Goal: Task Accomplishment & Management: Contribute content

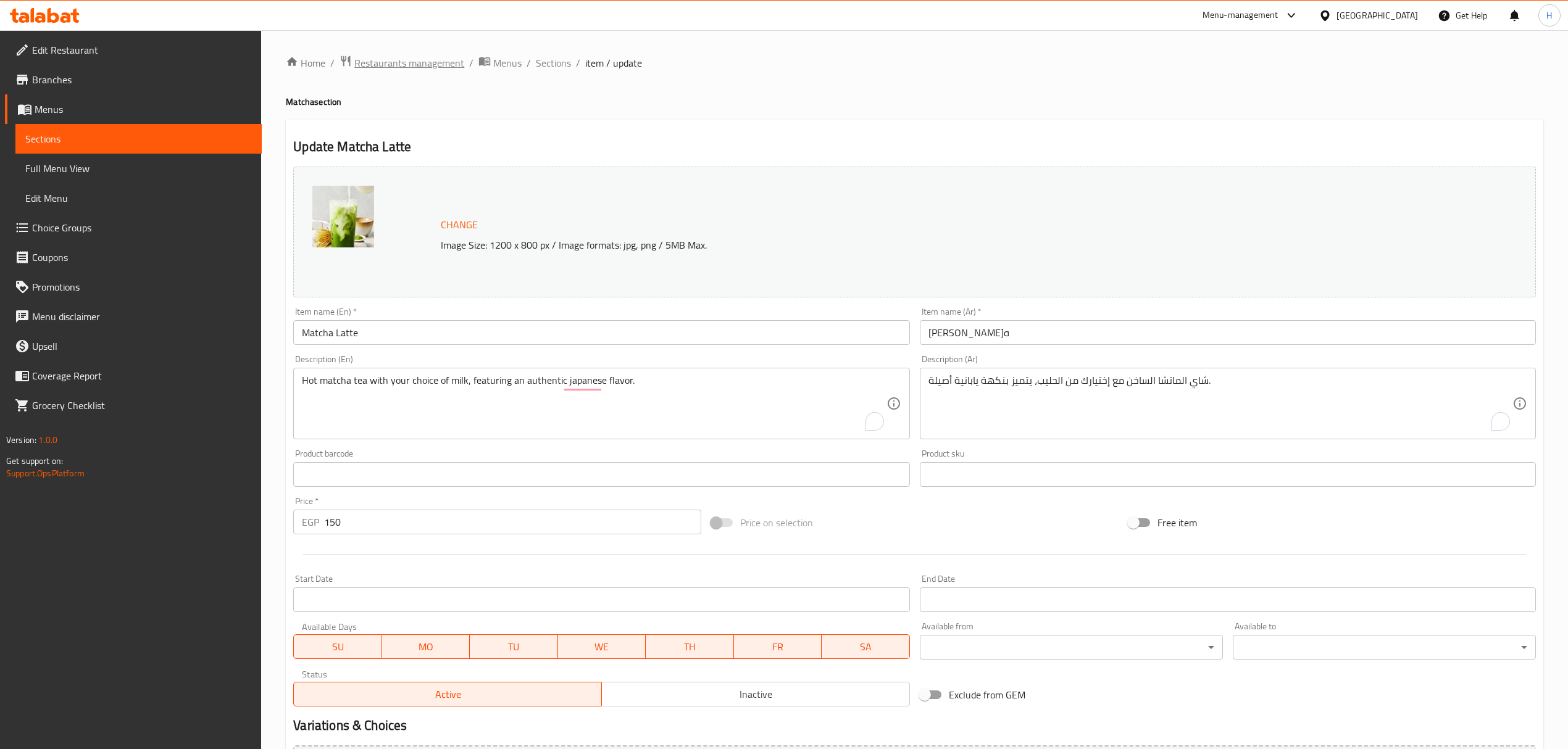
click at [420, 60] on span "Restaurants management" at bounding box center [409, 63] width 110 height 15
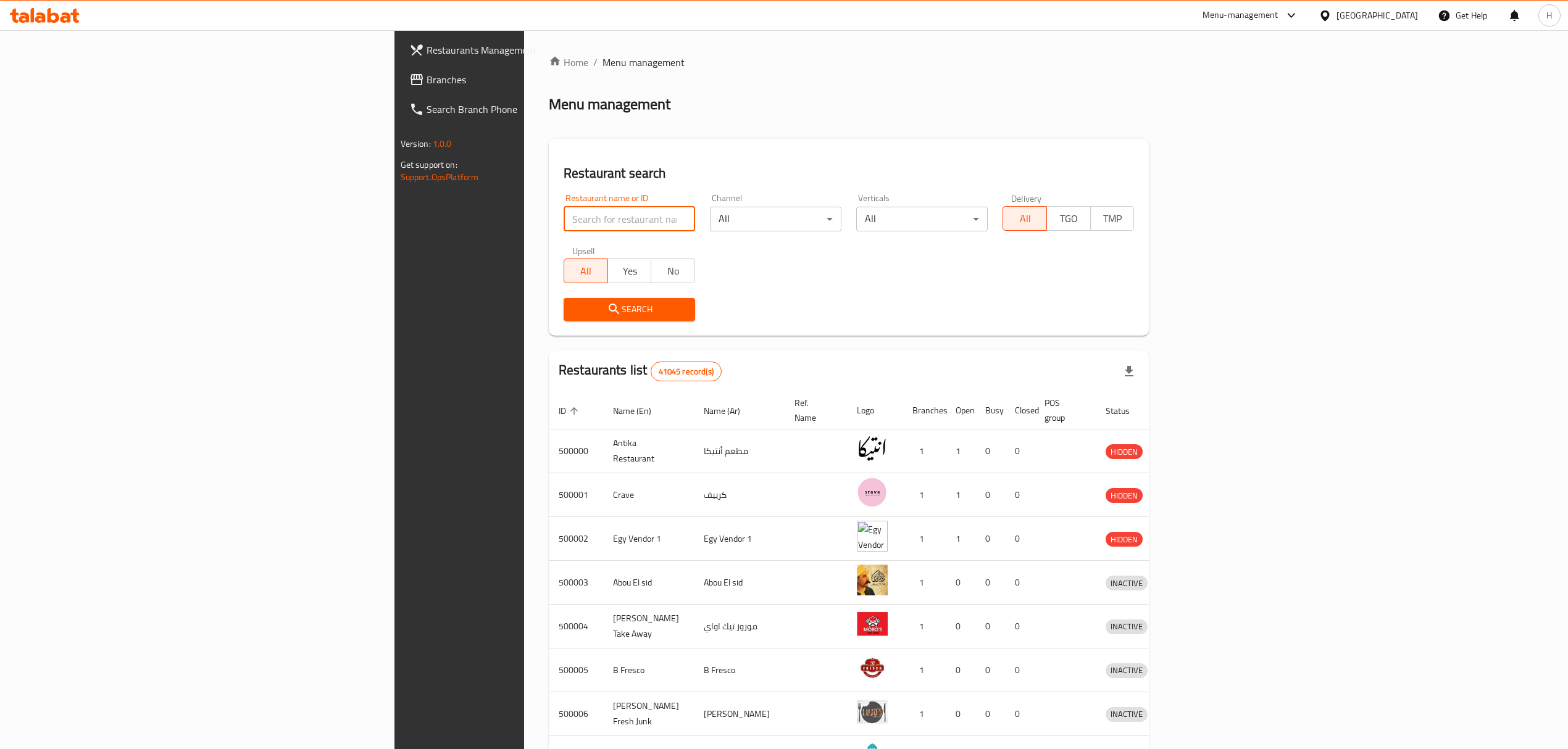
paste input "670673"
type input "670673"
click at [574, 309] on span "Search" at bounding box center [629, 309] width 111 height 16
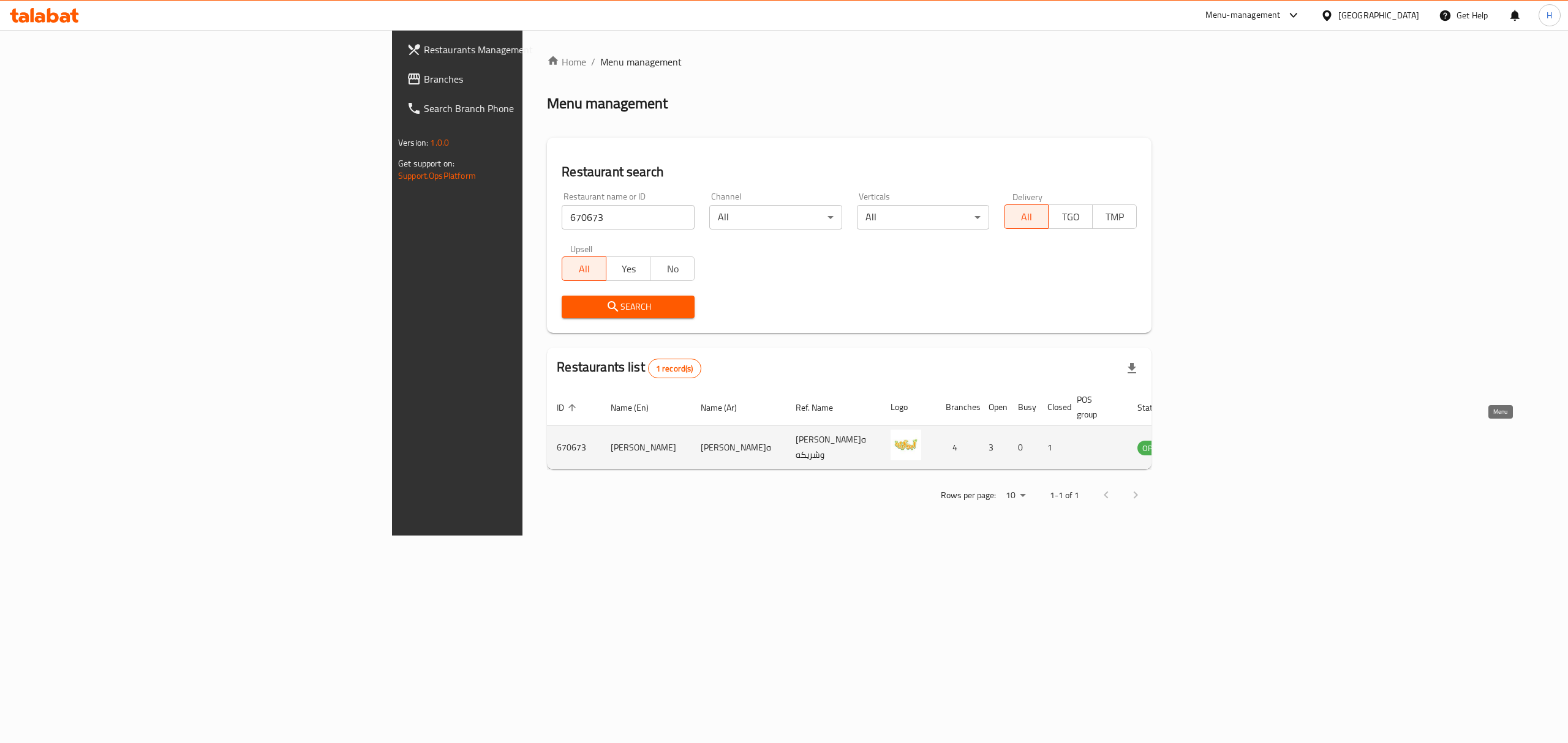
click at [1217, 440] on icon "enhanced table" at bounding box center [1210, 447] width 15 height 15
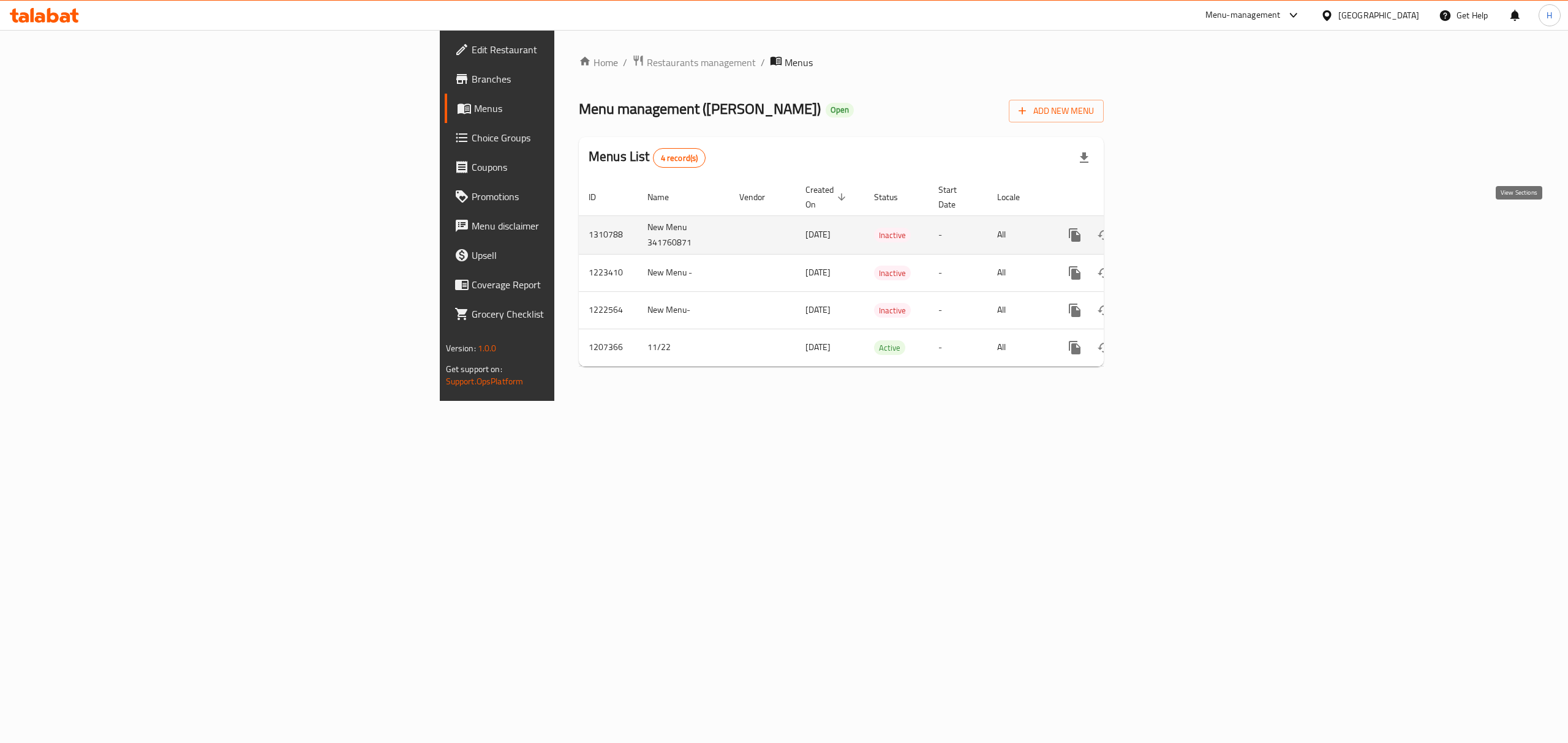
click at [1170, 228] on icon "enhanced table" at bounding box center [1163, 235] width 15 height 15
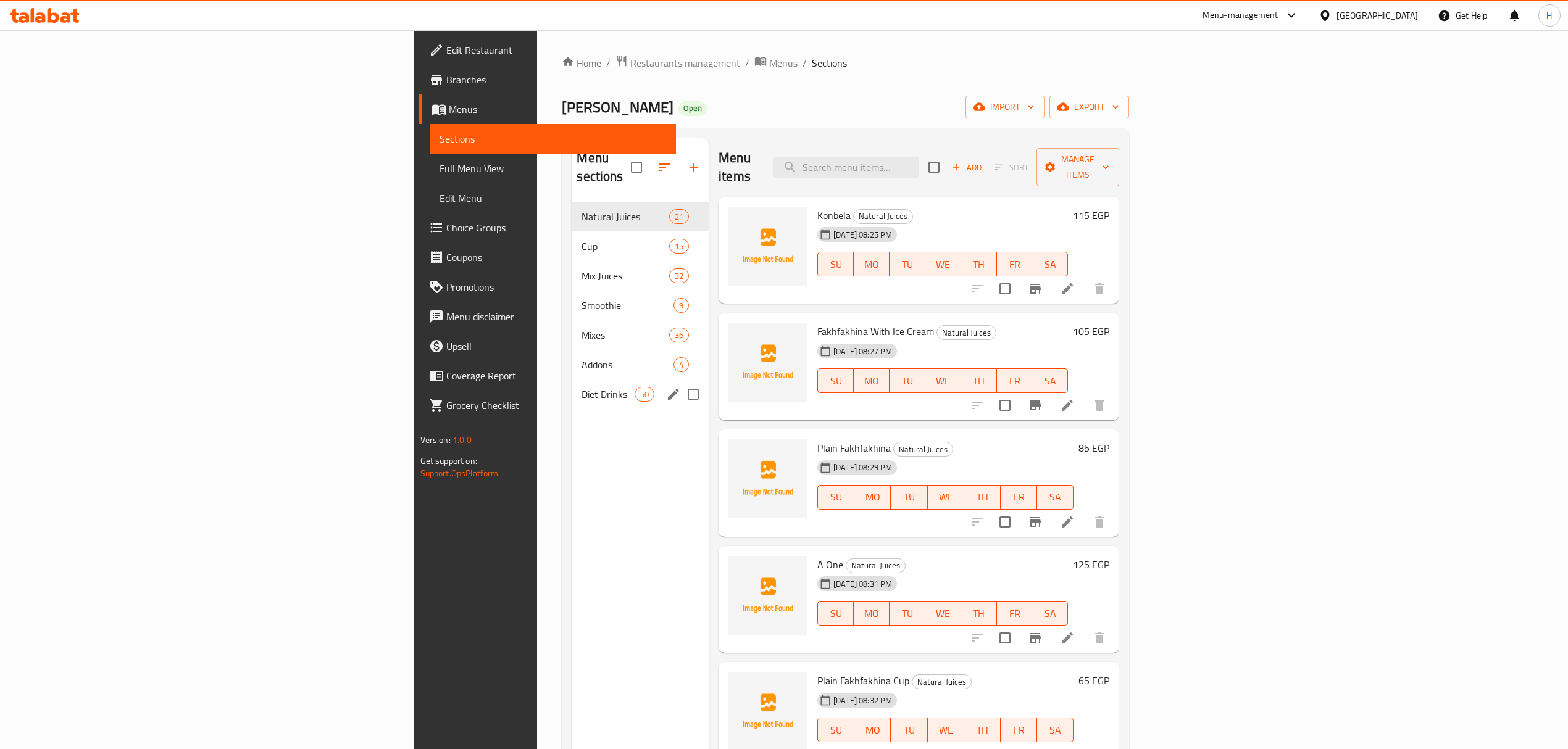
click at [581, 387] on span "Diet Drinks" at bounding box center [607, 395] width 53 height 15
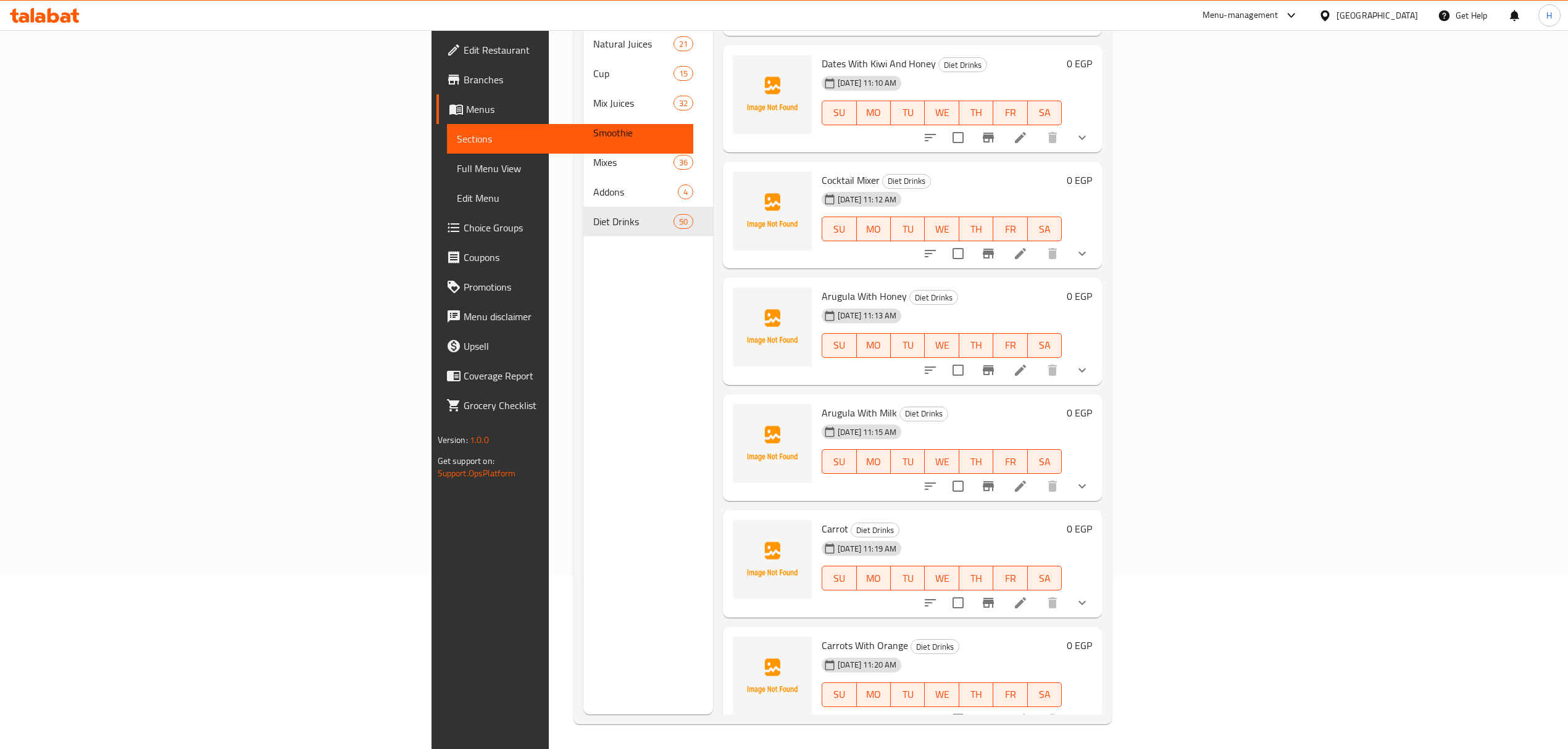
scroll to position [91, 0]
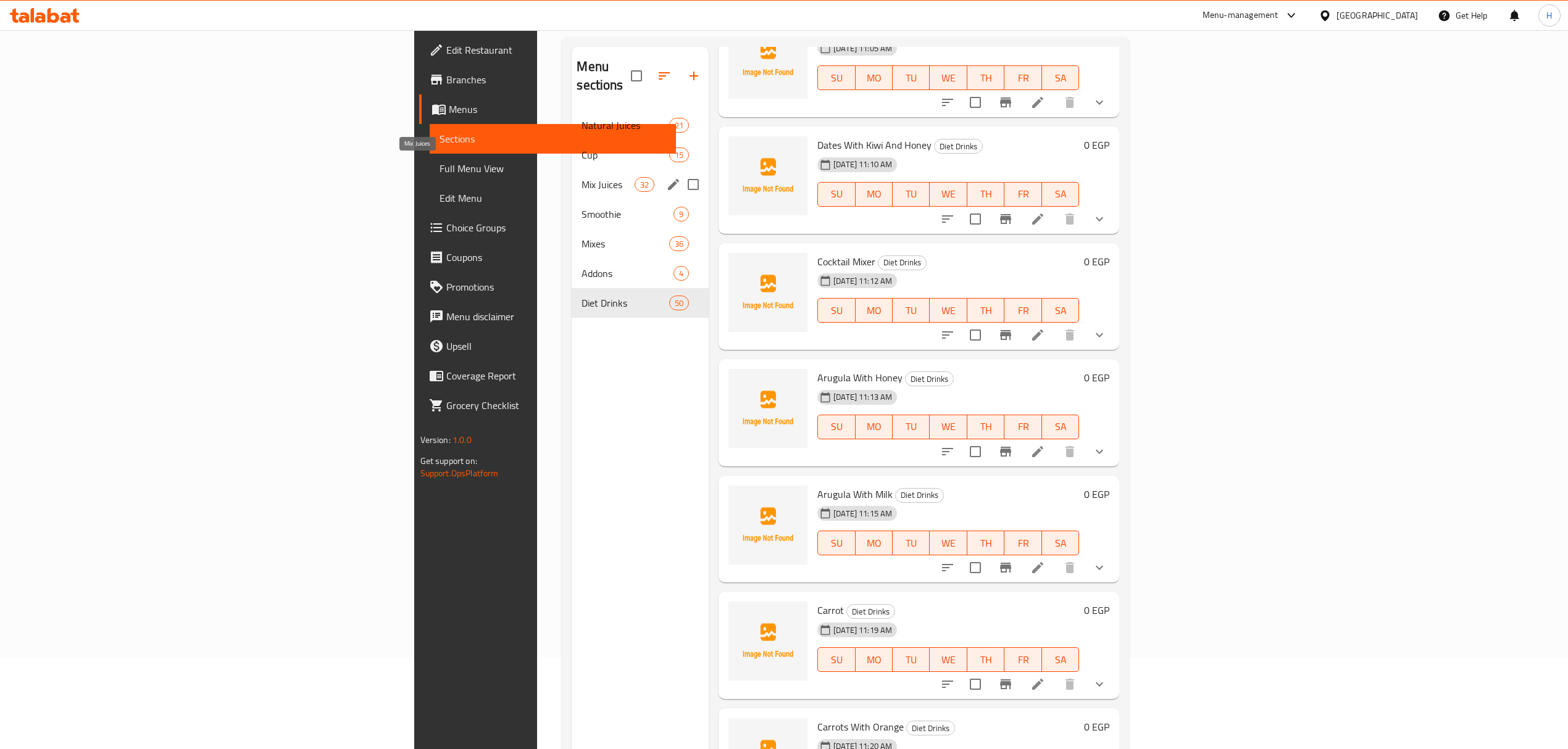
click at [581, 177] on span "Mix Juices" at bounding box center [607, 184] width 53 height 15
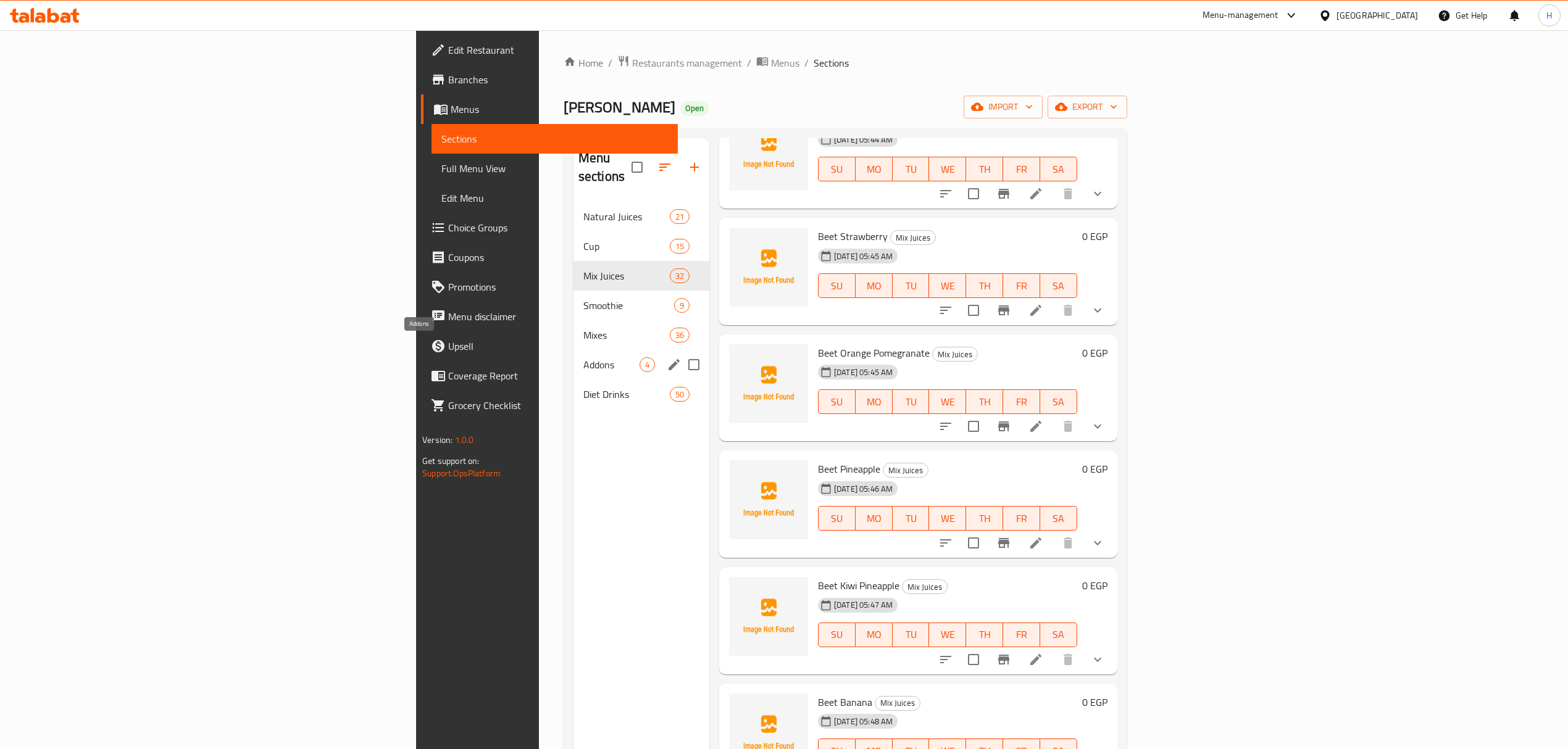
click at [583, 357] on span "Addons" at bounding box center [612, 365] width 56 height 15
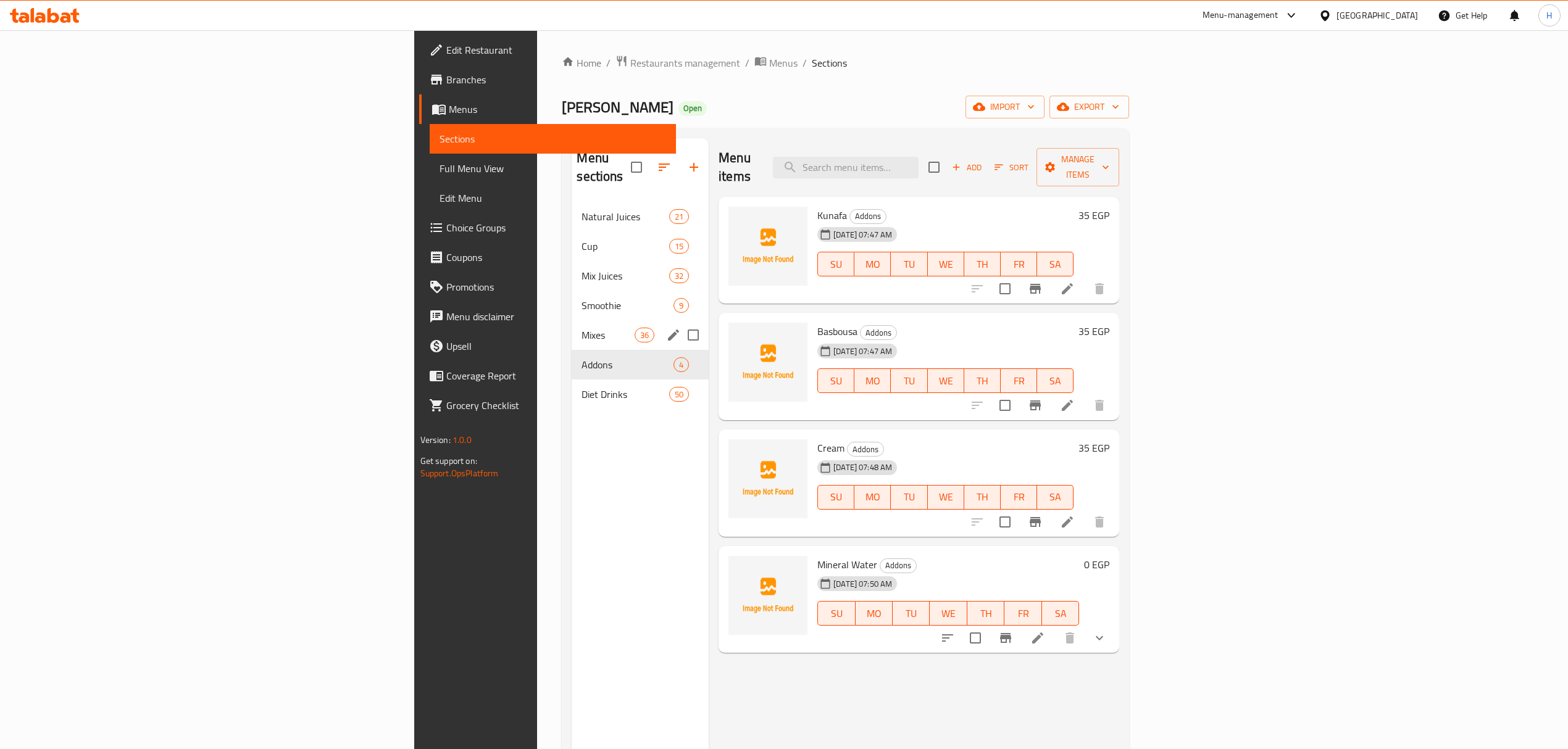
click at [571, 328] on div "Mixes 36" at bounding box center [640, 335] width 137 height 30
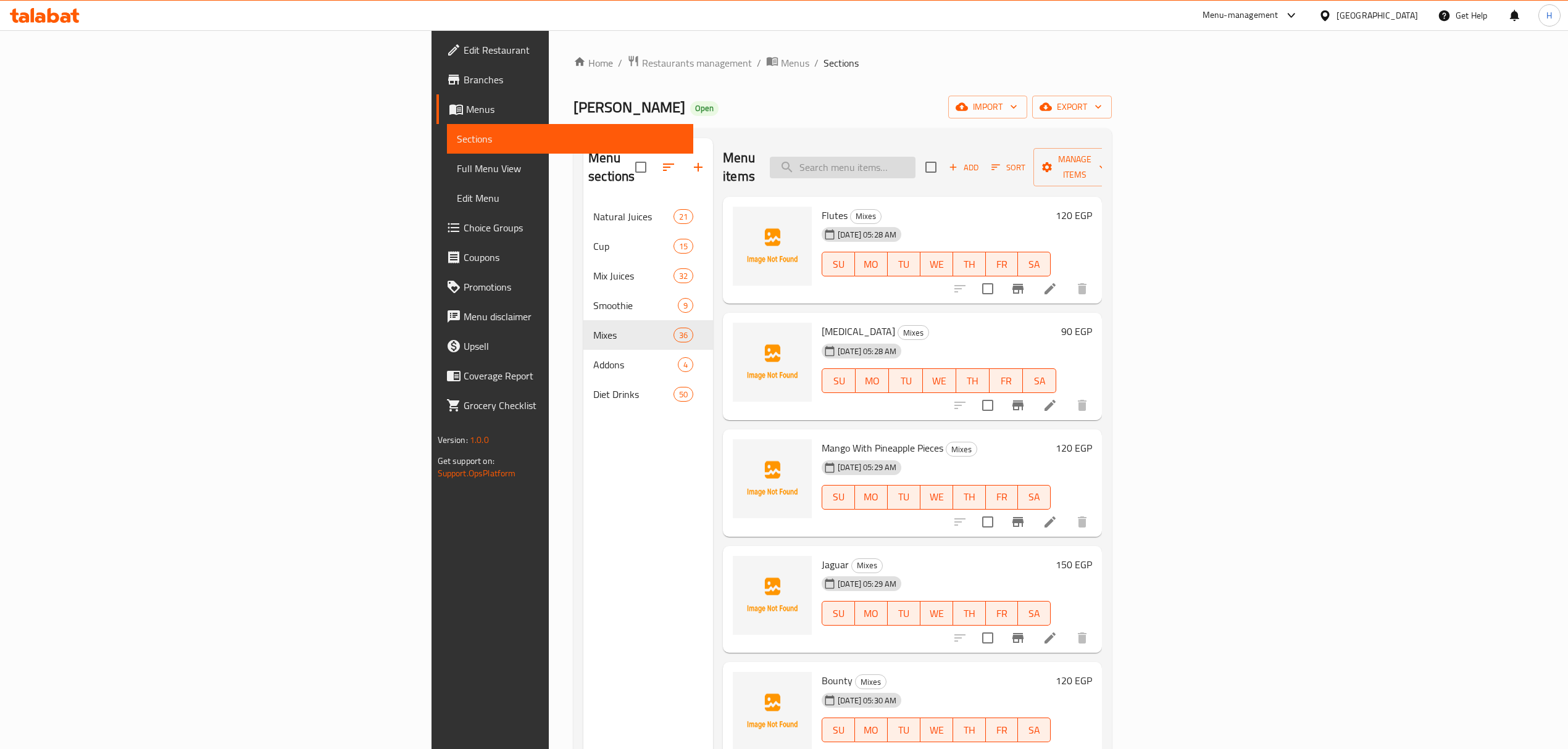
click at [916, 157] on input "search" at bounding box center [843, 167] width 146 height 22
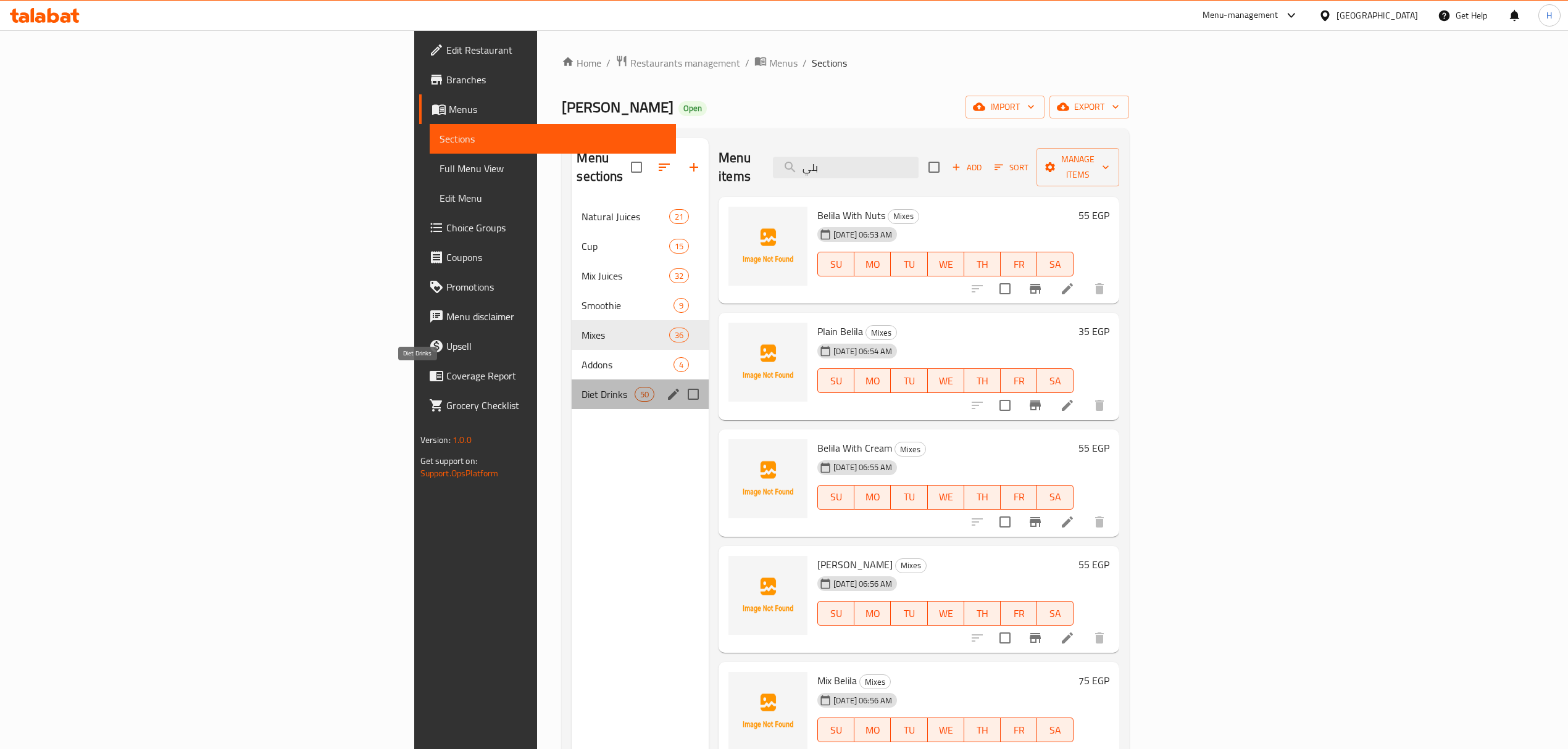
click at [581, 387] on span "Diet Drinks" at bounding box center [607, 395] width 53 height 15
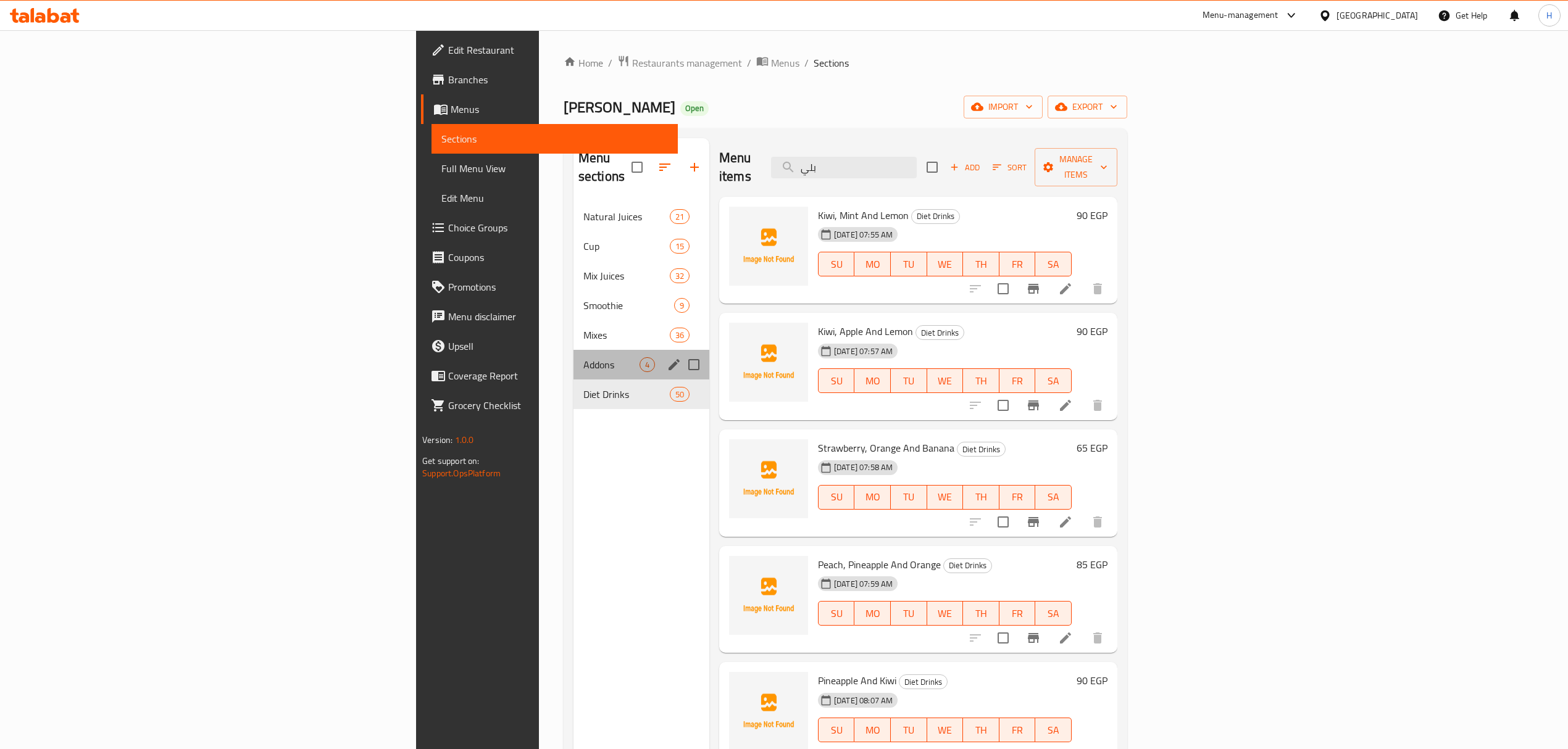
click at [574, 355] on div "Addons 4" at bounding box center [641, 365] width 136 height 30
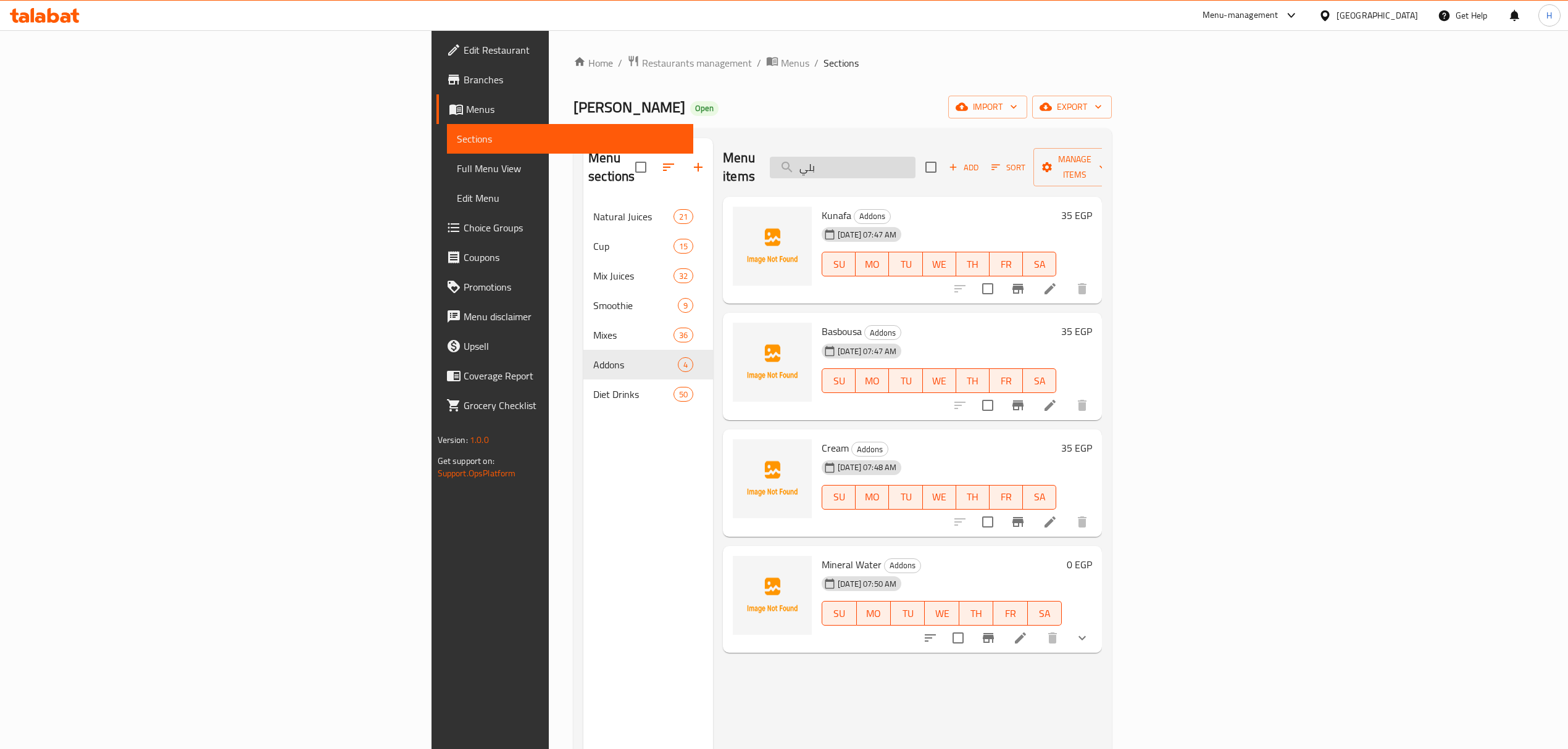
click at [916, 163] on input "بلي" at bounding box center [843, 167] width 146 height 22
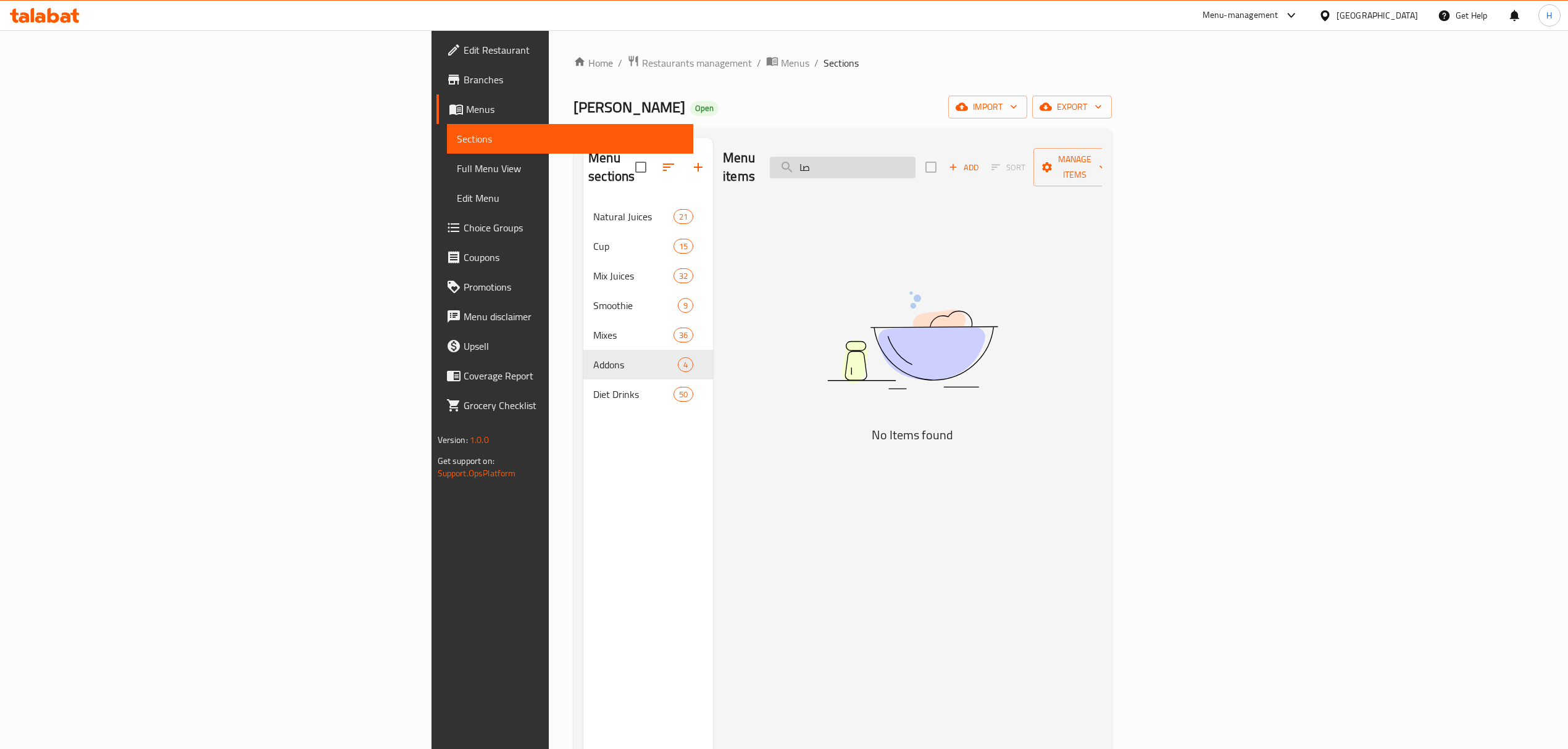
type input "ص"
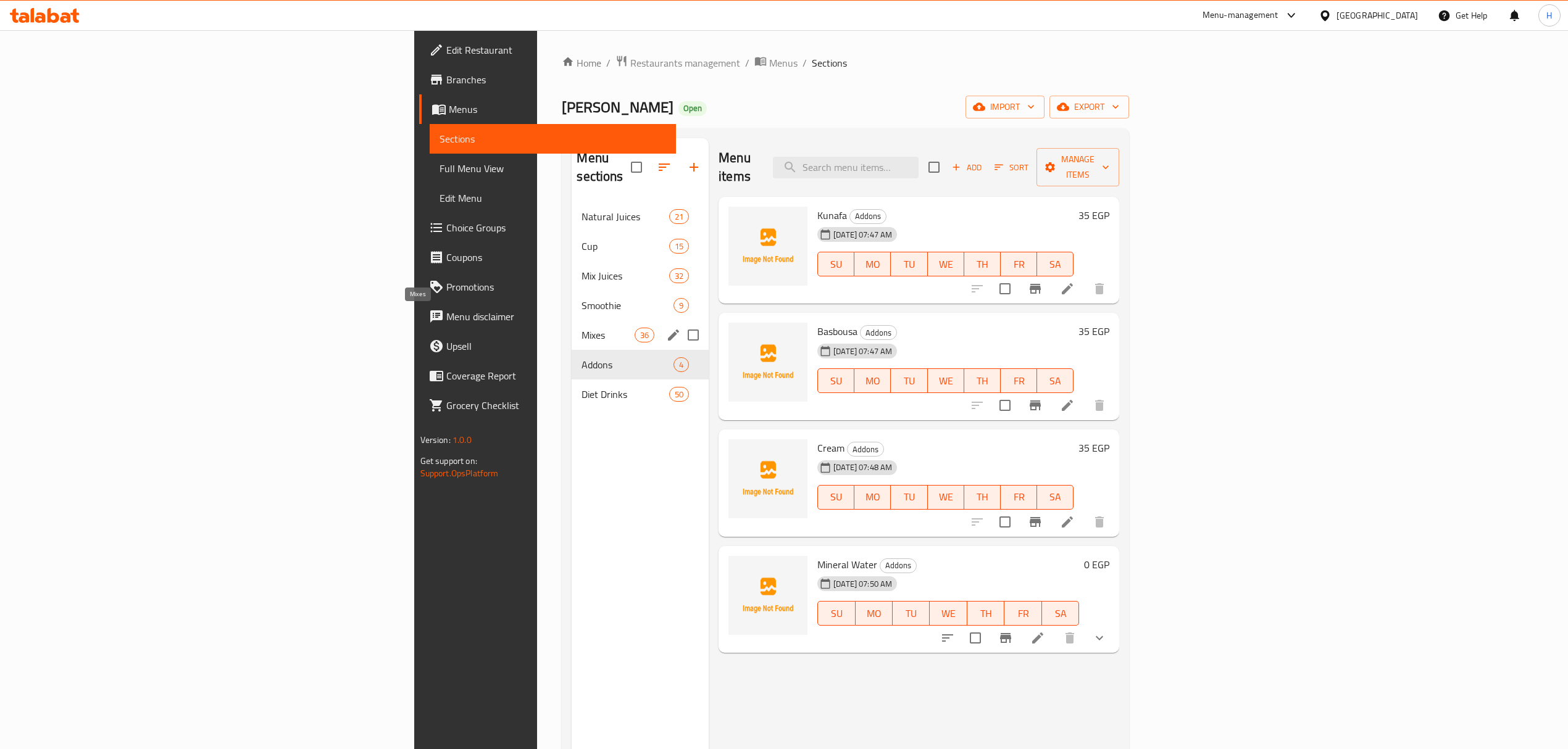
click at [581, 328] on span "Mixes" at bounding box center [607, 335] width 53 height 15
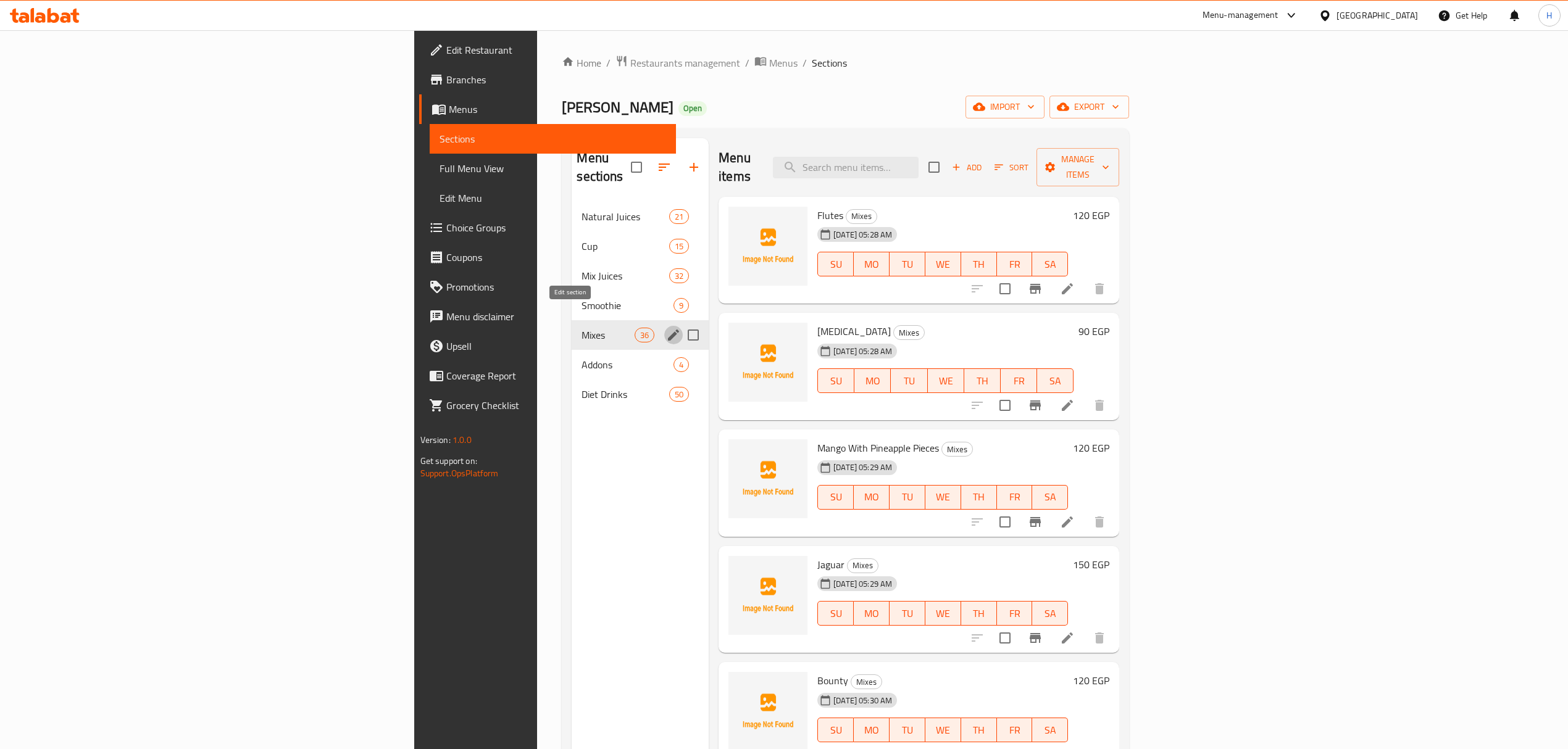
click at [668, 330] on icon "edit" at bounding box center [673, 335] width 11 height 11
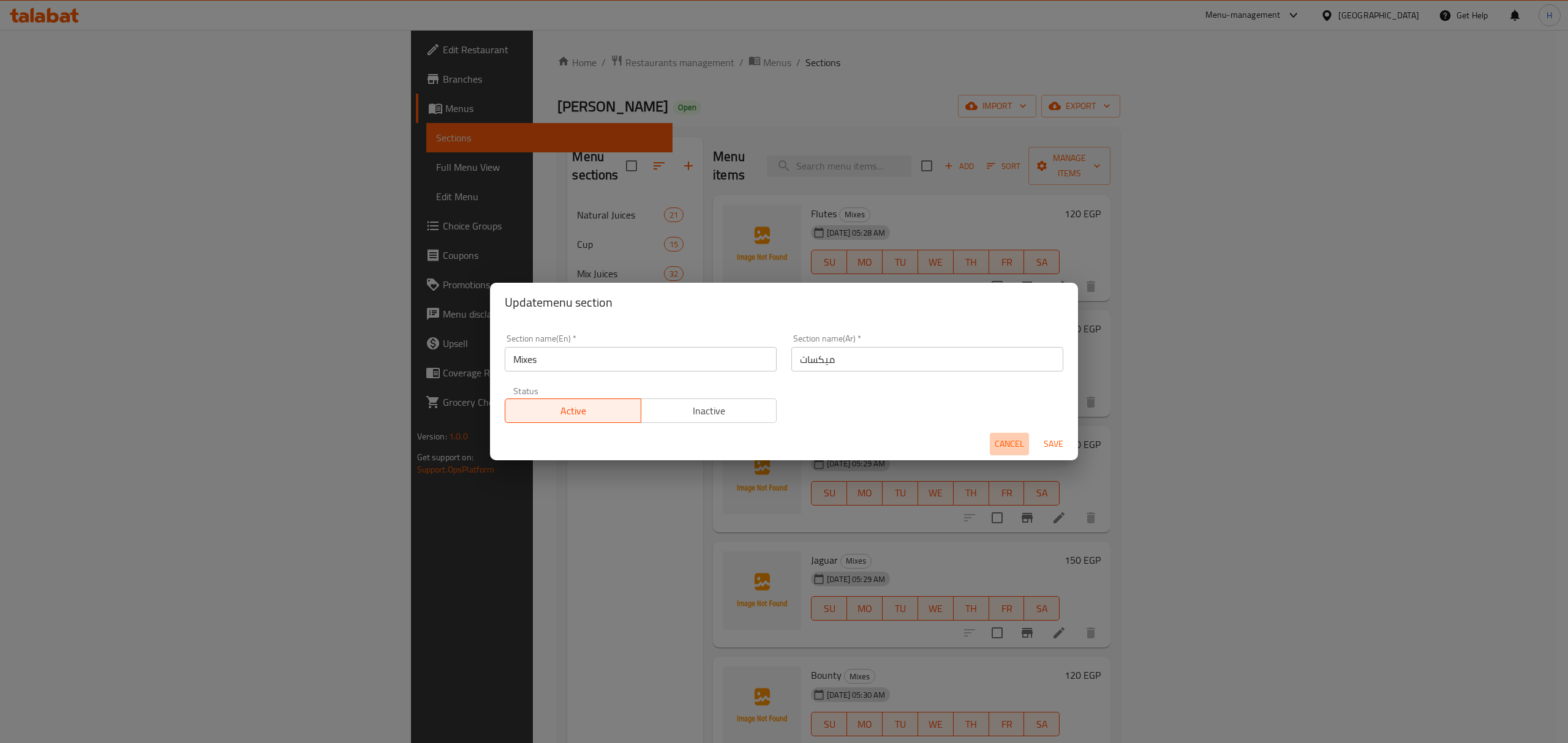
click at [1006, 448] on span "Cancel" at bounding box center [1010, 444] width 30 height 15
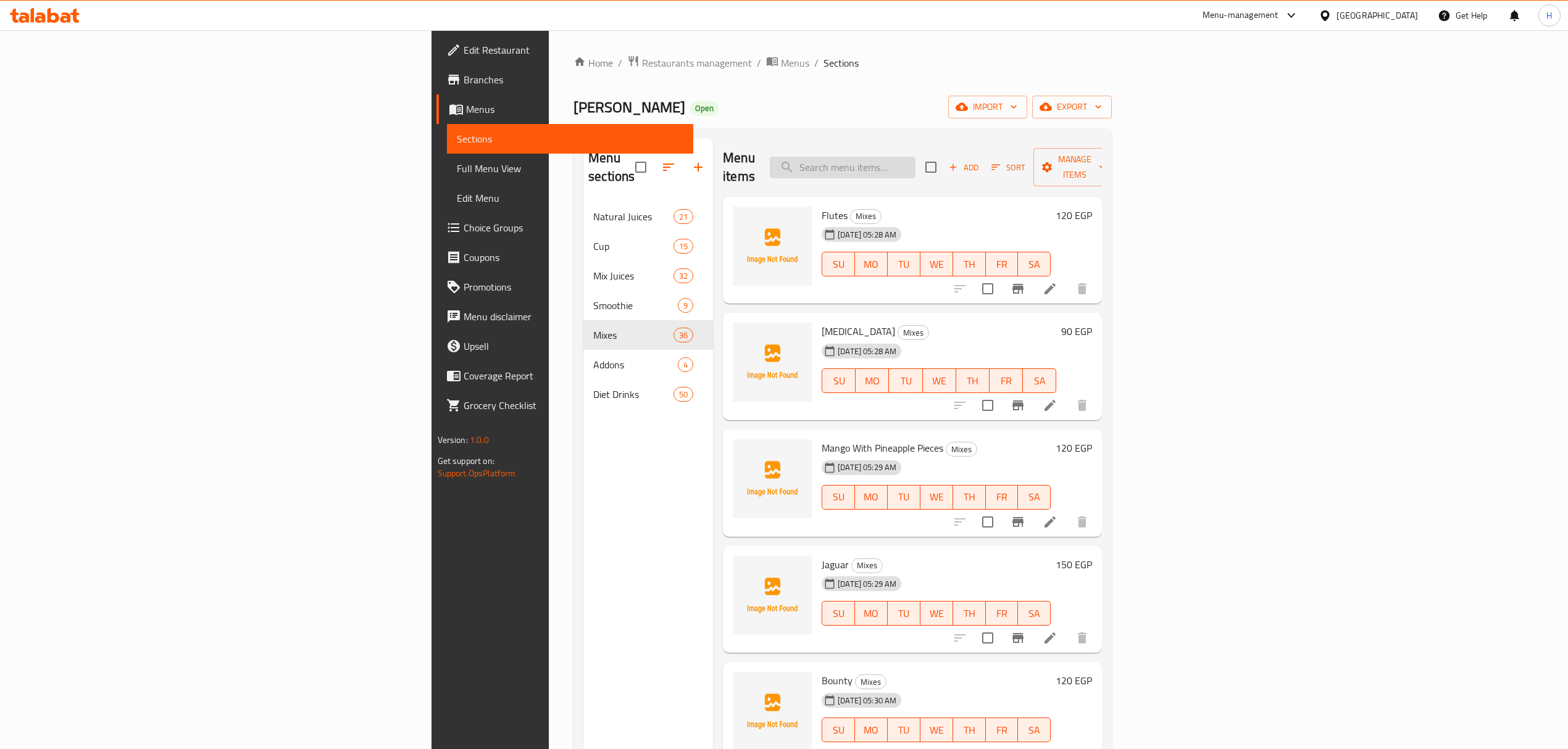
click at [916, 166] on input "search" at bounding box center [843, 167] width 146 height 22
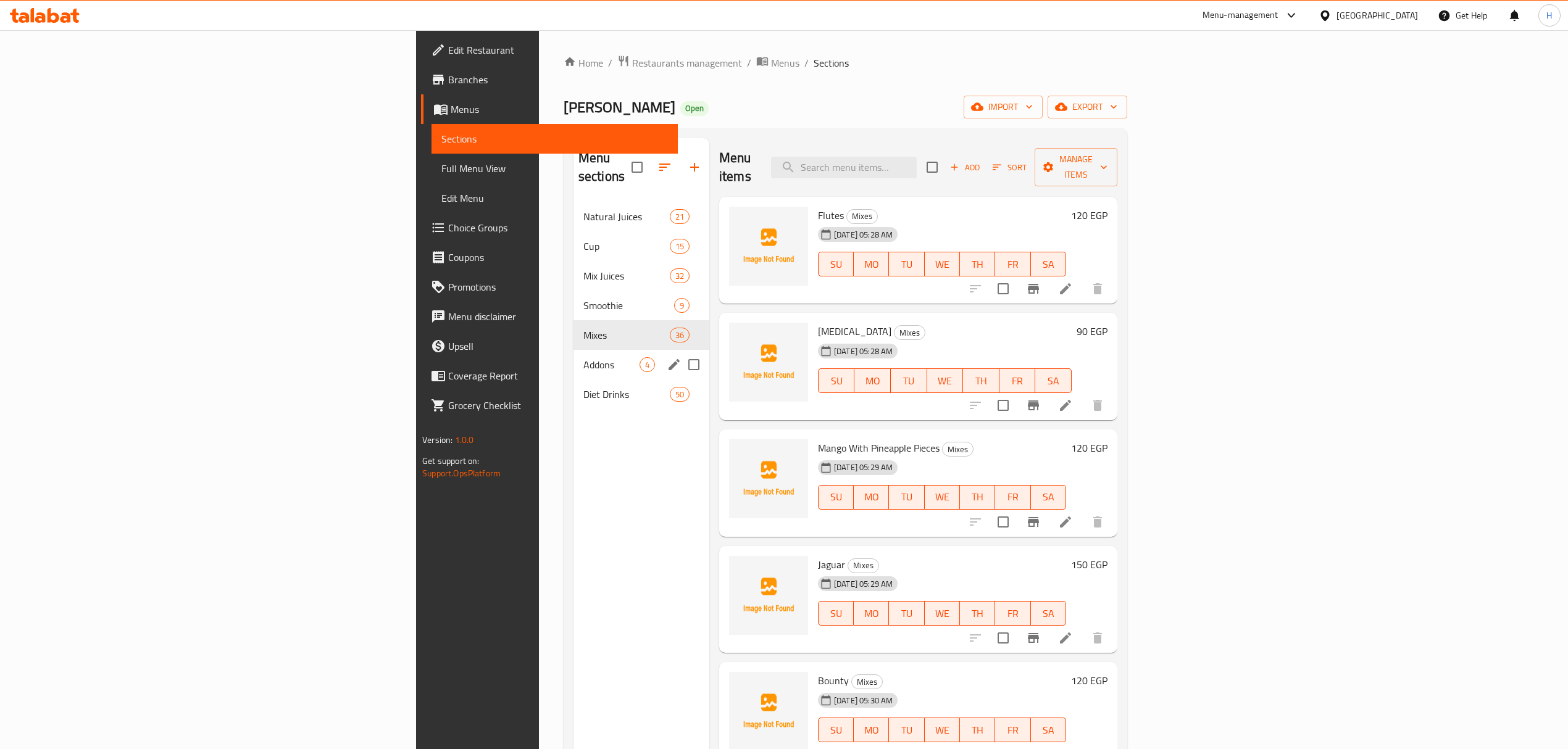
click at [574, 354] on div "Addons 4" at bounding box center [641, 365] width 136 height 30
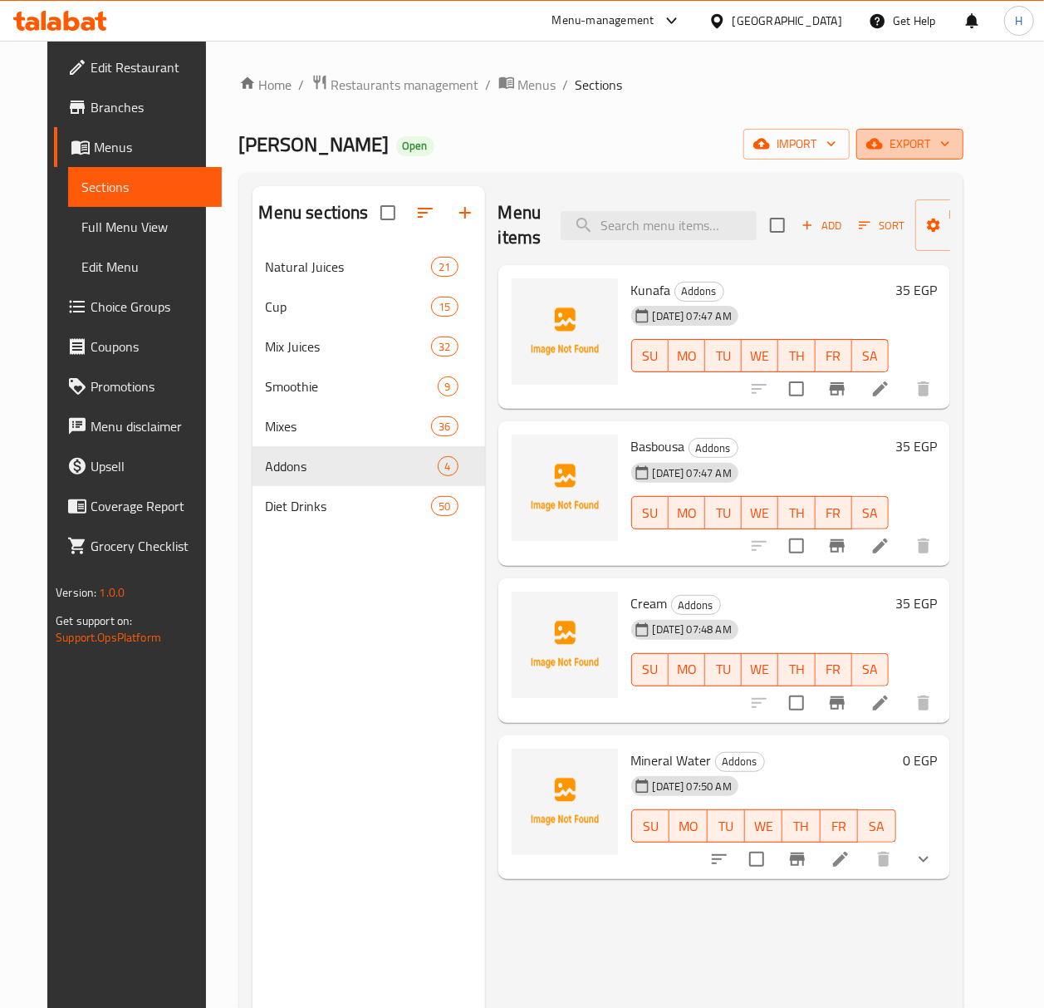
click at [950, 154] on span "export" at bounding box center [910, 144] width 81 height 21
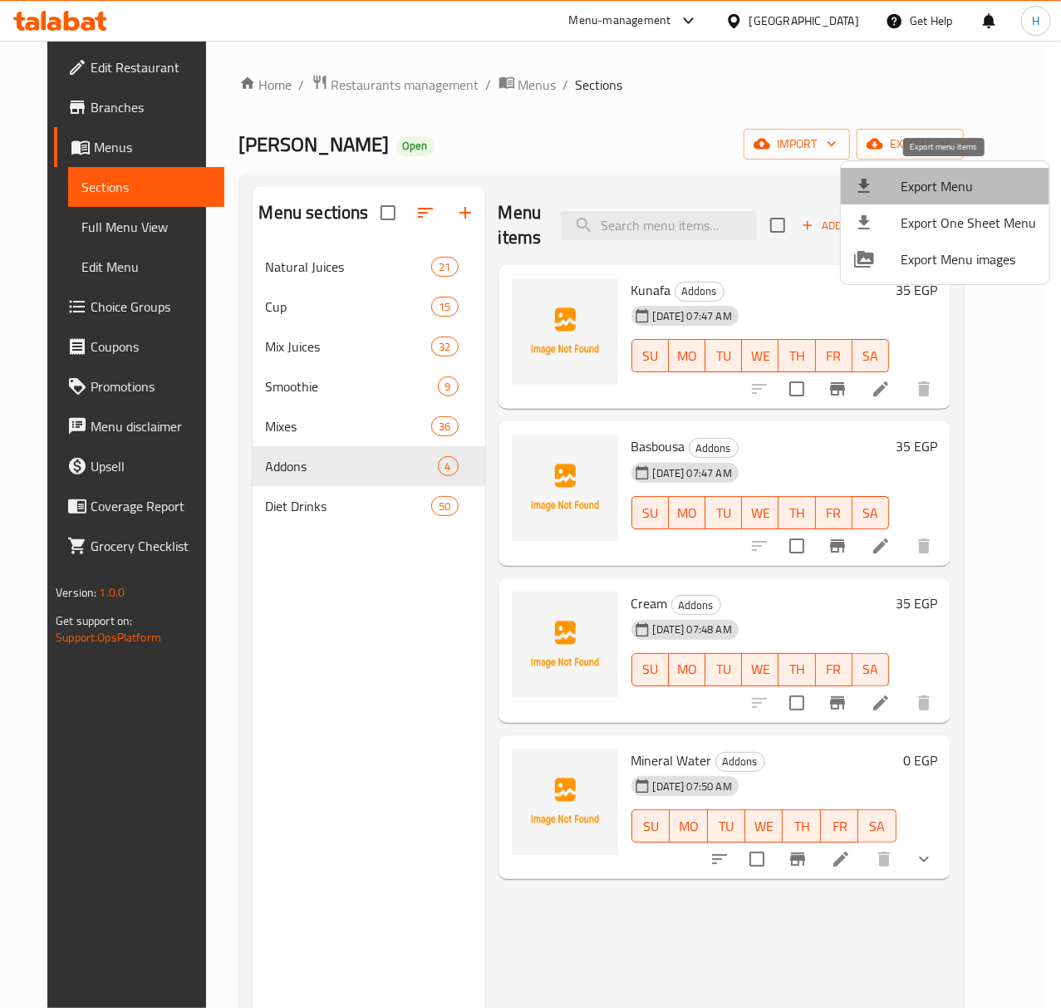
click at [948, 190] on span "Export Menu" at bounding box center [967, 186] width 135 height 20
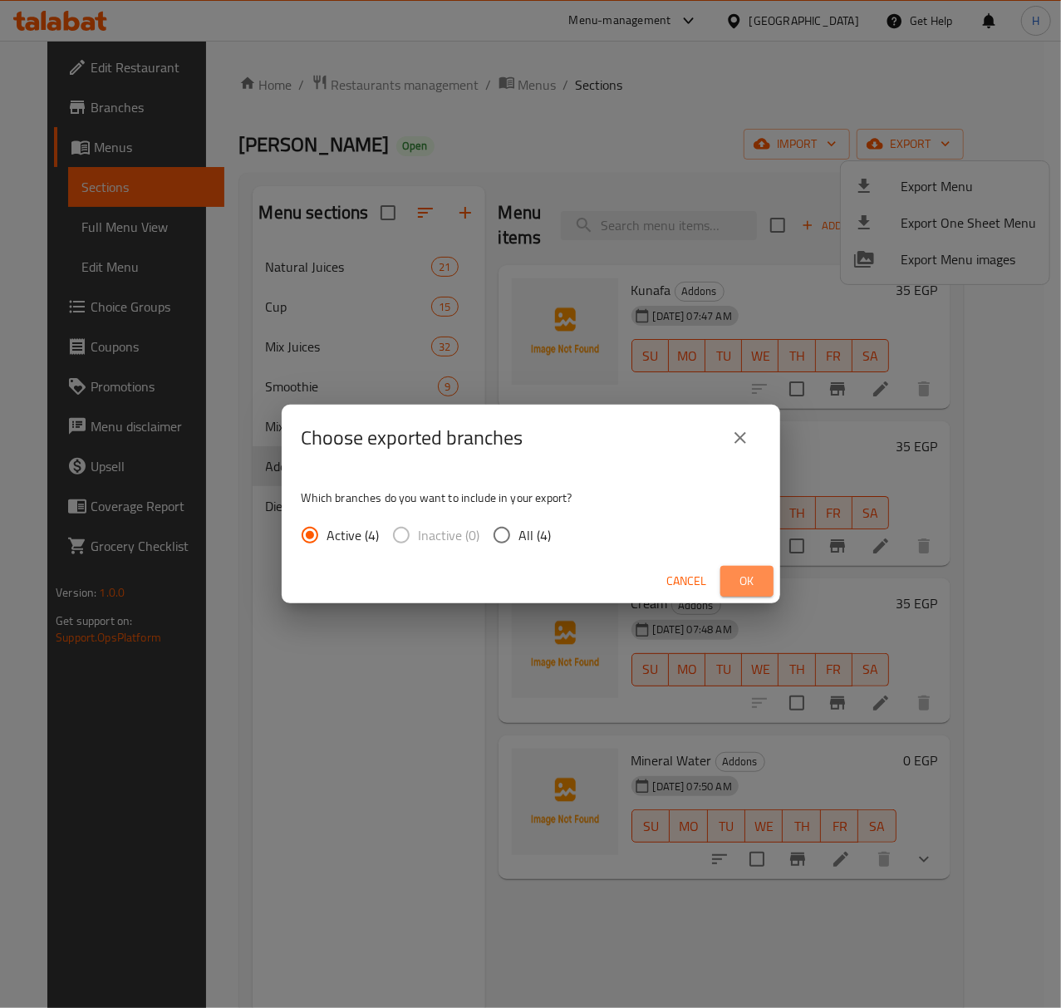
click at [745, 580] on span "Ok" at bounding box center [746, 581] width 27 height 21
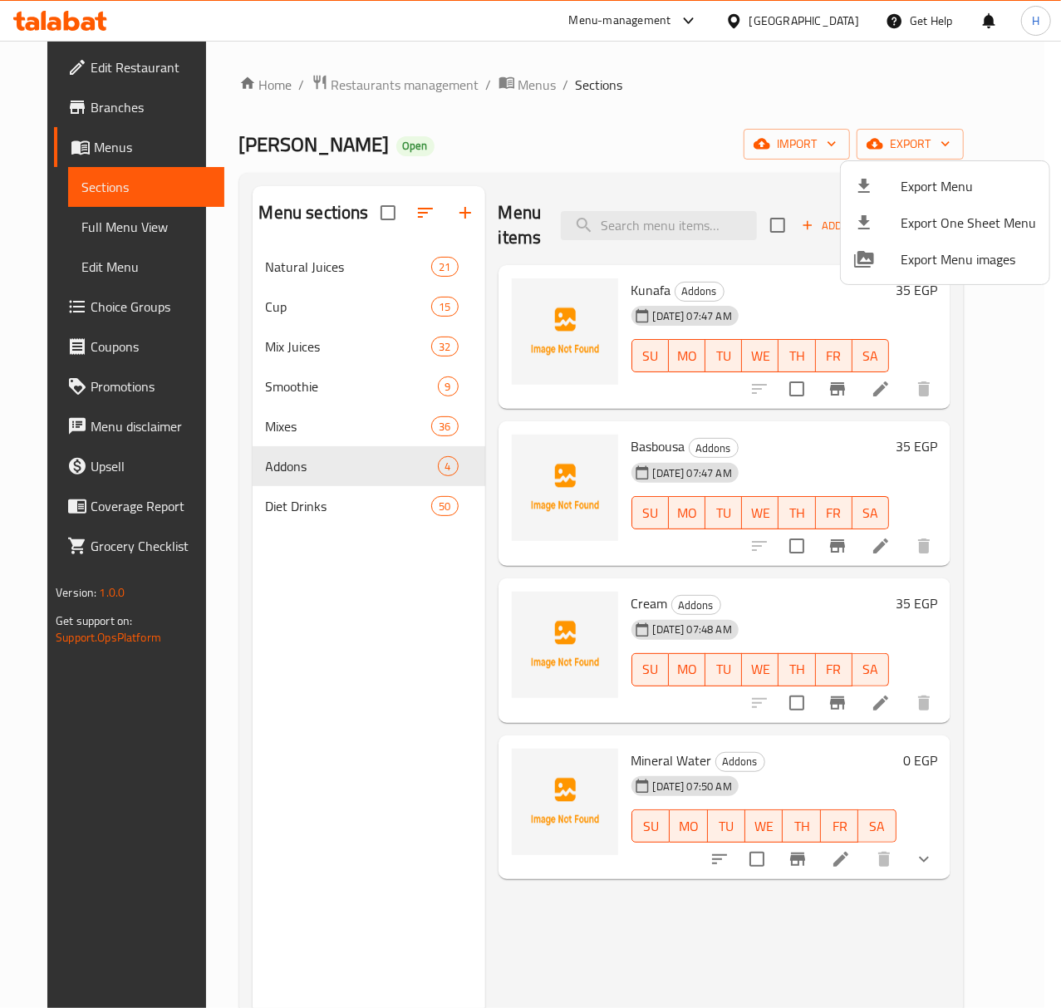
click at [493, 81] on div at bounding box center [530, 504] width 1061 height 1008
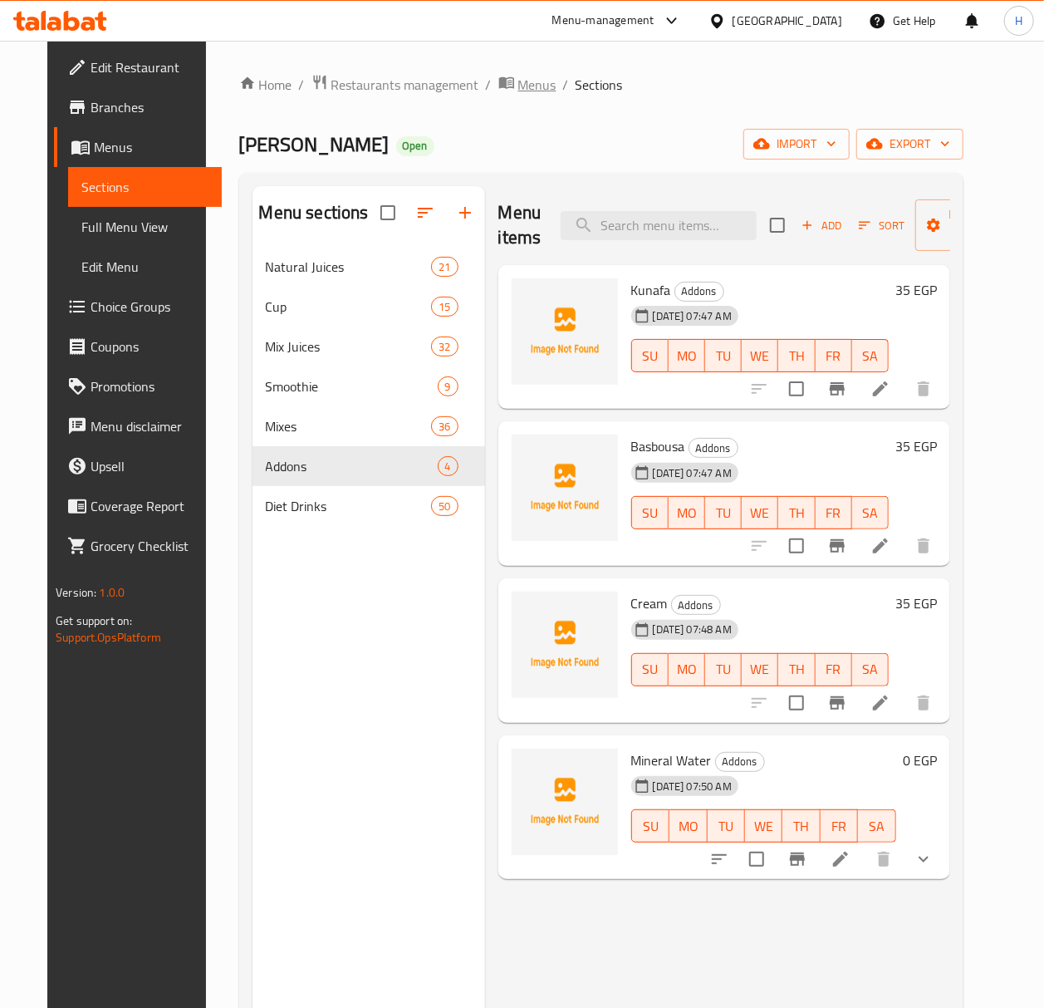
click at [518, 81] on span "Menus" at bounding box center [537, 85] width 38 height 20
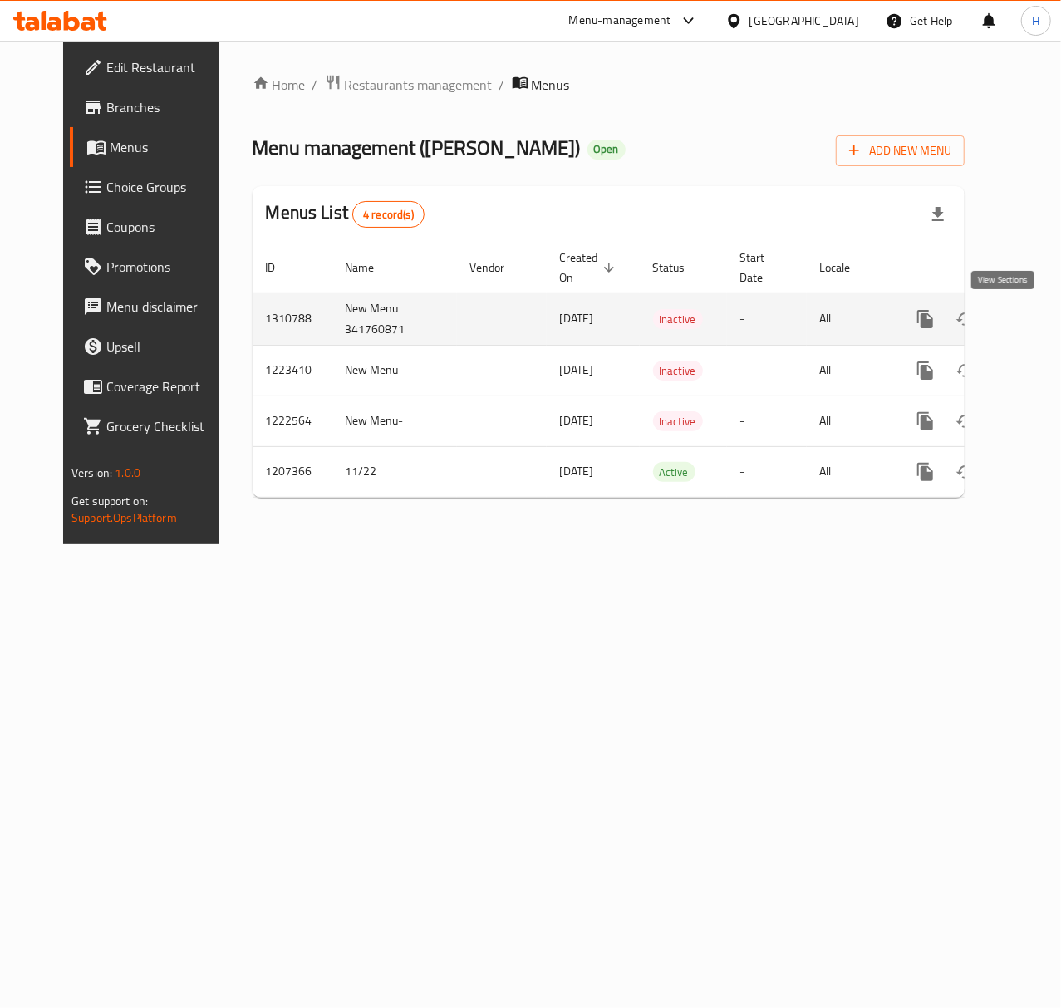
click at [1035, 326] on icon "enhanced table" at bounding box center [1045, 319] width 20 height 20
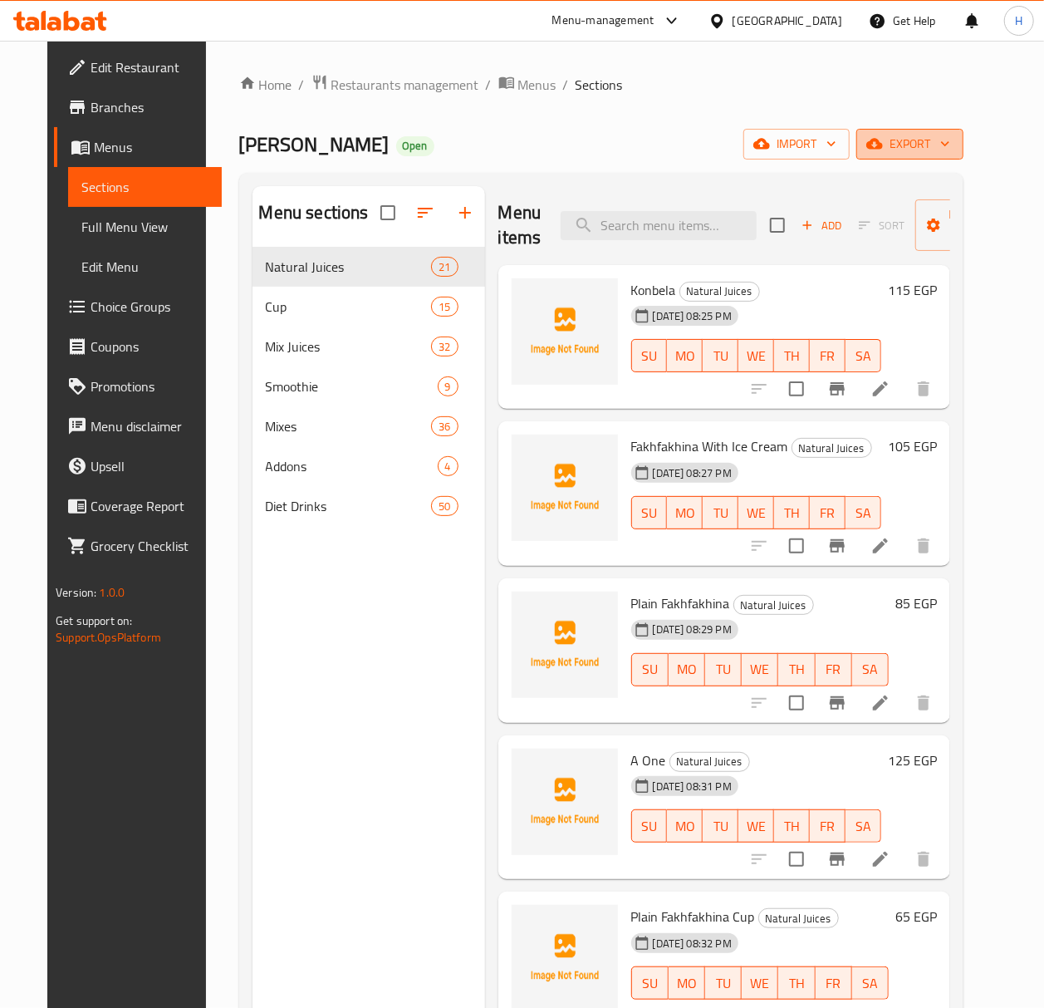
click at [950, 143] on span "export" at bounding box center [910, 144] width 81 height 21
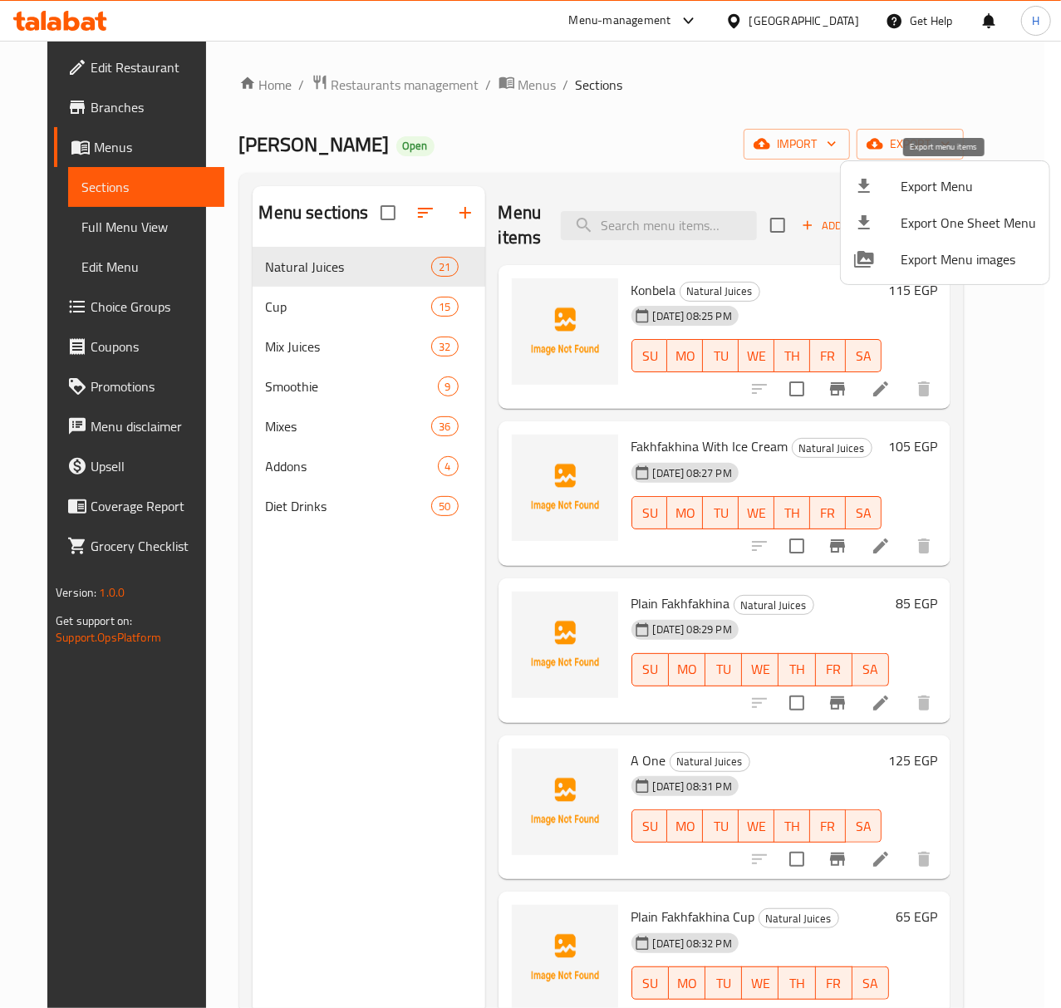
click at [939, 194] on span "Export Menu" at bounding box center [967, 186] width 135 height 20
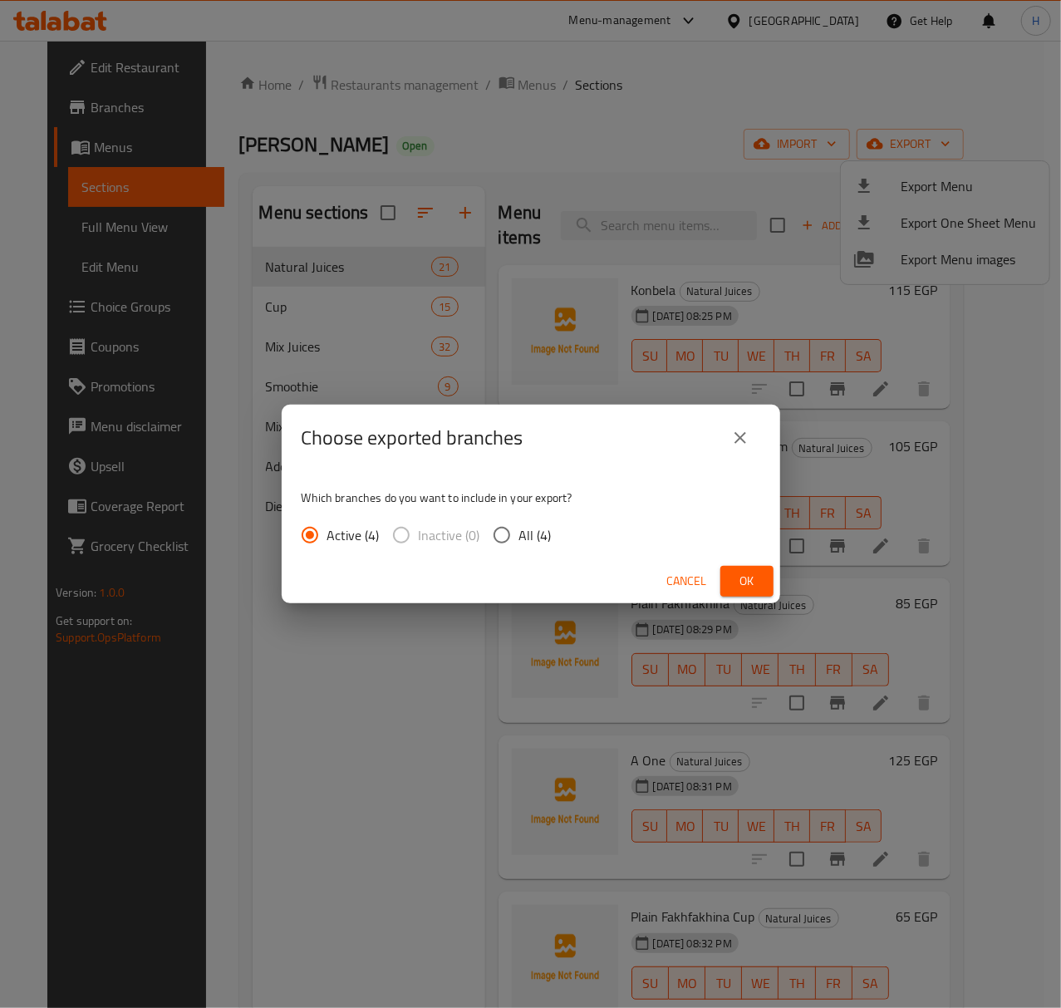
click at [759, 586] on button "Ok" at bounding box center [746, 581] width 53 height 31
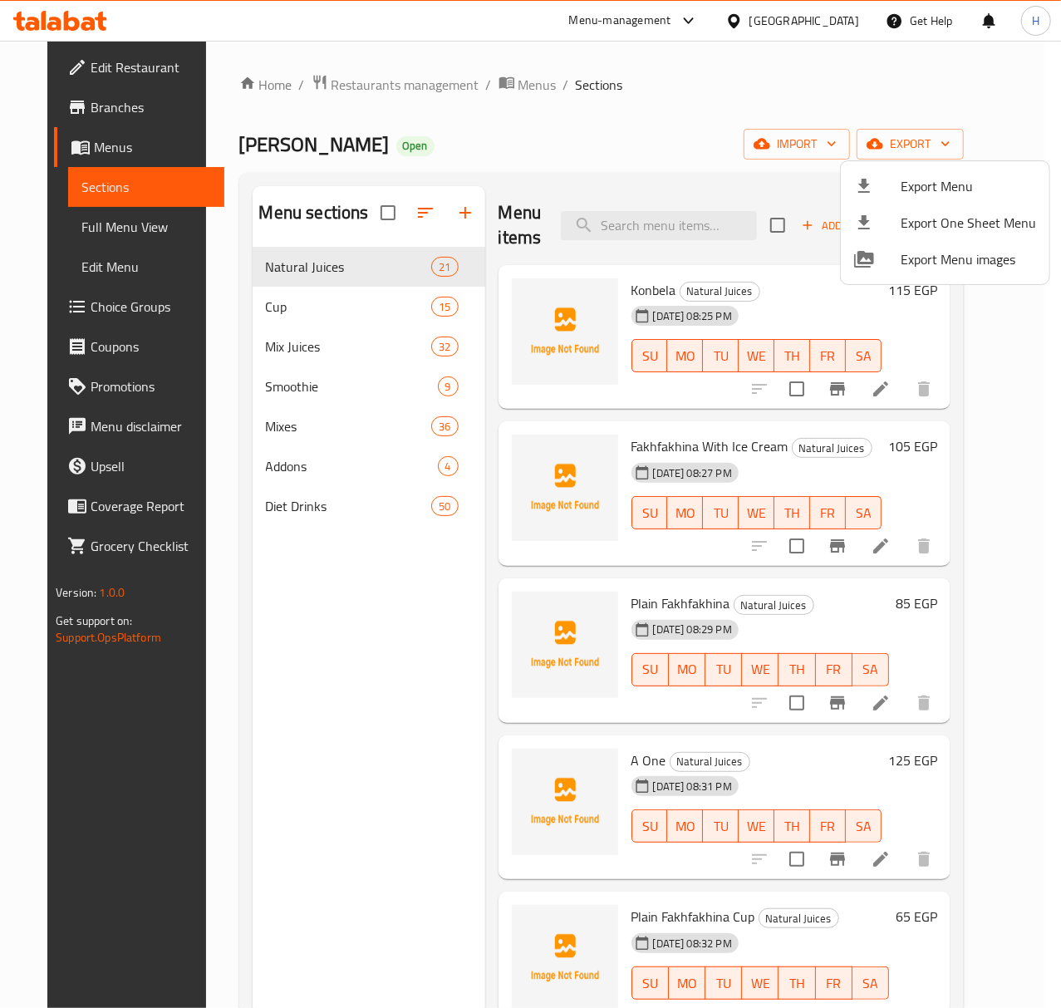
click at [310, 466] on div at bounding box center [530, 504] width 1061 height 1008
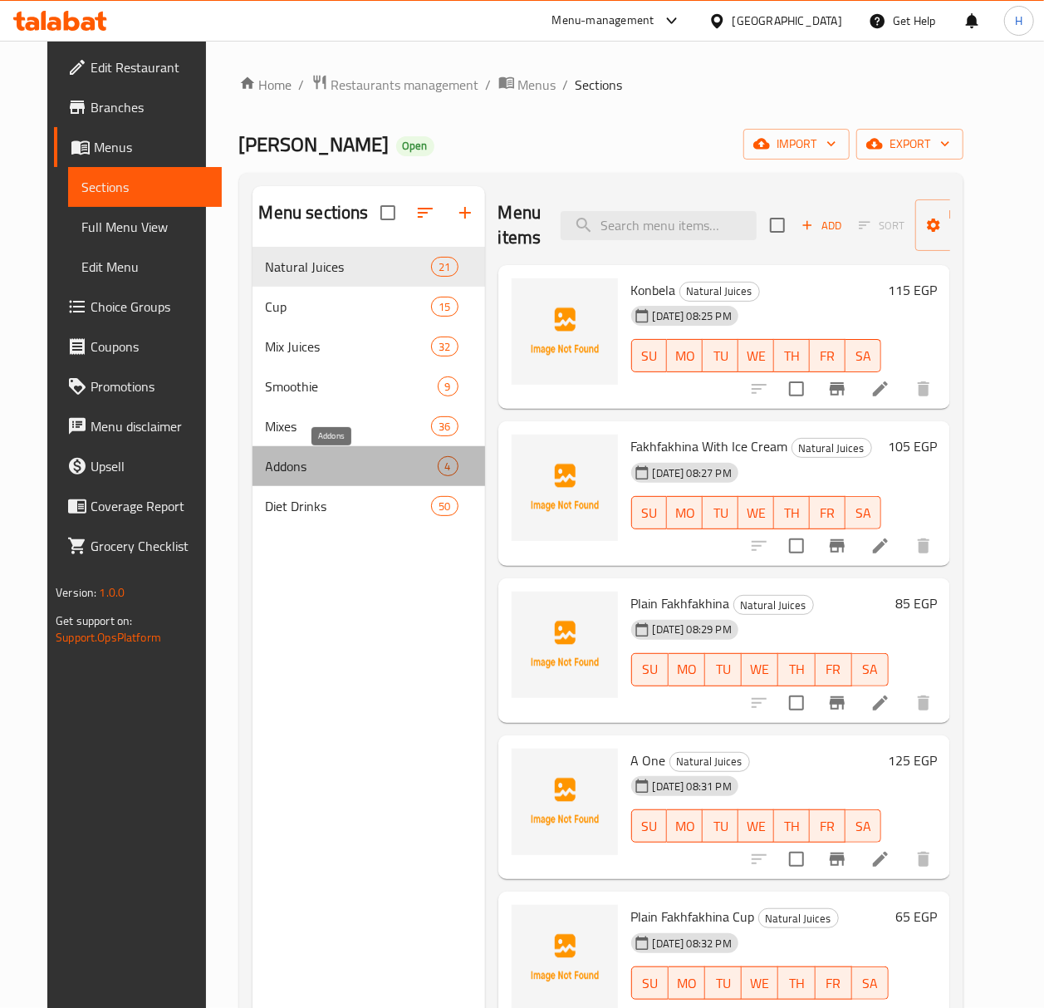
click at [310, 467] on span "Addons" at bounding box center [352, 466] width 172 height 20
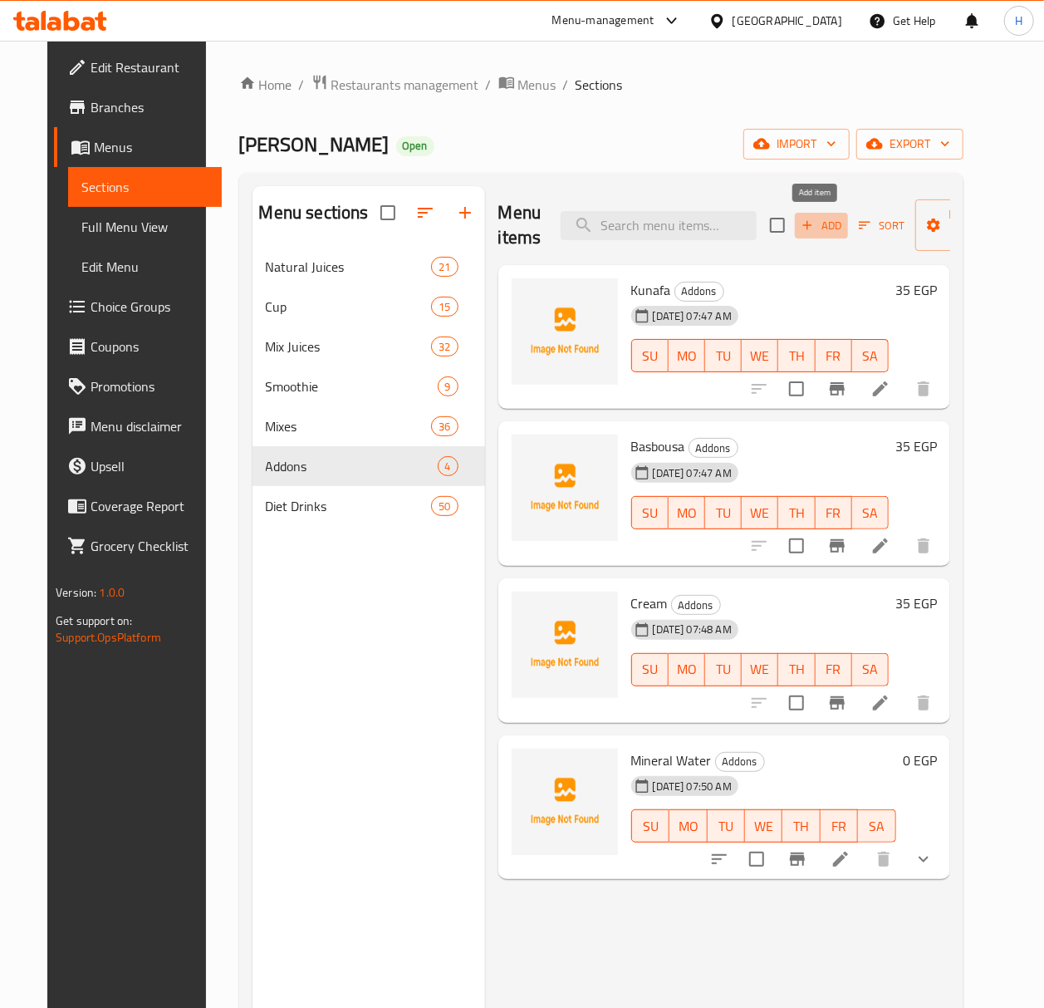
click at [815, 227] on span "Add" at bounding box center [821, 225] width 45 height 19
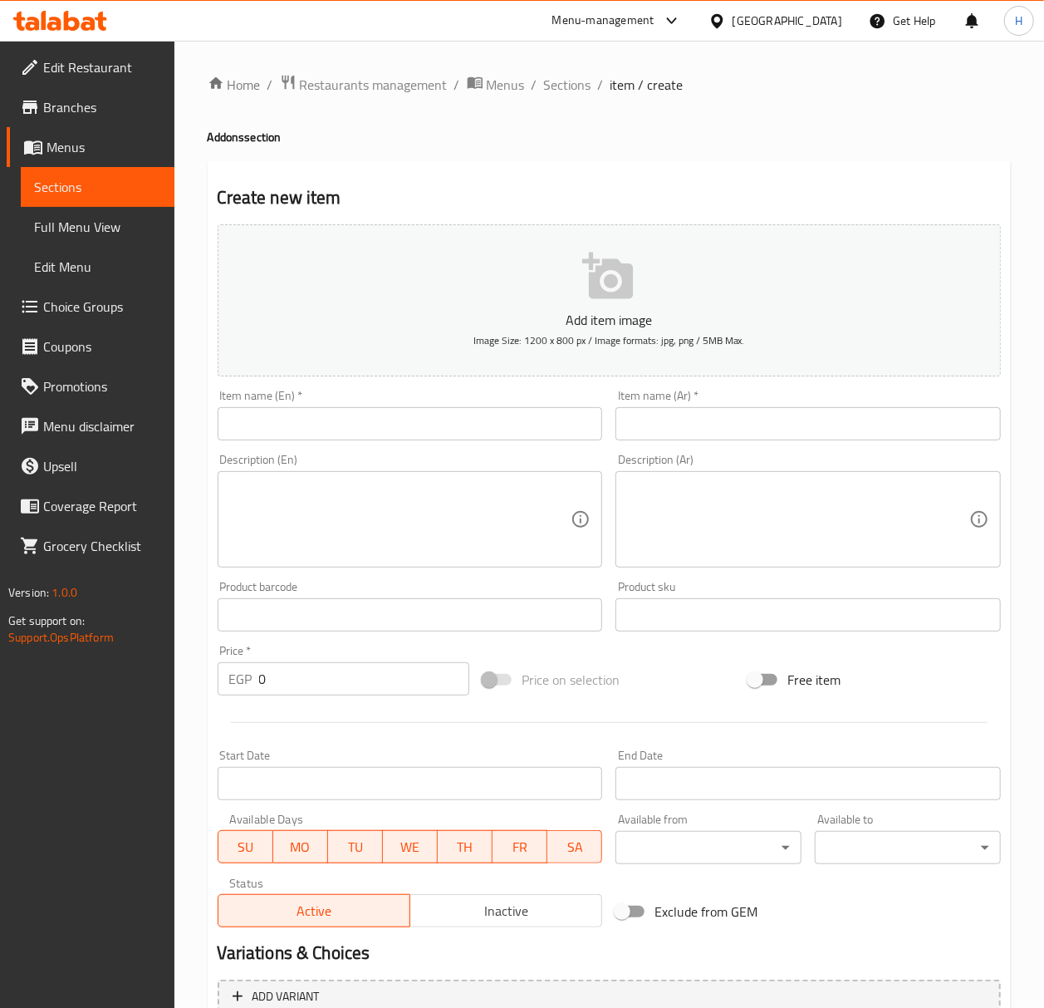
click at [420, 429] on input "text" at bounding box center [410, 423] width 385 height 33
type input "Milk"
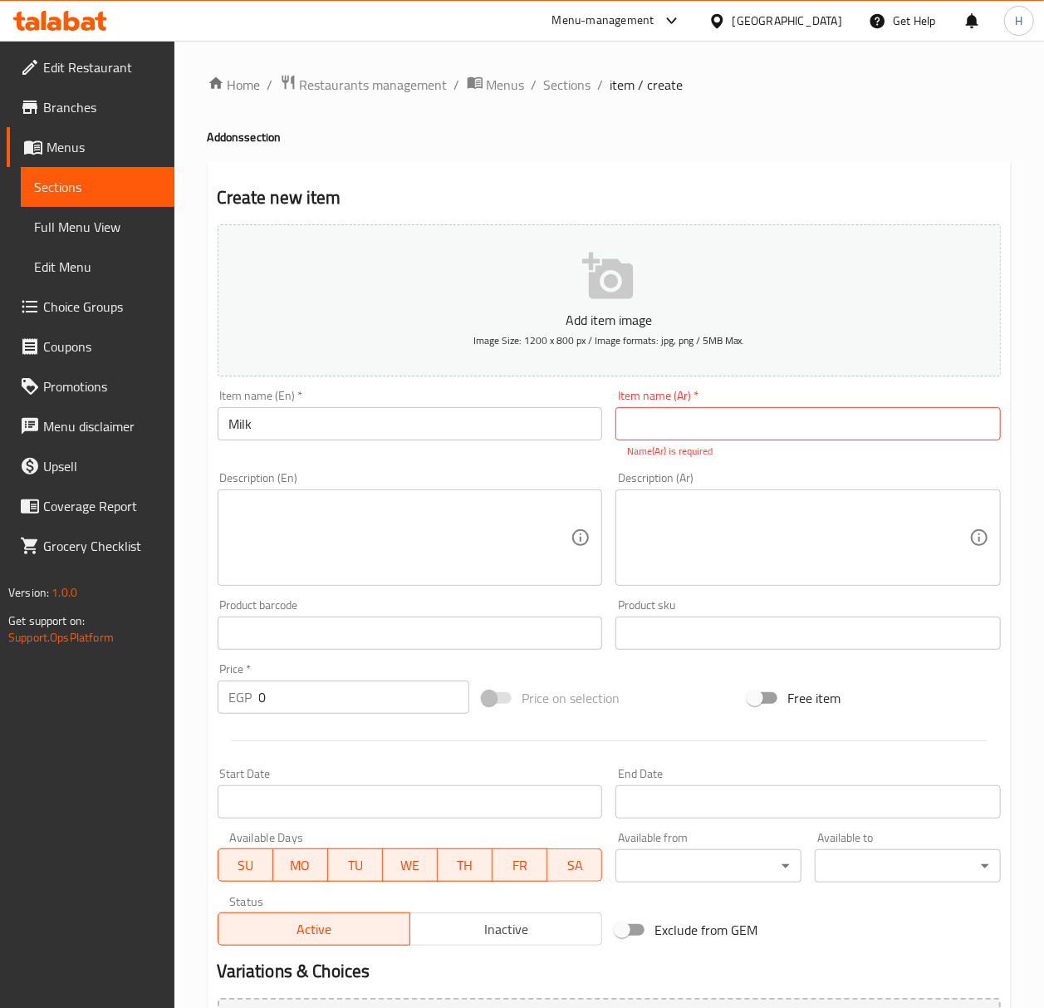
click at [711, 413] on input "text" at bounding box center [807, 423] width 385 height 33
paste input "لبن"
type input "لبن"
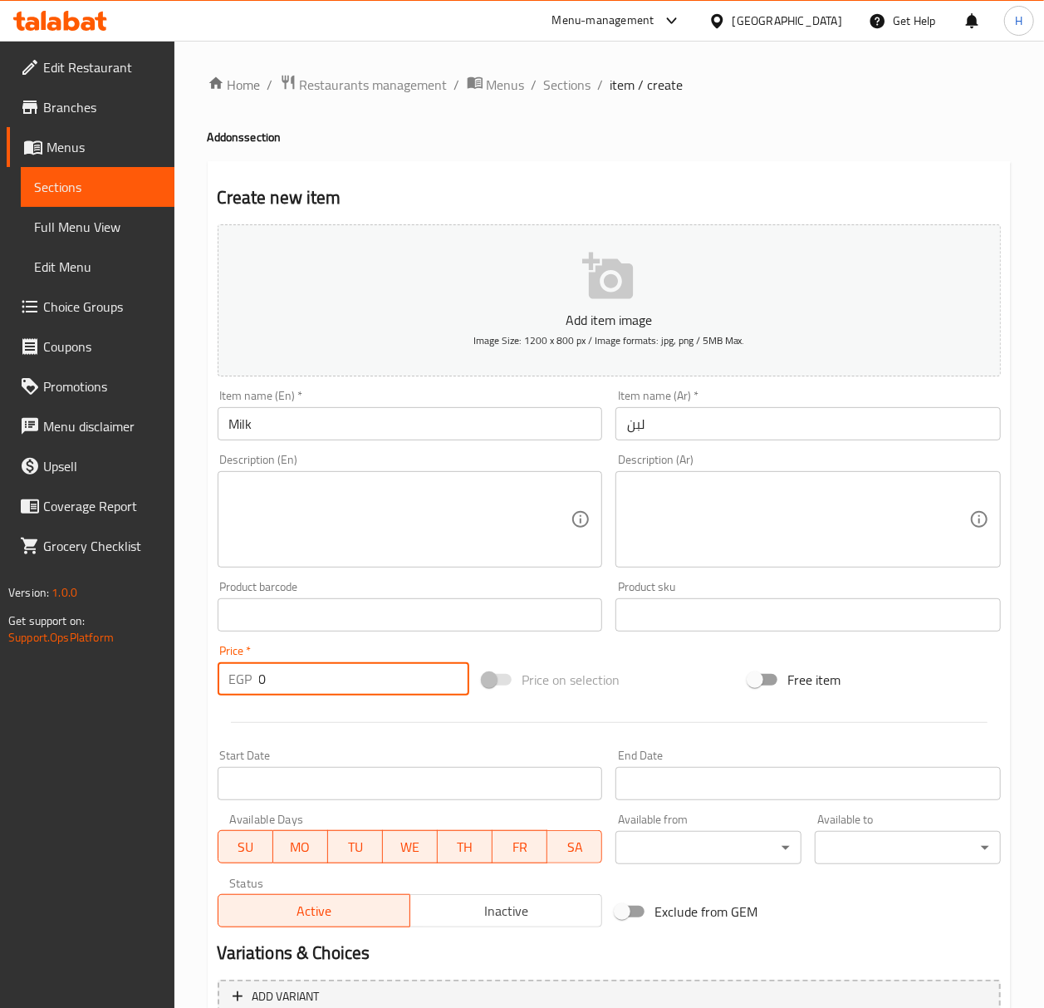
click at [310, 691] on input "0" at bounding box center [364, 678] width 211 height 33
type input "020"
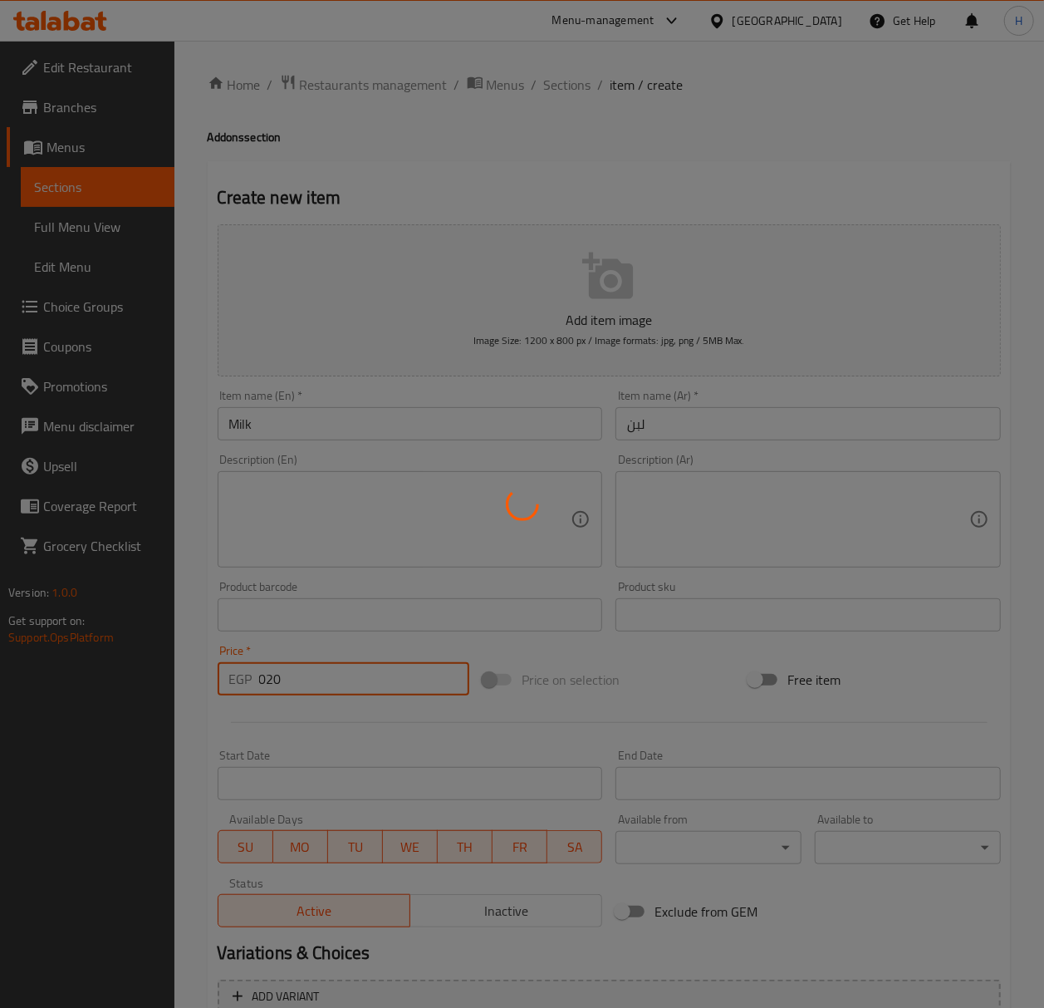
type input "0"
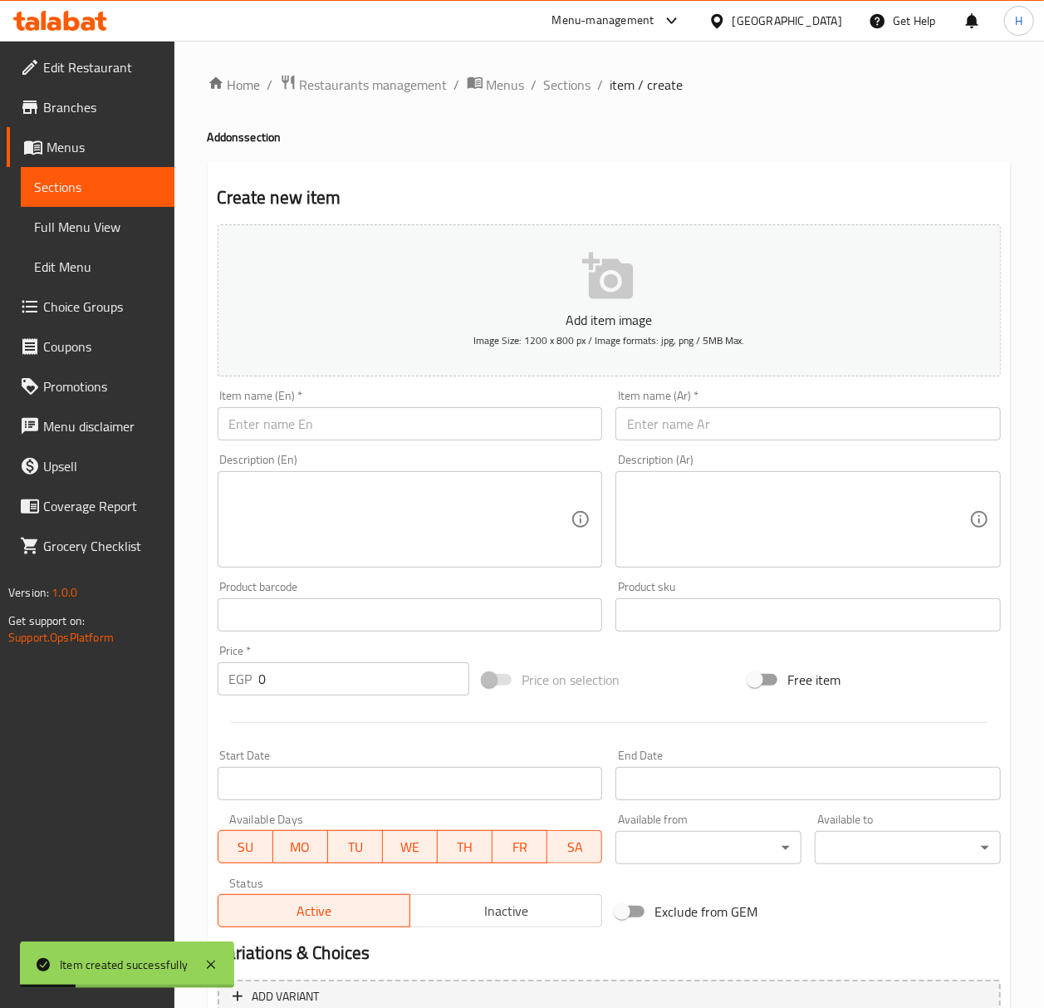
click at [676, 440] on input "text" at bounding box center [807, 423] width 385 height 33
paste input "آيس كريم"
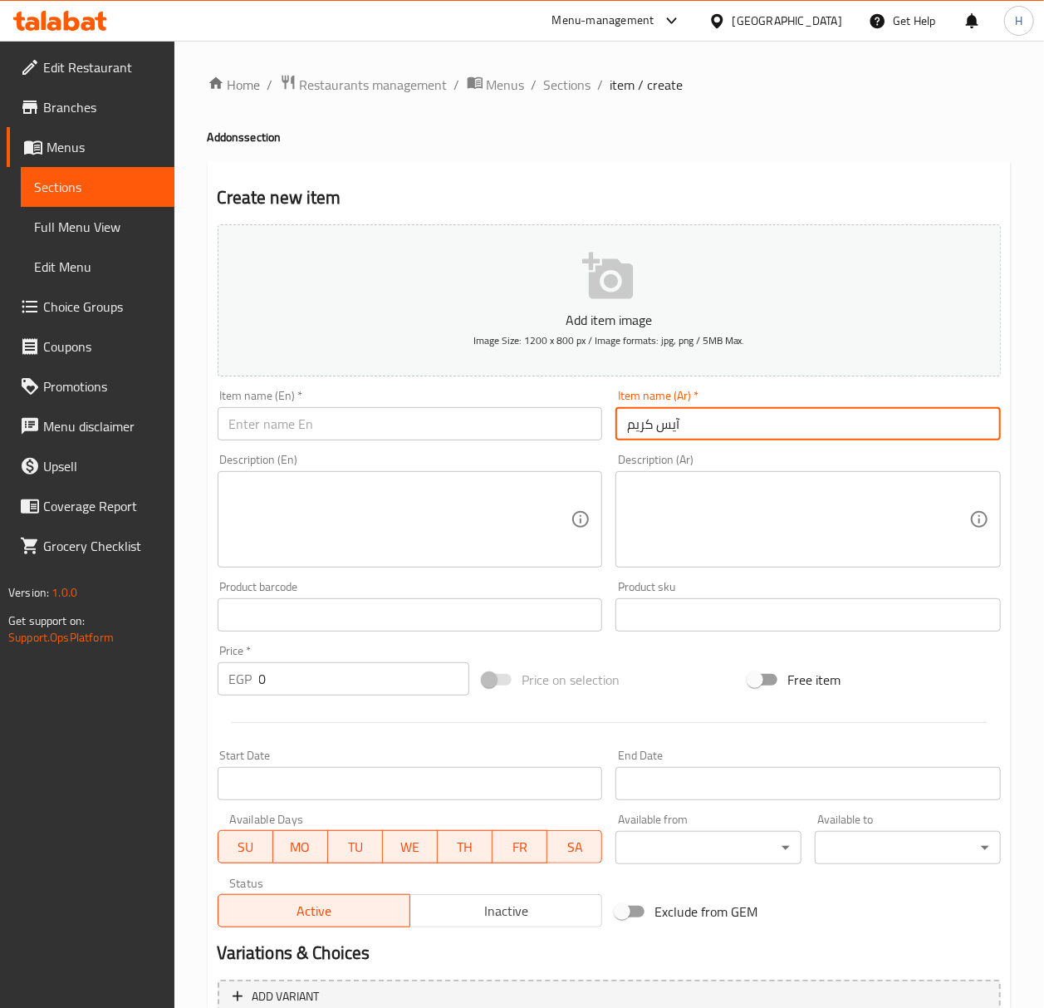
type input "آيس كريم"
click at [505, 420] on input "text" at bounding box center [410, 423] width 385 height 33
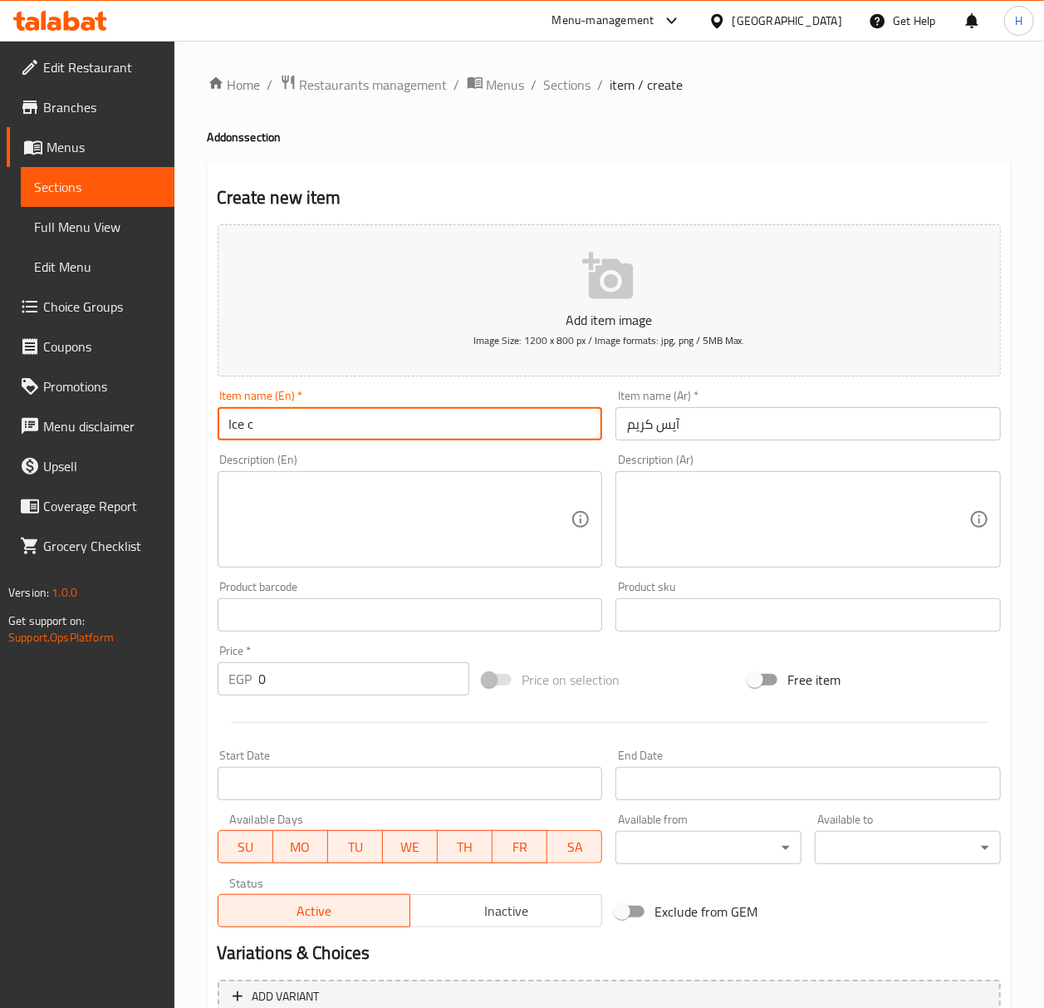
type input "Ice Cream"
click at [347, 679] on input "0" at bounding box center [364, 678] width 211 height 33
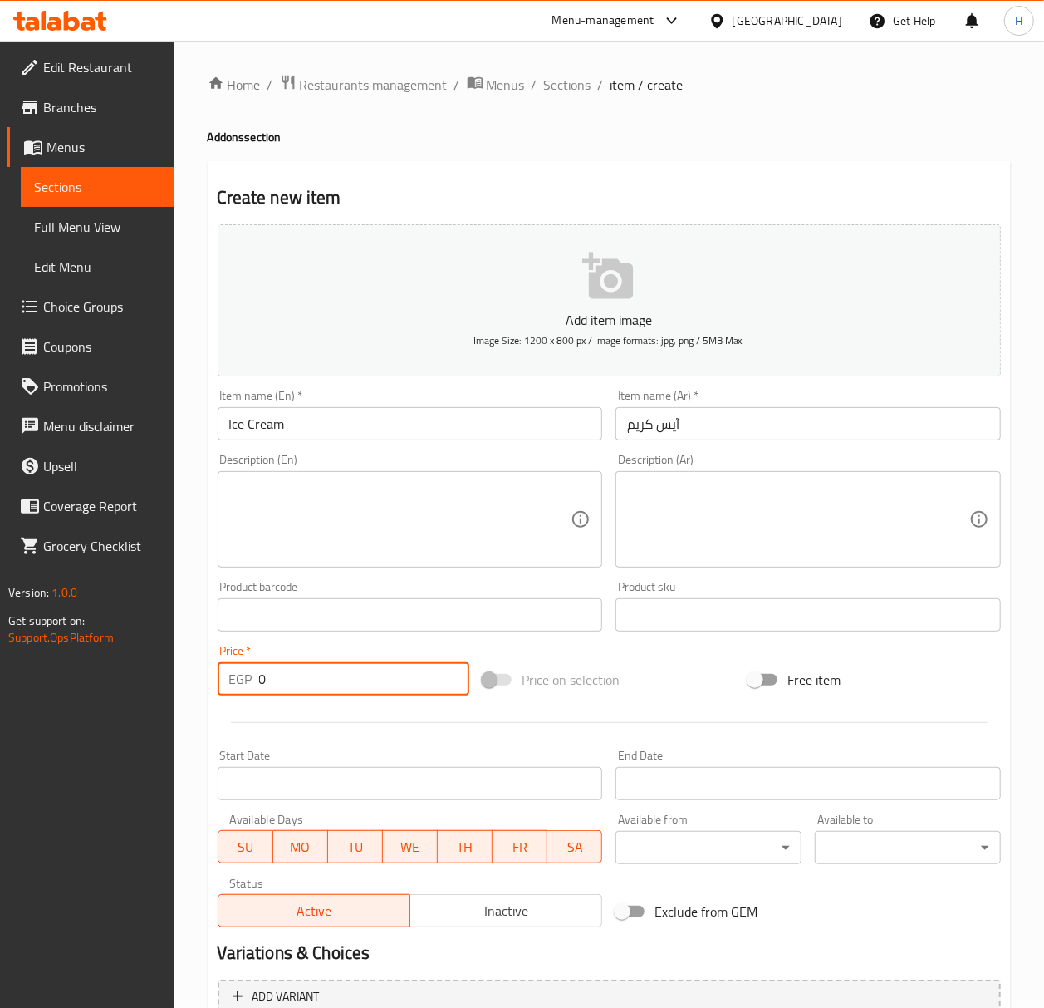
click at [347, 679] on input "0" at bounding box center [364, 678] width 211 height 33
type input "20"
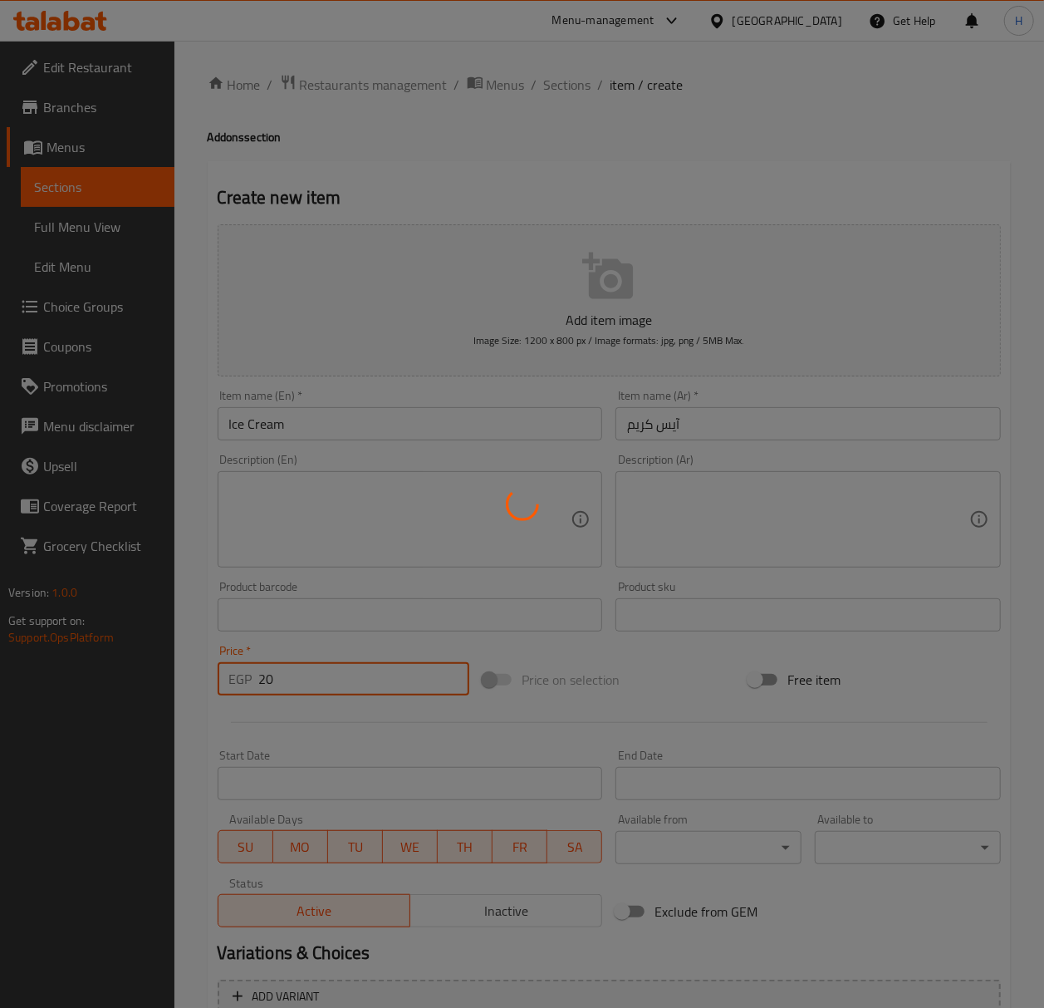
type input "0"
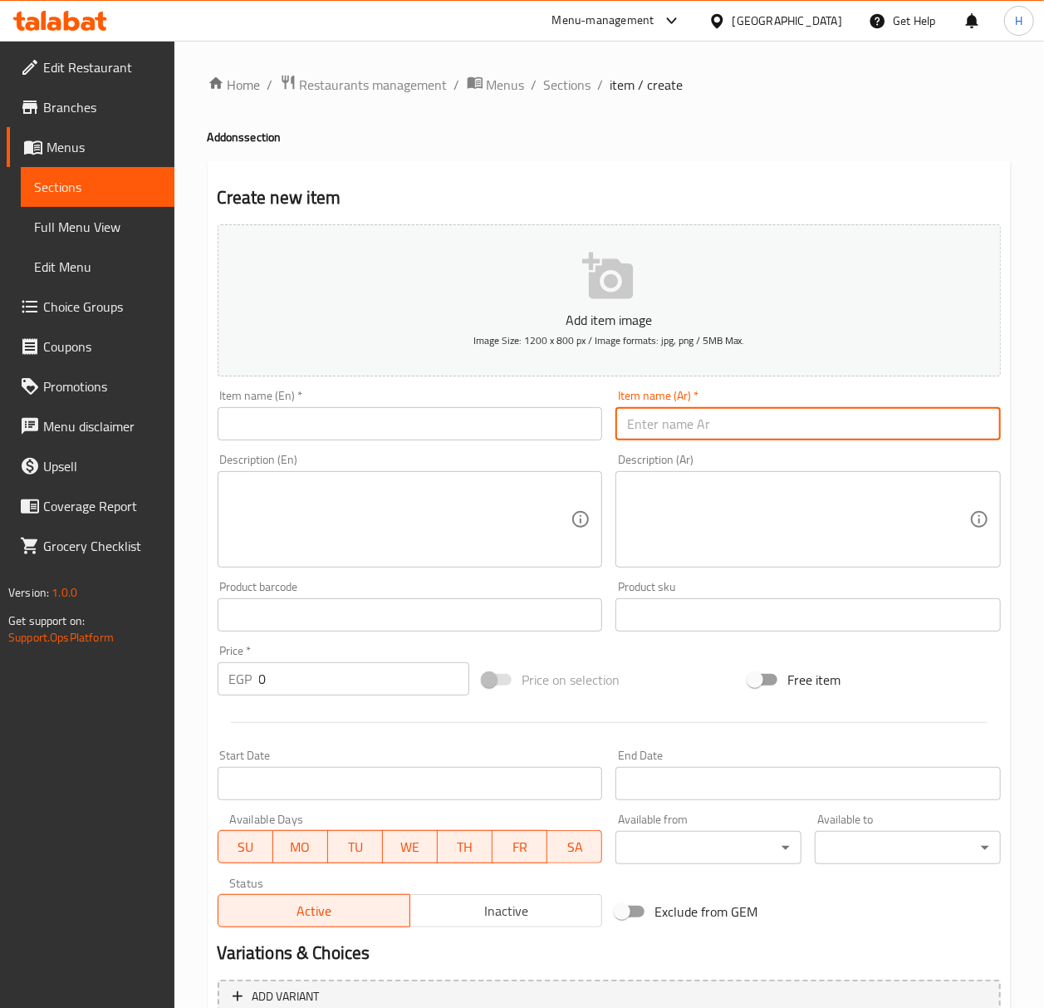
click at [844, 430] on input "text" at bounding box center [807, 423] width 385 height 33
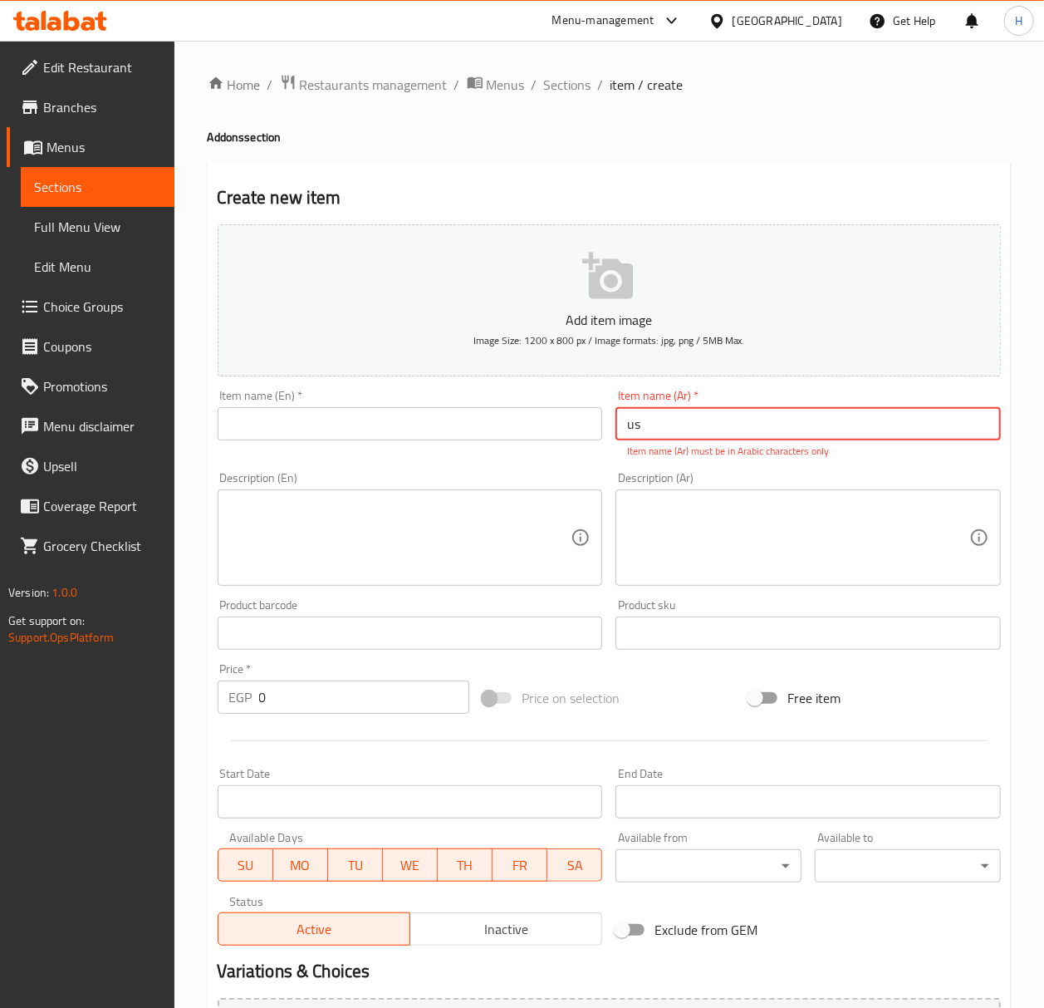
type input "u"
click at [485, 437] on input "text" at bounding box center [410, 423] width 385 height 33
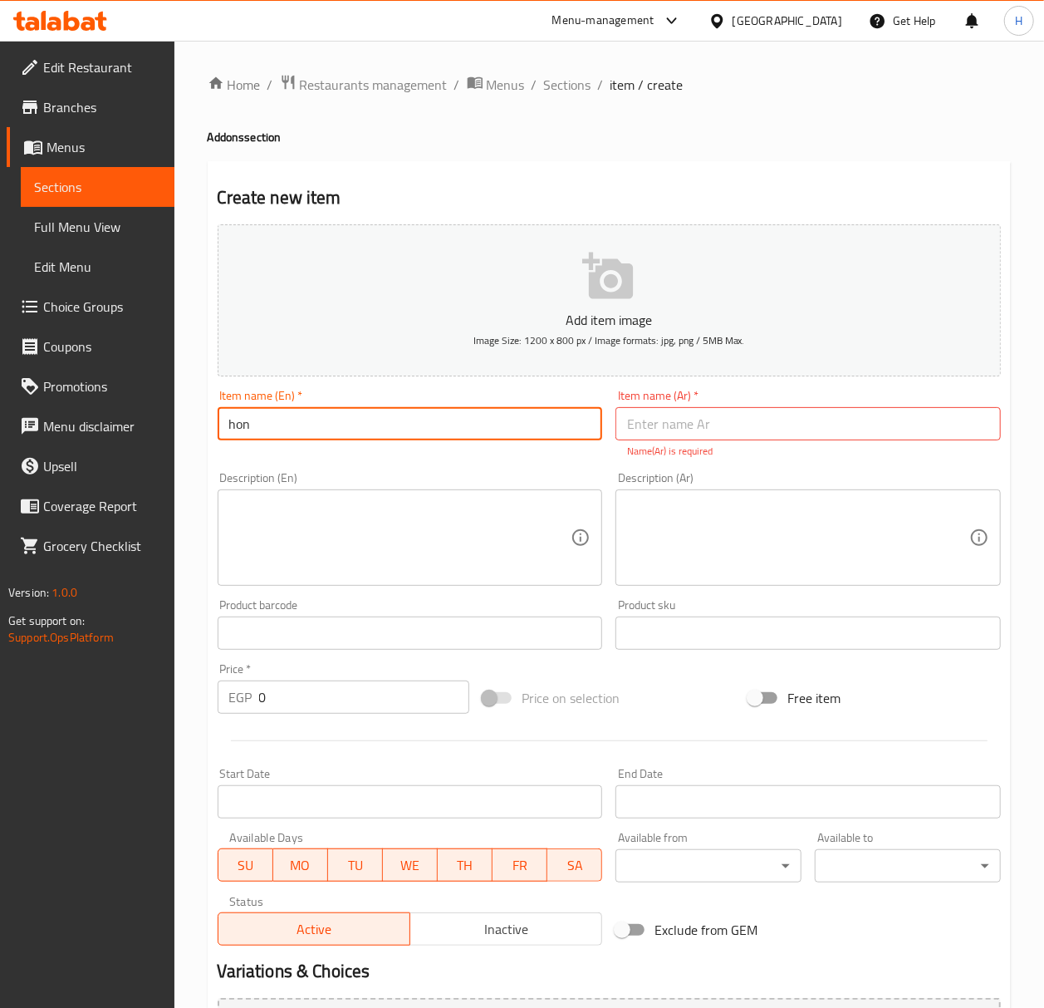
type input "Honey"
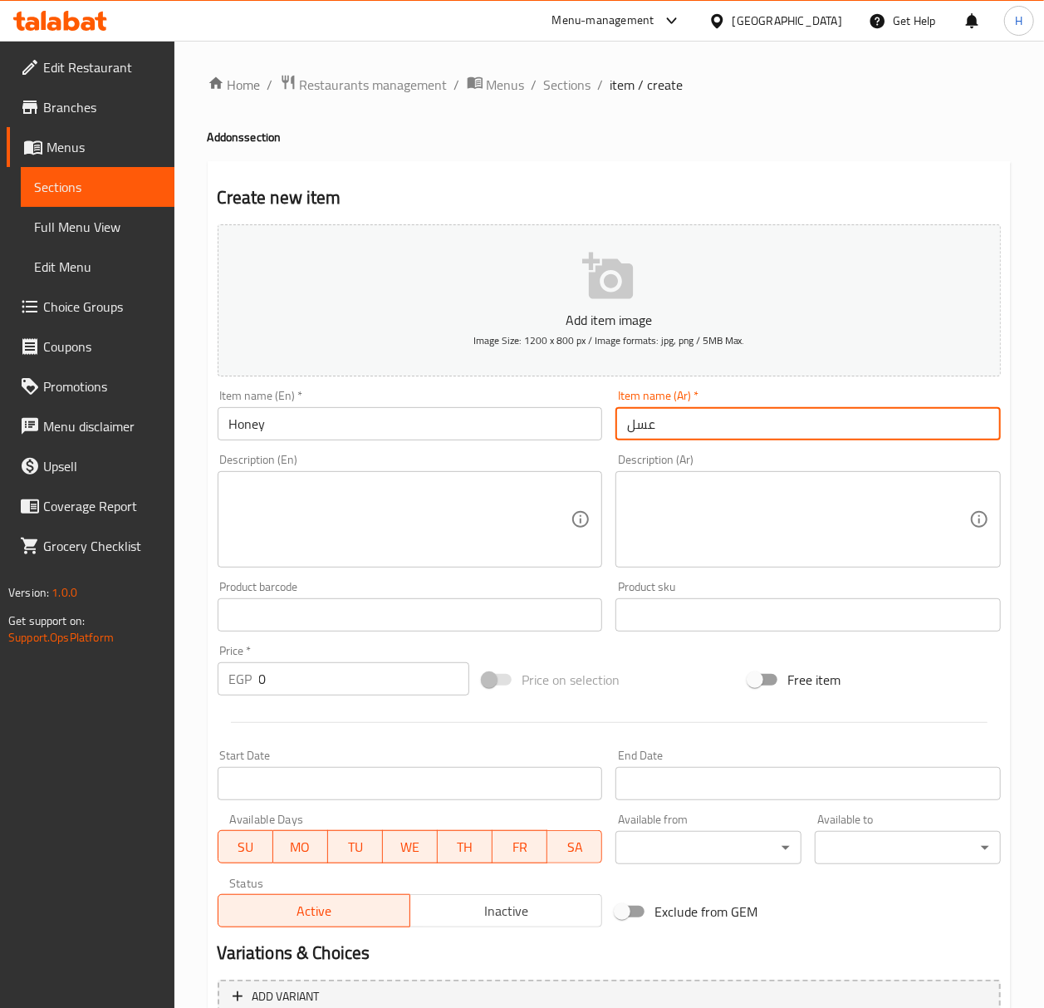
type input "عسل"
click at [299, 674] on input "0" at bounding box center [364, 678] width 211 height 33
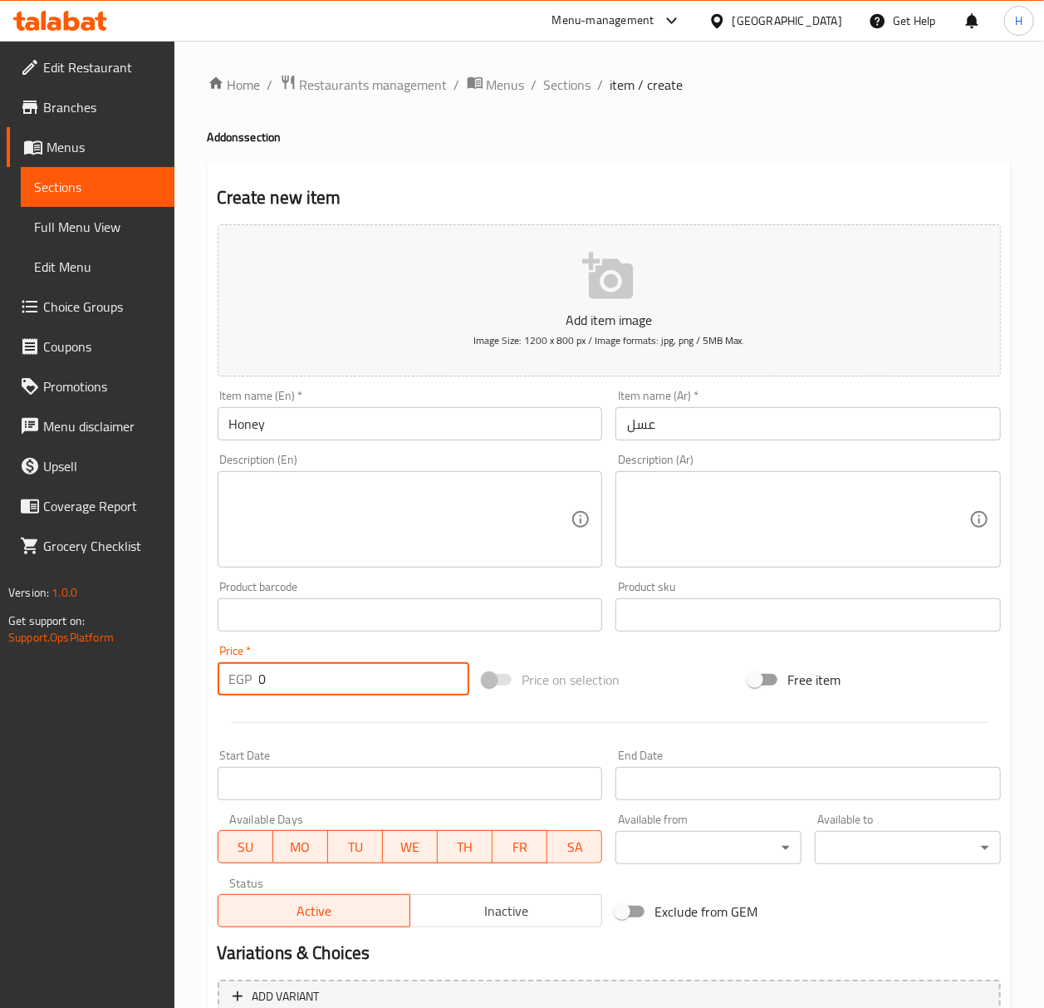
click at [299, 674] on input "0" at bounding box center [364, 678] width 211 height 33
type input "20"
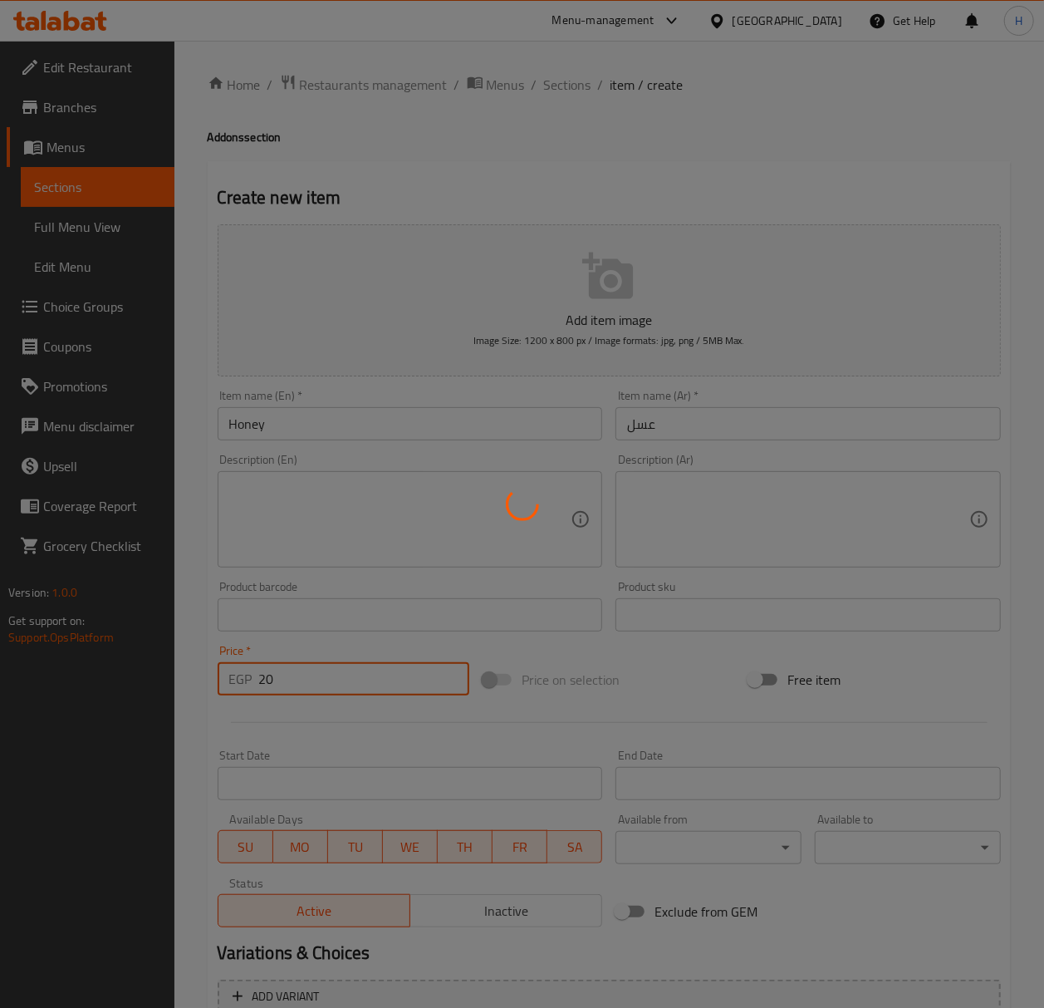
type input "0"
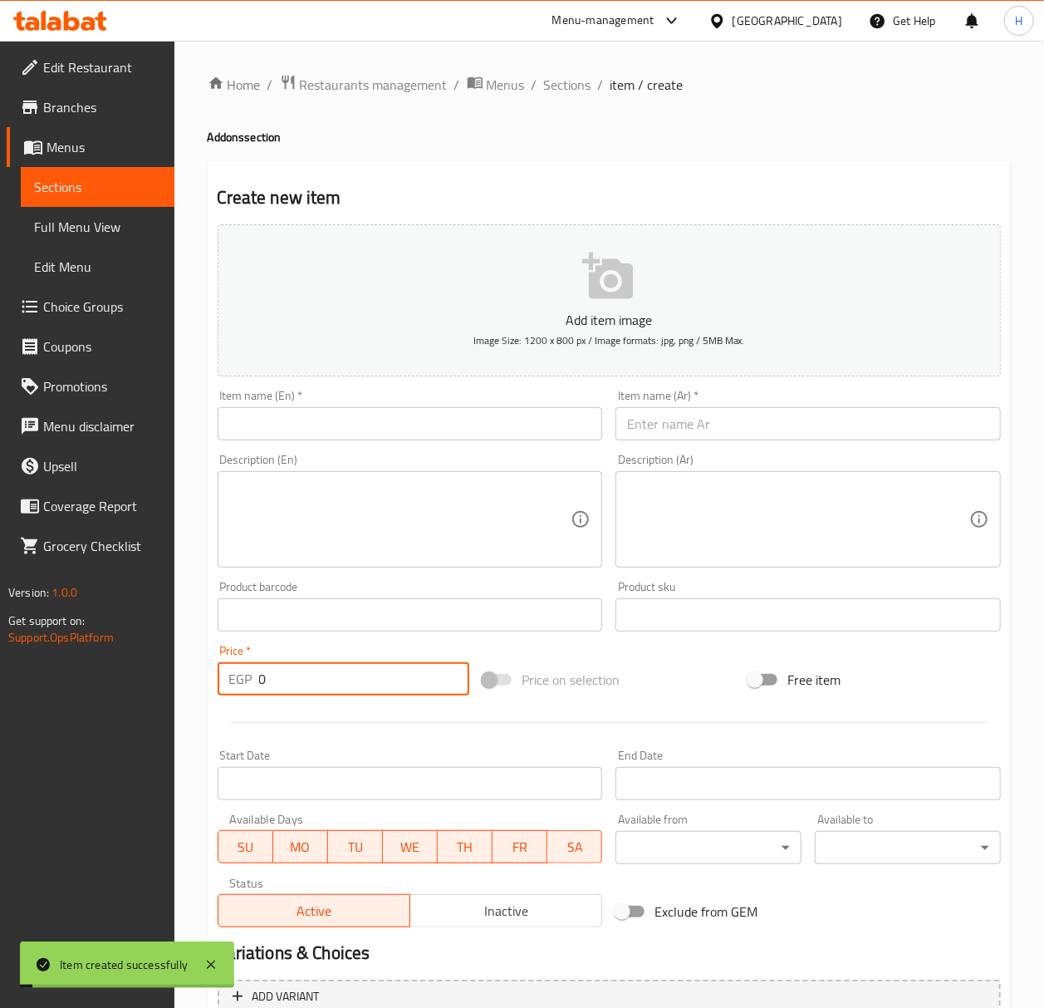
click at [666, 440] on input "text" at bounding box center [807, 423] width 385 height 33
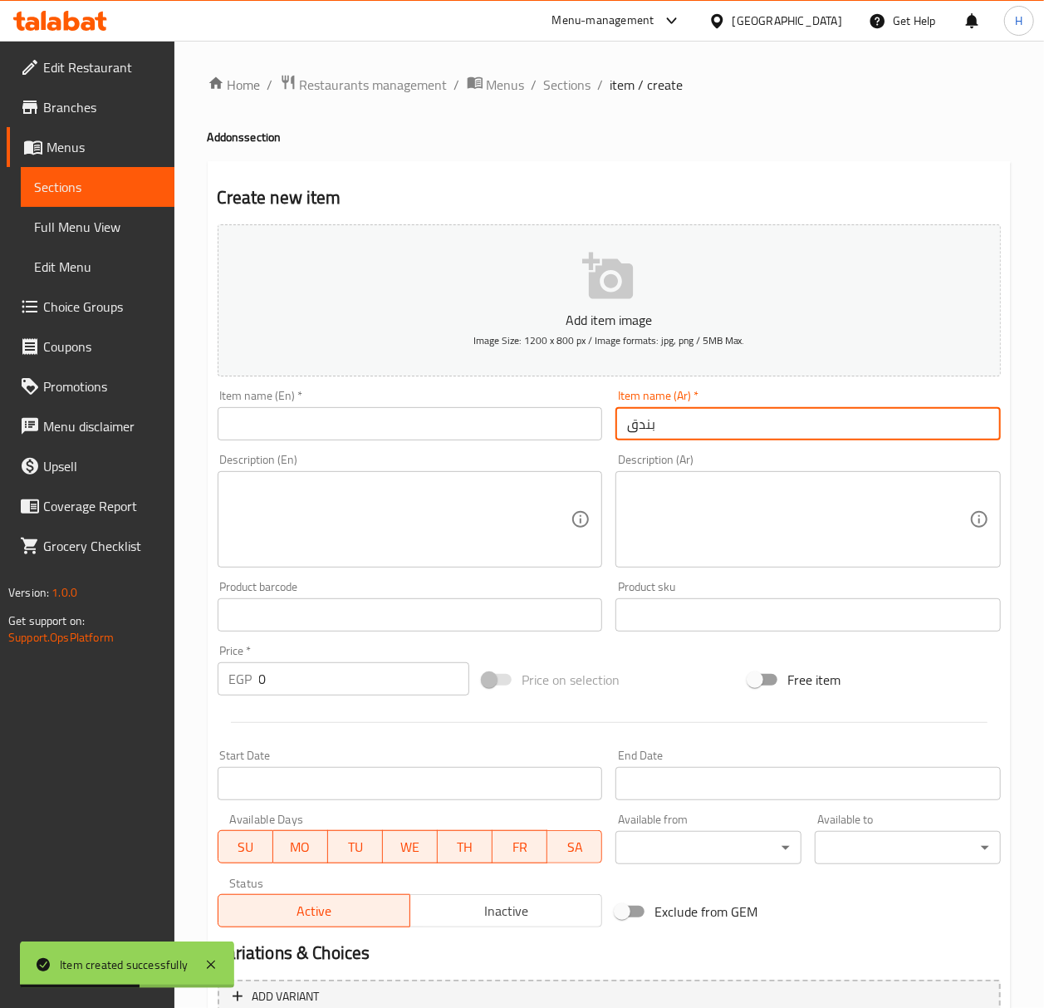
type input "بندق"
click at [460, 415] on input "text" at bounding box center [410, 423] width 385 height 33
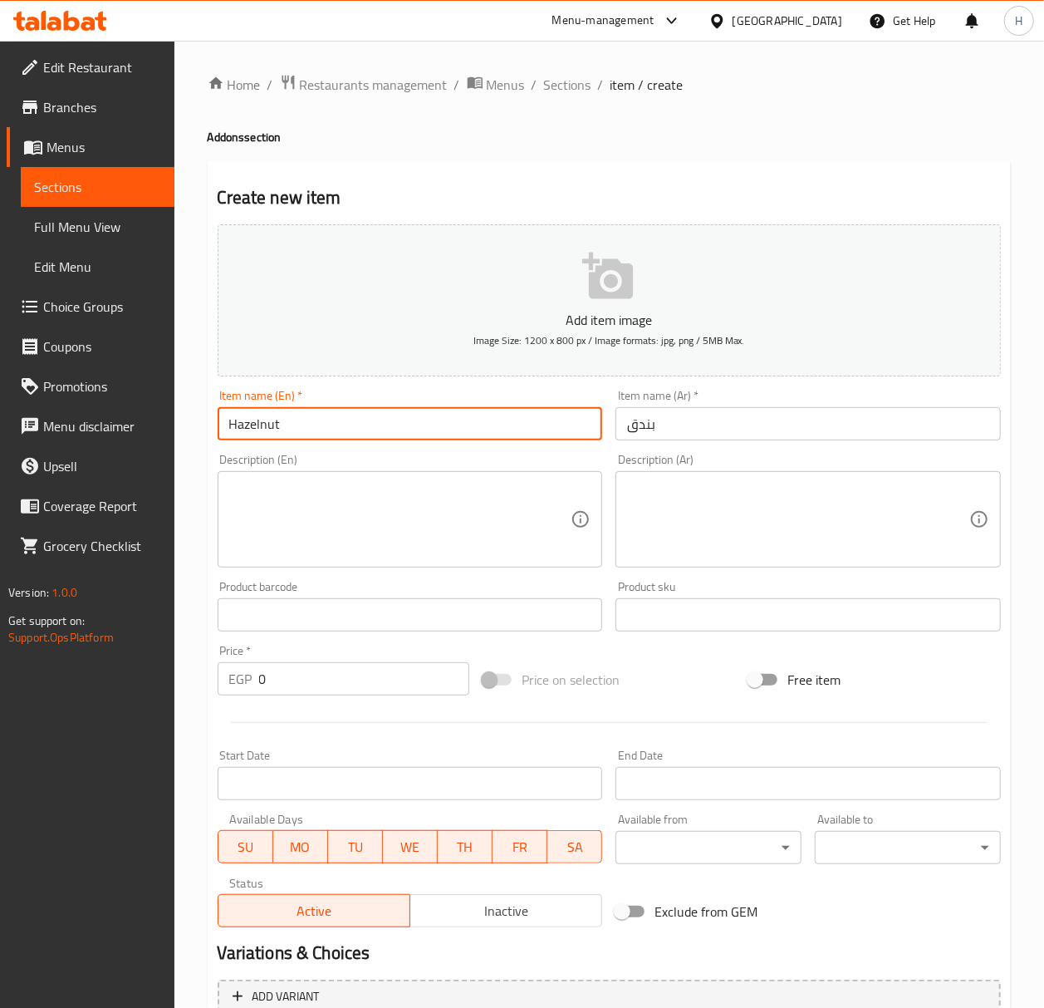
type input "Hazelnut"
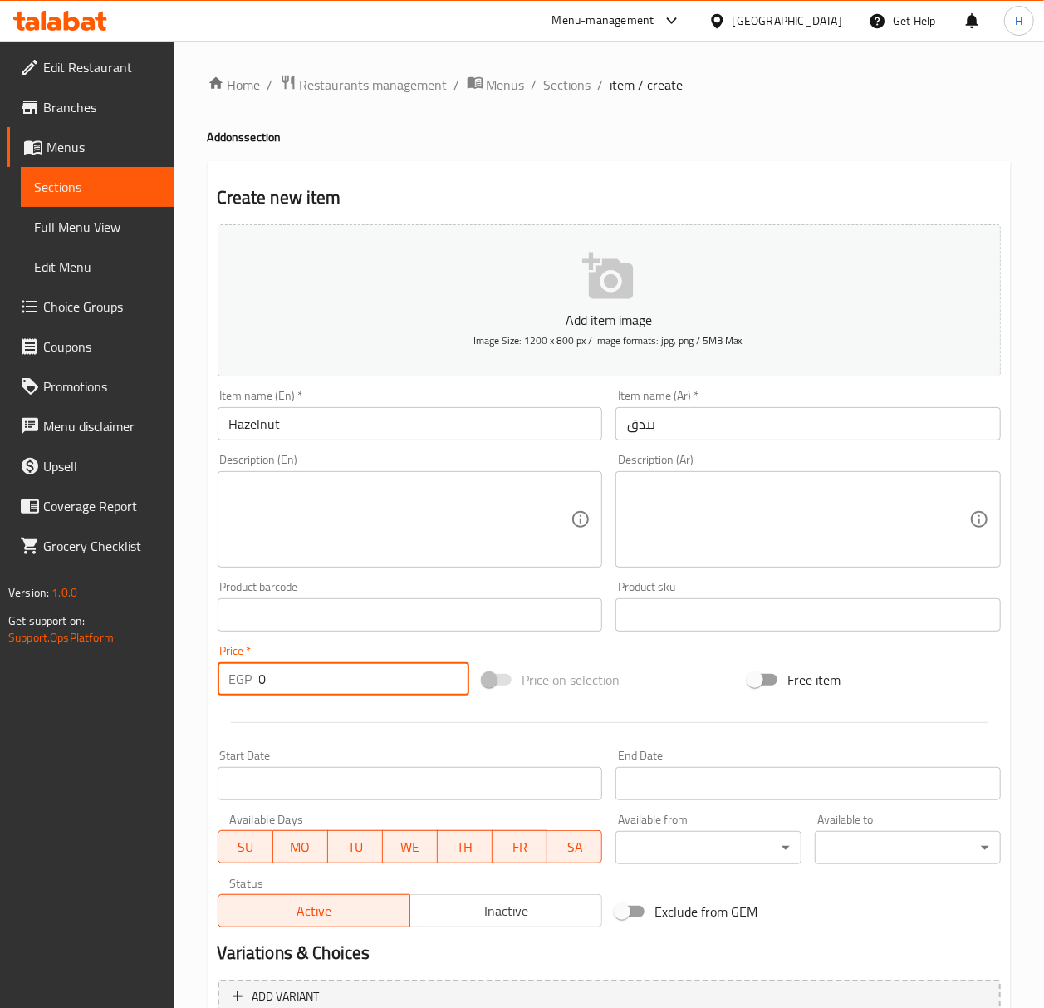
click at [346, 688] on input "0" at bounding box center [364, 678] width 211 height 33
type input "35"
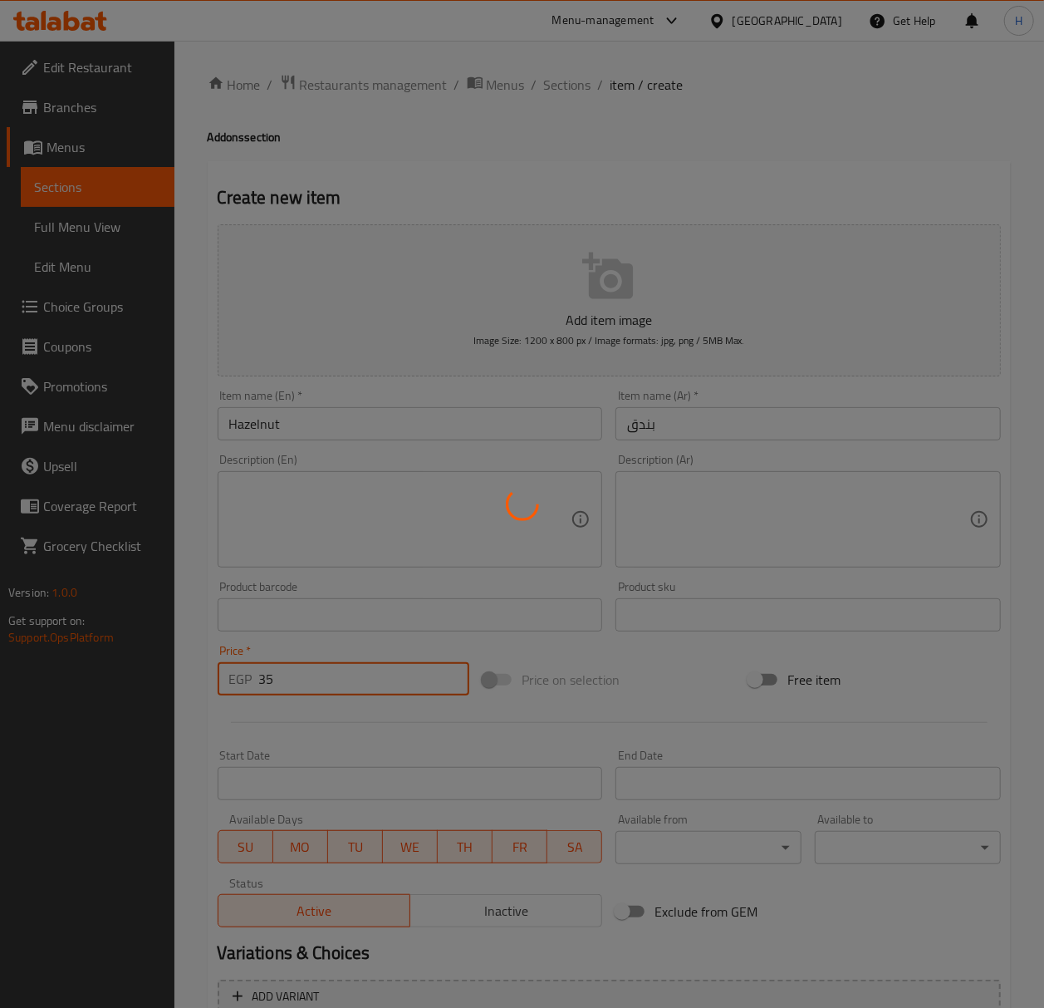
type input "0"
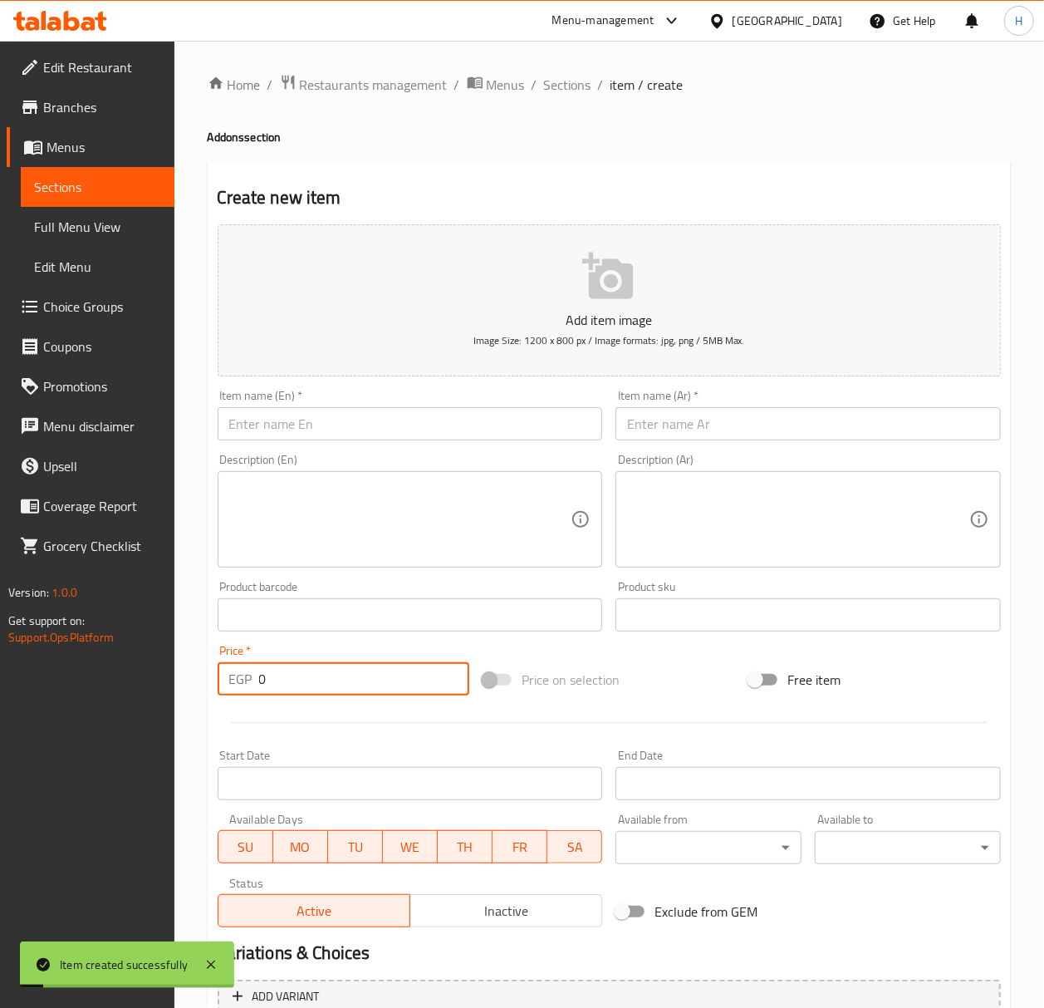
click at [419, 422] on input "text" at bounding box center [410, 423] width 385 height 33
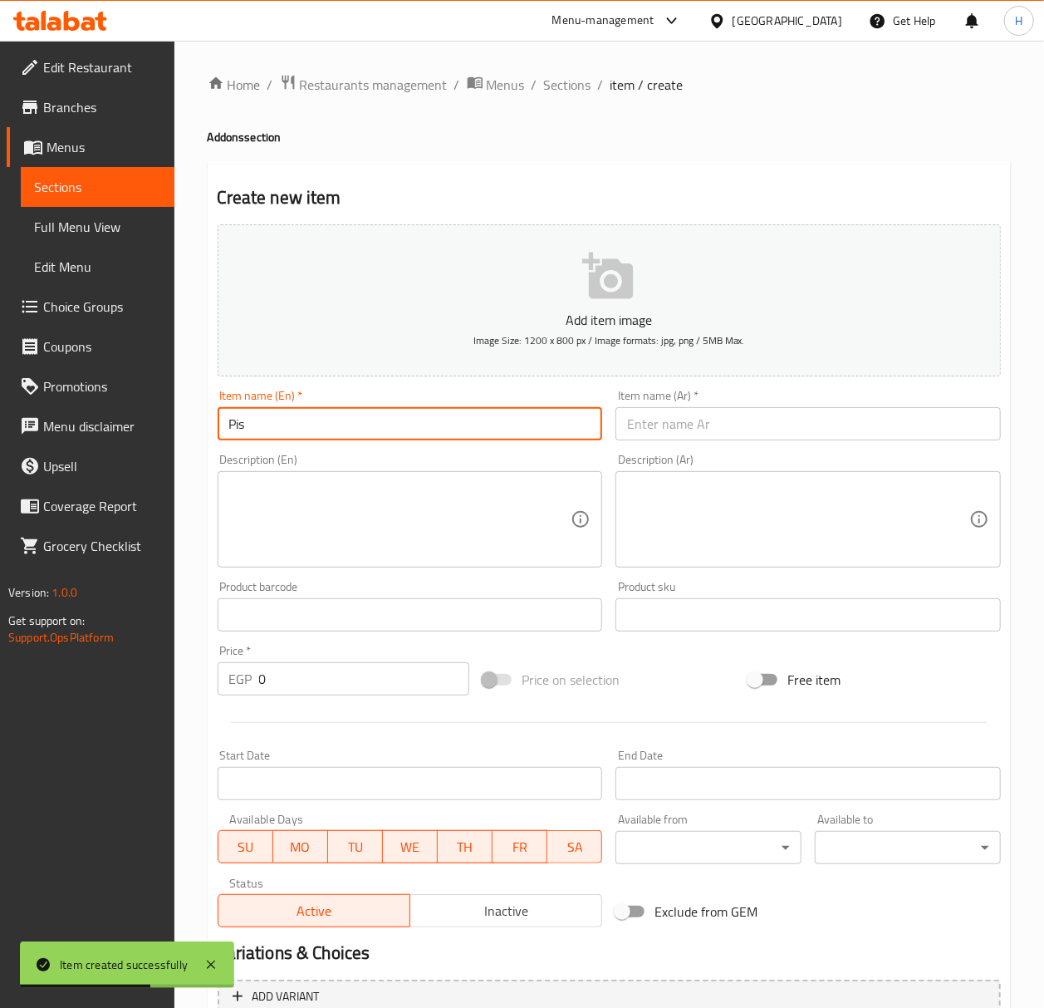
type input "Pistachio"
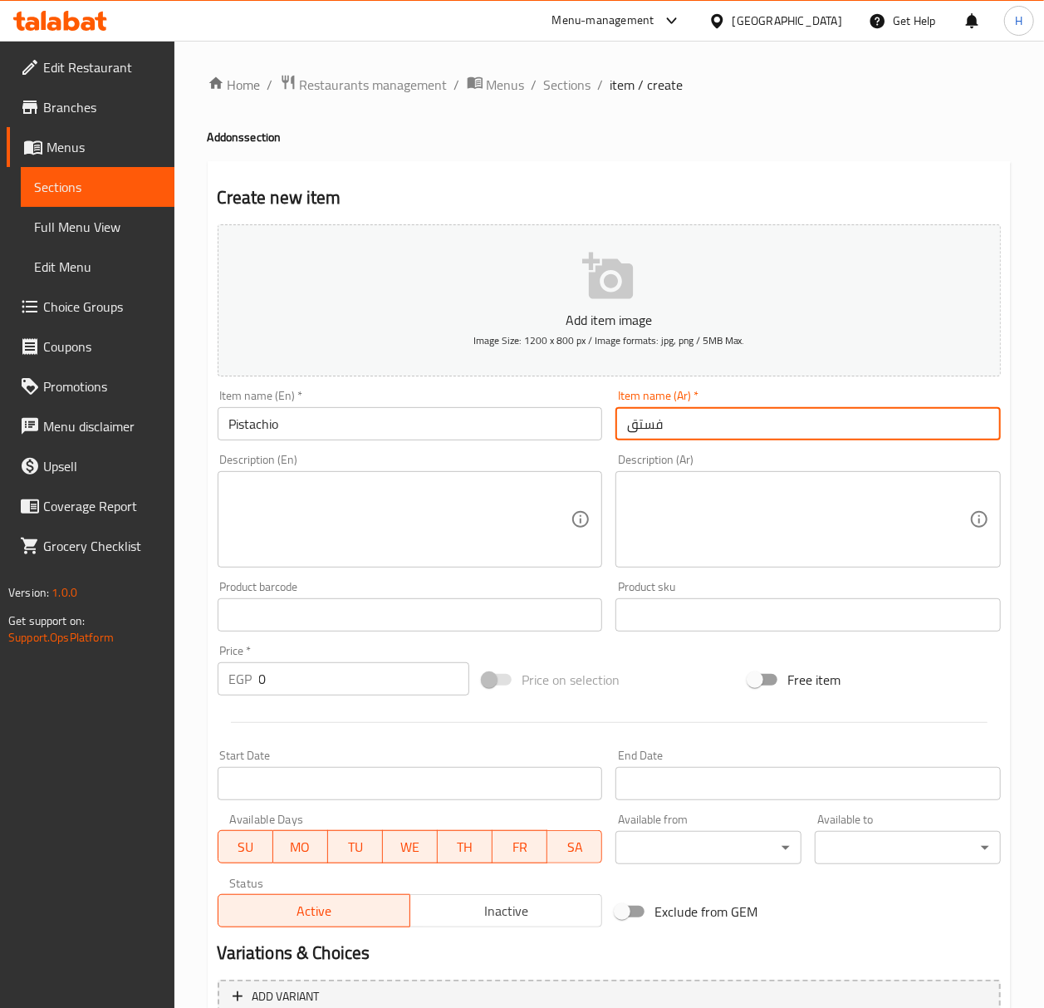
type input "فستق"
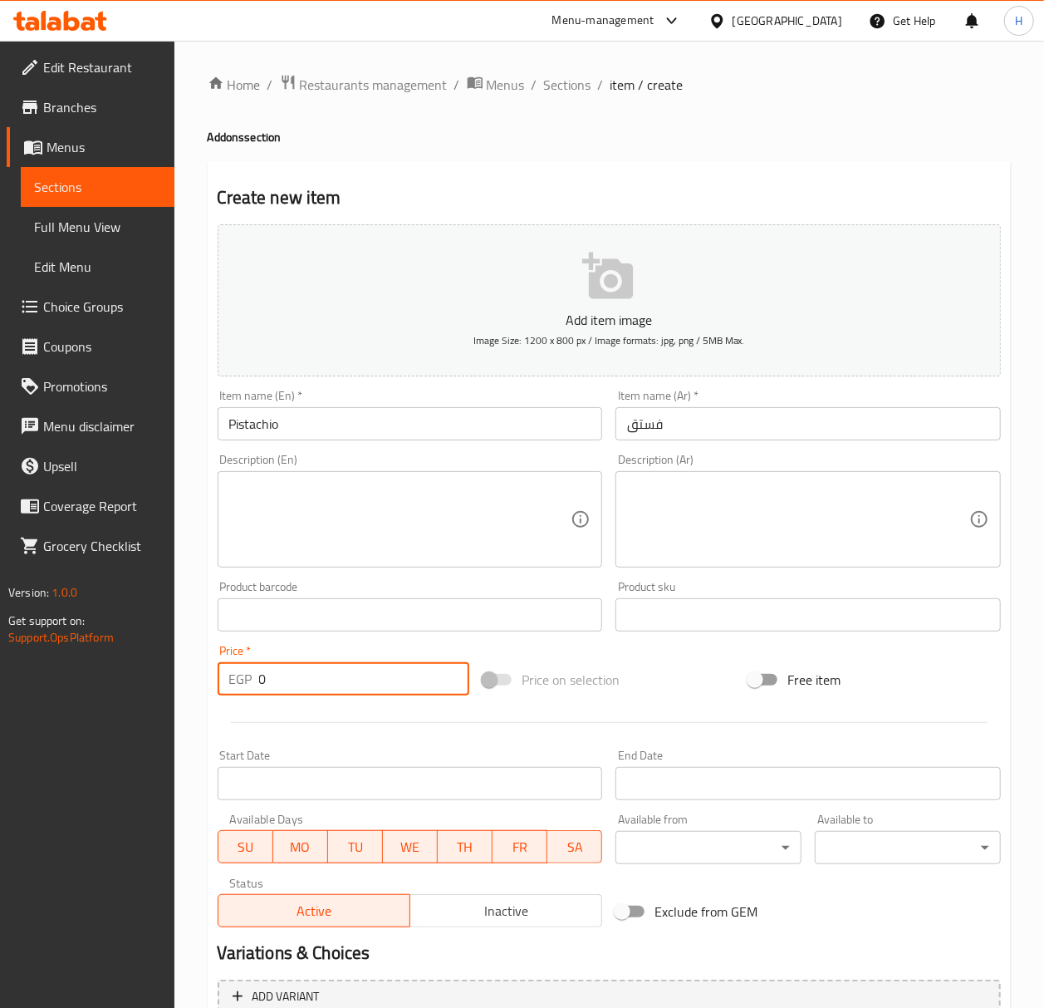
click at [316, 673] on input "0" at bounding box center [364, 678] width 211 height 33
type input "40"
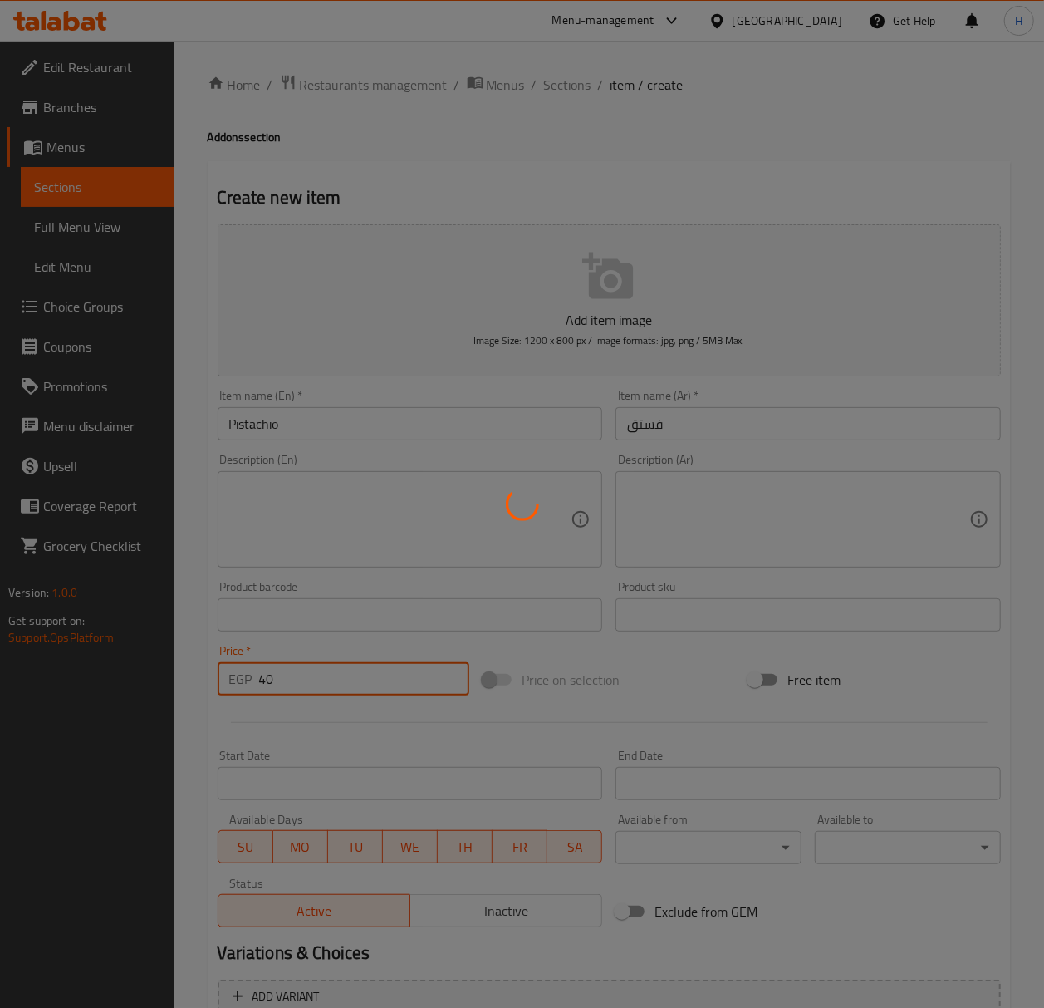
type input "0"
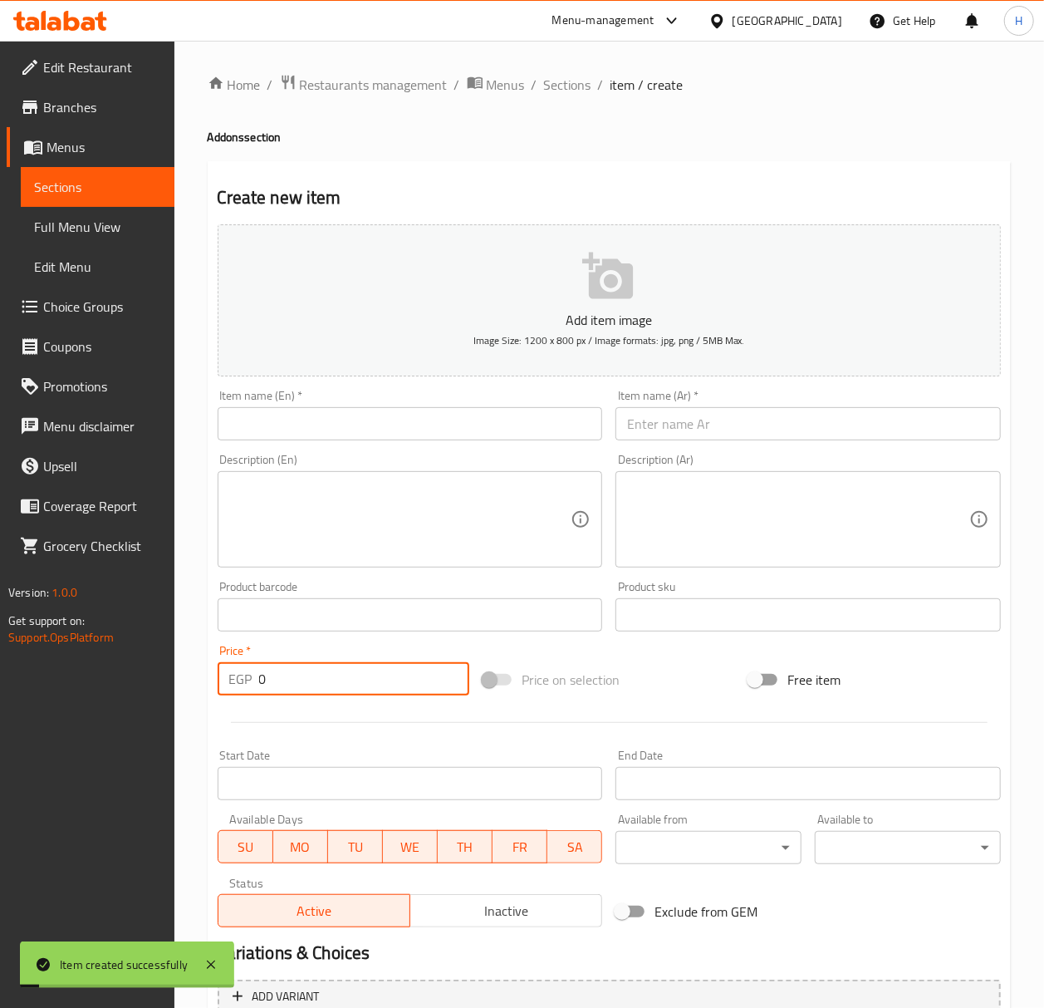
click at [374, 425] on input "text" at bounding box center [410, 423] width 385 height 33
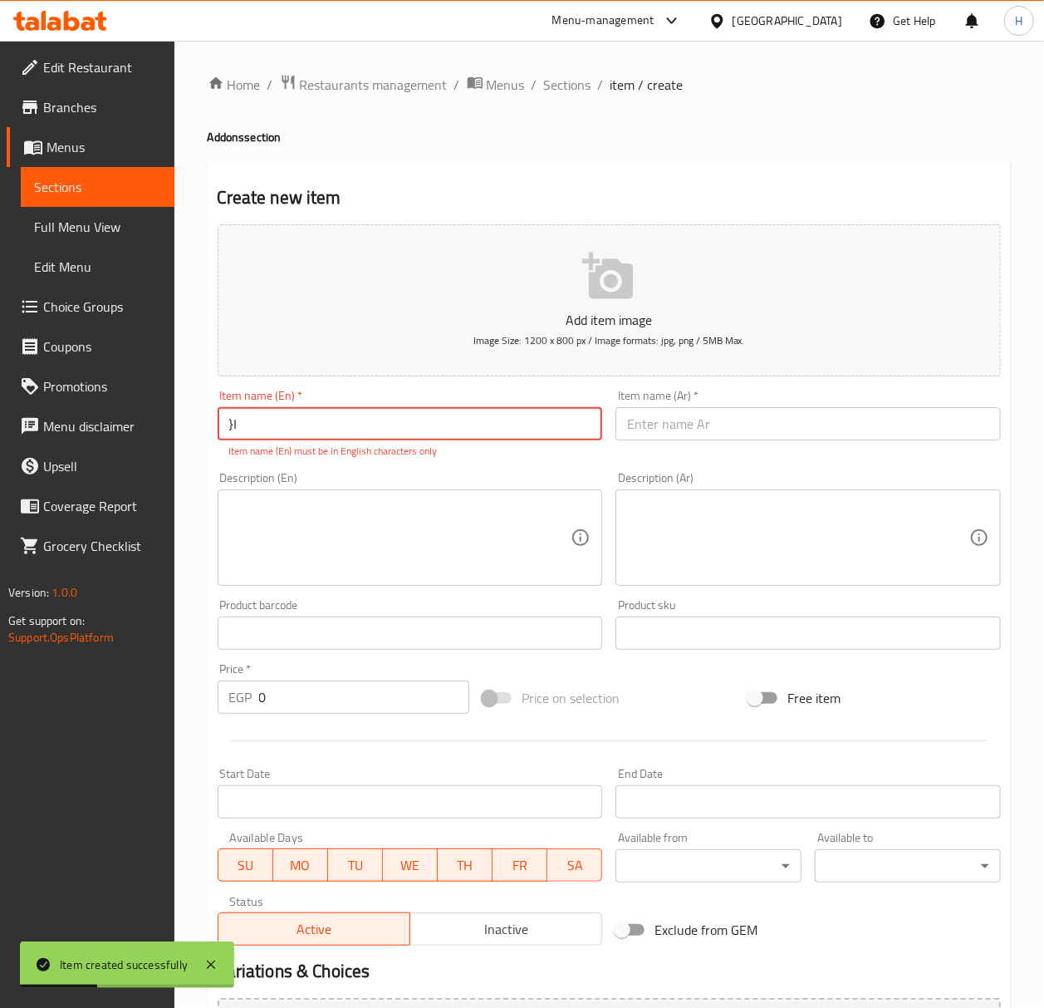
type input "}"
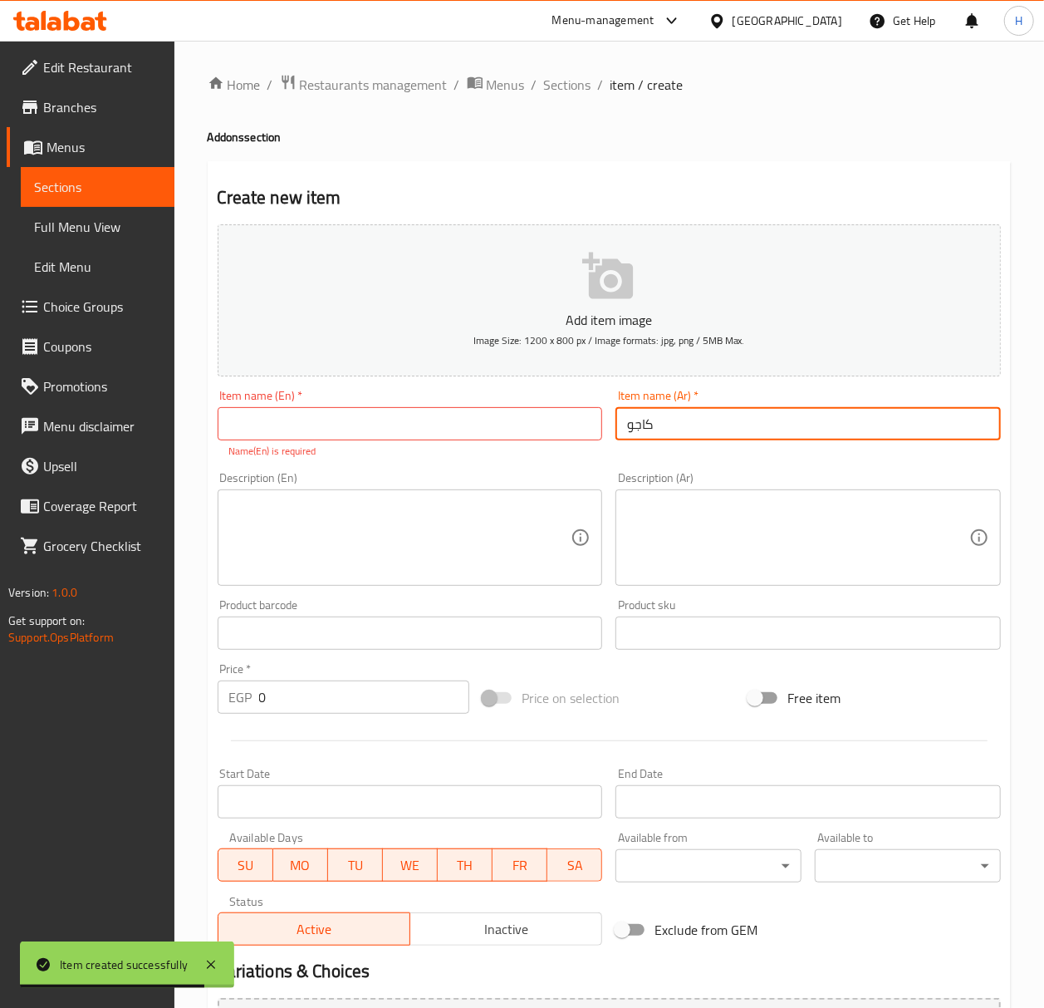
type input "كاجو"
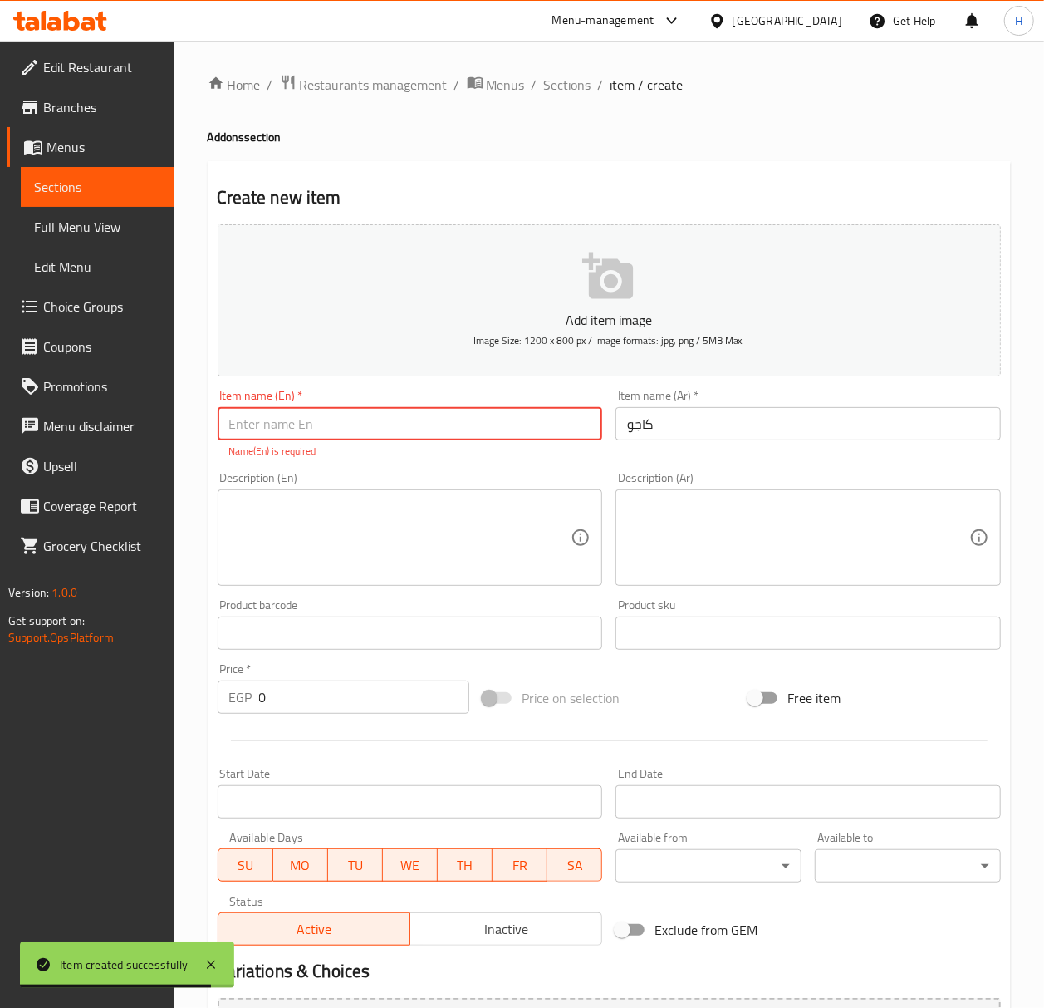
click at [392, 435] on input "text" at bounding box center [410, 423] width 385 height 33
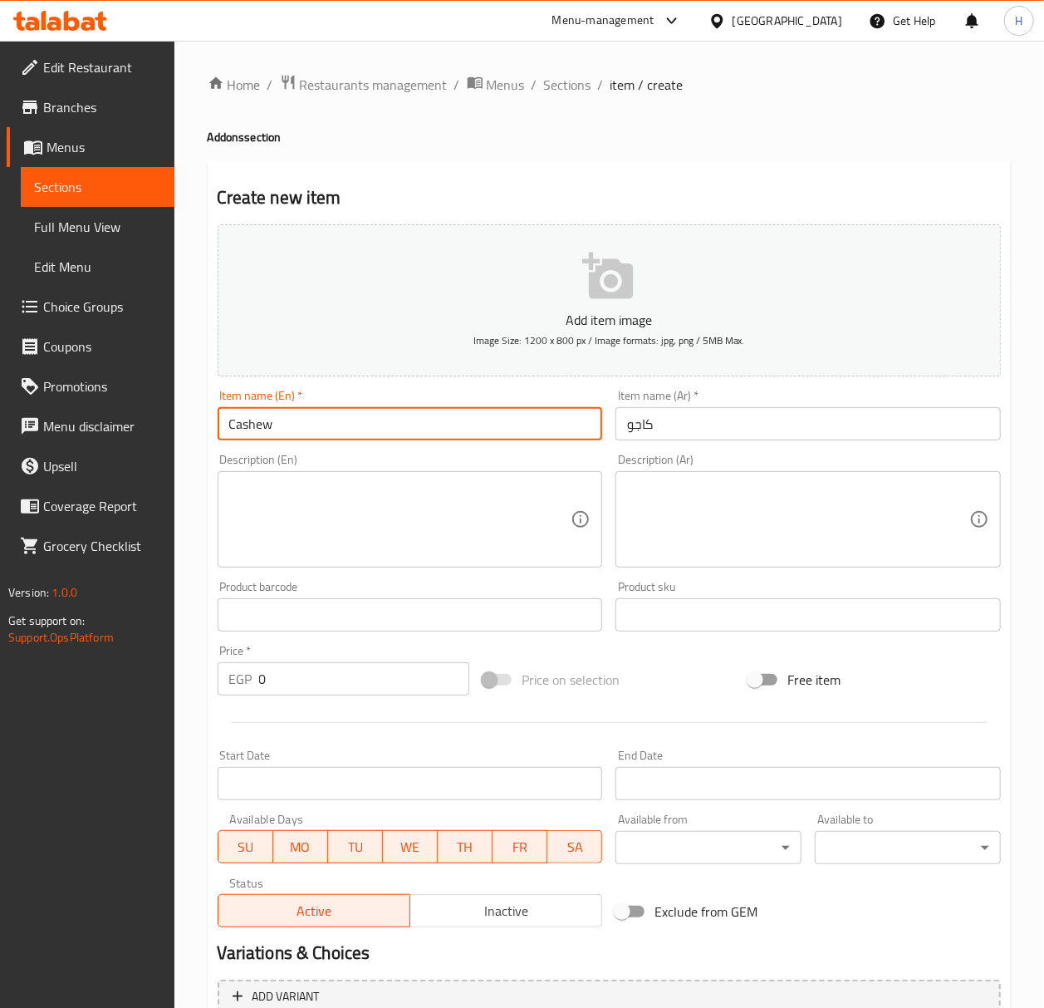
type input "Cashew"
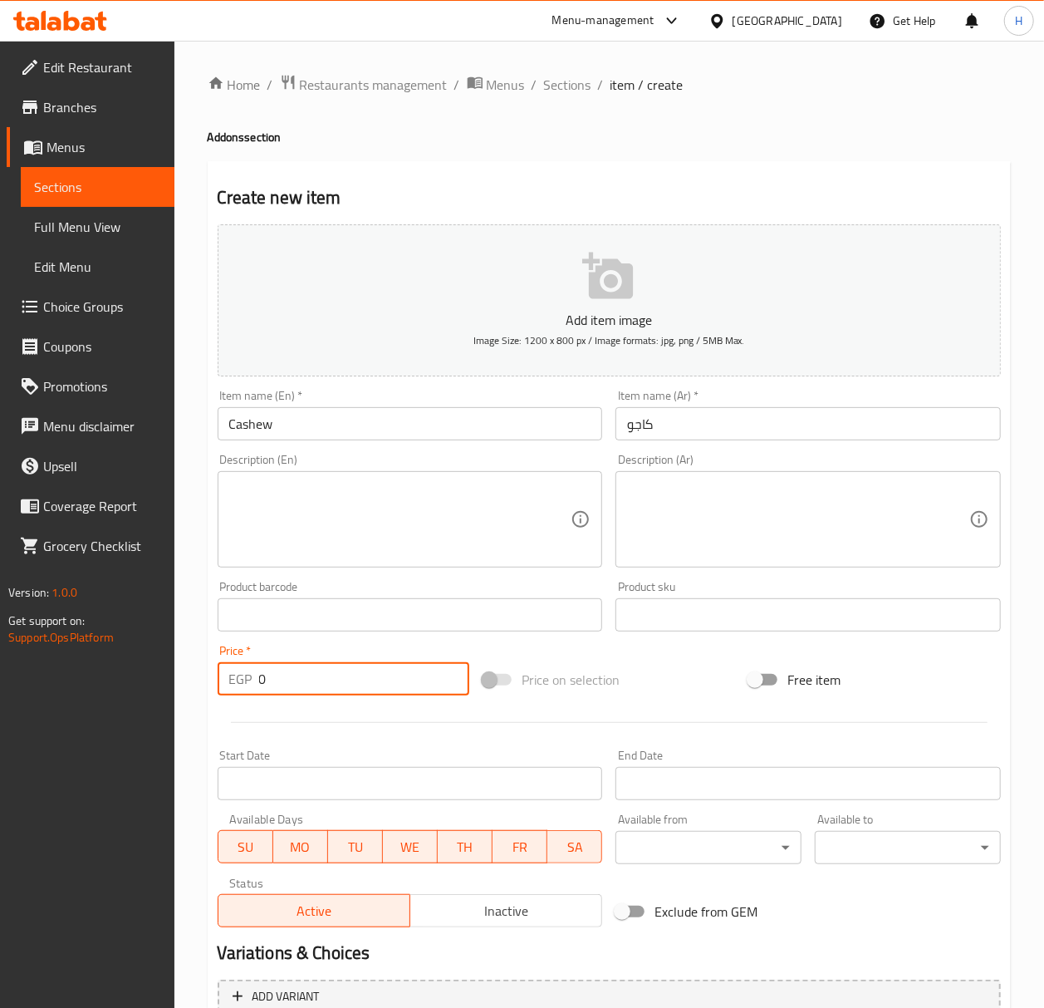
click at [304, 684] on input "0" at bounding box center [364, 678] width 211 height 33
type input "35"
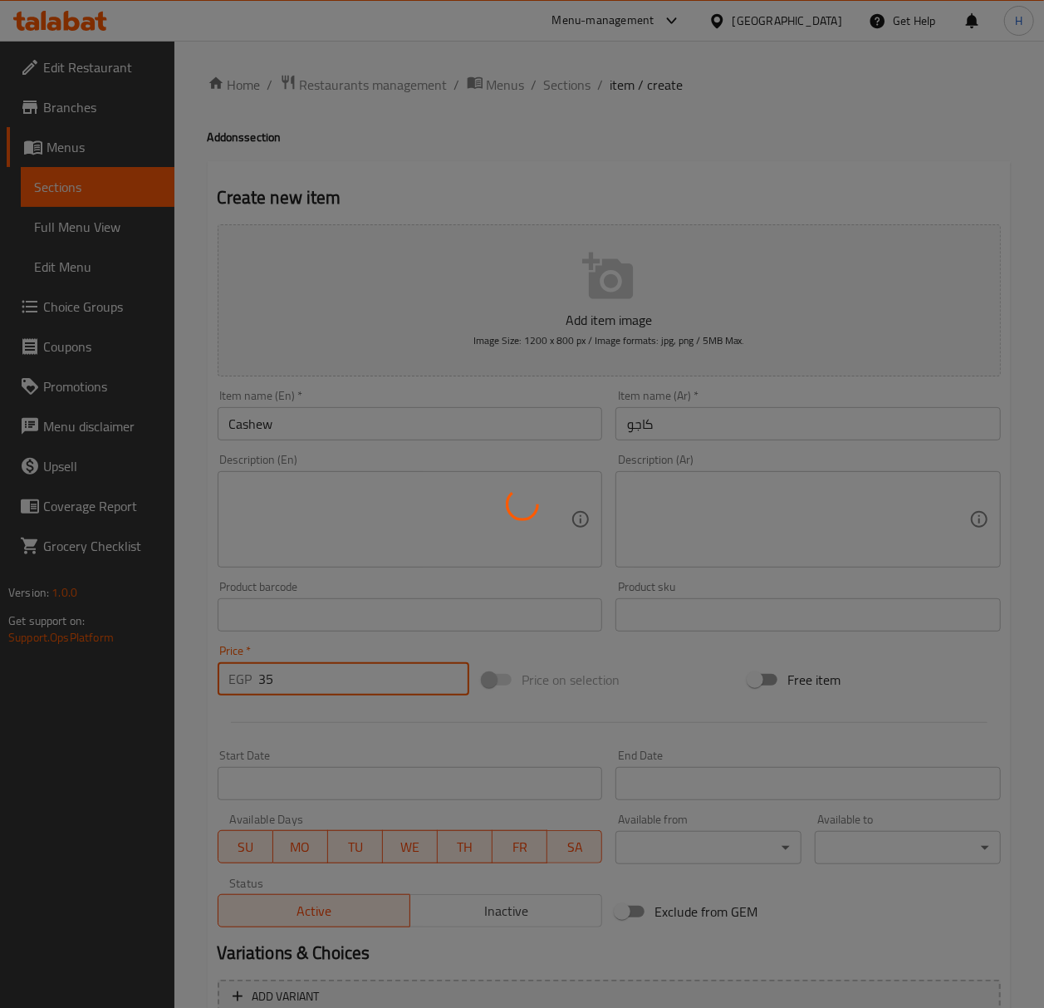
type input "0"
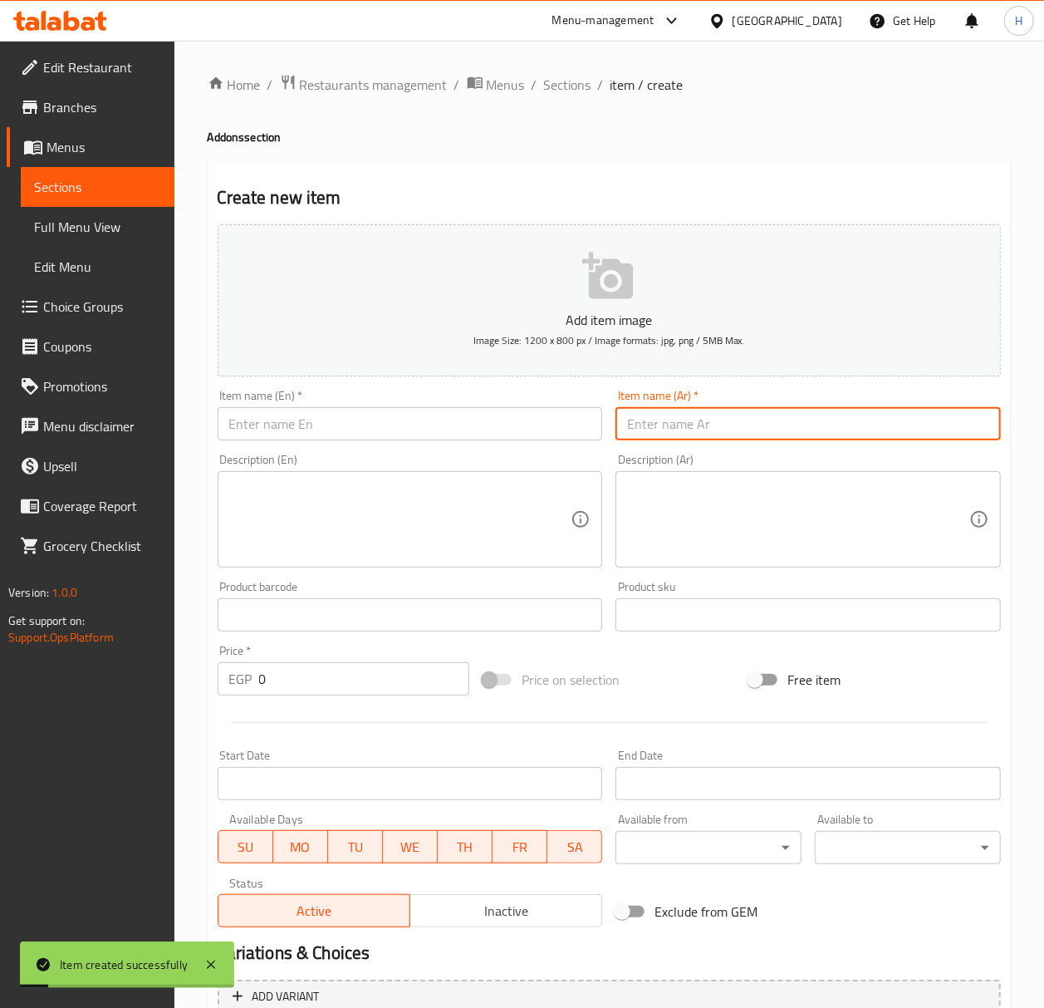
click at [705, 425] on input "text" at bounding box center [807, 423] width 385 height 33
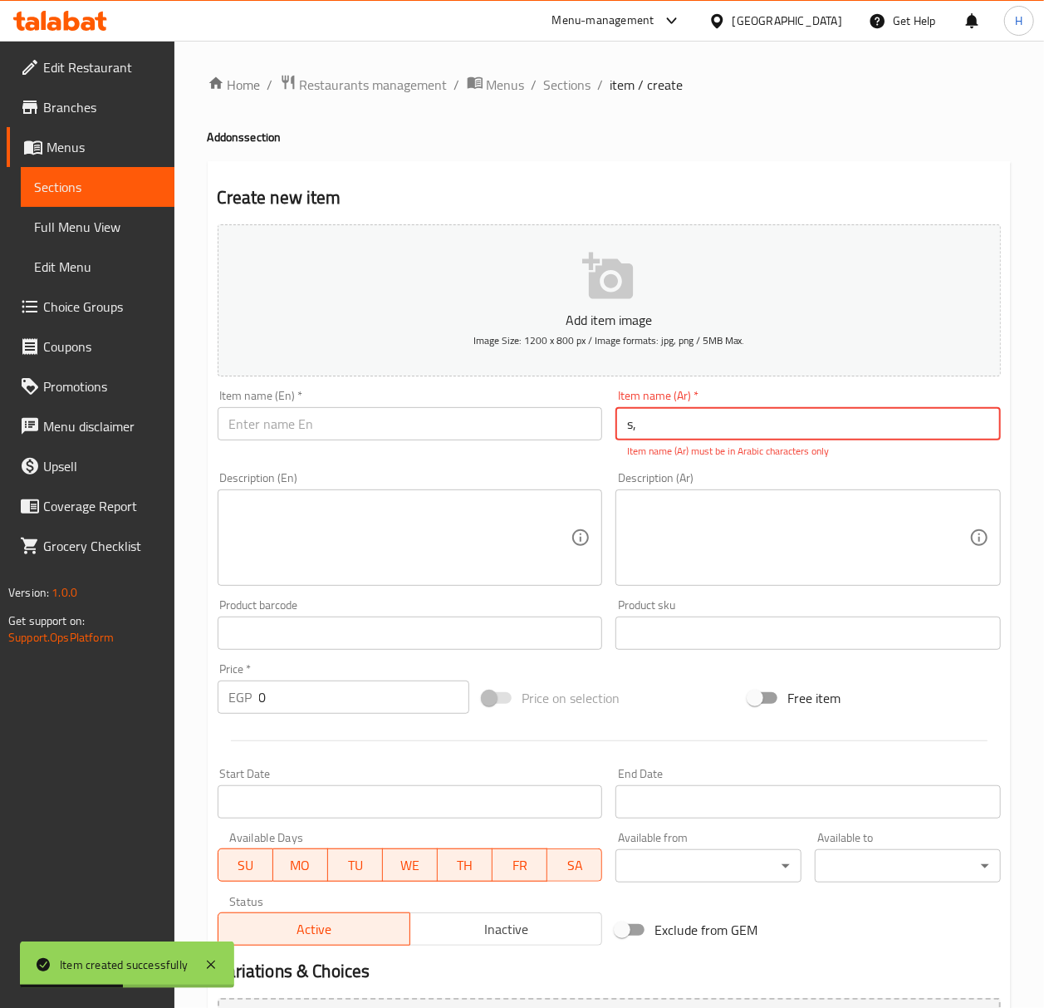
type input "s"
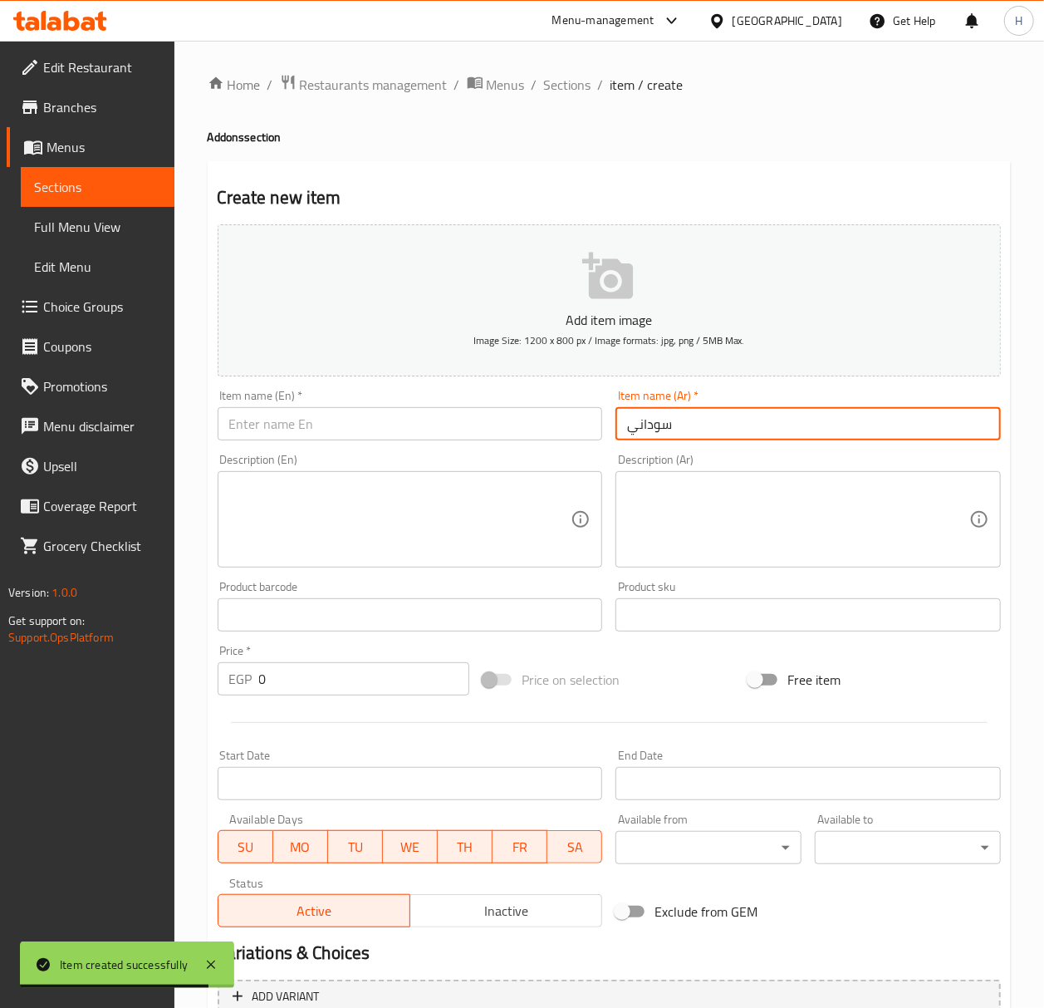
type input "سوداني"
drag, startPoint x: 455, startPoint y: 449, endPoint x: 450, endPoint y: 435, distance: 15.0
click at [455, 449] on div "Description (En) Description (En)" at bounding box center [410, 510] width 399 height 127
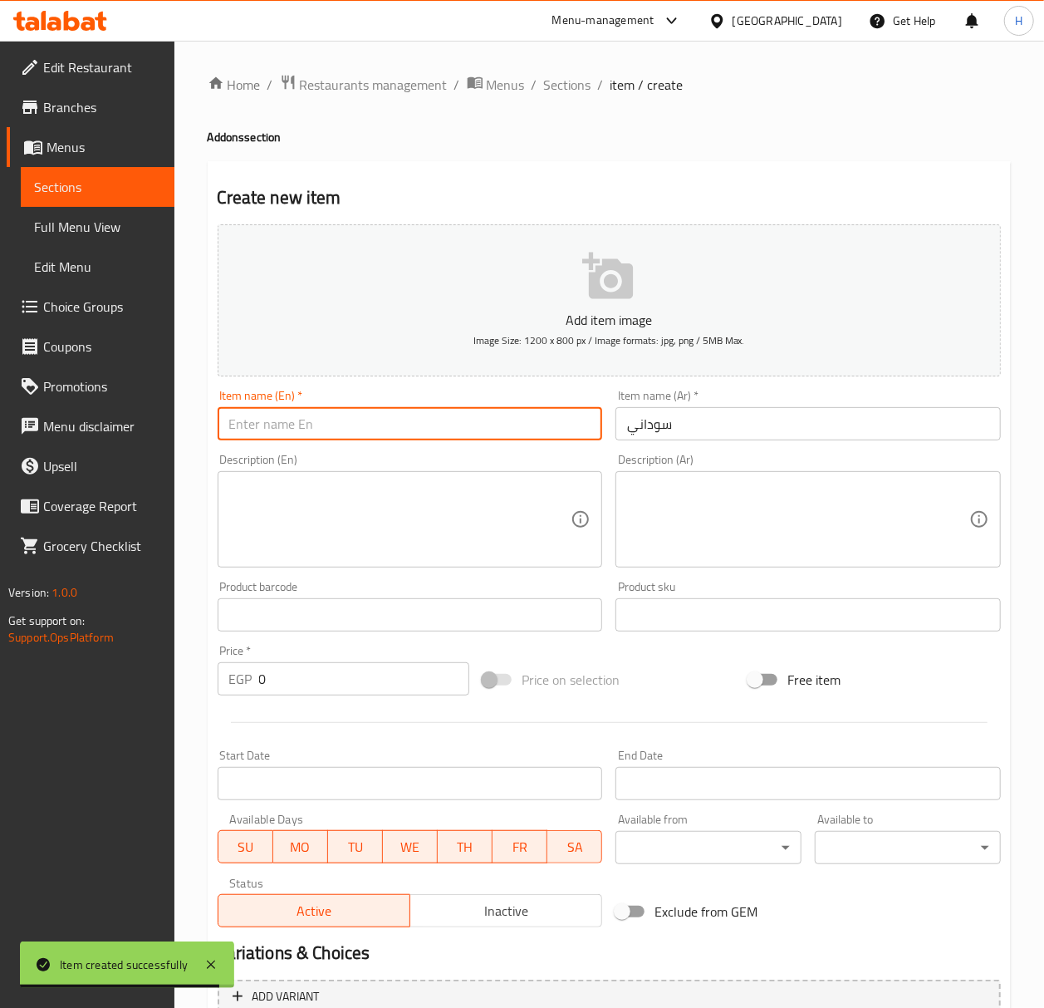
click at [446, 427] on input "text" at bounding box center [410, 423] width 385 height 33
click at [446, 423] on input "text" at bounding box center [410, 423] width 385 height 33
type input "س"
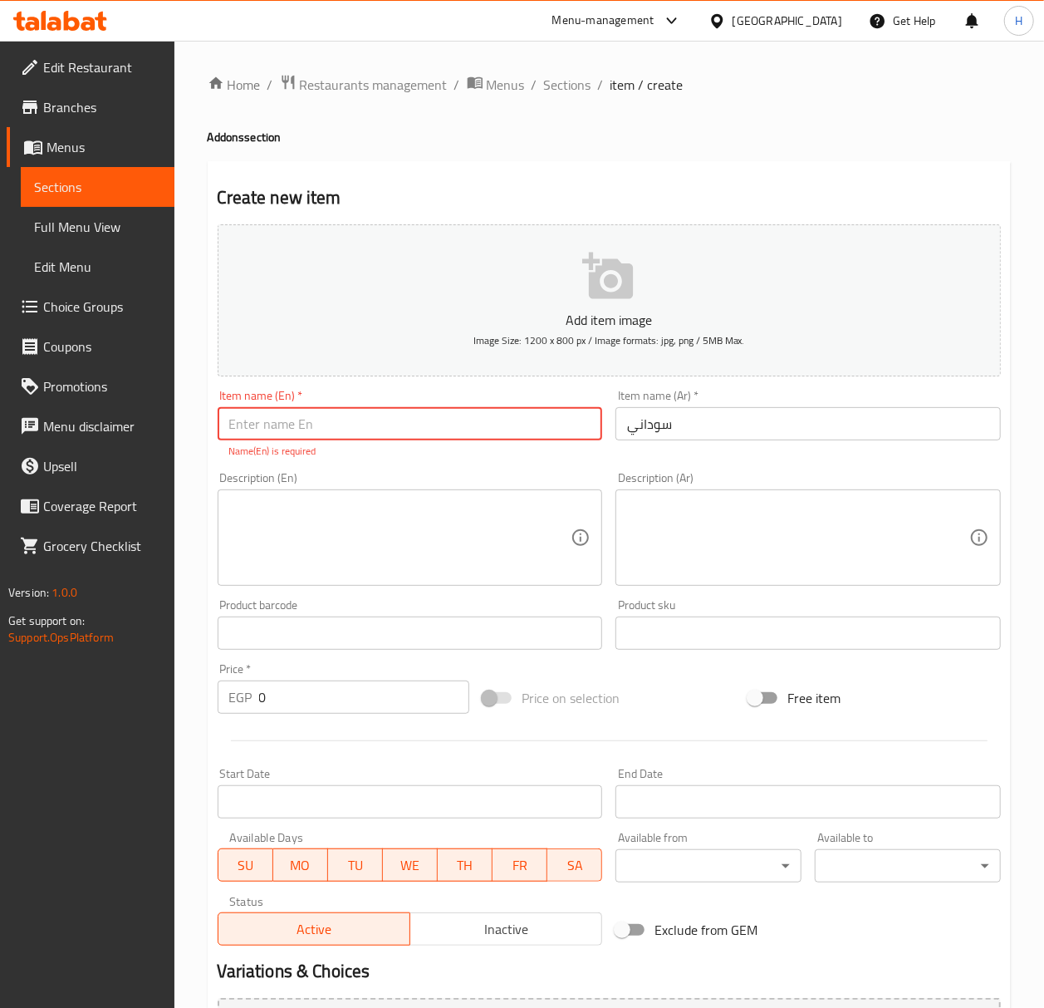
type input "S"
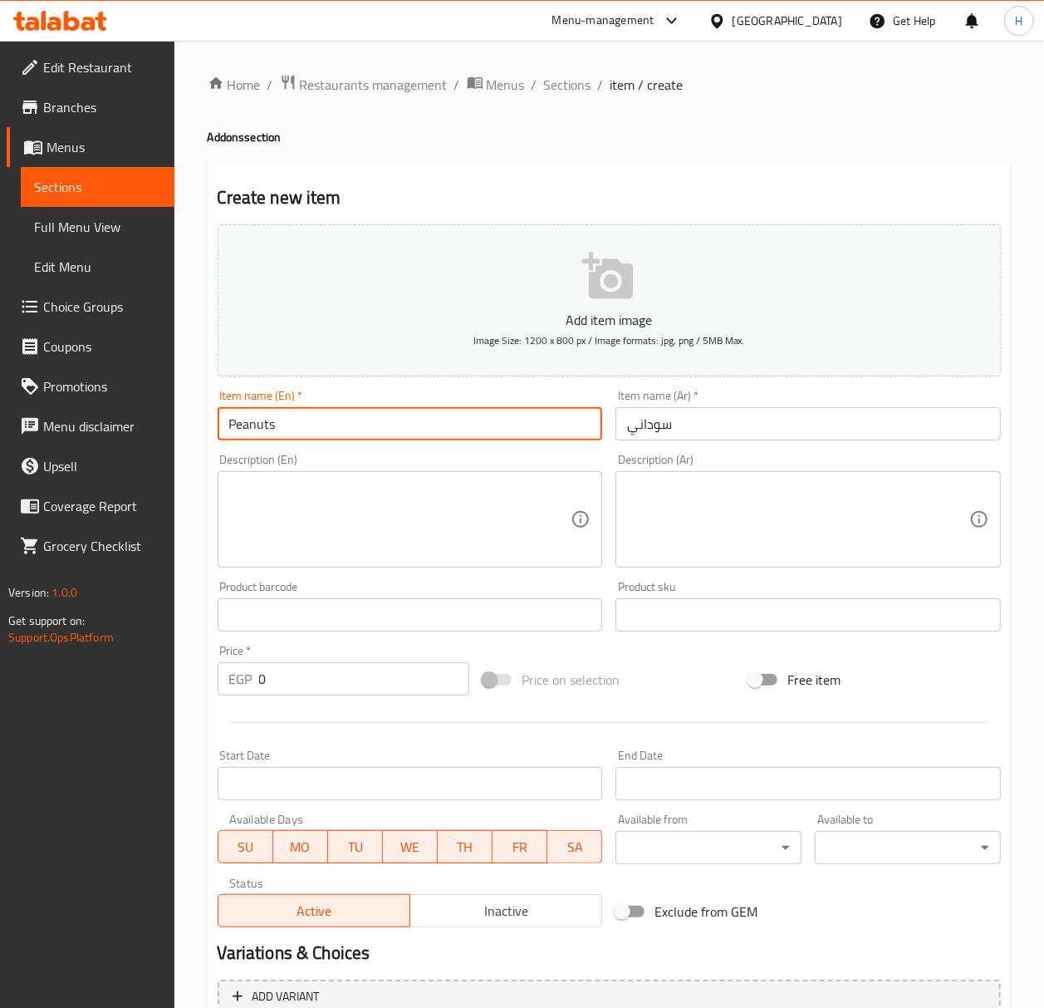
type input "Peanuts"
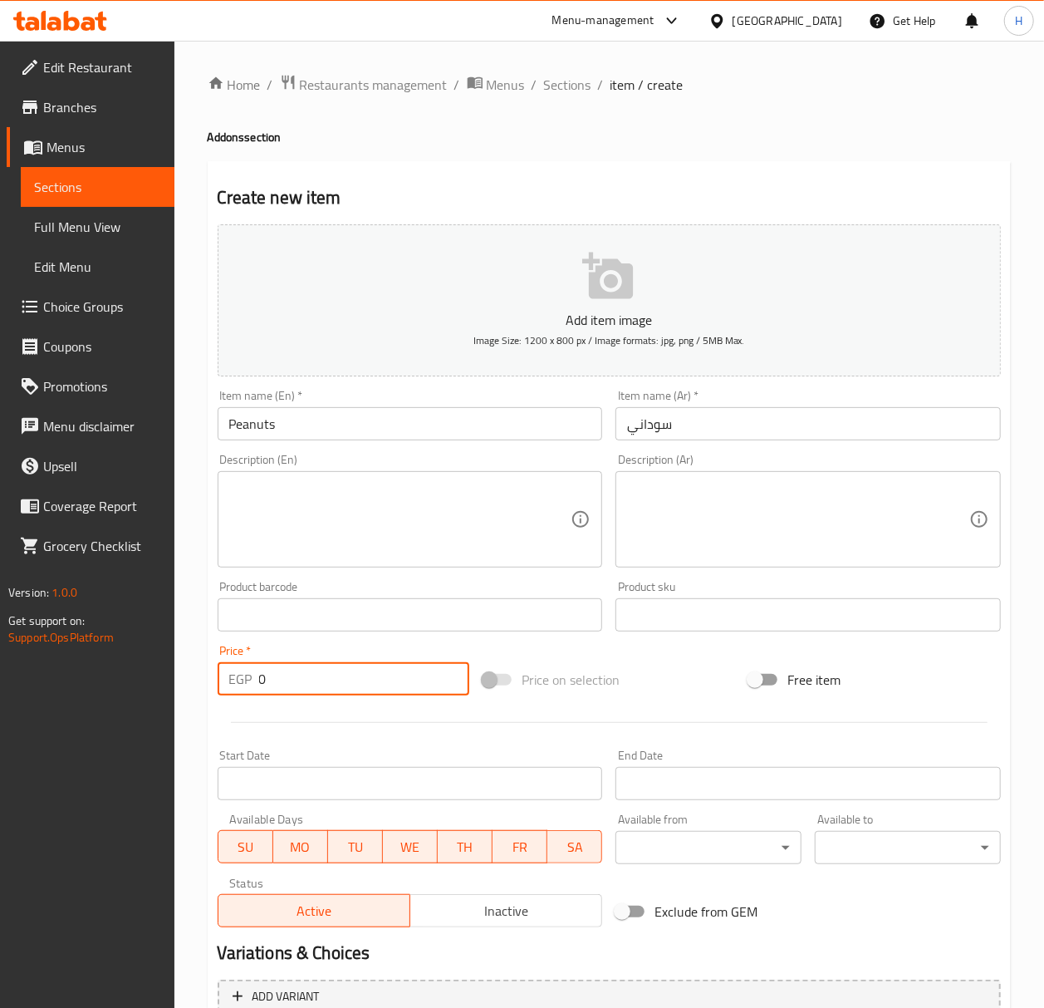
click at [362, 674] on input "0" at bounding box center [364, 678] width 211 height 33
type input "25"
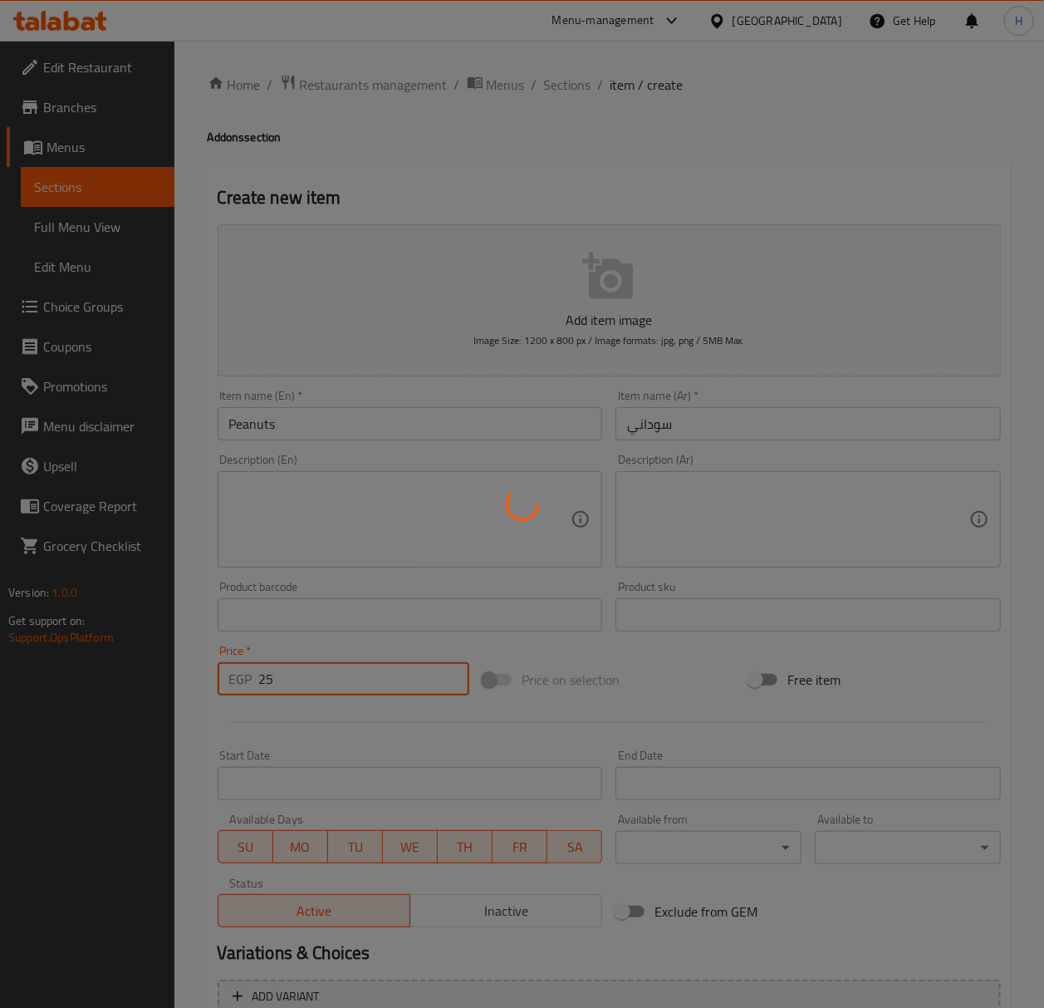
type input "0"
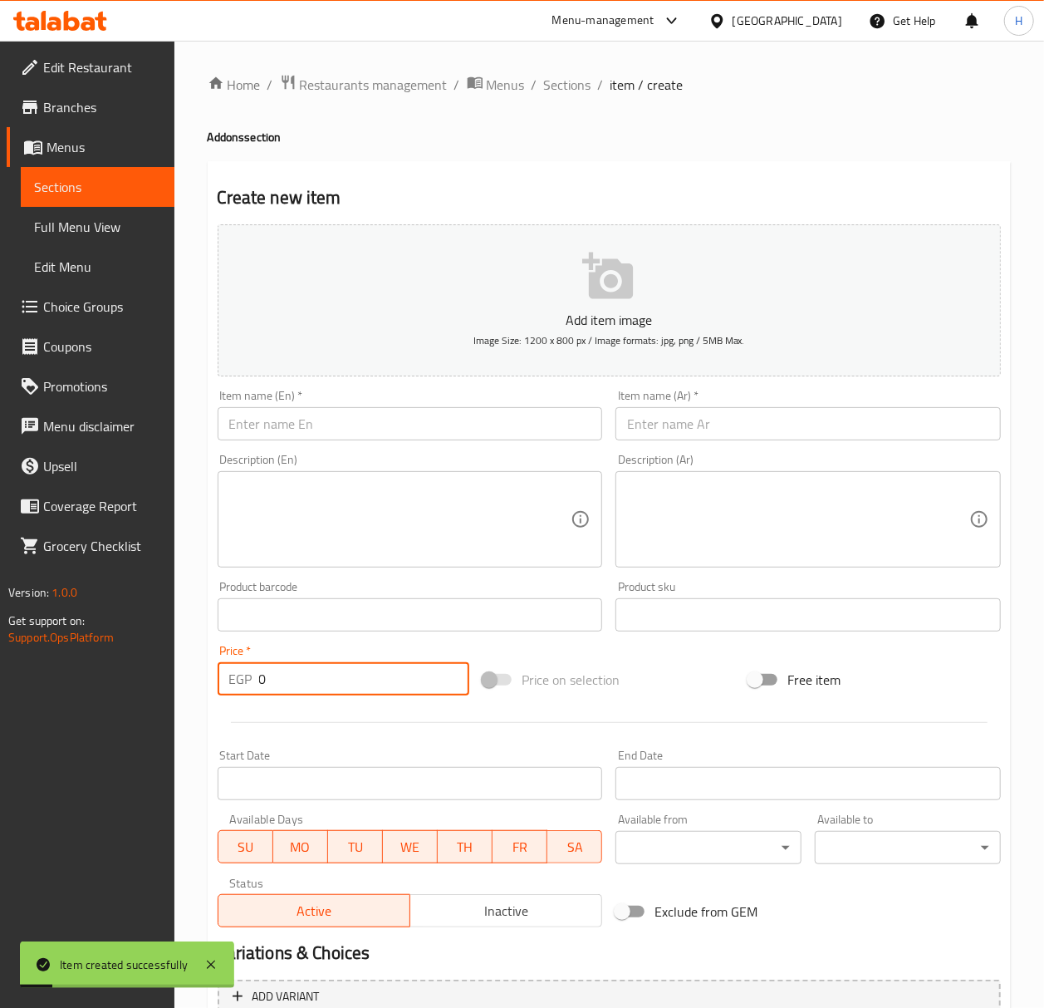
drag, startPoint x: 562, startPoint y: 86, endPoint x: 562, endPoint y: 97, distance: 10.8
click at [562, 86] on span "Sections" at bounding box center [567, 85] width 47 height 20
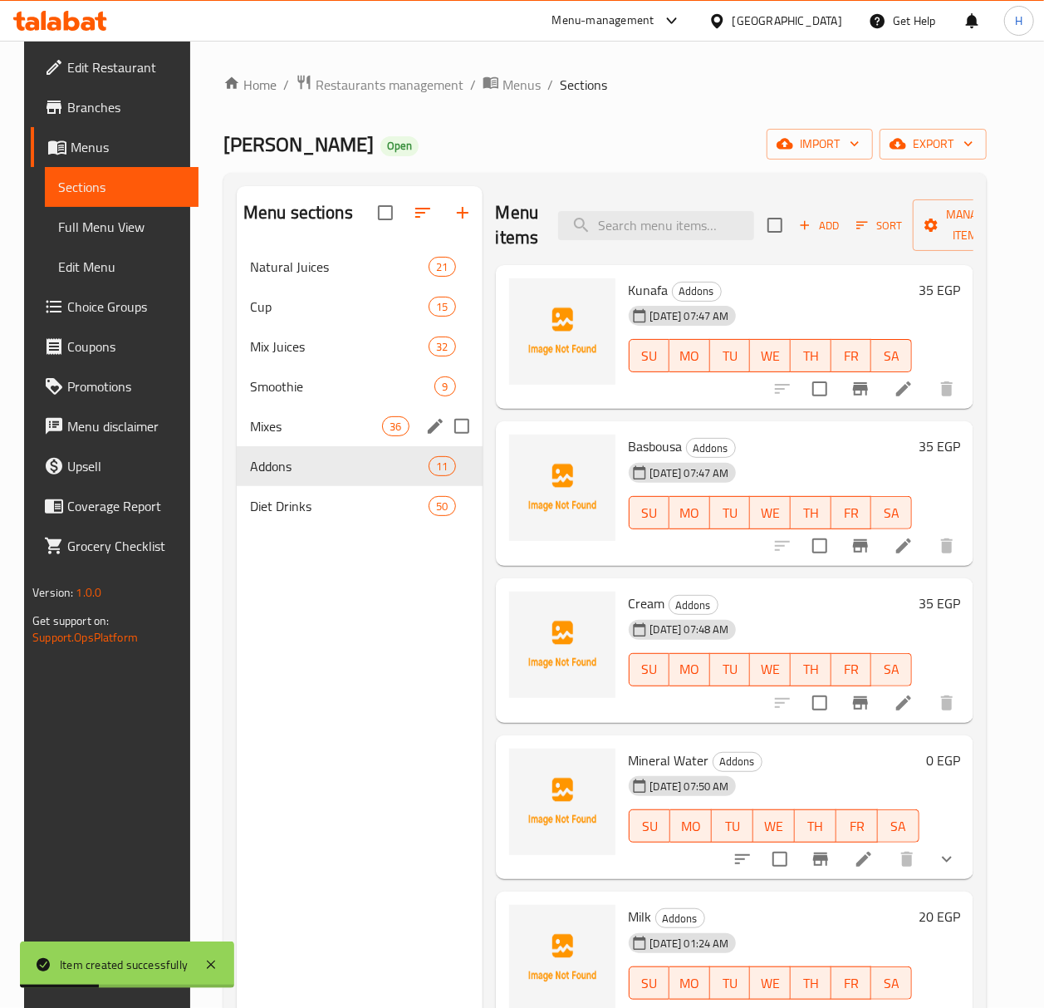
click at [330, 437] on div "Mixes 36" at bounding box center [360, 426] width 246 height 40
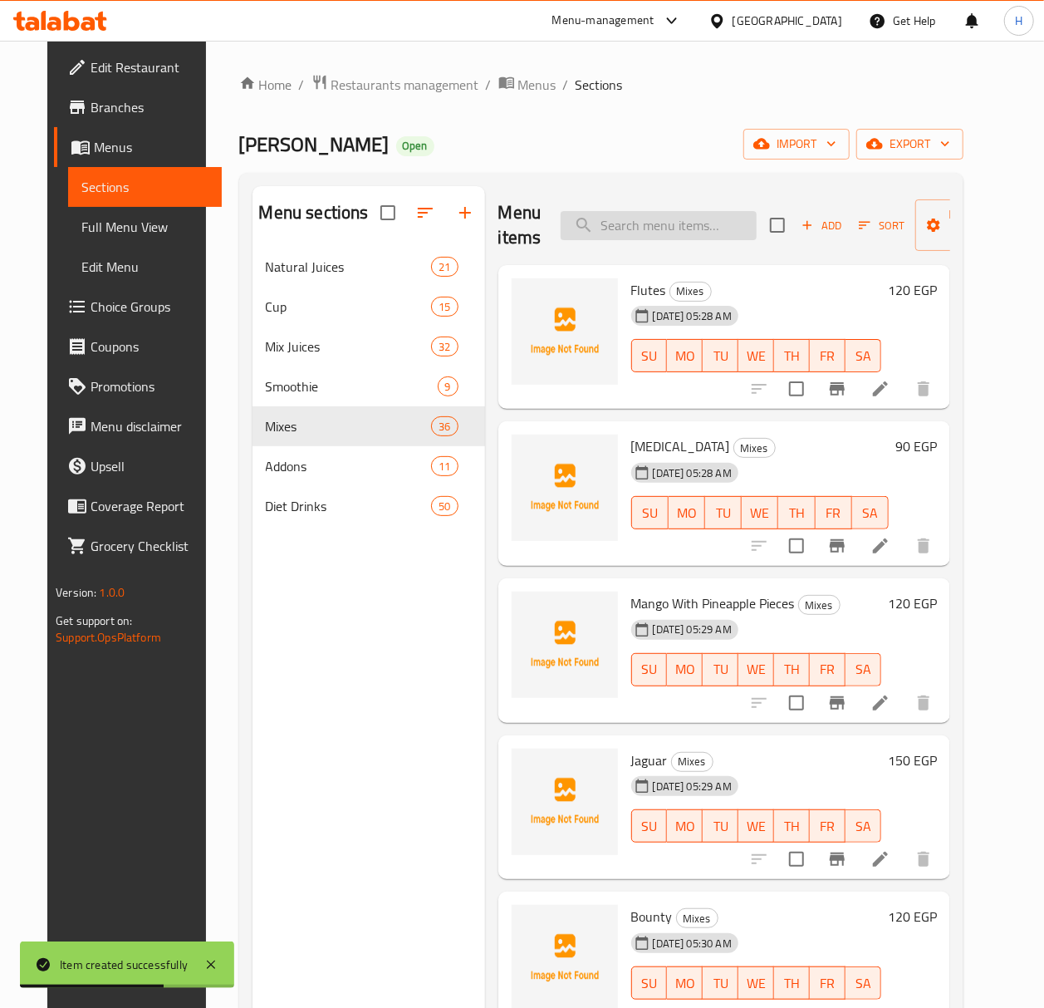
click at [633, 224] on input "search" at bounding box center [659, 225] width 196 height 29
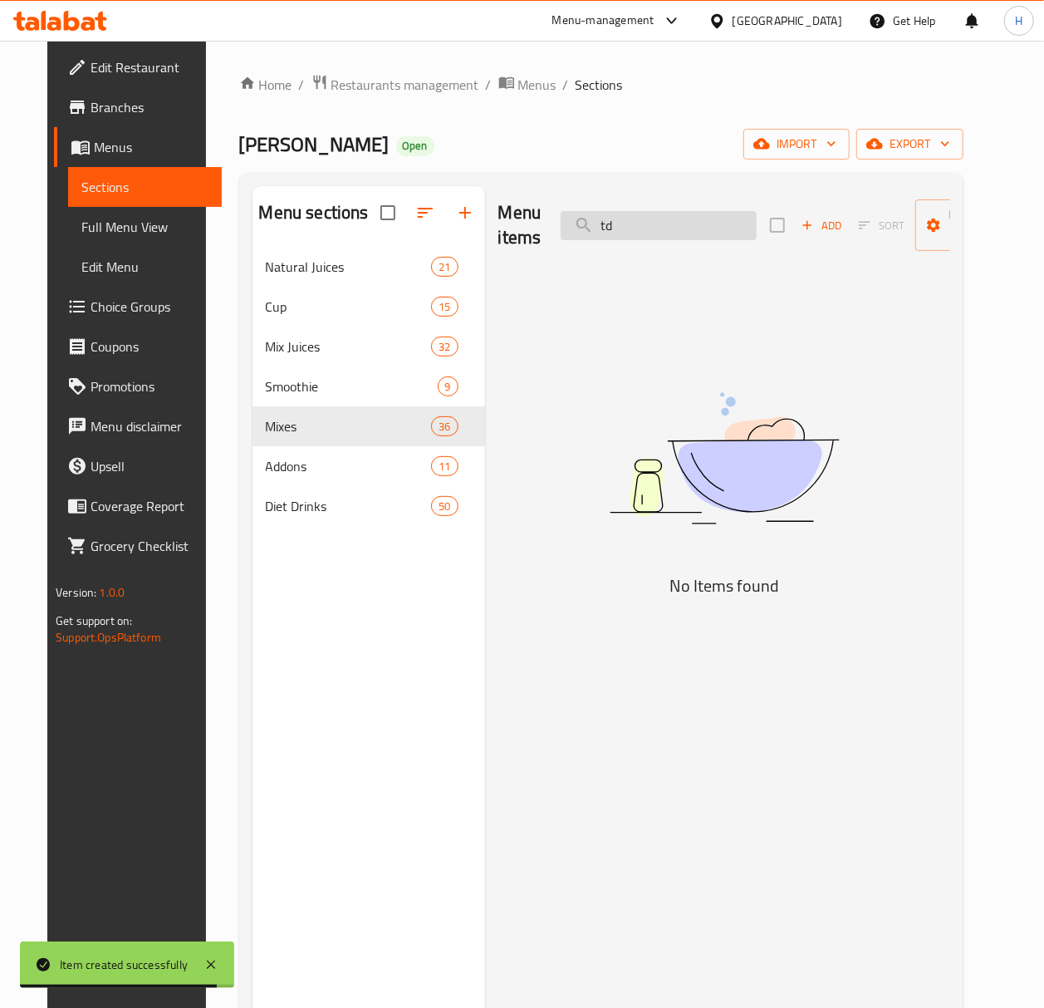
type input "t"
type input "f"
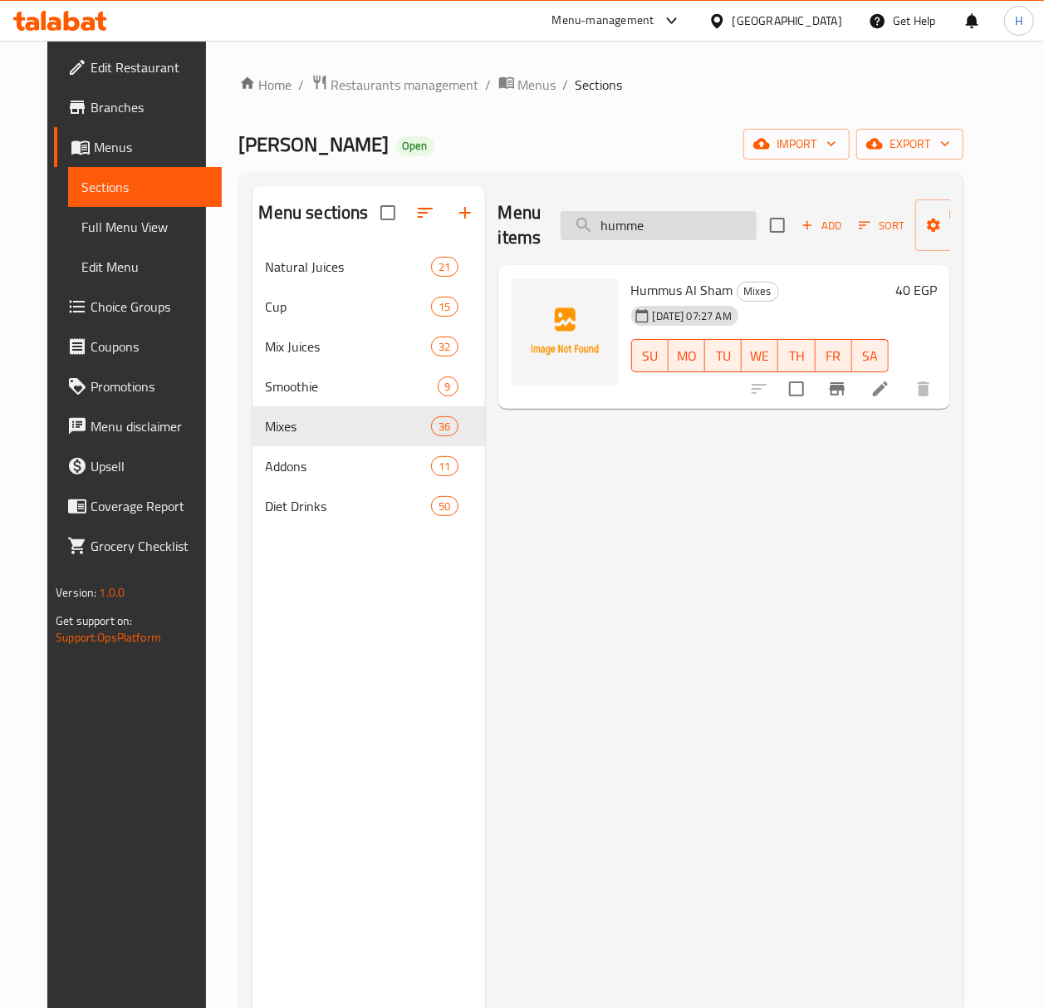
type input "hummer"
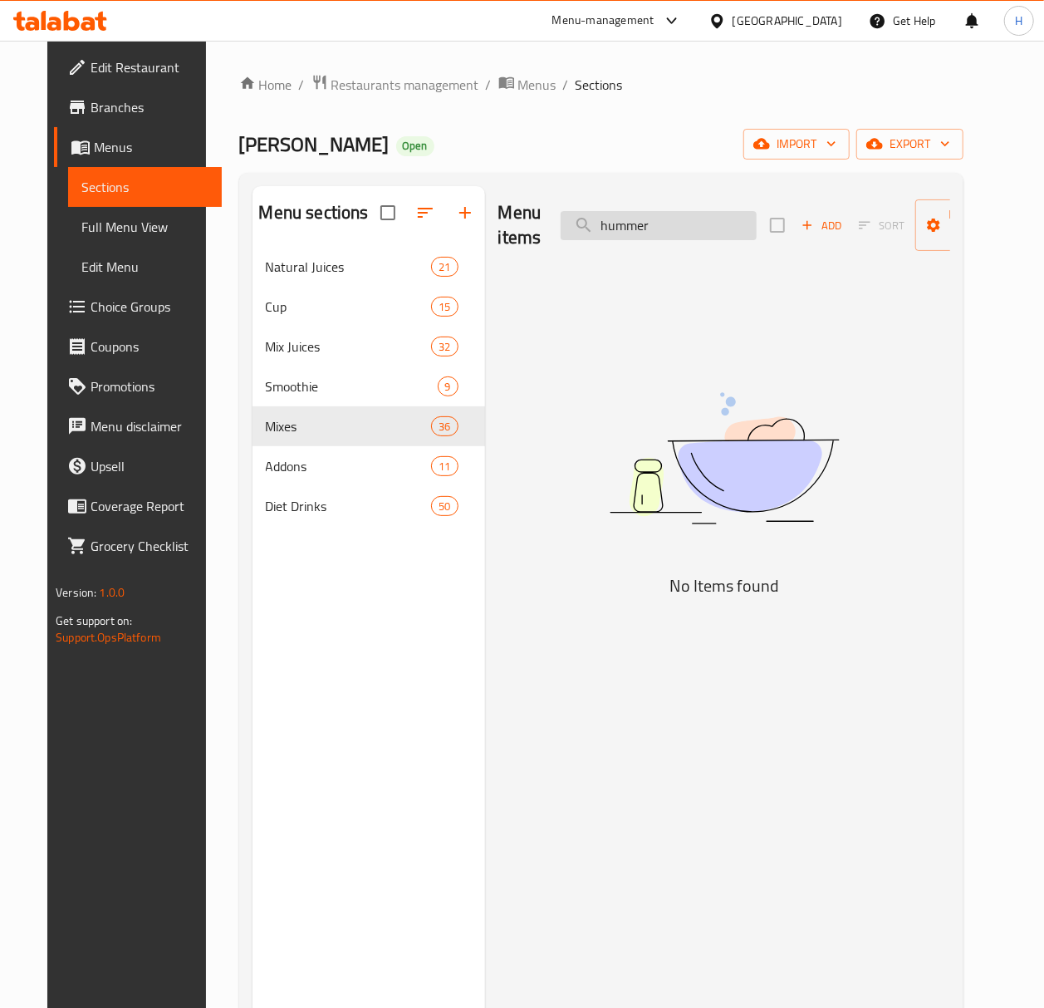
click at [661, 226] on input "hummer" at bounding box center [659, 225] width 196 height 29
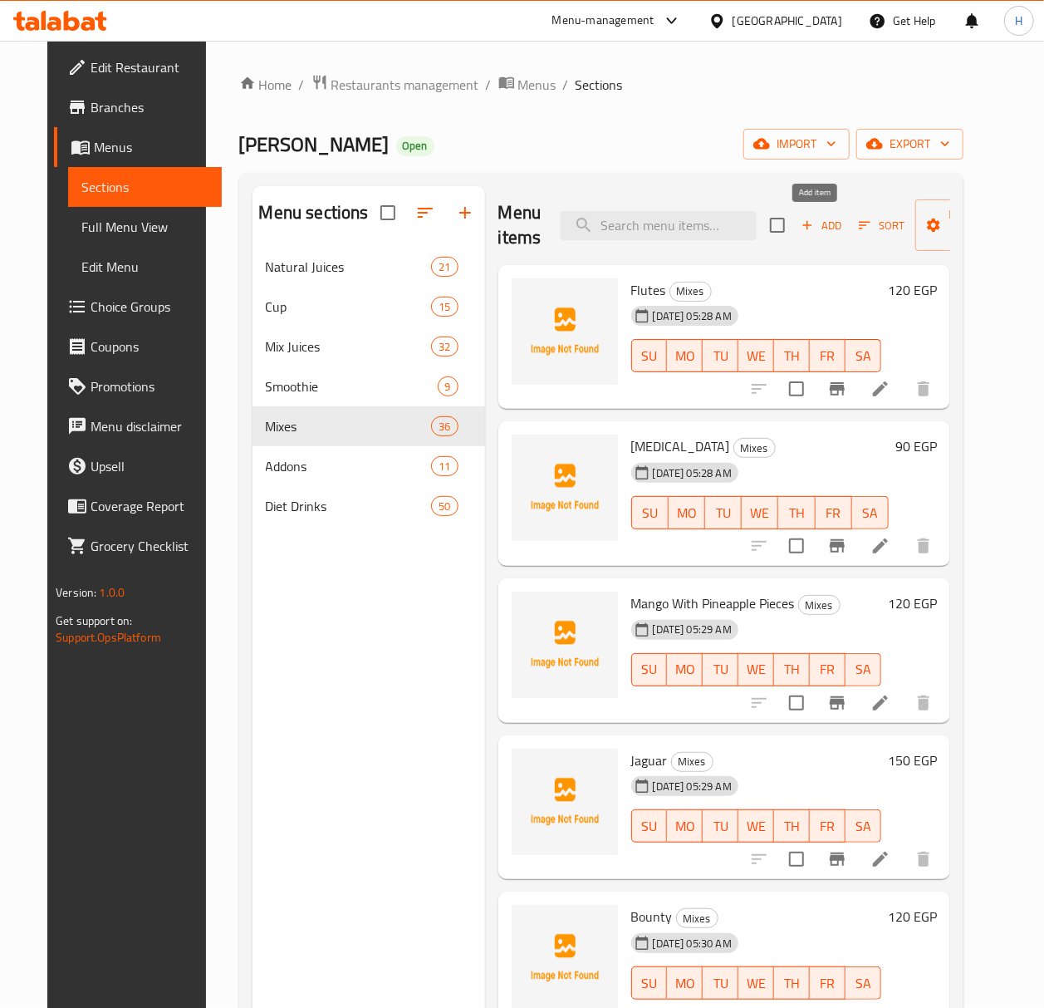
click at [816, 227] on span "Add" at bounding box center [821, 225] width 45 height 19
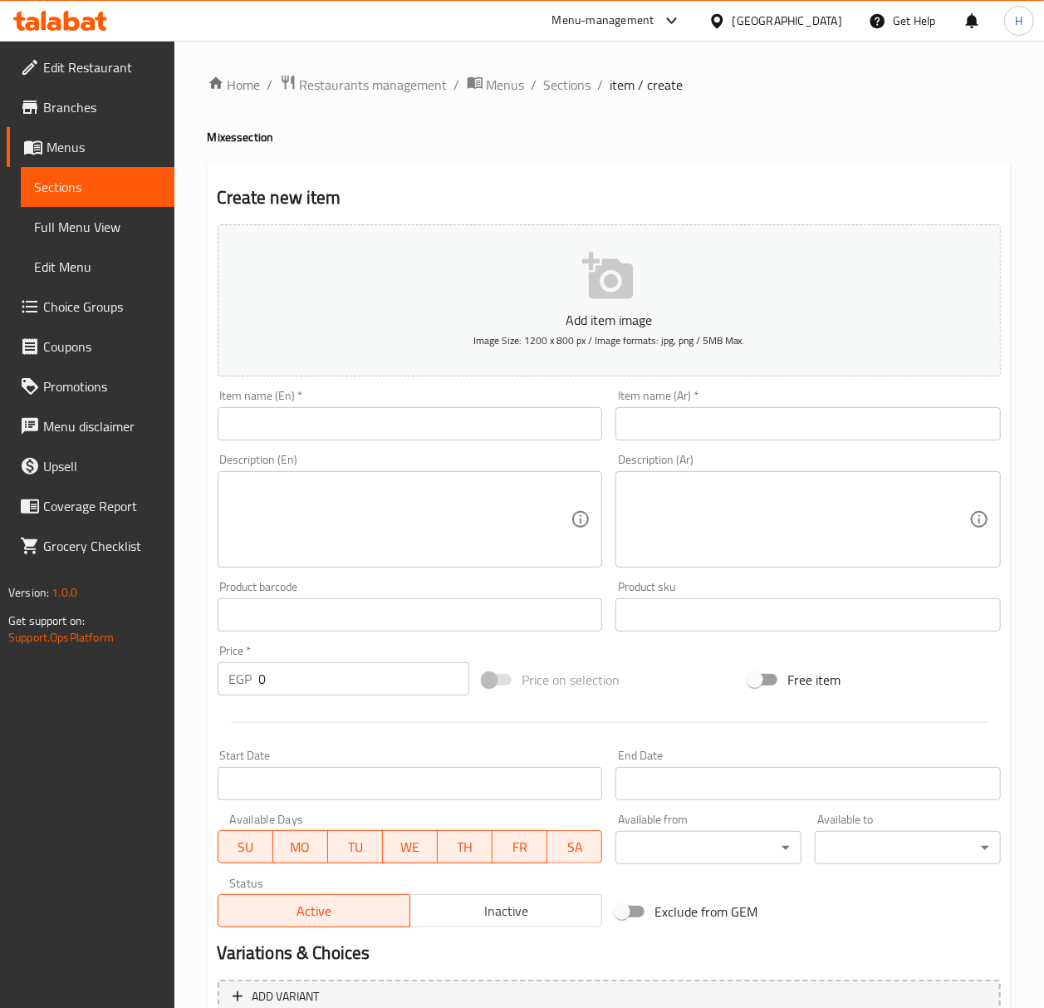
click at [701, 419] on input "text" at bounding box center [807, 423] width 385 height 33
type input "w"
type input "صاروخ"
click at [447, 417] on input "text" at bounding box center [410, 423] width 385 height 33
type input "Saroukh"
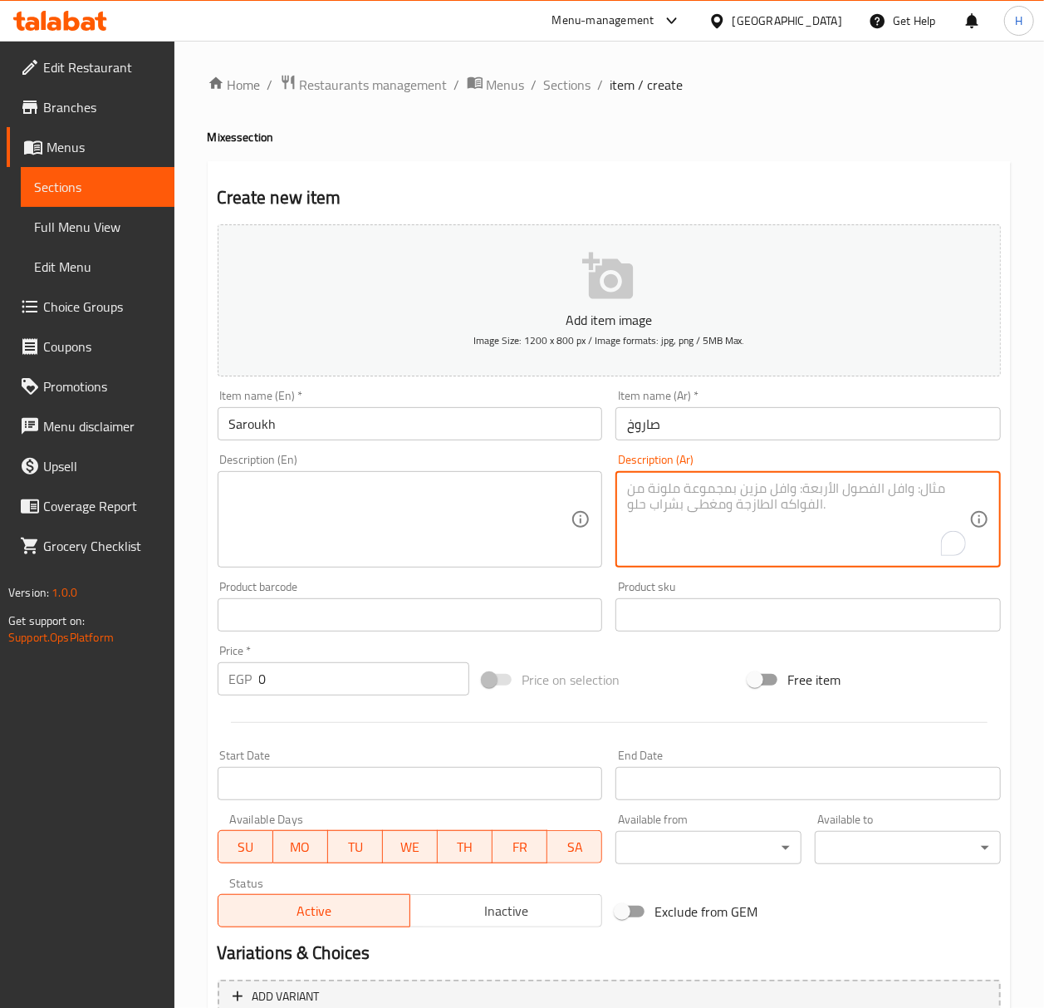
click at [759, 549] on textarea "To enrich screen reader interactions, please activate Accessibility in Grammarl…" at bounding box center [798, 519] width 342 height 79
paste textarea "أناناس - مانجو - موز - أيس("
type textarea "أناناس - مانجو - موز - أيس"
click at [924, 498] on textarea "أناناس - مانجو - موز - أيس" at bounding box center [798, 519] width 342 height 79
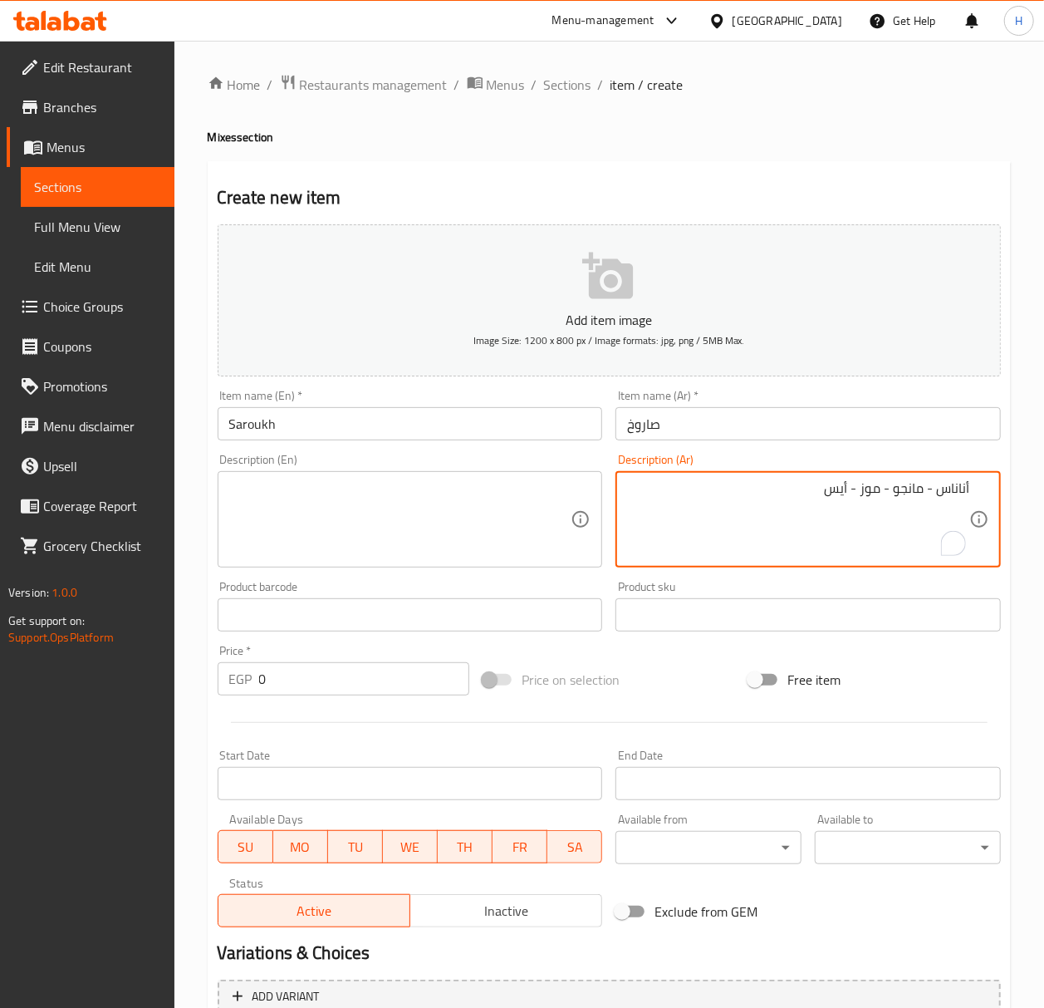
click at [924, 498] on textarea "أناناس - مانجو - موز - أيس" at bounding box center [798, 519] width 342 height 79
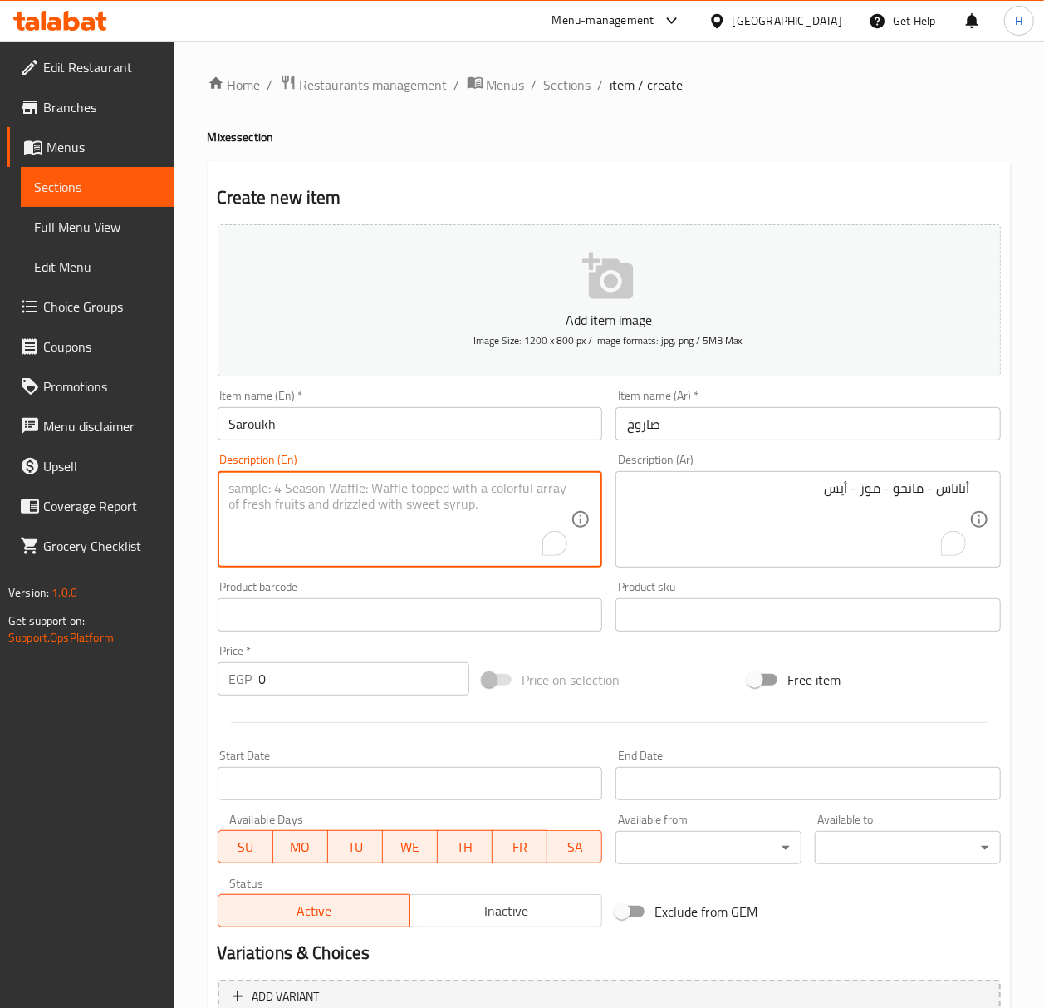
click at [463, 505] on textarea "To enrich screen reader interactions, please activate Accessibility in Grammarl…" at bounding box center [400, 519] width 342 height 79
paste textarea "Pineapple - Mango - Banana - Ice"
click at [512, 483] on textarea "Pineapple - Mango - Banana - Ice" at bounding box center [400, 519] width 342 height 79
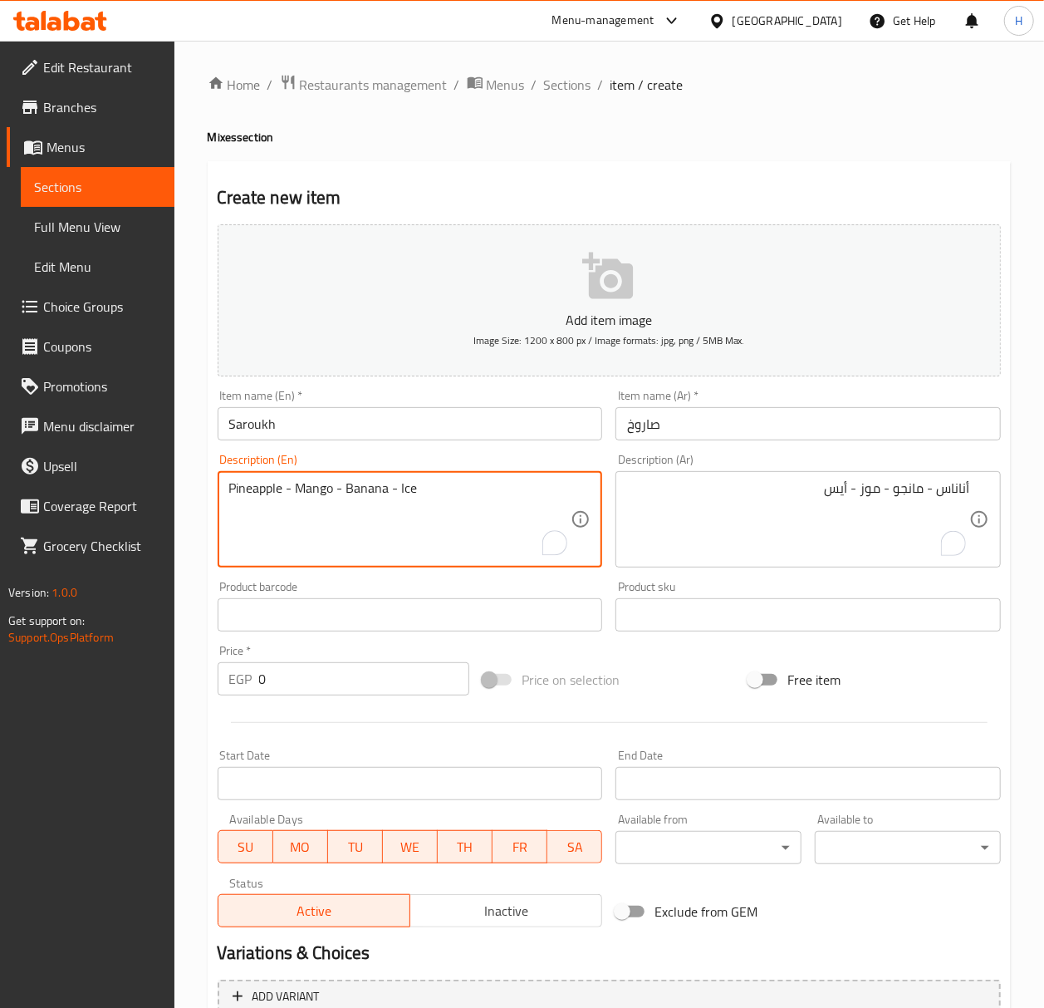
click at [512, 483] on textarea "Pineapple - Mango - Banana - Ice" at bounding box center [400, 519] width 342 height 79
type textarea "Pineapple - mango - banana - ice"
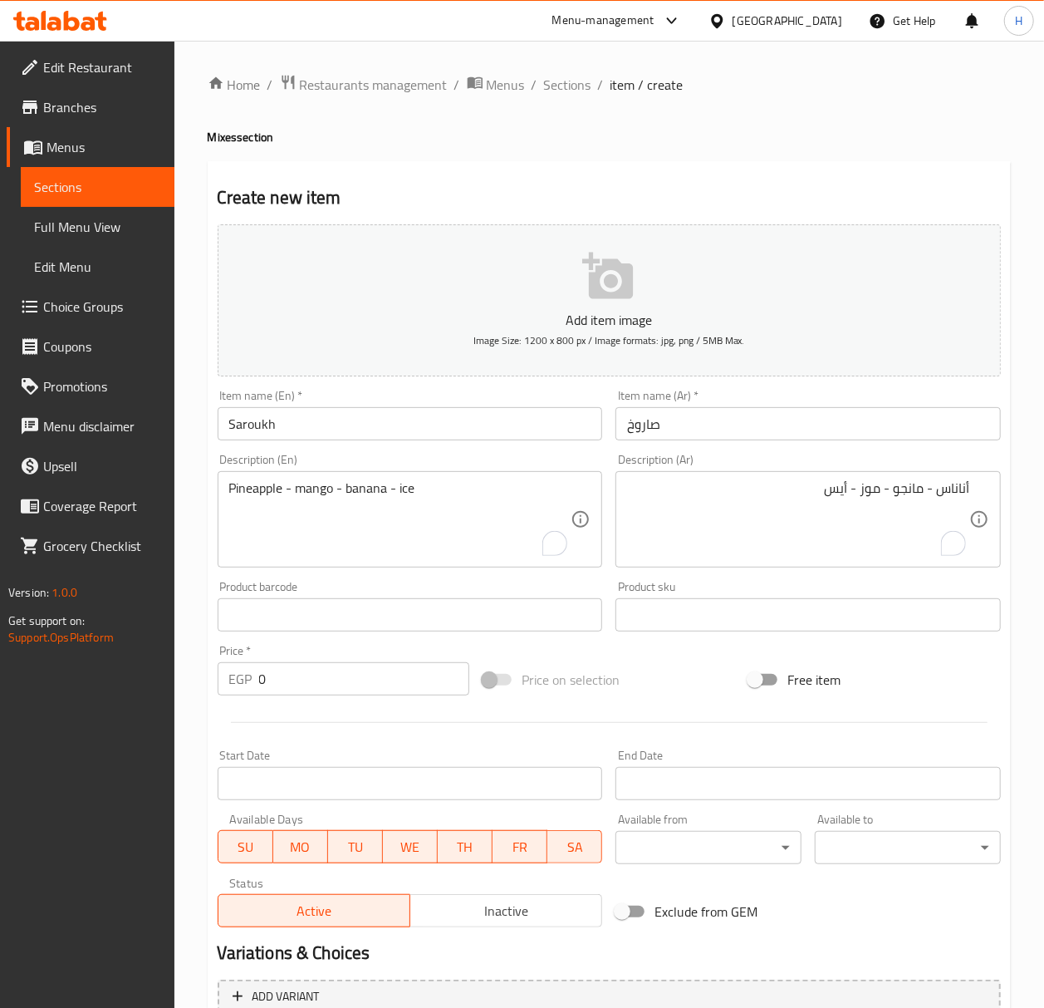
click at [306, 684] on input "0" at bounding box center [364, 678] width 211 height 33
type input "75"
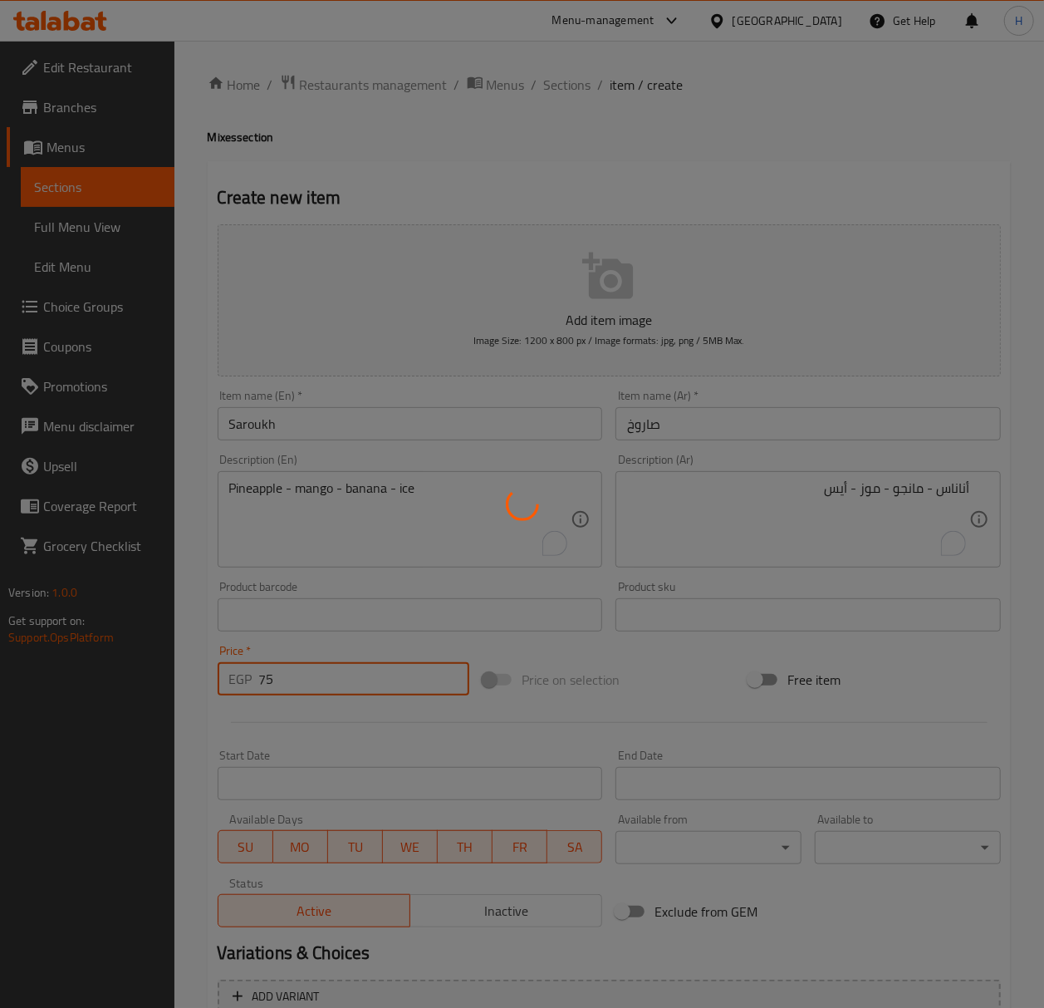
type input "0"
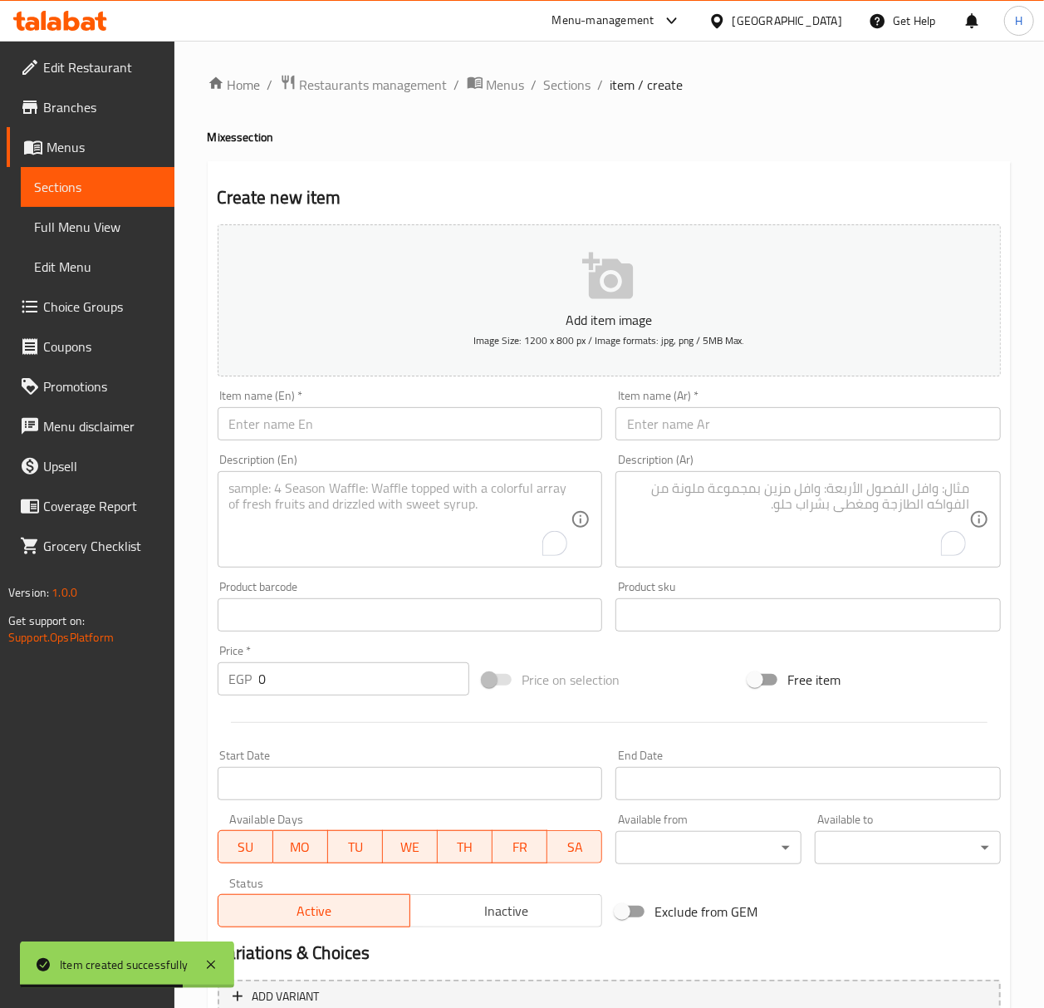
click at [406, 443] on div "Item name (En)   * Item name (En) *" at bounding box center [410, 415] width 399 height 64
click at [402, 432] on input "text" at bounding box center [410, 423] width 385 height 33
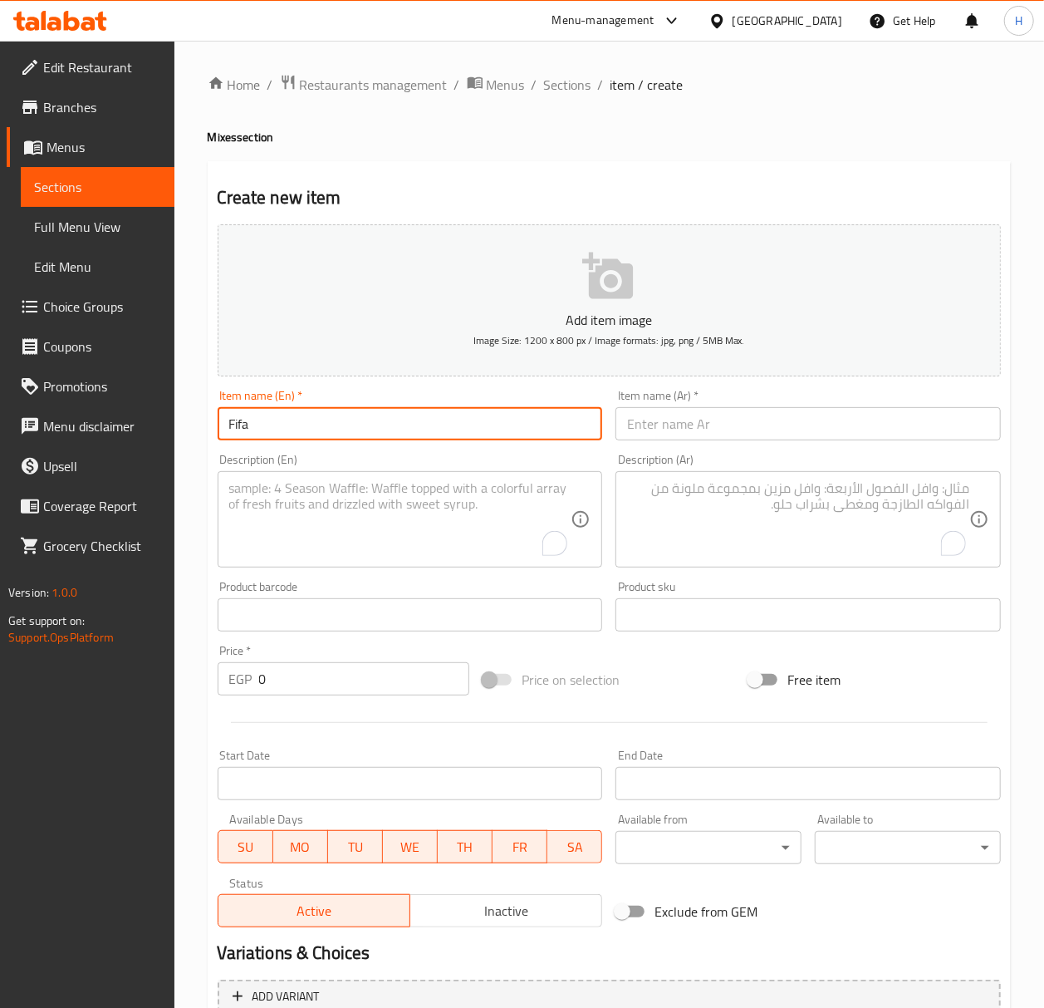
type input "Fifa"
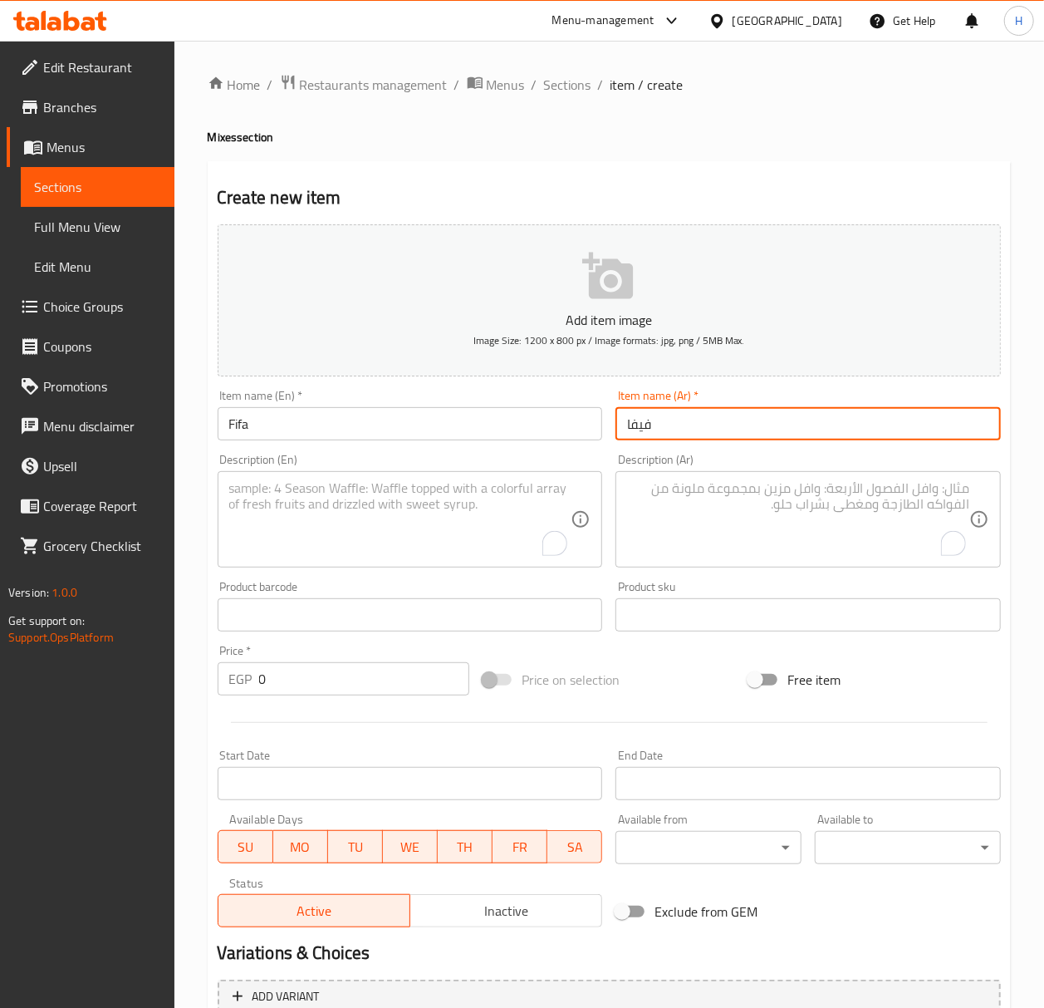
type input "فيفا"
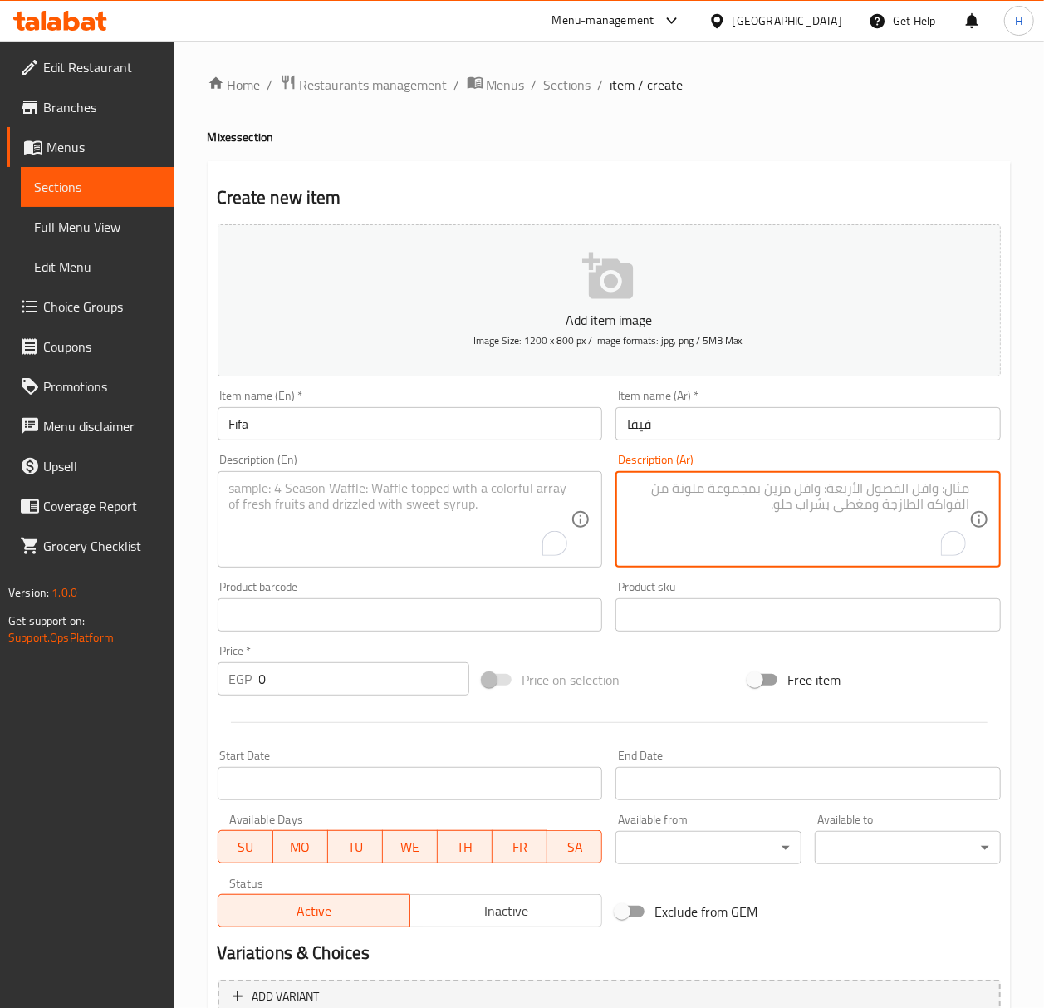
click at [772, 530] on textarea "To enrich screen reader interactions, please activate Accessibility in Grammarl…" at bounding box center [798, 519] width 342 height 79
paste textarea "ربيح - موز - لبن - أيس("
click at [914, 483] on textarea "بلح- موز - لبن - أيس" at bounding box center [798, 519] width 342 height 79
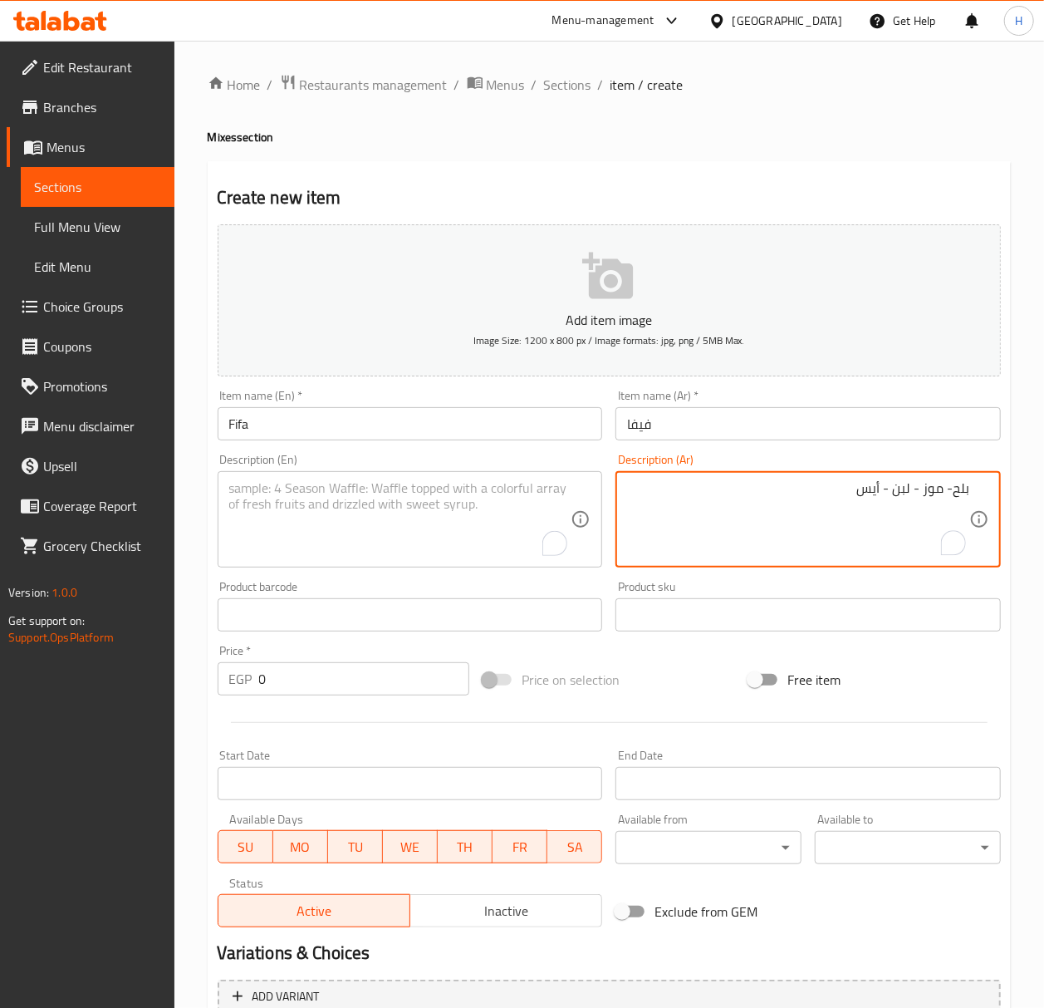
type textarea "بلح- موز - لبن - أيس"
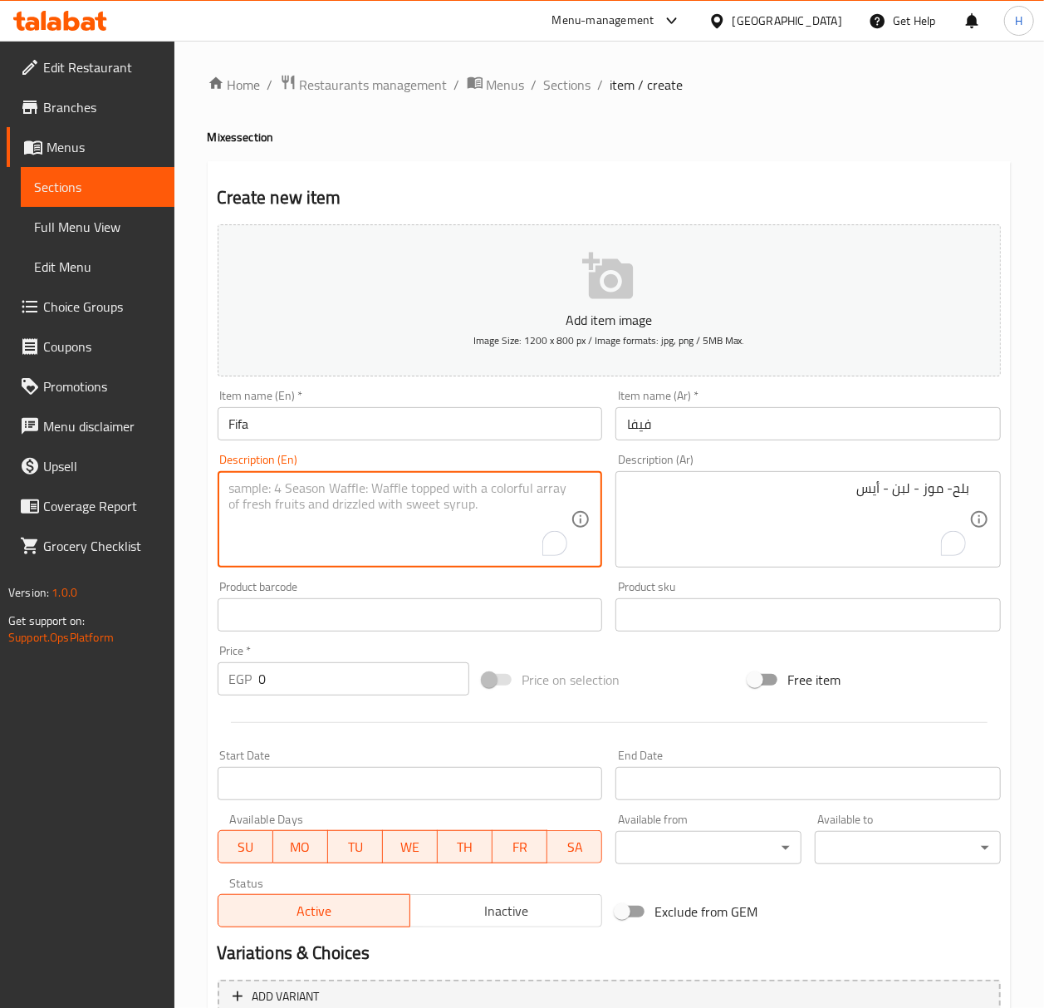
click at [340, 522] on textarea "To enrich screen reader interactions, please activate Accessibility in Grammarl…" at bounding box center [400, 519] width 342 height 79
paste textarea "Dates - Banana - Milk - Ice"
click at [340, 522] on textarea "Dates - Banana - Milk - Ice" at bounding box center [400, 519] width 342 height 79
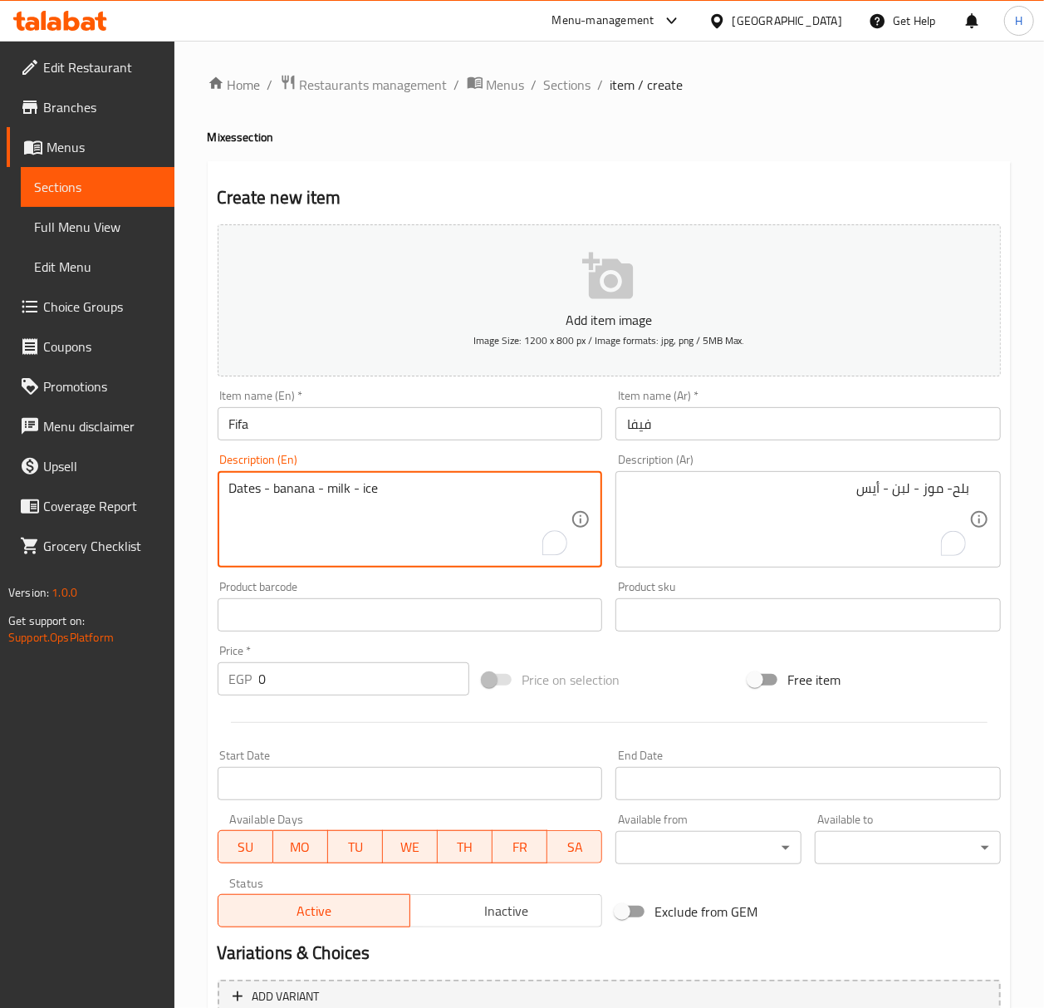
type textarea "Dates - banana - milk - ice"
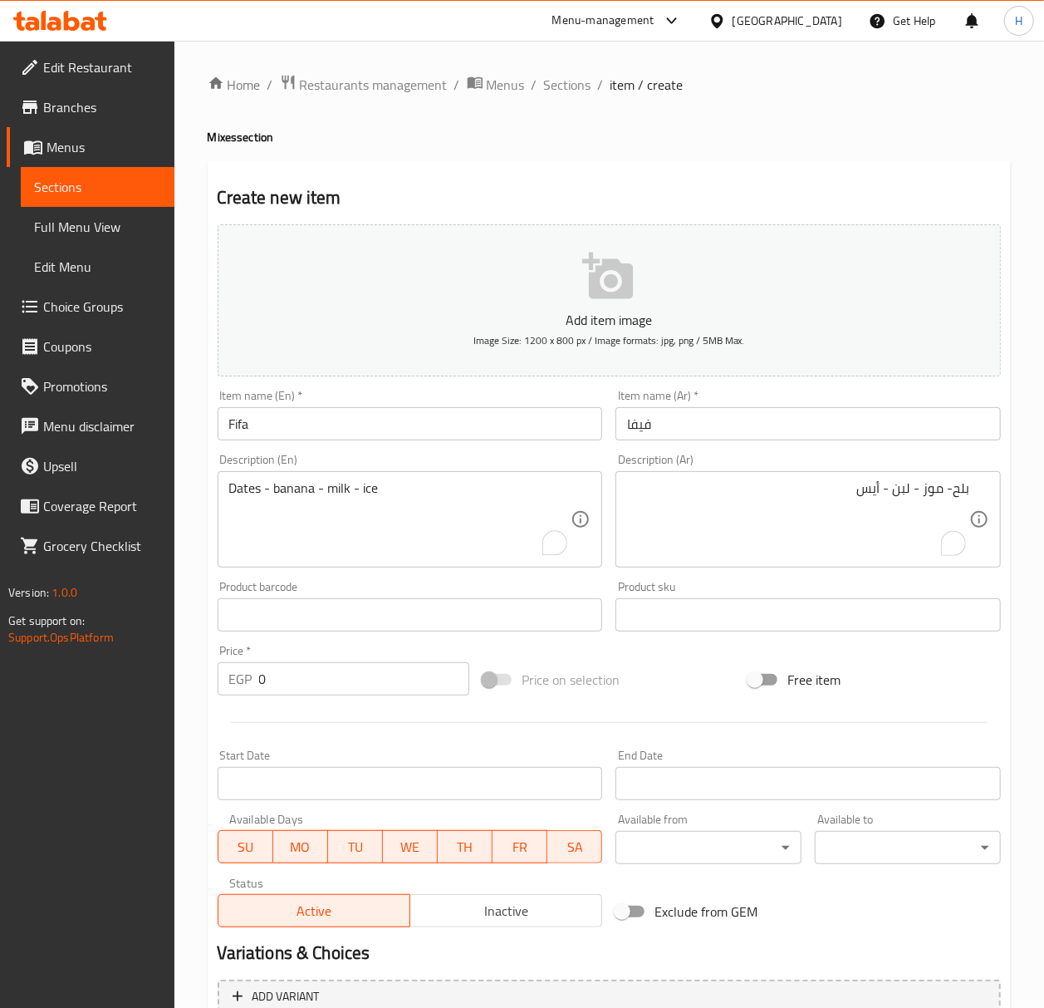
click at [296, 678] on input "0" at bounding box center [364, 678] width 211 height 33
click at [296, 676] on input "0" at bounding box center [364, 678] width 211 height 33
type input "60"
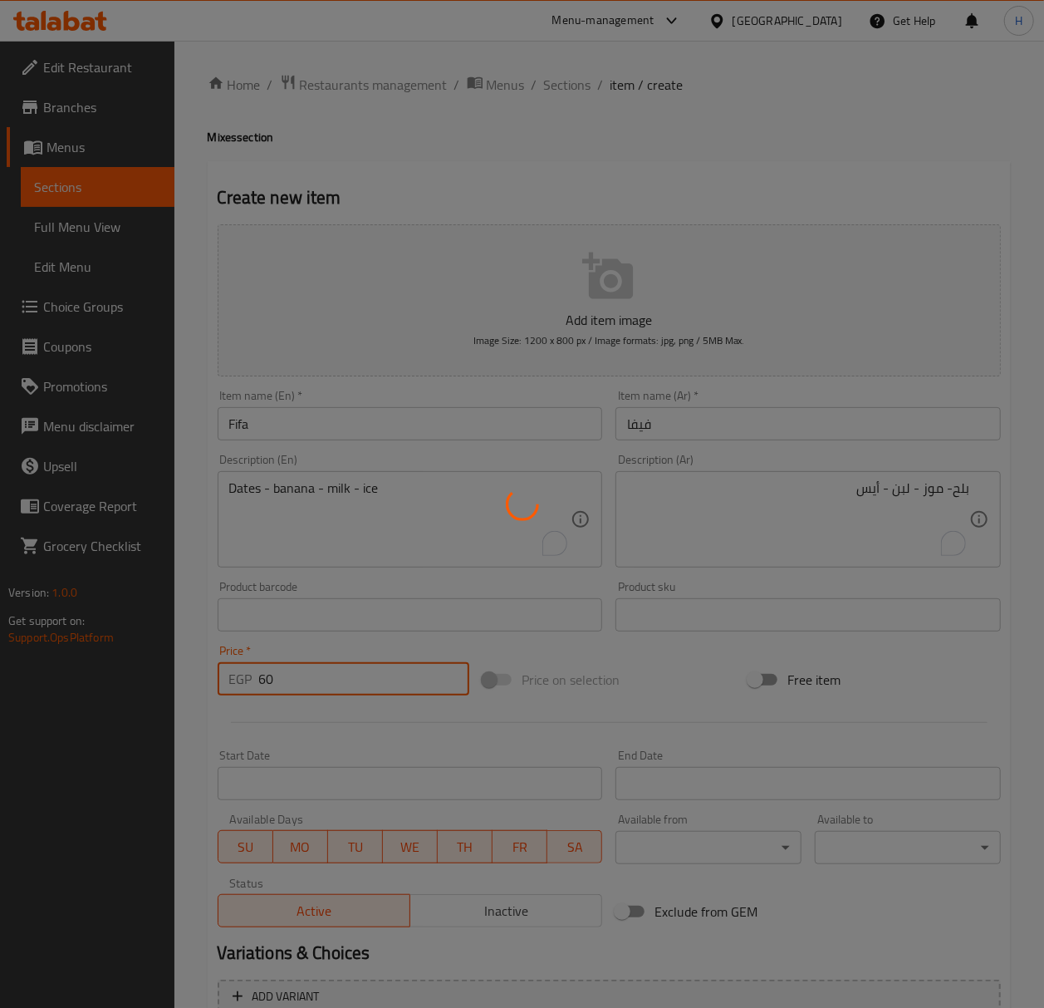
type input "0"
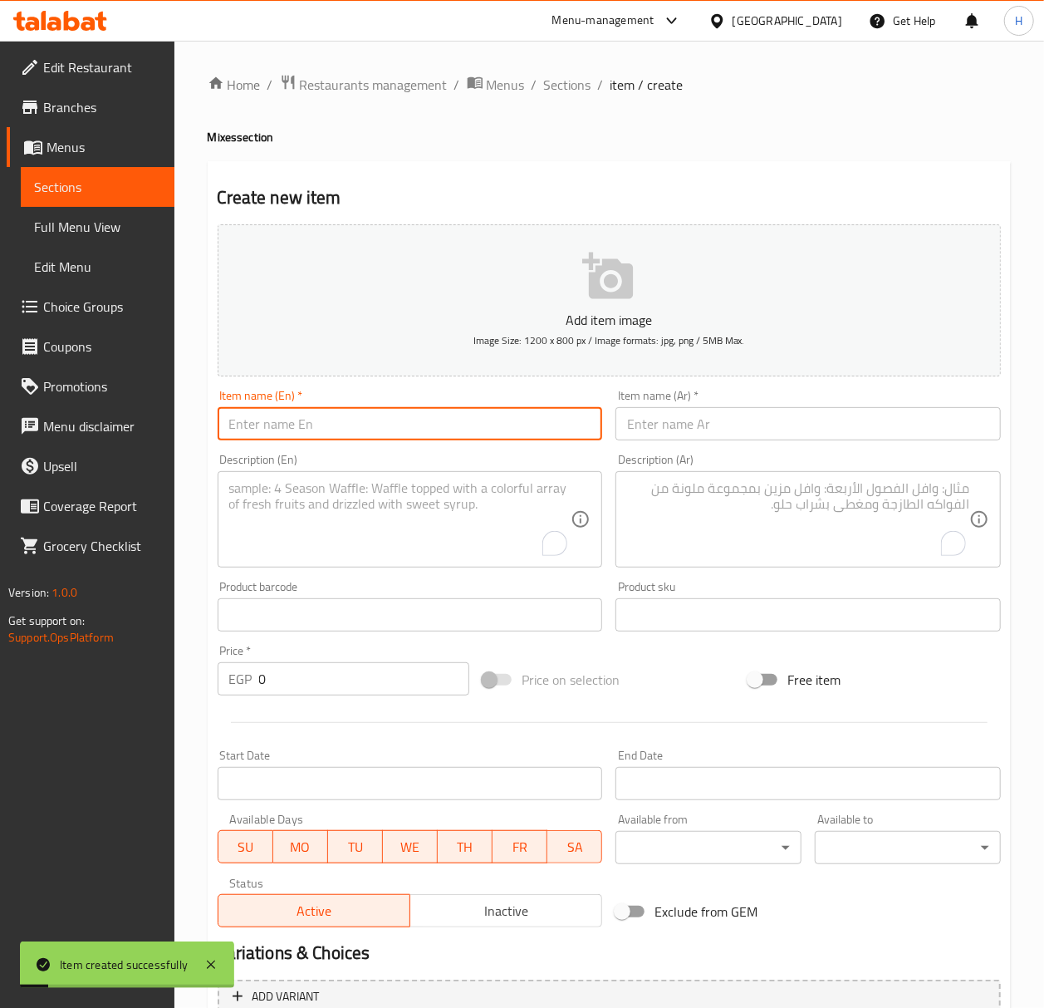
click at [389, 416] on input "text" at bounding box center [410, 423] width 385 height 33
type input "÷"
type input "Bina"
click at [822, 426] on input "text" at bounding box center [807, 423] width 385 height 33
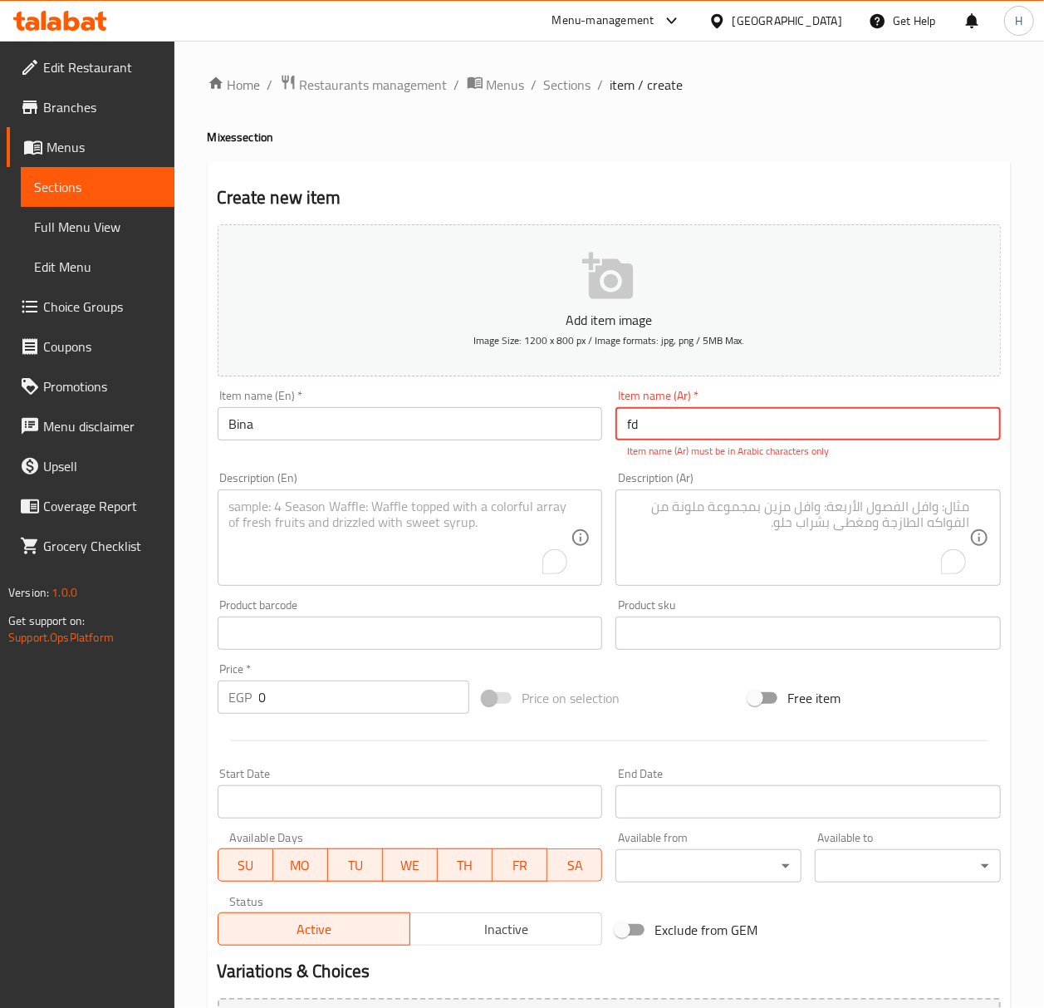
type input "f"
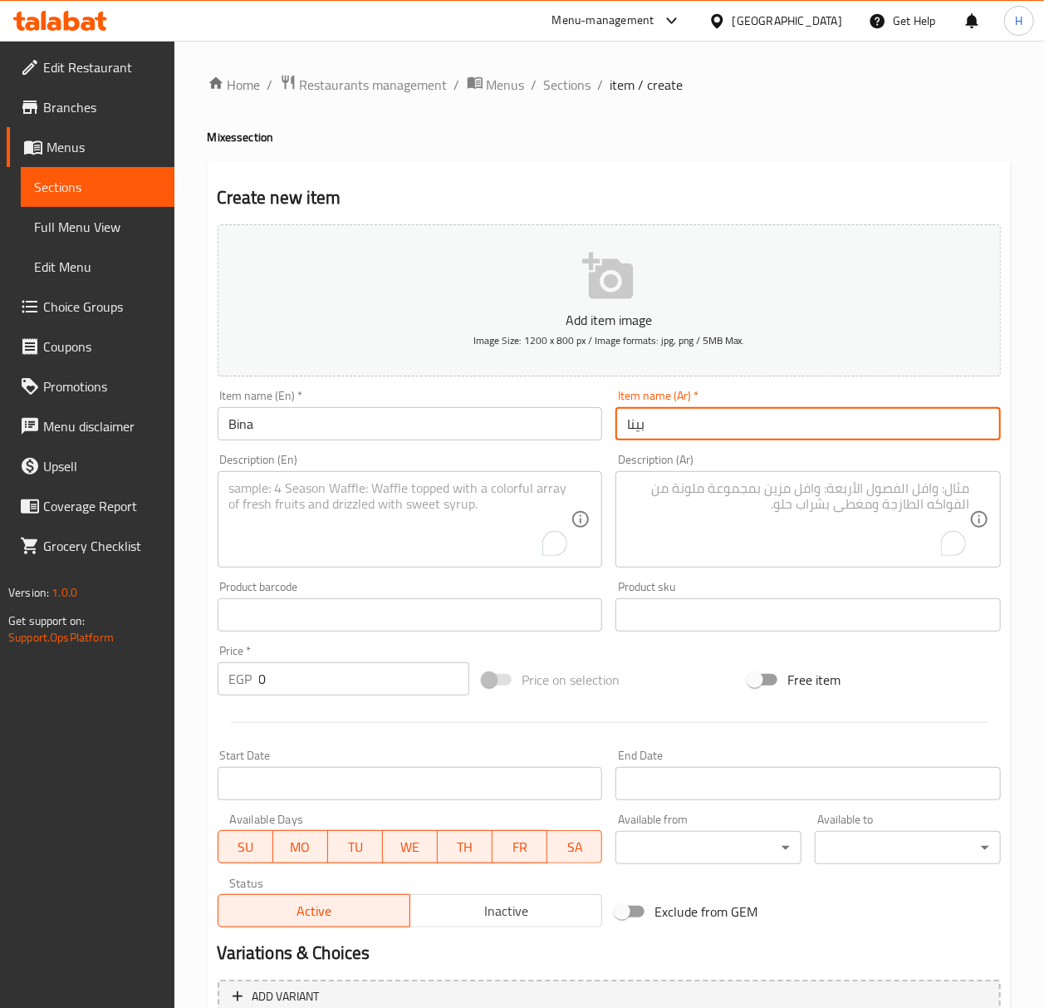
type input "[PERSON_NAME]"
click at [394, 429] on input "Bina" at bounding box center [410, 423] width 385 height 33
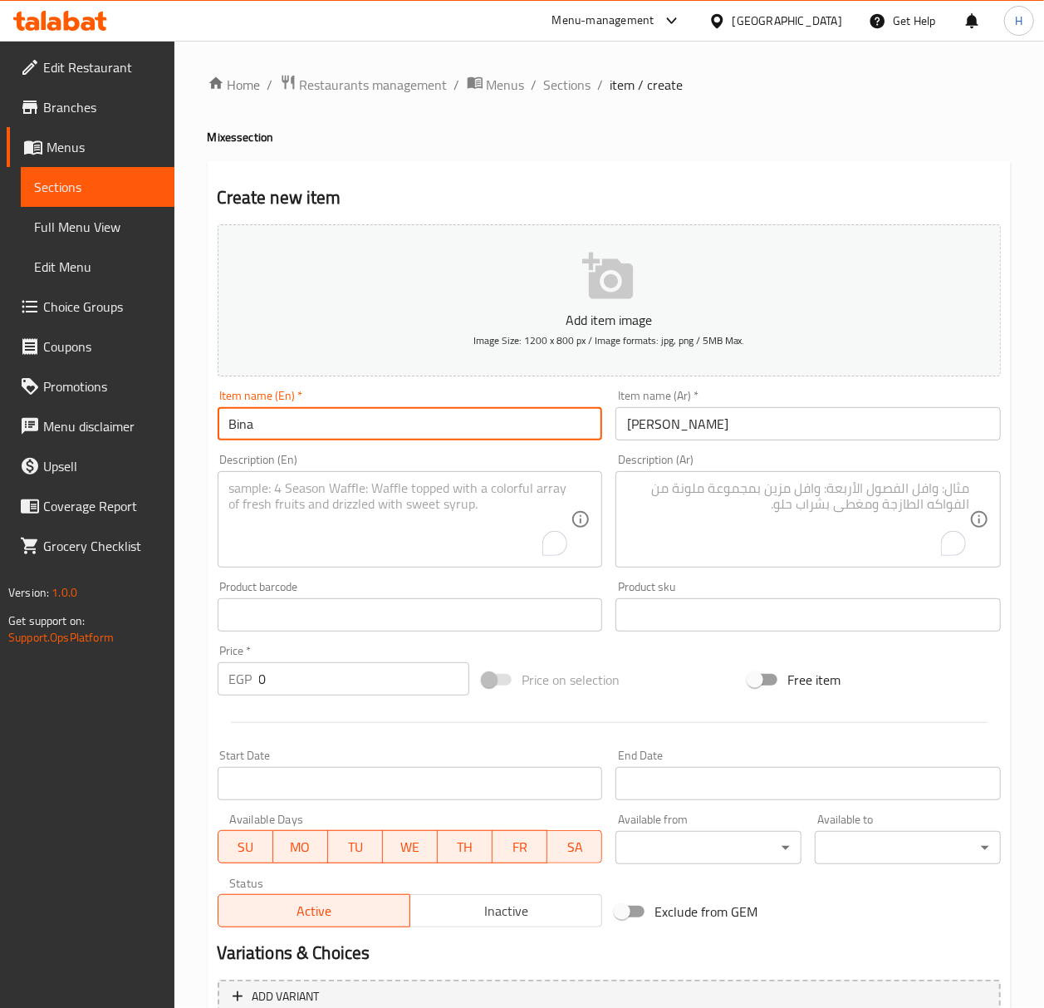
click at [394, 429] on input "Bina" at bounding box center [410, 423] width 385 height 33
paste input "Pina Colad"
type input "Pina Colada"
click at [862, 499] on textarea "To enrich screen reader interactions, please activate Accessibility in Grammarl…" at bounding box center [798, 519] width 342 height 79
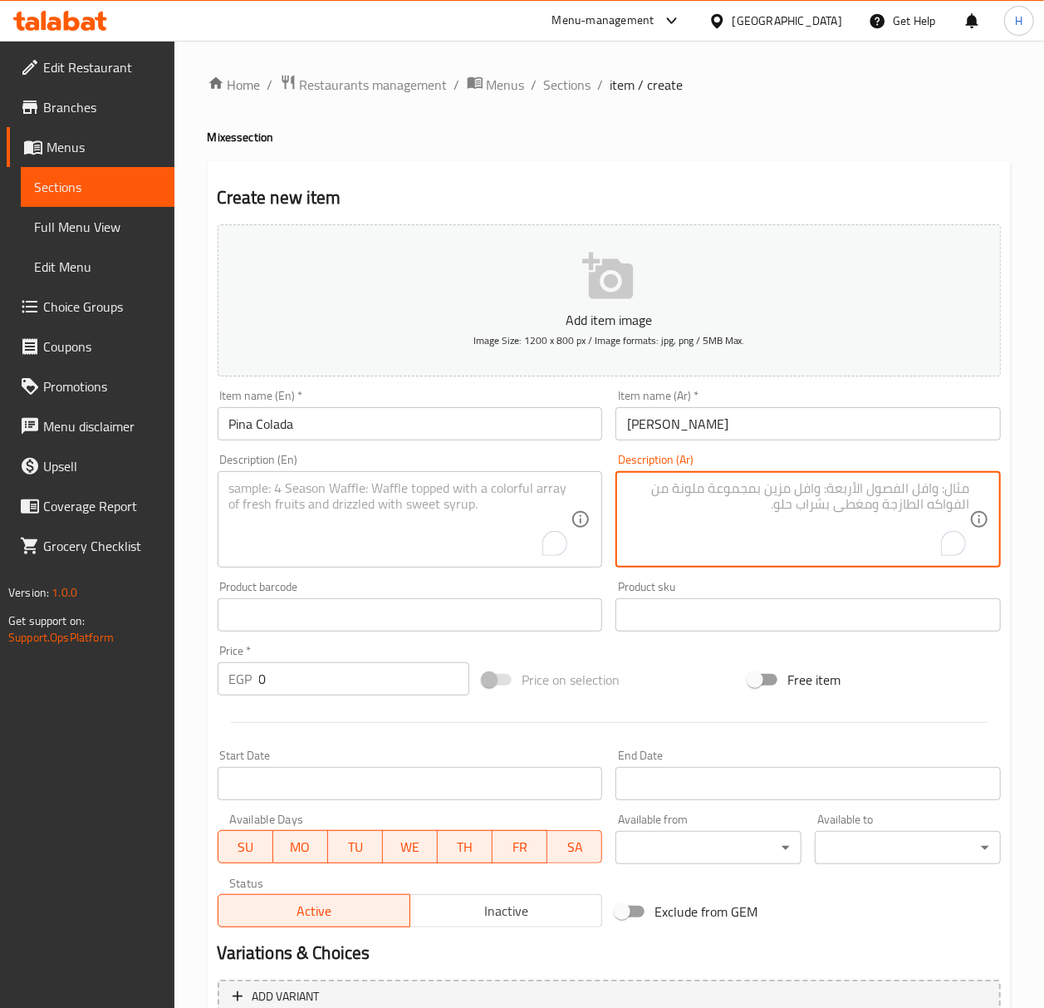
paste textarea "أناناس - برتقال - جوز الهند("
click at [861, 493] on textarea "أناناس - برتقال - جوز الهند" at bounding box center [798, 519] width 342 height 79
type textarea "أناناس - برتقال - جوز الهند"
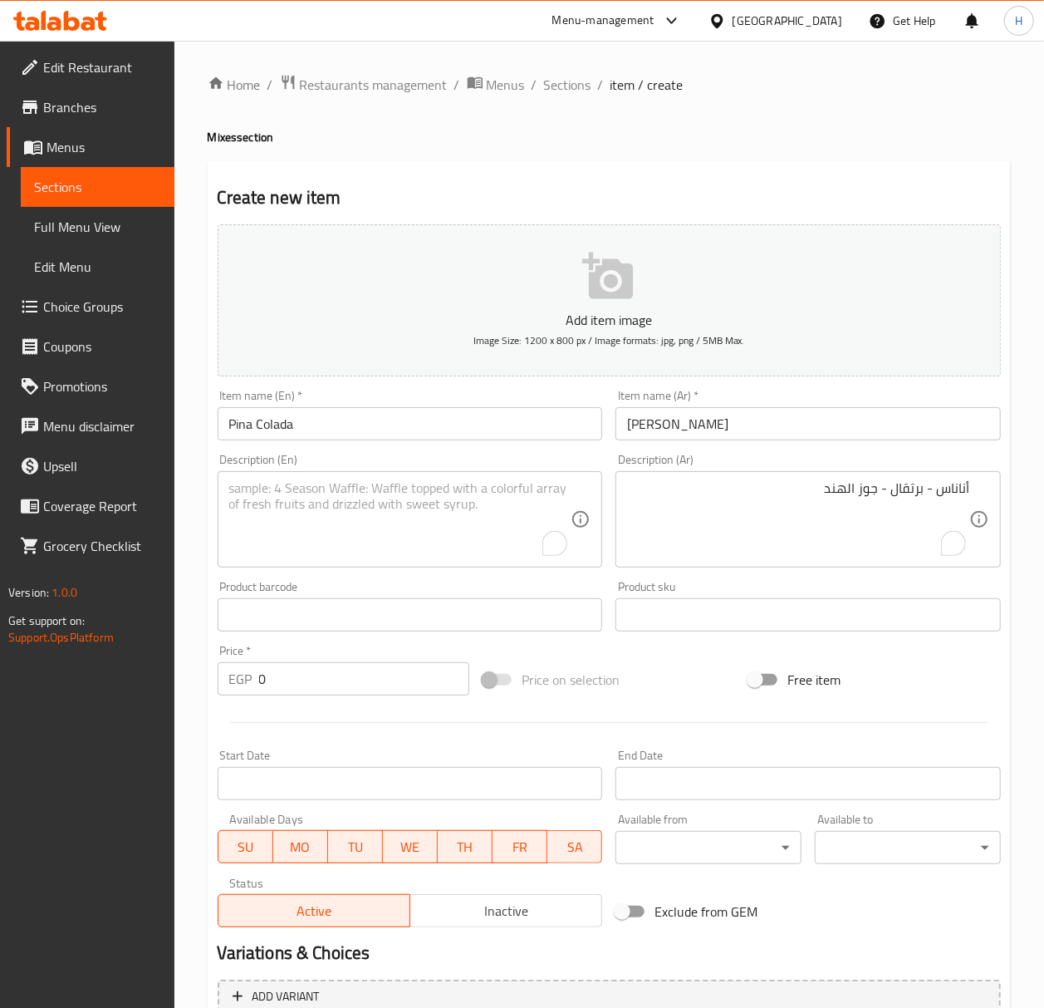
click at [476, 522] on textarea "To enrich screen reader interactions, please activate Accessibility in Grammarl…" at bounding box center [400, 519] width 342 height 79
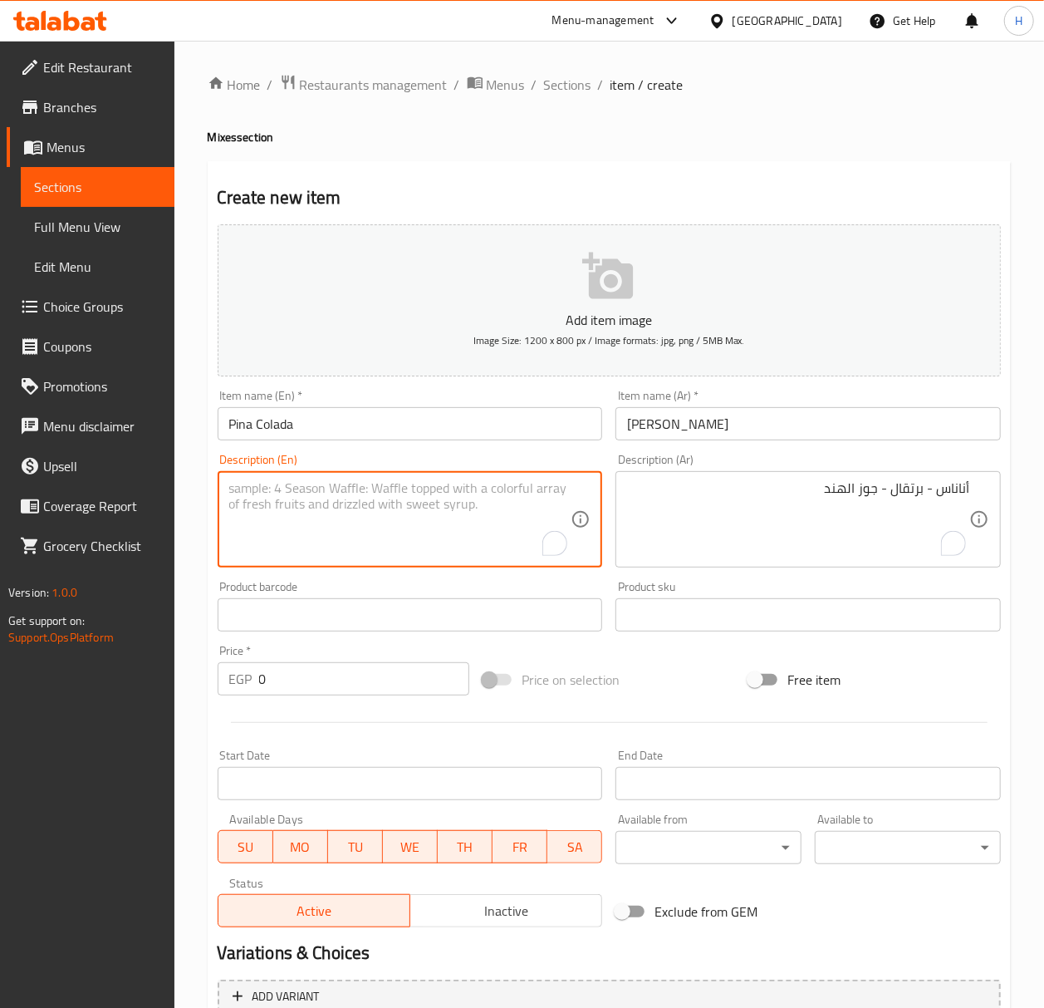
paste textarea "Pineapple - Orange - Coconut"
click at [478, 500] on textarea "Pineapple - Orange - Coconut" at bounding box center [400, 519] width 342 height 79
type textarea "Pineapple - orange - coconut"
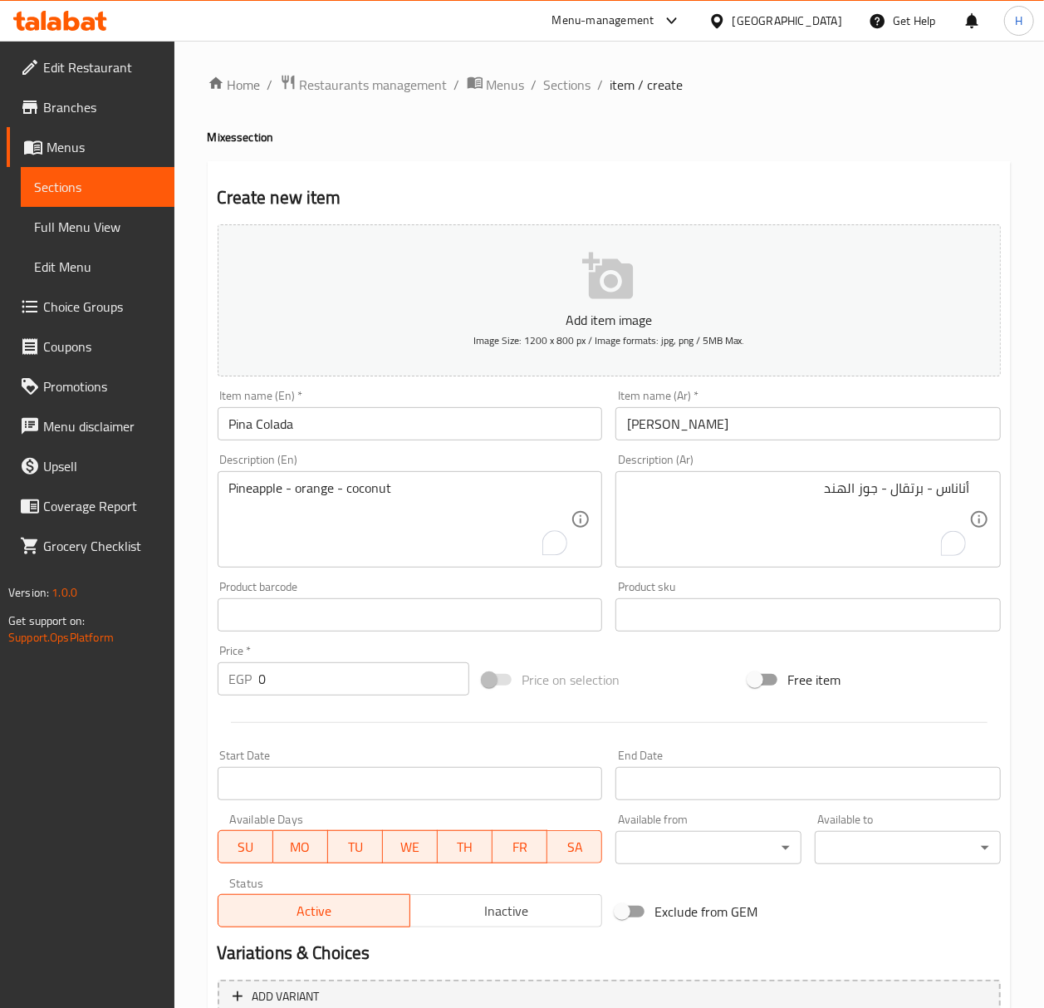
click at [339, 683] on input "0" at bounding box center [364, 678] width 211 height 33
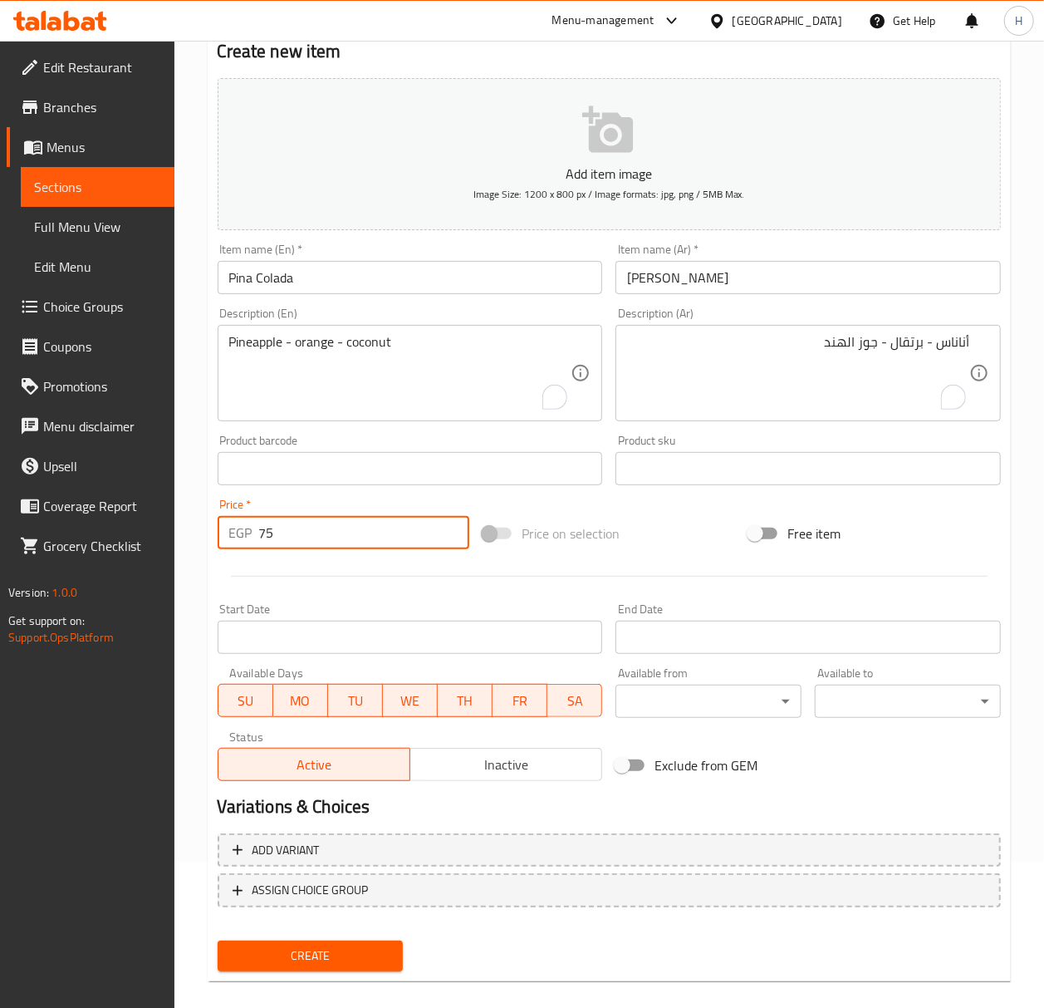
scroll to position [164, 0]
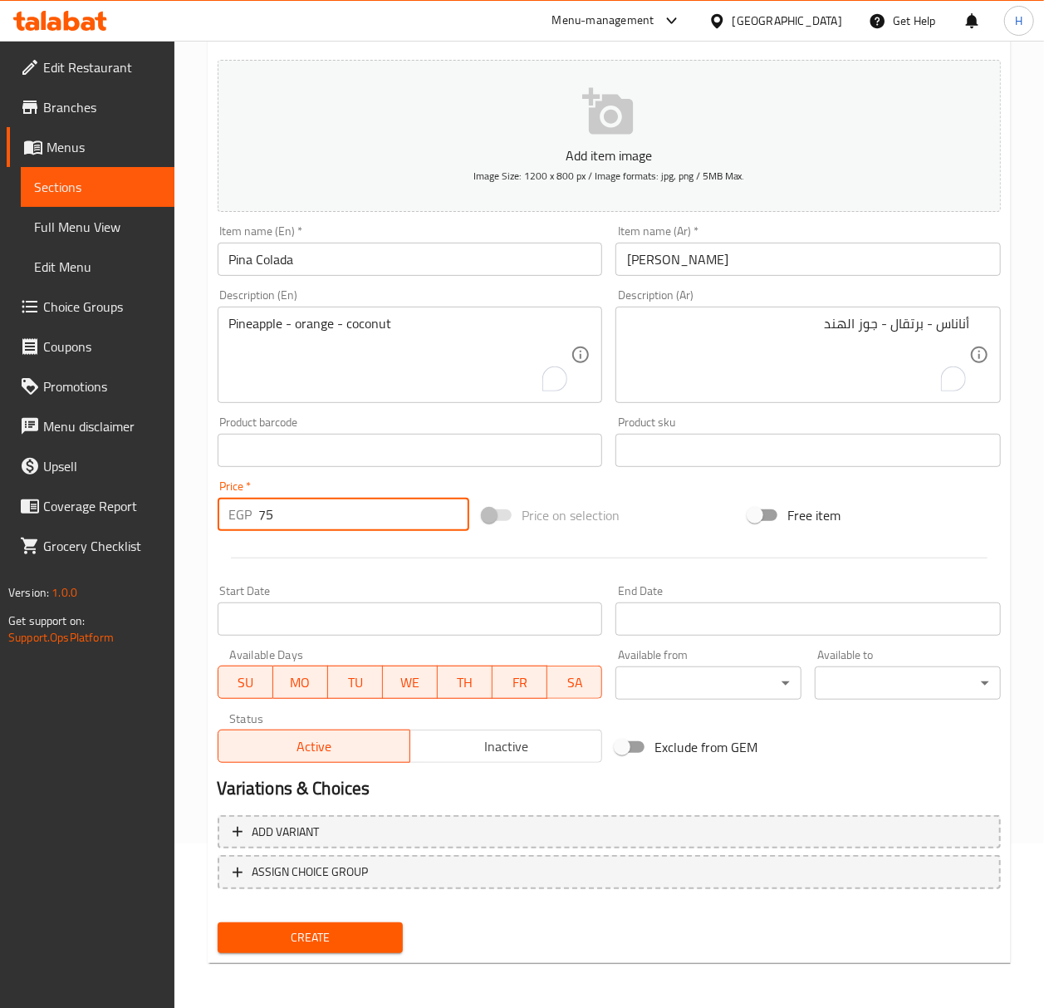
type input "75"
click at [330, 929] on span "Create" at bounding box center [310, 937] width 159 height 21
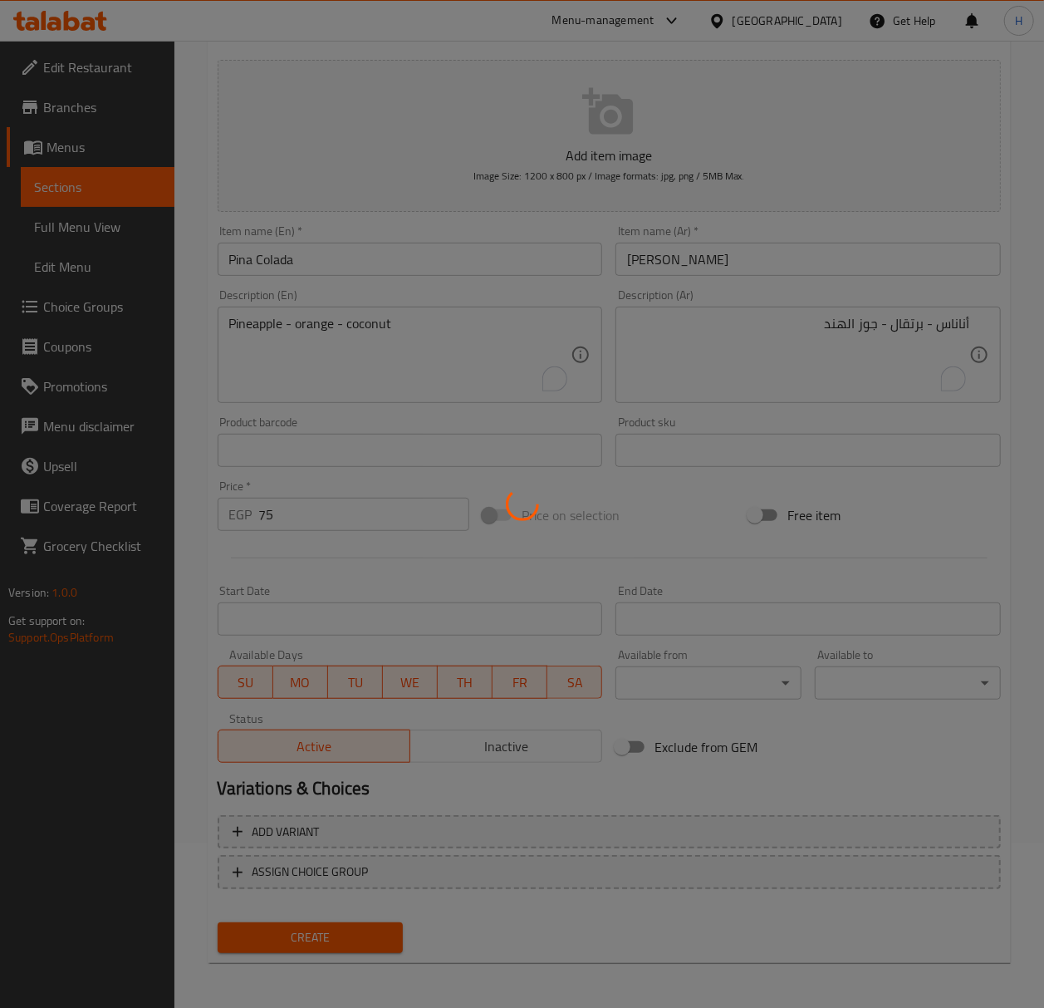
type input "0"
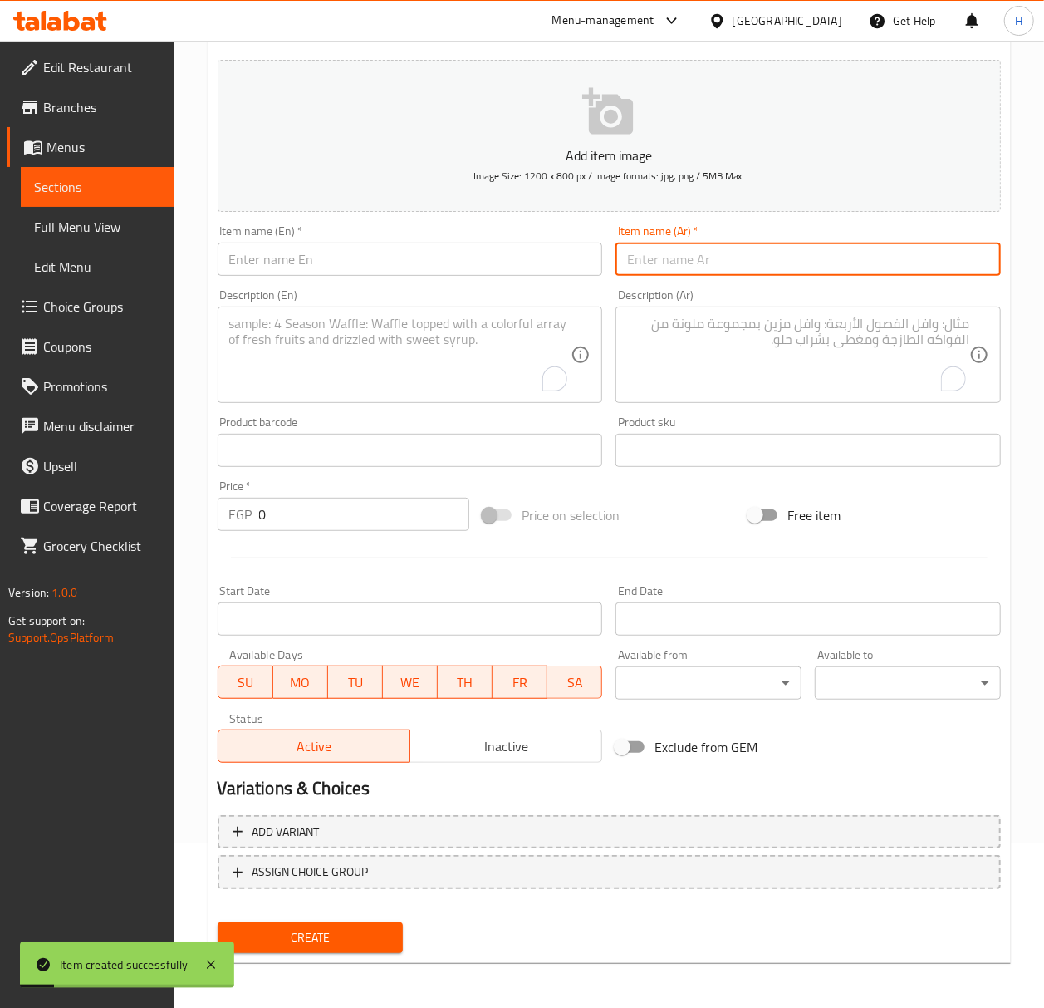
click at [802, 250] on input "text" at bounding box center [807, 259] width 385 height 33
type input "كافيار"
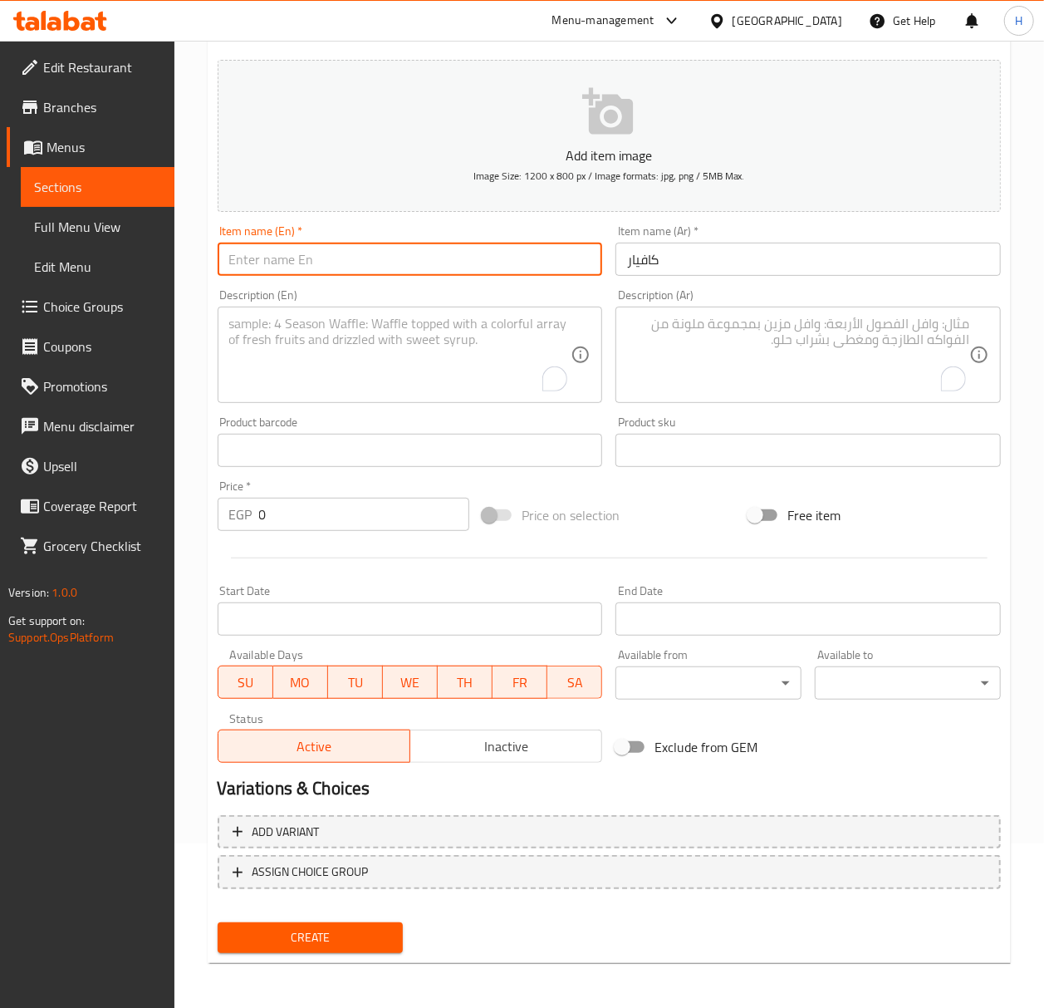
click at [273, 272] on input "text" at bounding box center [410, 259] width 385 height 33
type input "Caviar"
click at [801, 356] on textarea "To enrich screen reader interactions, please activate Accessibility in Grammarl…" at bounding box center [798, 355] width 342 height 79
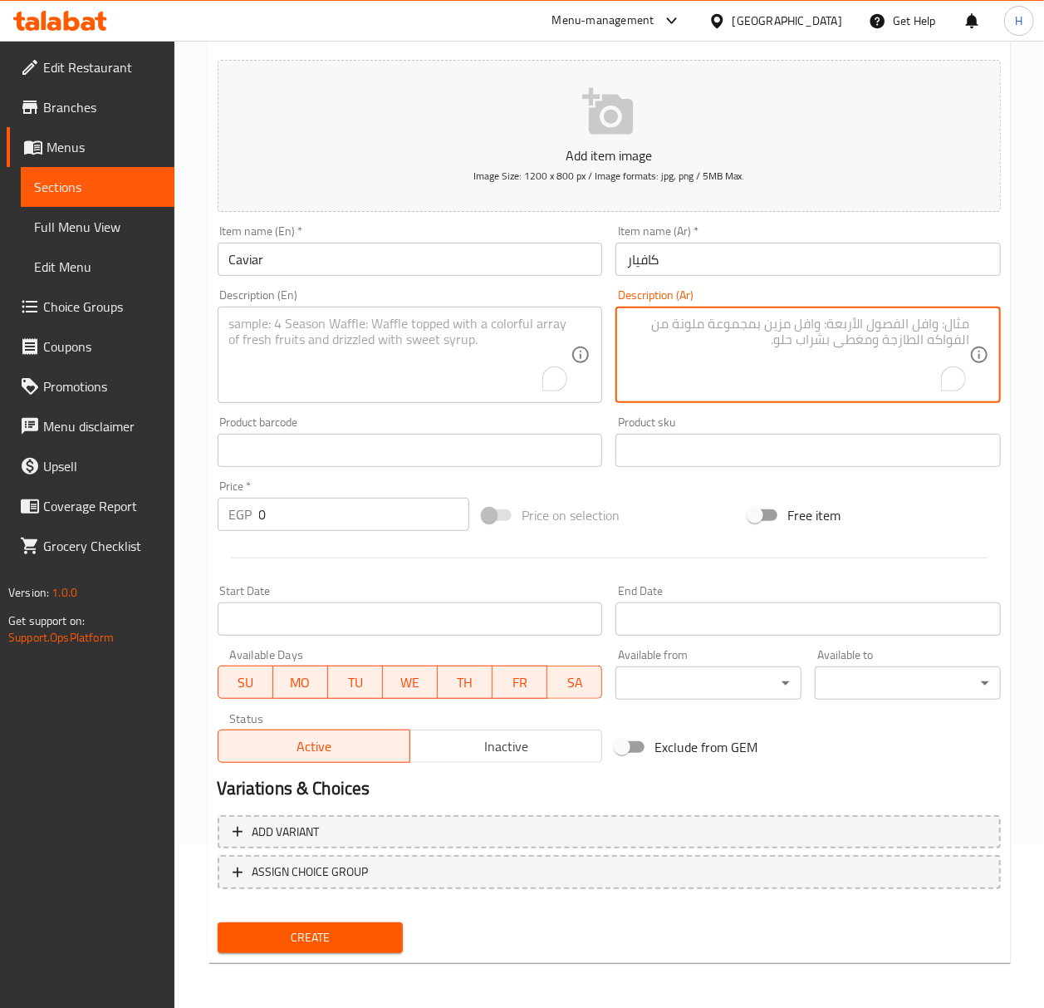
paste textarea ")تفاح-بلح-كيوي-[PERSON_NAME][GEOGRAPHIC_DATA]("
type textarea "تفاح-بلح-كيوي-[PERSON_NAME][GEOGRAPHIC_DATA]"
click at [816, 312] on div "تفاح-بلح-كيوي-عسل كاجو-[GEOGRAPHIC_DATA] Description (Ar)" at bounding box center [807, 354] width 385 height 96
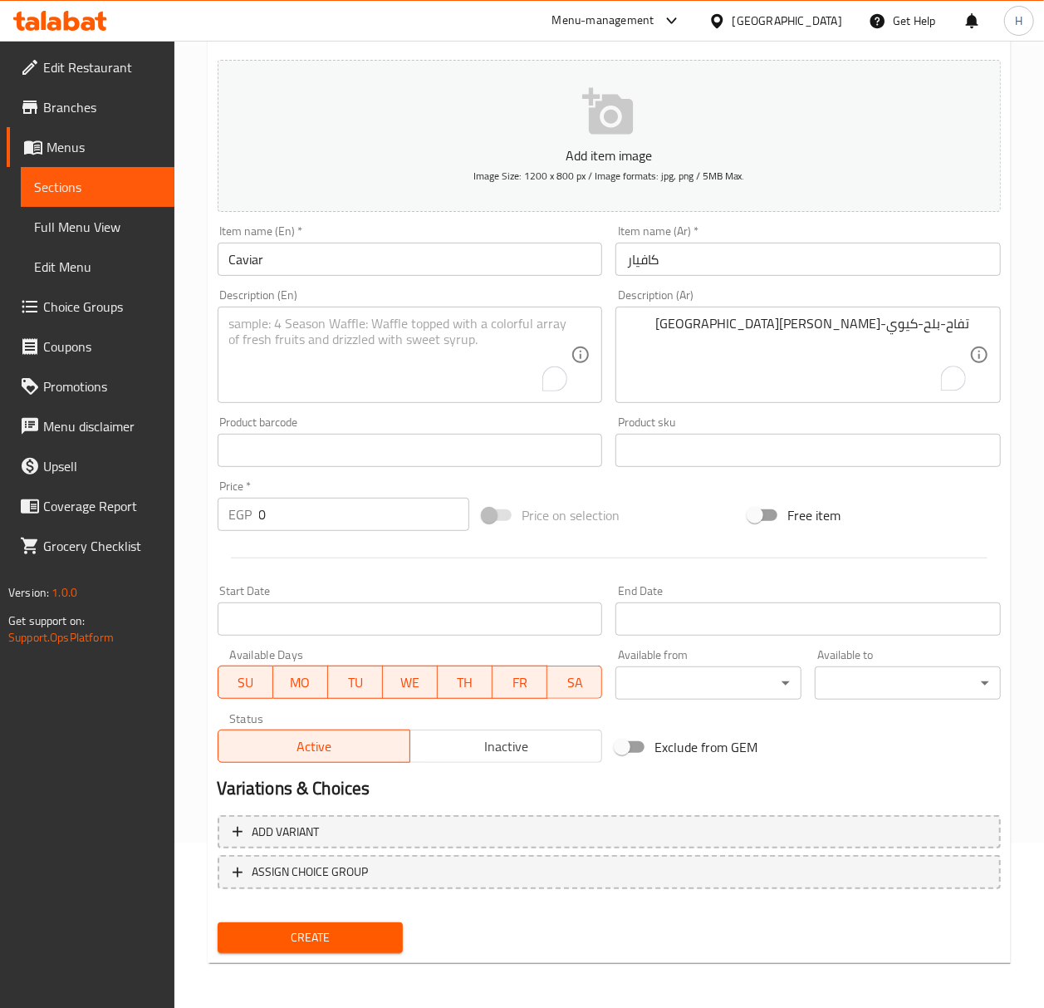
click at [816, 312] on div "تفاح-بلح-كيوي-عسل كاجو-[GEOGRAPHIC_DATA] Description (Ar)" at bounding box center [807, 354] width 385 height 96
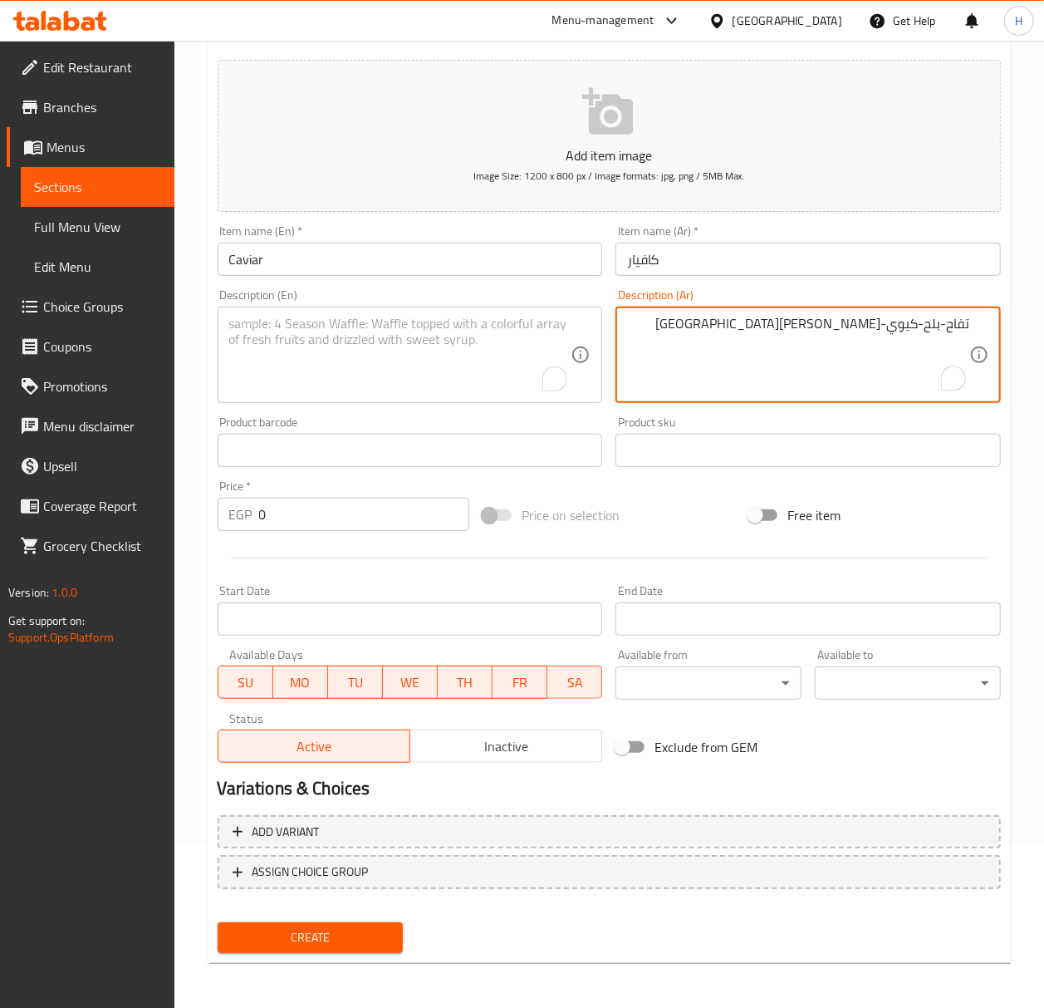
click at [816, 321] on textarea "تفاح-بلح-كيوي-[PERSON_NAME][GEOGRAPHIC_DATA]" at bounding box center [798, 355] width 342 height 79
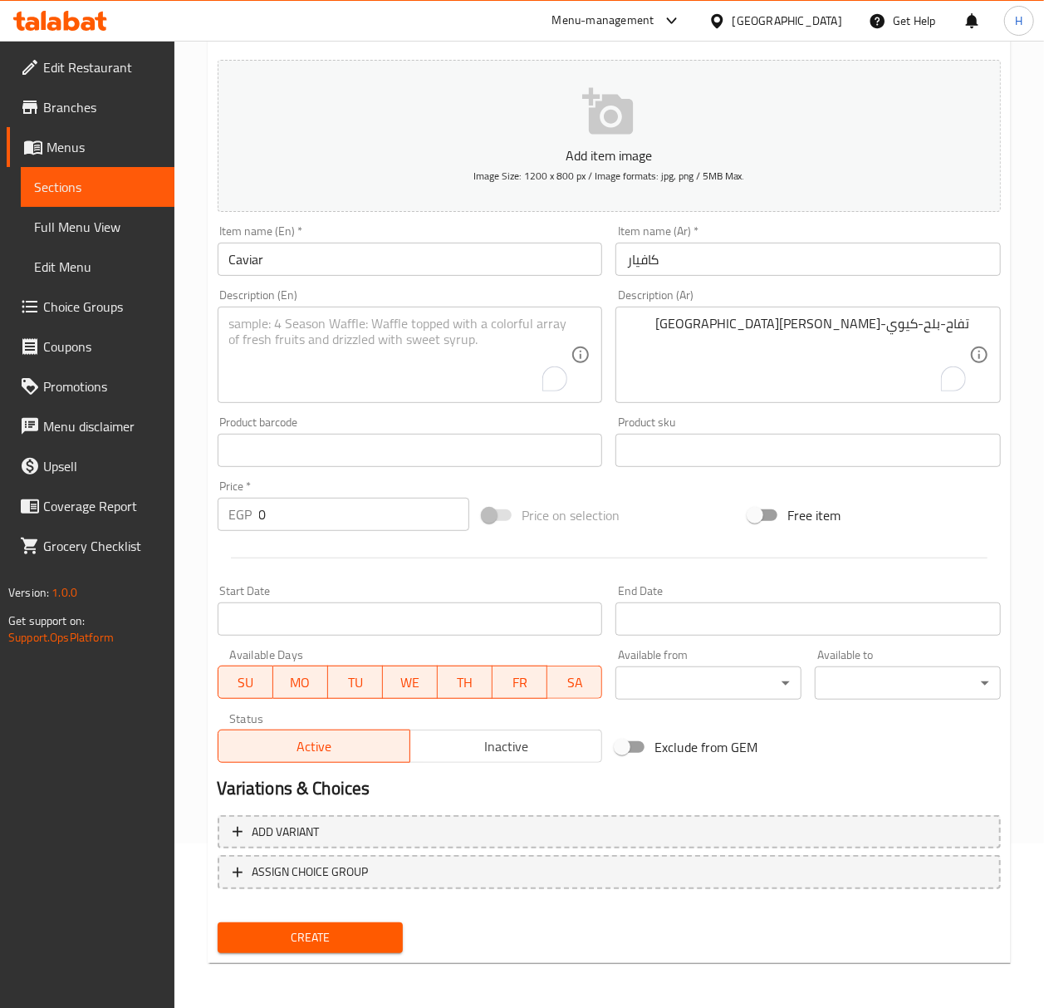
click at [410, 323] on textarea "To enrich screen reader interactions, please activate Accessibility in Grammarl…" at bounding box center [400, 355] width 342 height 79
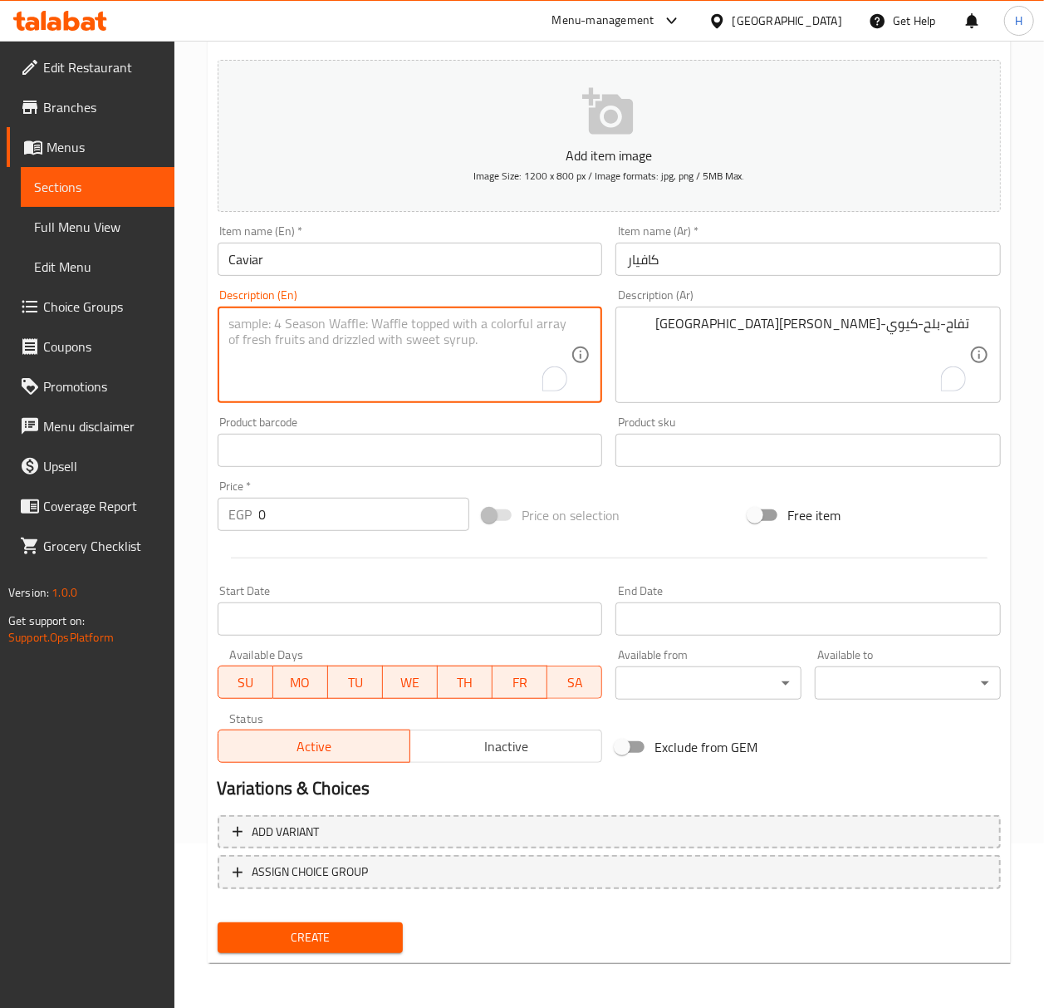
click at [410, 323] on textarea "To enrich screen reader interactions, please activate Accessibility in Grammarl…" at bounding box center [400, 355] width 342 height 79
paste textarea "Apple-dates-kiwi-honey-cashew"
click at [555, 331] on textarea "Apple-dates-kiwi-honey-cashew" at bounding box center [400, 355] width 342 height 79
type textarea "Apple-dates-kiwi-honey-cashew- rocca"
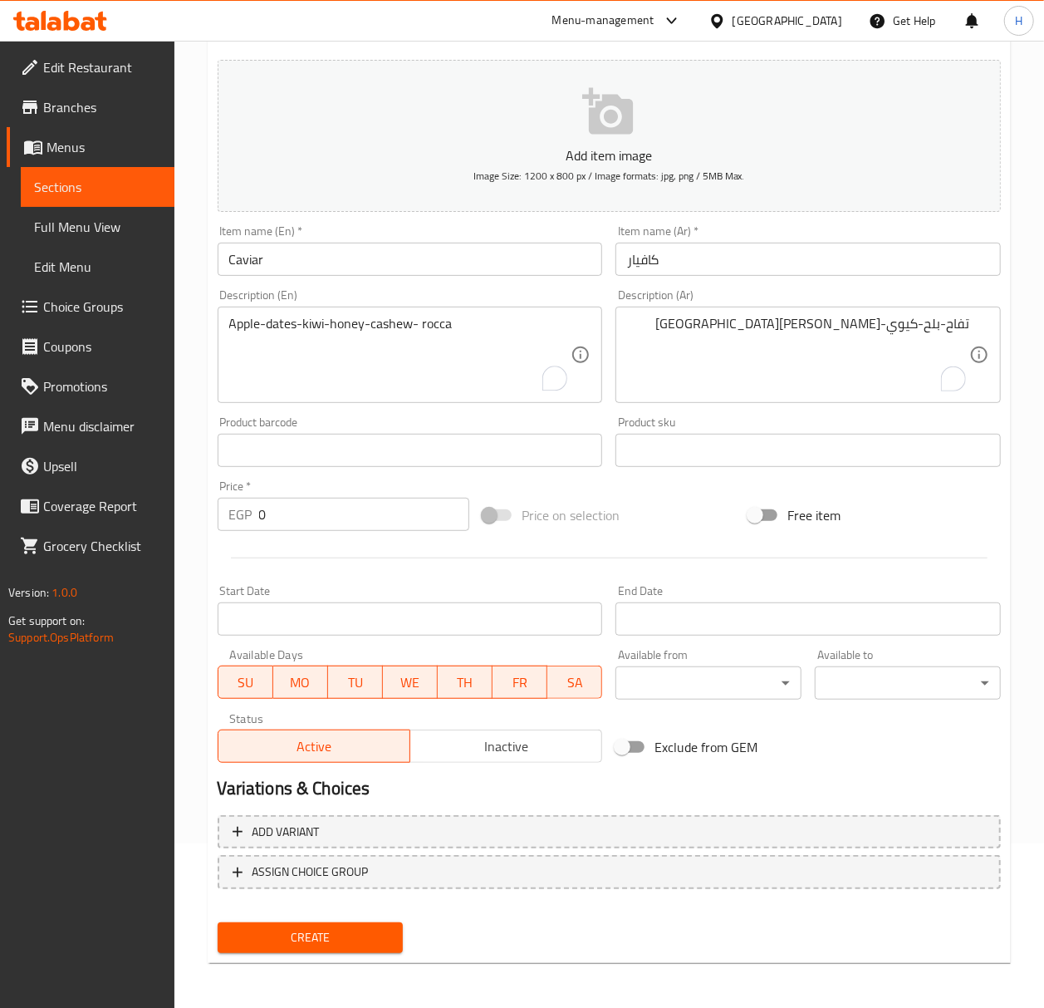
click at [333, 510] on input "0" at bounding box center [364, 514] width 211 height 33
type input "90"
click at [218, 922] on button "Create" at bounding box center [311, 937] width 186 height 31
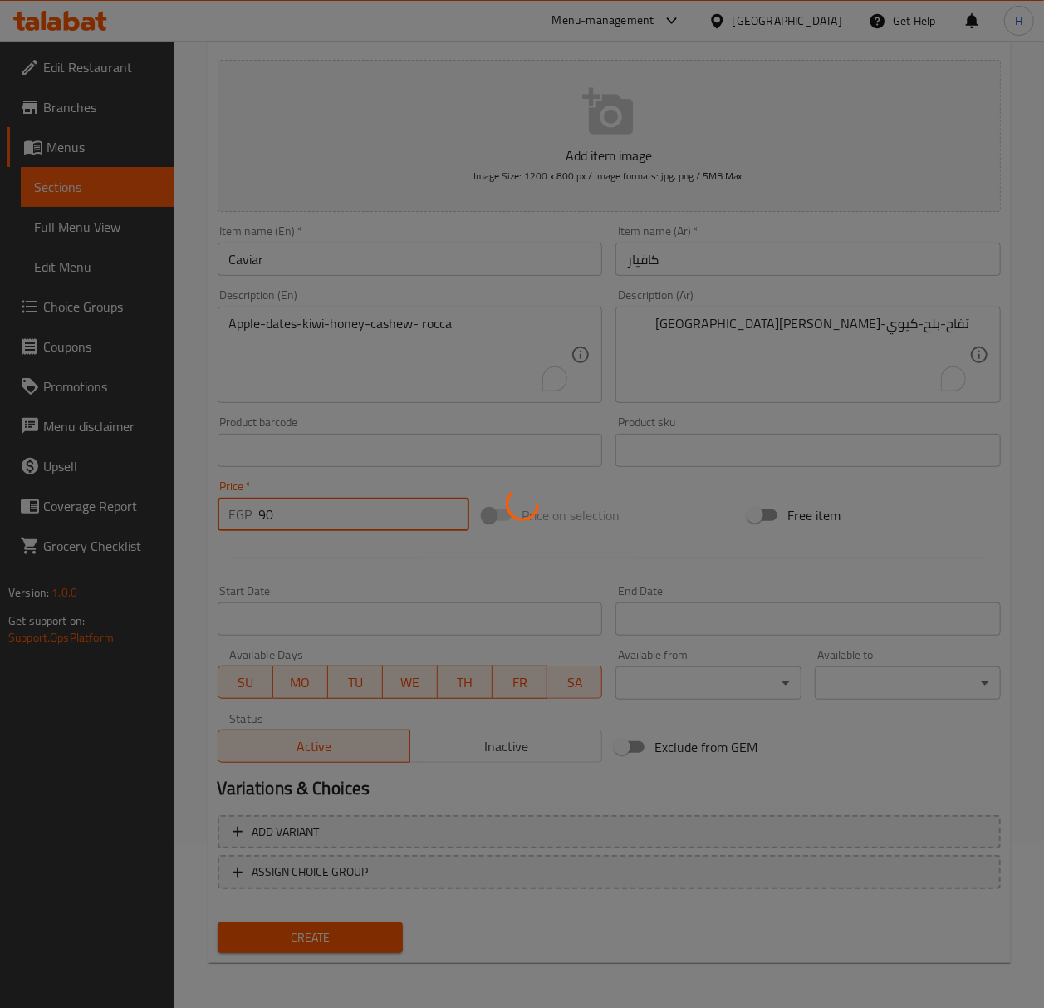
type input "0"
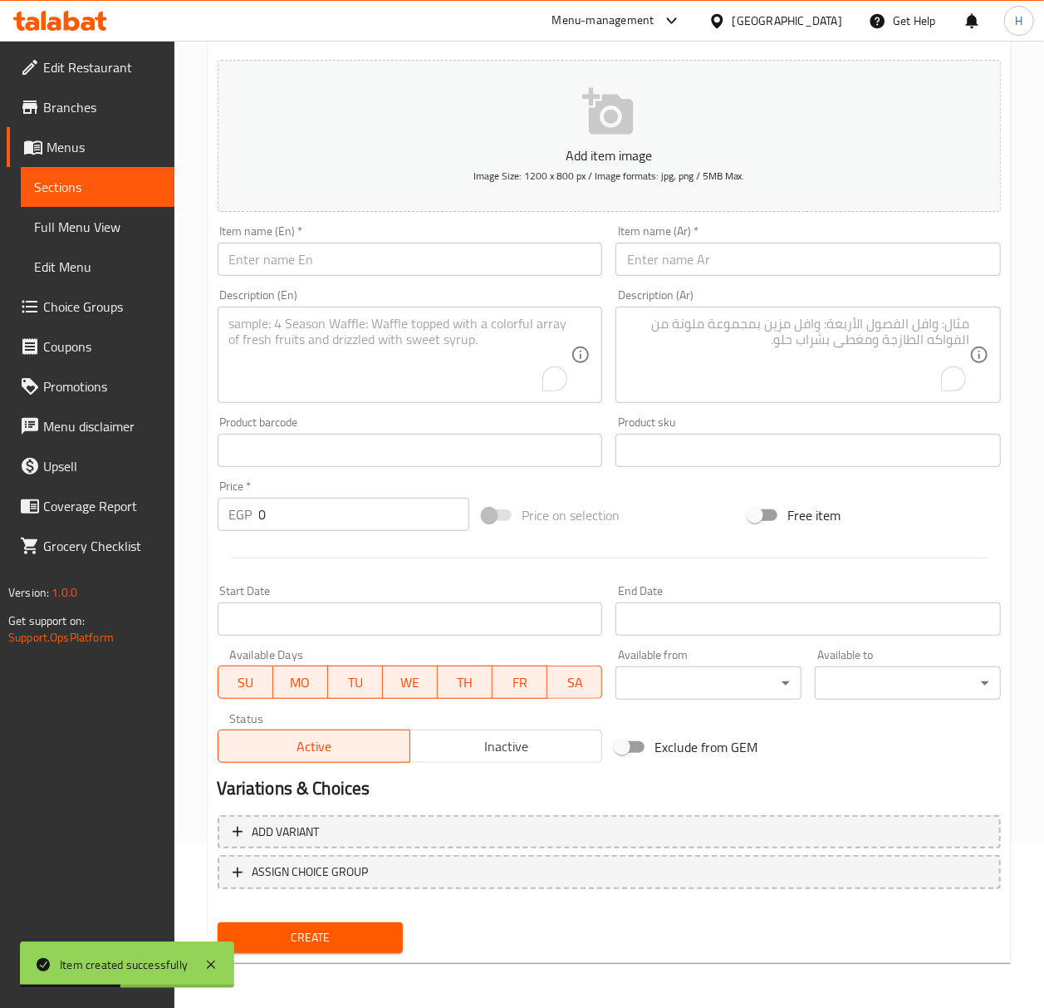
click at [244, 254] on input "text" at bounding box center [410, 259] width 385 height 33
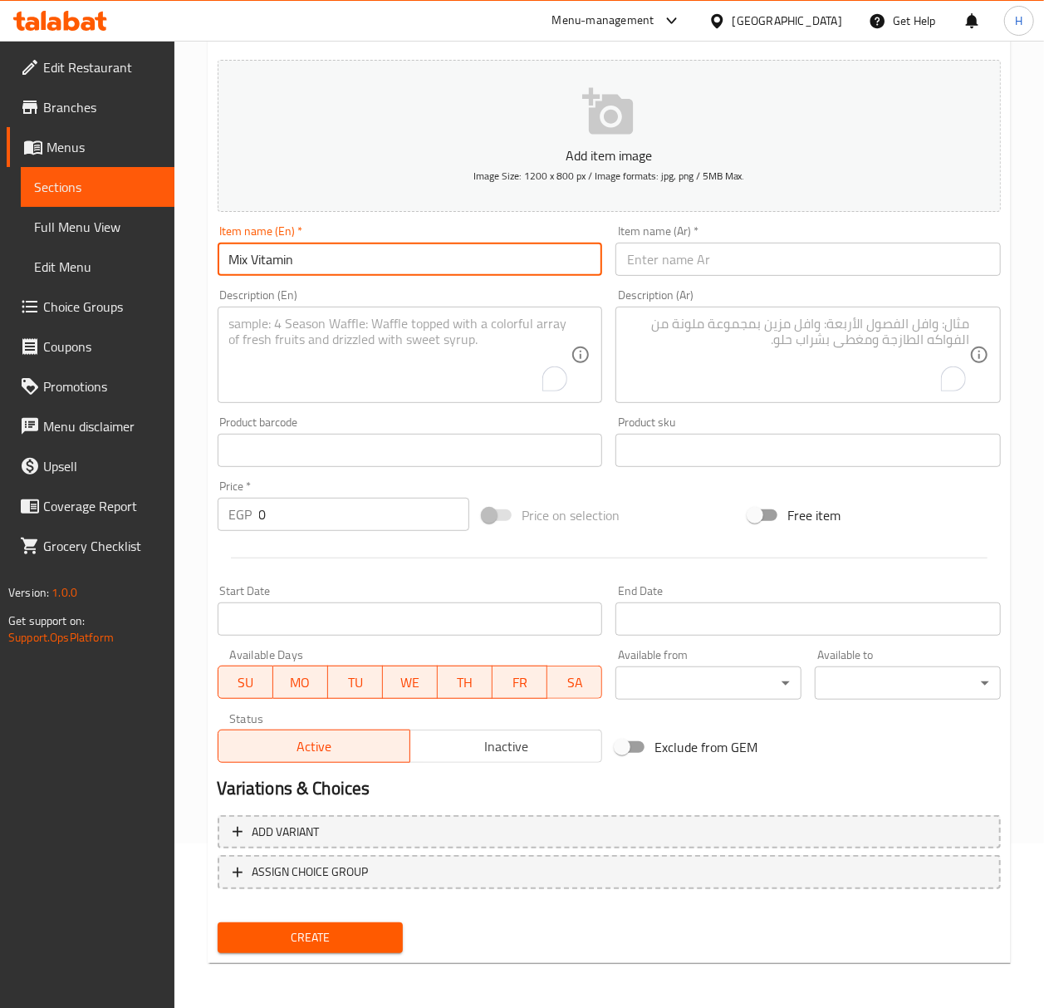
type input "Mix Vitamin"
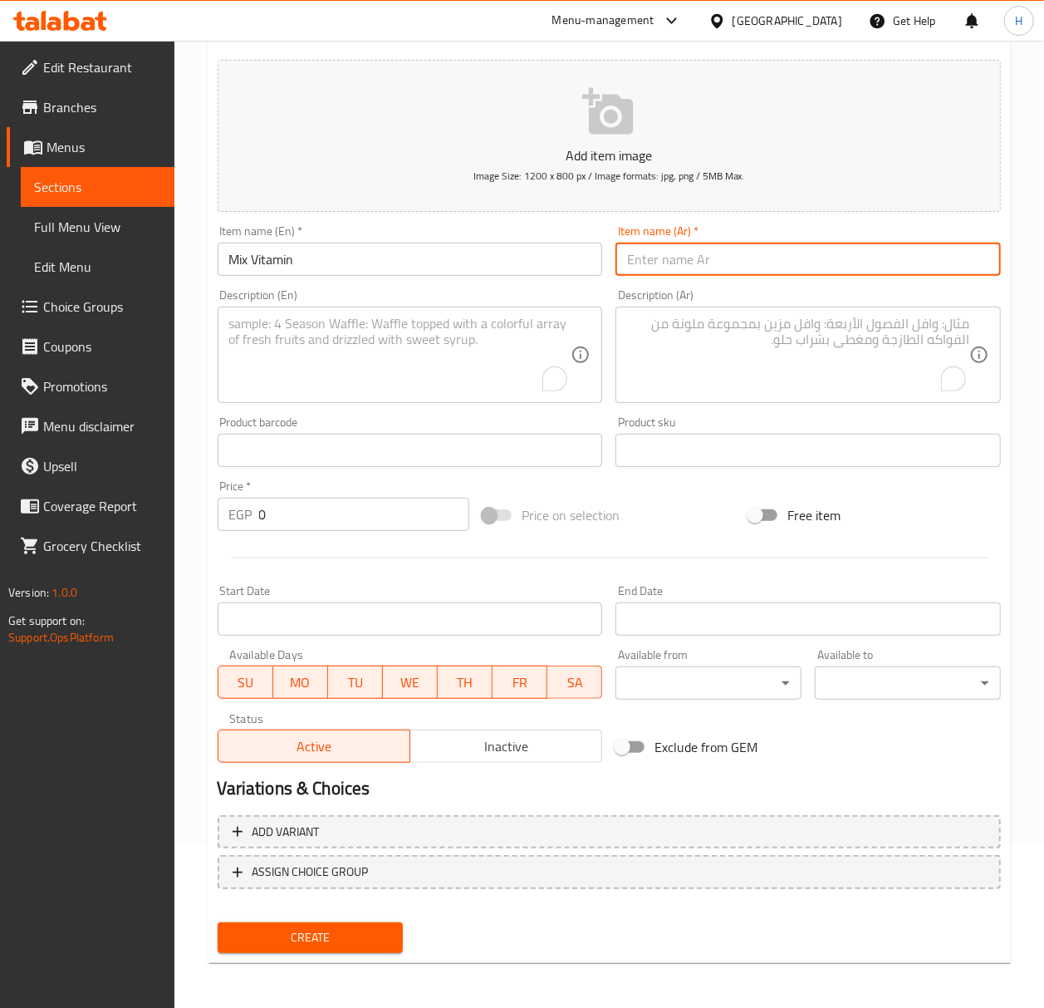
click at [745, 260] on input "text" at bounding box center [807, 259] width 385 height 33
paste input "ميكس فيتامين"
type input "ميكس فيتامين"
click at [851, 349] on textarea "To enrich screen reader interactions, please activate Accessibility in Grammarl…" at bounding box center [798, 355] width 342 height 79
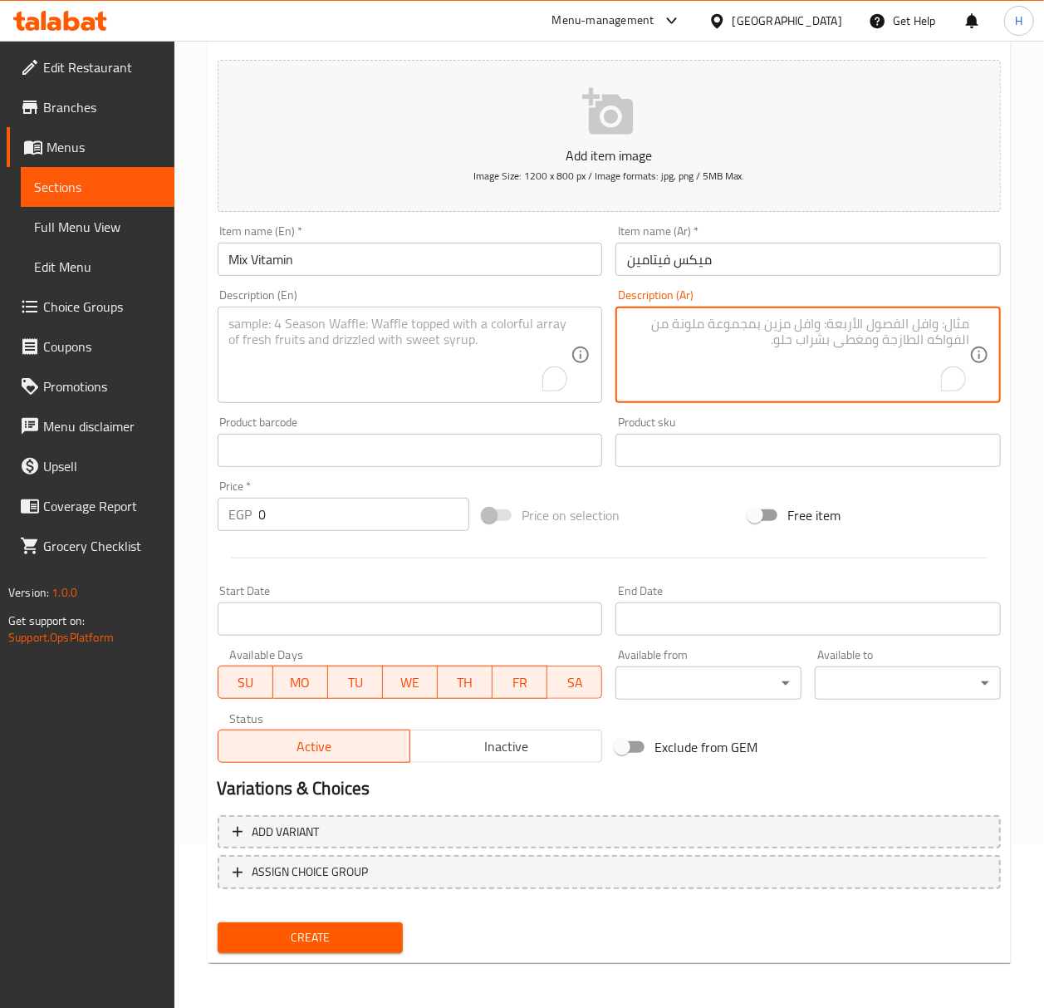
paste textarea "أفوكادو – كيوي - بلخ - [GEOGRAPHIC_DATA][PERSON_NAME]("
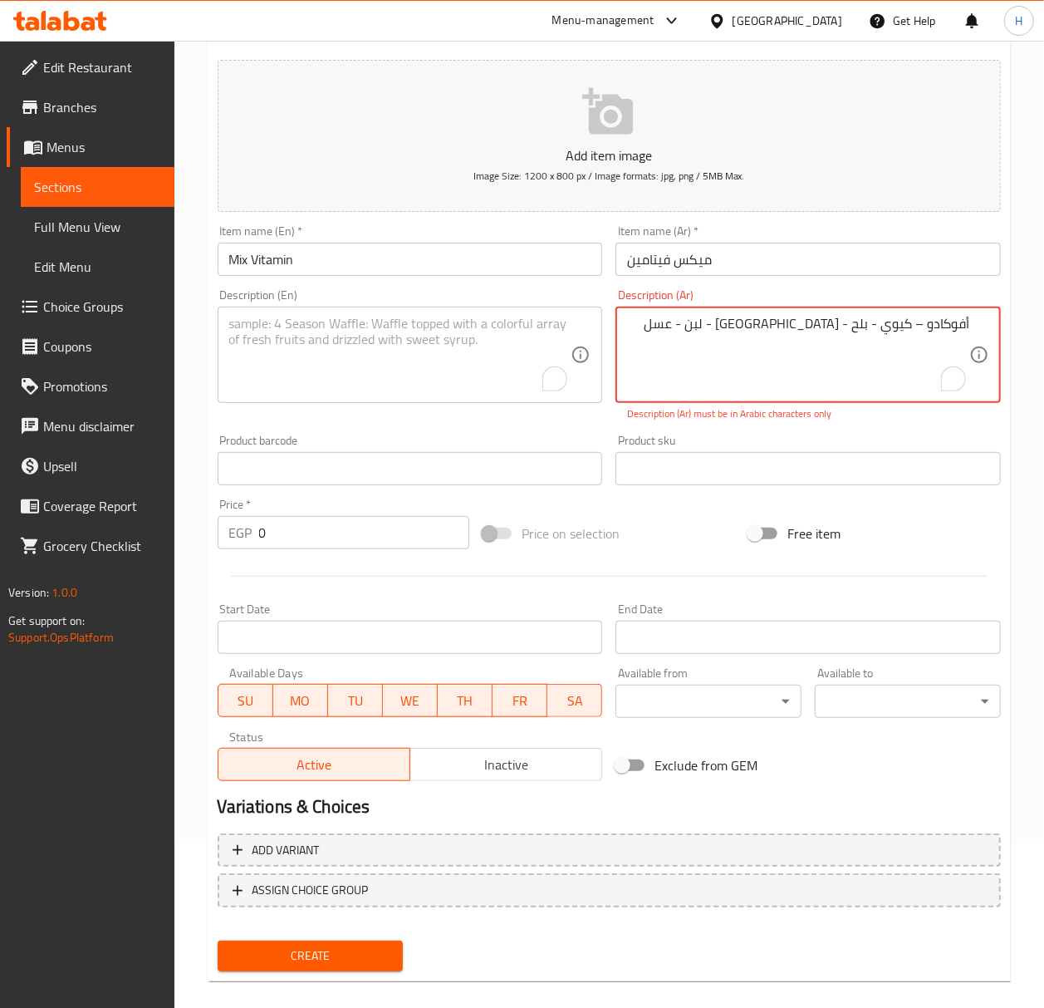
click at [847, 349] on textarea "أفوكادو – كيوي - بلح - [GEOGRAPHIC_DATA][PERSON_NAME]" at bounding box center [798, 355] width 342 height 79
click at [812, 416] on p "Description (Ar) must be in Arabic characters only" at bounding box center [808, 413] width 362 height 15
click at [899, 419] on p "Description (Ar) must be in Arabic characters only" at bounding box center [808, 413] width 362 height 15
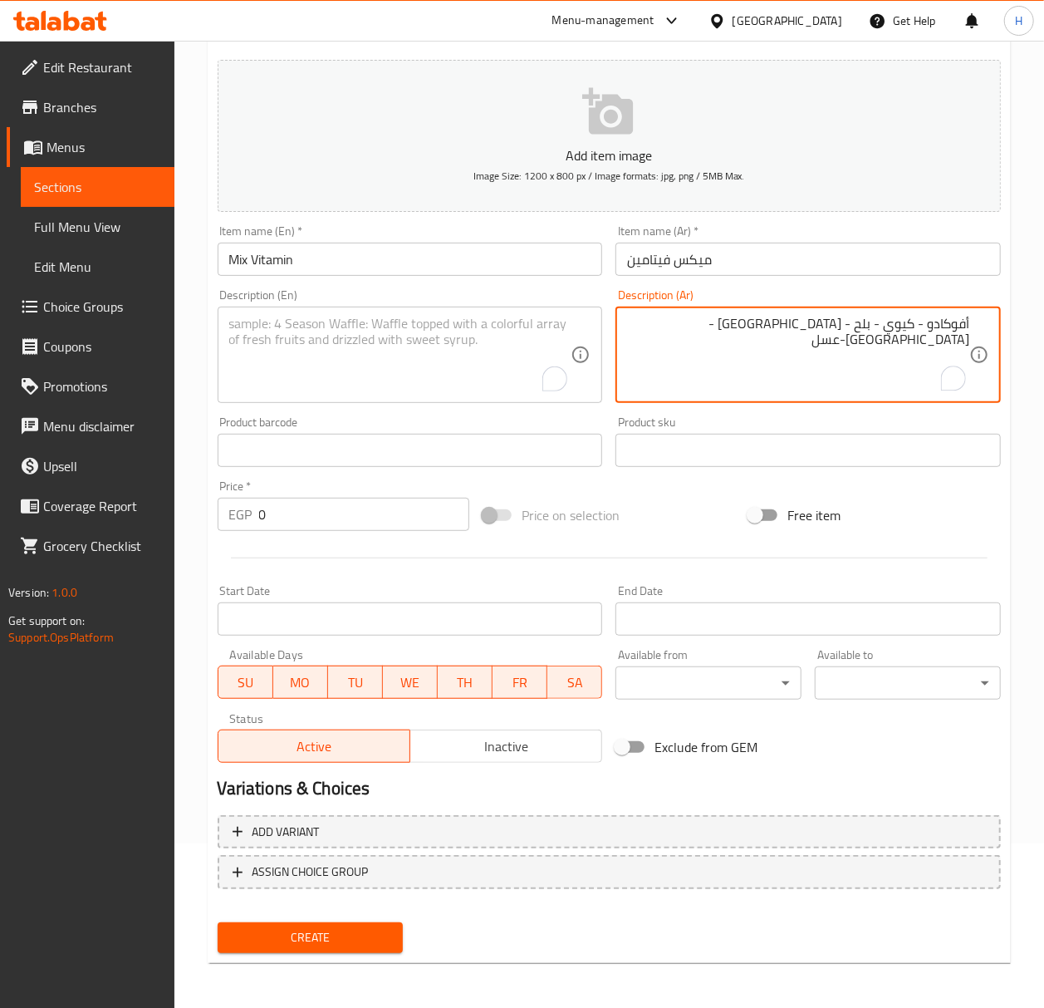
click at [815, 329] on textarea "أفوكادو - كيوي - بلح - [GEOGRAPHIC_DATA] - [GEOGRAPHIC_DATA]عسل" at bounding box center [798, 355] width 342 height 79
type textarea "أفوكادو - كيوي - بلح - [GEOGRAPHIC_DATA] - [GEOGRAPHIC_DATA]عسل"
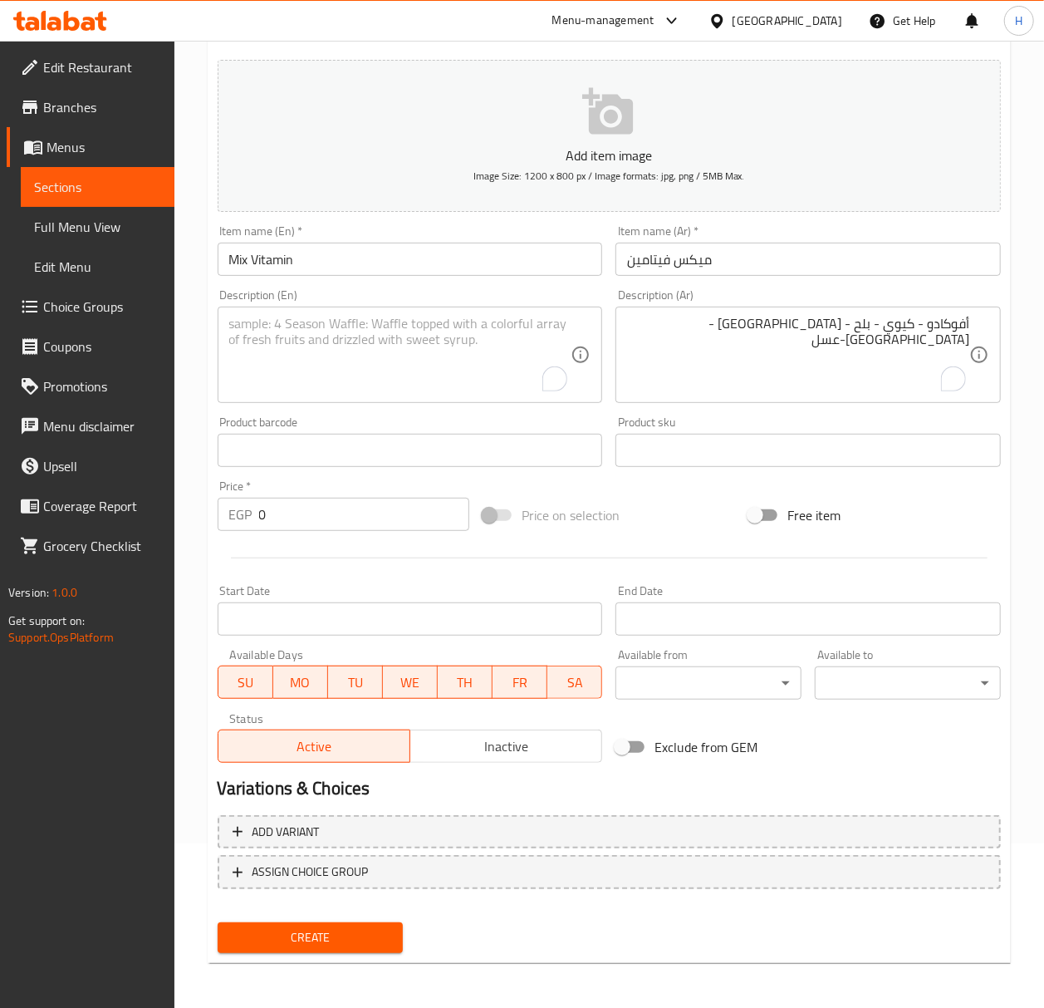
click at [439, 347] on textarea "To enrich screen reader interactions, please activate Accessibility in Grammarl…" at bounding box center [400, 355] width 342 height 79
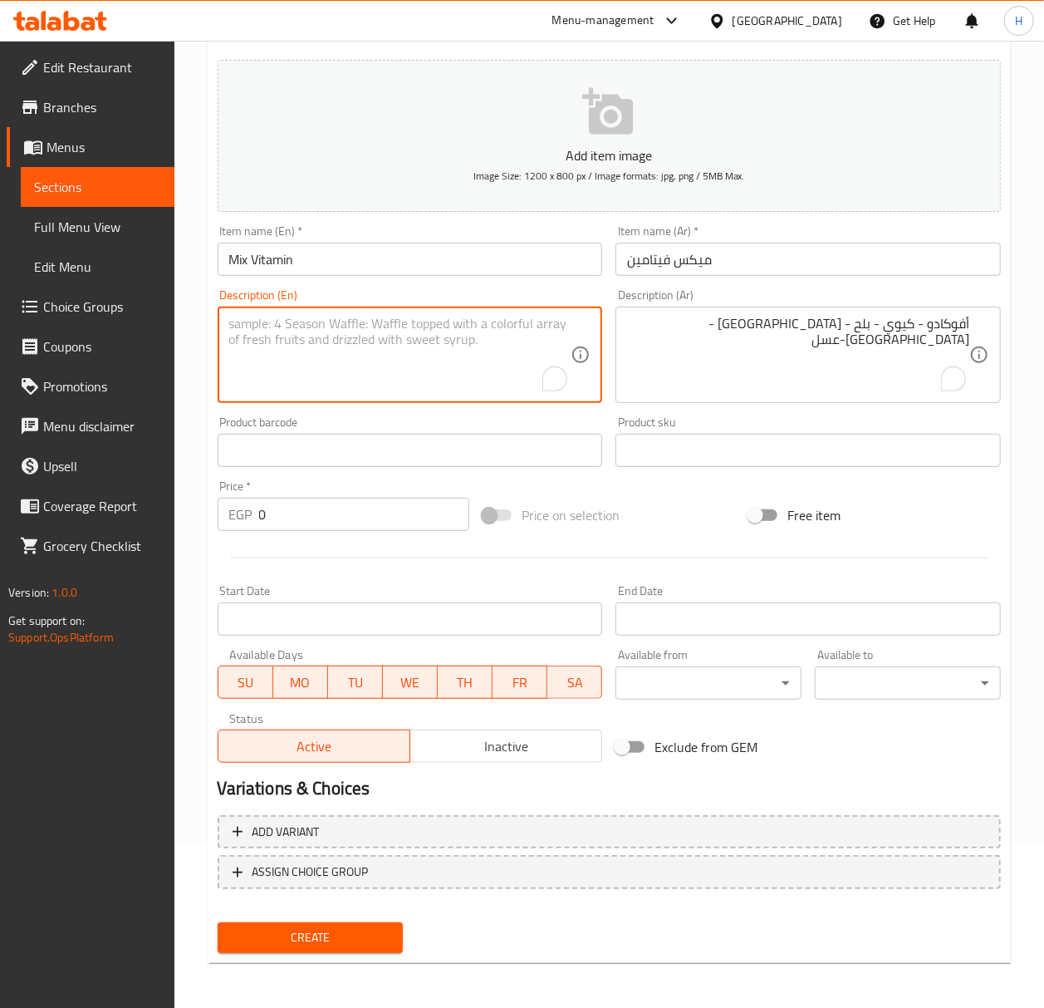
paste textarea "Avocado - Kiwi - Dates - Watercress - Yogurt - Honey"
click at [463, 321] on textarea "Avocado - Kiwi - Dates - Watercress - Yogurt - Honey" at bounding box center [400, 355] width 342 height 79
click at [410, 326] on textarea "Avocado - Kiwi - Dates - Watercress - milk- Honey" at bounding box center [400, 355] width 342 height 79
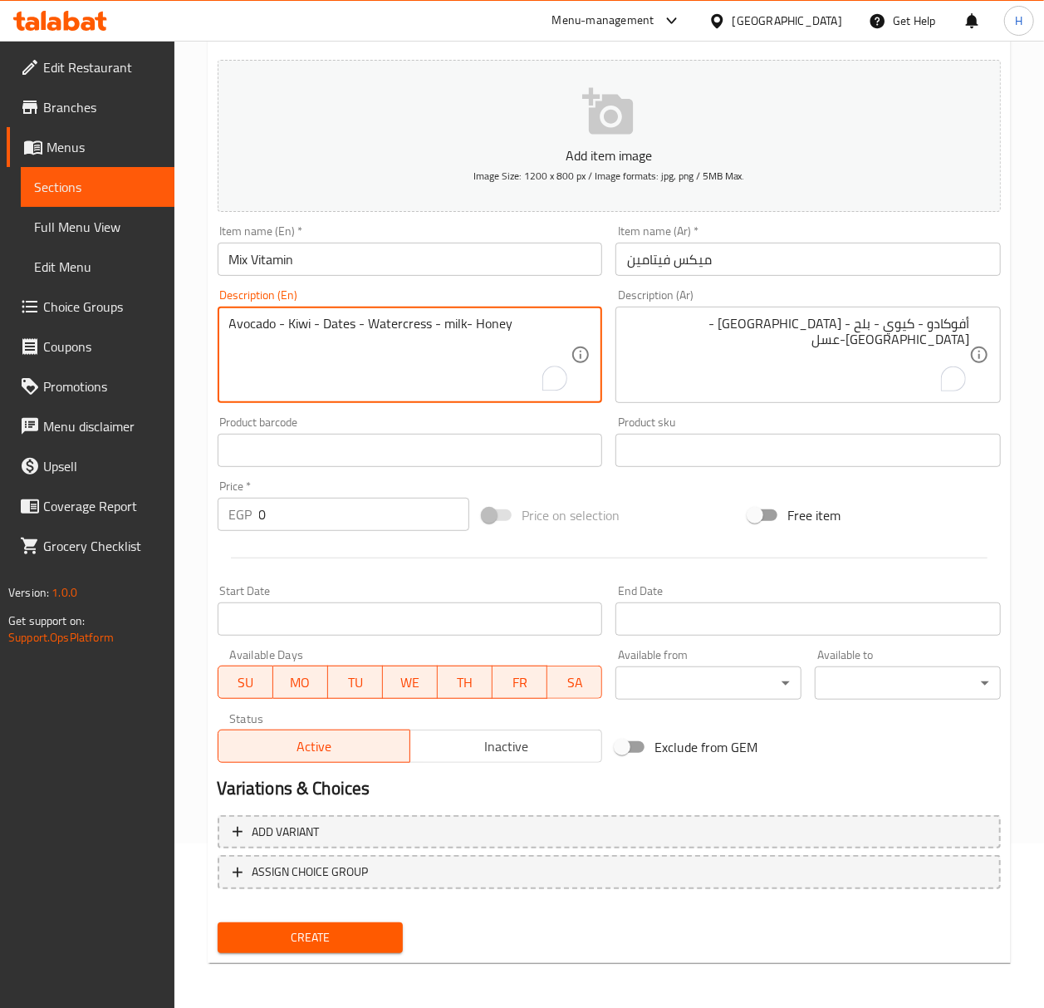
click at [410, 326] on textarea "Avocado - Kiwi - Dates - Watercress - milk- Honey" at bounding box center [400, 355] width 342 height 79
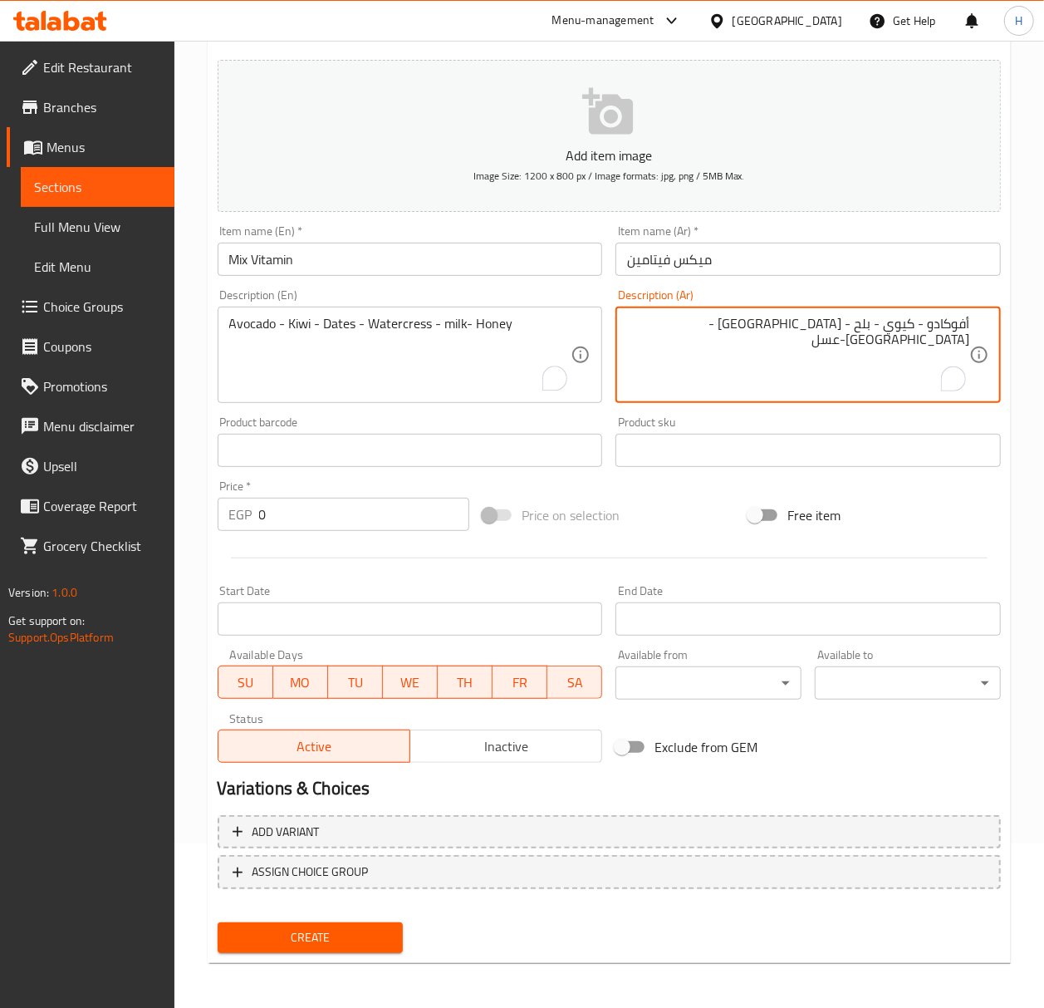
click at [821, 327] on textarea "أفوكادو - كيوي - بلح - [GEOGRAPHIC_DATA] - [GEOGRAPHIC_DATA]عسل" at bounding box center [798, 355] width 342 height 79
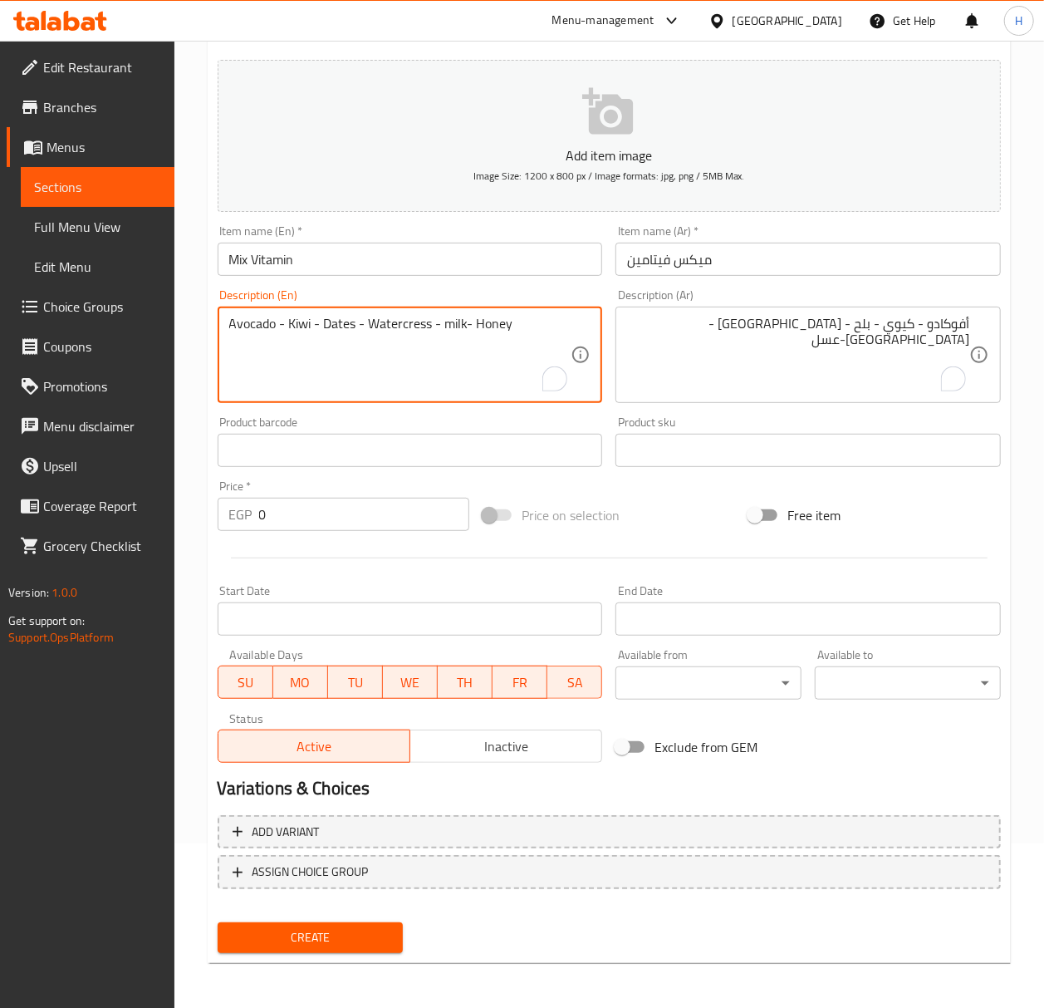
click at [400, 321] on textarea "Avocado - Kiwi - Dates - Watercress - milk- Honey" at bounding box center [400, 355] width 342 height 79
type textarea "Avocado - kiwi - dates - rocca- milk- honey"
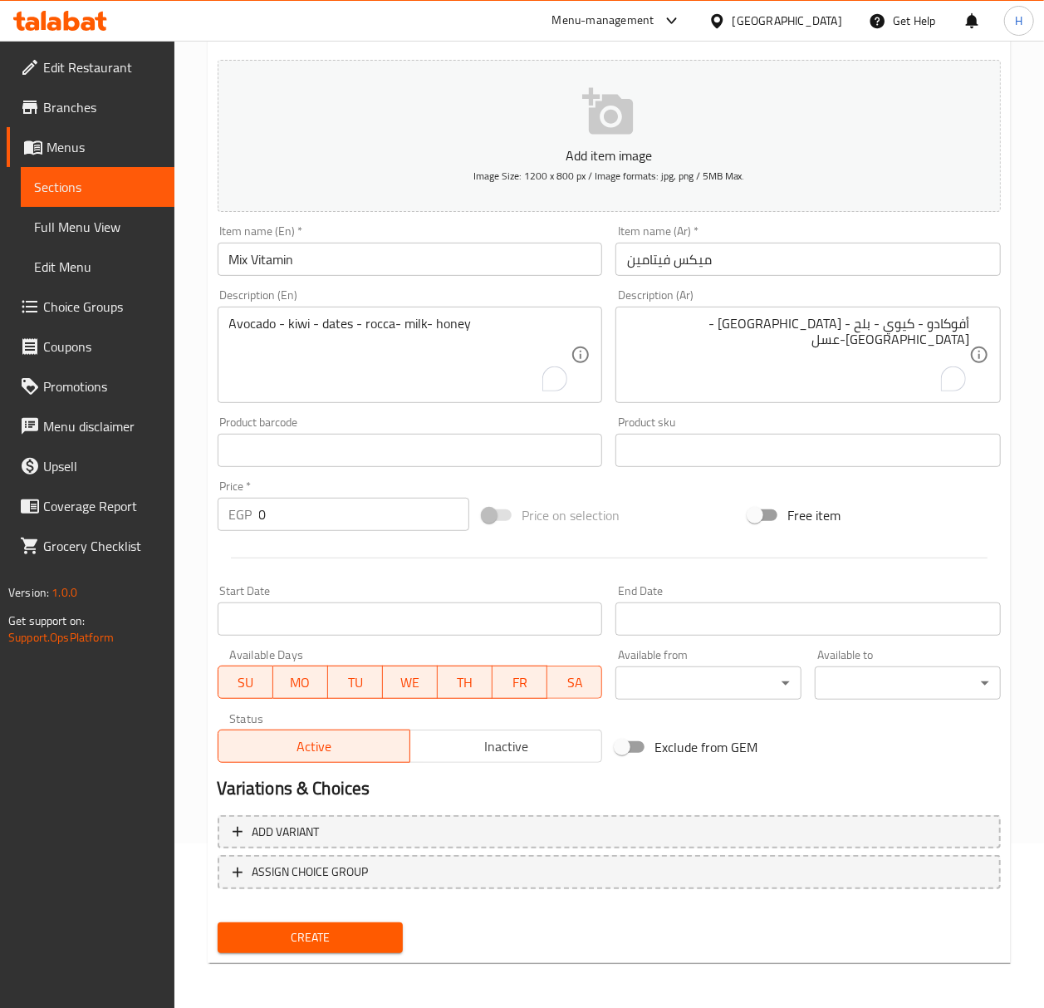
click at [261, 513] on input "0" at bounding box center [364, 514] width 211 height 33
type input "90"
click at [218, 922] on button "Create" at bounding box center [311, 937] width 186 height 31
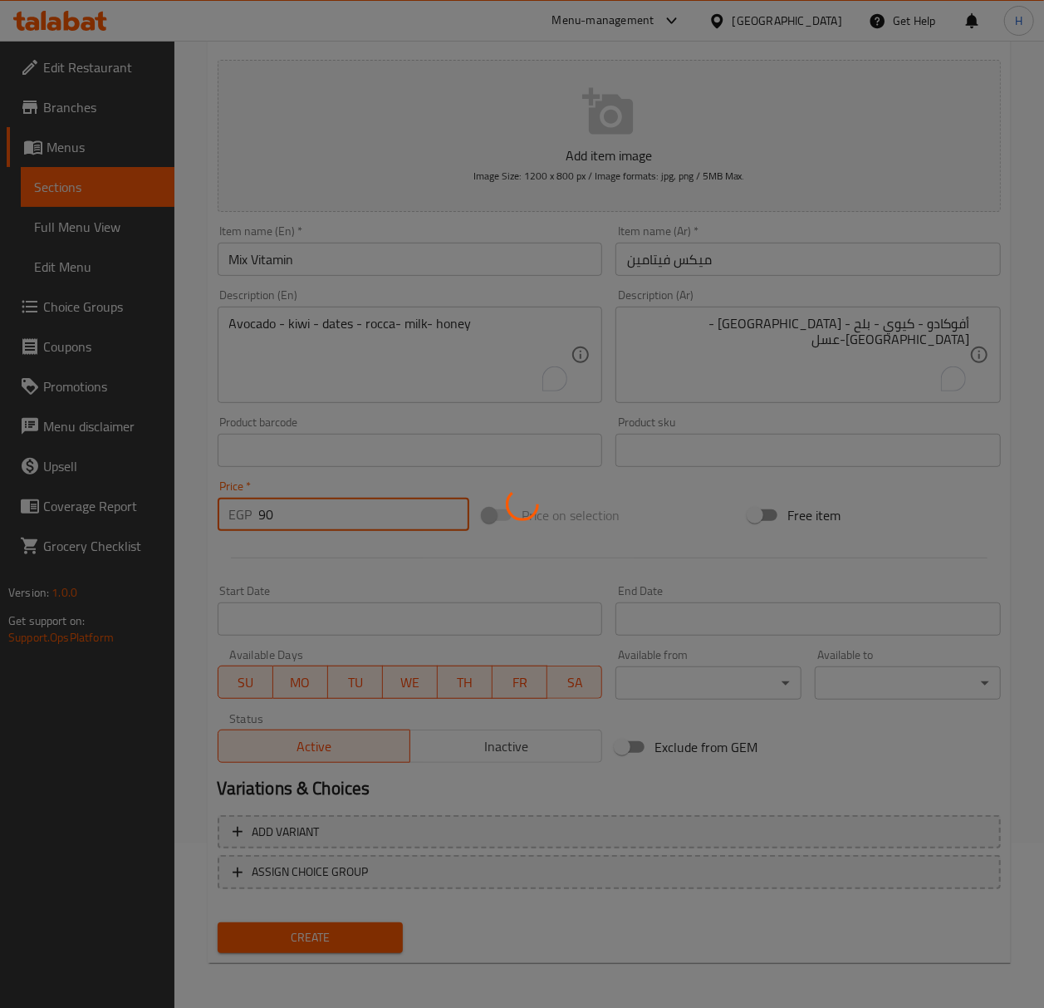
type input "0"
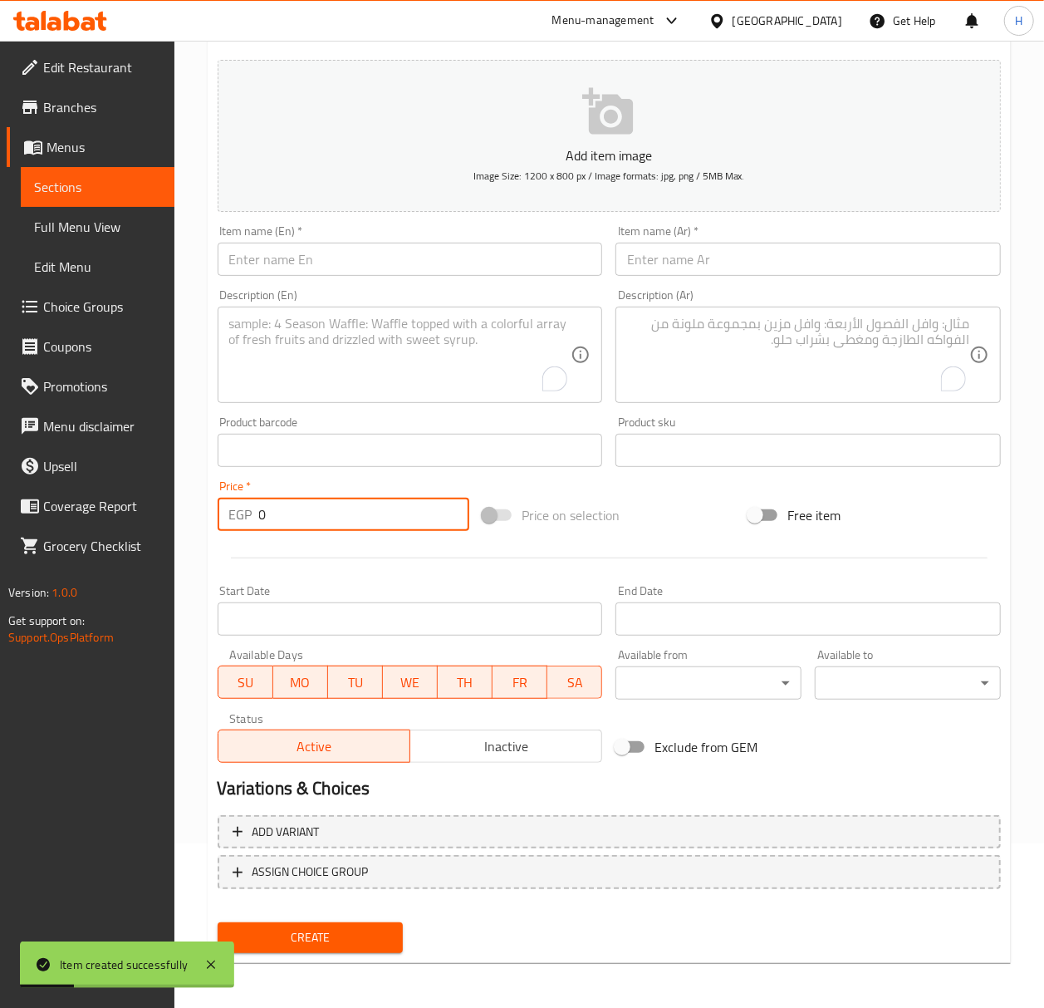
click at [337, 269] on input "text" at bounding box center [410, 259] width 385 height 33
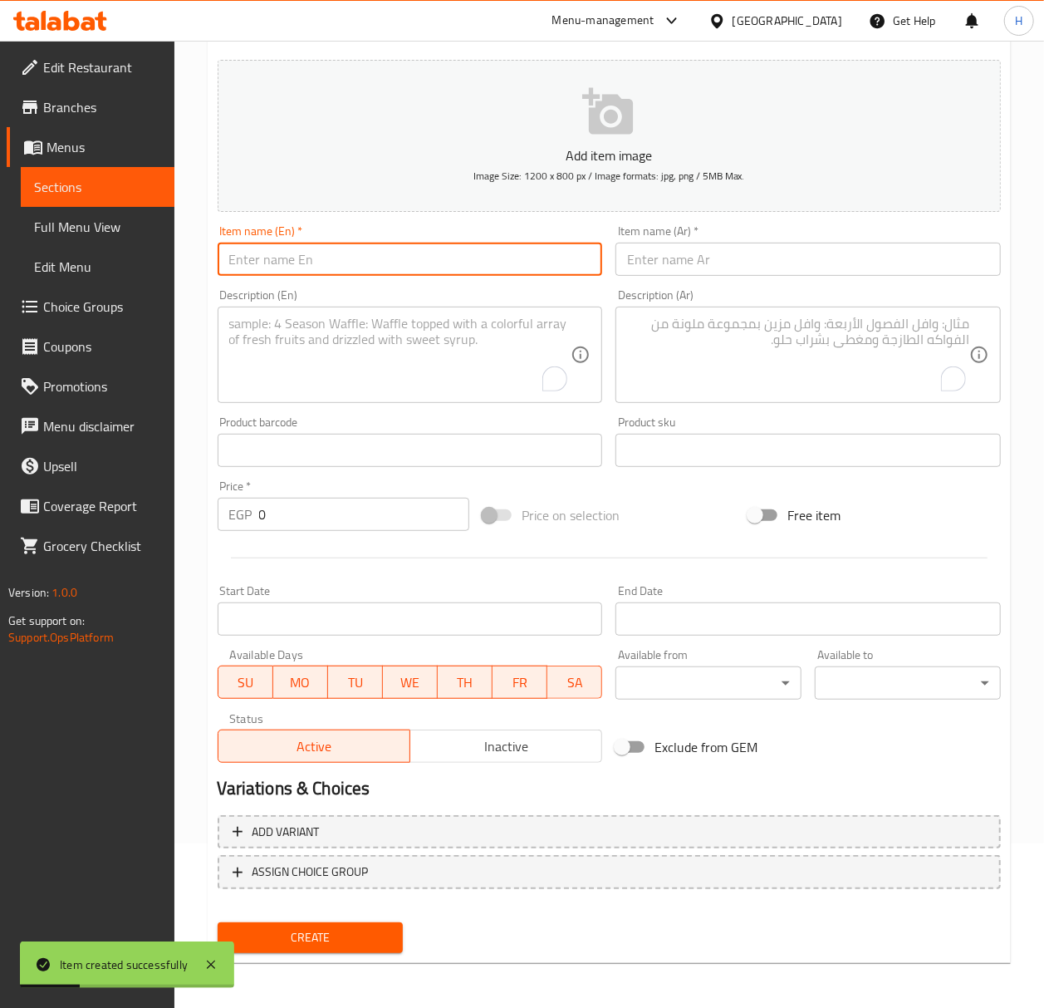
type input "f"
type input "Fankoush"
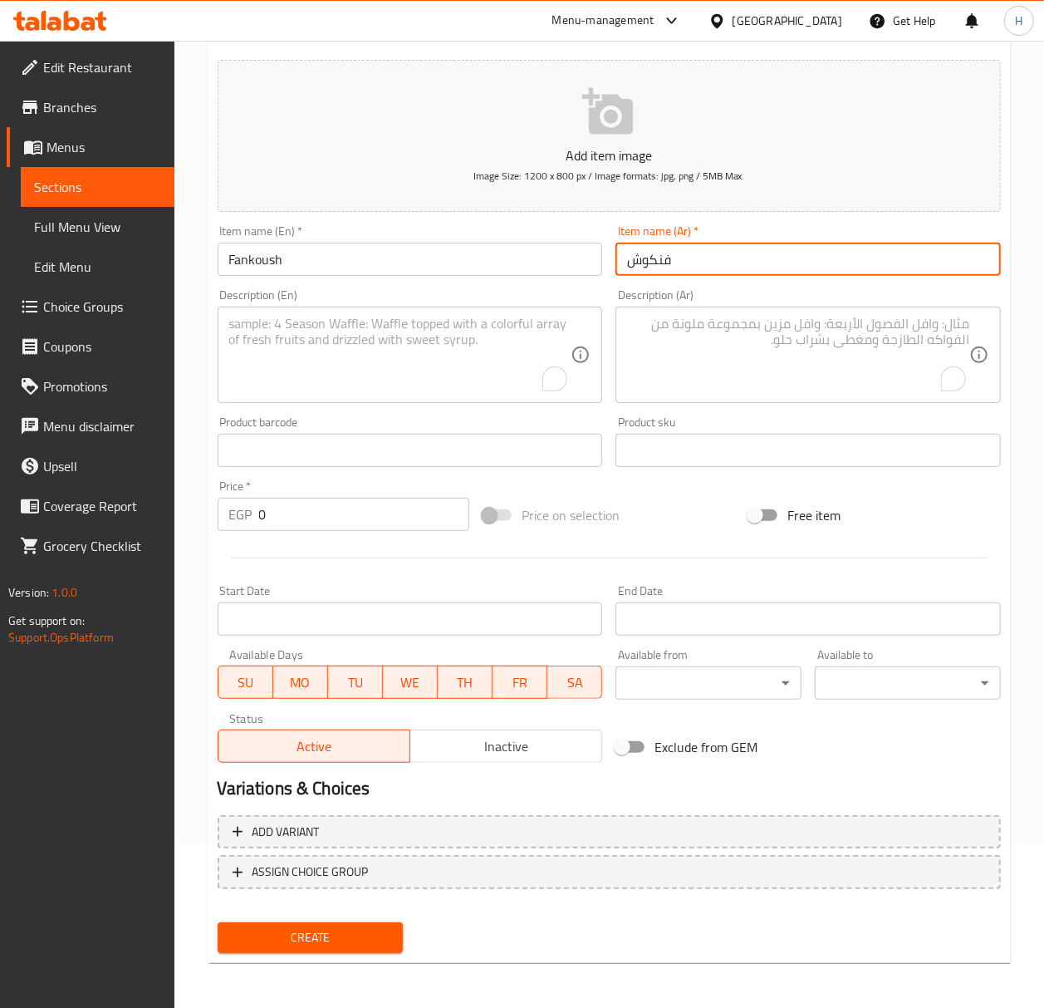
type input "فنكوش"
click at [801, 346] on textarea "To enrich screen reader interactions, please activate Accessibility in Grammarl…" at bounding box center [798, 355] width 342 height 79
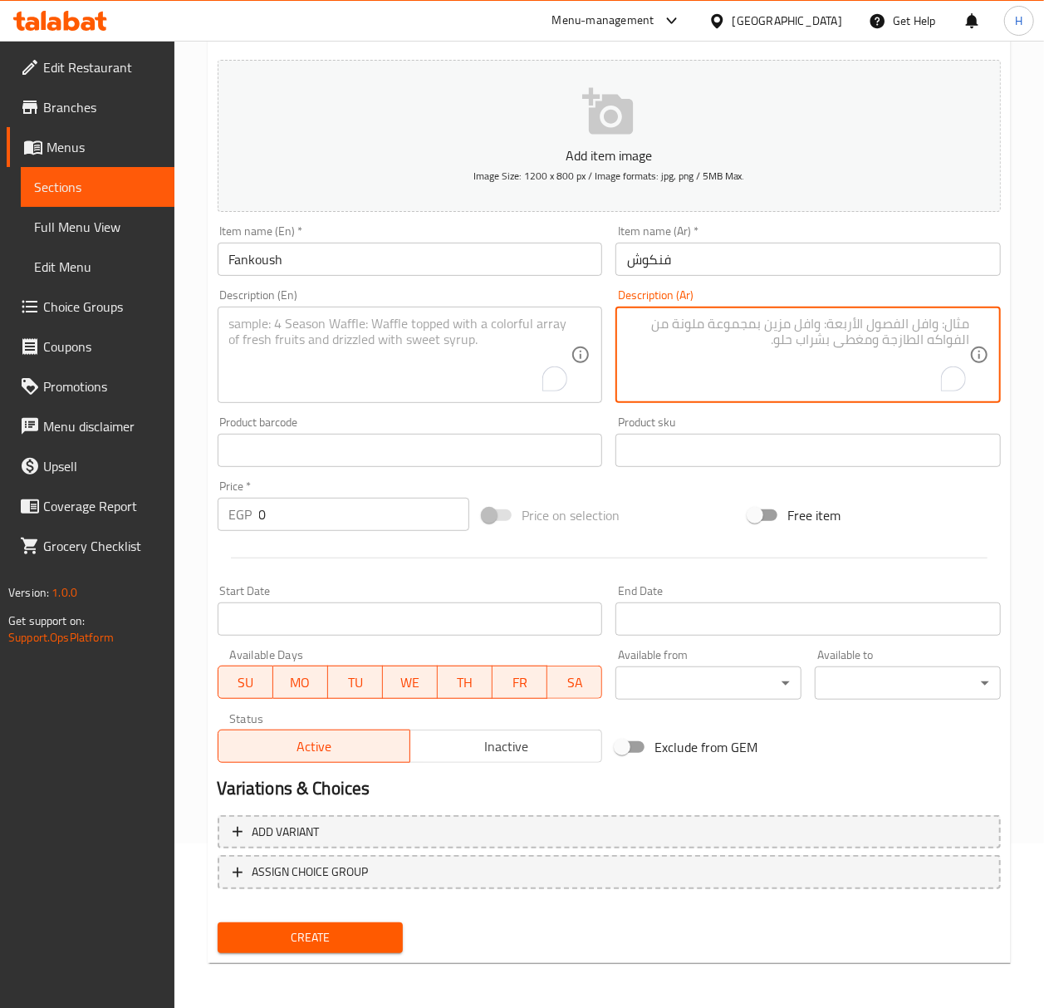
paste textarea "عسل لين - مانجو بلخ سوداني - ايس"
click at [937, 321] on textarea "عسل لين - مانجو بلخ سوداني - ايس" at bounding box center [798, 355] width 342 height 79
type textarea "عسل -لبن - مانجو -بلح - سوداني - ايس"
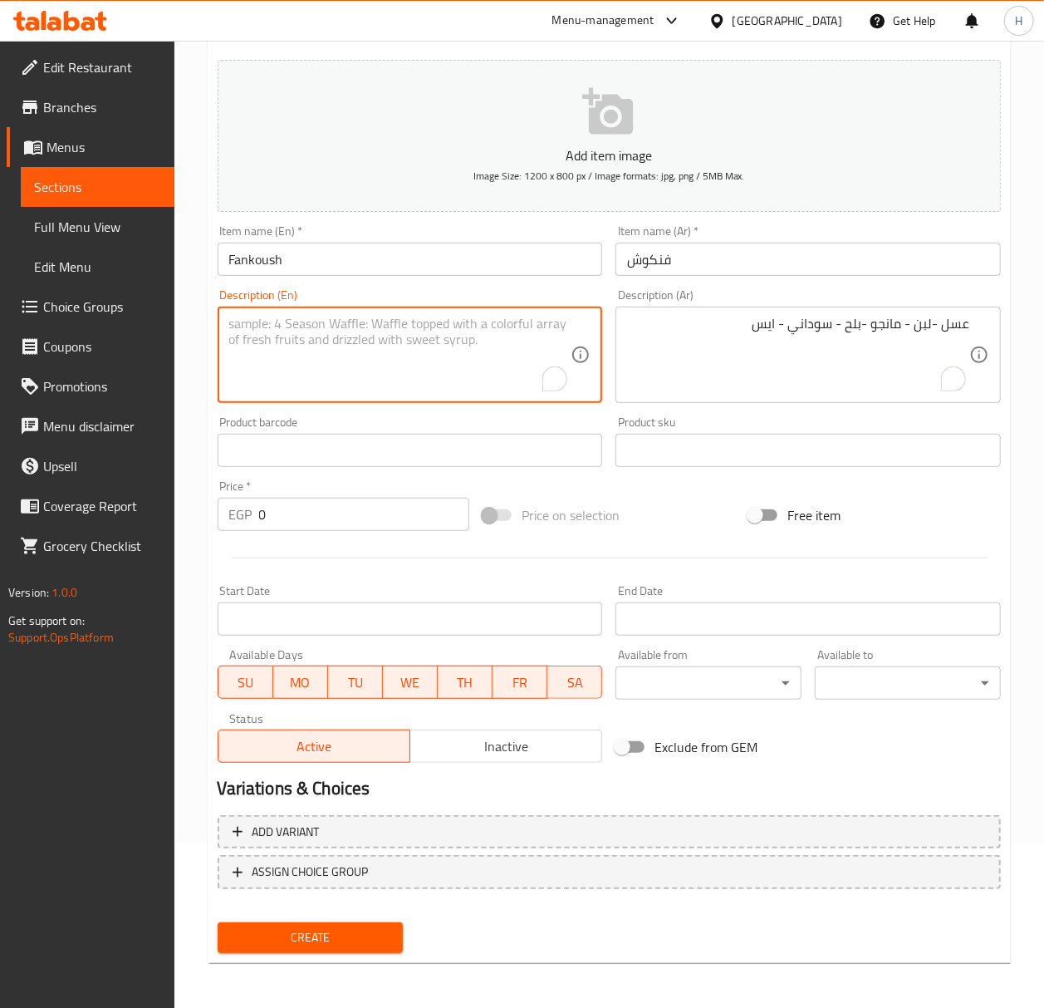
click at [384, 360] on textarea "To enrich screen reader interactions, please activate Accessibility in Grammarl…" at bounding box center [400, 355] width 342 height 79
paste textarea "Honey - Milk - Mango - Dates - Sudanese - Ice"
click at [429, 329] on textarea "Honey - Milk - Mango - Dates - Sudanese - Ice" at bounding box center [400, 355] width 342 height 79
click at [416, 326] on textarea "Honey - Milk - Mango - Dates - peanut- Ice" at bounding box center [400, 355] width 342 height 79
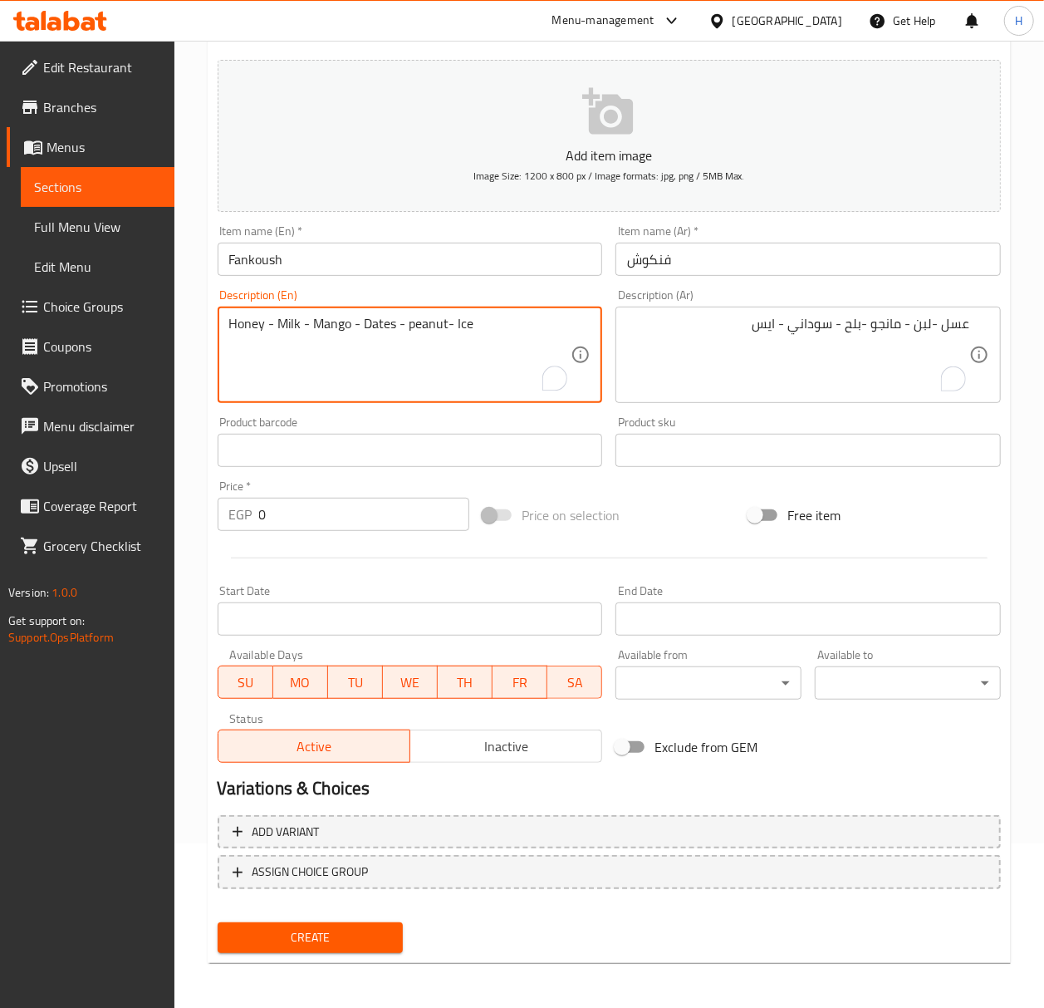
click at [416, 326] on textarea "Honey - Milk - Mango - Dates - peanut- Ice" at bounding box center [400, 355] width 342 height 79
click at [497, 319] on textarea "Honey - milk - mango - dates - peanut- ice" at bounding box center [400, 355] width 342 height 79
type textarea "Honey - milk - mango - dates - peanut- ice"
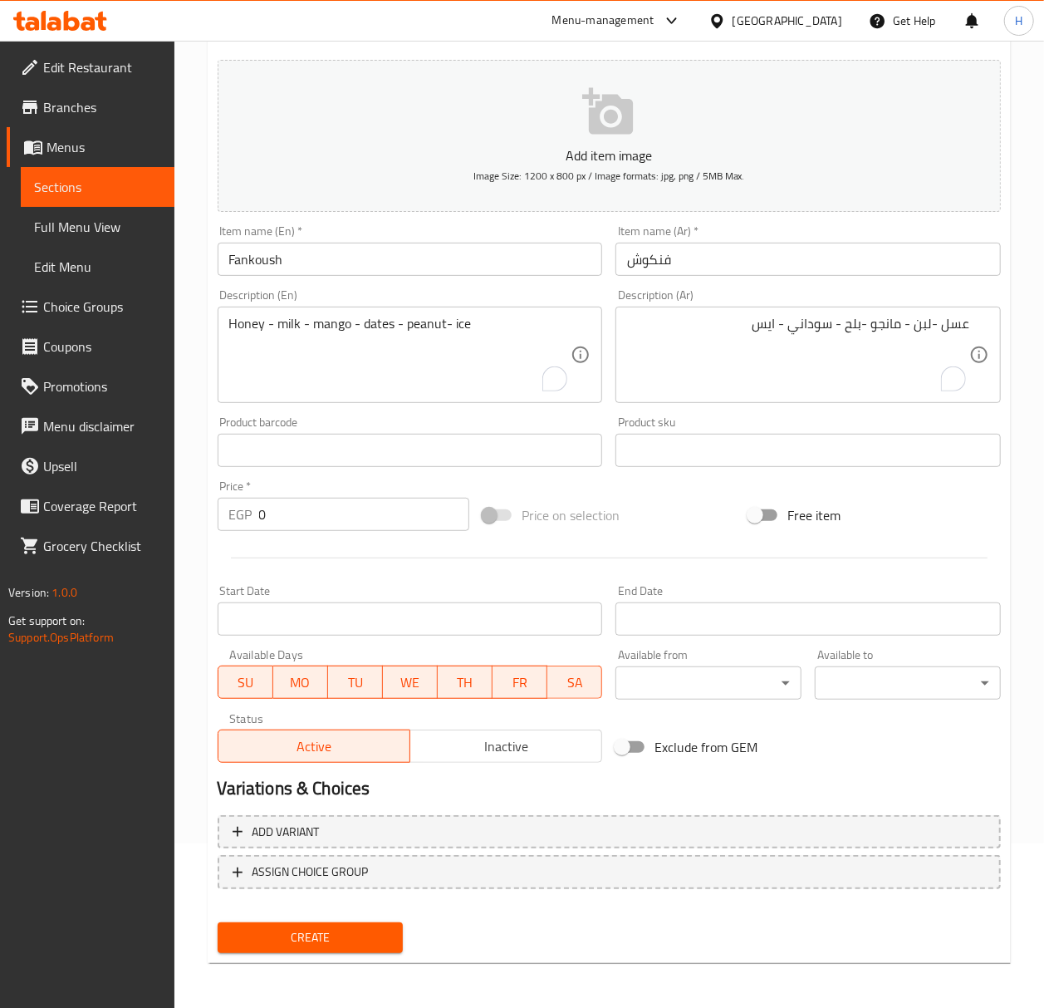
click at [297, 512] on input "0" at bounding box center [364, 514] width 211 height 33
type input "75"
click at [218, 922] on button "Create" at bounding box center [311, 937] width 186 height 31
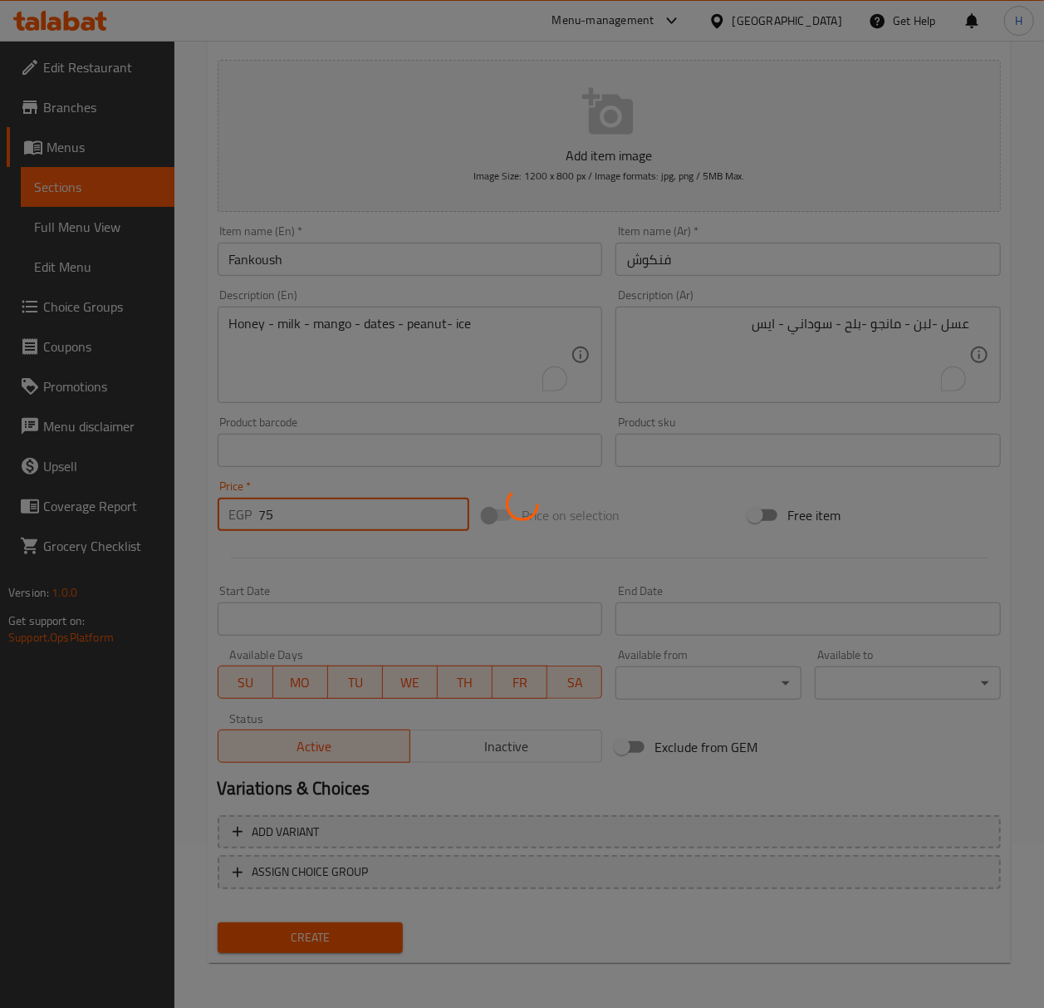
type input "0"
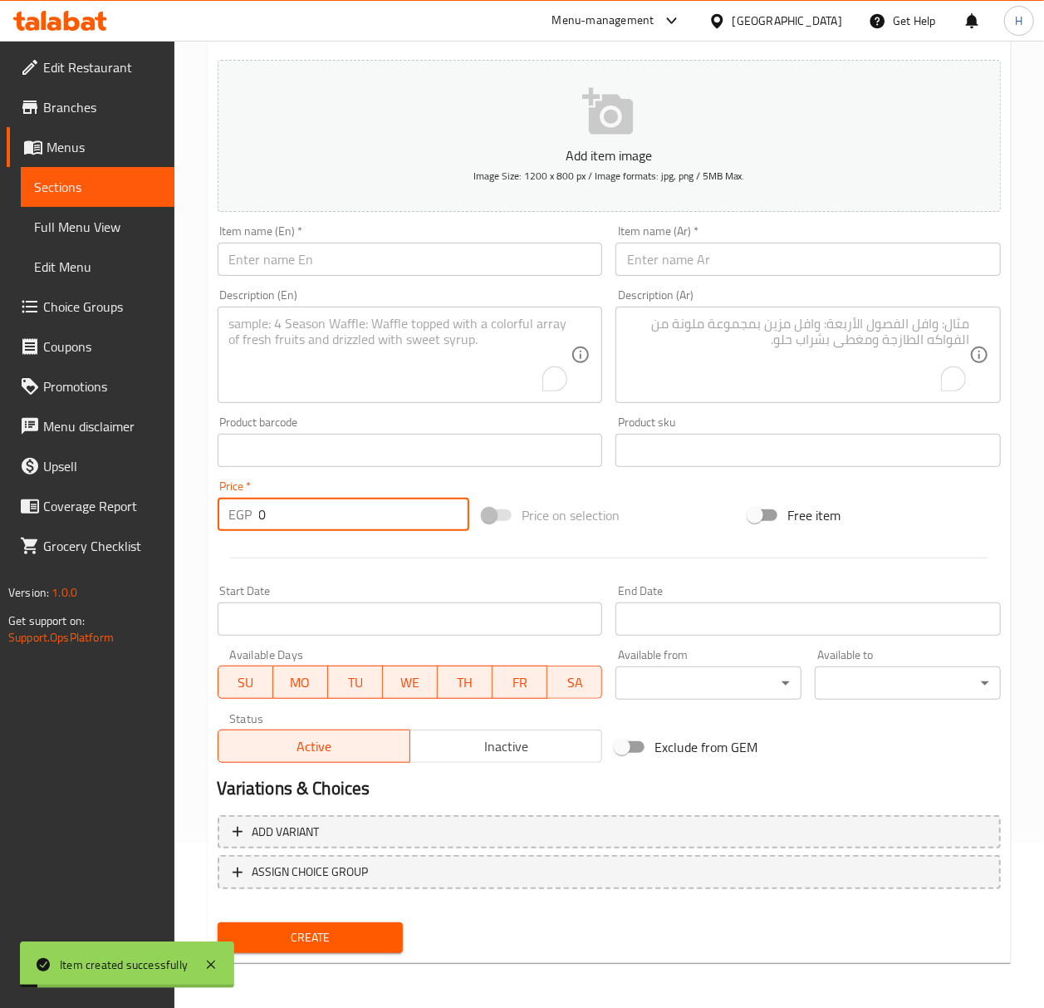
click at [290, 259] on input "text" at bounding box center [410, 259] width 385 height 33
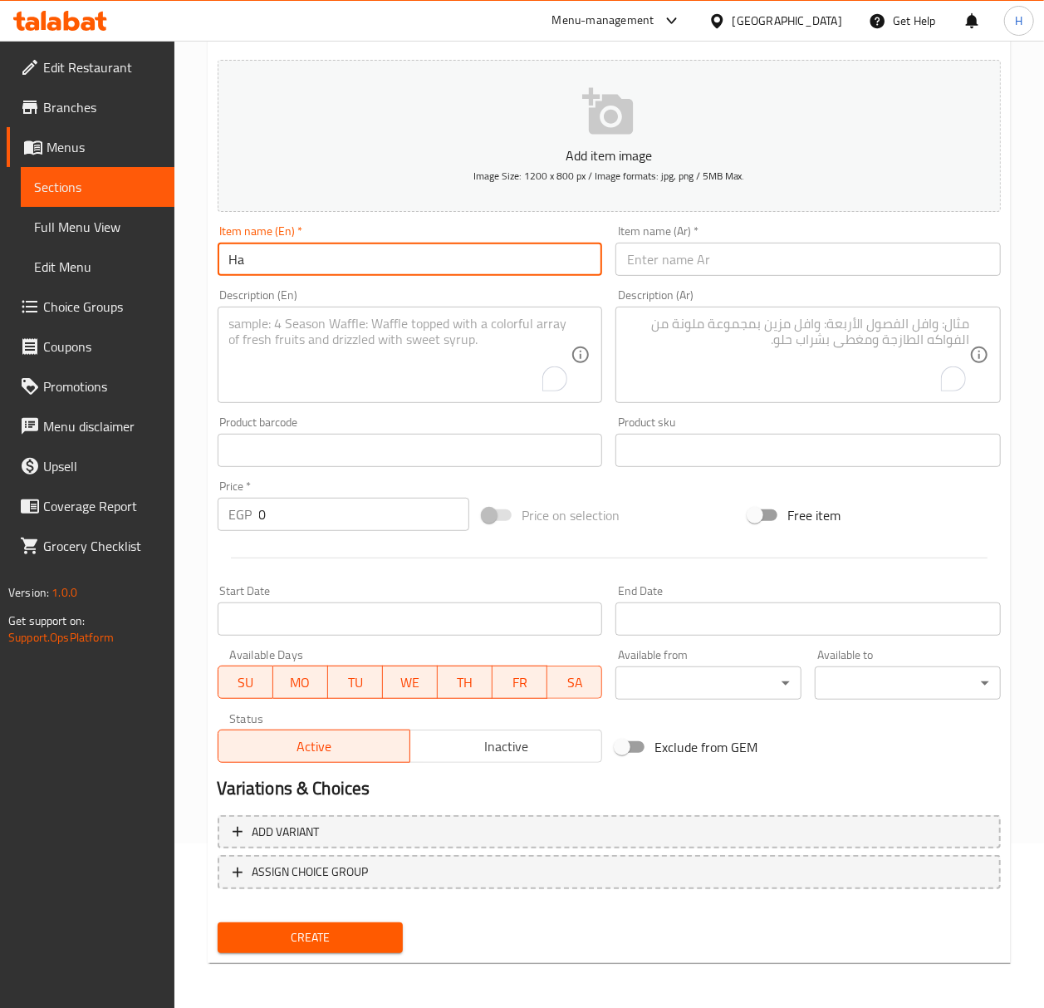
type input "H"
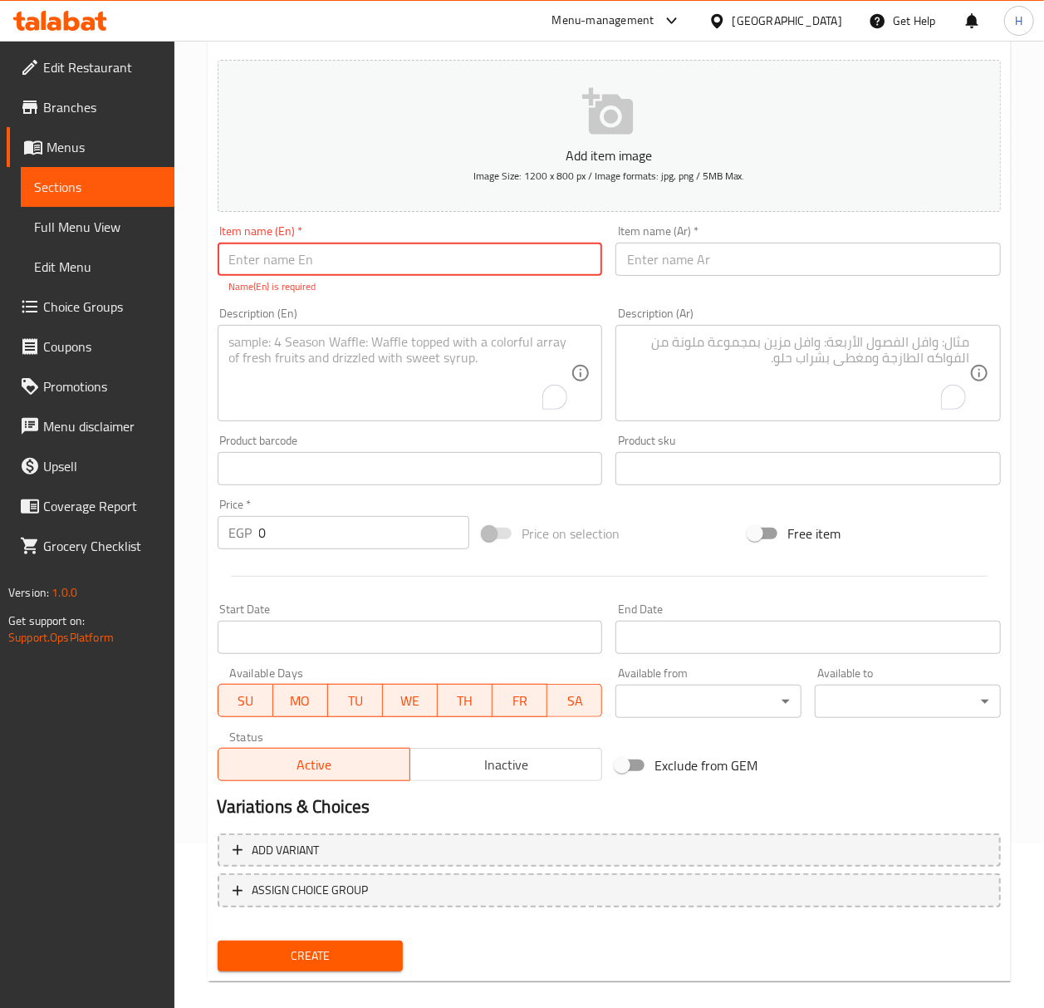
click at [695, 259] on input "text" at bounding box center [807, 259] width 385 height 33
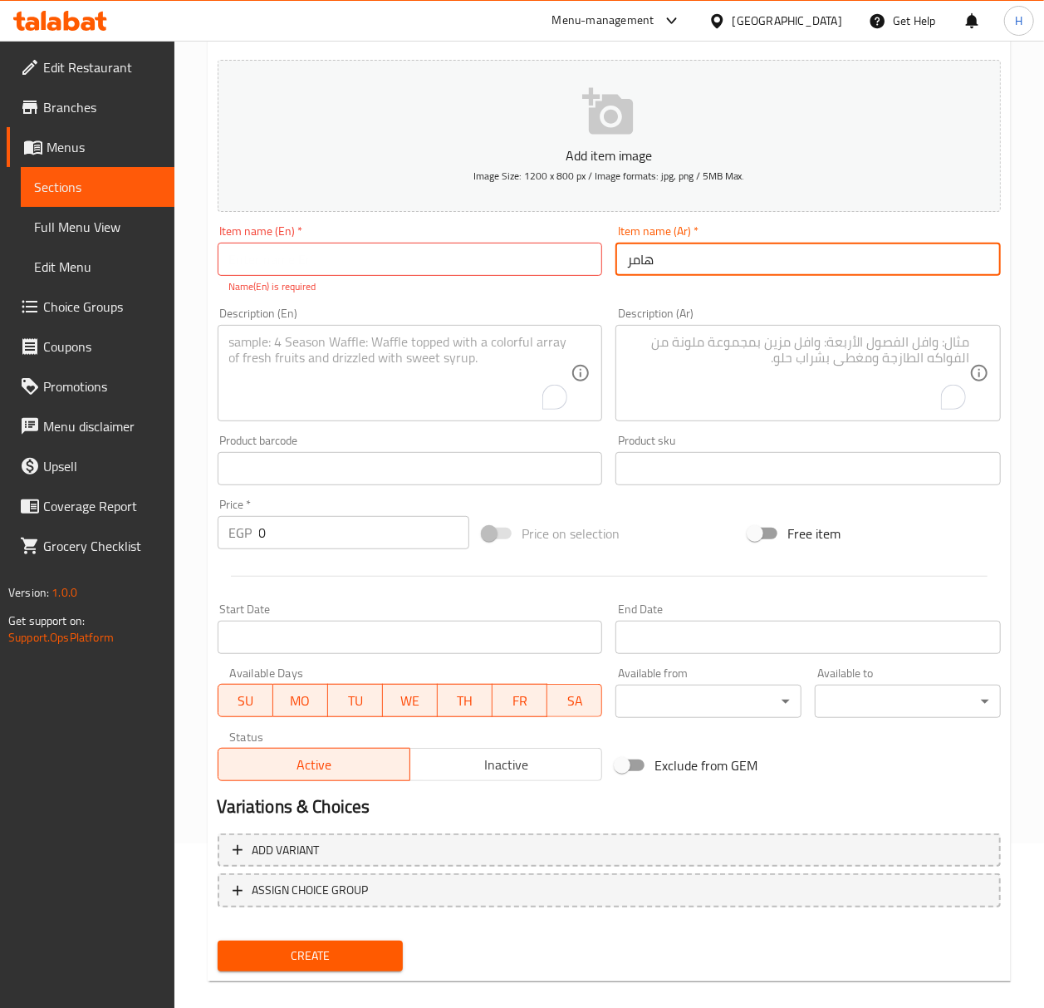
type input "هامر"
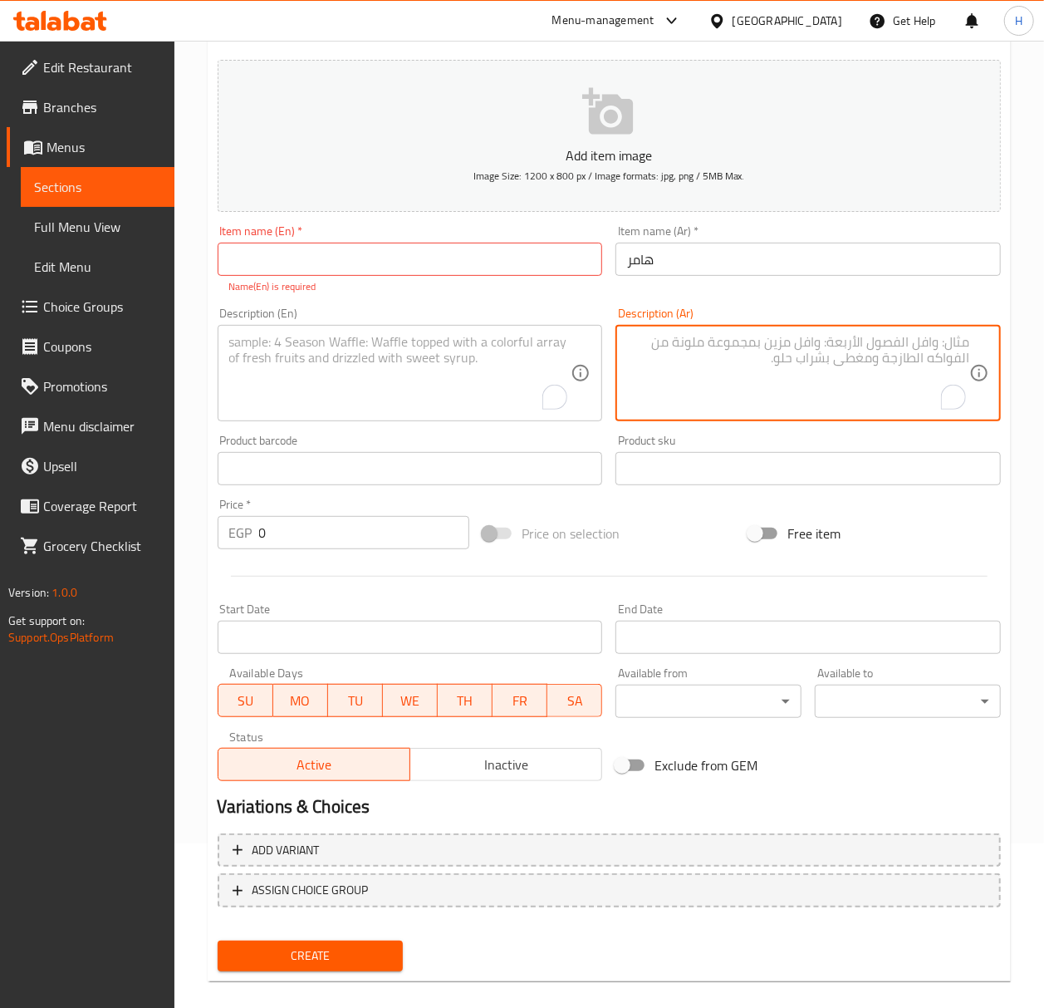
click at [802, 347] on textarea "To enrich screen reader interactions, please activate Accessibility in Grammarl…" at bounding box center [798, 373] width 342 height 79
paste textarea ")أفوكادو - كيوي - تفاح - بلح"
click at [847, 346] on textarea "أفوكادو - كيوي - تفاح - بلح" at bounding box center [798, 373] width 342 height 79
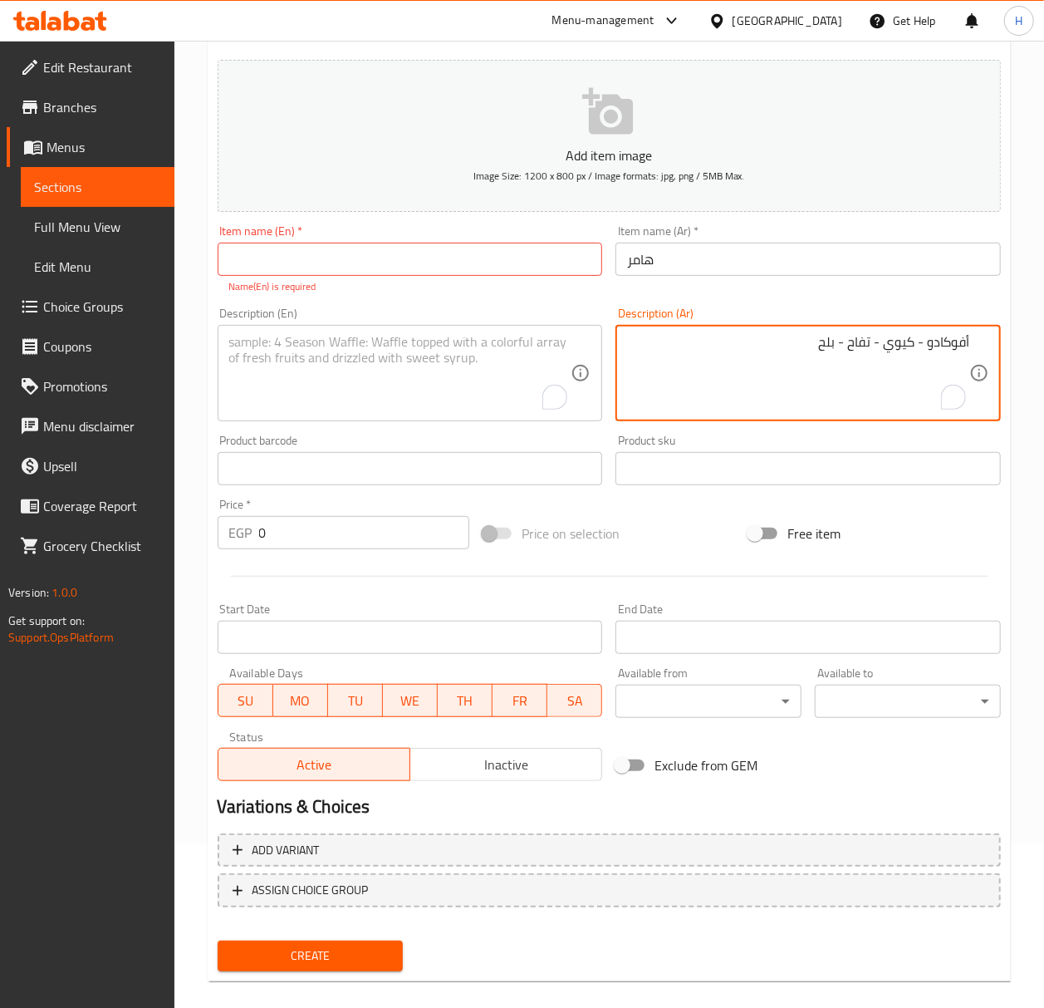
type textarea "أفوكادو - كيوي - تفاح - بلح"
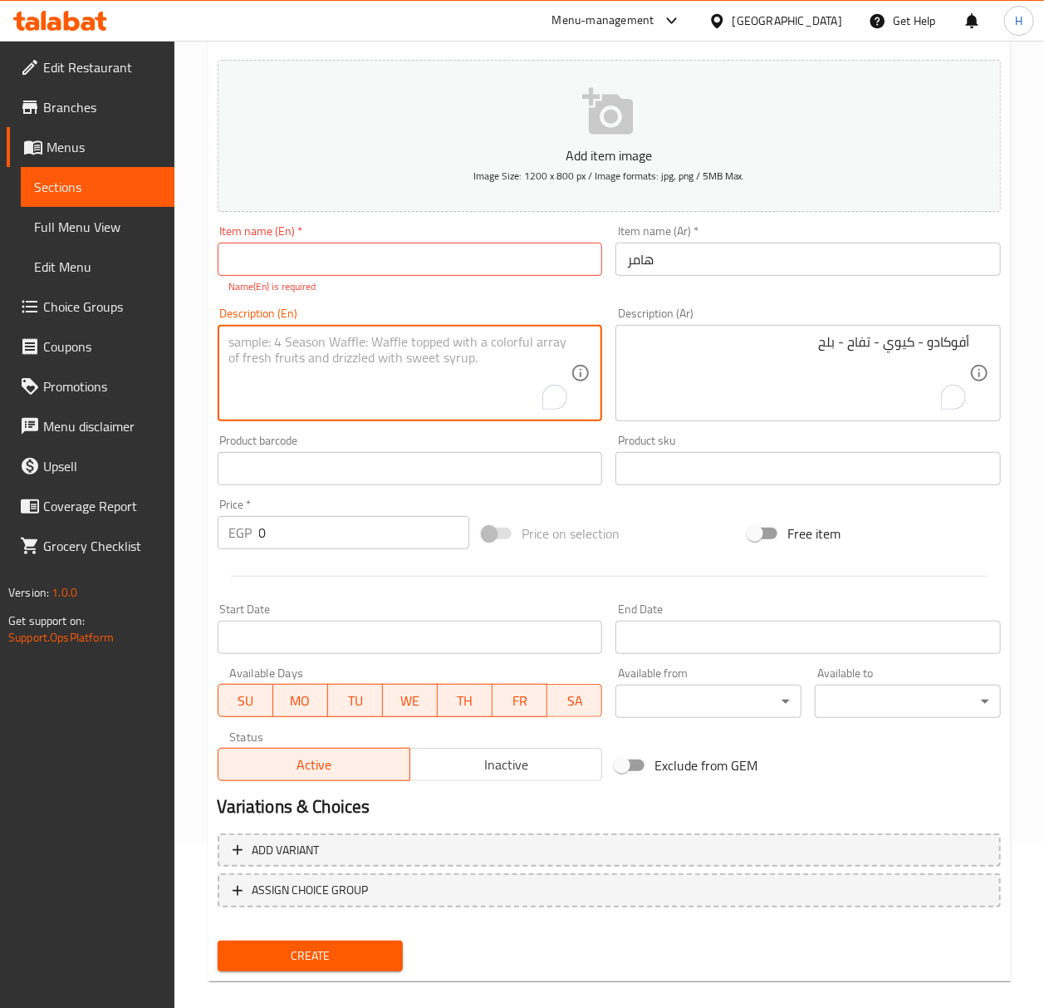
click at [296, 340] on textarea "To enrich screen reader interactions, please activate Accessibility in Grammarl…" at bounding box center [400, 373] width 342 height 79
paste textarea "Avocado - Kiwi - Apple - Dates"
type textarea "Avocado - Kiwi - Apple - Dates"
click at [615, 257] on div "Item name (Ar)   * هامر Item name (Ar) *" at bounding box center [808, 259] width 399 height 82
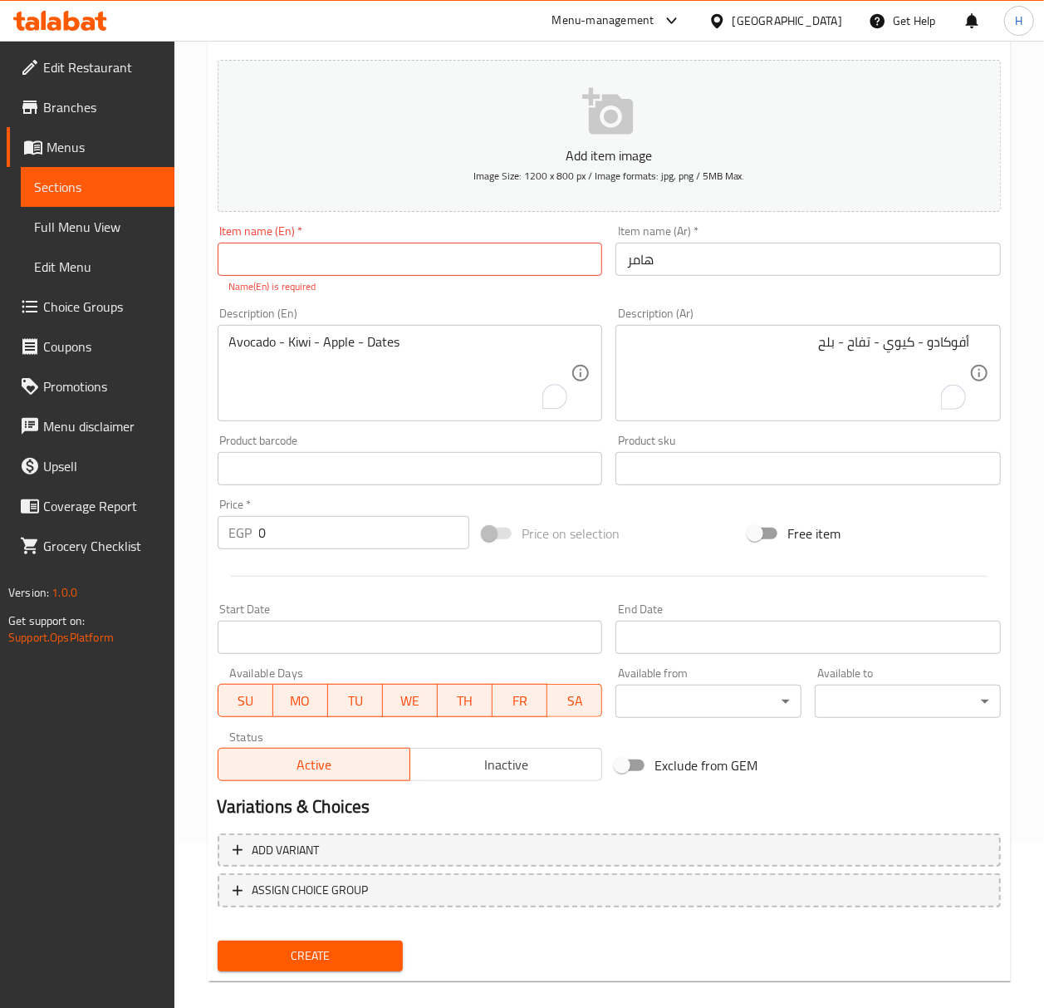
click at [648, 257] on input "هامر" at bounding box center [807, 259] width 385 height 33
click at [396, 259] on input "text" at bounding box center [410, 259] width 385 height 33
paste input "Hummer"
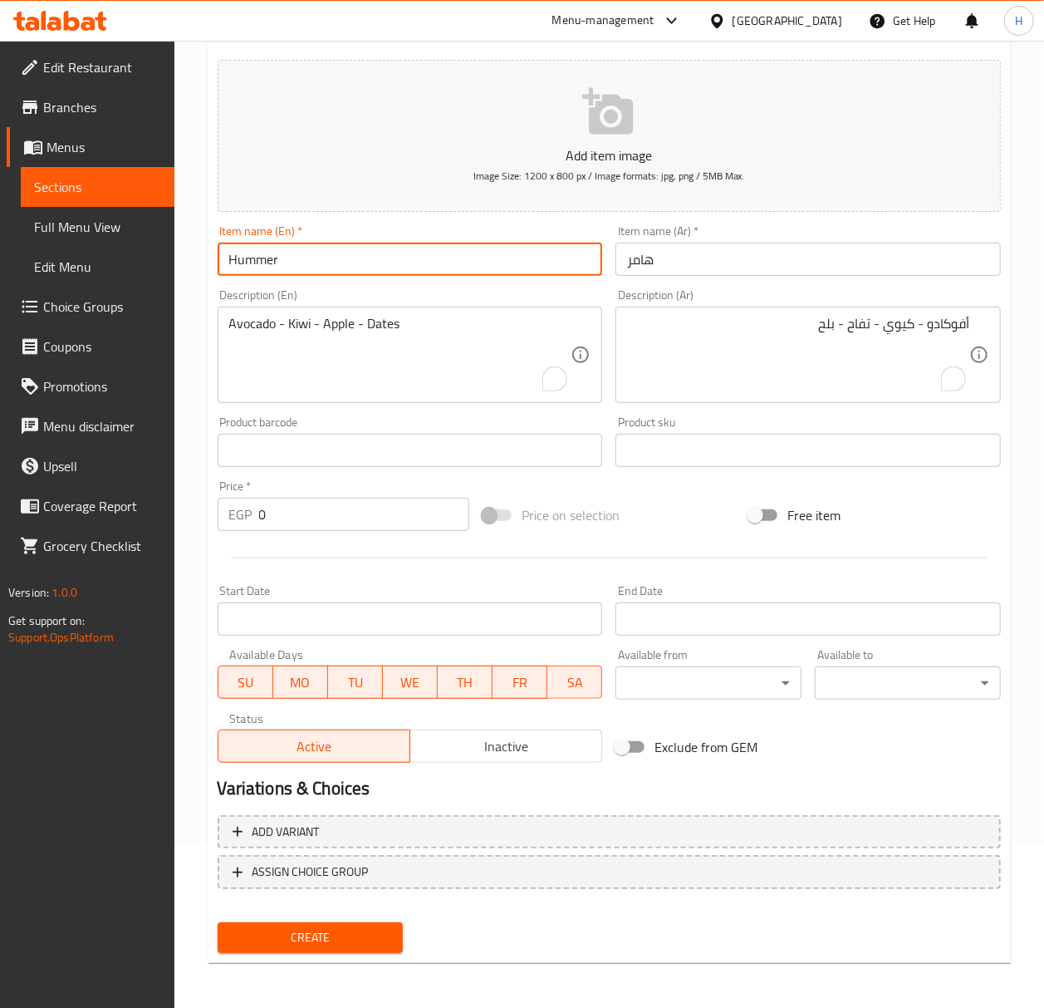
type input "Hummer"
click at [320, 520] on input "0" at bounding box center [364, 514] width 211 height 33
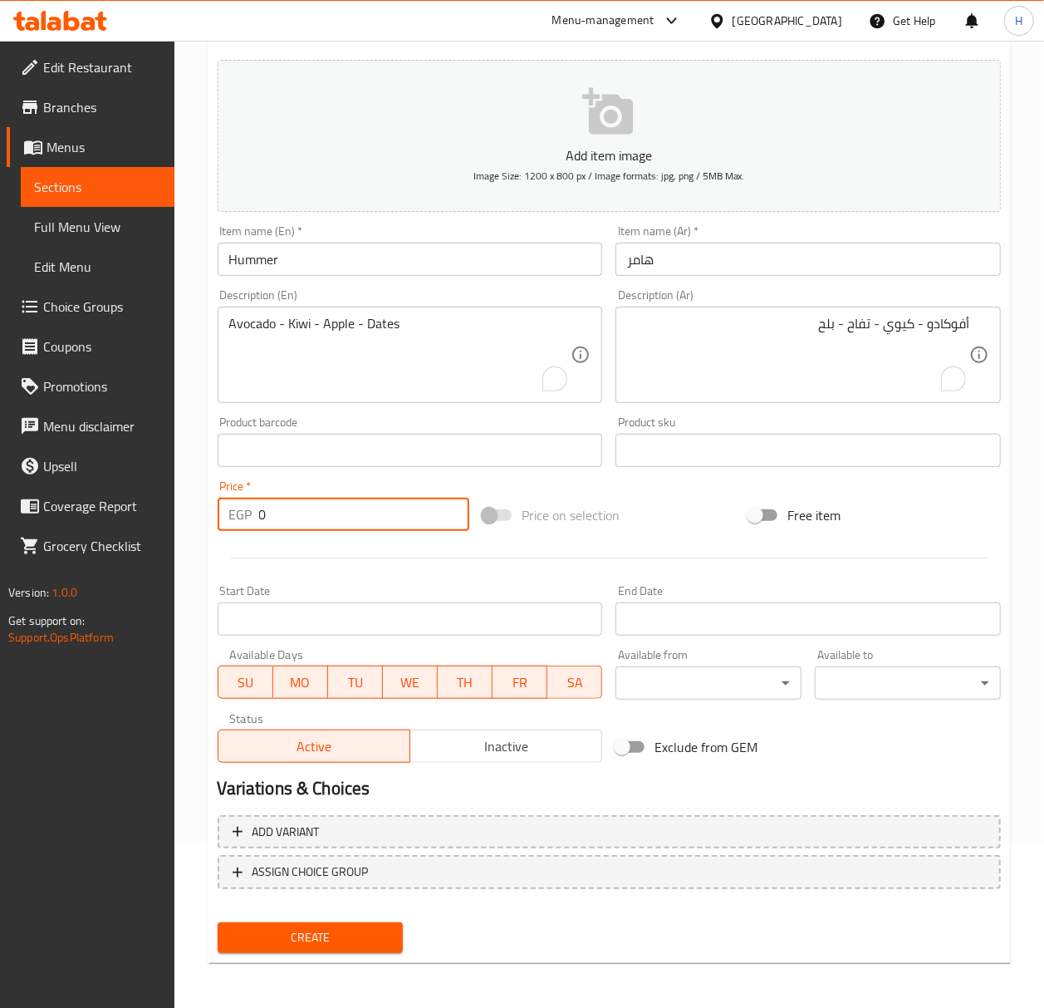
click at [320, 520] on input "0" at bounding box center [364, 514] width 211 height 33
type input "90"
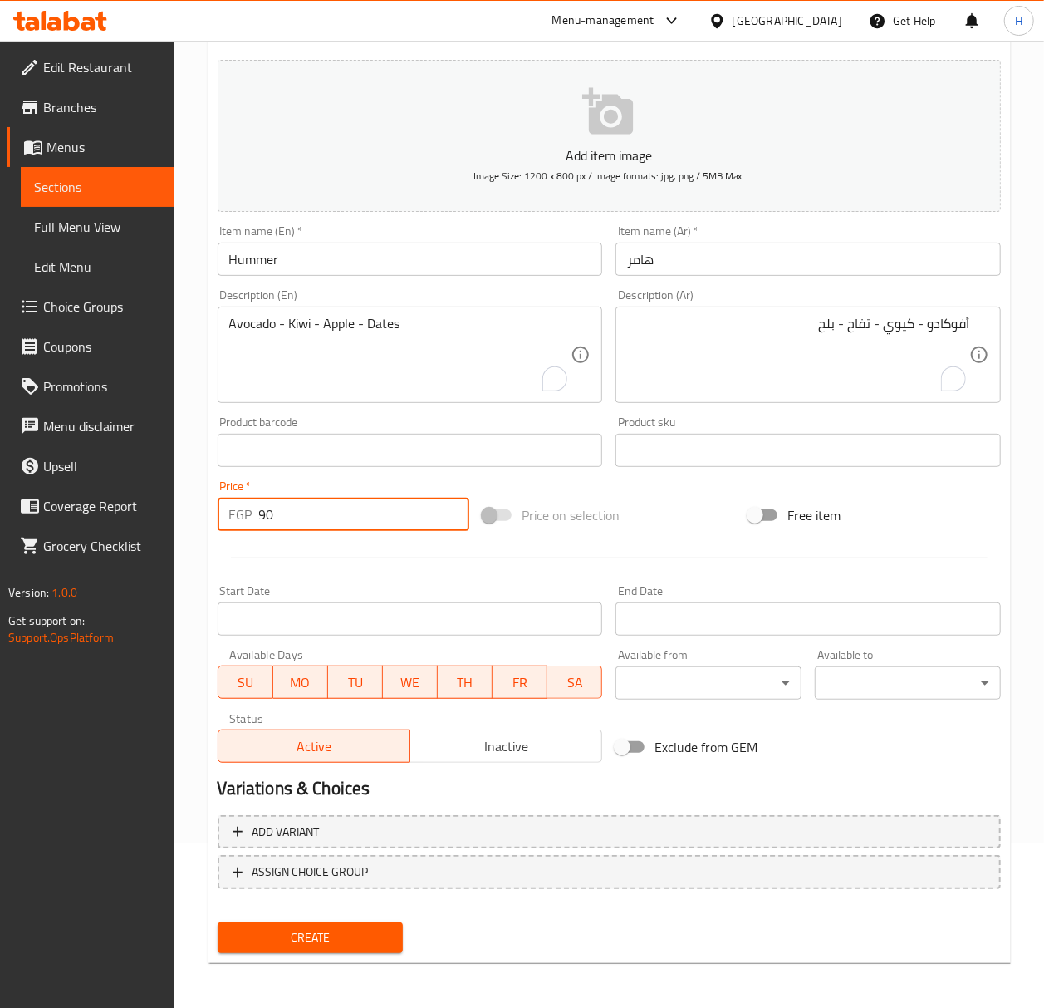
click at [326, 944] on span "Create" at bounding box center [310, 937] width 159 height 21
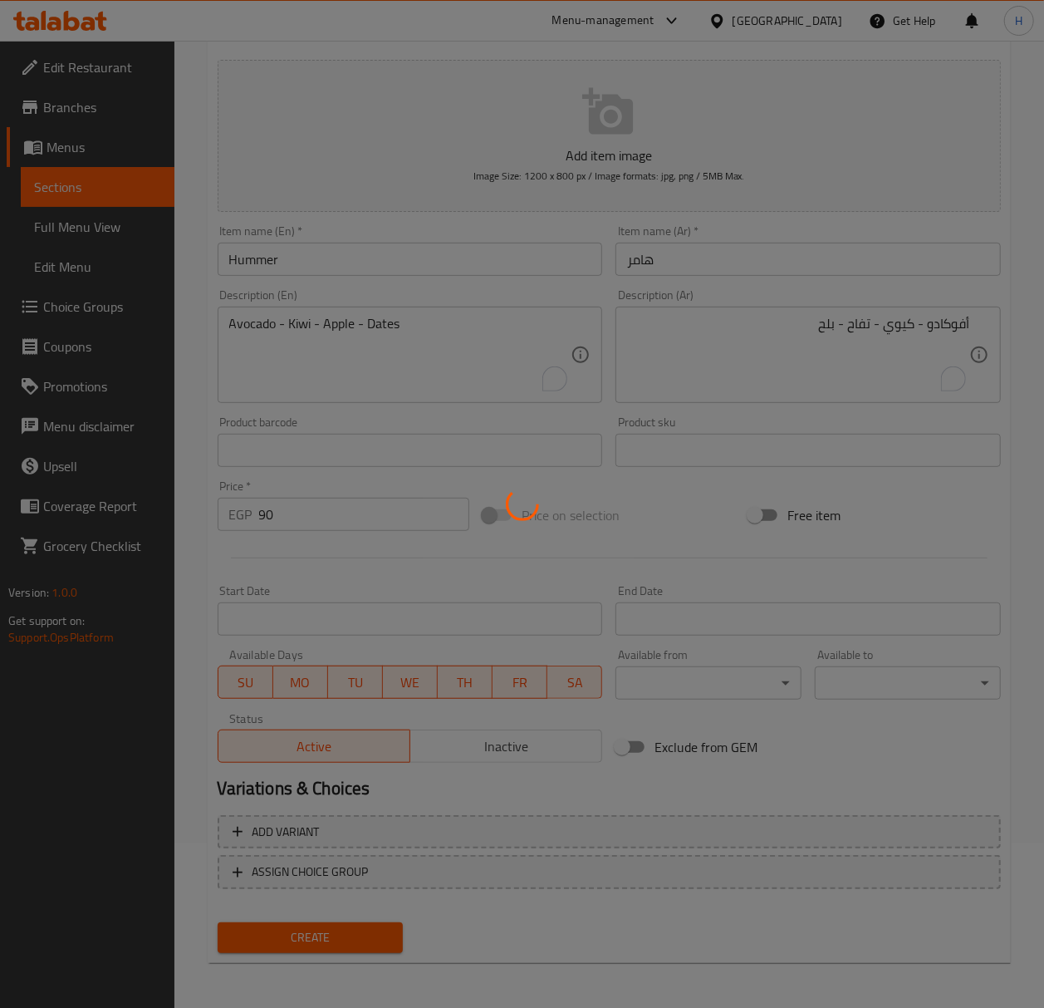
type input "0"
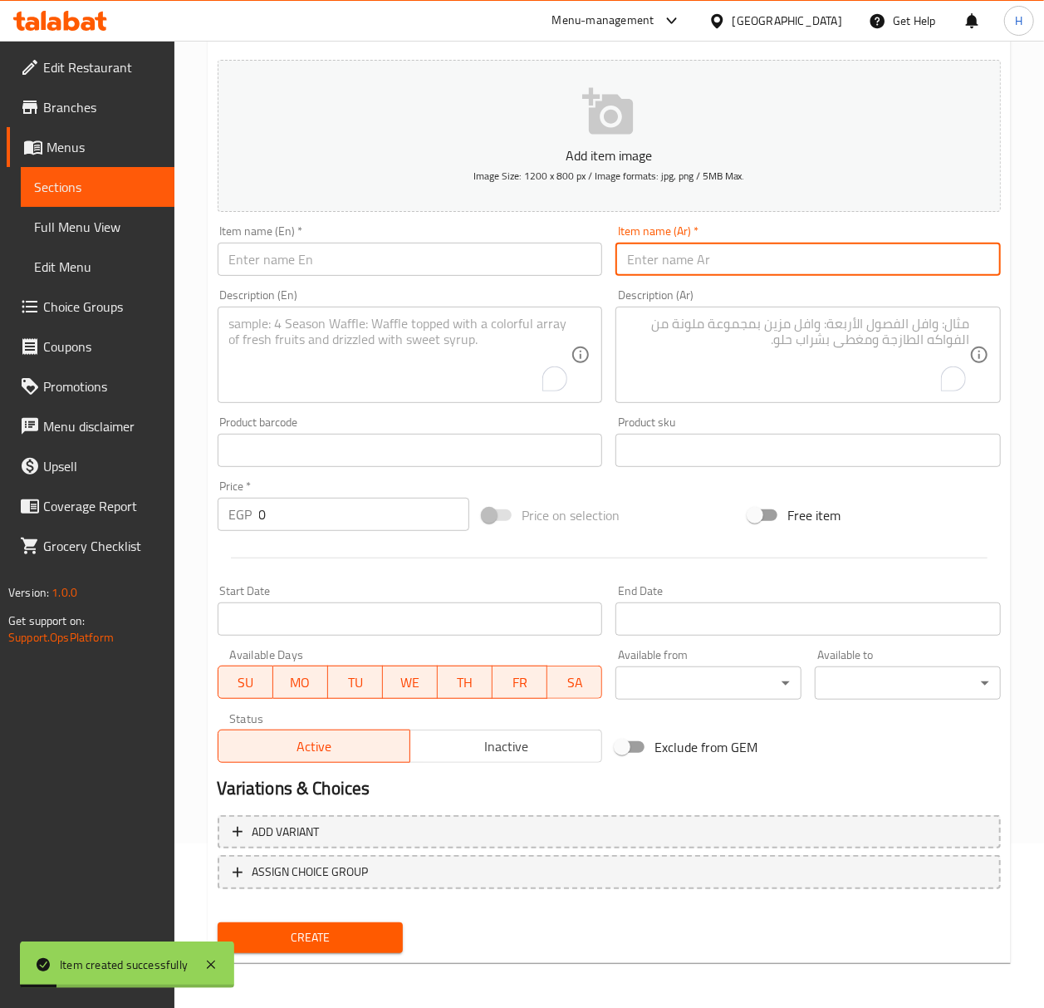
click at [758, 253] on input "text" at bounding box center [807, 259] width 385 height 33
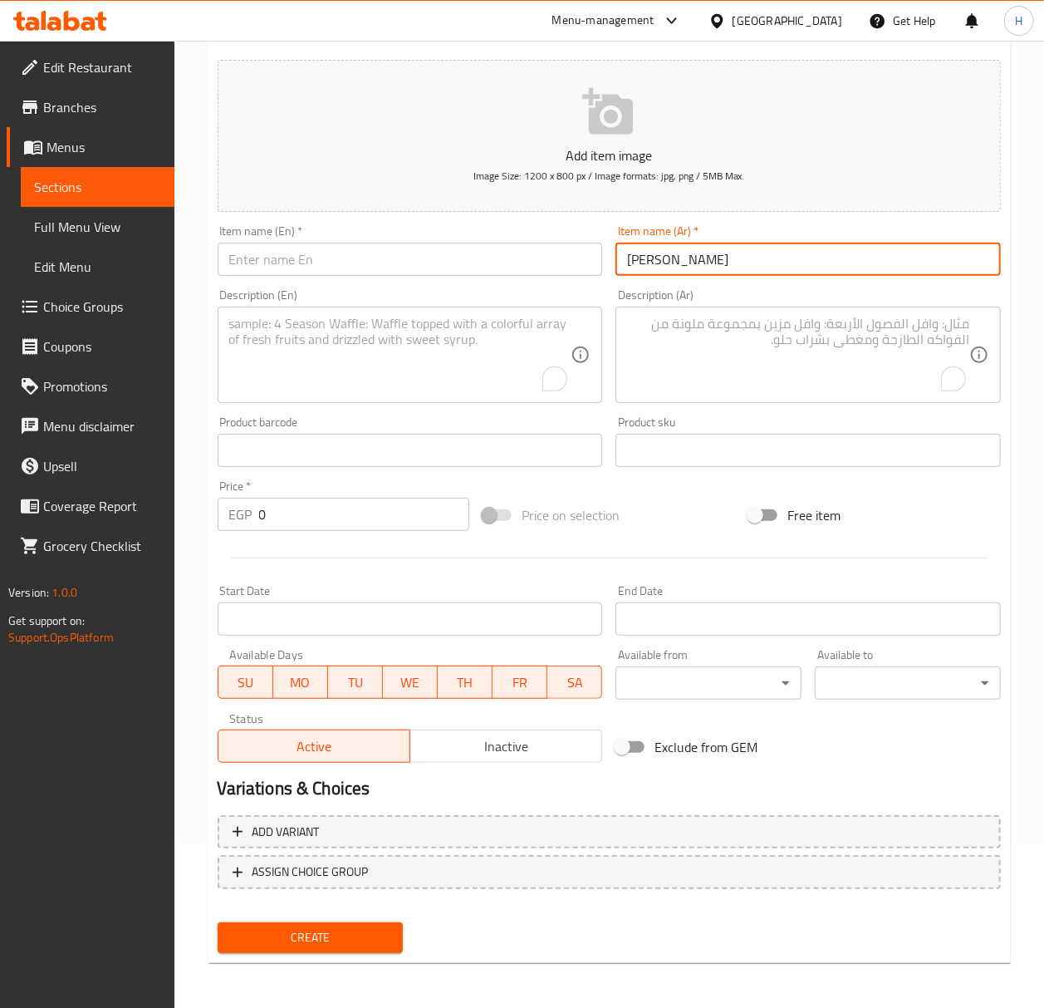
type input "[PERSON_NAME]"
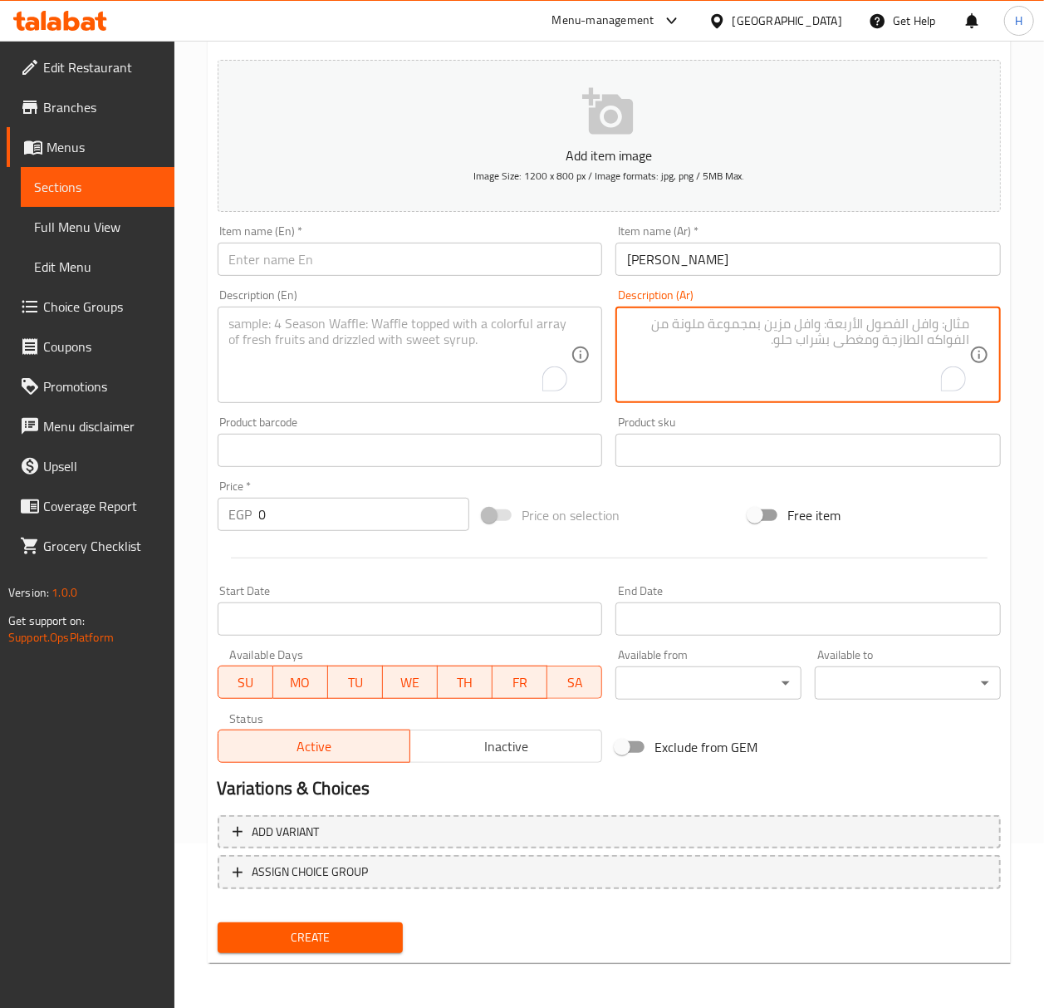
click at [854, 360] on textarea "To enrich screen reader interactions, please activate Accessibility in Grammarl…" at bounding box center [798, 355] width 342 height 79
paste textarea "حلاوة طحينية - فستق - أيس - بلج("
type textarea "حلاوة طحينية - فستق - أيس - بلح"
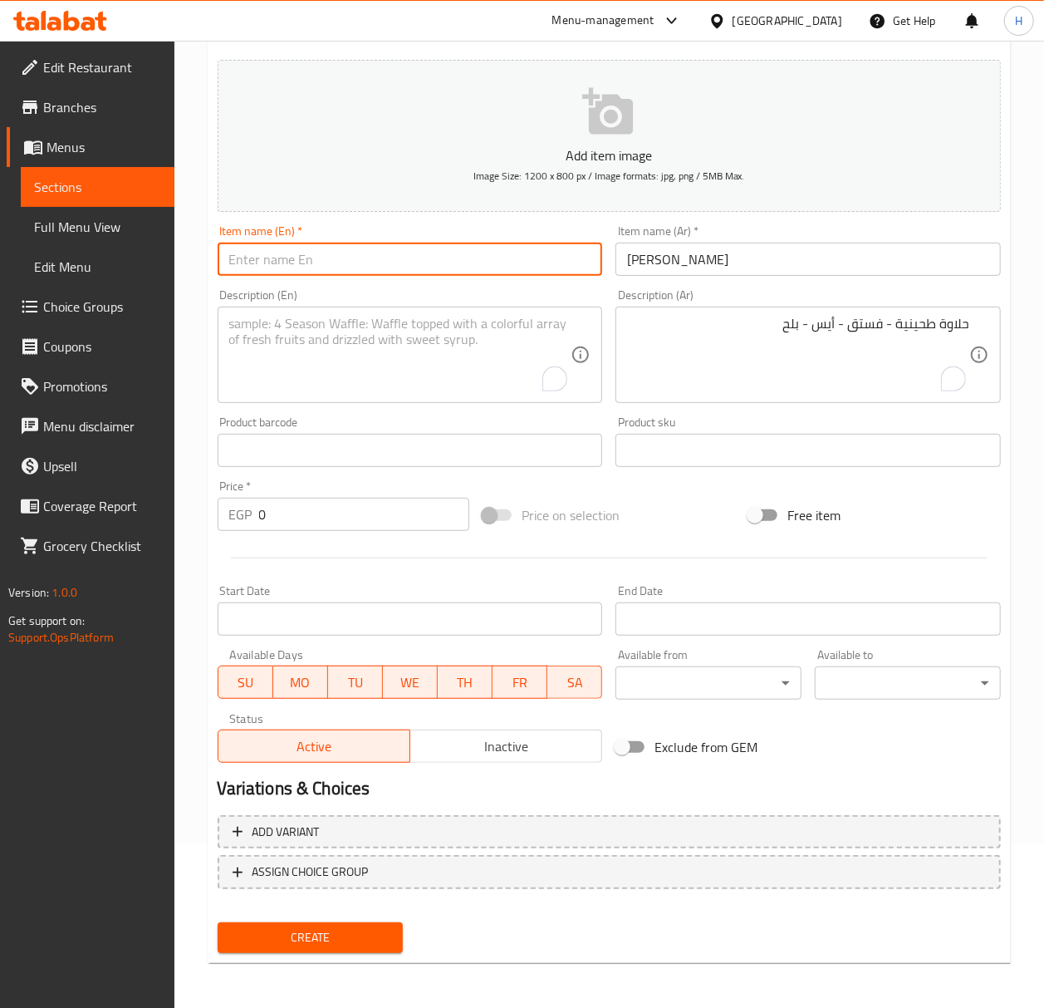
drag, startPoint x: 1054, startPoint y: 287, endPoint x: 433, endPoint y: 267, distance: 621.6
click at [433, 267] on input "text" at bounding box center [410, 259] width 385 height 33
type input "؛"
type input "Power Mix"
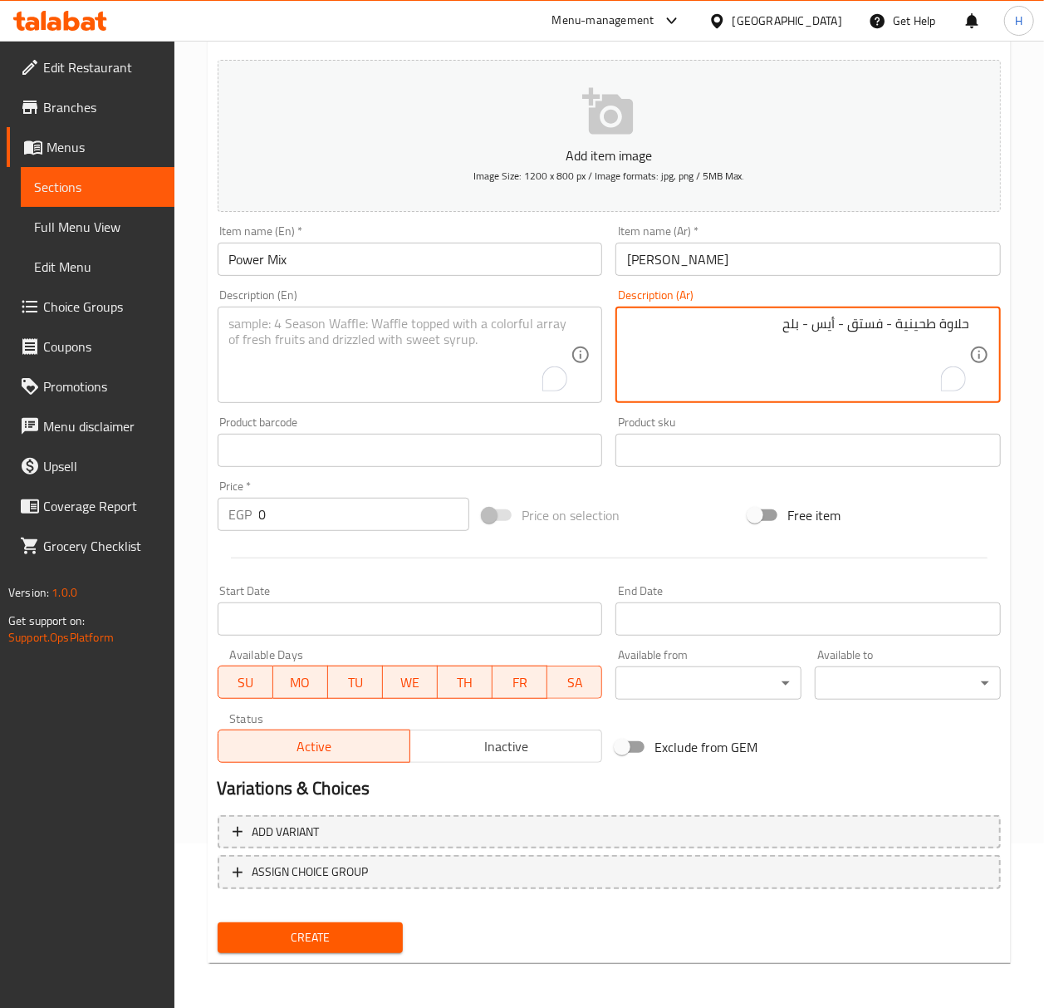
drag, startPoint x: 895, startPoint y: 323, endPoint x: 1007, endPoint y: 333, distance: 111.7
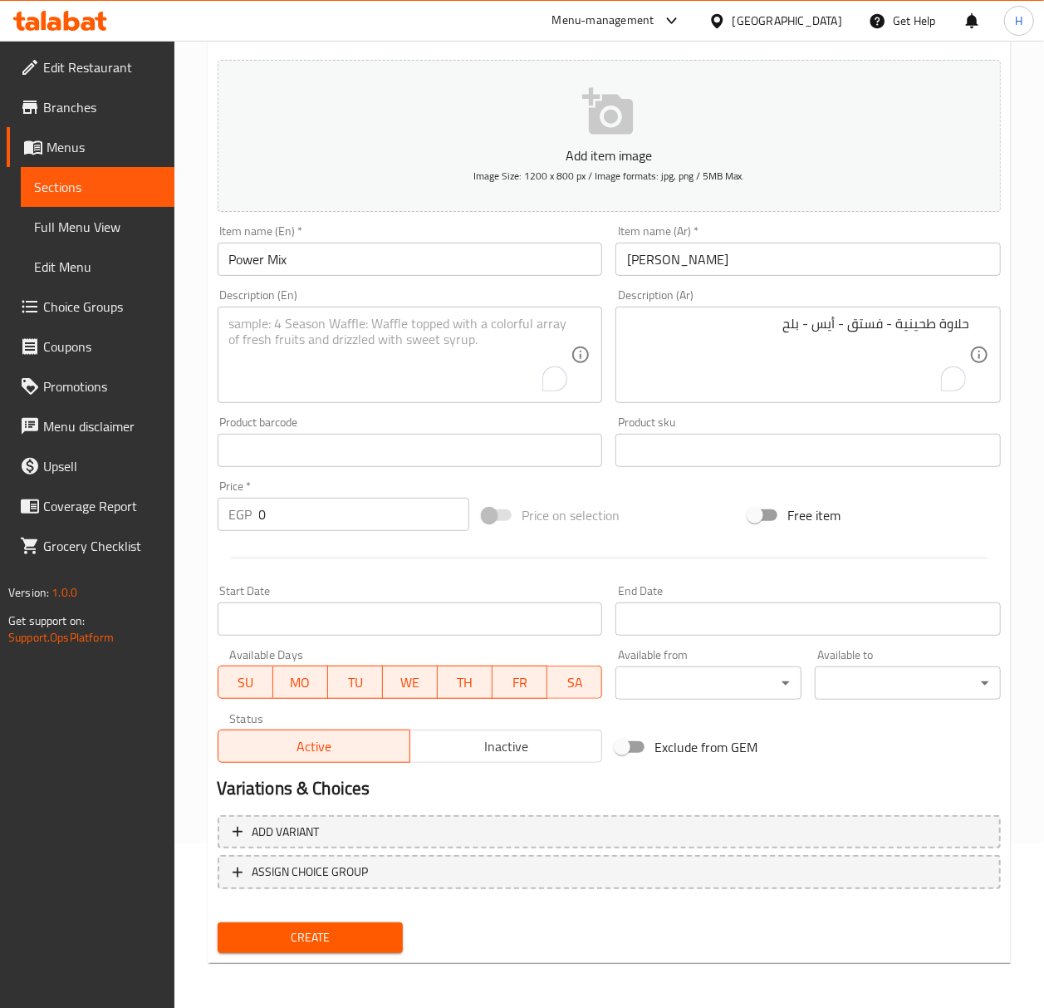
click at [909, 324] on textarea "حلاوة طحينية - فستق - أيس - بلح" at bounding box center [798, 355] width 342 height 79
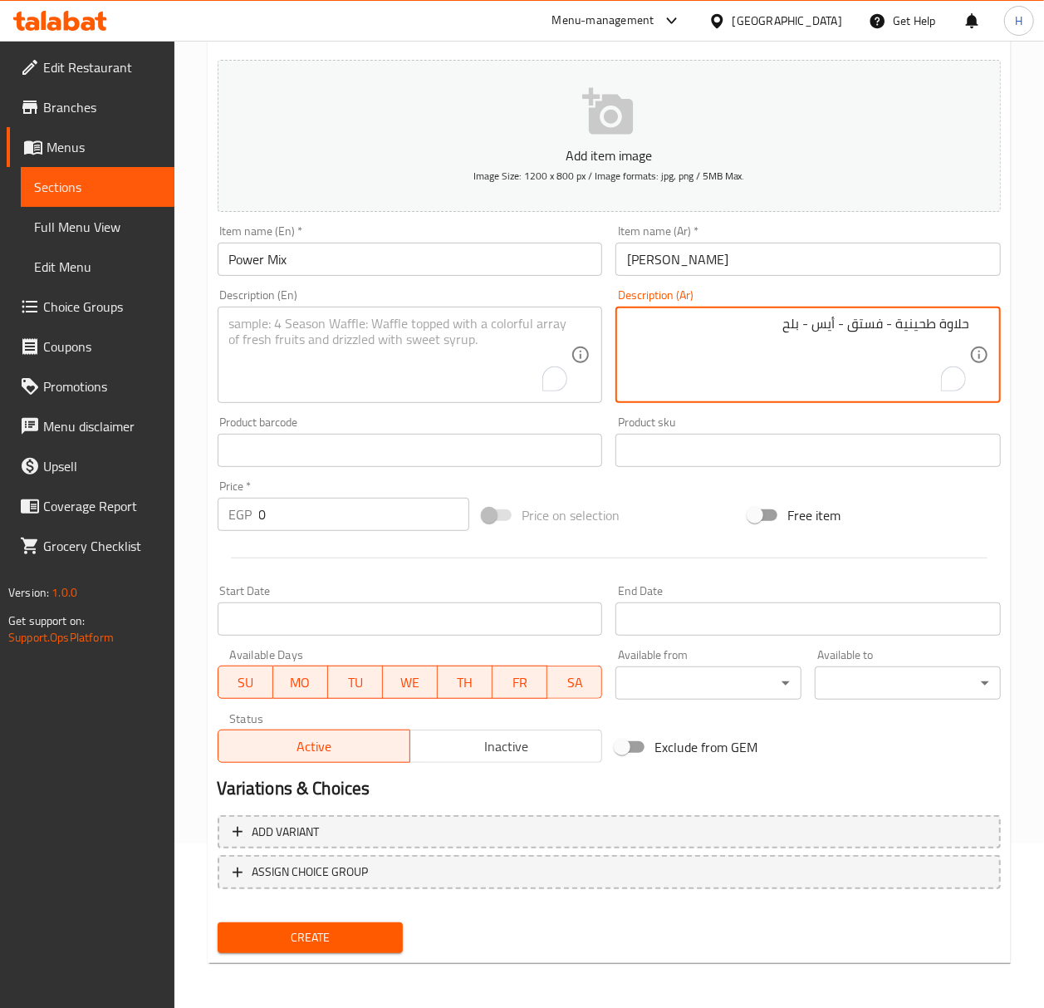
click at [909, 324] on textarea "حلاوة طحينية - فستق - أيس - بلح" at bounding box center [798, 355] width 342 height 79
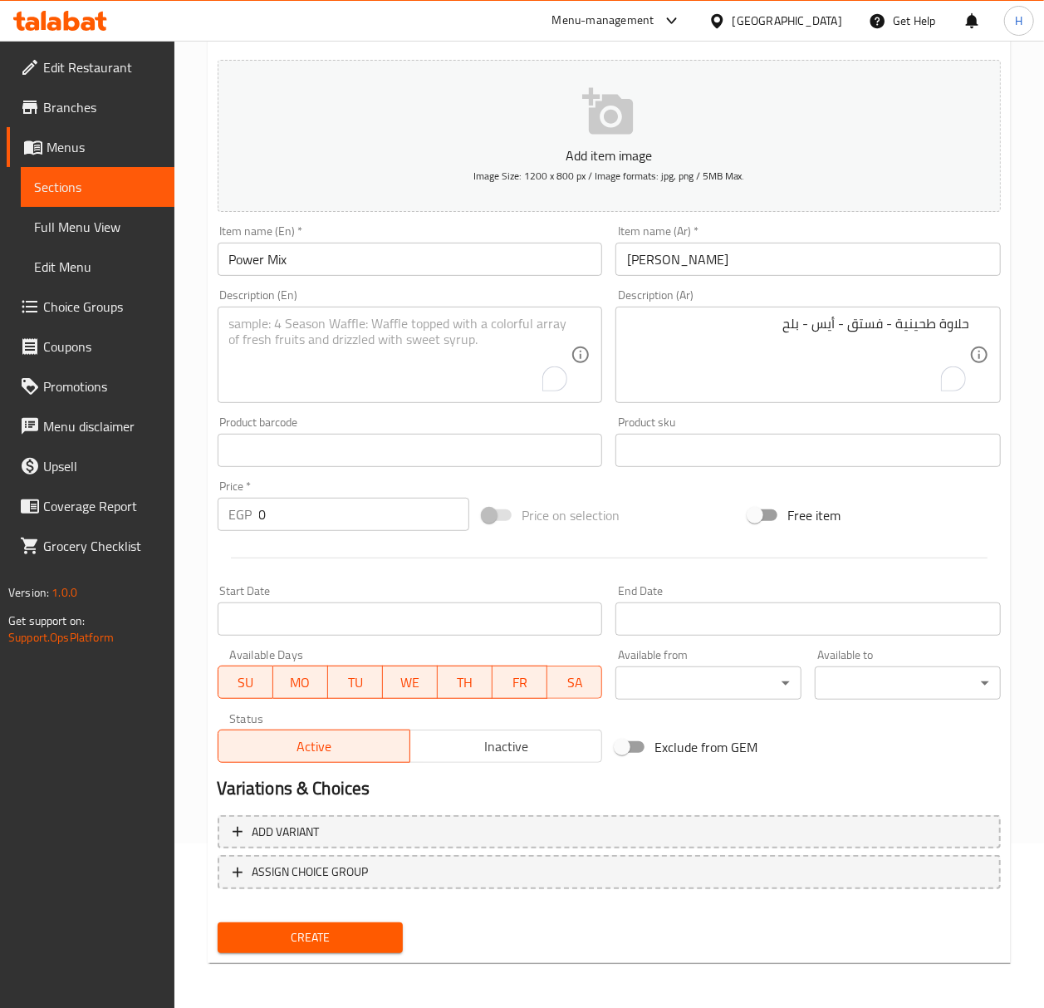
click at [383, 334] on textarea "To enrich screen reader interactions, please activate Accessibility in Grammarl…" at bounding box center [400, 355] width 342 height 79
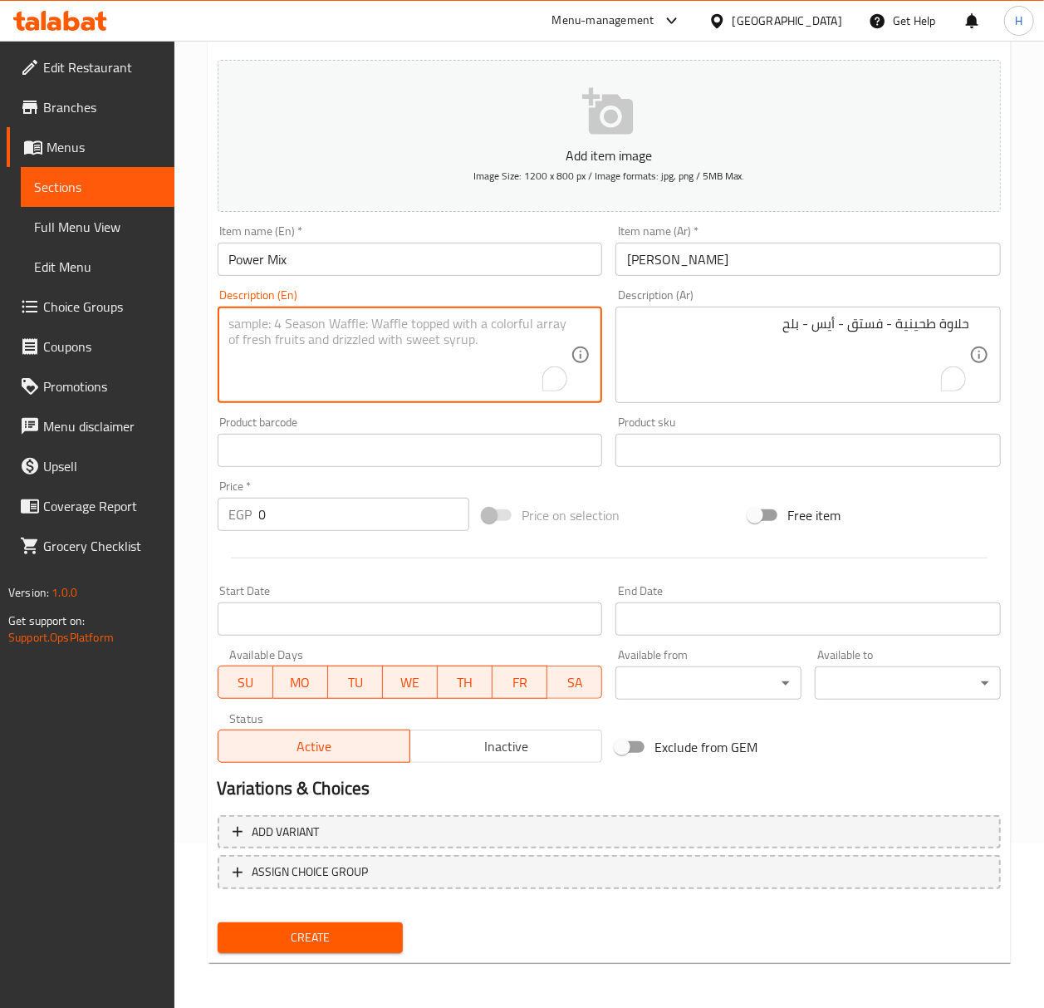
paste textarea "Halawa Tahiniya - Pistachio - Ice - Dates"
click at [409, 332] on textarea "Halawa Tahiniya - Pistachio - Ice - Dates" at bounding box center [400, 355] width 342 height 79
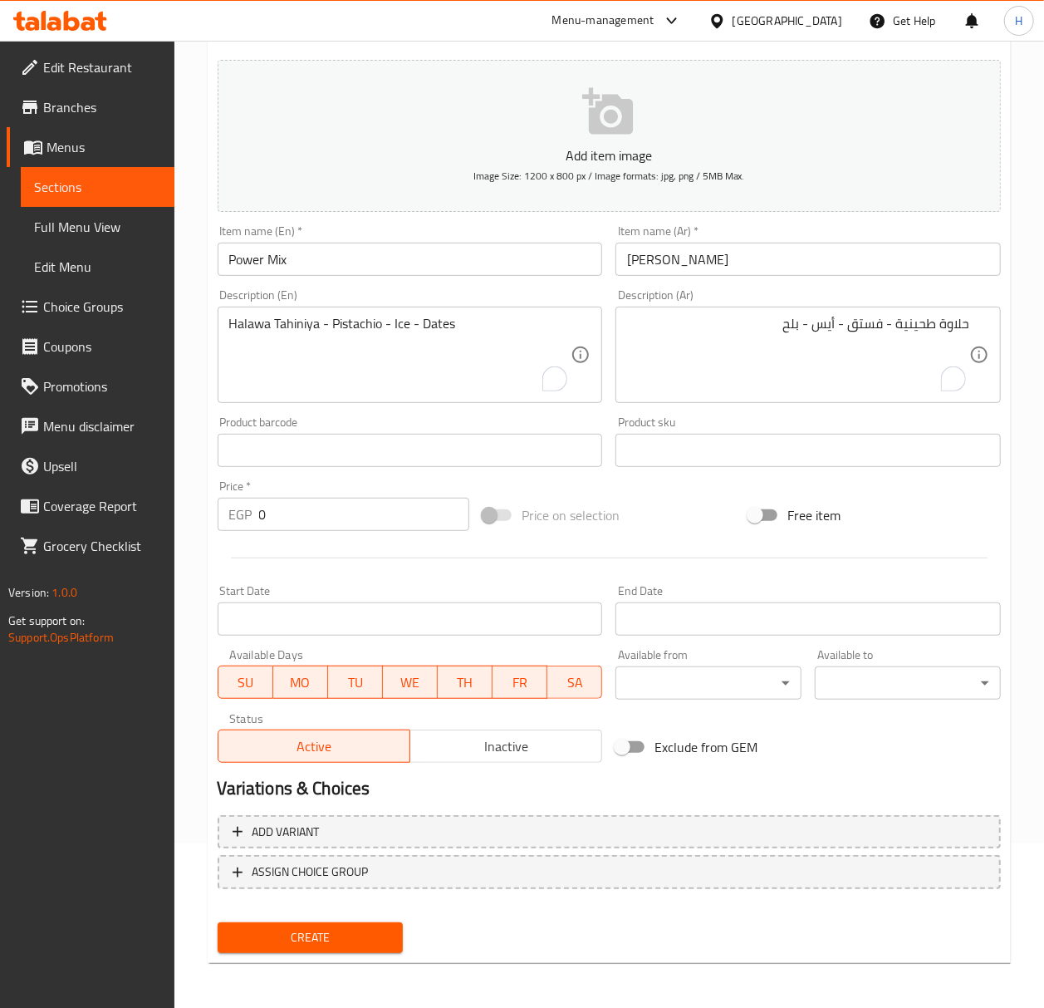
click at [467, 360] on textarea "Halawa Tahiniya - Pistachio - Ice - Dates" at bounding box center [400, 355] width 342 height 79
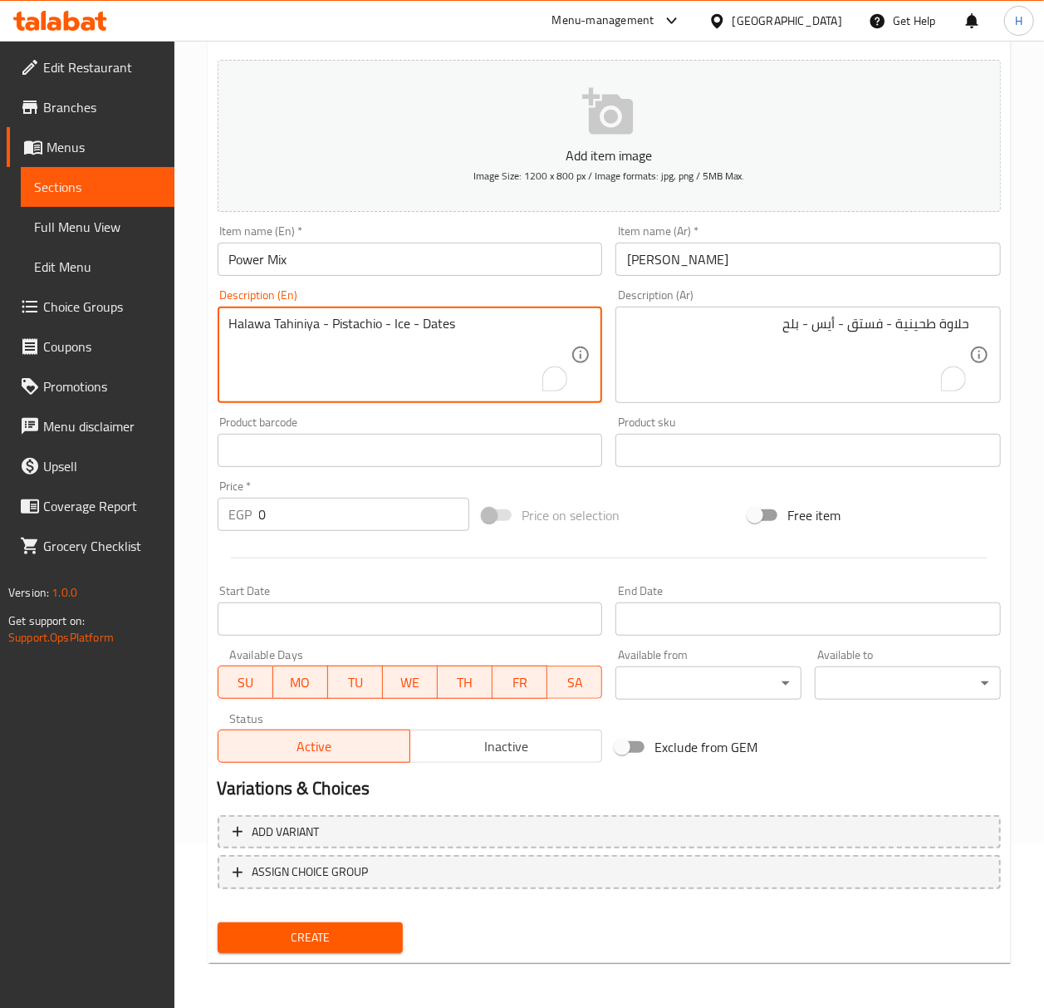
click at [467, 360] on textarea "Halawa Tahiniya - Pistachio - Ice - Dates" at bounding box center [400, 355] width 342 height 79
type textarea "Halawa tahiniya - pistachio - ice - dates"
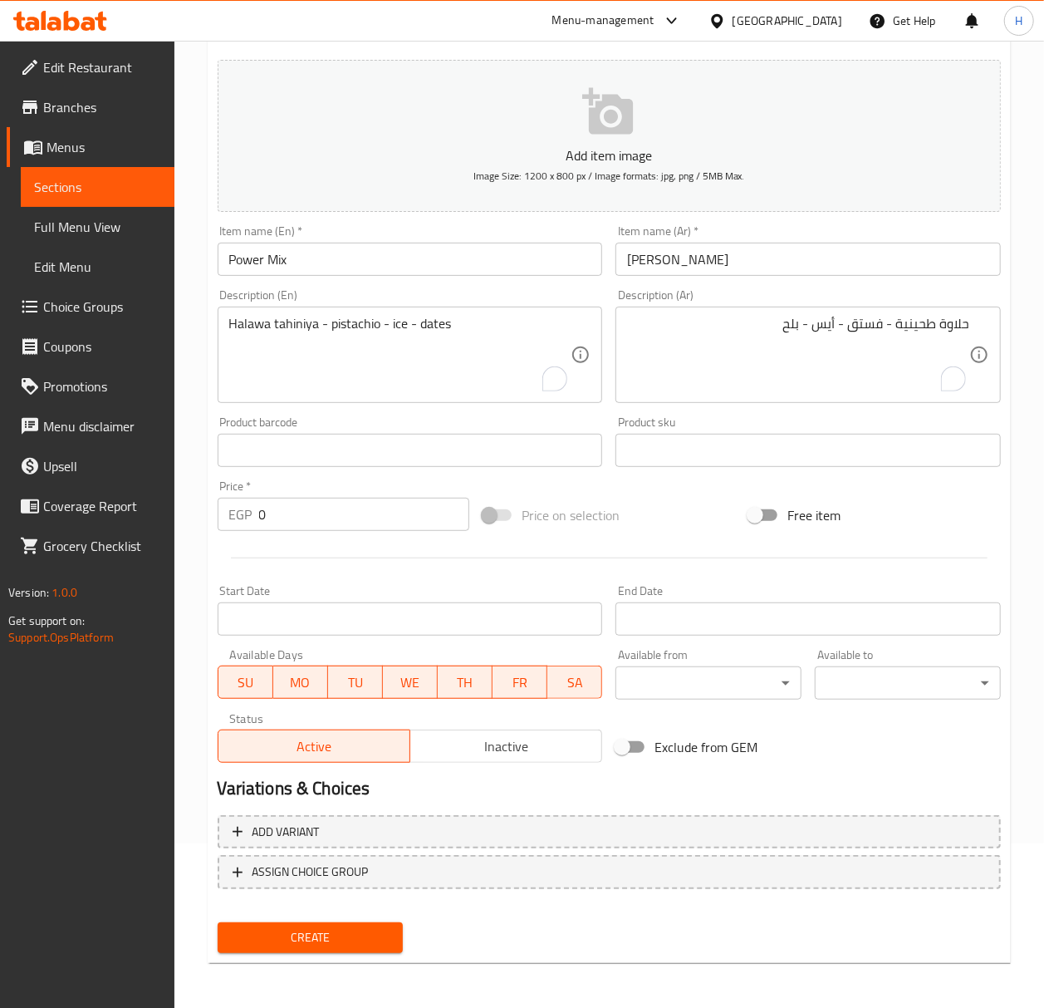
click at [301, 517] on input "0" at bounding box center [364, 514] width 211 height 33
type input "90"
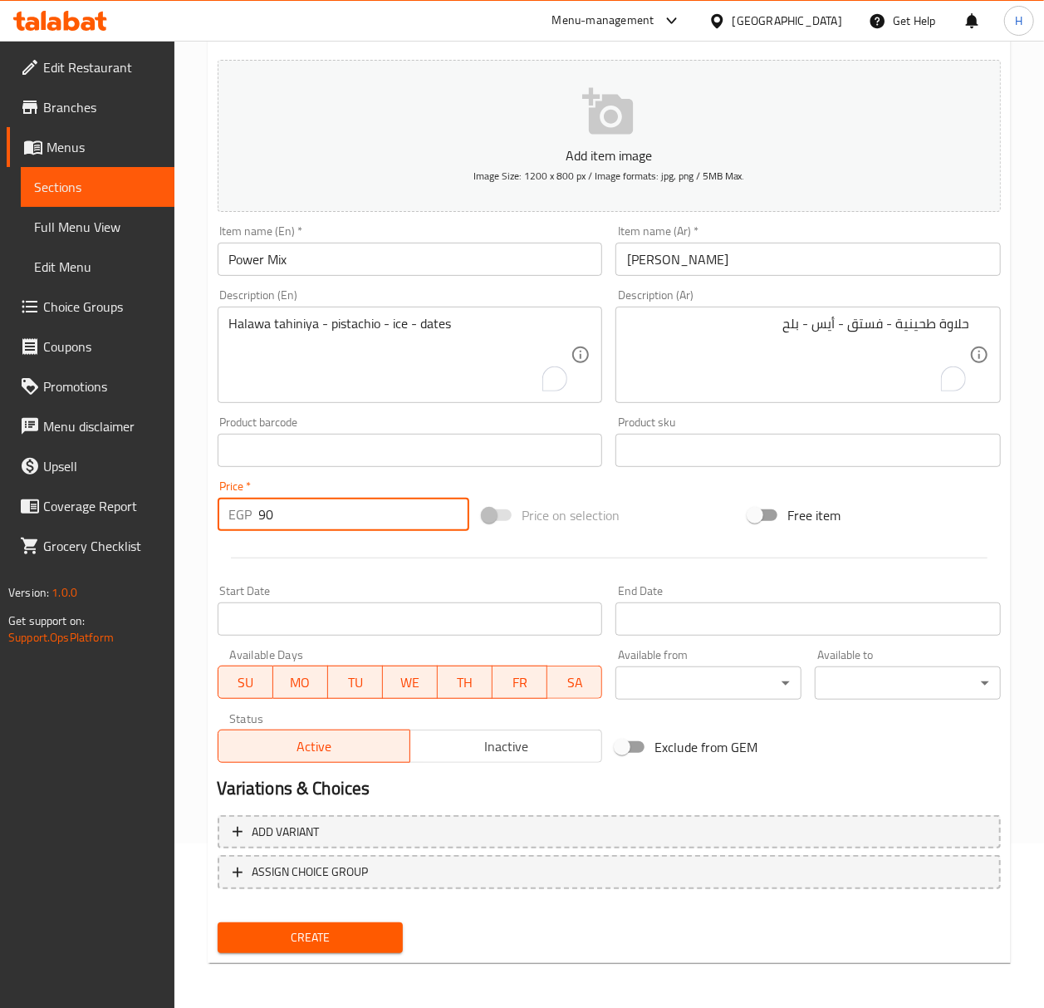
click at [218, 922] on button "Create" at bounding box center [311, 937] width 186 height 31
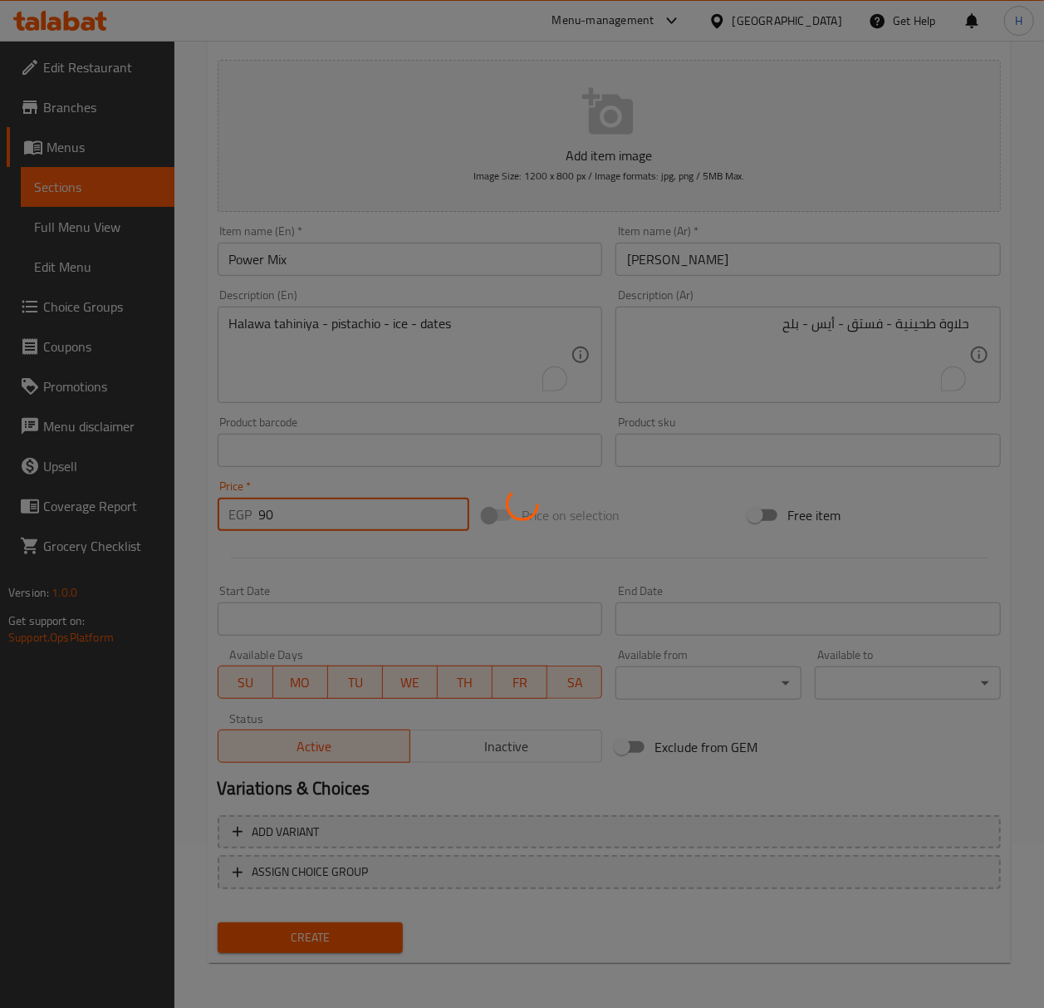
type input "0"
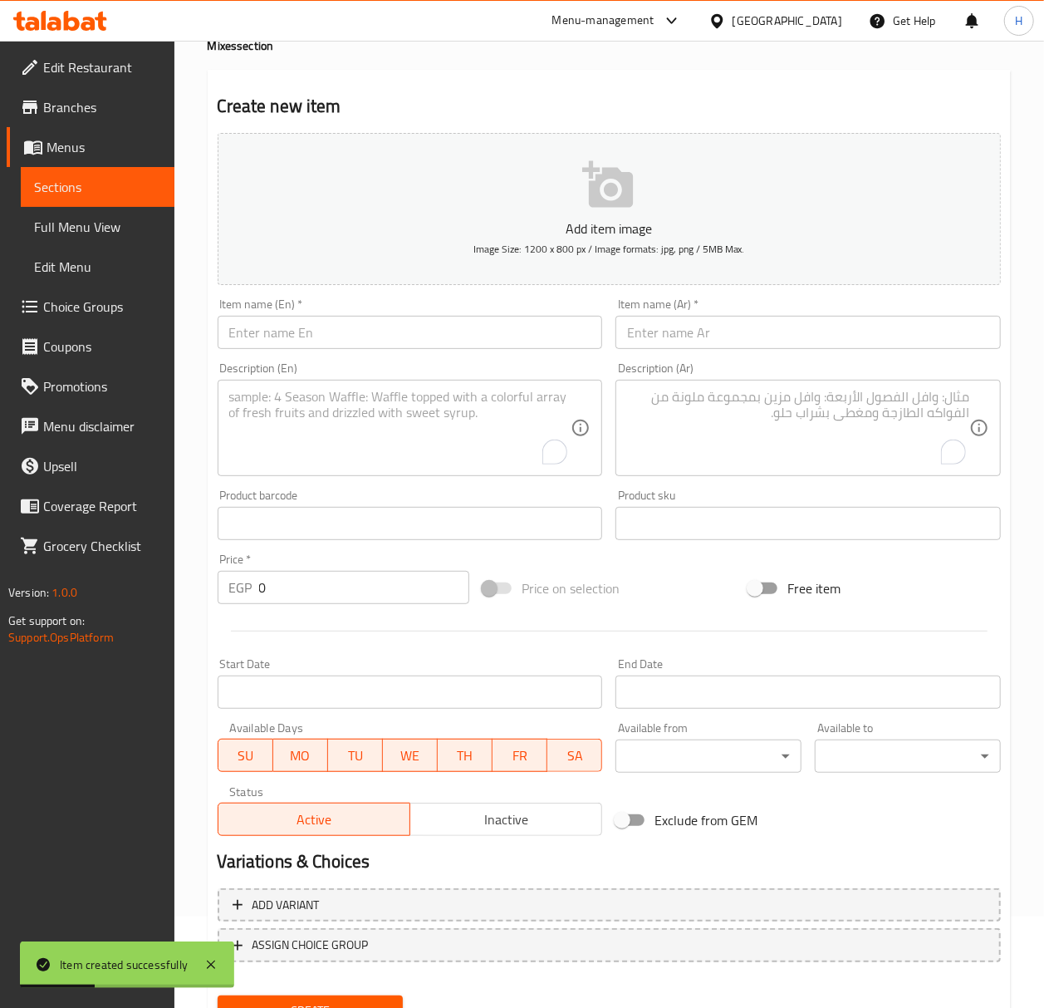
scroll to position [0, 0]
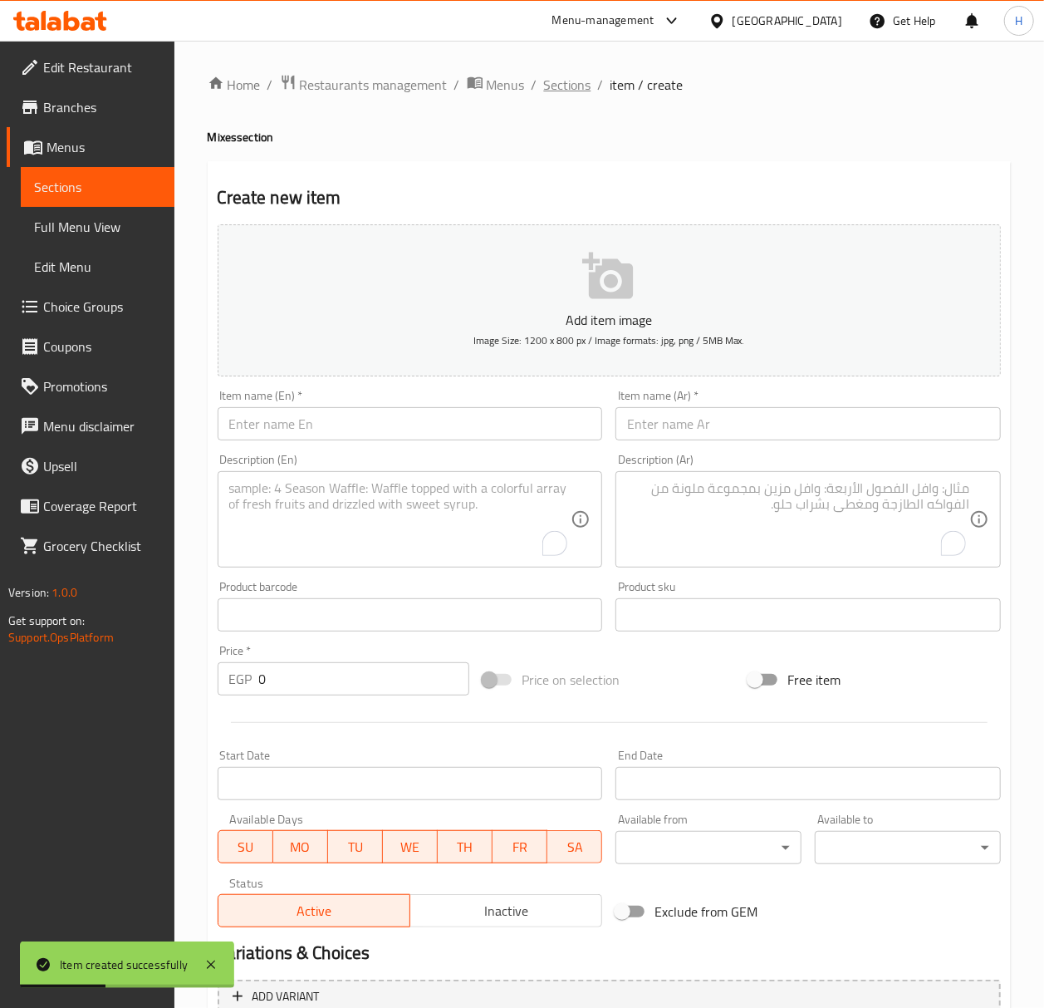
click at [559, 86] on span "Sections" at bounding box center [567, 85] width 47 height 20
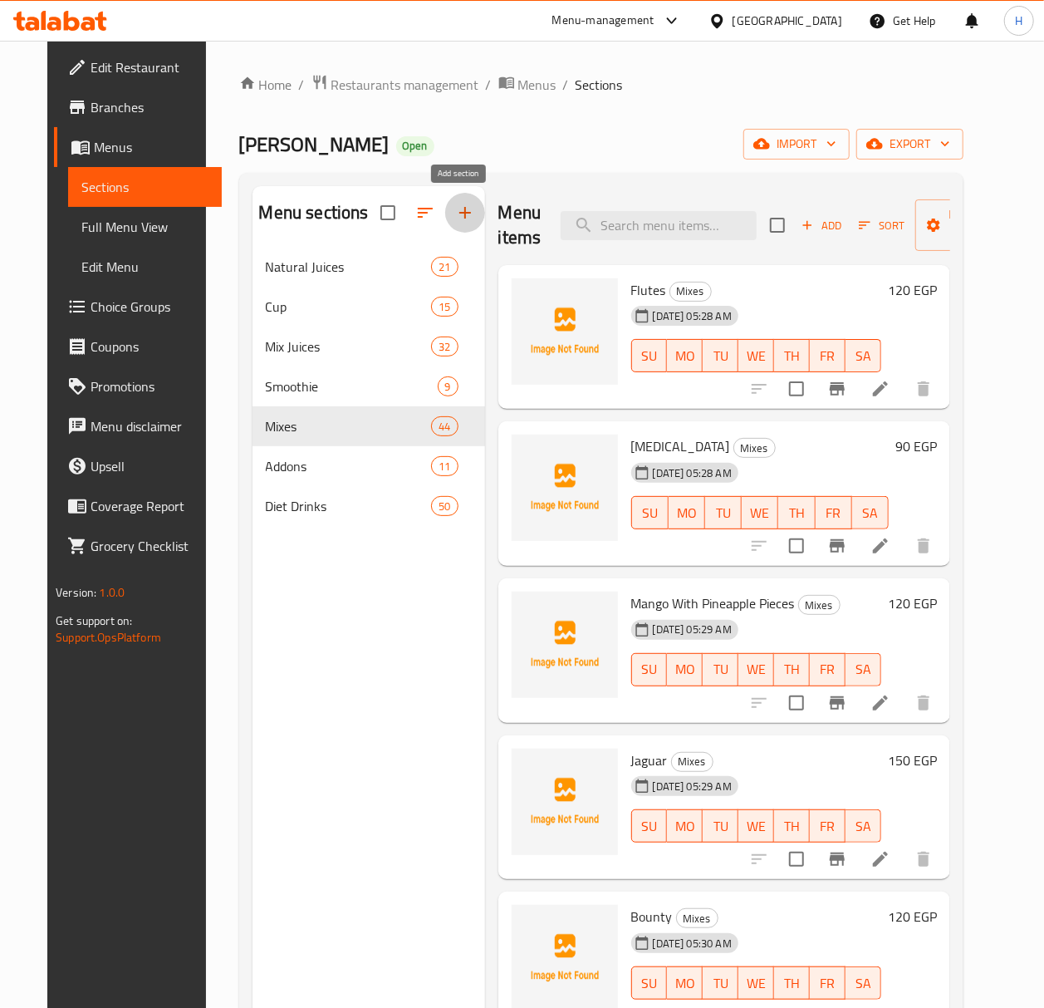
click at [456, 218] on icon "button" at bounding box center [465, 213] width 20 height 20
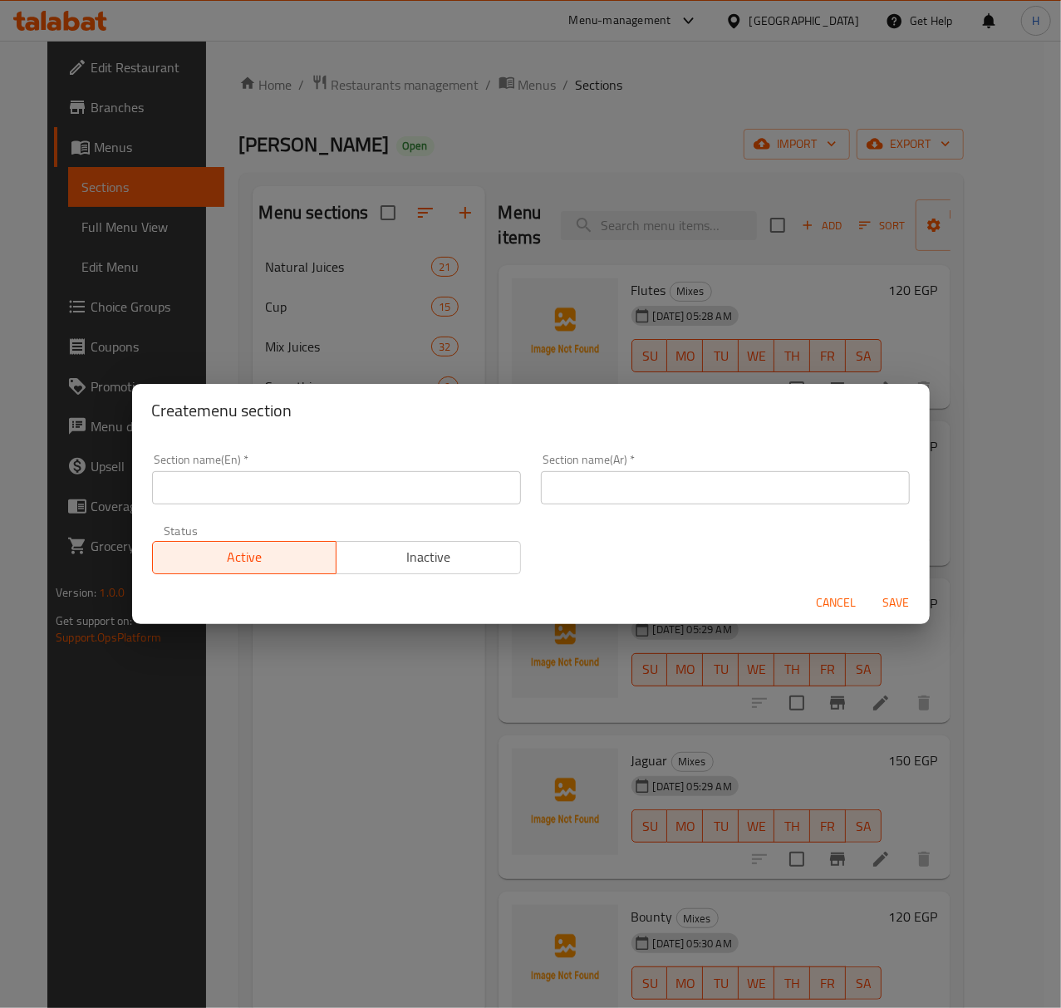
click at [831, 606] on span "Cancel" at bounding box center [836, 602] width 40 height 21
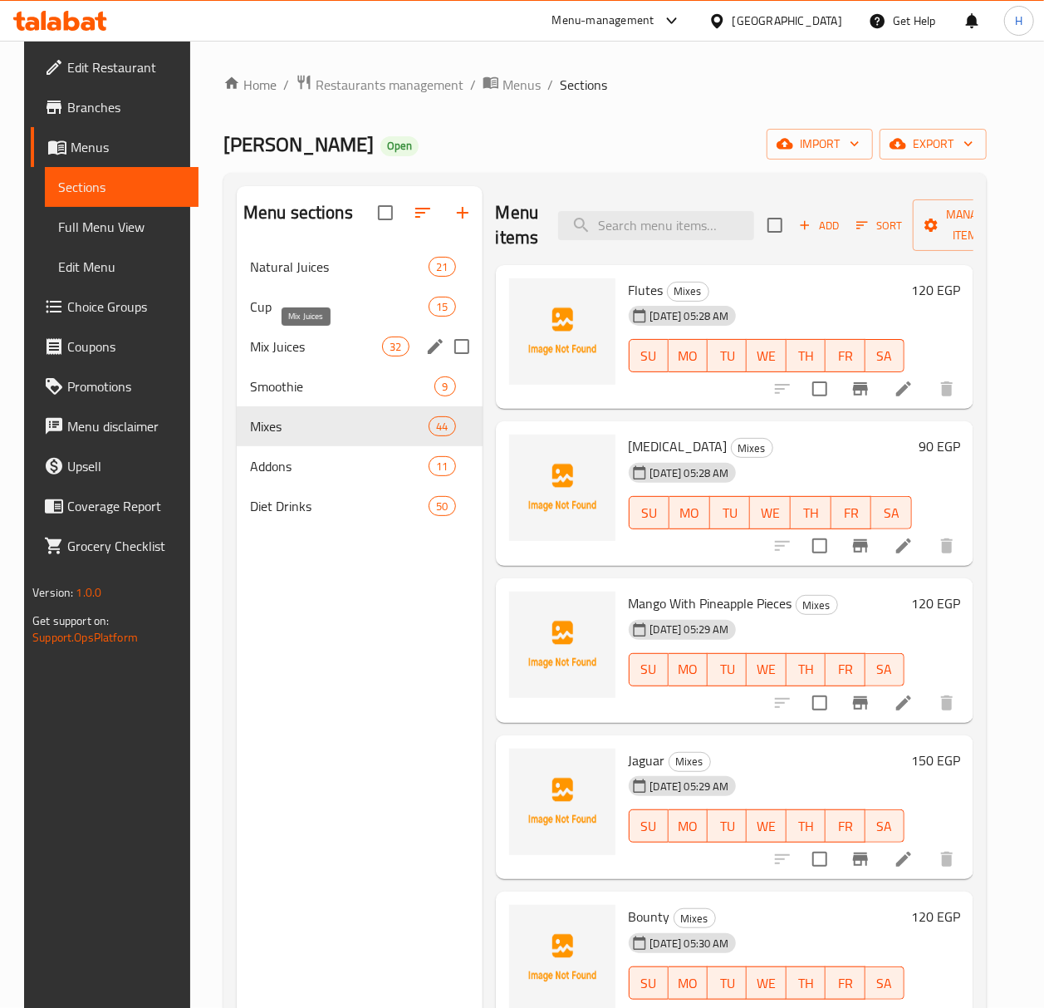
click at [352, 339] on span "Mix Juices" at bounding box center [316, 346] width 132 height 20
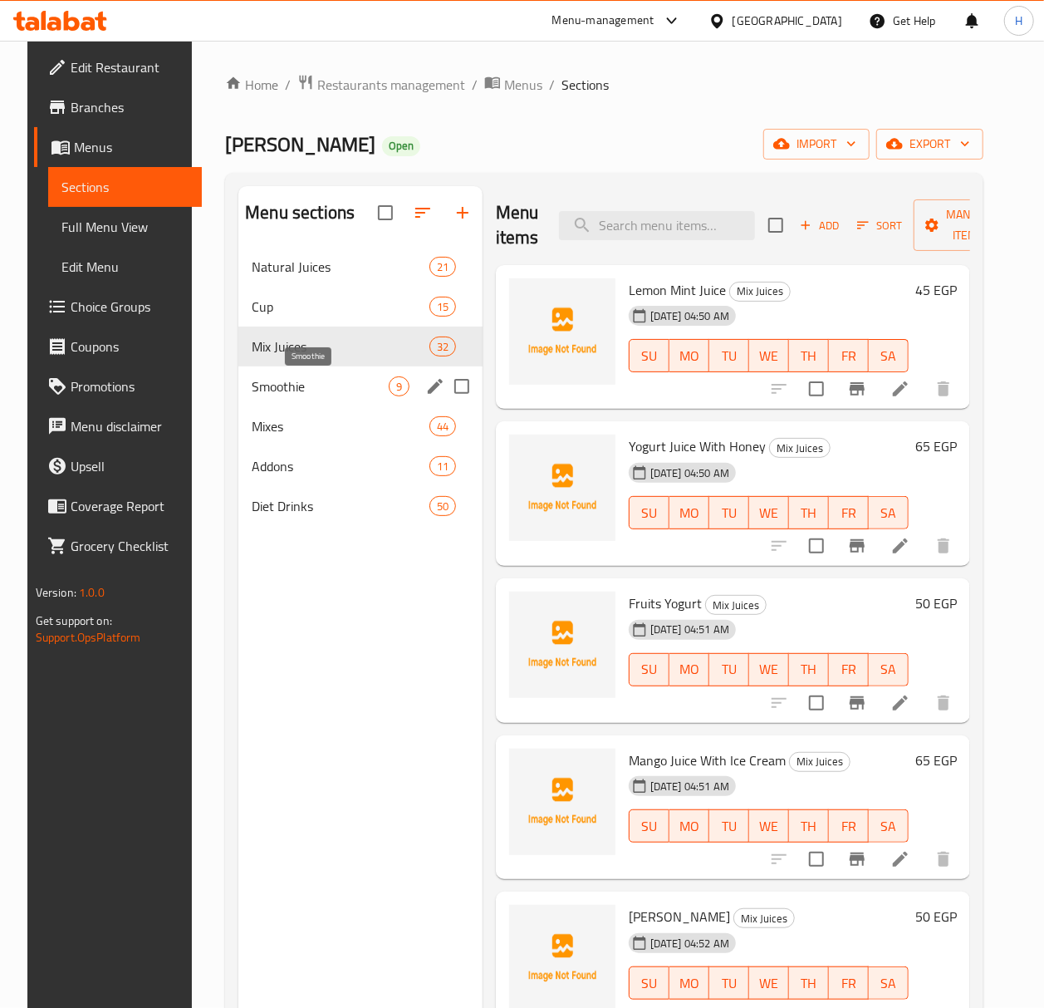
click at [306, 385] on span "Smoothie" at bounding box center [320, 386] width 137 height 20
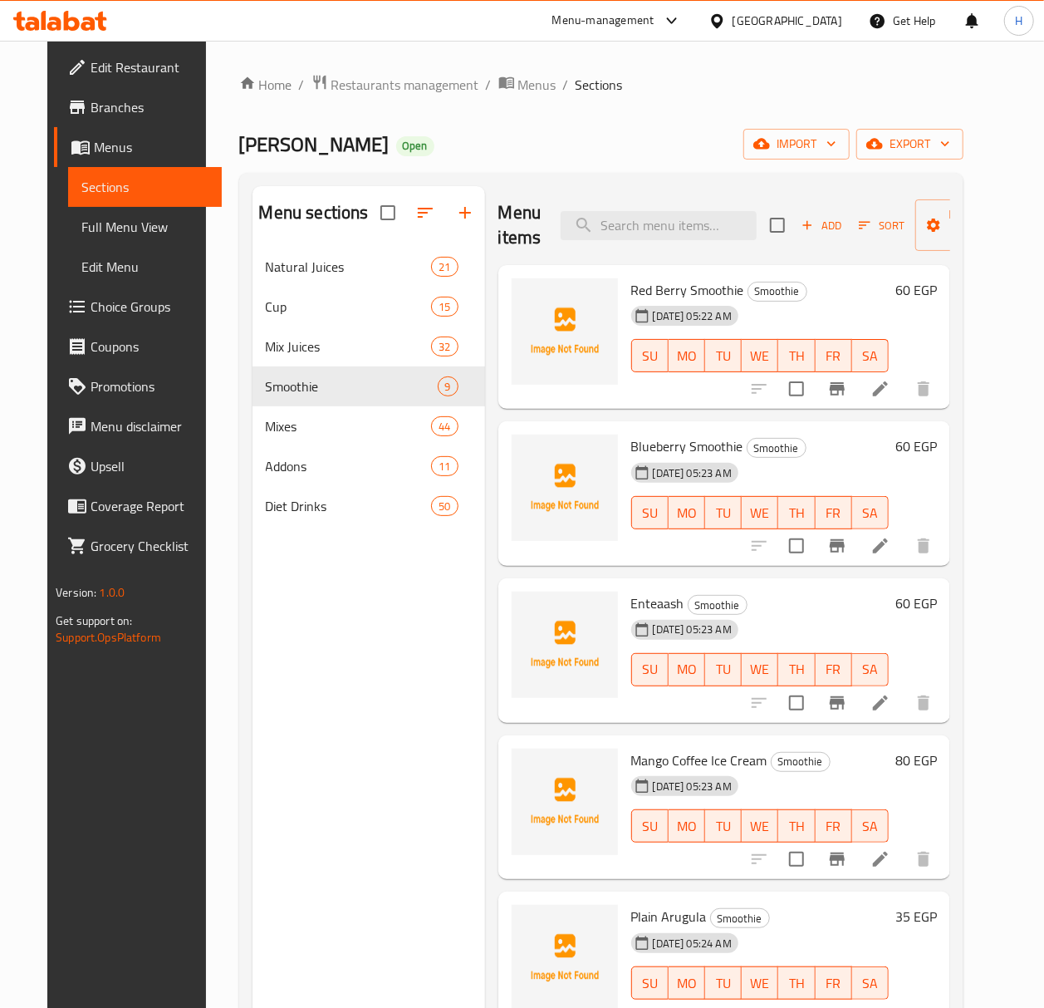
click at [632, 287] on span "Red Berry Smoothie" at bounding box center [687, 289] width 113 height 25
copy h6 "Red Berry Smoothie"
click at [682, 449] on span "Blueberry Smoothie" at bounding box center [687, 446] width 112 height 25
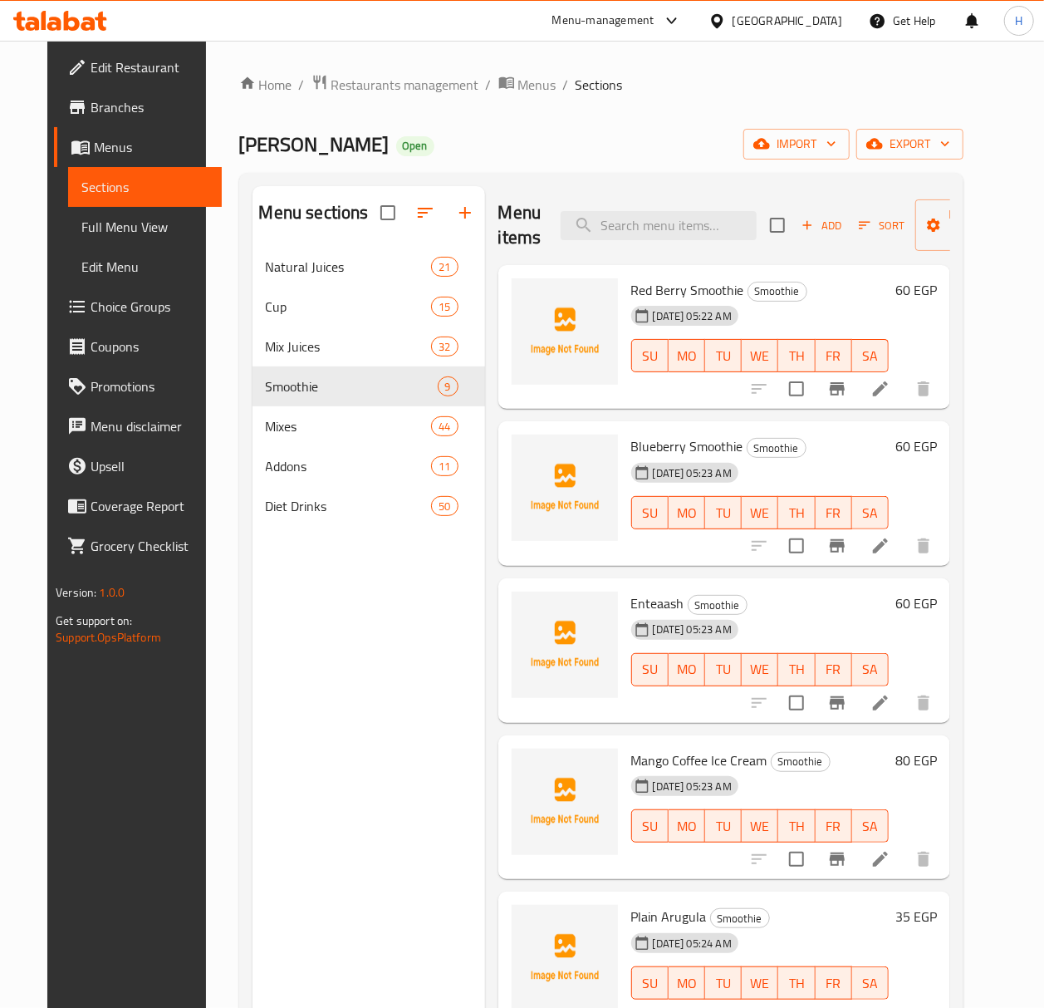
click at [682, 449] on span "Blueberry Smoothie" at bounding box center [687, 446] width 112 height 25
copy h6 "Blueberry Smoothie"
click at [808, 233] on icon "button" at bounding box center [807, 225] width 15 height 15
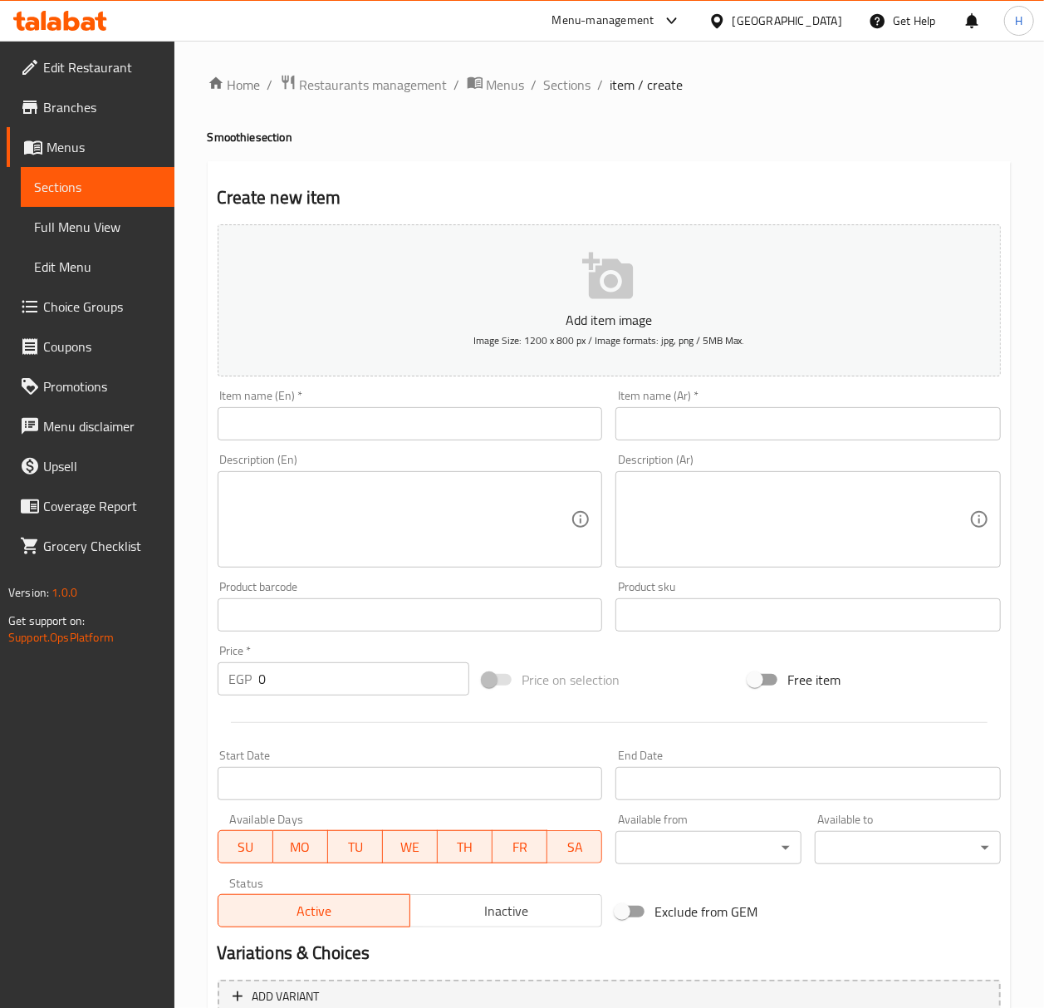
click at [548, 419] on input "text" at bounding box center [410, 423] width 385 height 33
type input "ُ"
type input "Egyptian Cola"
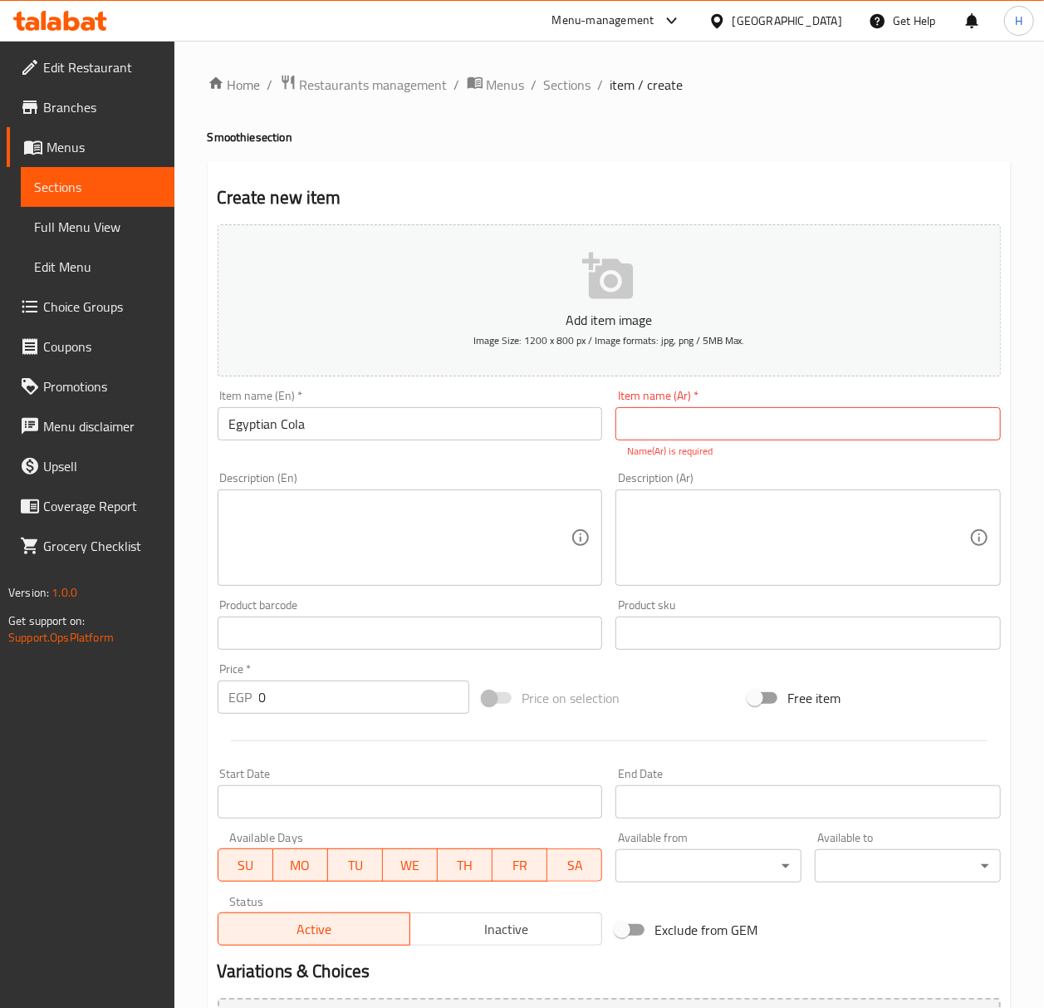
click at [924, 435] on input "text" at bounding box center [807, 423] width 385 height 33
paste input "كولا مصري"
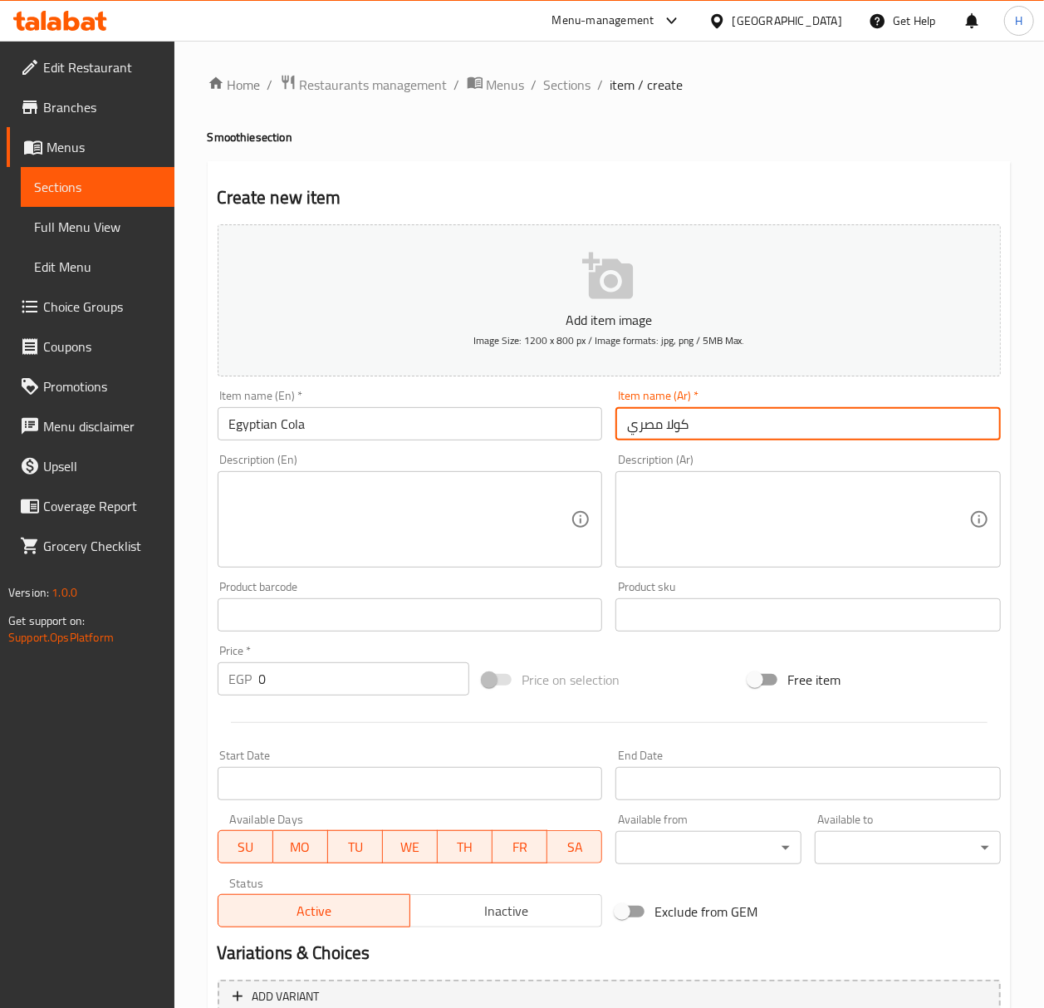
click at [625, 429] on input "كولا مصري" at bounding box center [807, 423] width 385 height 33
paste input "سموزی"
click at [483, 416] on input "Egyptian Cola" at bounding box center [410, 423] width 385 height 33
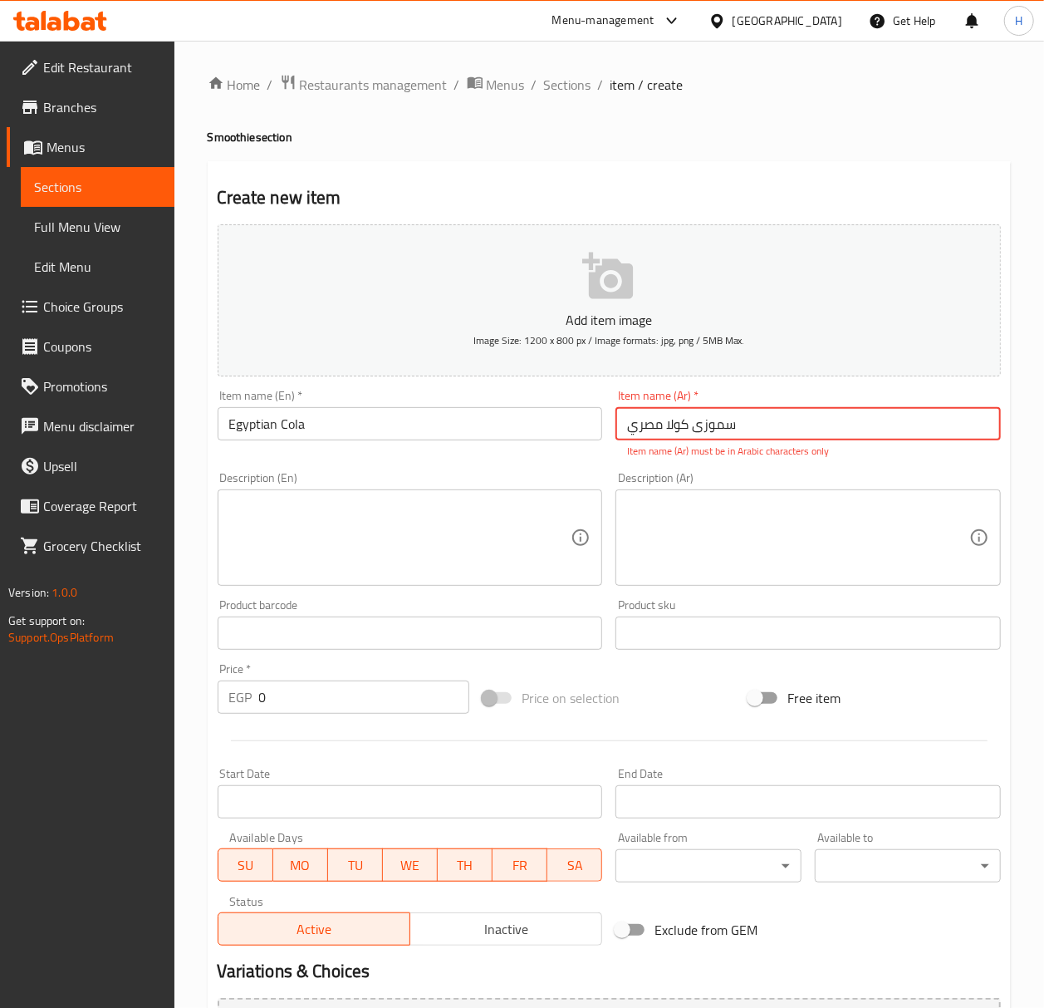
click at [695, 433] on input "سموزی كولا مصري" at bounding box center [807, 423] width 385 height 33
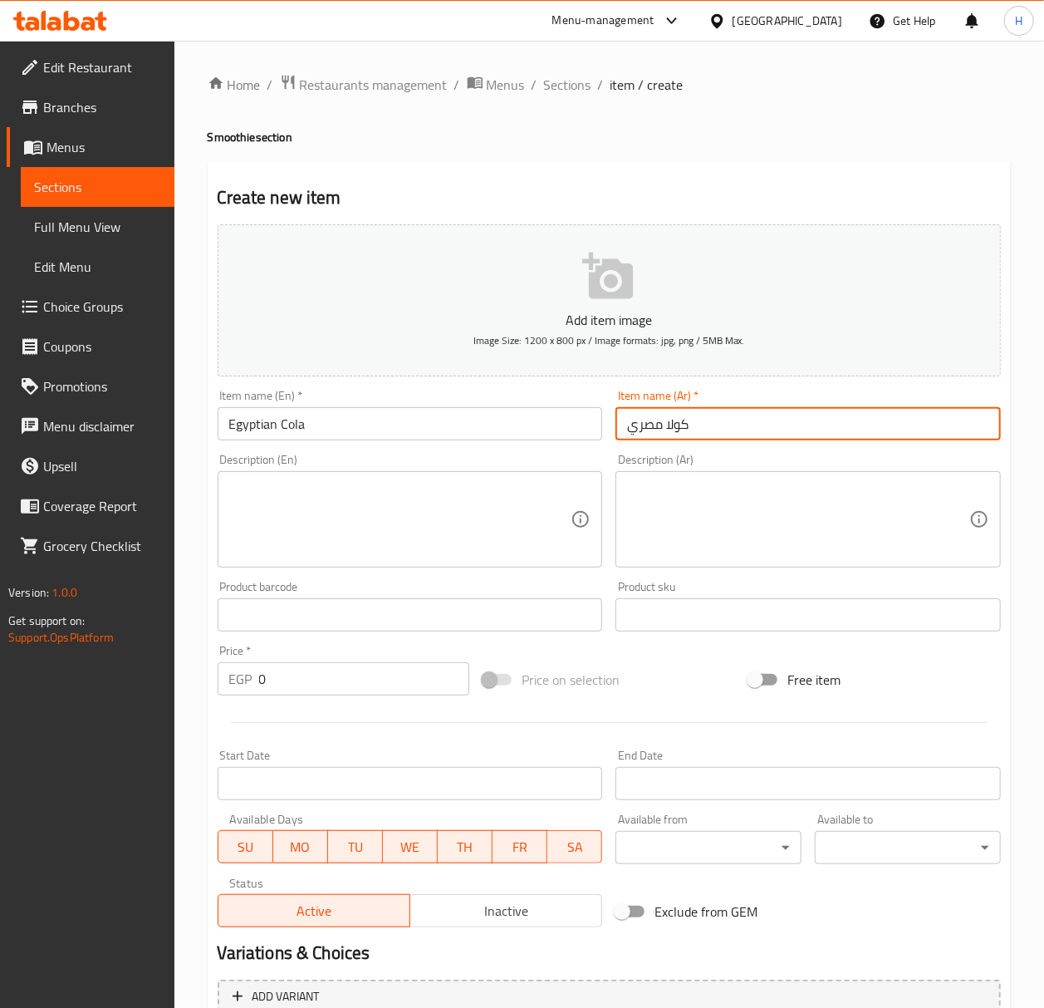
click at [626, 429] on input "كولا مصري" at bounding box center [807, 423] width 385 height 33
type input "سموزي كولا مصري"
click at [220, 141] on h4 "Smoothie section" at bounding box center [609, 137] width 803 height 17
copy h4 "Smoothie"
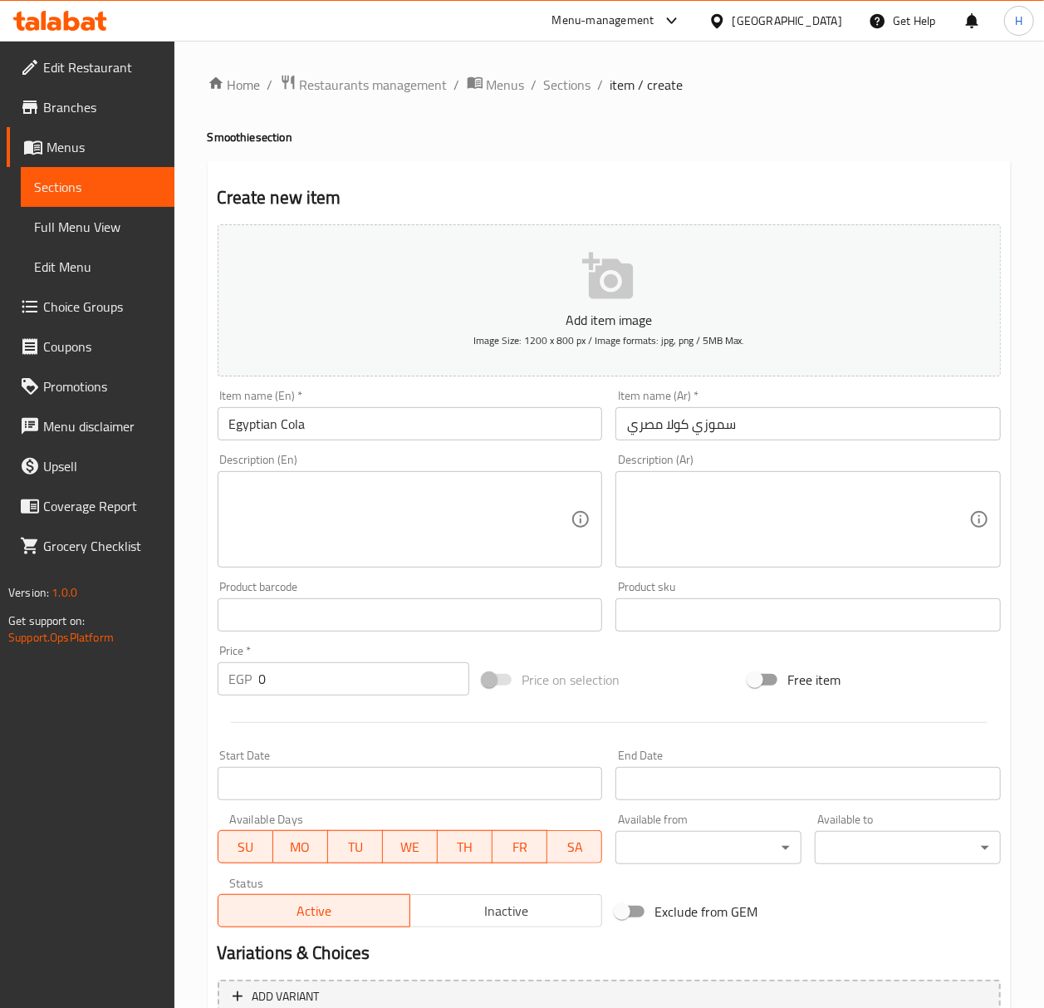
click at [380, 444] on div "Item name (En)   * Egyptian Cola Item name (En) *" at bounding box center [410, 415] width 399 height 64
click at [379, 437] on input "Egyptian Cola" at bounding box center [410, 423] width 385 height 33
paste input "Smoothie"
click at [307, 424] on input "Egyptian ColaSmoothie" at bounding box center [410, 423] width 385 height 33
type input "Egyptian Cola Smoothie"
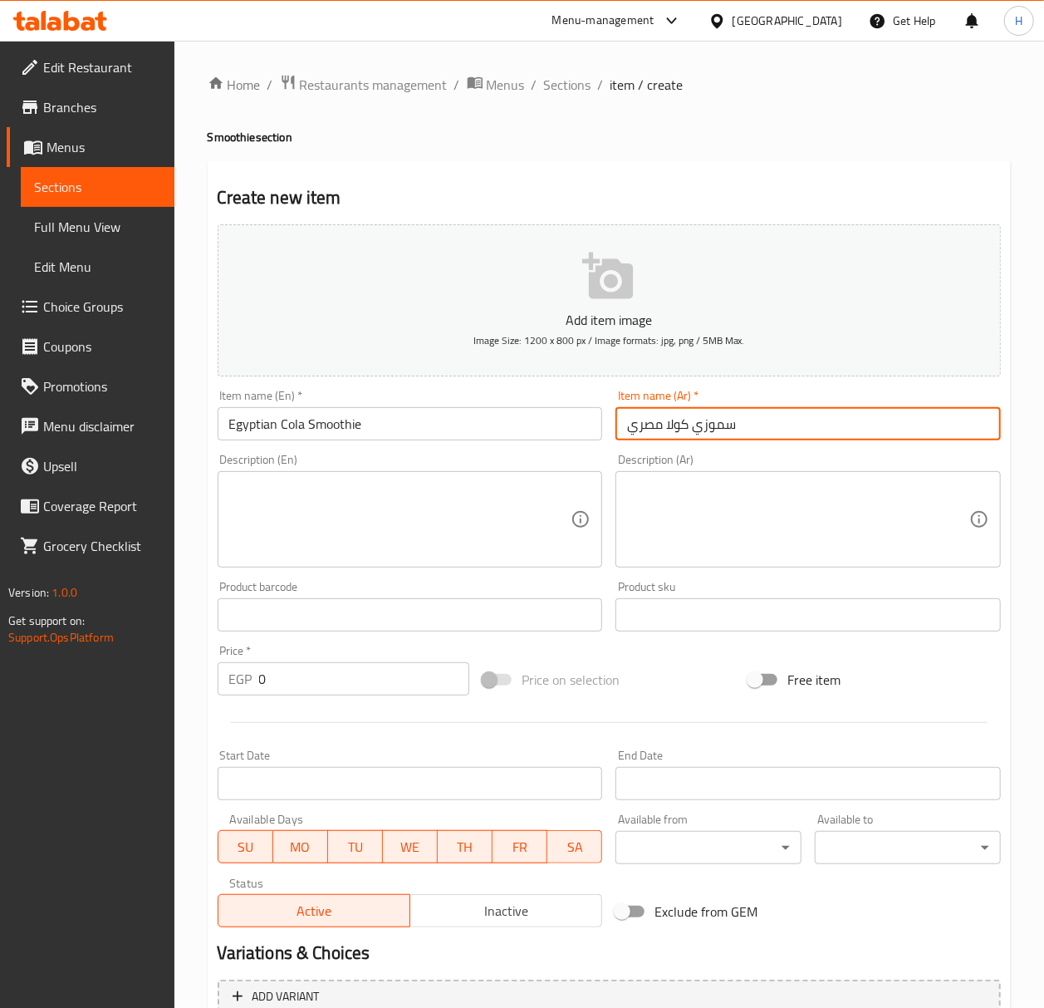
click at [709, 430] on input "سموزي كولا مصري" at bounding box center [807, 423] width 385 height 33
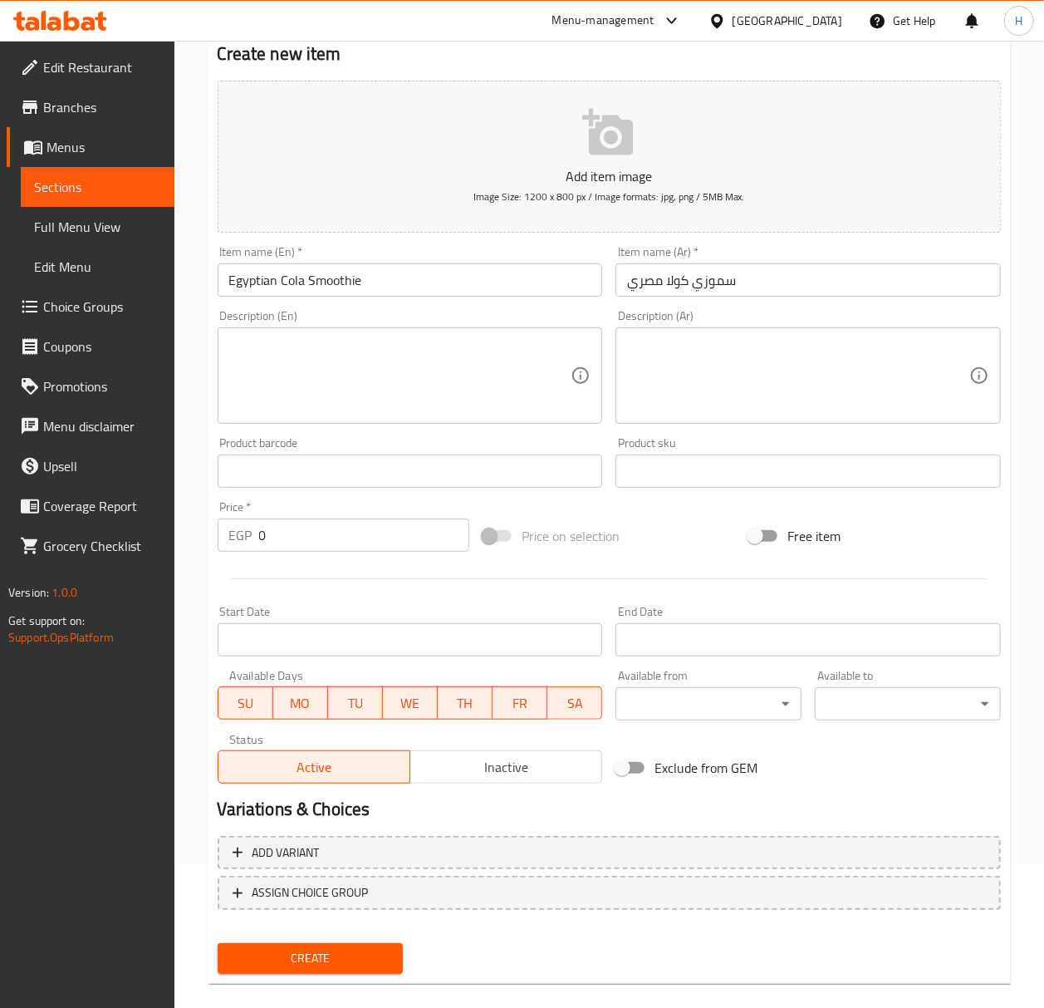
scroll to position [164, 0]
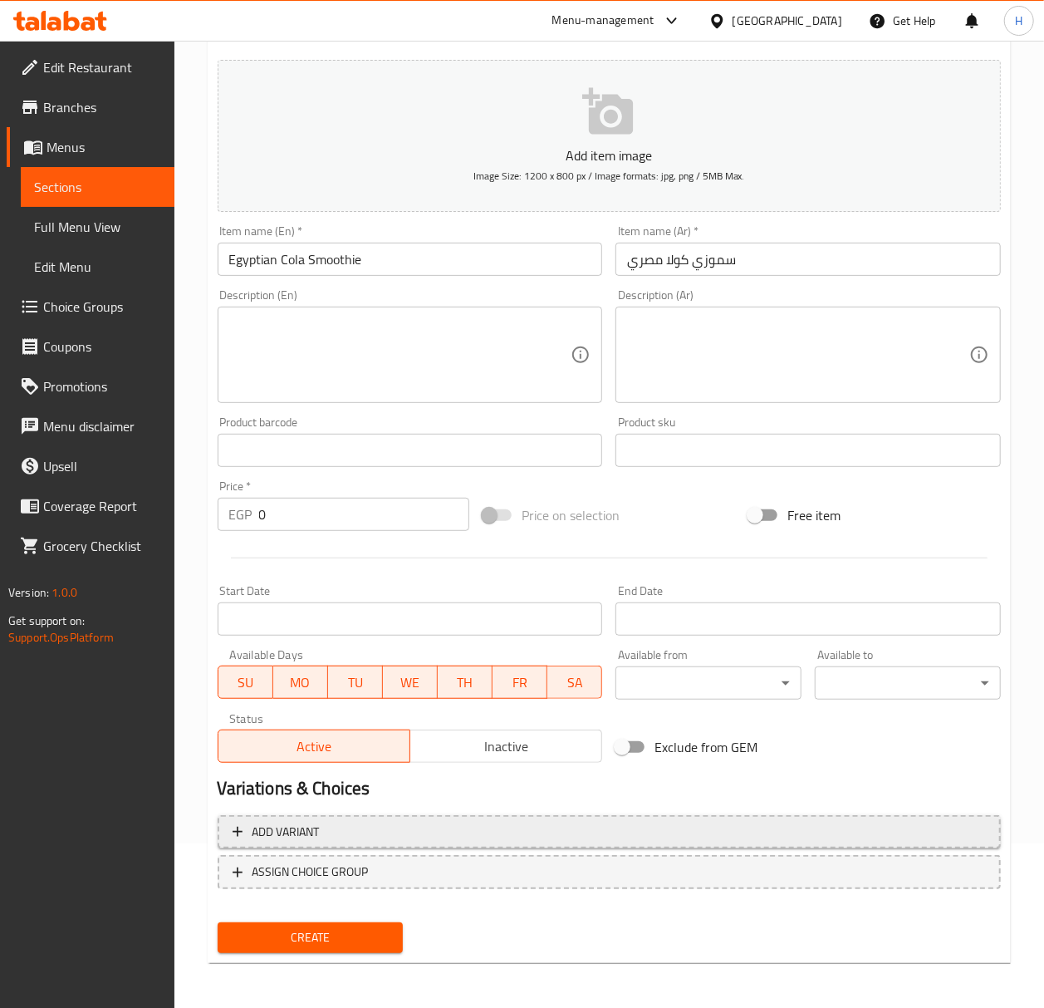
click at [430, 831] on span "Add variant" at bounding box center [609, 831] width 753 height 21
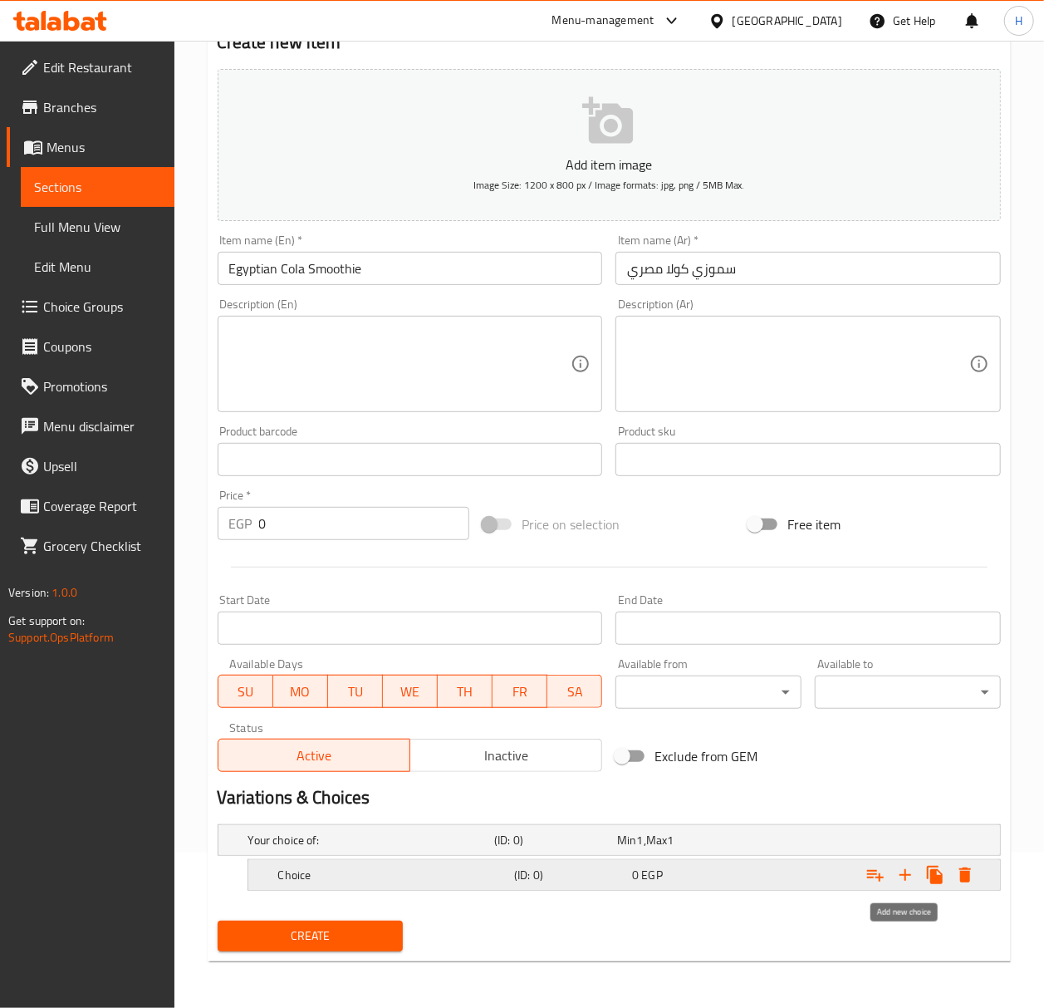
click at [910, 880] on icon "Expand" at bounding box center [905, 875] width 20 height 20
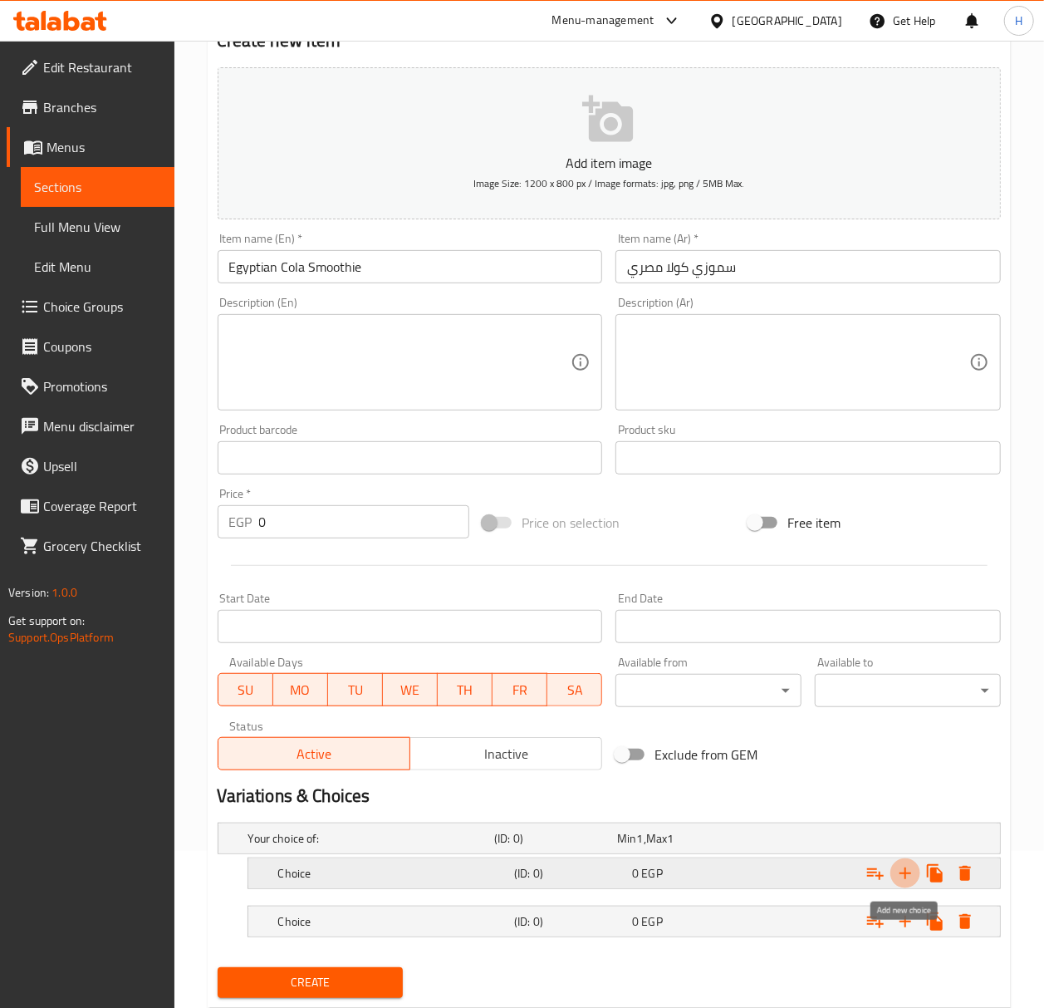
click at [910, 880] on icon "Expand" at bounding box center [905, 873] width 20 height 20
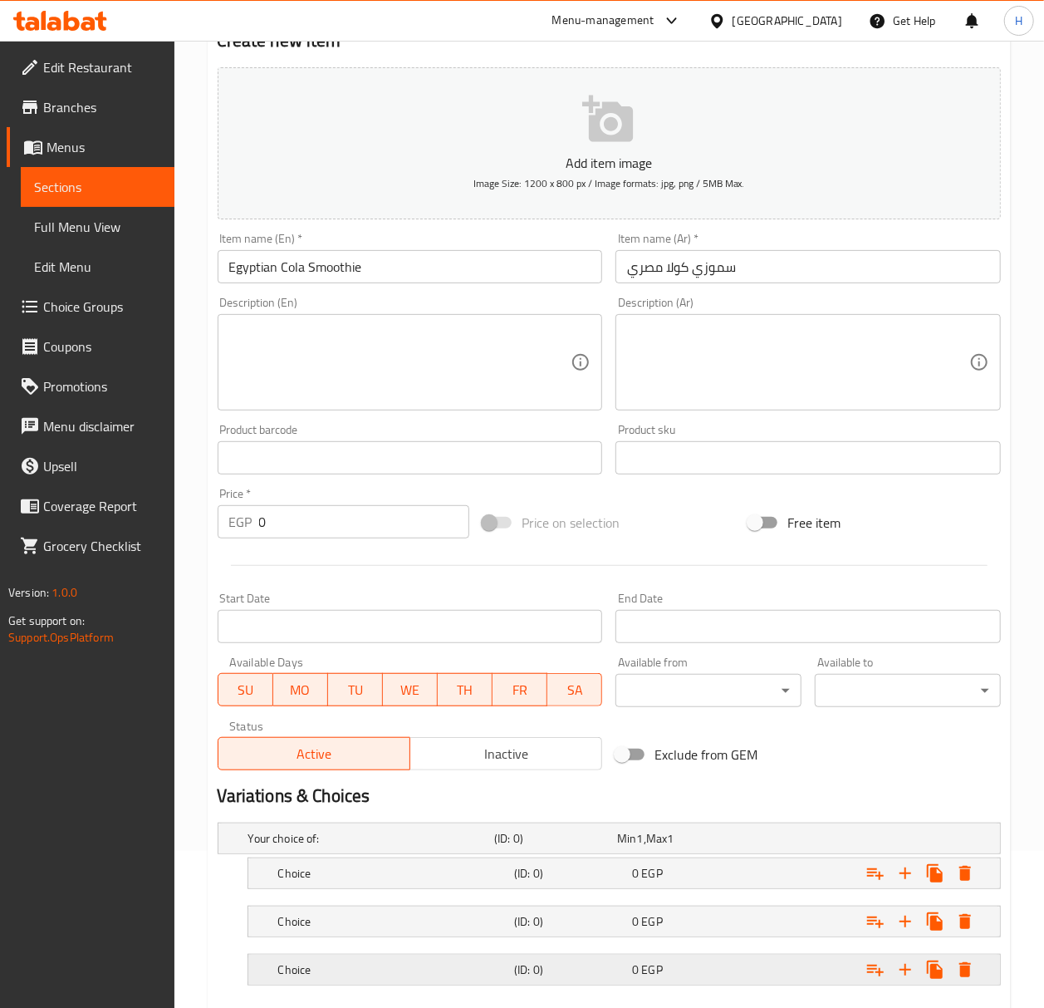
scroll to position [254, 0]
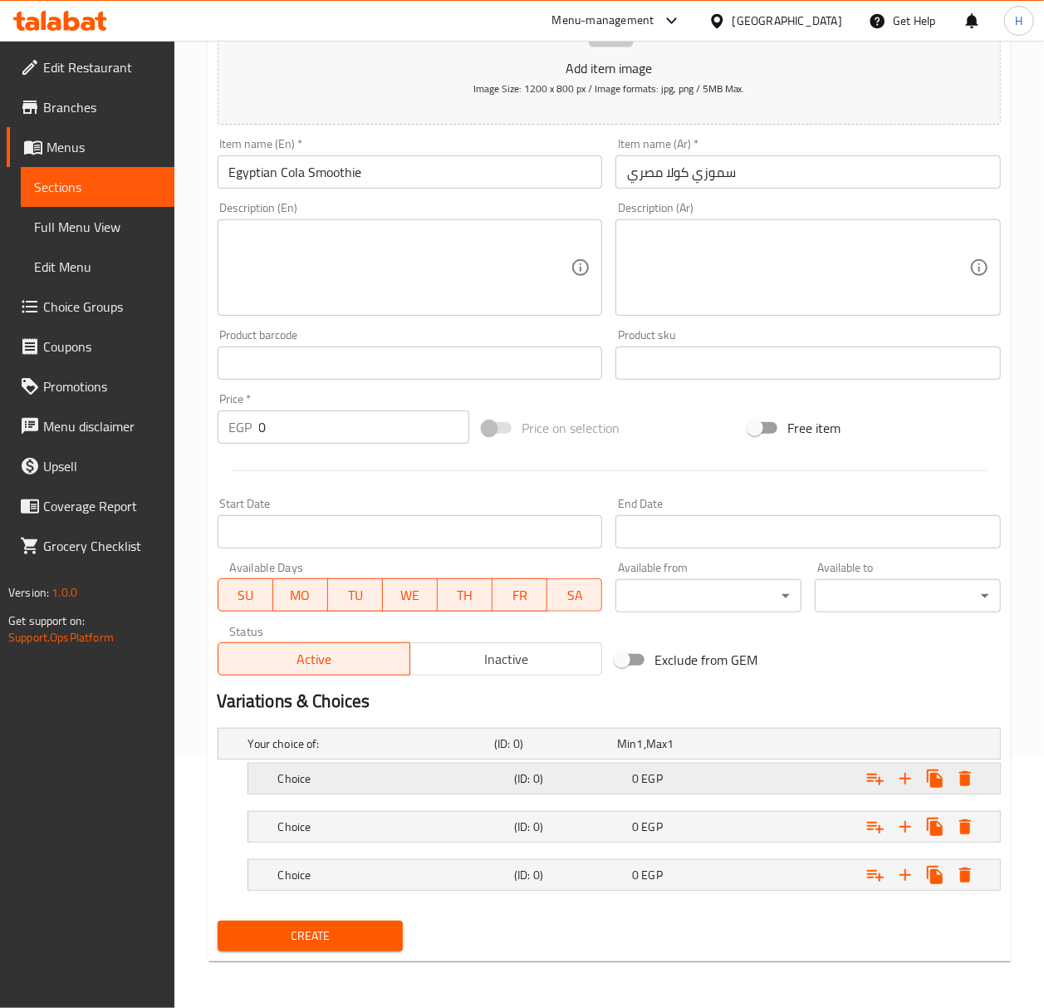
click at [466, 775] on h5 "Choice" at bounding box center [392, 778] width 229 height 17
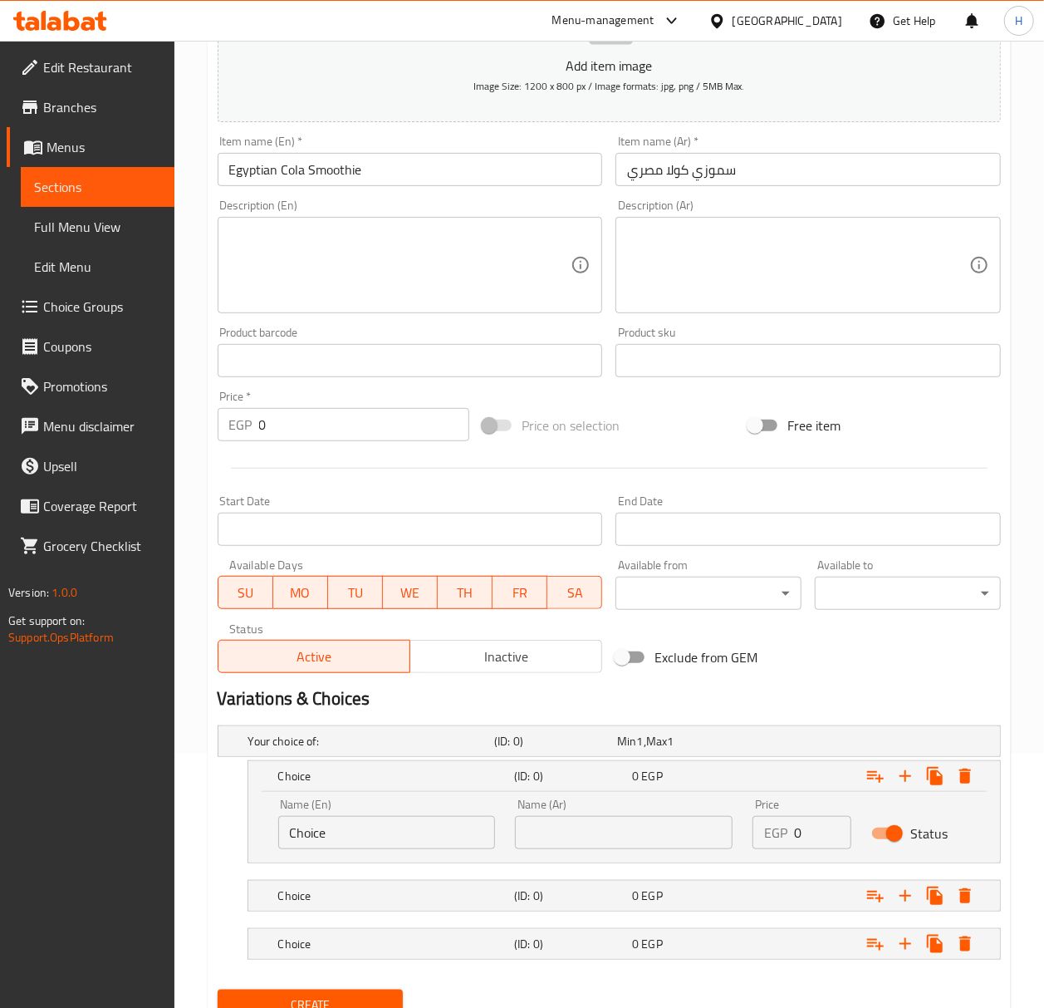
click at [372, 831] on input "Choice" at bounding box center [387, 832] width 218 height 33
click at [382, 837] on input "text" at bounding box center [387, 832] width 218 height 33
click at [364, 821] on input "small" at bounding box center [387, 832] width 218 height 33
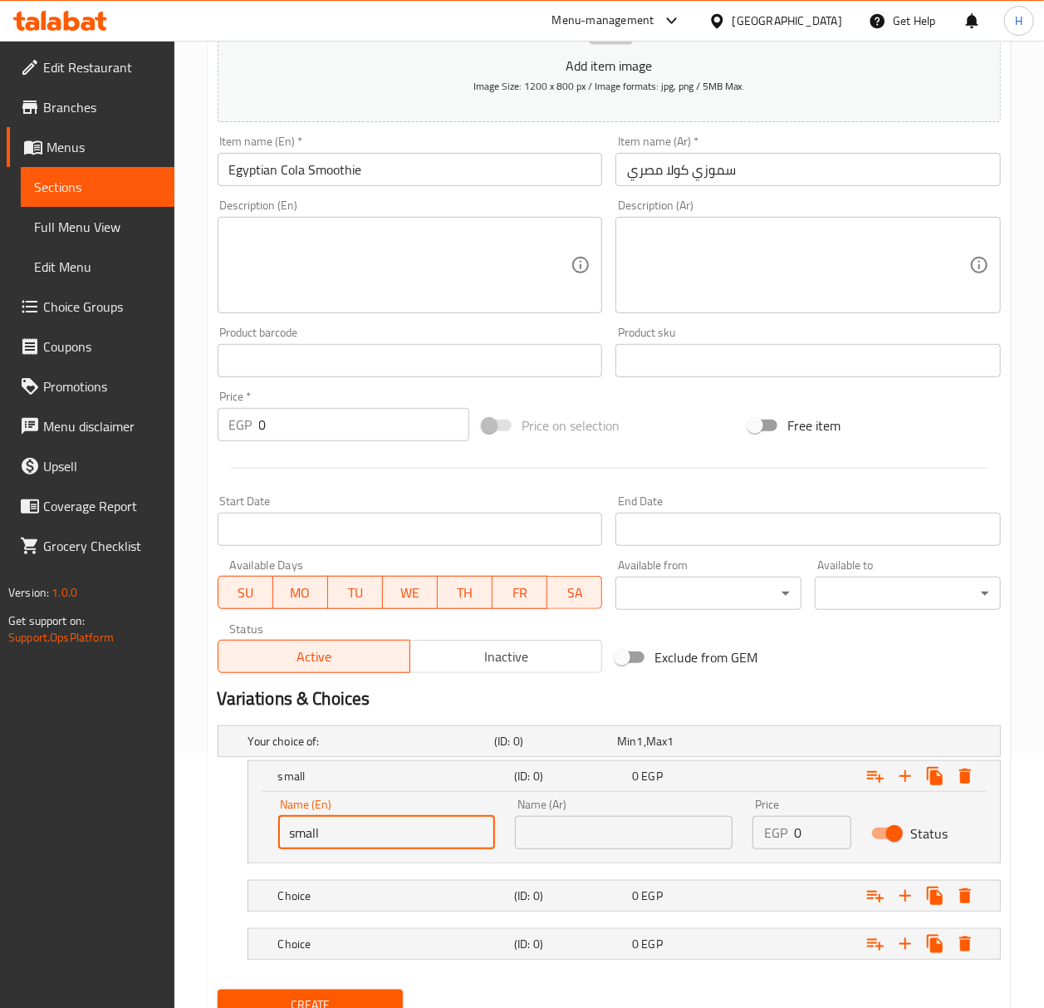
type input "Small"
click at [373, 898] on h5 "Choice" at bounding box center [392, 895] width 229 height 17
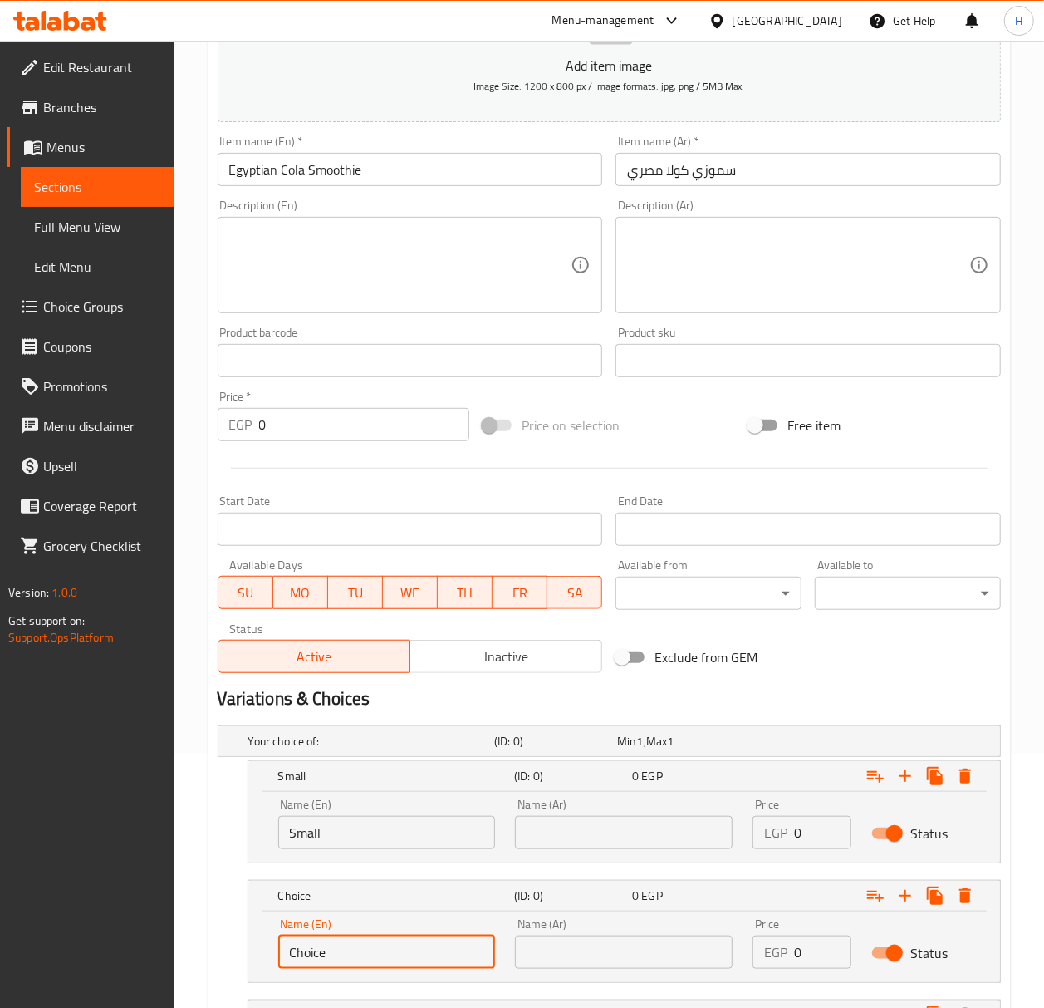
click at [373, 951] on input "Choice" at bounding box center [387, 951] width 218 height 33
click at [426, 955] on input "text" at bounding box center [387, 951] width 218 height 33
type input "Medium"
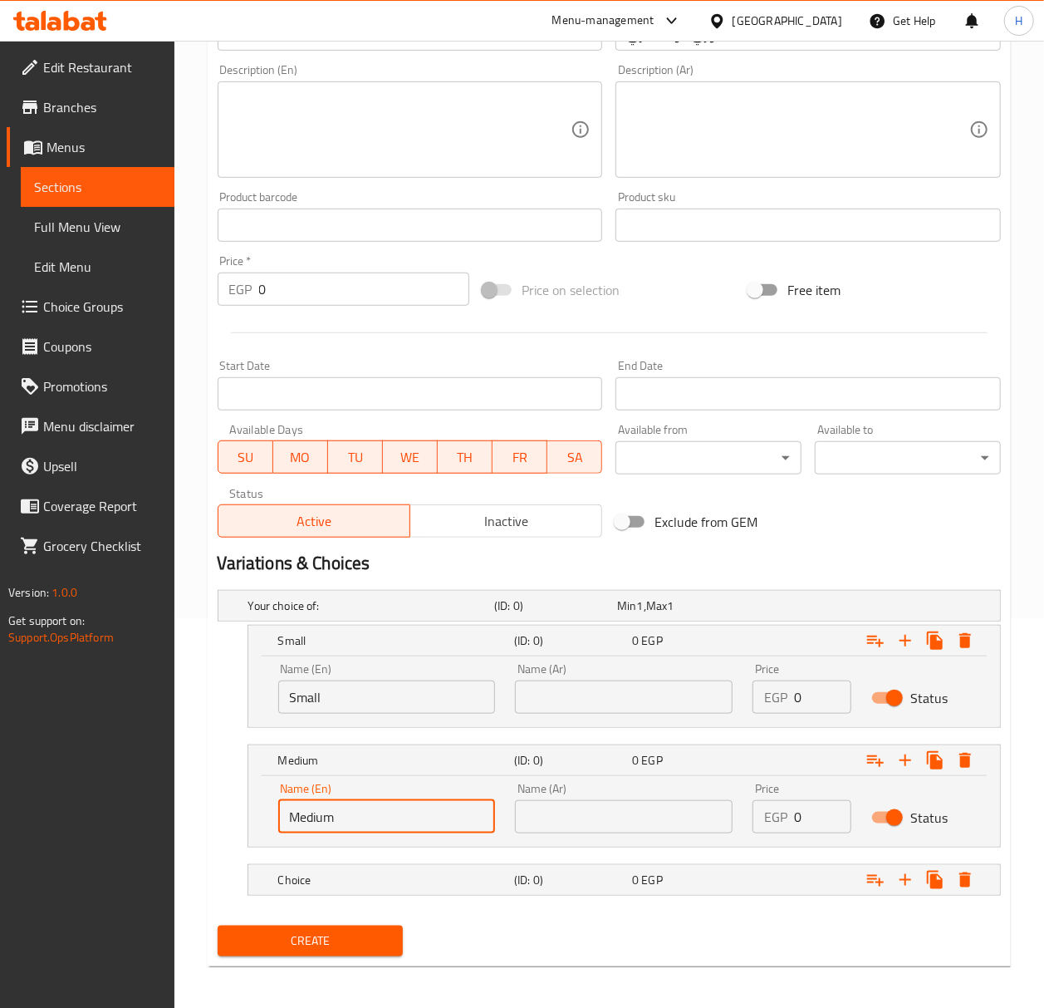
scroll to position [397, 0]
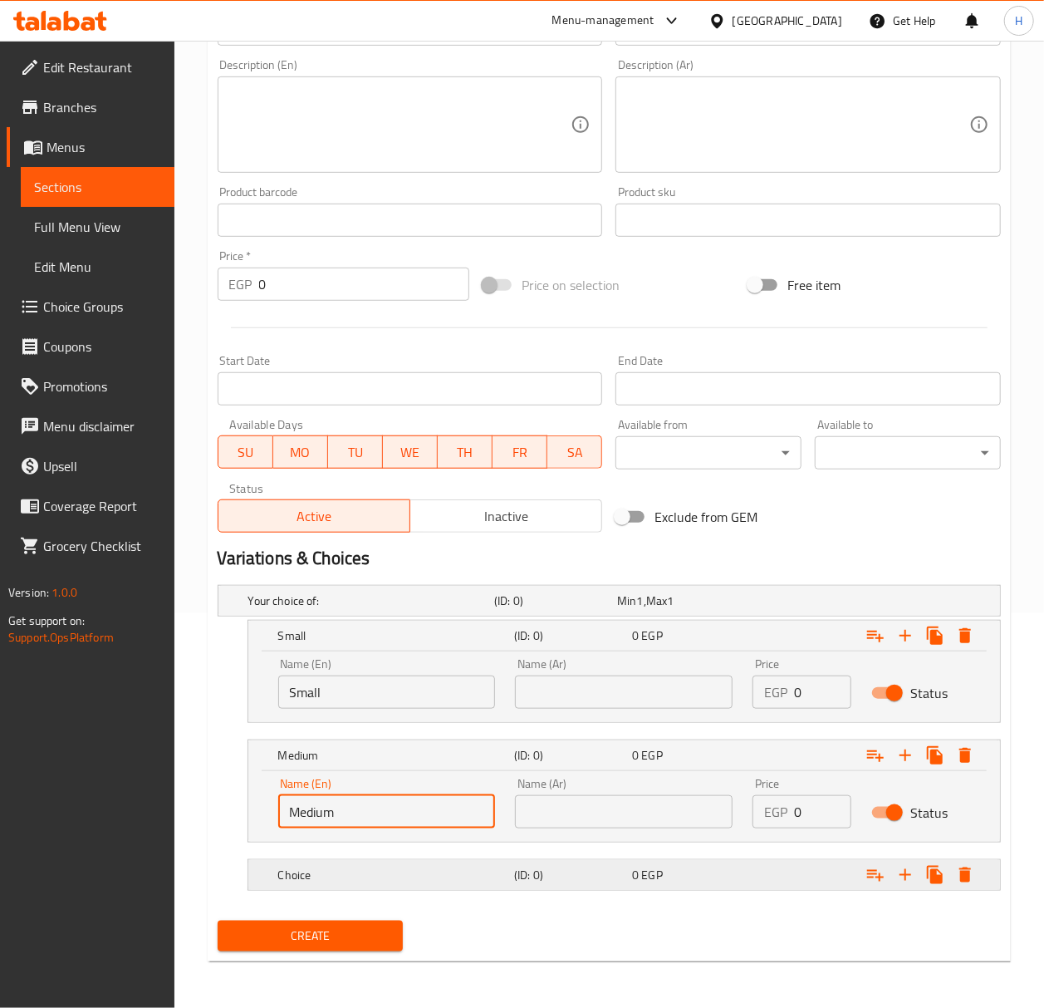
click at [363, 874] on h5 "Choice" at bounding box center [392, 874] width 229 height 17
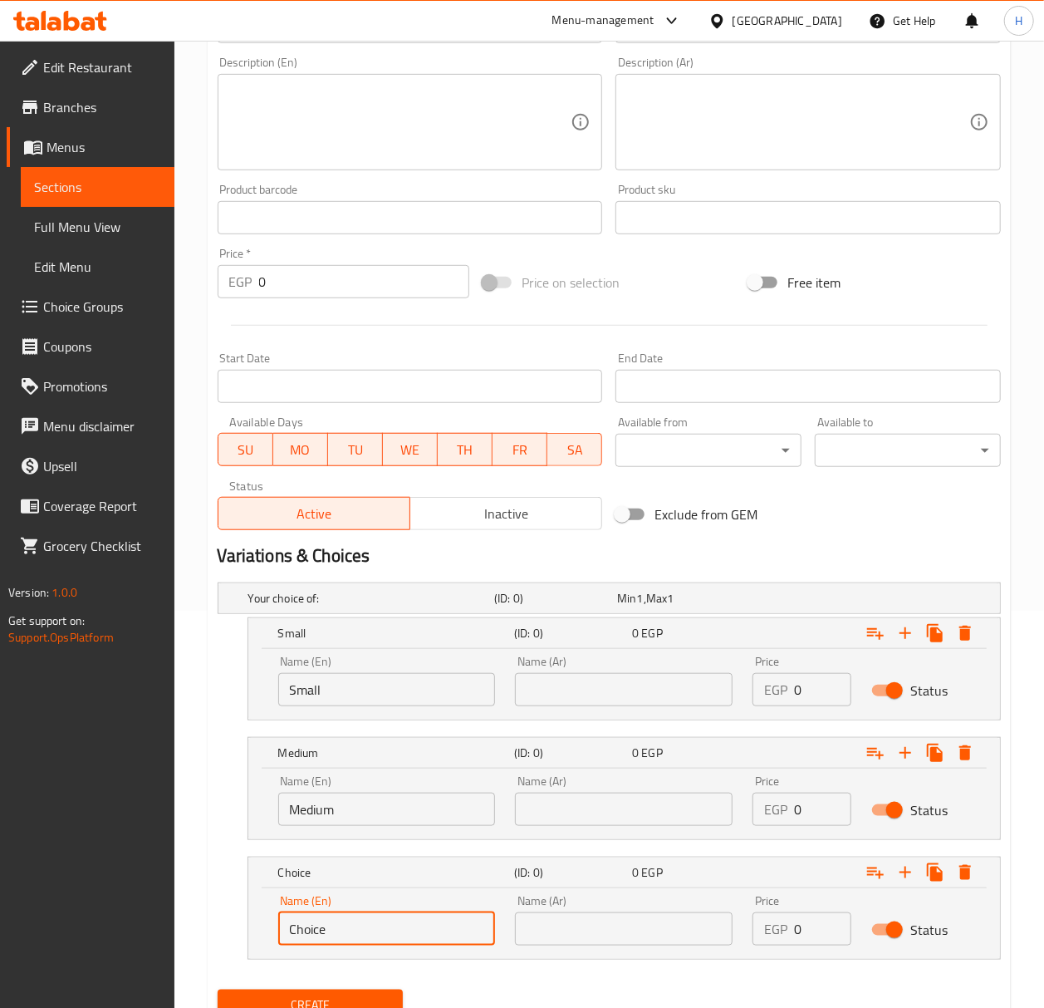
click at [351, 927] on input "Choice" at bounding box center [387, 928] width 218 height 33
click at [350, 927] on input "Choice" at bounding box center [387, 928] width 218 height 33
type input "/"
type input ":"
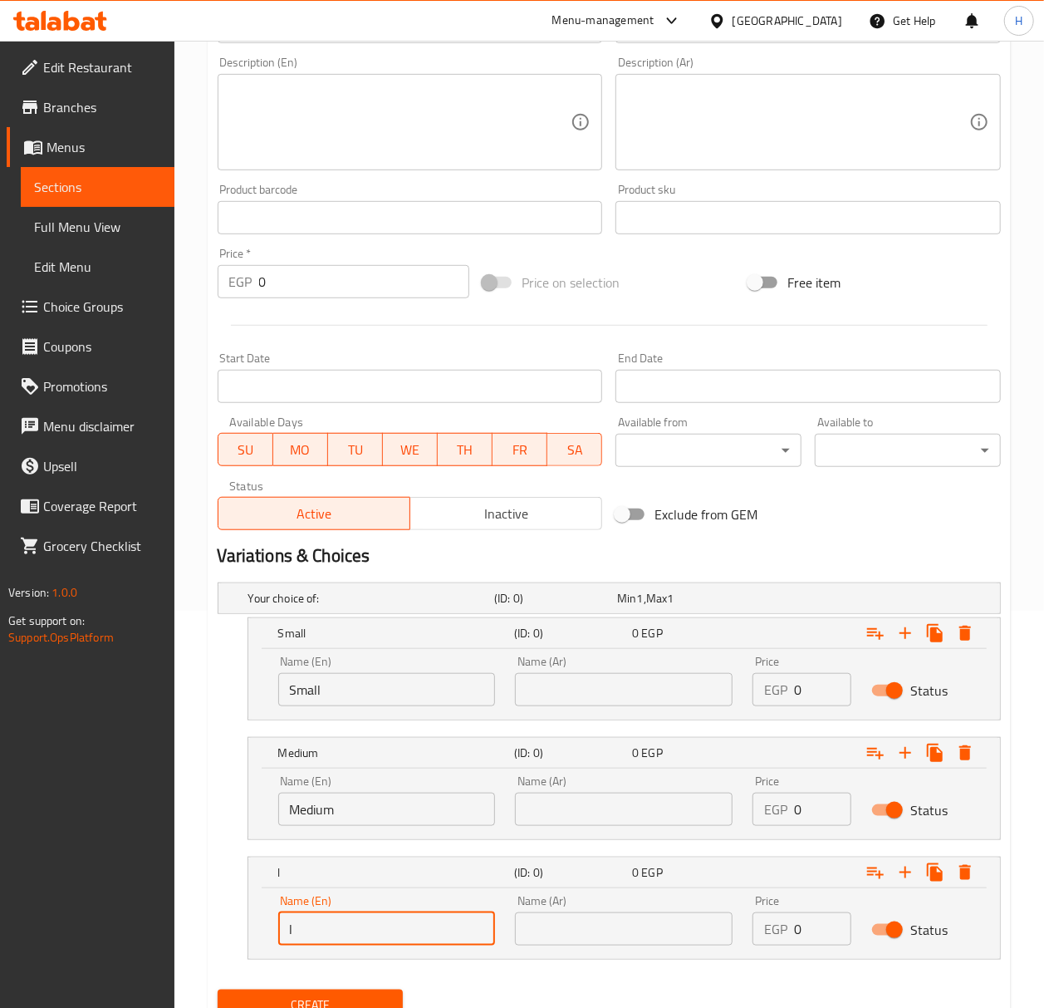
type input "Large"
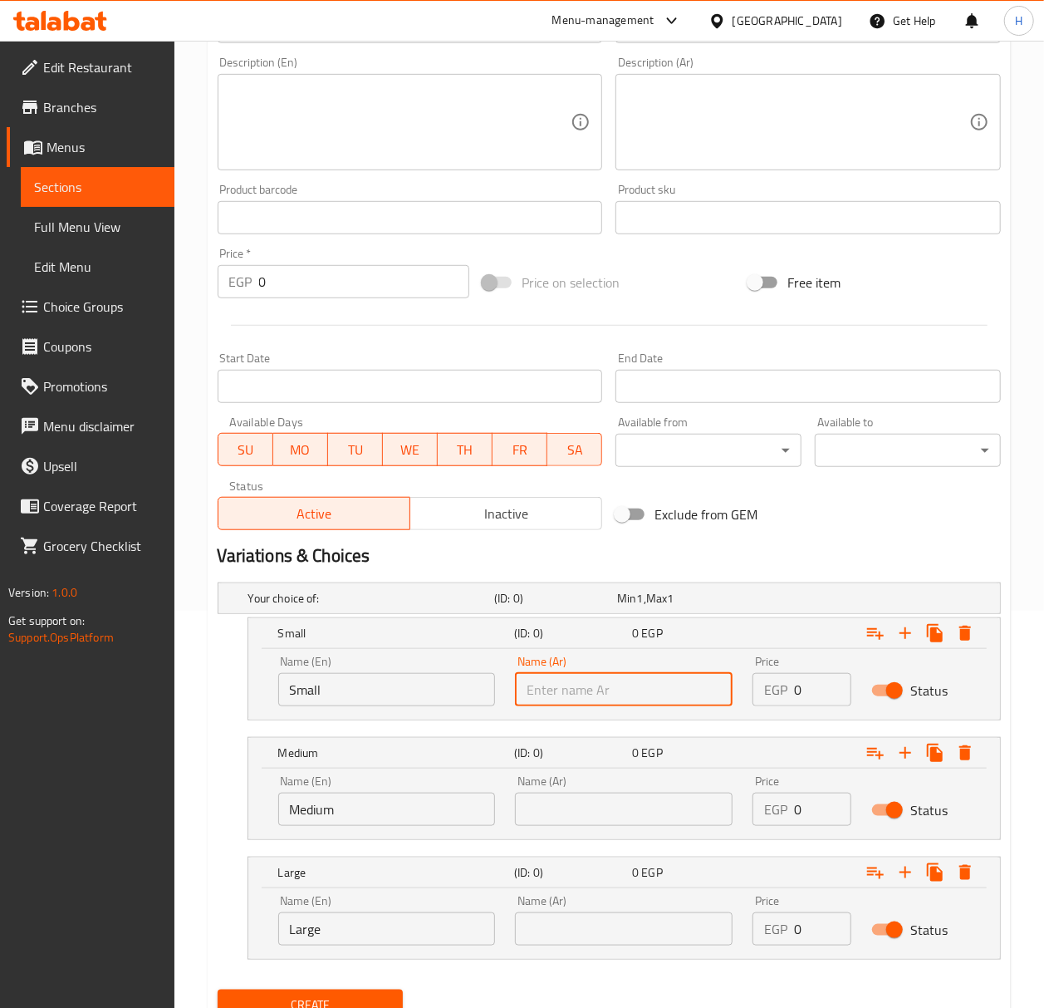
click at [558, 683] on input "text" at bounding box center [624, 689] width 218 height 33
type input "صغير"
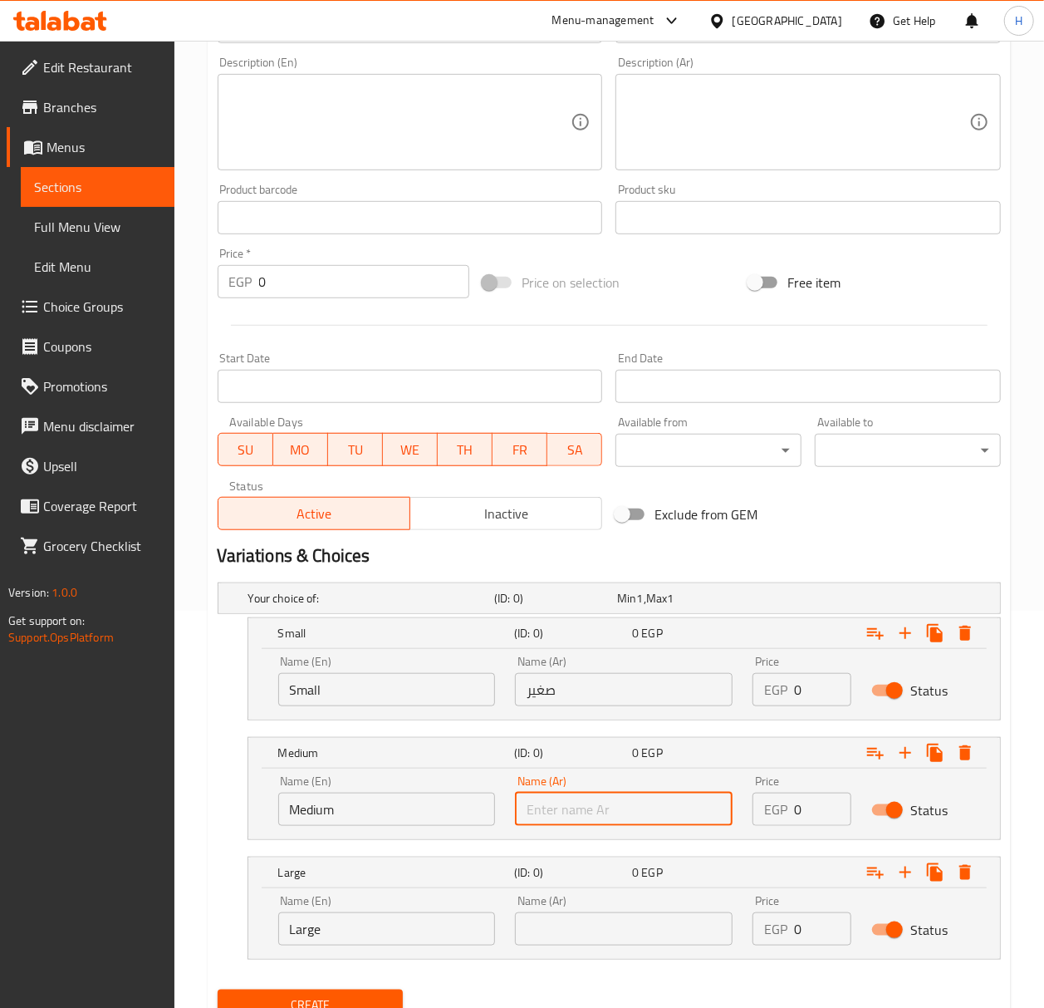
click at [601, 814] on input "text" at bounding box center [624, 808] width 218 height 33
type input "وسط"
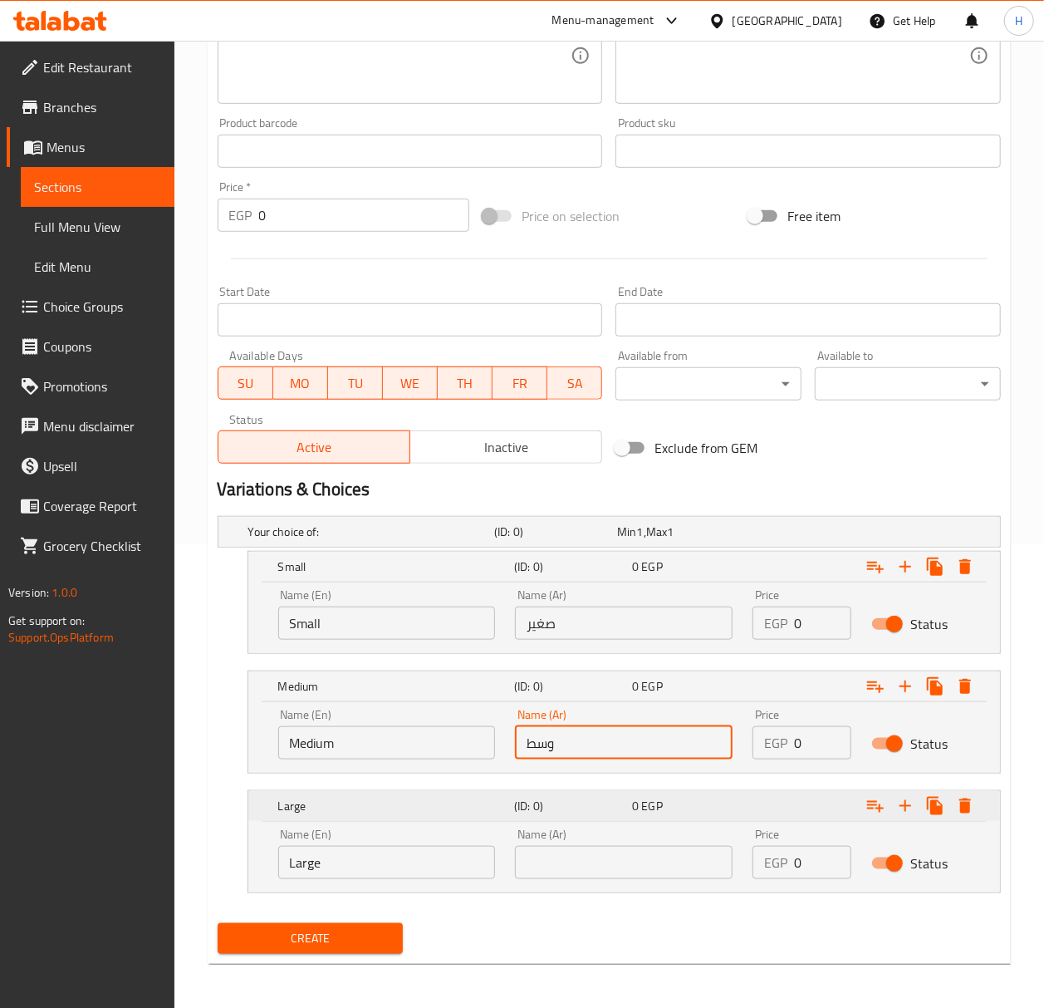
scroll to position [468, 0]
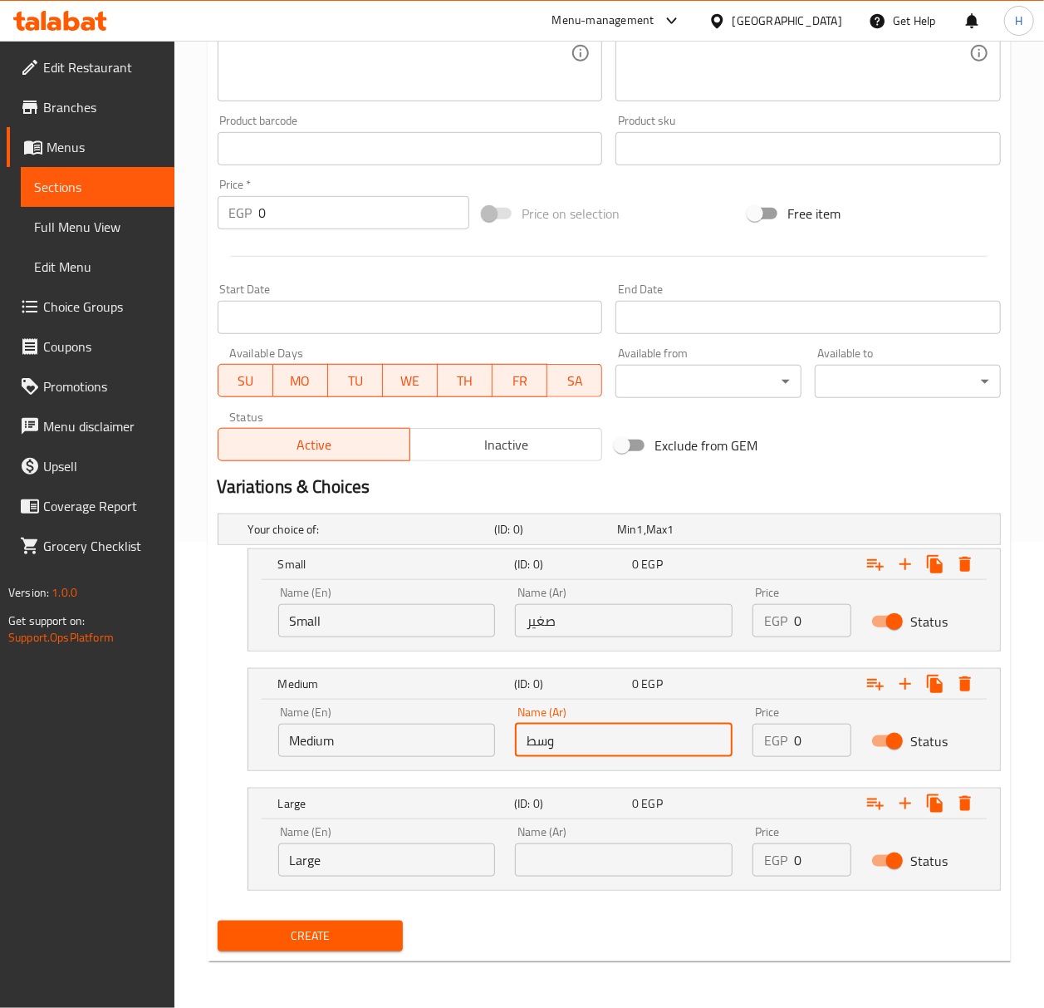
click at [588, 857] on input "text" at bounding box center [624, 859] width 218 height 33
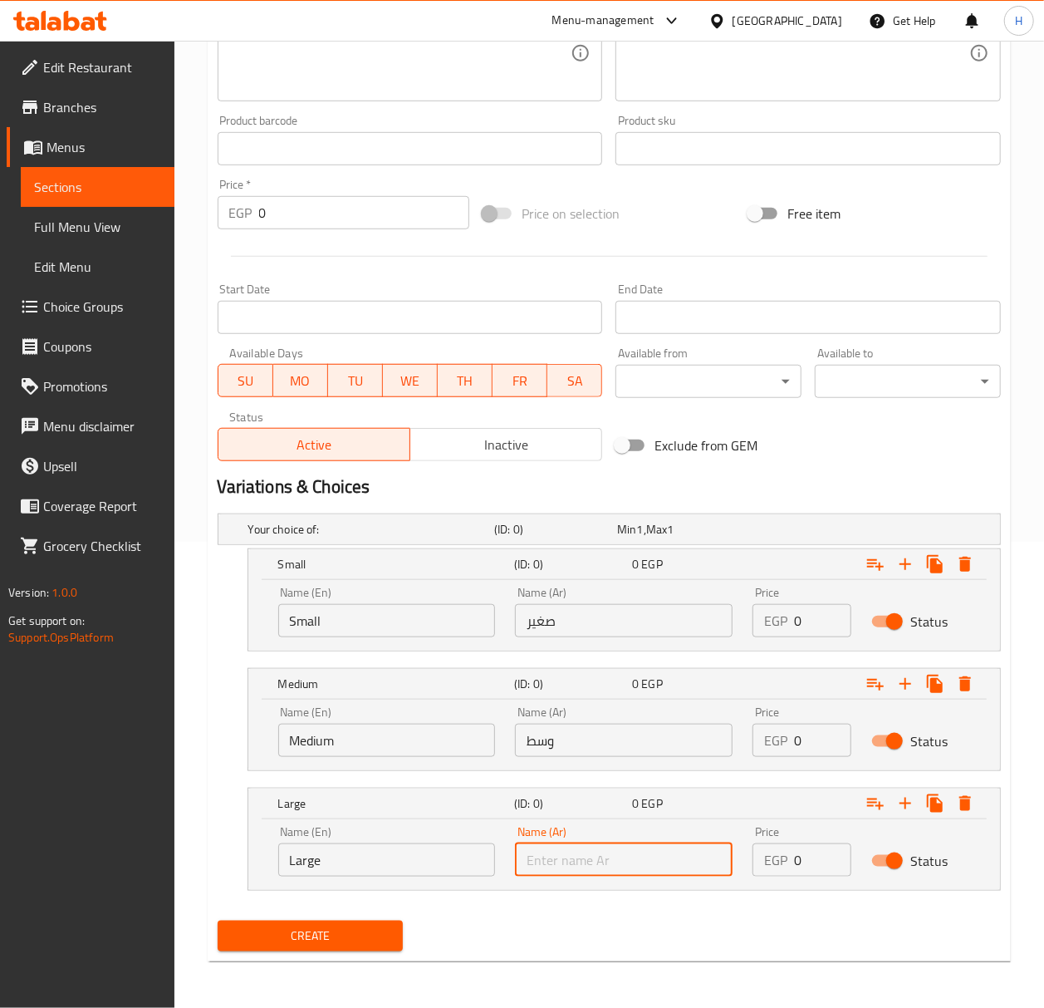
type input "كبير"
click at [806, 618] on input "0" at bounding box center [822, 620] width 57 height 33
type input "045"
click at [812, 735] on input "0" at bounding box center [822, 739] width 57 height 33
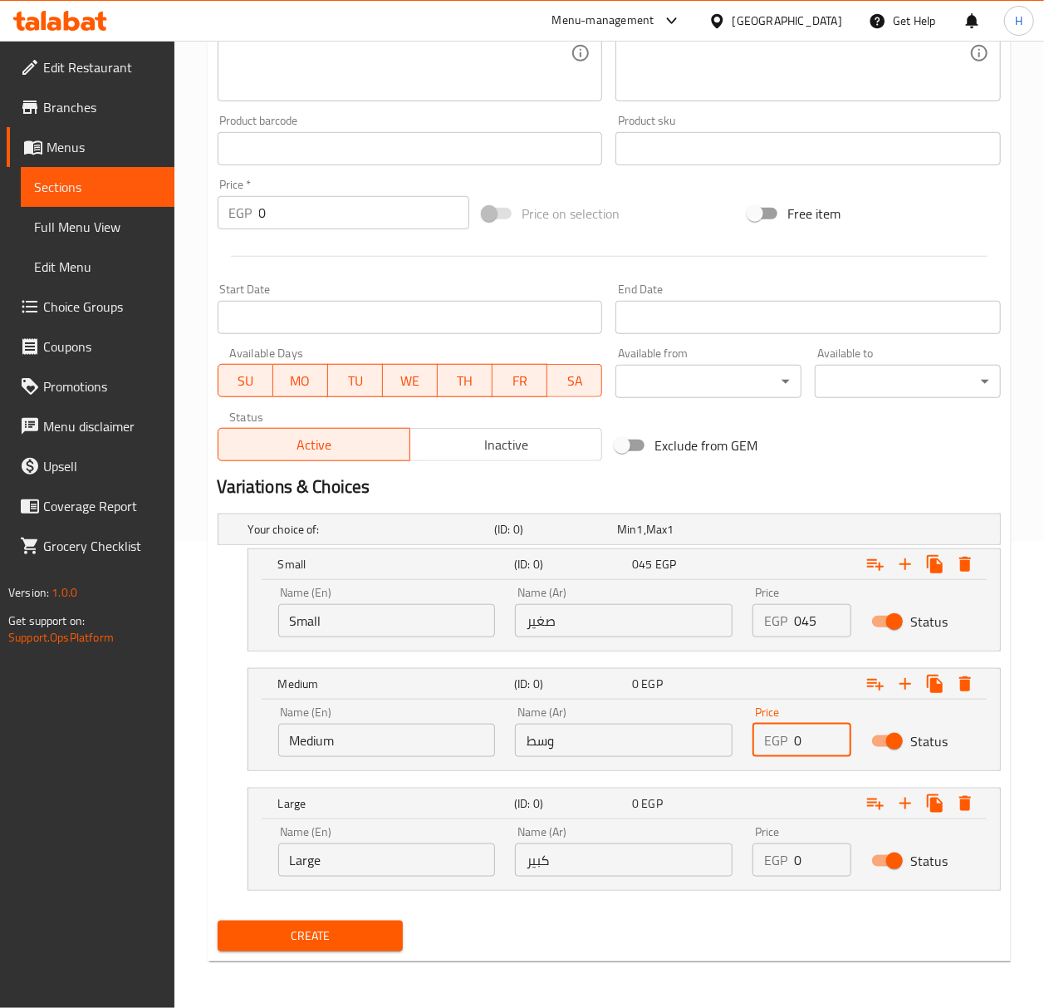
click at [812, 735] on input "0" at bounding box center [822, 739] width 57 height 33
click at [814, 736] on input "0" at bounding box center [822, 739] width 57 height 33
type input "55"
click at [806, 864] on input "0" at bounding box center [822, 859] width 57 height 33
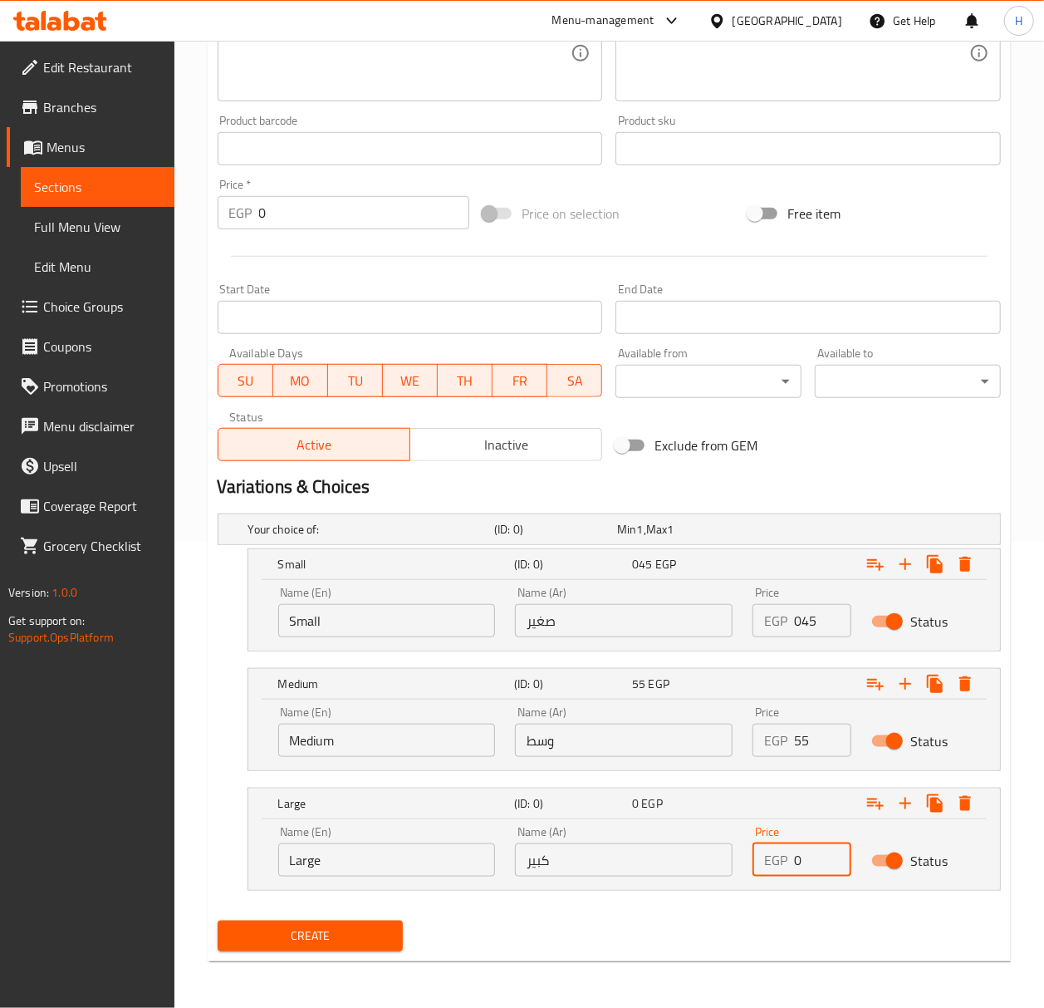
click at [806, 864] on input "0" at bounding box center [822, 859] width 57 height 33
type input "75"
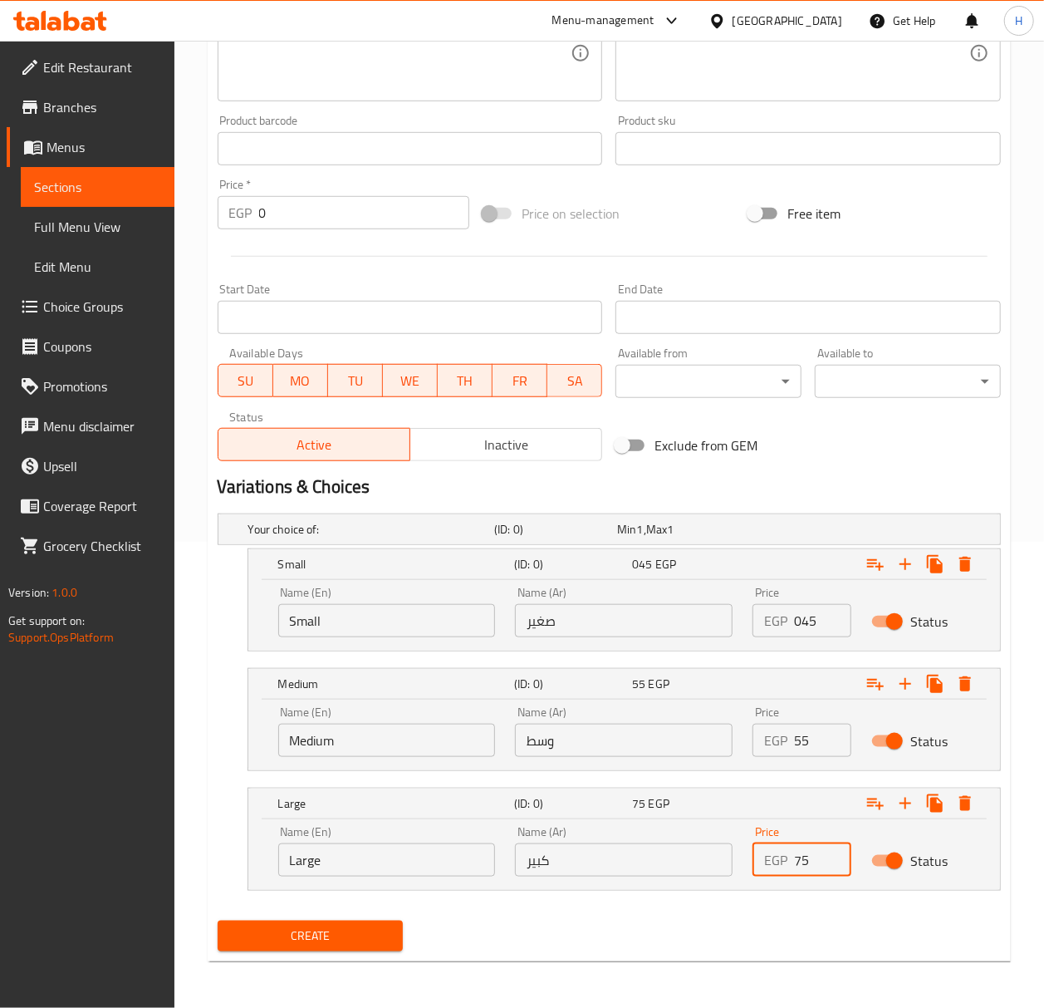
click at [218, 920] on button "Create" at bounding box center [311, 935] width 186 height 31
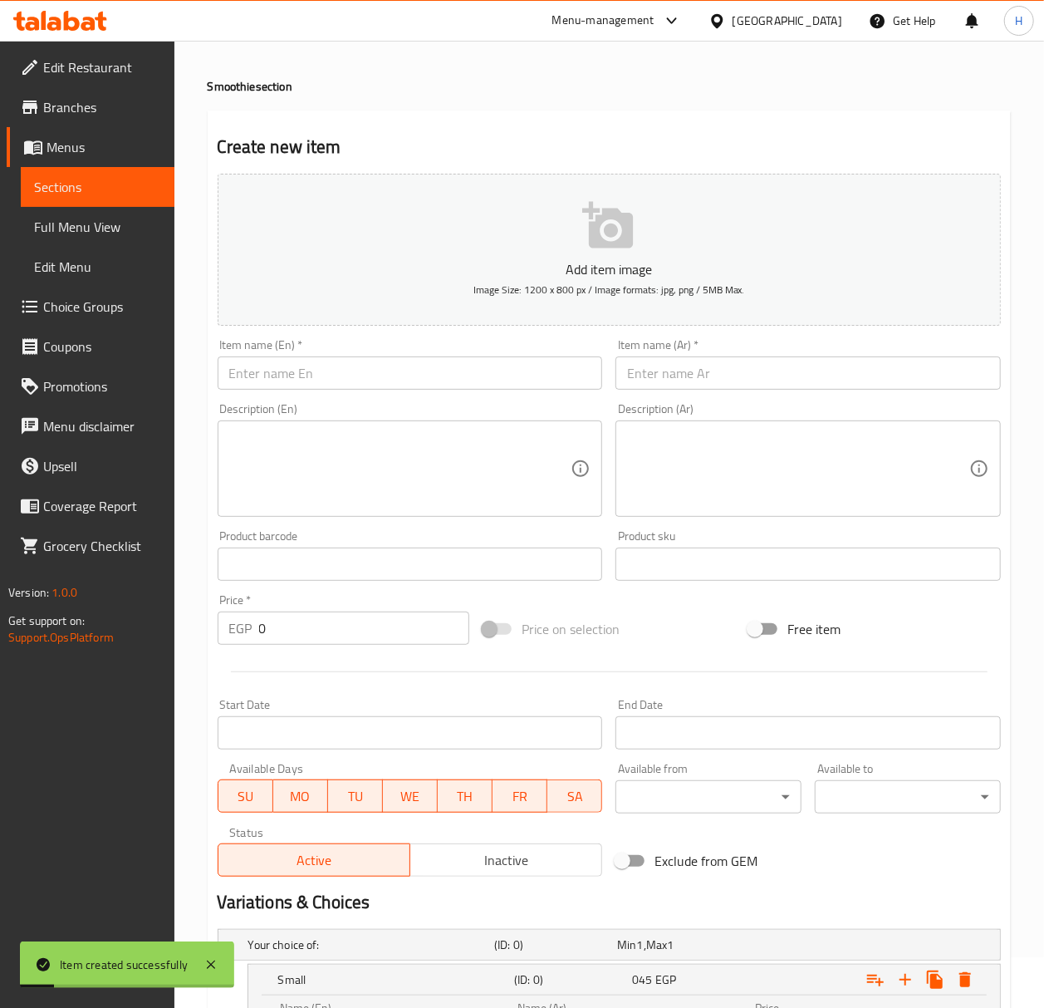
scroll to position [25, 0]
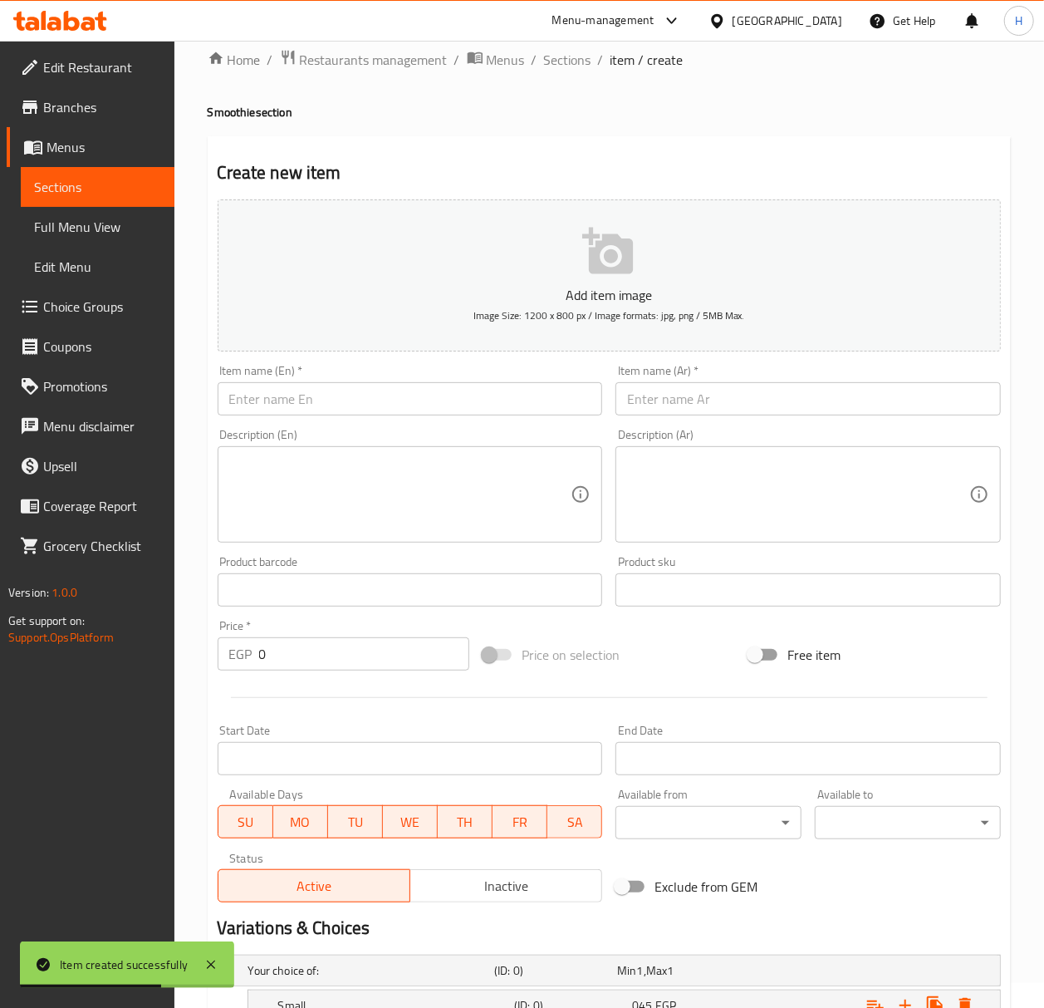
click at [719, 393] on input "text" at bounding box center [807, 398] width 385 height 33
paste input "سموزي"
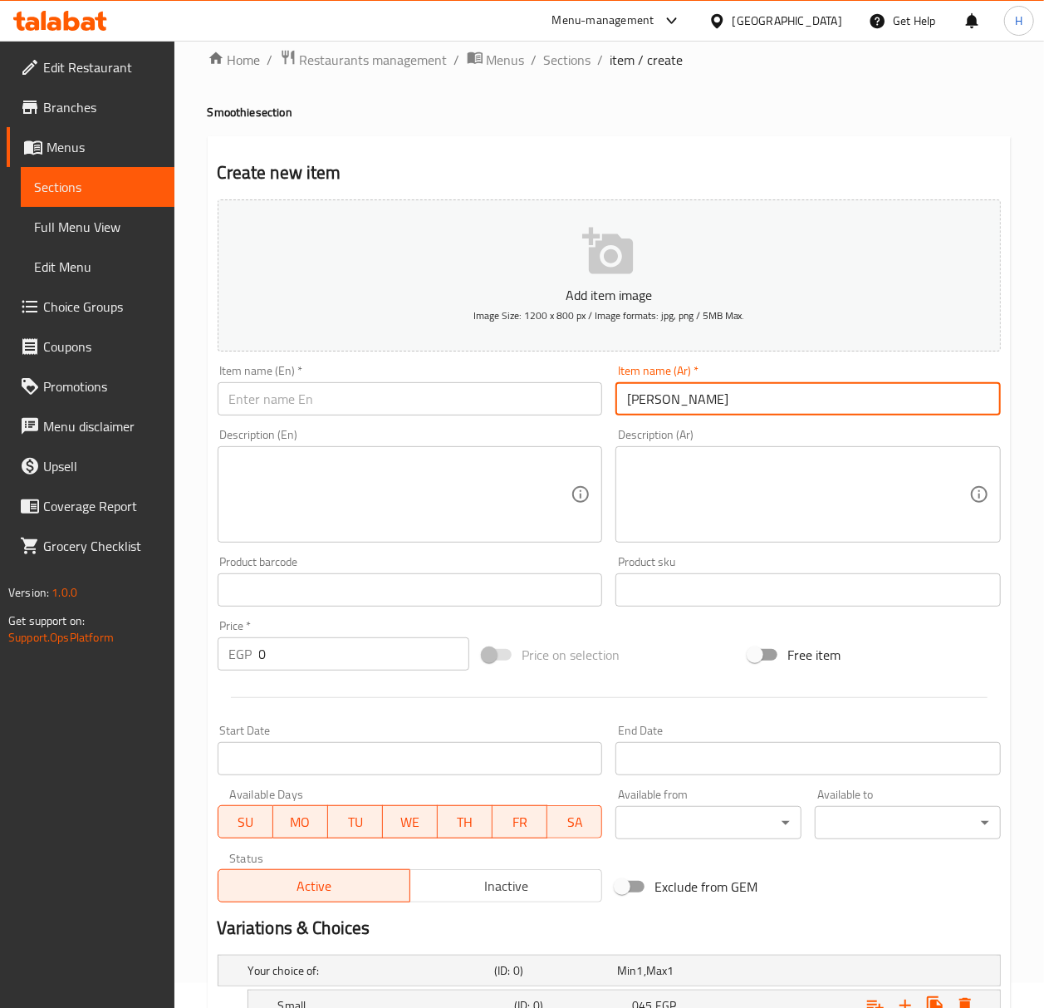
type input "[PERSON_NAME]"
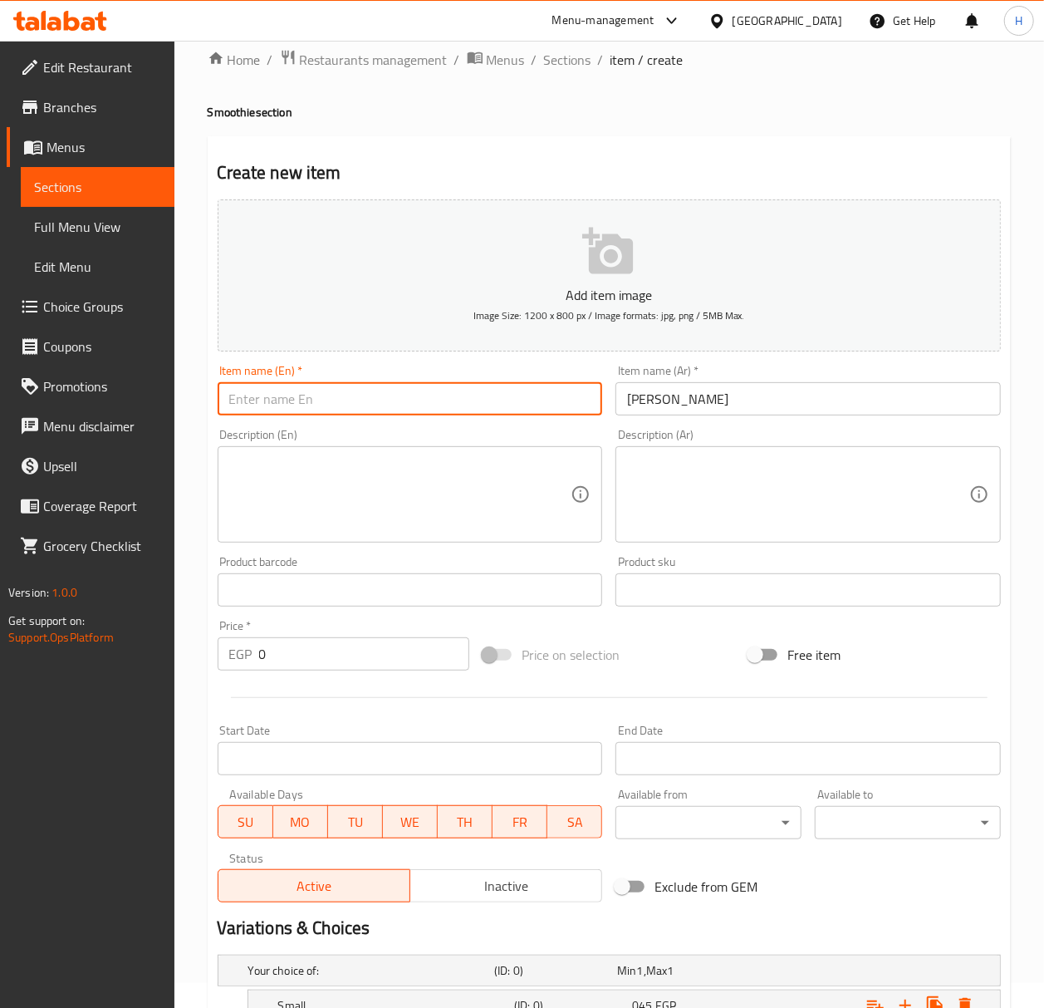
click at [476, 390] on input "text" at bounding box center [410, 398] width 385 height 33
click at [210, 113] on h4 "Smoothie section" at bounding box center [609, 112] width 803 height 17
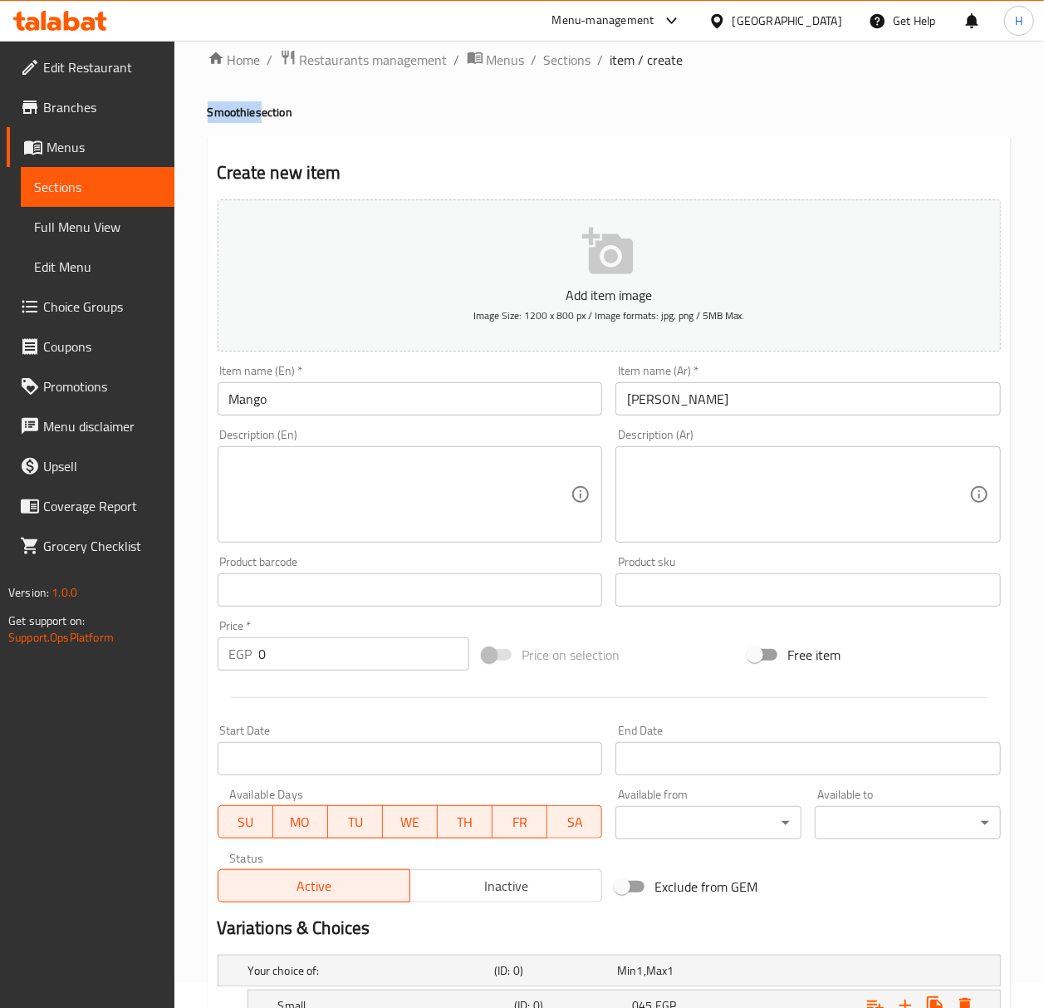
click at [210, 113] on h4 "Smoothie section" at bounding box center [609, 112] width 803 height 17
click at [227, 106] on h4 "Smoothie section" at bounding box center [609, 112] width 803 height 17
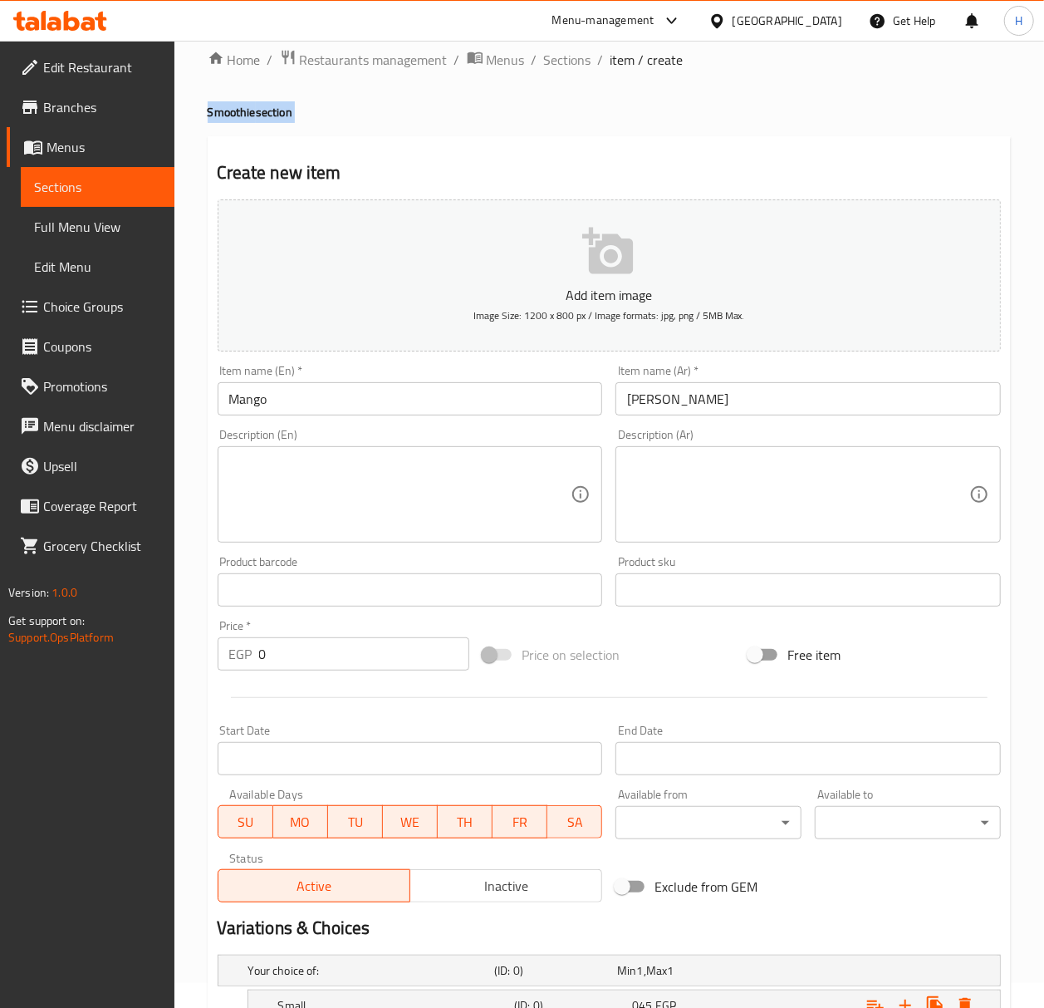
click at [227, 107] on h4 "Smoothie section" at bounding box center [609, 112] width 803 height 17
click at [227, 114] on h4 "Smoothie section" at bounding box center [609, 112] width 803 height 17
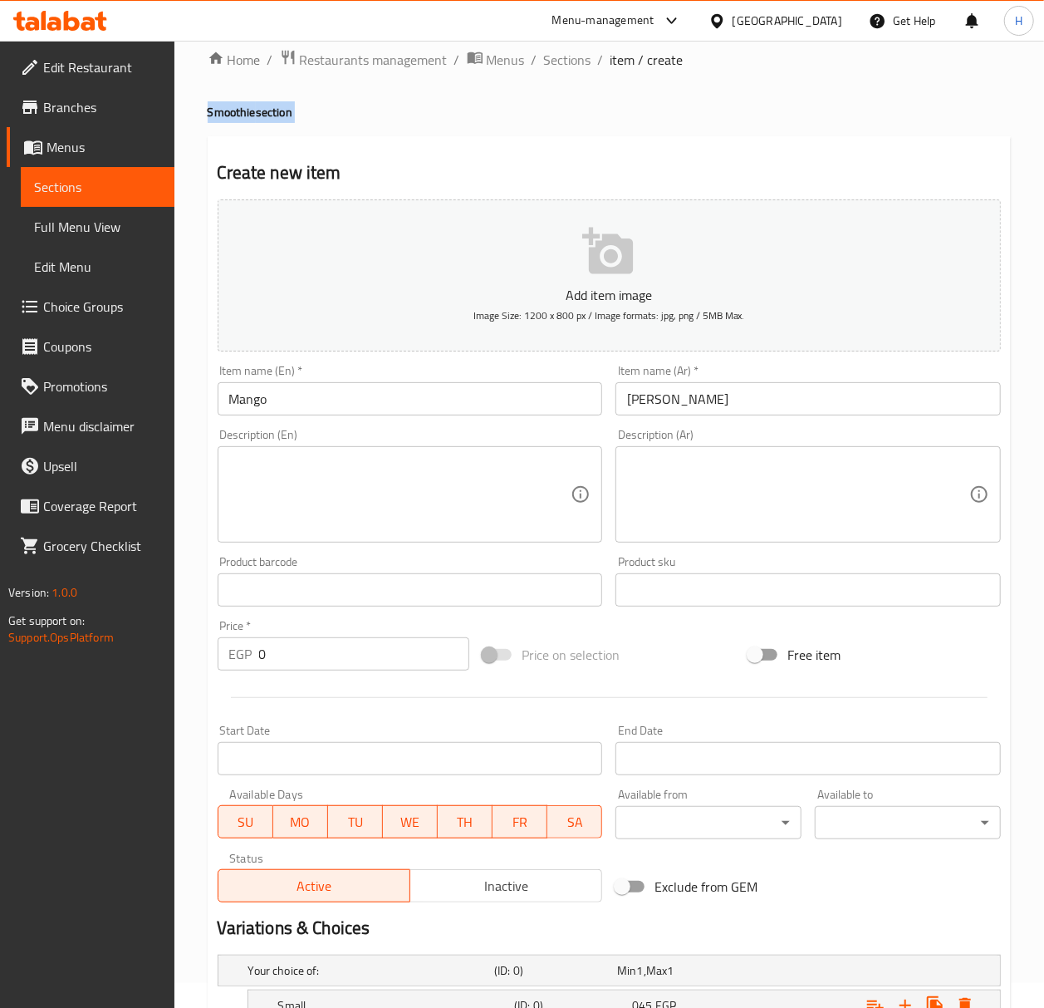
click at [227, 114] on h4 "Smoothie section" at bounding box center [609, 112] width 803 height 17
click at [321, 128] on div "Home / Restaurants management / Menus / Sections / item / create Smoothie secti…" at bounding box center [609, 732] width 803 height 1366
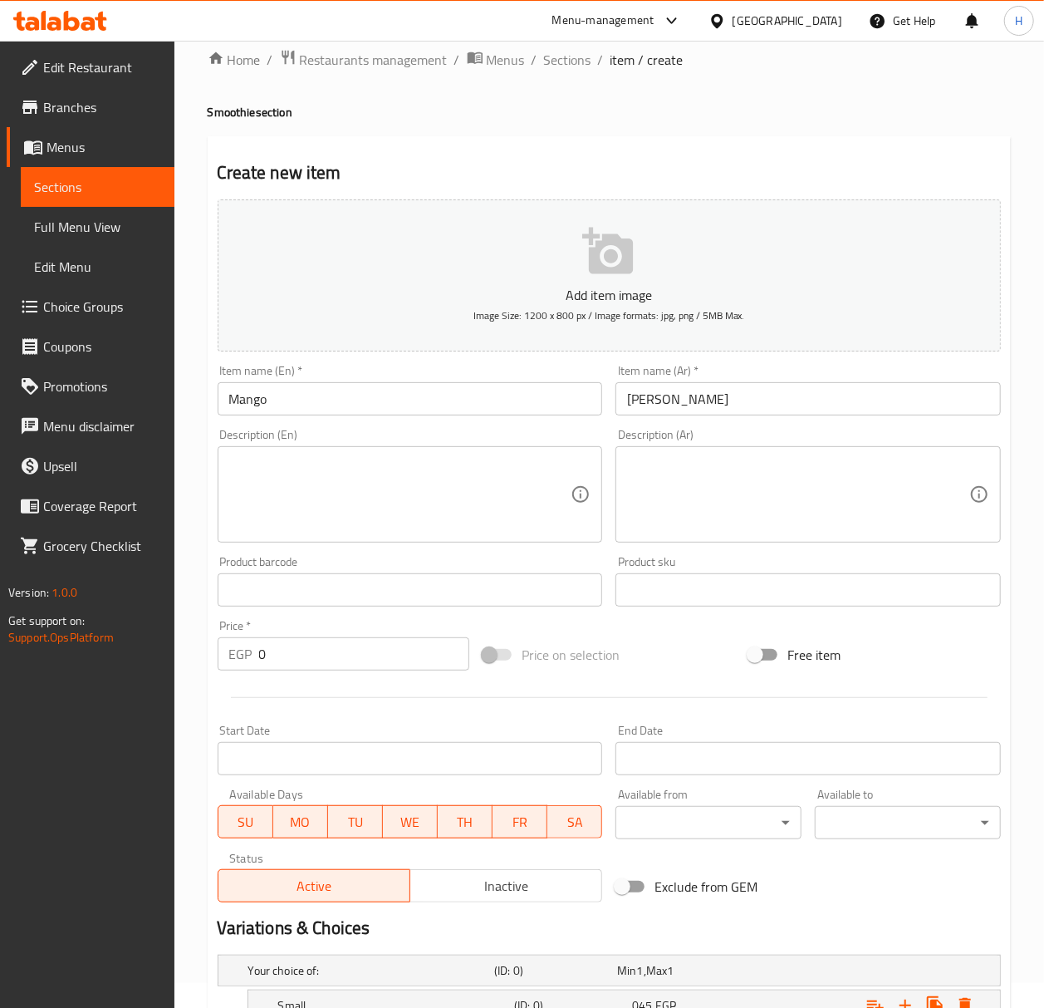
click at [227, 111] on h4 "Smoothie section" at bounding box center [609, 112] width 803 height 17
click at [340, 120] on div "Home / Restaurants management / Menus / Sections / item / create Smoothie secti…" at bounding box center [609, 732] width 803 height 1366
click at [229, 111] on h4 "Smoothie section" at bounding box center [609, 112] width 803 height 17
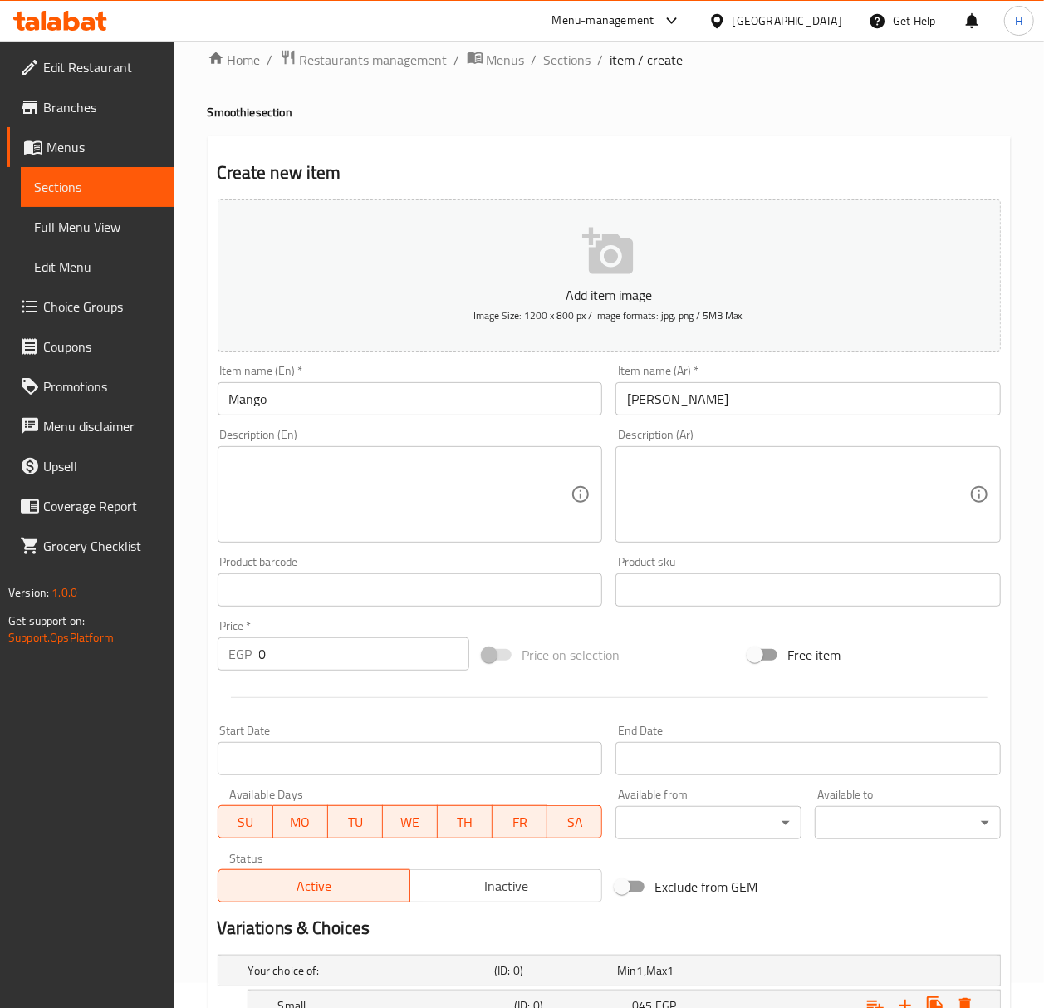
click at [229, 110] on h4 "Smoothie section" at bounding box center [609, 112] width 803 height 17
click at [229, 107] on h4 "Smoothie section" at bounding box center [609, 112] width 803 height 17
click at [217, 106] on h4 "Smoothie section" at bounding box center [609, 112] width 803 height 17
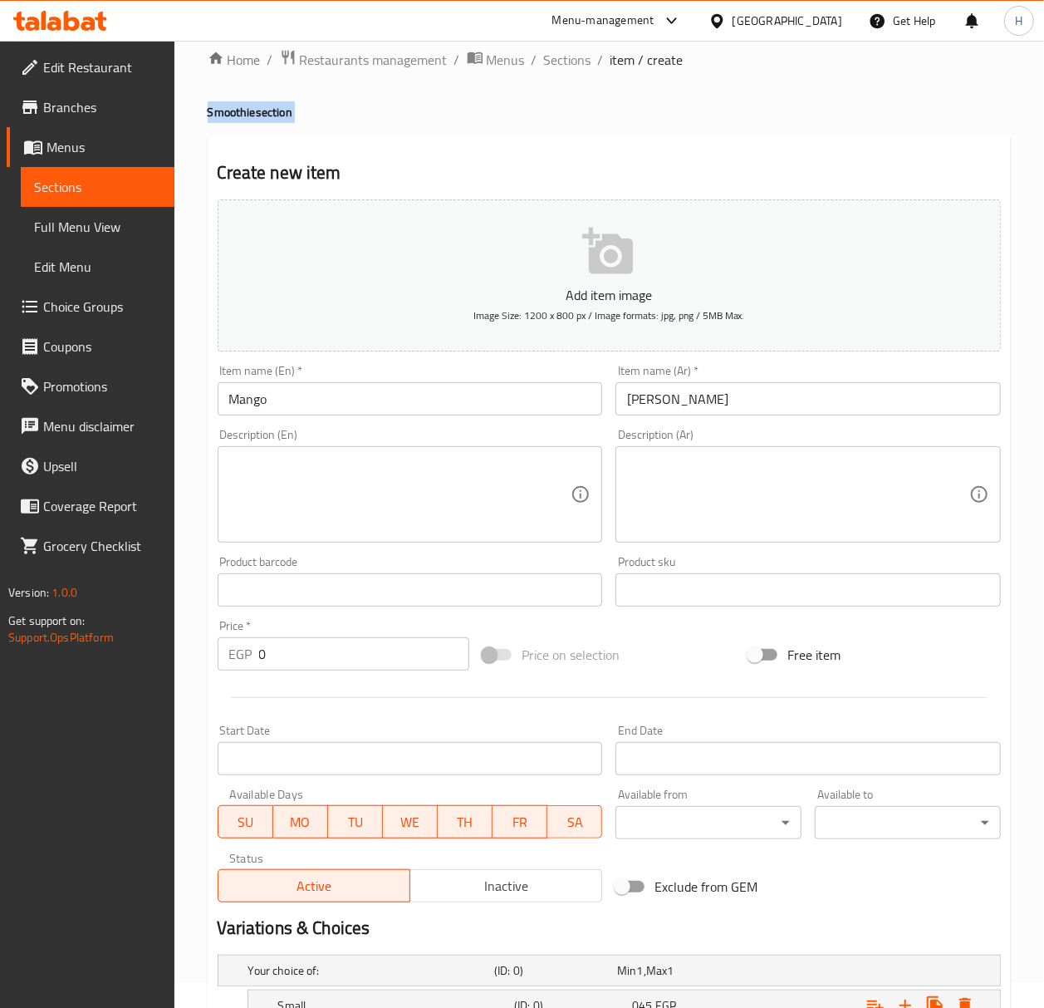
click at [380, 116] on h4 "Smoothie section" at bounding box center [609, 112] width 803 height 17
click at [233, 111] on h4 "Smoothie section" at bounding box center [609, 112] width 803 height 17
copy h4 "Smoothie"
click at [327, 389] on input "Mango" at bounding box center [410, 398] width 385 height 33
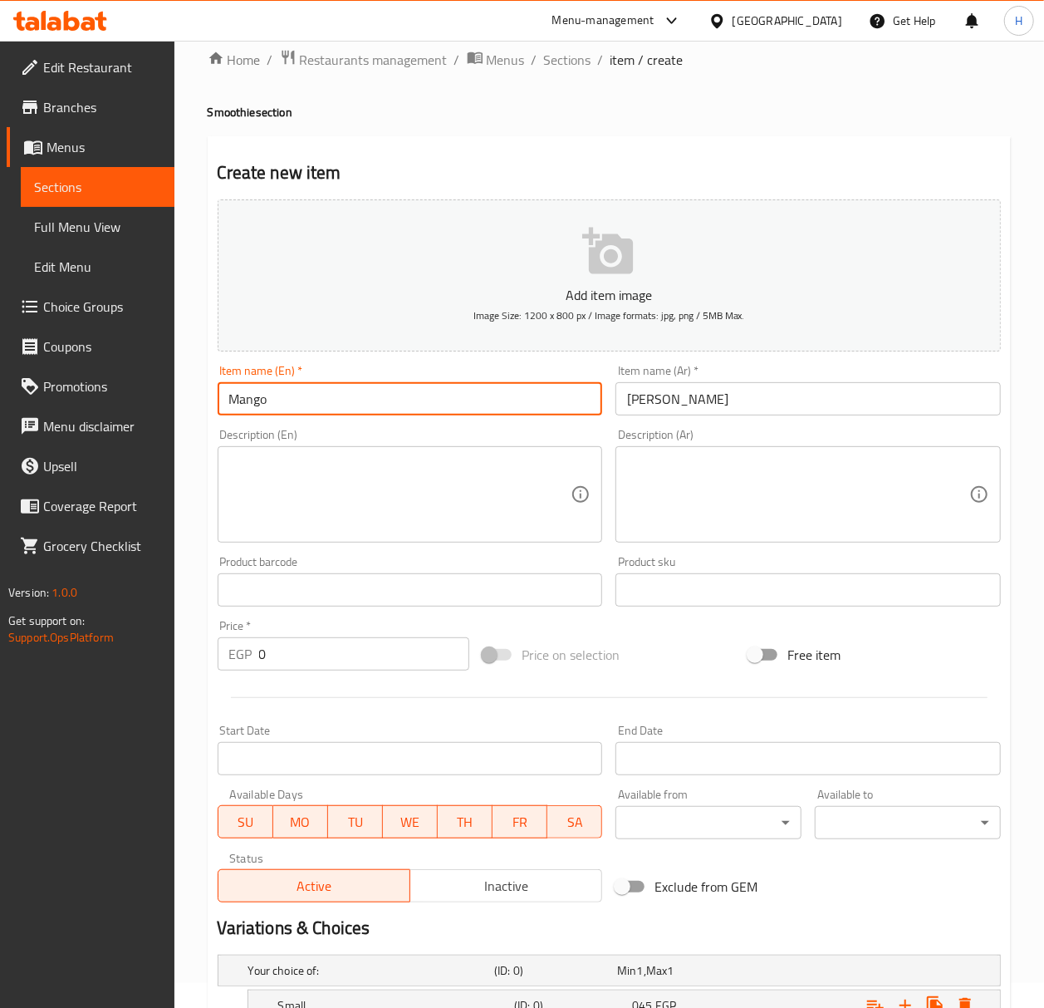
paste input "Smoothie"
type input "[PERSON_NAME]"
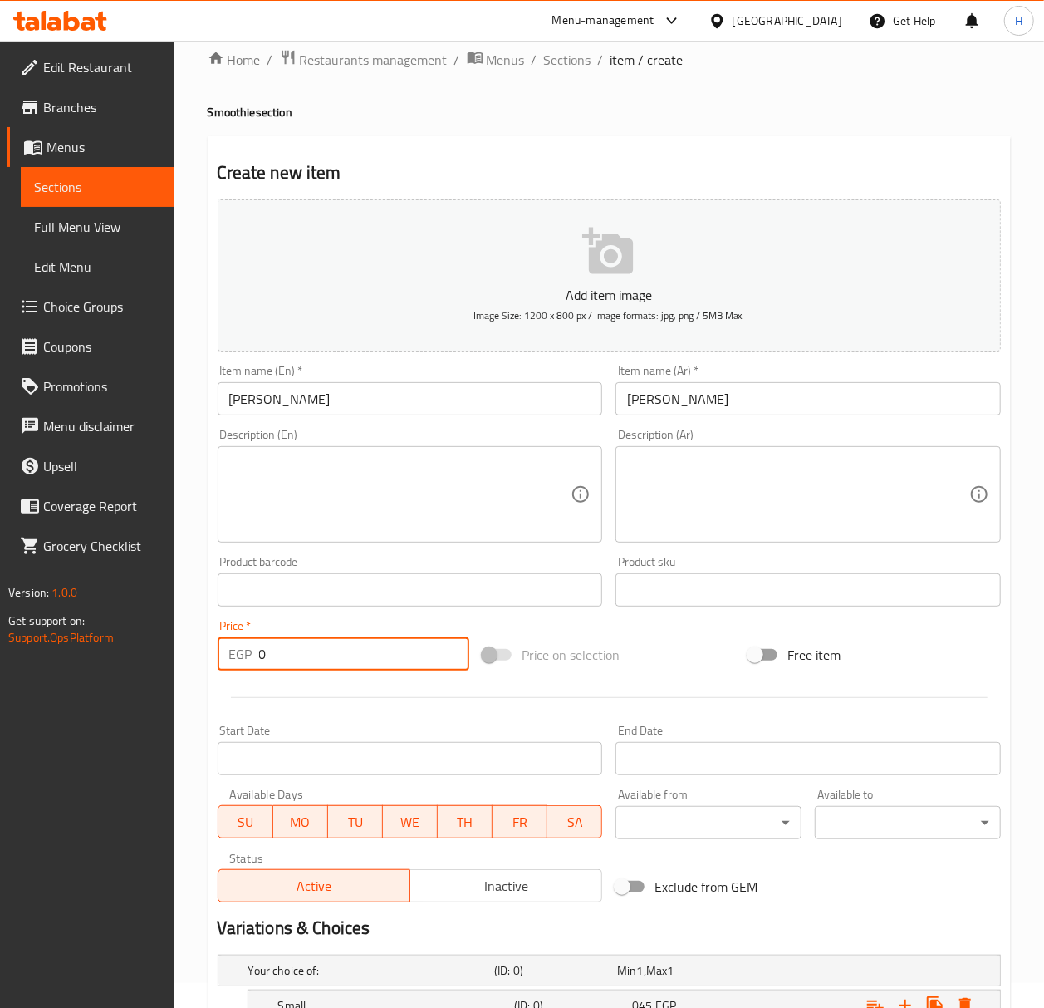
click at [334, 659] on input "0" at bounding box center [364, 653] width 211 height 33
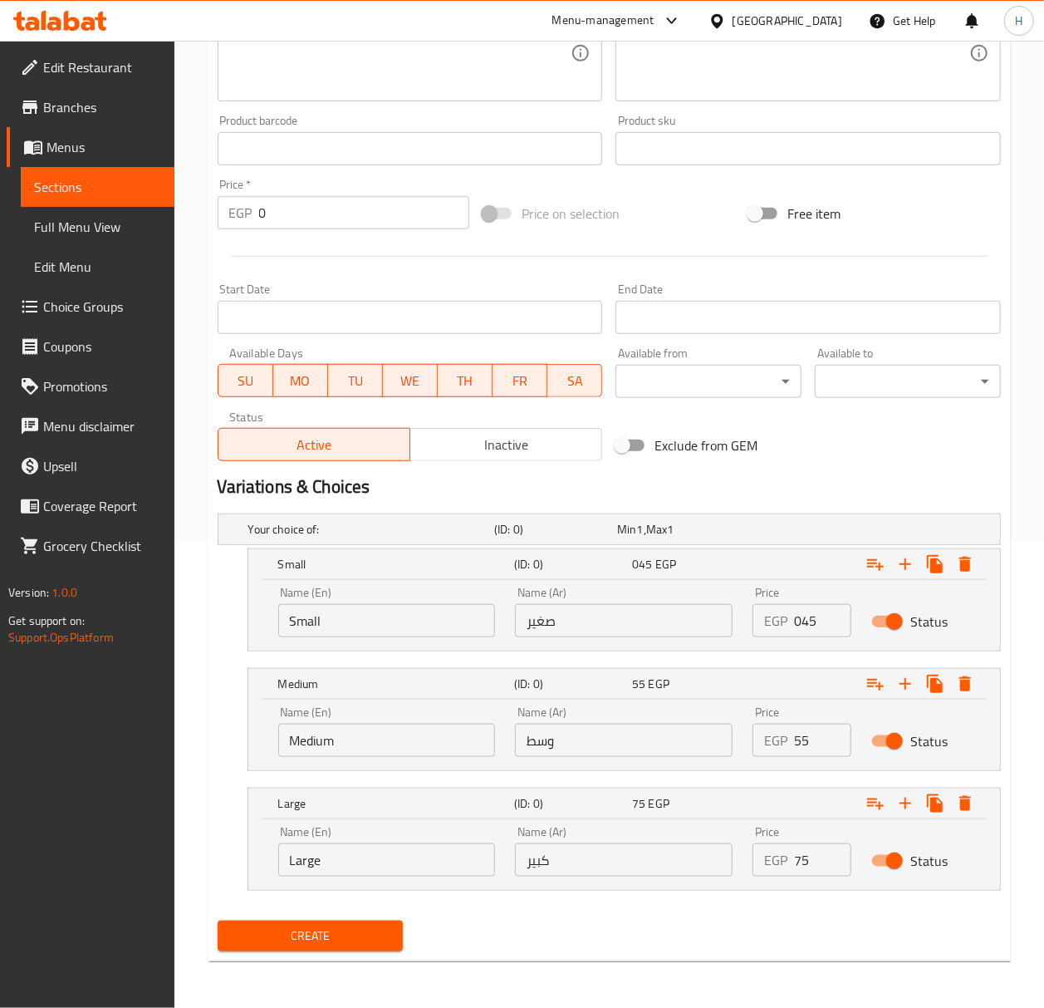
scroll to position [468, 0]
click at [272, 934] on span "Create" at bounding box center [310, 935] width 159 height 21
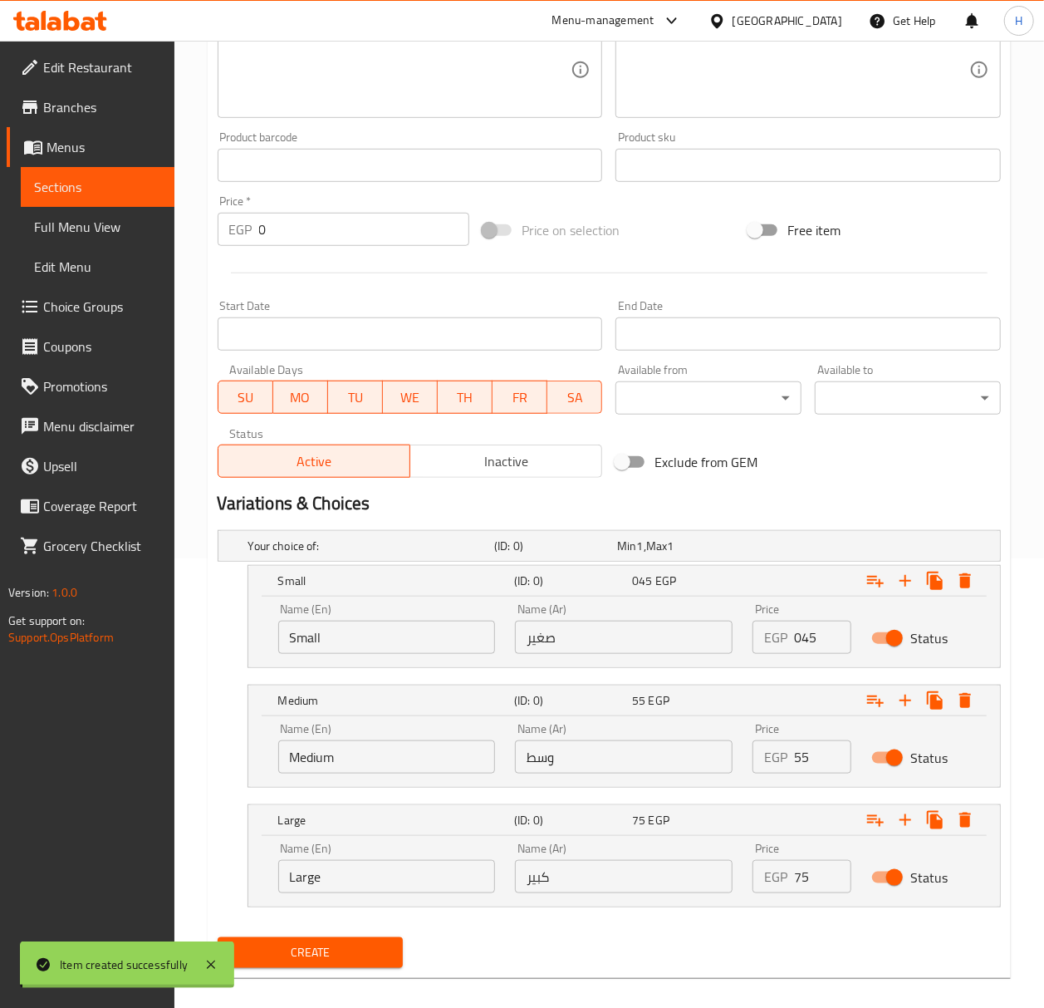
scroll to position [0, 0]
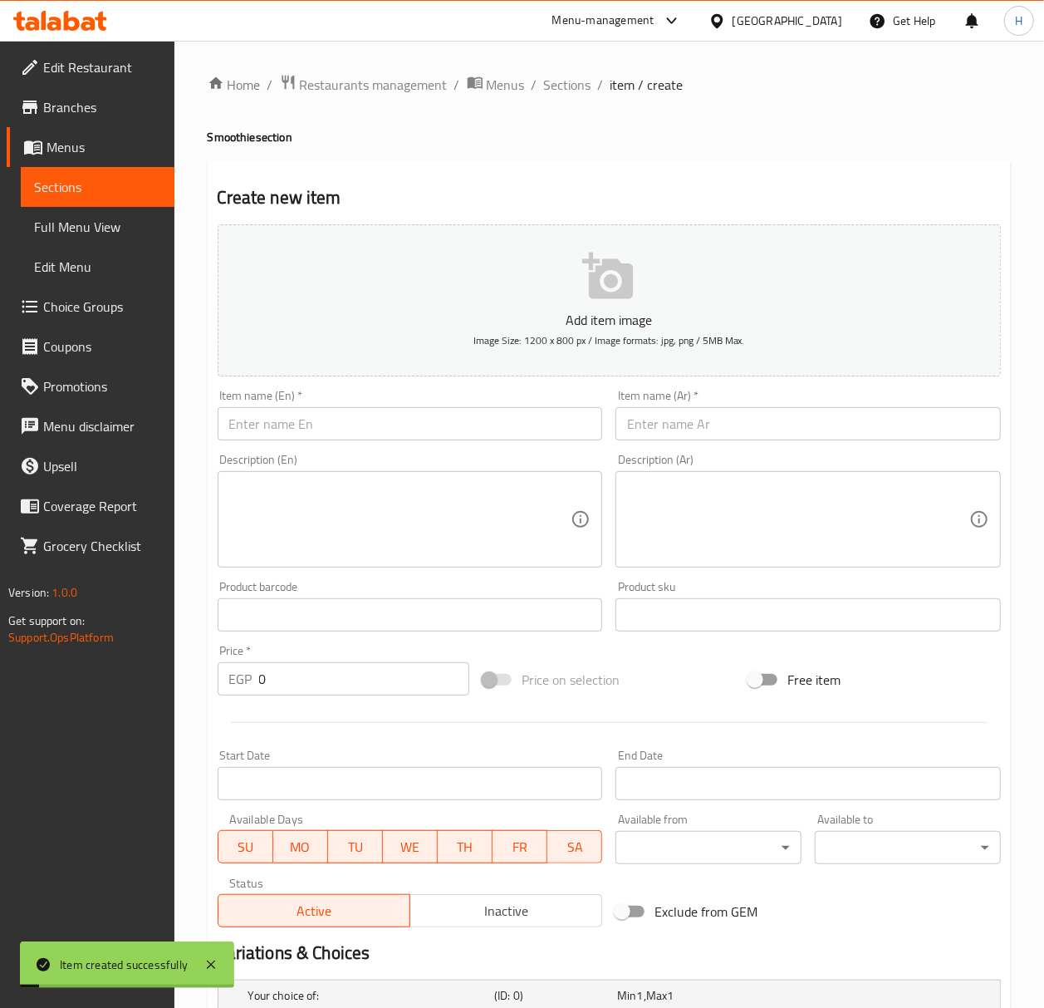
click at [741, 419] on input "text" at bounding box center [807, 423] width 385 height 33
paste input "سموزي"
click at [781, 399] on div "Item name (Ar)   * سموزي Item name (Ar) *" at bounding box center [807, 415] width 385 height 51
click at [782, 422] on input "سموزي" at bounding box center [807, 423] width 385 height 33
paste input "فراولة"
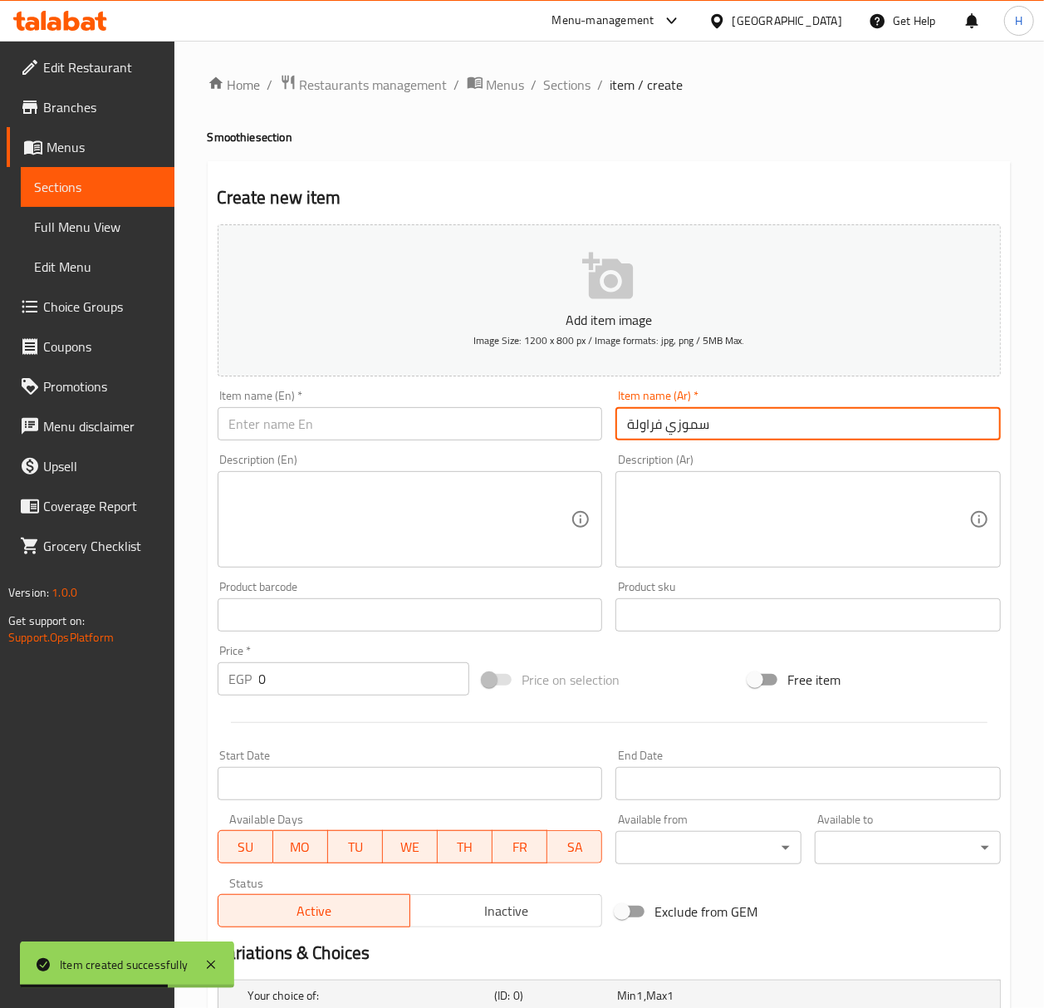
type input "سموزي فراولة"
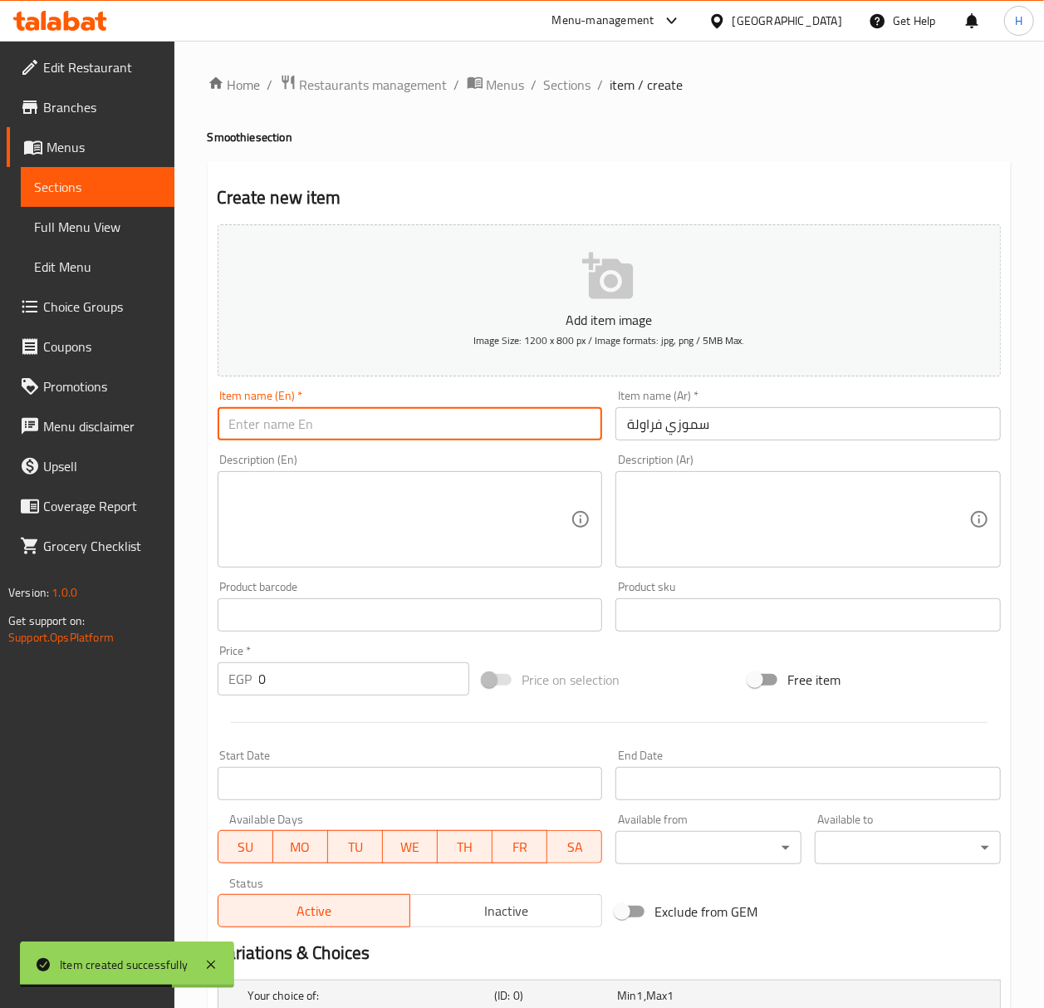
click at [346, 420] on input "text" at bounding box center [410, 423] width 385 height 33
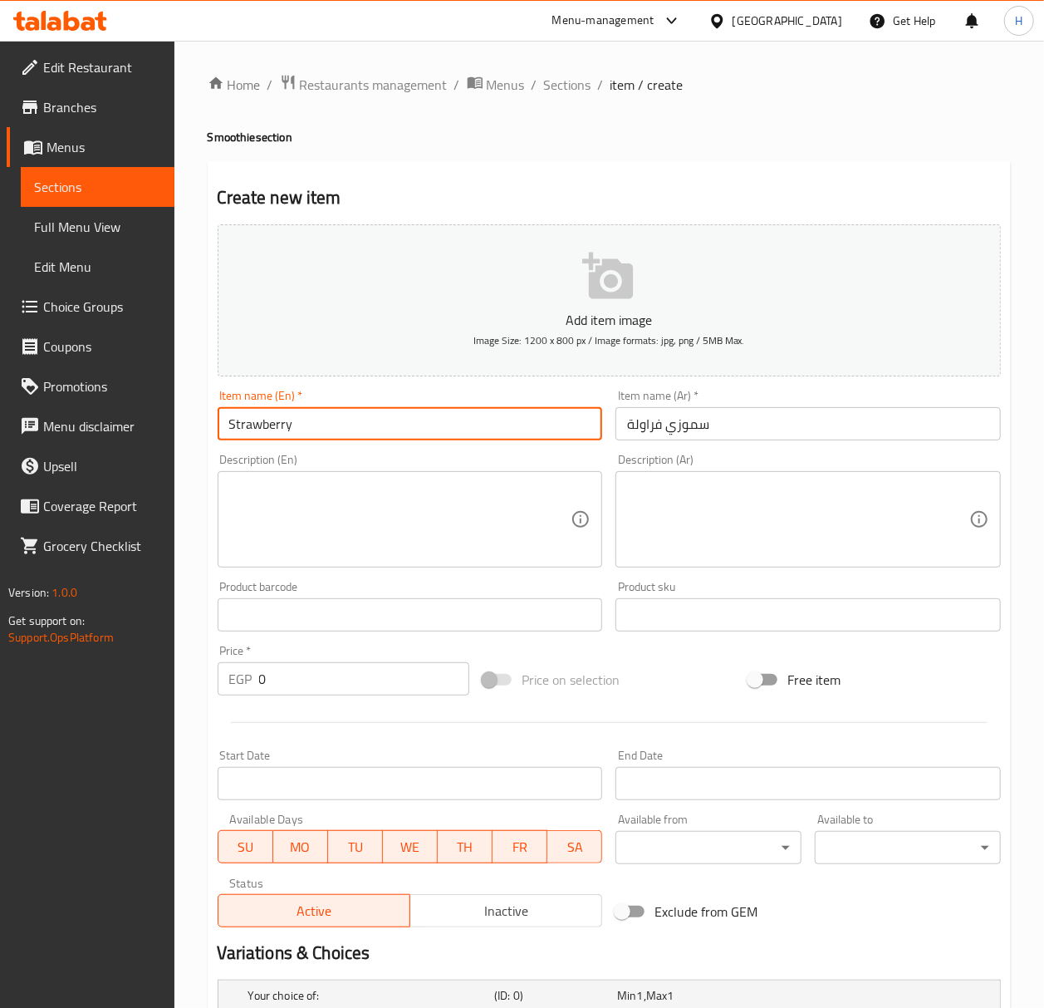
click at [230, 140] on h4 "Smoothie section" at bounding box center [609, 137] width 803 height 17
copy h4 "Smoothie"
click at [336, 433] on input "Strawberry" at bounding box center [410, 423] width 385 height 33
paste input "Smoothie"
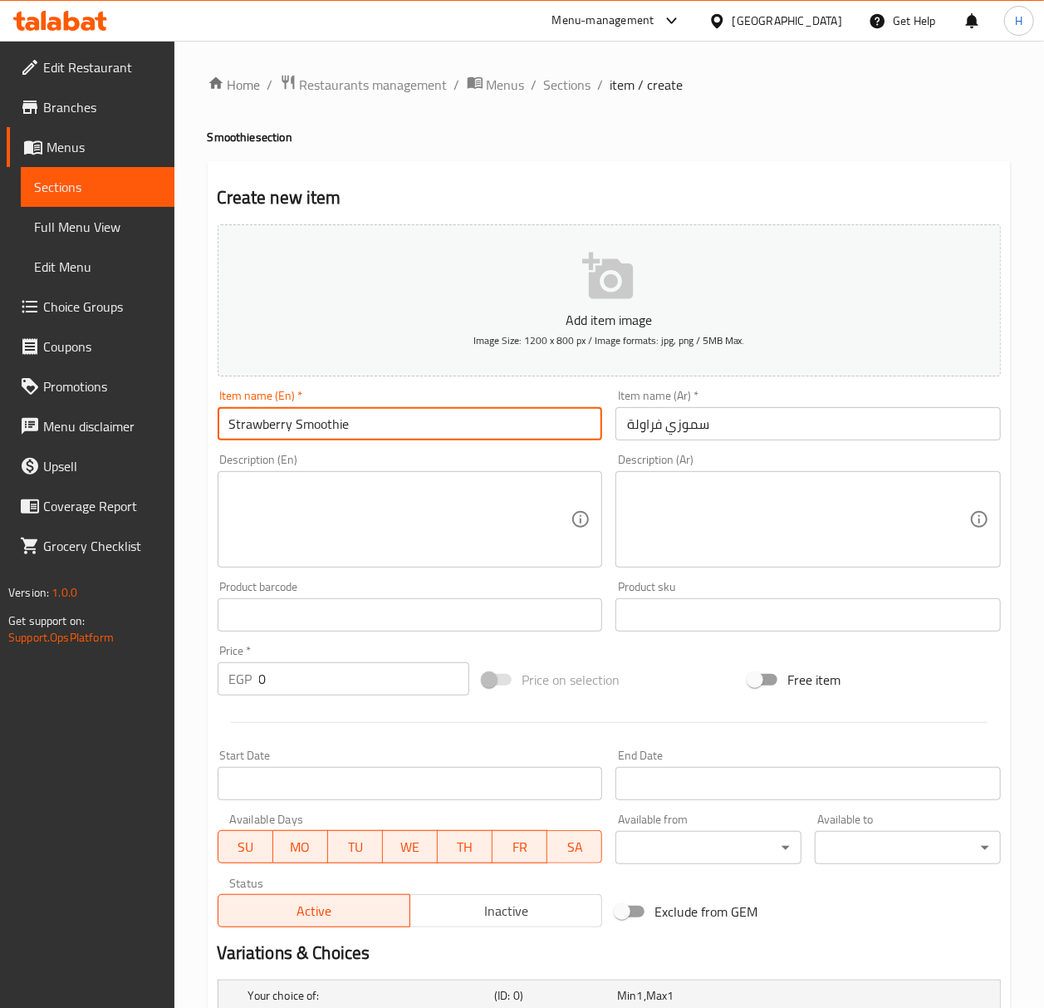
type input "Strawberry Smoothie"
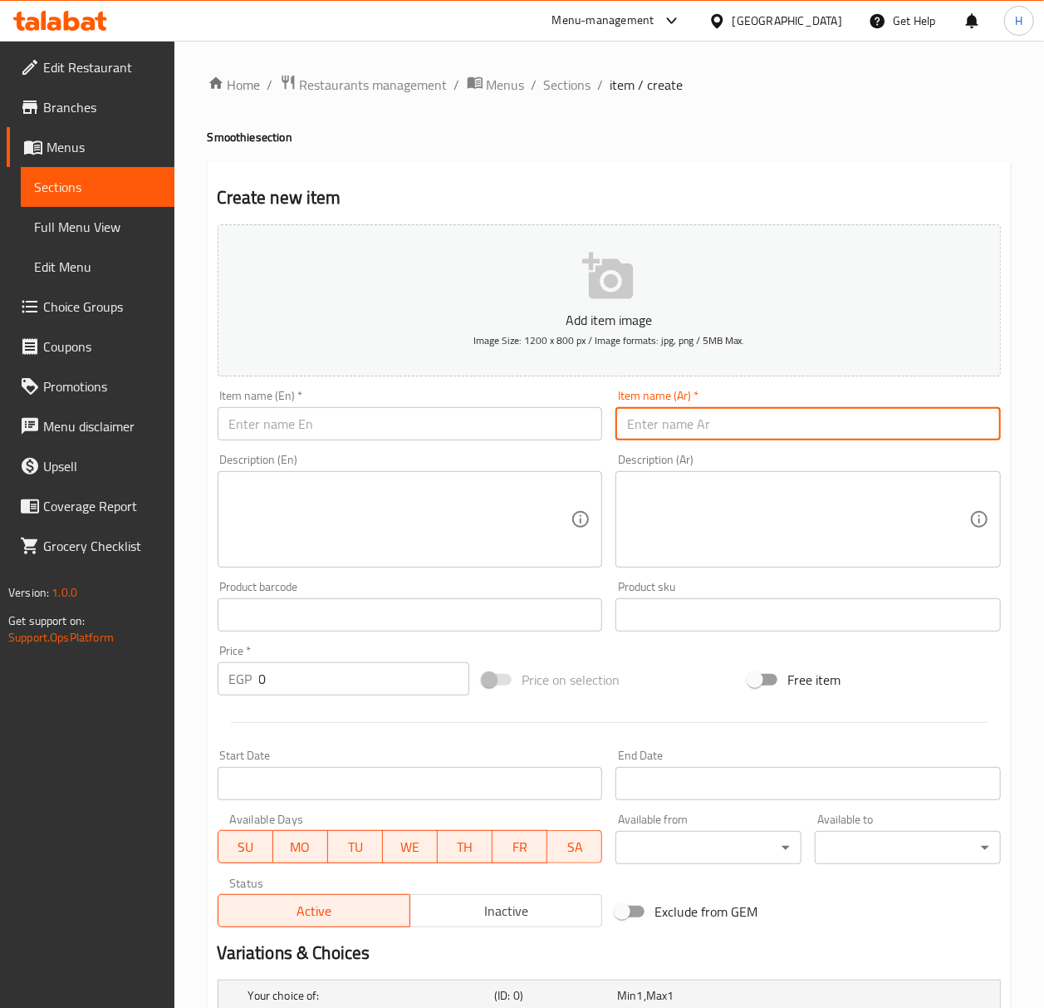
click at [725, 424] on input "text" at bounding box center [807, 423] width 385 height 33
paste input "سموزي"
click at [739, 429] on input "سموزي" at bounding box center [807, 423] width 385 height 33
paste input "بطيخ"
type input "سموزي بطيخ"
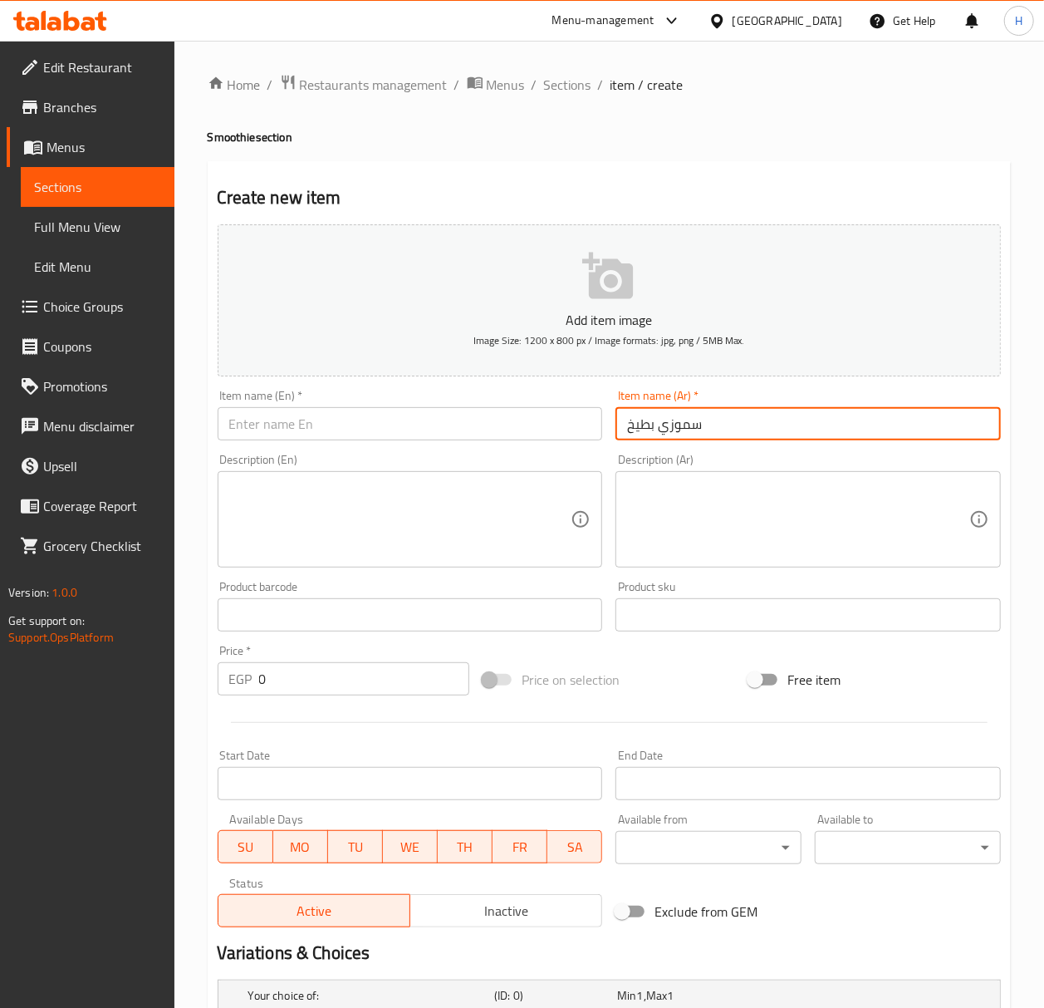
click at [424, 417] on input "text" at bounding box center [410, 423] width 385 height 33
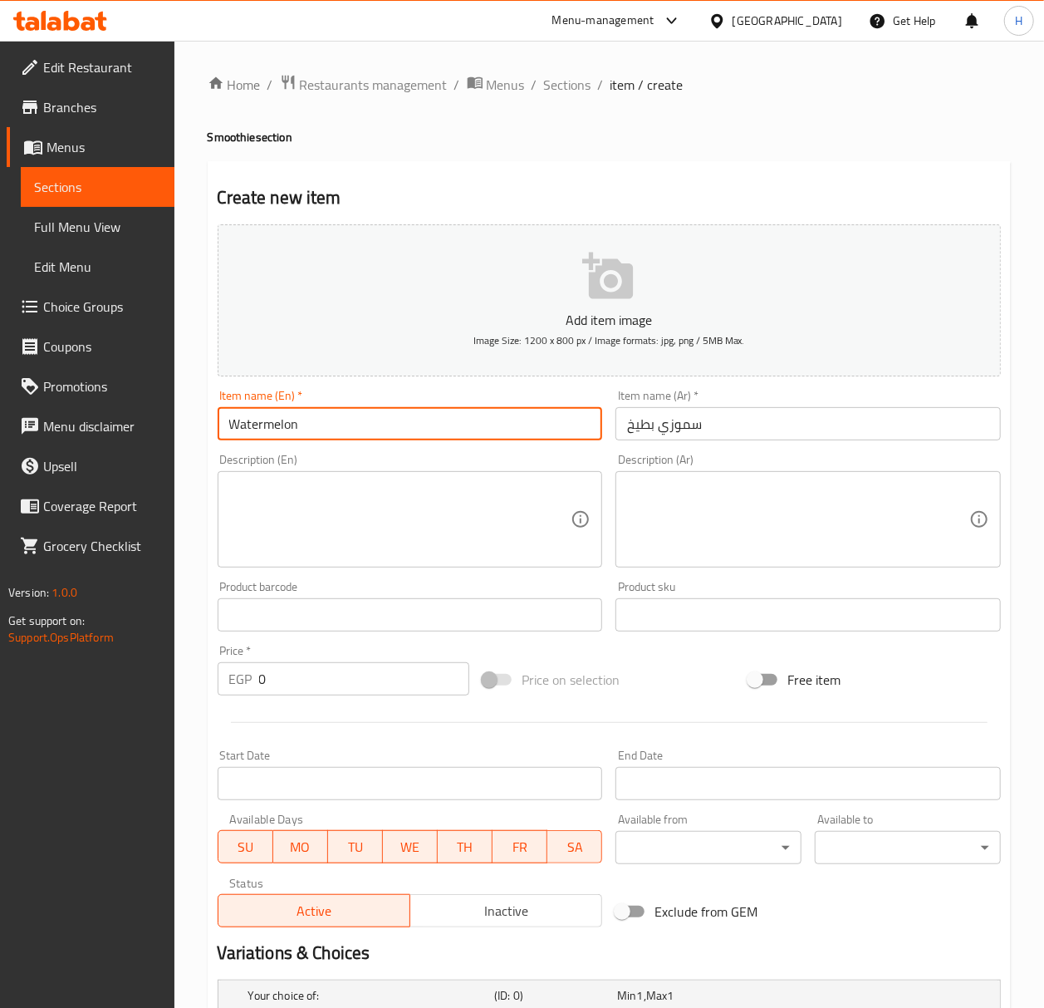
click at [228, 140] on h4 "Smoothie section" at bounding box center [609, 137] width 803 height 17
copy h4 "Smoothie"
click at [399, 426] on input "Watermelon" at bounding box center [410, 423] width 385 height 33
paste input "Smoothie"
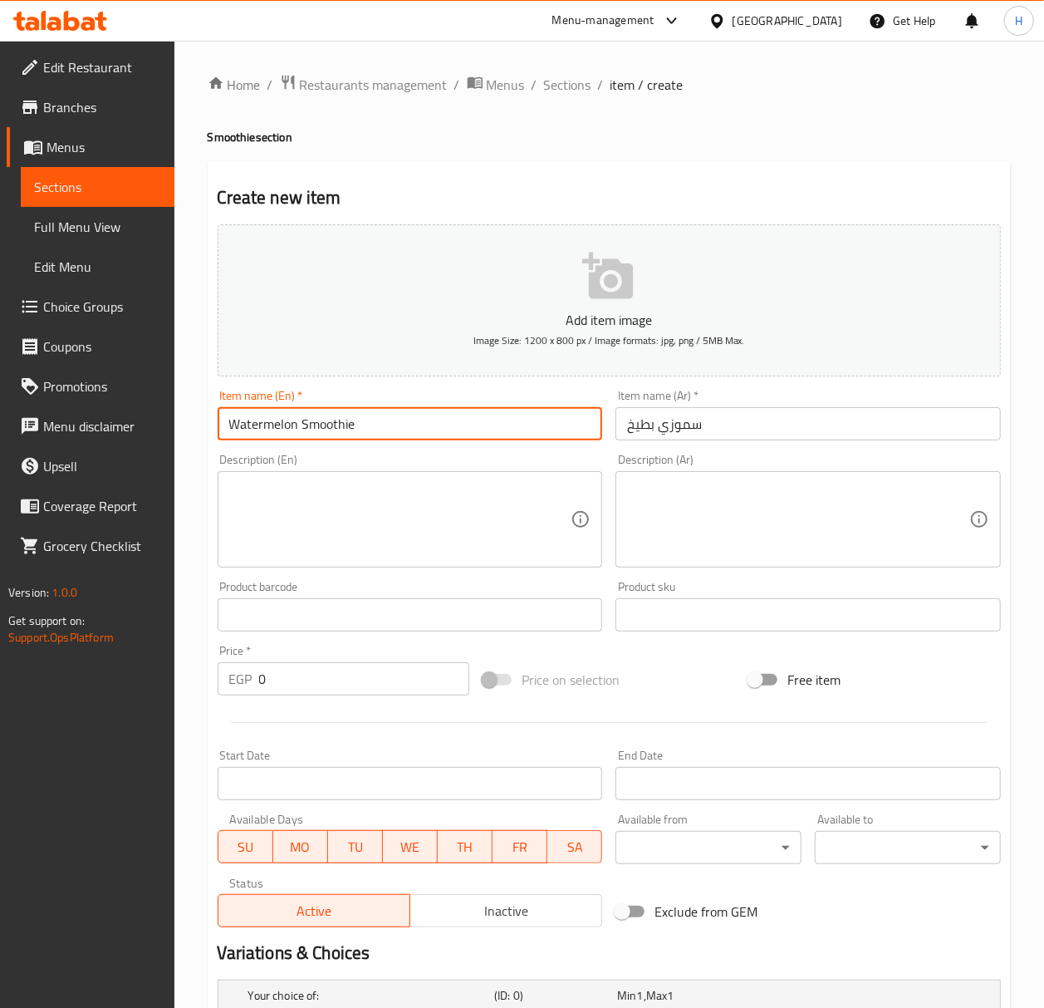
type input "Watermelon Smoothie"
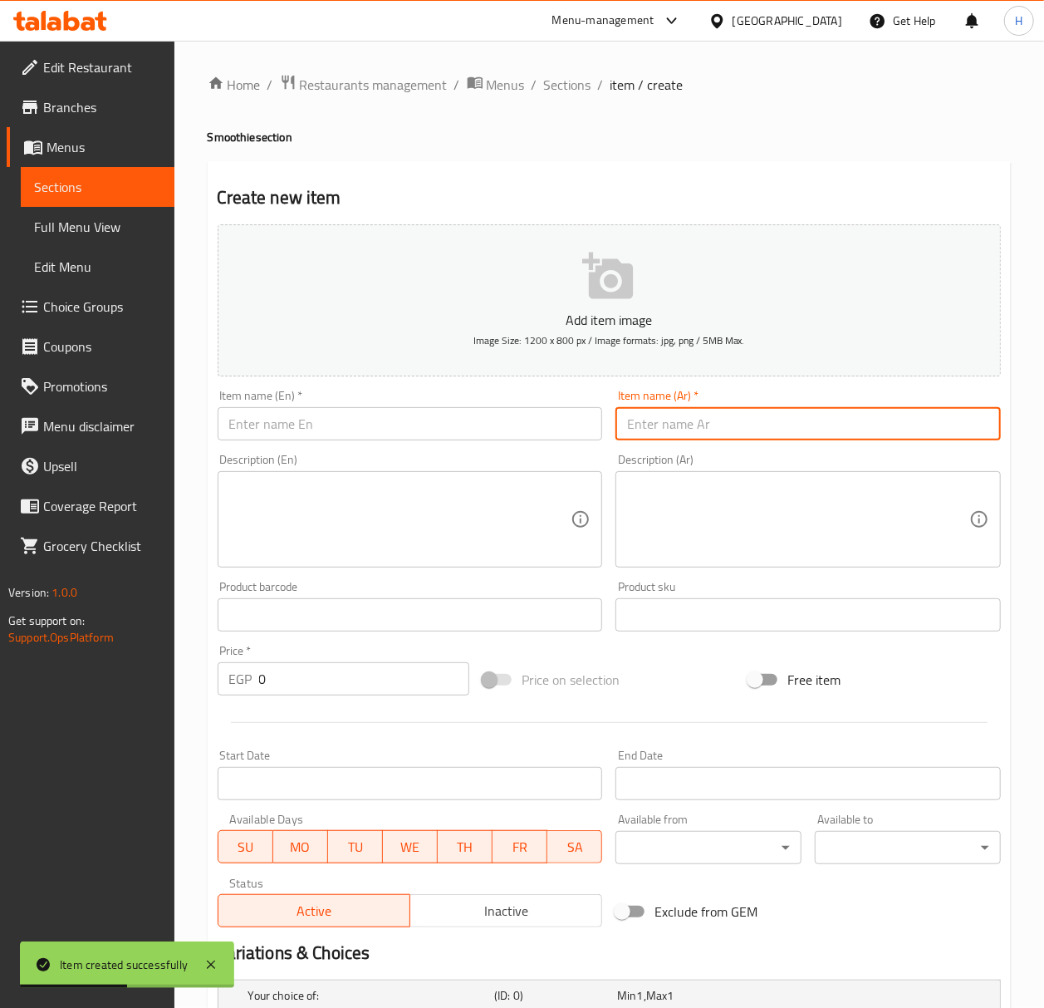
click at [818, 417] on input "text" at bounding box center [807, 423] width 385 height 33
paste input "سموزي"
click at [865, 422] on input "سموزي" at bounding box center [807, 423] width 385 height 33
paste input "ليمون نعناع"
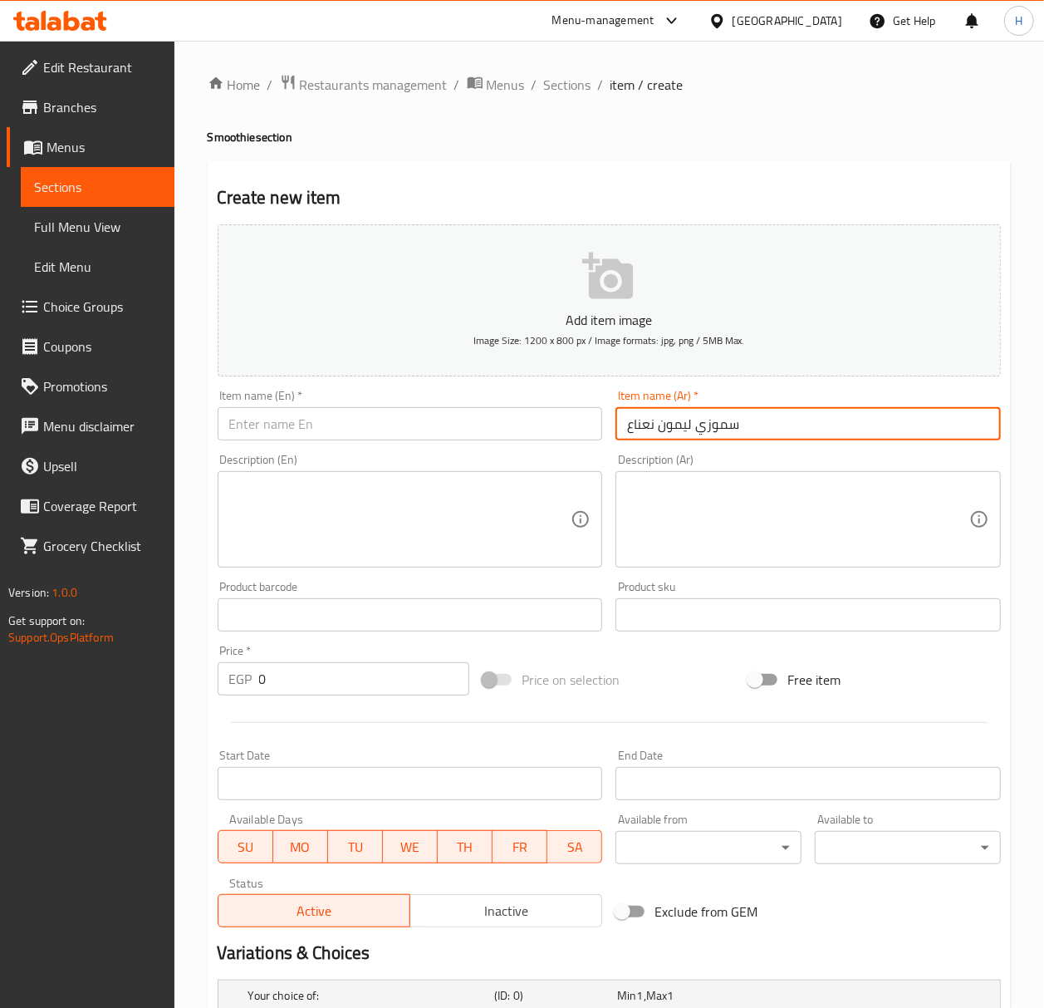
type input "سموزي ليمون نعناع"
click at [493, 435] on input "text" at bounding box center [410, 423] width 385 height 33
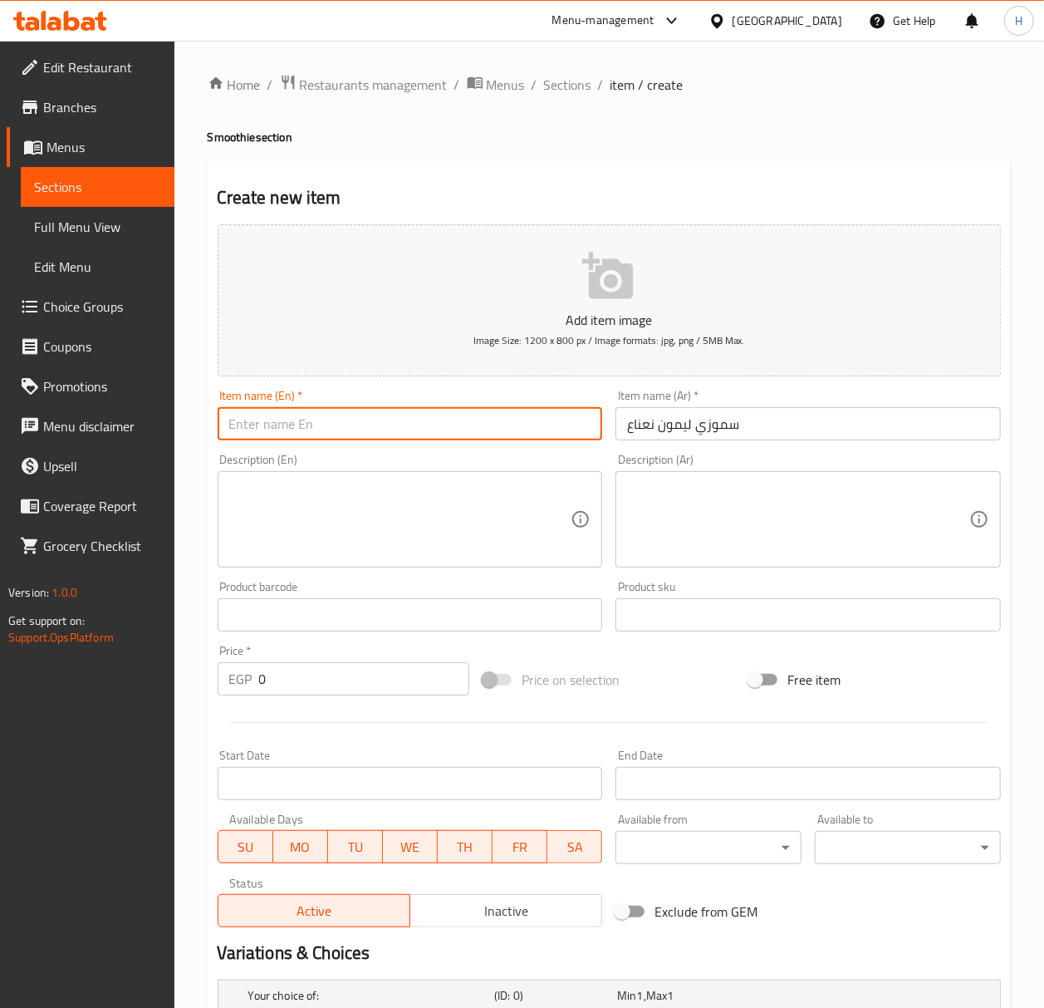
click at [507, 437] on input "text" at bounding box center [410, 423] width 385 height 33
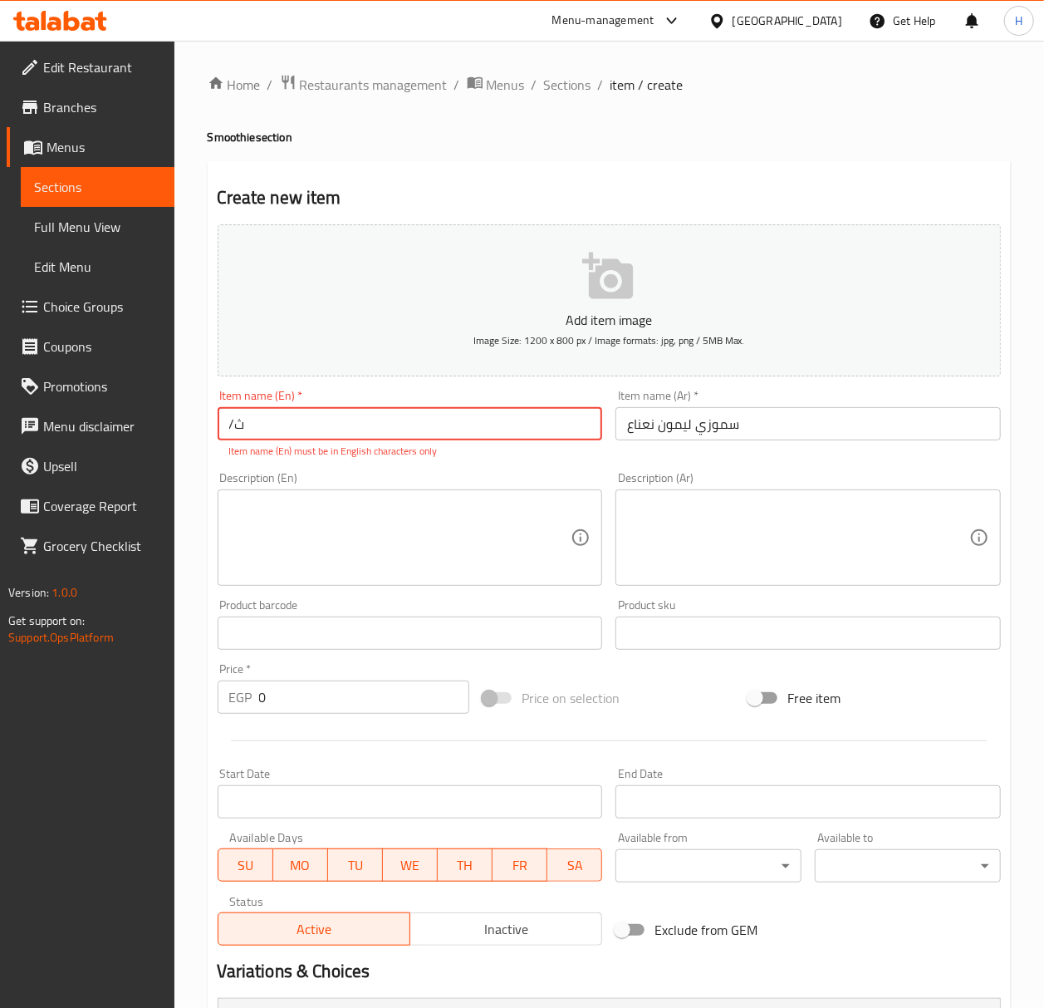
type input "/"
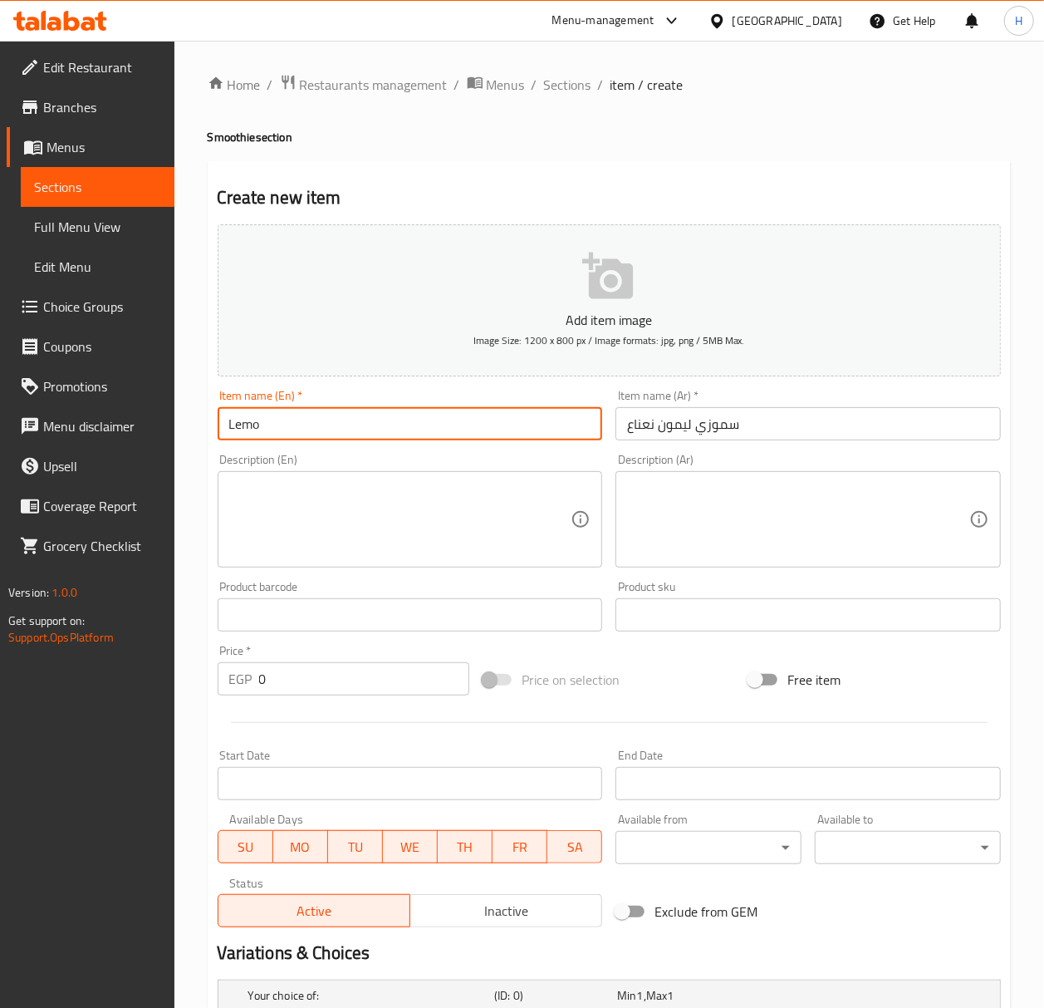
type input "Lemon Mint Smoothie"
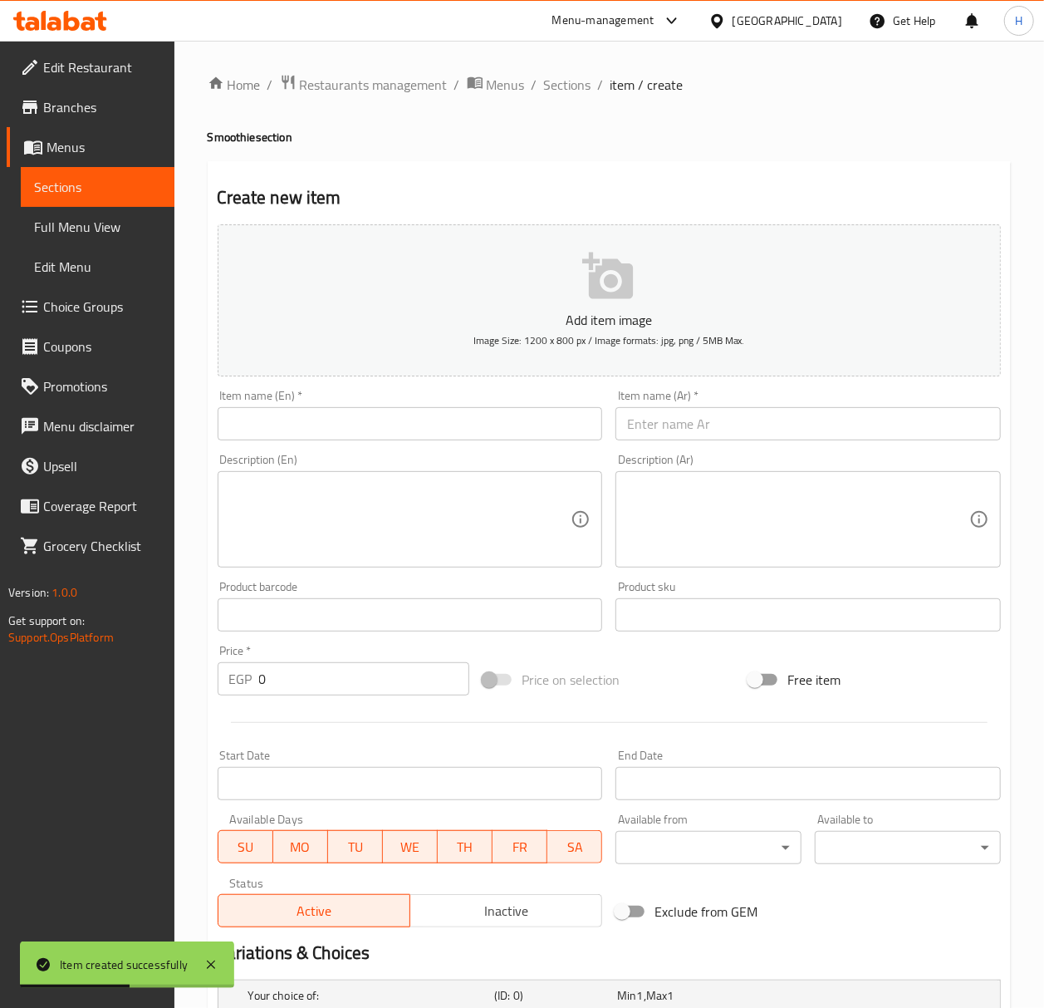
click at [851, 424] on input "text" at bounding box center [807, 423] width 385 height 33
paste input "بطيخ نعناع"
click at [631, 435] on input "بطيخ نعناع" at bounding box center [807, 423] width 385 height 33
click at [626, 429] on input "بطيخ نعناع" at bounding box center [807, 423] width 385 height 33
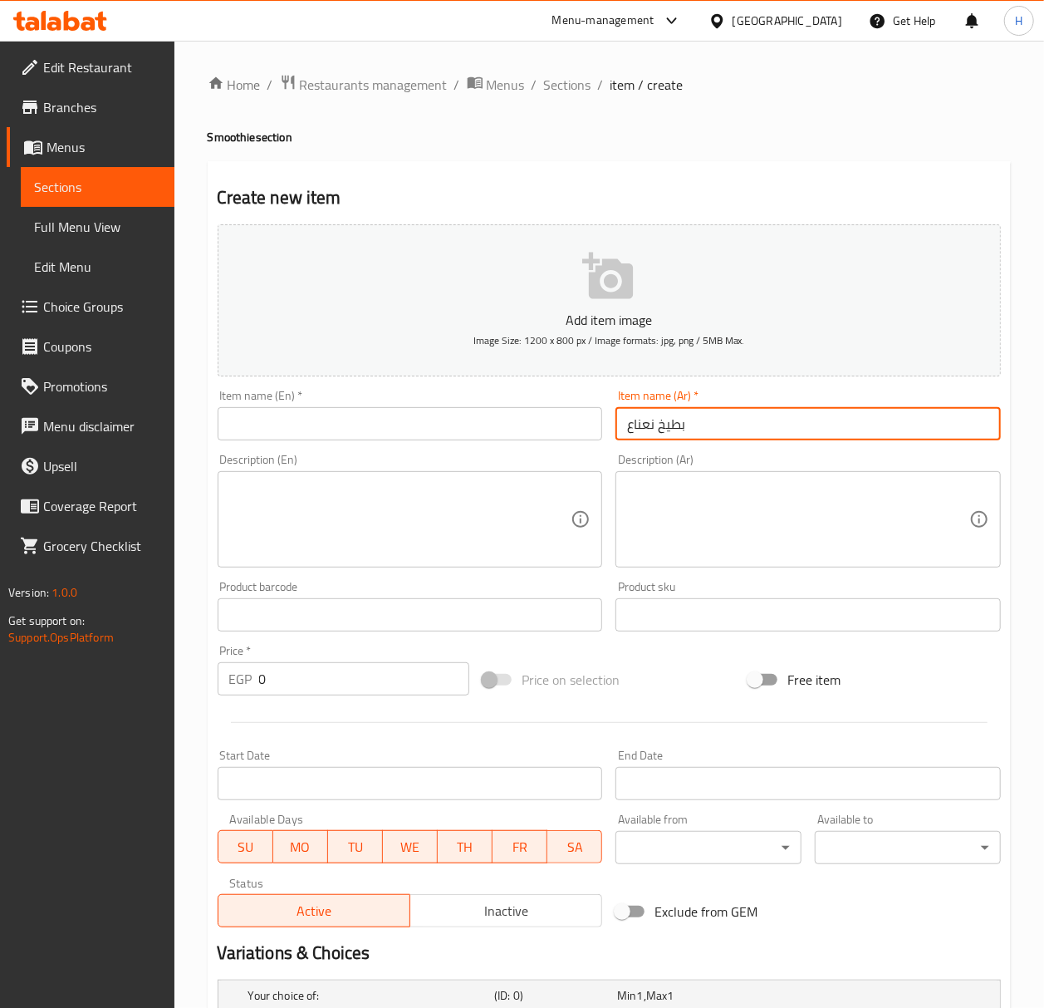
paste input "سموزي"
type input "سموزي بطيخ نعناع"
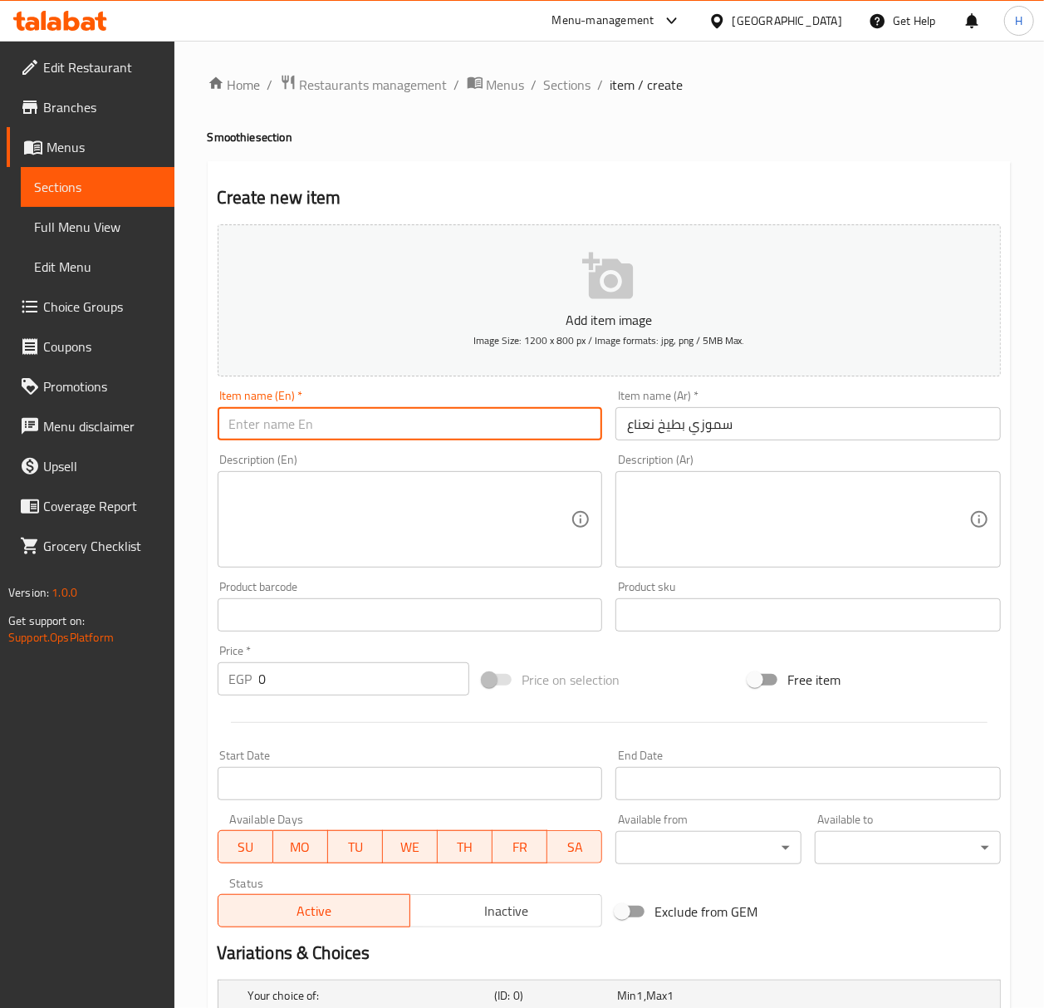
click at [515, 434] on input "text" at bounding box center [410, 423] width 385 height 33
click at [220, 134] on h4 "Smoothie section" at bounding box center [609, 137] width 803 height 17
copy h4 "Smoothie"
click at [380, 412] on input "Watermelon Mint" at bounding box center [410, 423] width 385 height 33
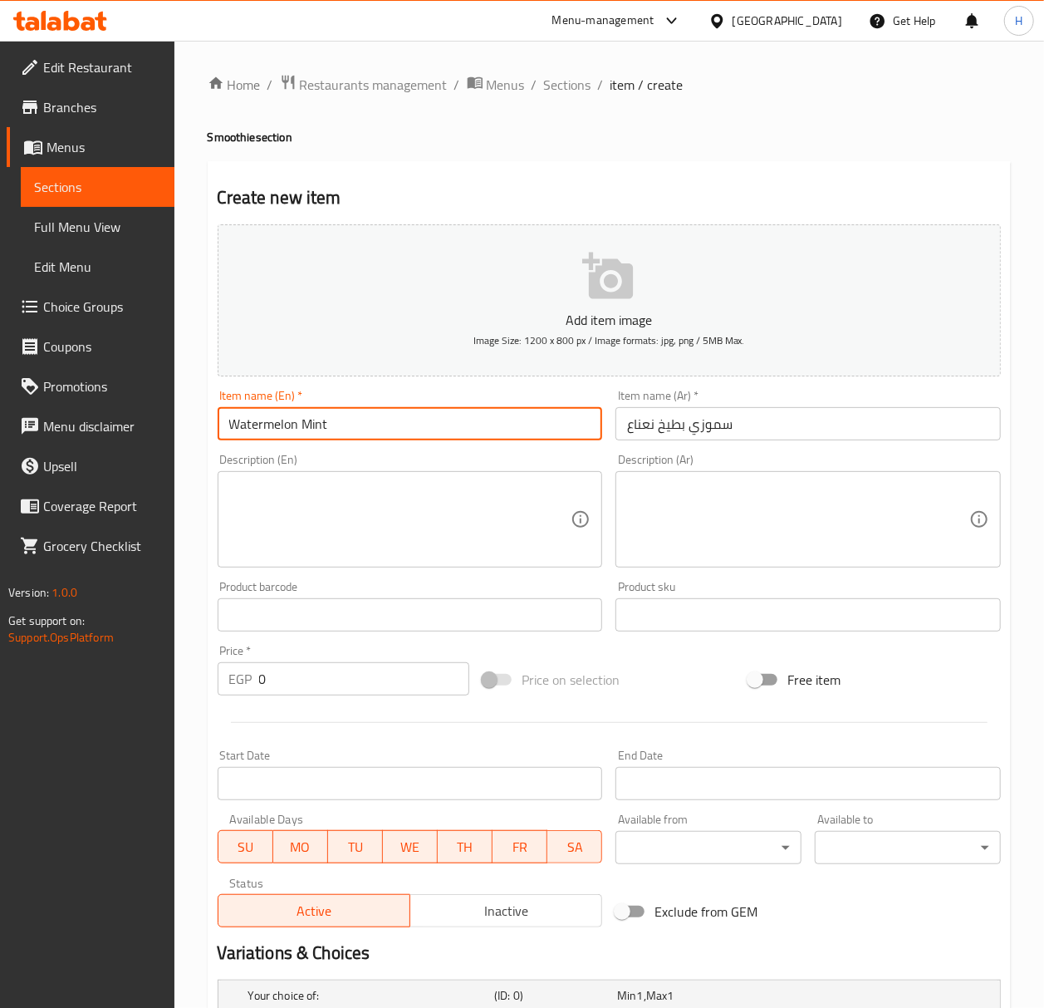
paste input "Smoothie"
click at [555, 429] on input "Watermelon Mint Smoothie" at bounding box center [410, 423] width 385 height 33
type input "Watermelon Mint Smoothie"
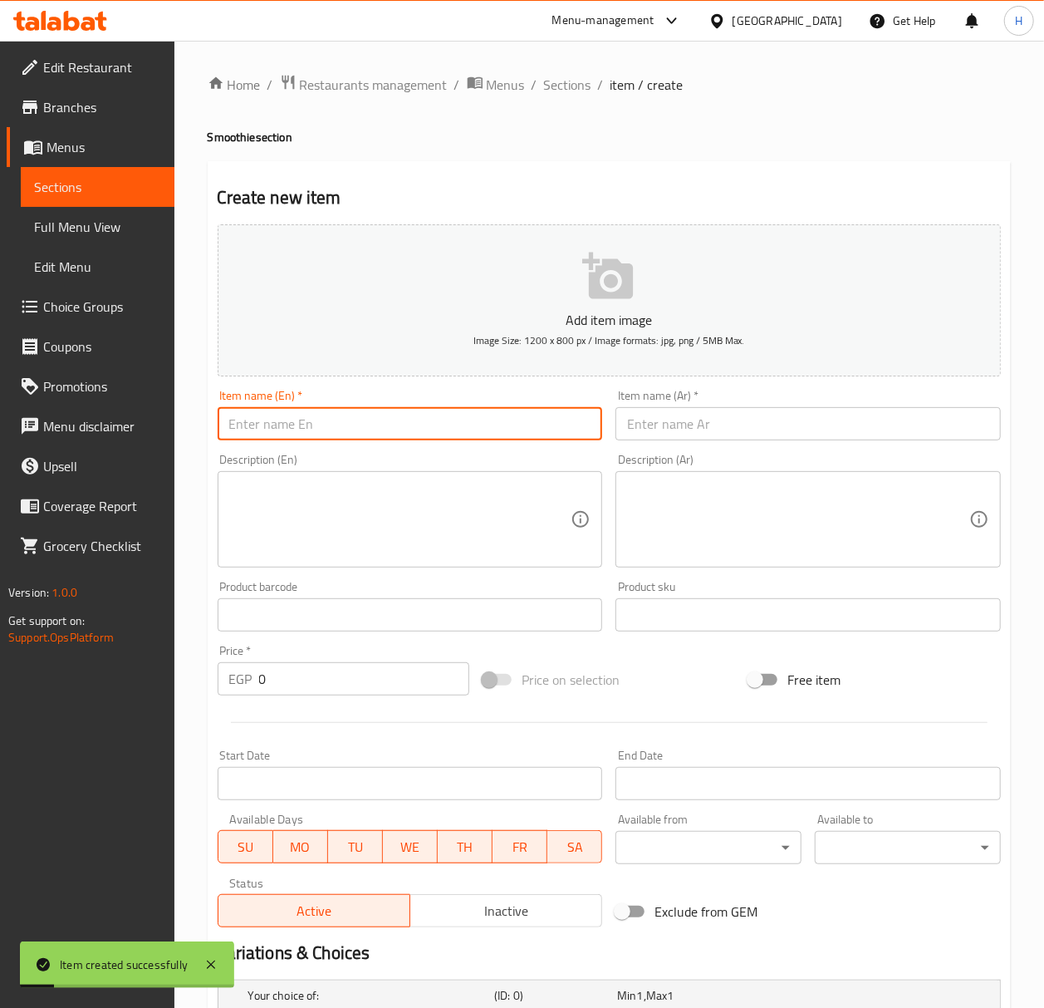
click at [695, 409] on input "text" at bounding box center [807, 423] width 385 height 33
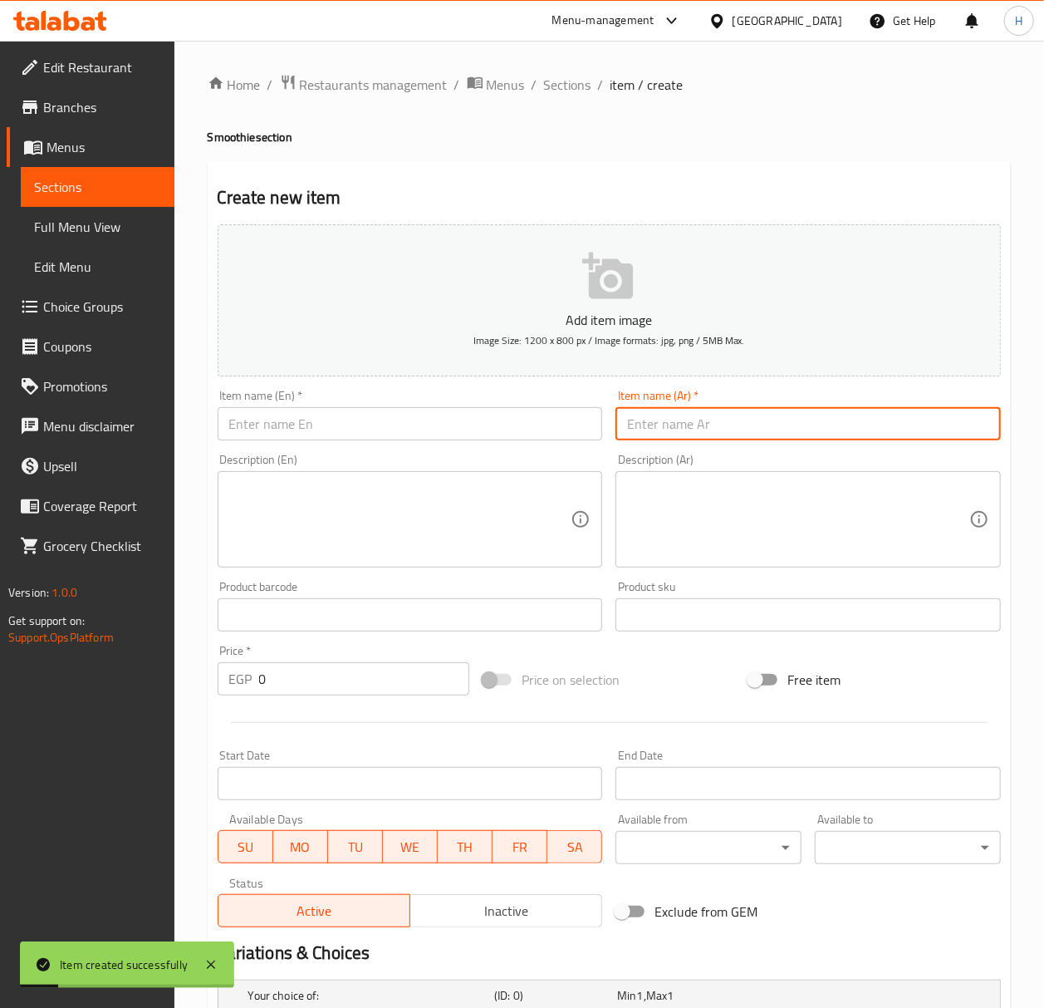
paste input "Smoothie"
type input "Smoothie"
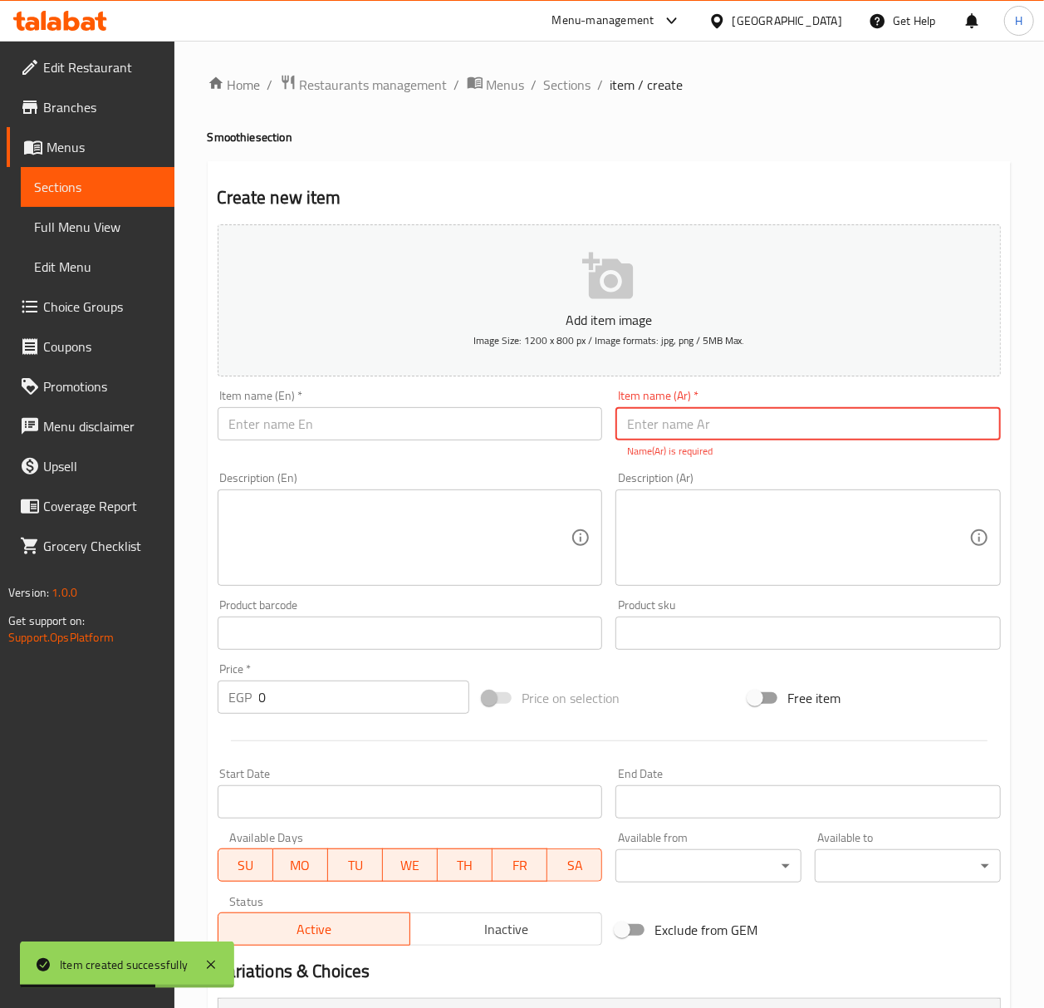
click at [878, 422] on input "text" at bounding box center [807, 423] width 385 height 33
paste input "سموزي"
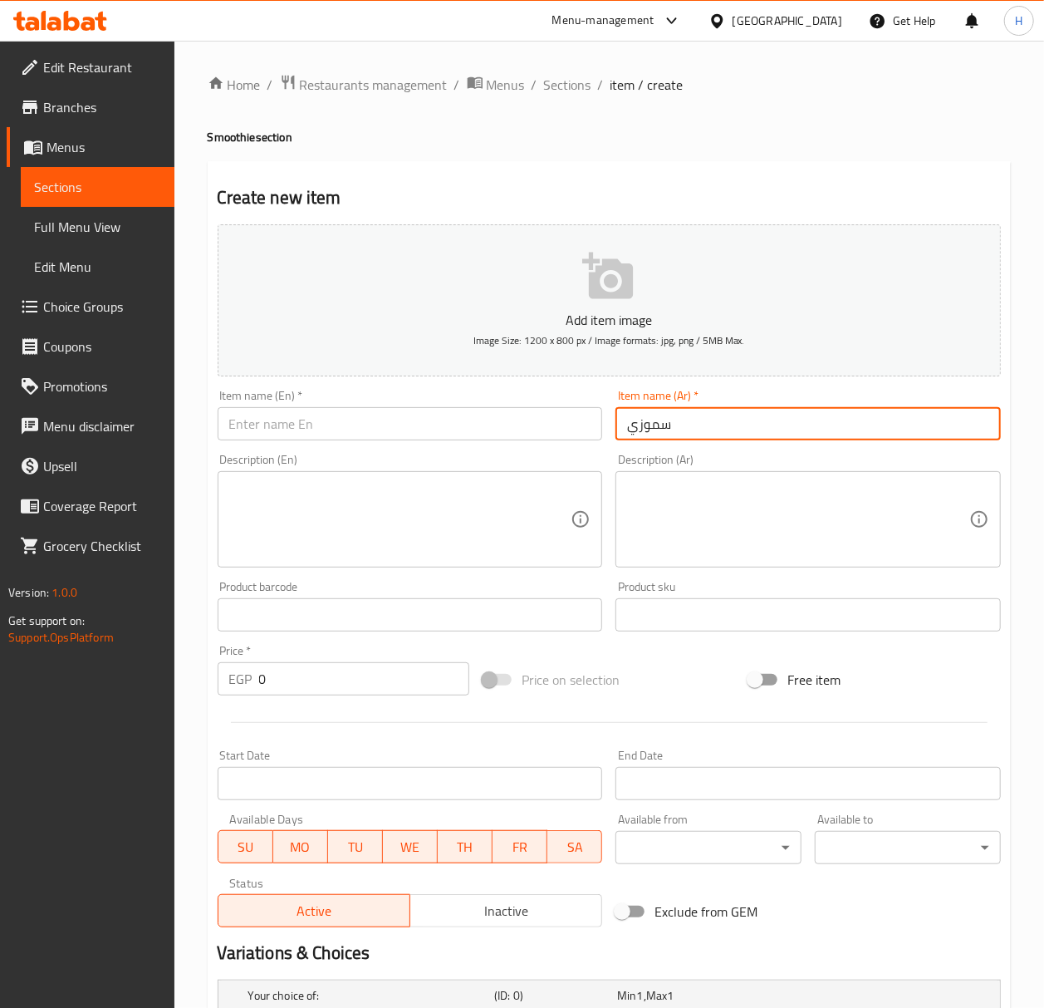
click at [824, 429] on input "سموزي" at bounding box center [807, 423] width 385 height 33
paste input "بطيخ فراولة"
type input "سموزي بطيخ فراولة"
click at [426, 425] on input "text" at bounding box center [410, 423] width 385 height 33
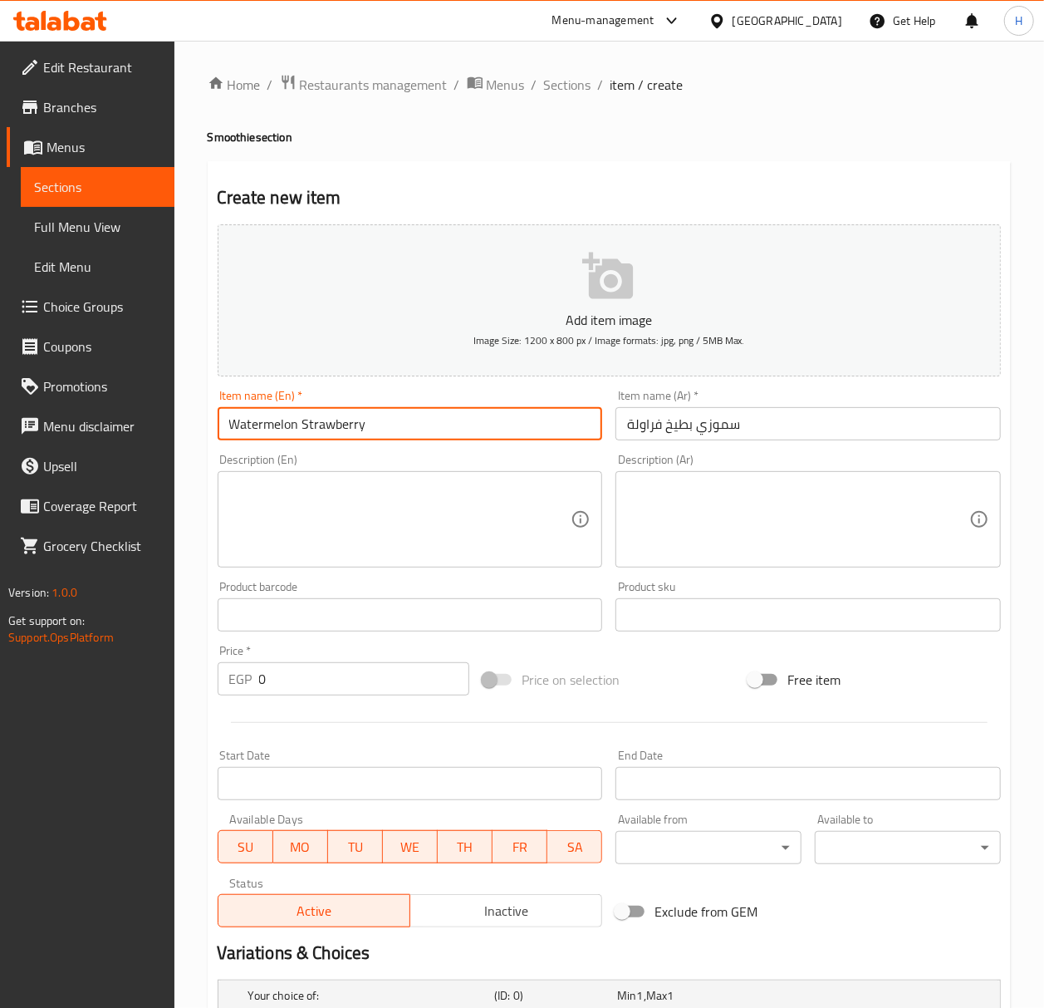
click at [218, 137] on h4 "Smoothie section" at bounding box center [609, 137] width 803 height 17
copy h4 "Smoothie"
click at [413, 410] on input "Watermelon Strawberry" at bounding box center [410, 423] width 385 height 33
paste input "Smoothie"
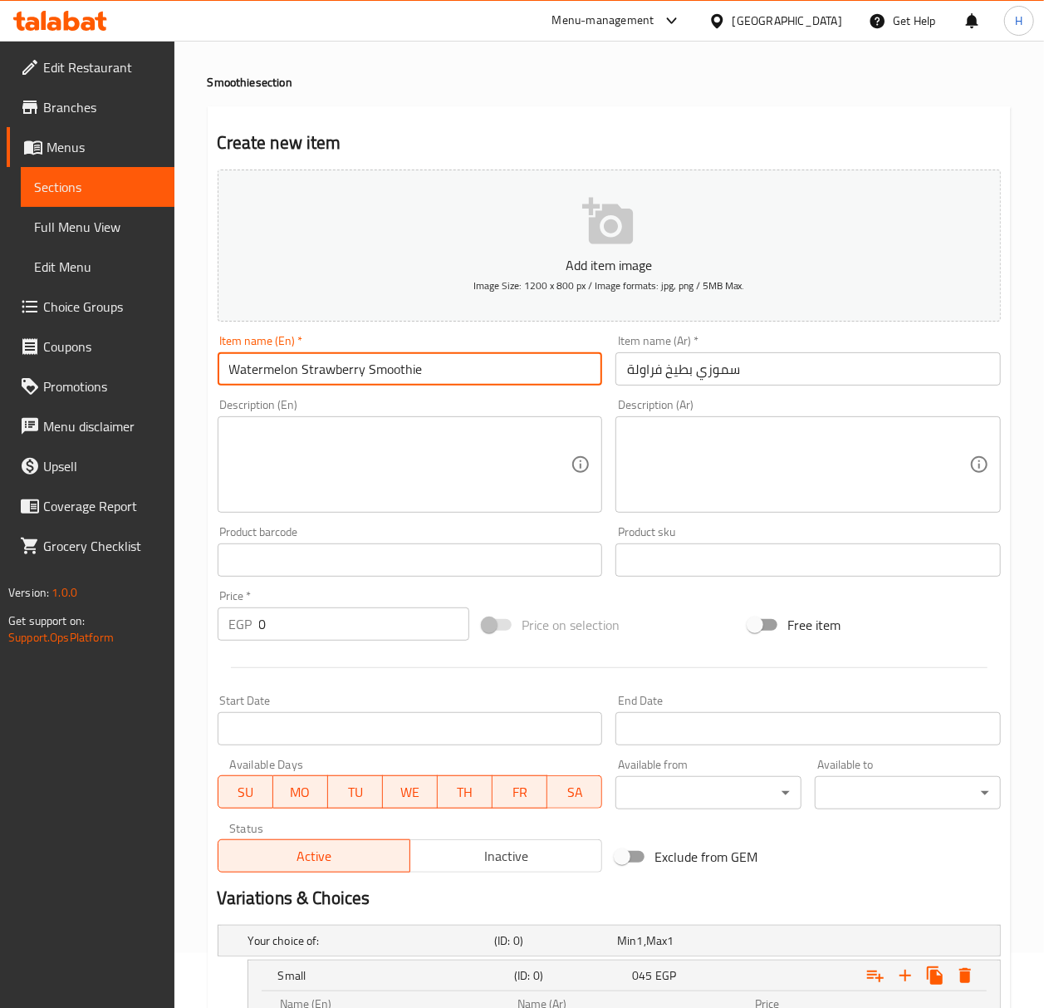
scroll to position [110, 0]
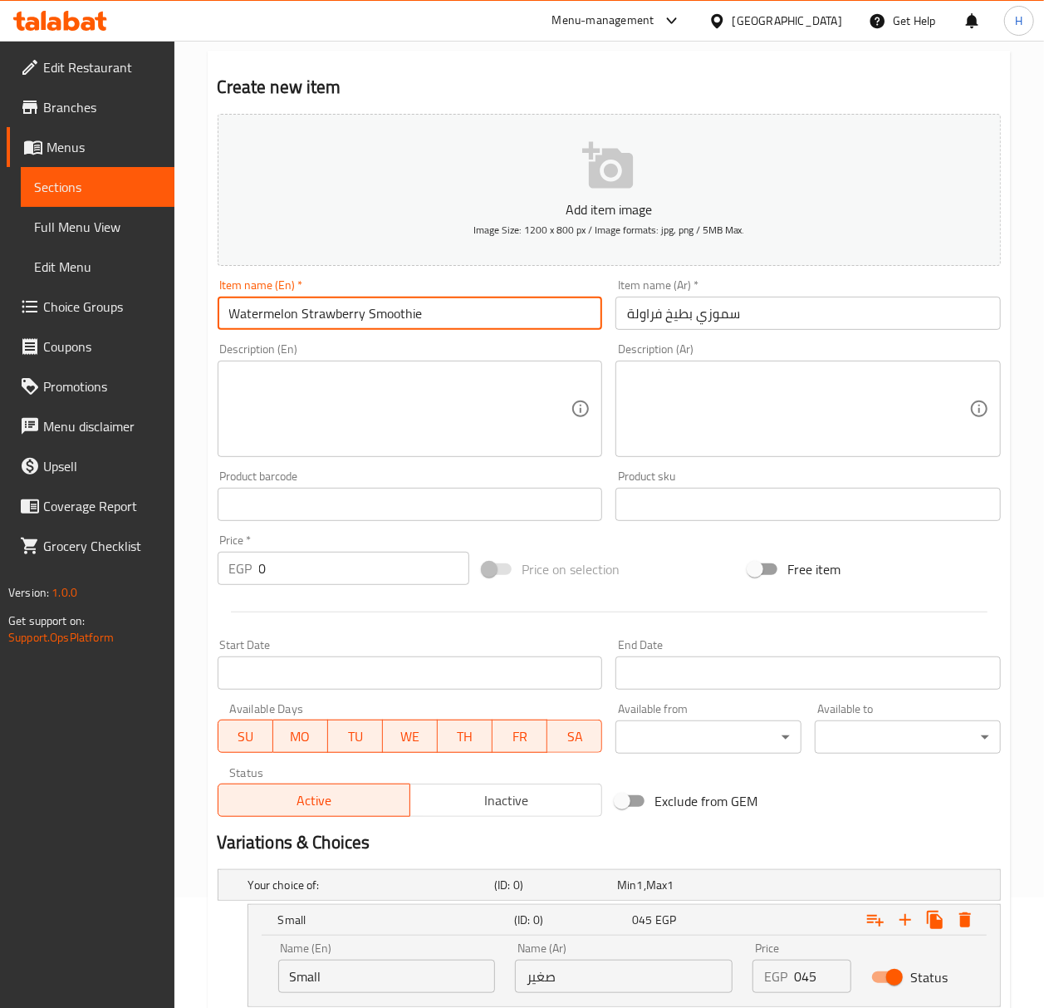
type input "Watermelon Strawberry Smoothie"
click at [792, 314] on input "سموزي بطيخ فراولة" at bounding box center [807, 313] width 385 height 33
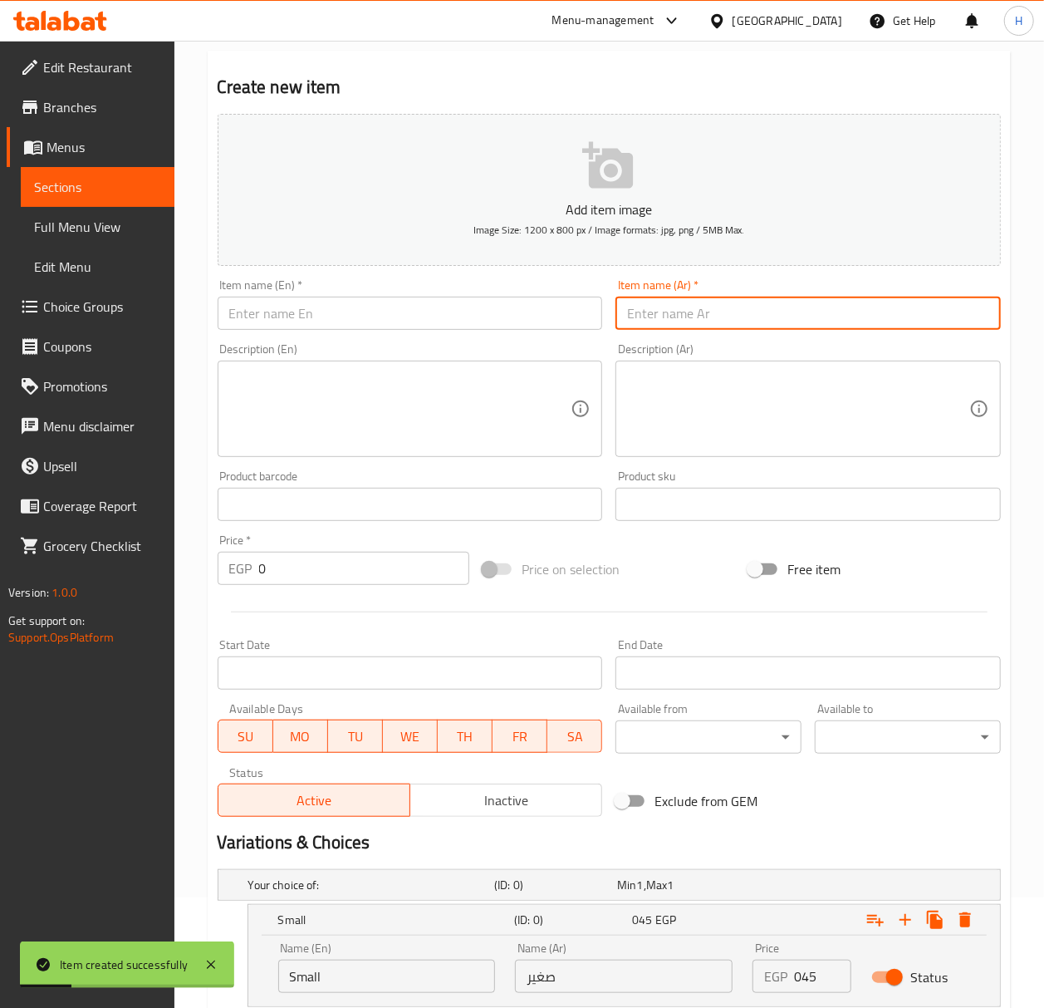
click at [785, 321] on input "text" at bounding box center [807, 313] width 385 height 33
paste input "سموزي"
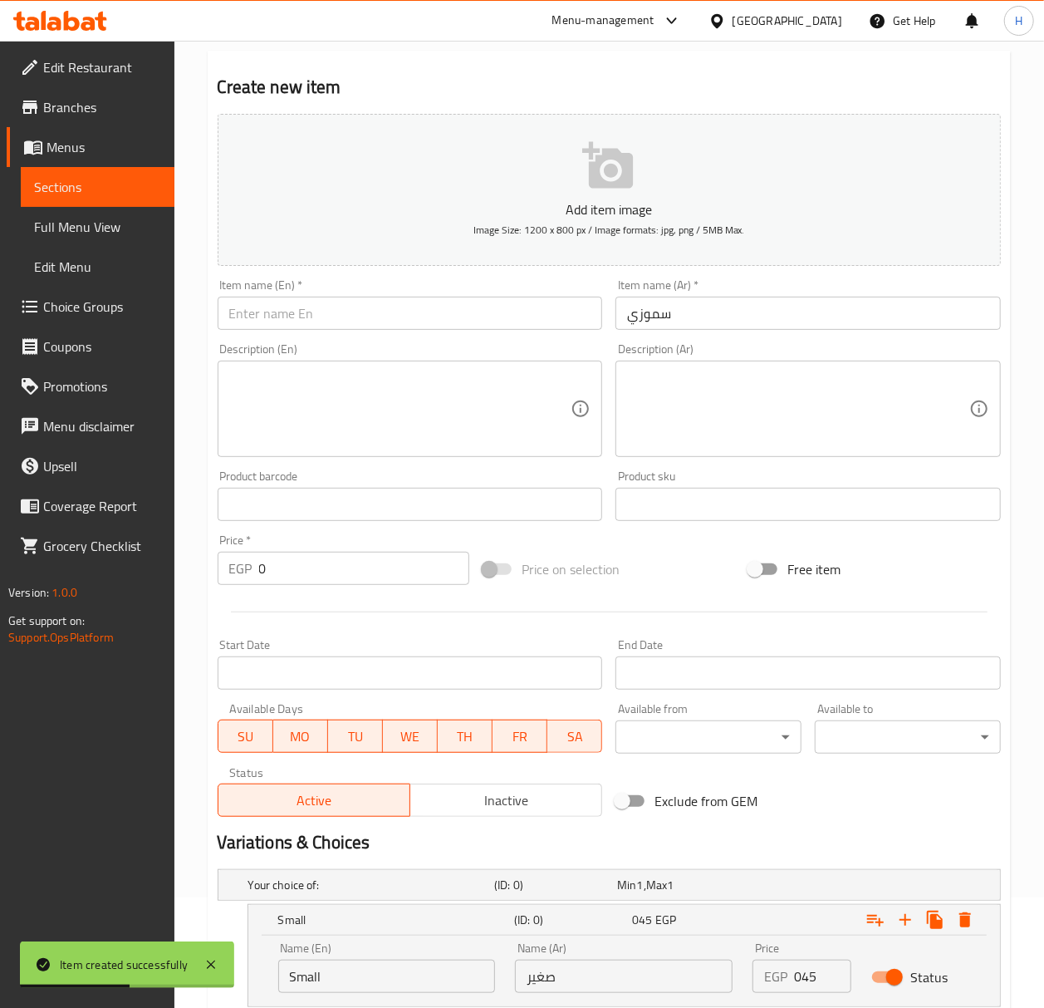
click at [779, 322] on input "سموزي" at bounding box center [807, 313] width 385 height 33
paste input "أناناس"
click at [666, 322] on input "سموزي أناناس" at bounding box center [807, 313] width 385 height 33
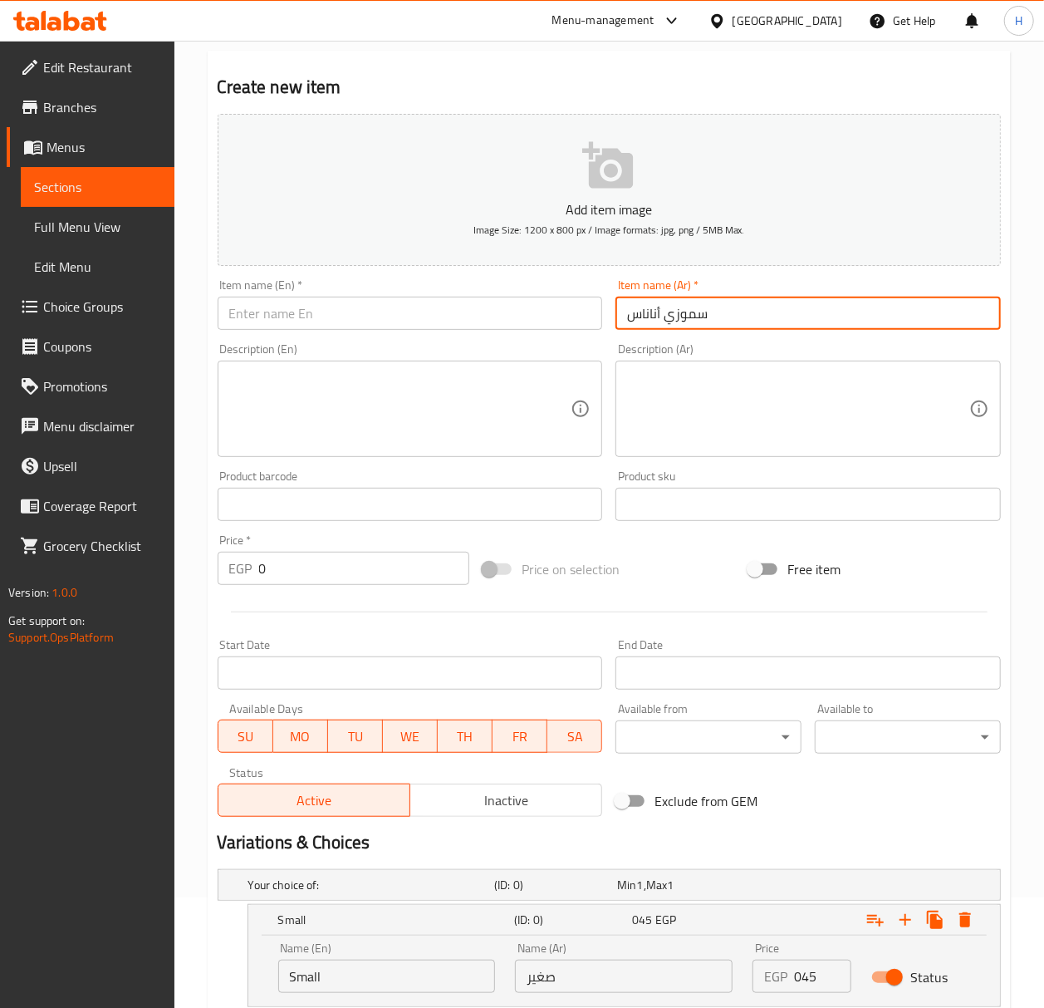
type input "سموزي أناناس"
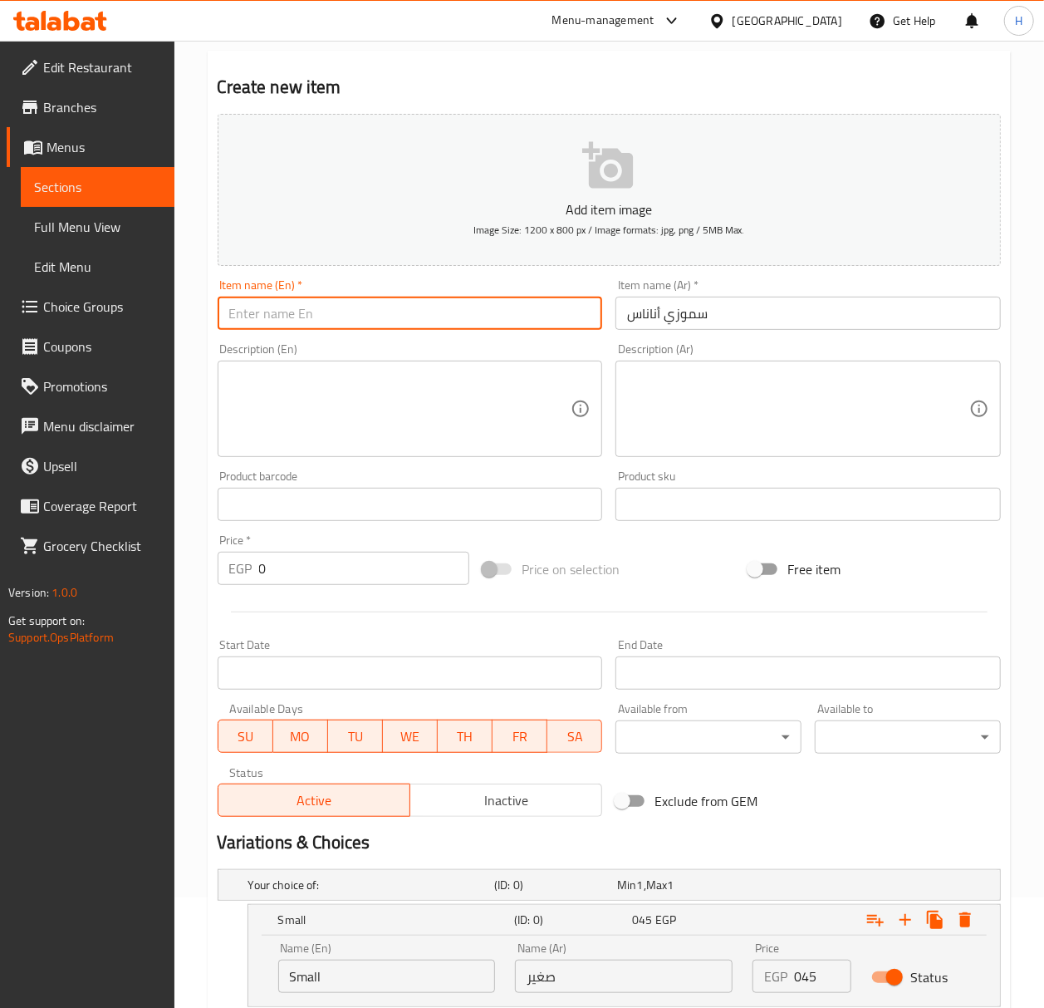
click at [537, 314] on input "text" at bounding box center [410, 313] width 385 height 33
paste input "Pineapple smoothie"
click at [538, 310] on input "Pineapple smoothie" at bounding box center [410, 313] width 385 height 33
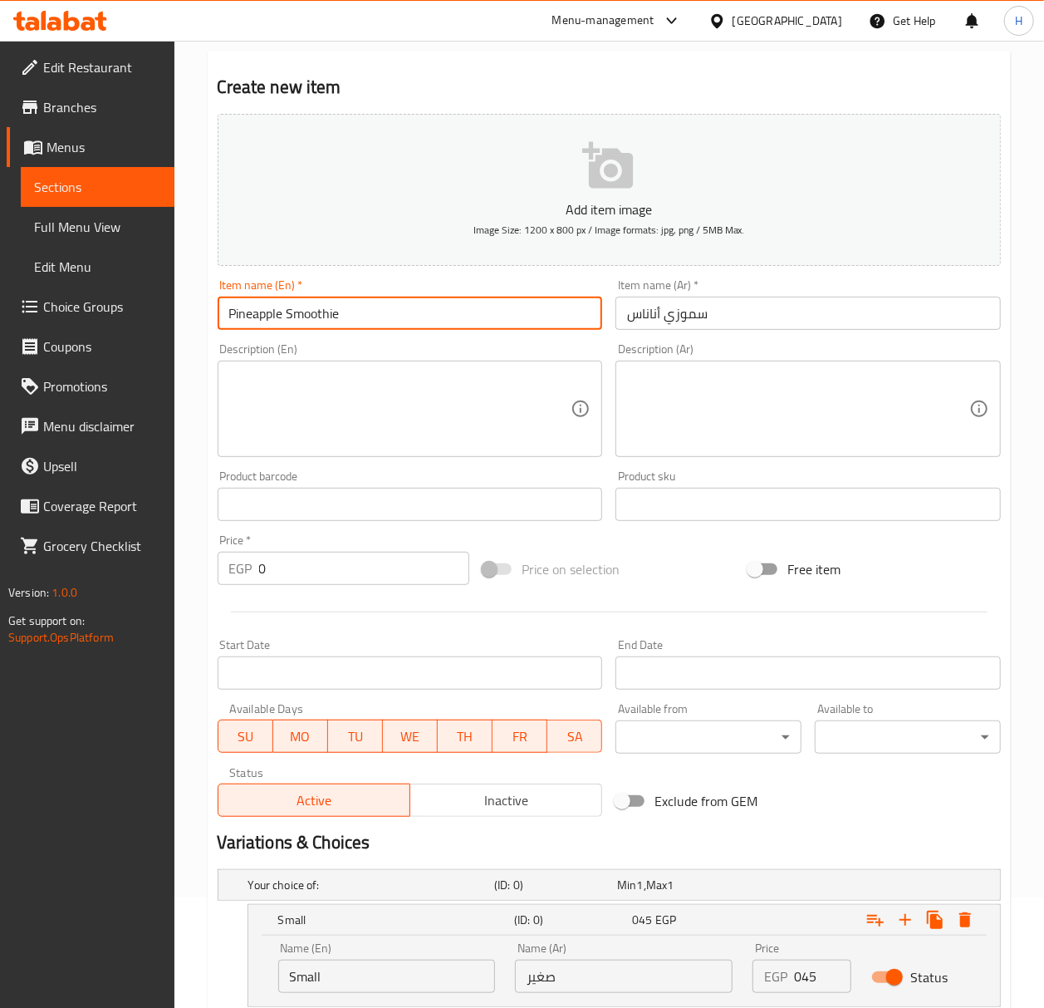
type input "Pineapple Smoothie"
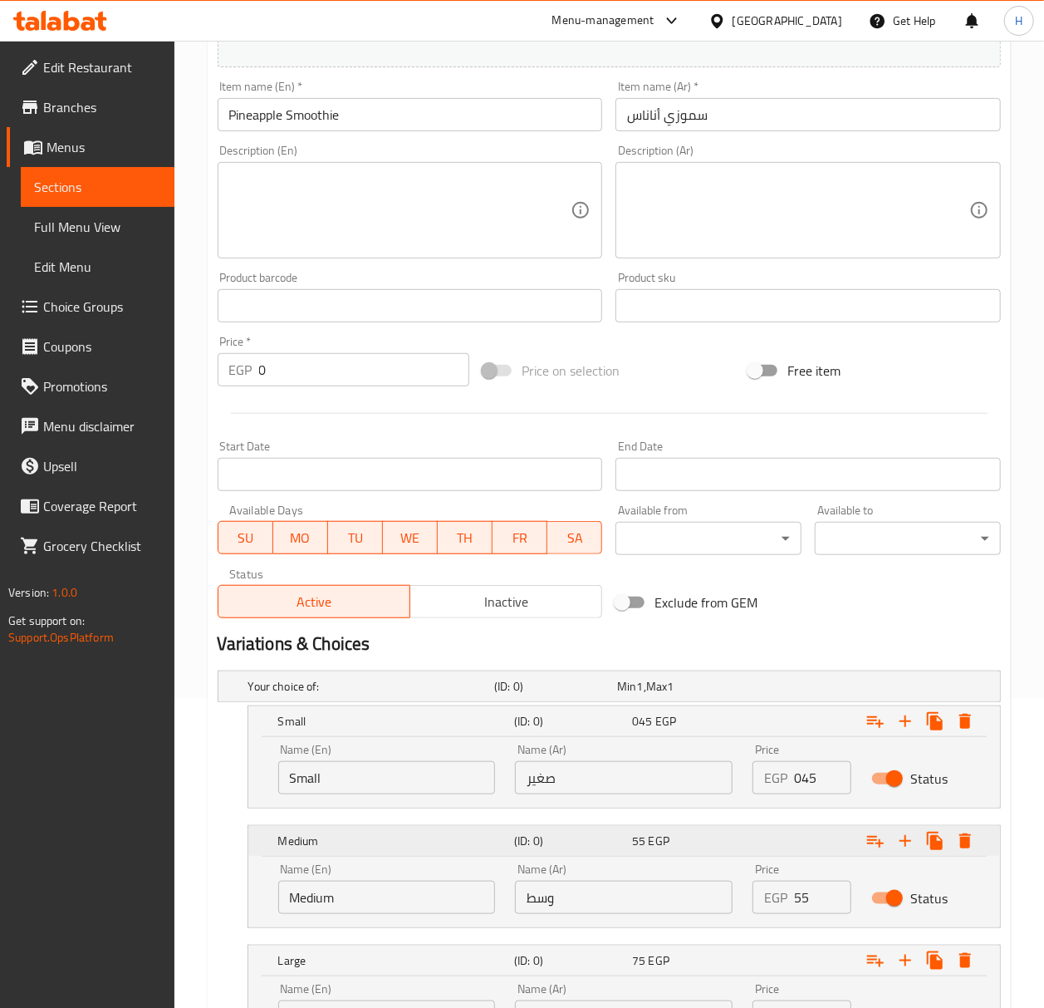
scroll to position [468, 0]
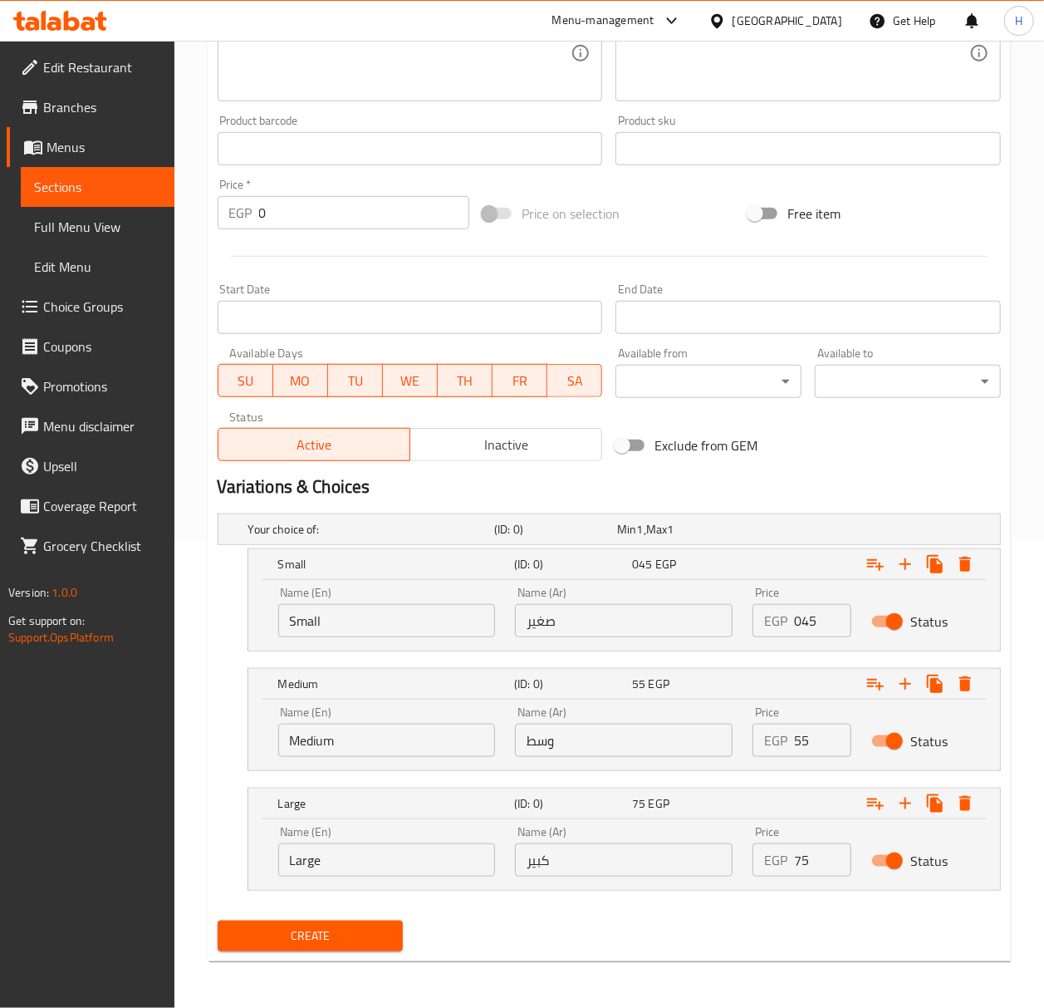
click at [818, 596] on div "Price EGP 045 Price" at bounding box center [802, 611] width 99 height 51
click at [817, 621] on input "045" at bounding box center [822, 620] width 57 height 33
type input "85"
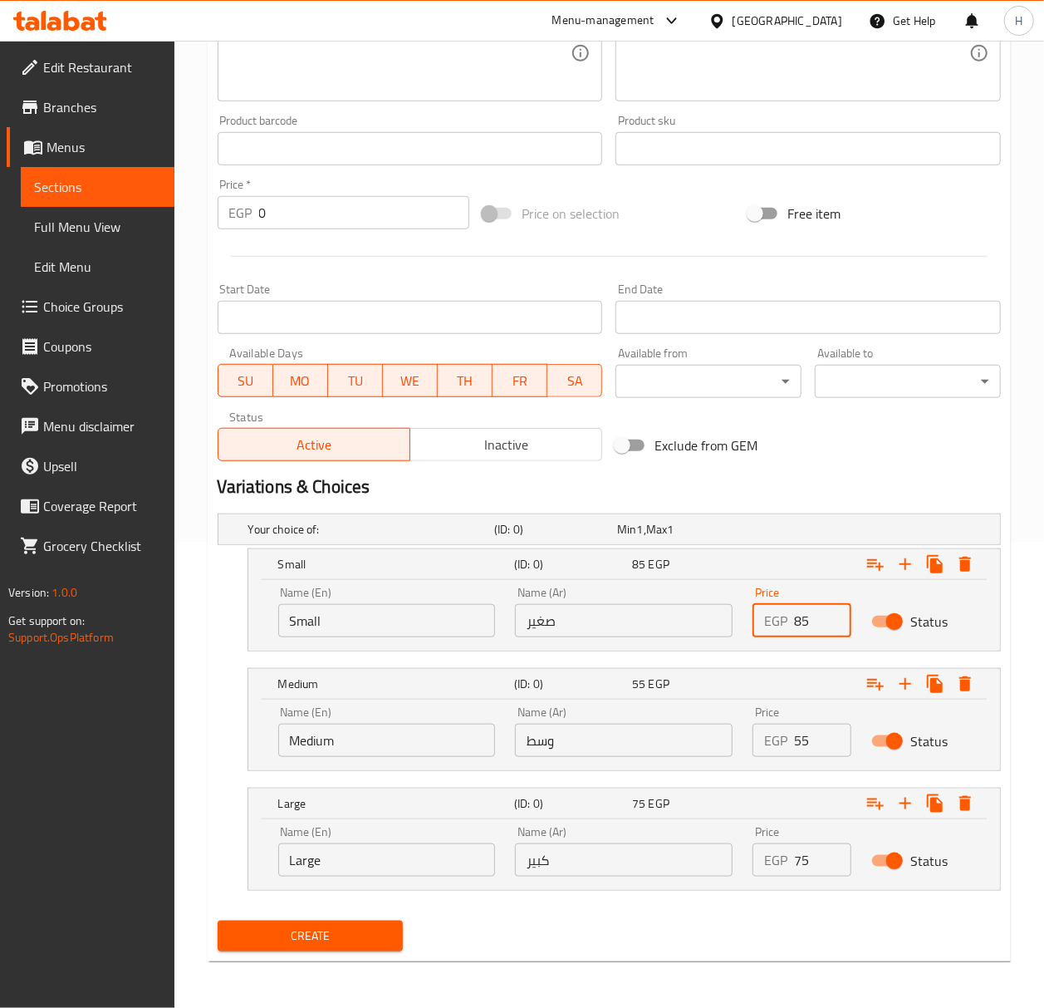
click at [815, 744] on input "55" at bounding box center [822, 739] width 57 height 33
type input "90"
click at [812, 861] on input "75" at bounding box center [822, 859] width 57 height 33
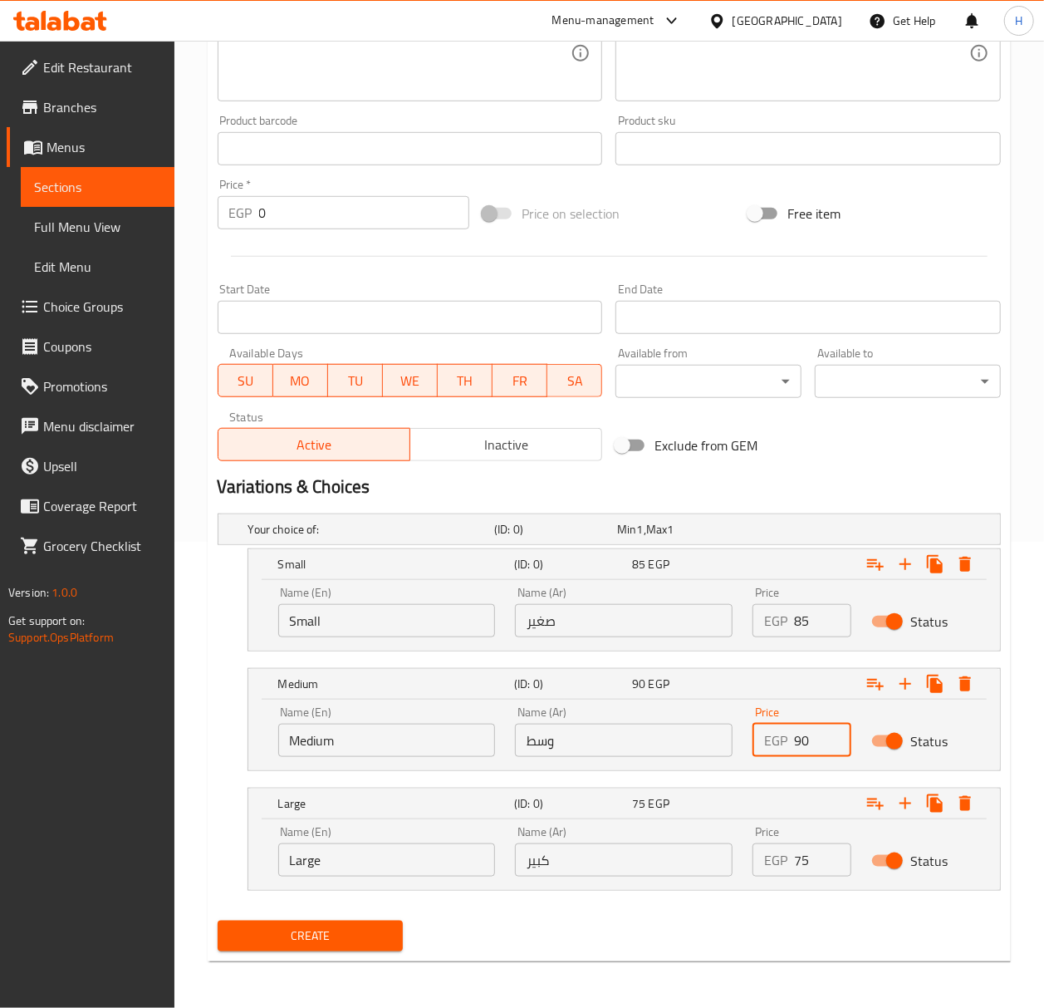
click at [812, 861] on input "75" at bounding box center [822, 859] width 57 height 33
type input "115"
click at [218, 920] on button "Create" at bounding box center [311, 935] width 186 height 31
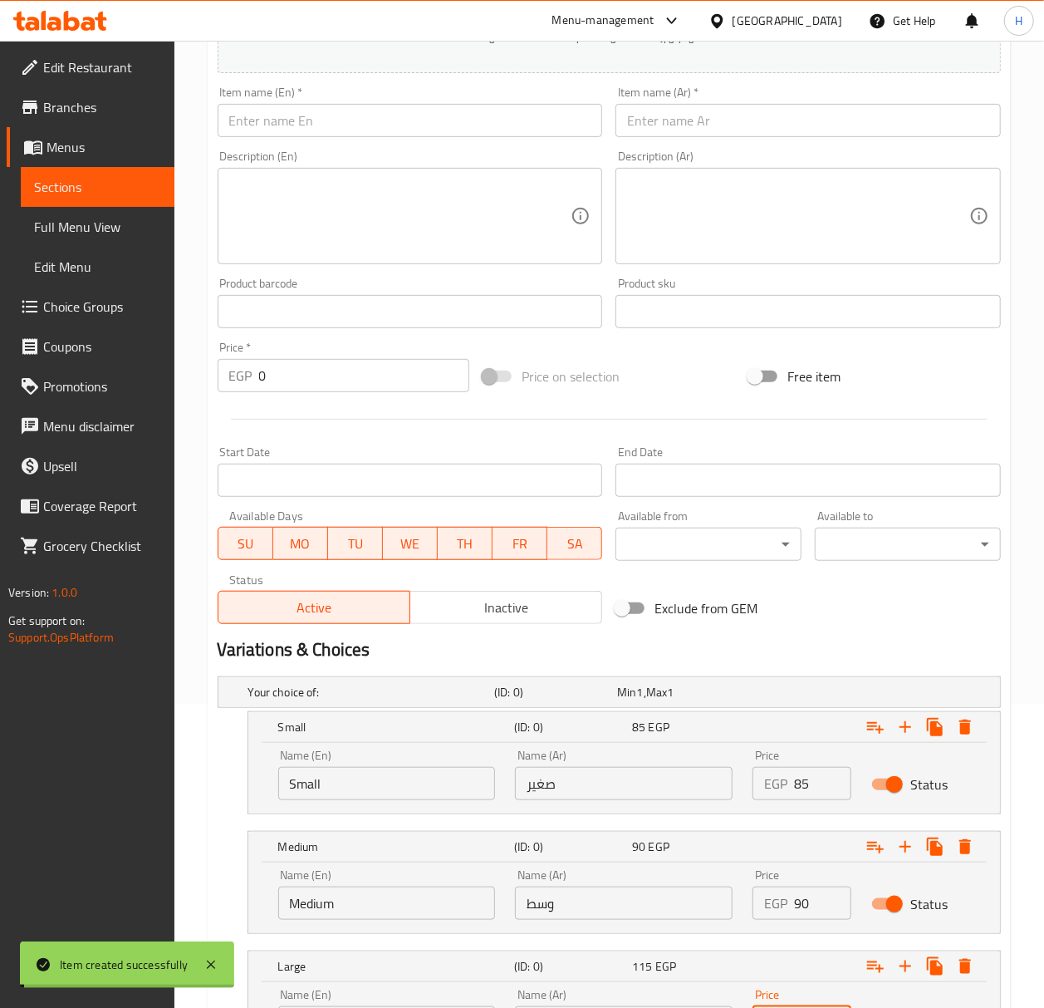
scroll to position [136, 0]
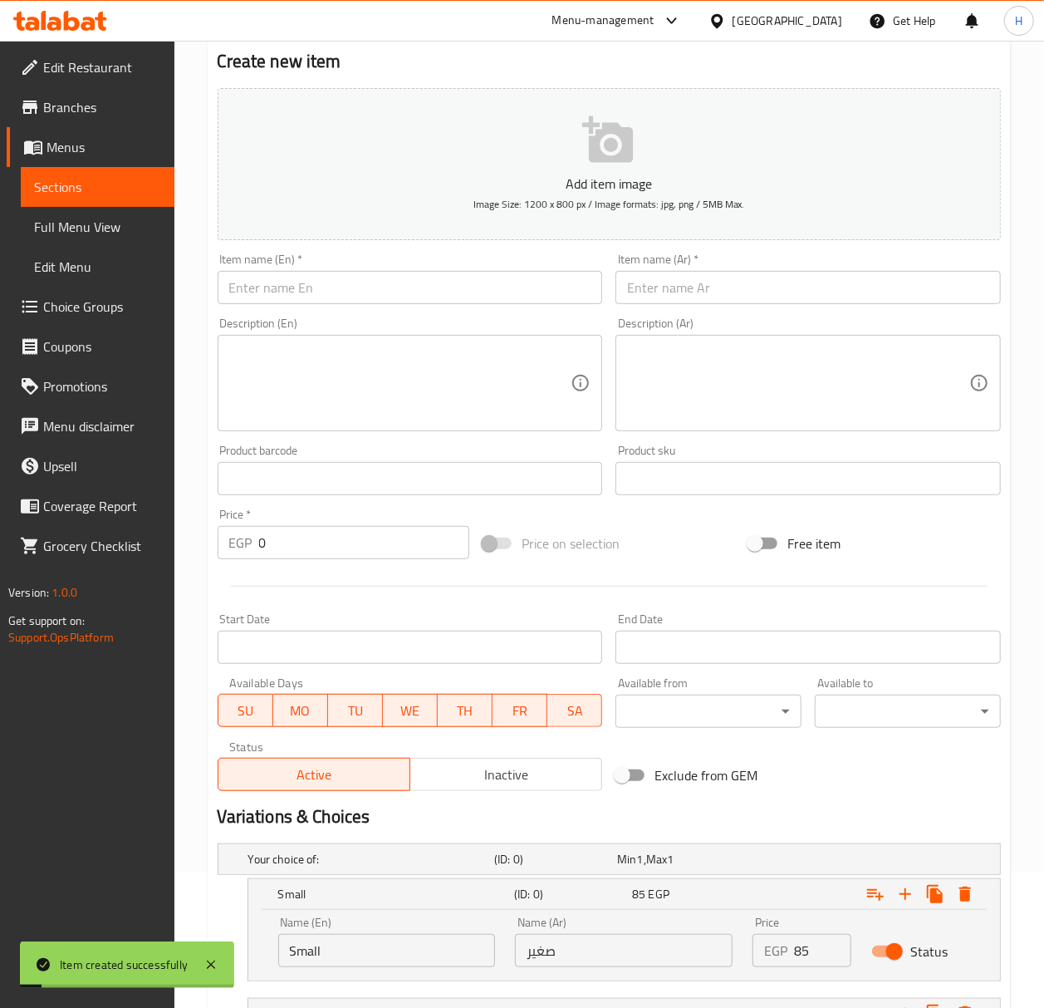
click at [716, 294] on input "text" at bounding box center [807, 287] width 385 height 33
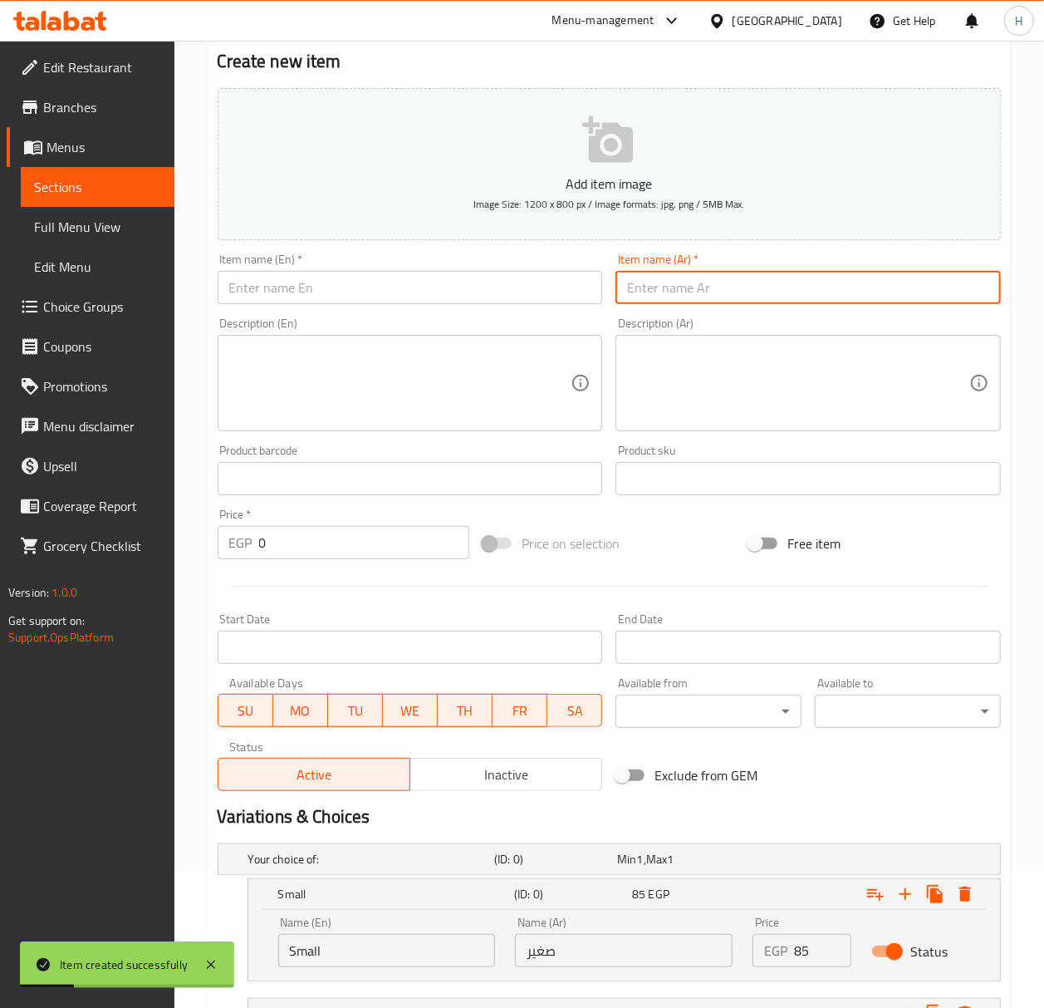
type input "s"
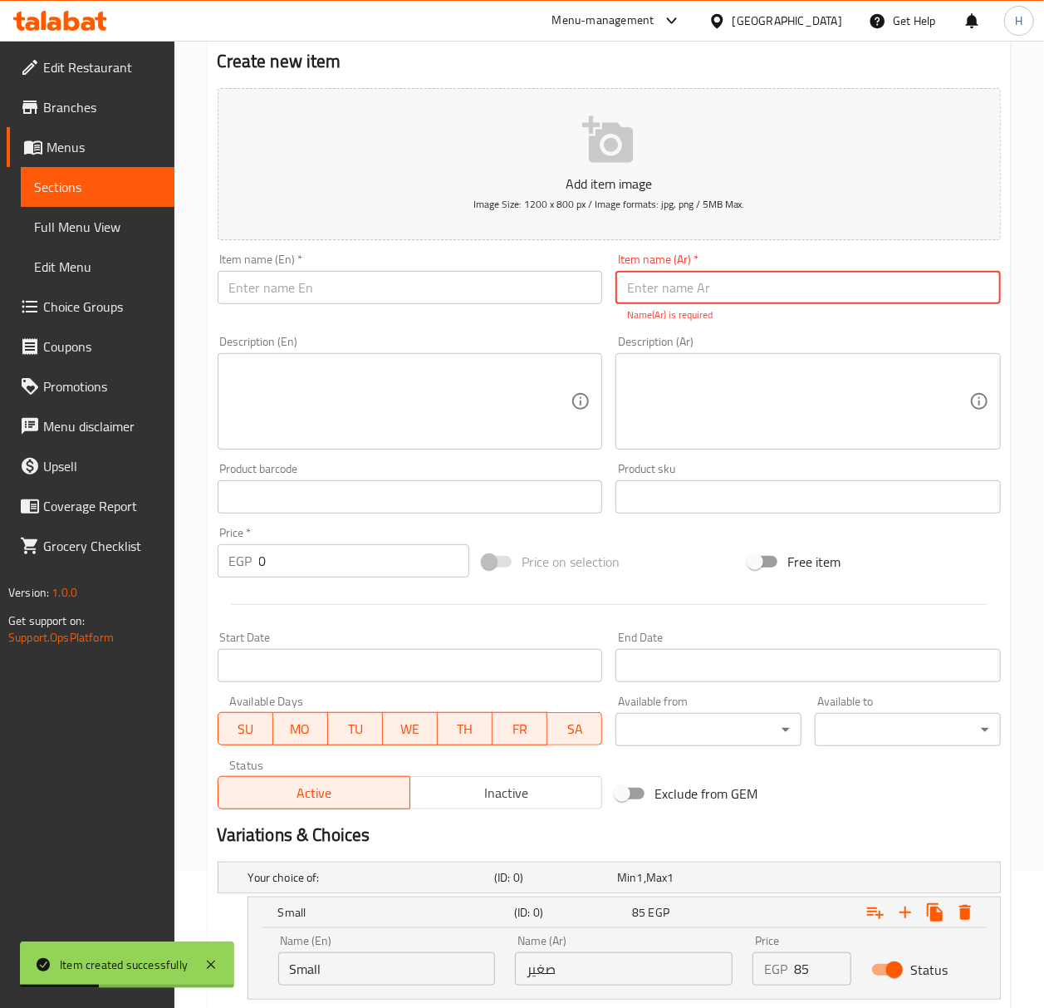
type input "s"
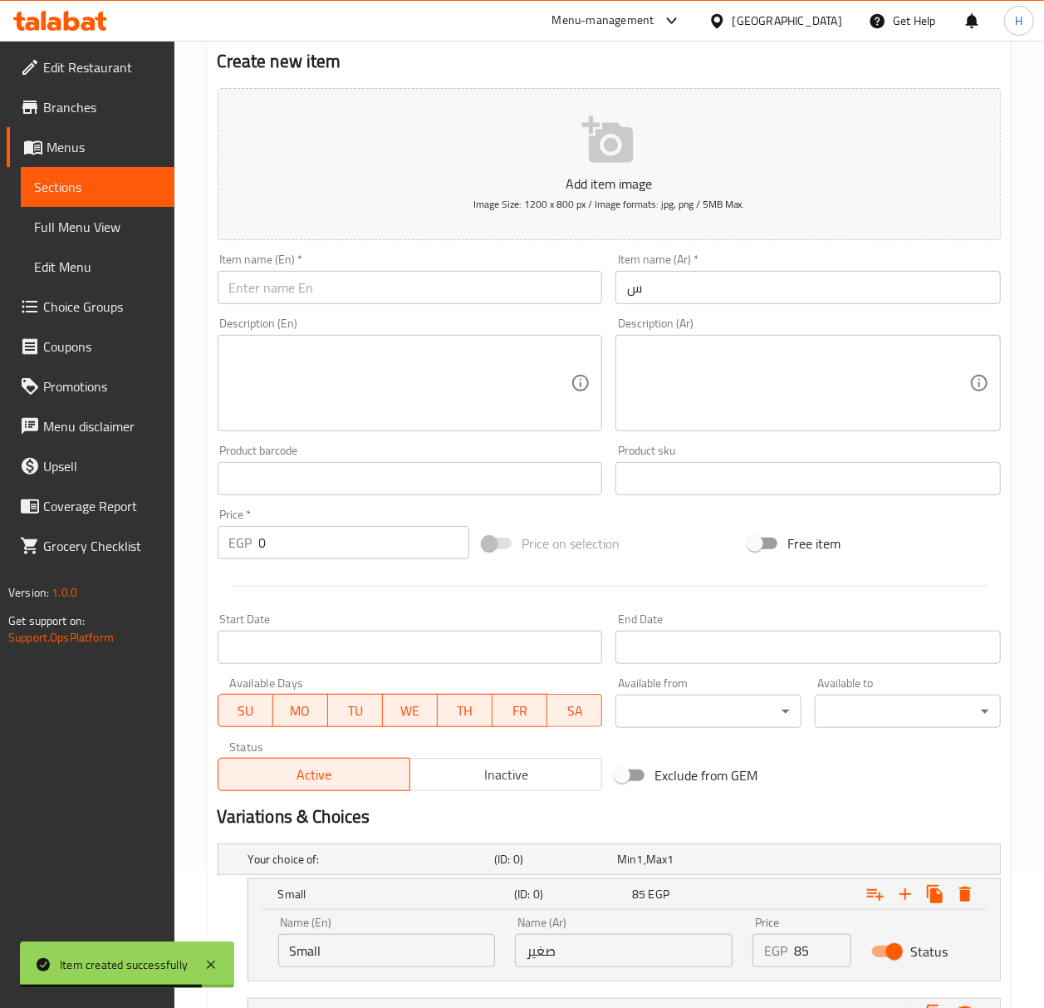
click at [681, 294] on input "س" at bounding box center [807, 287] width 385 height 33
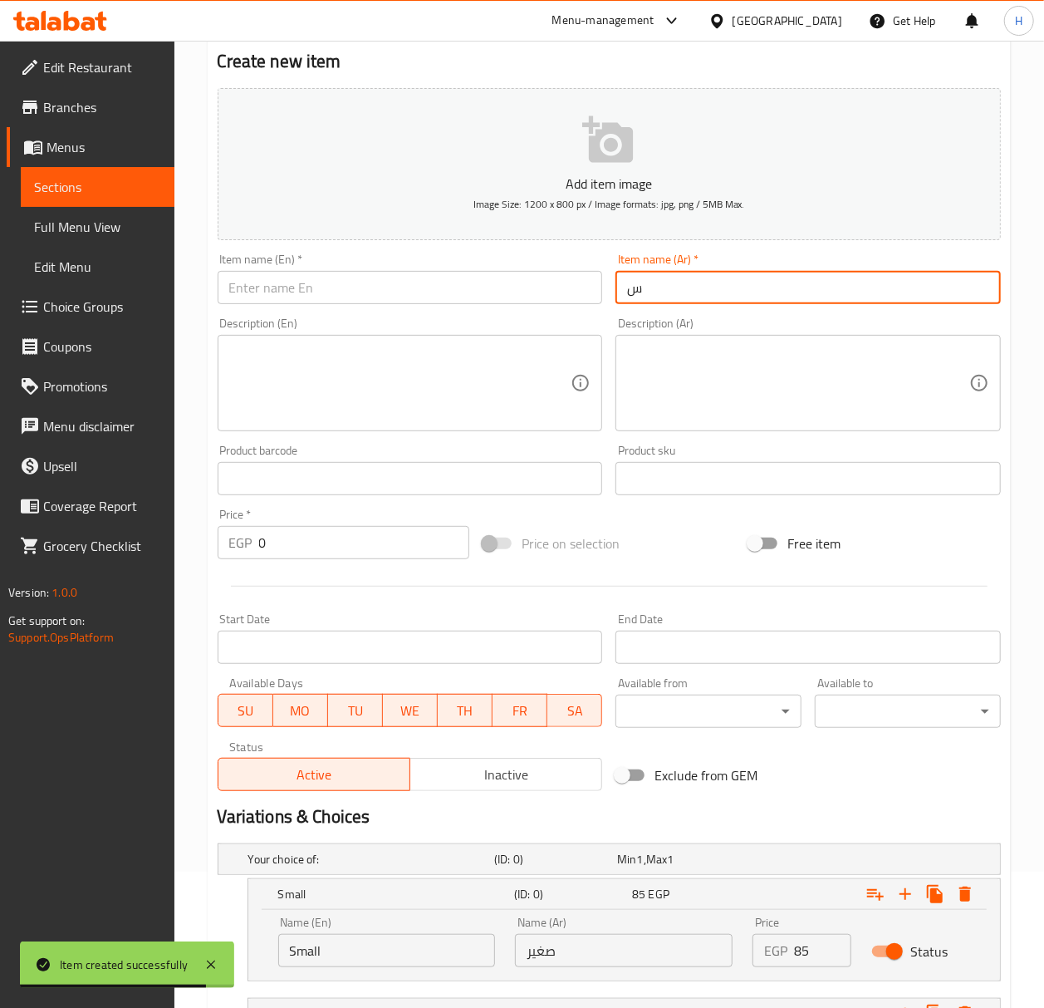
click at [681, 294] on input "س" at bounding box center [807, 287] width 385 height 33
paste input "موزي"
click at [797, 293] on input "سموزي" at bounding box center [807, 287] width 385 height 33
paste input "كيوي"
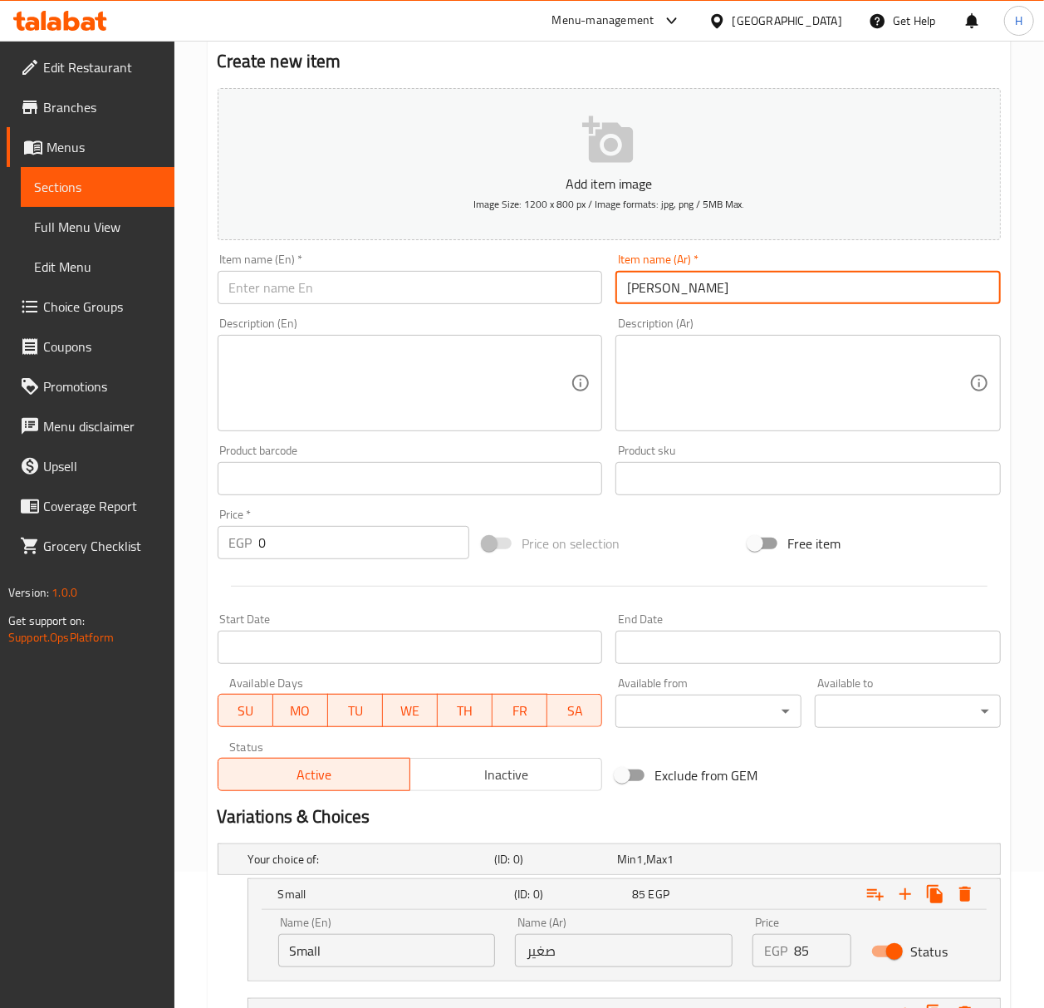
type input "[PERSON_NAME]"
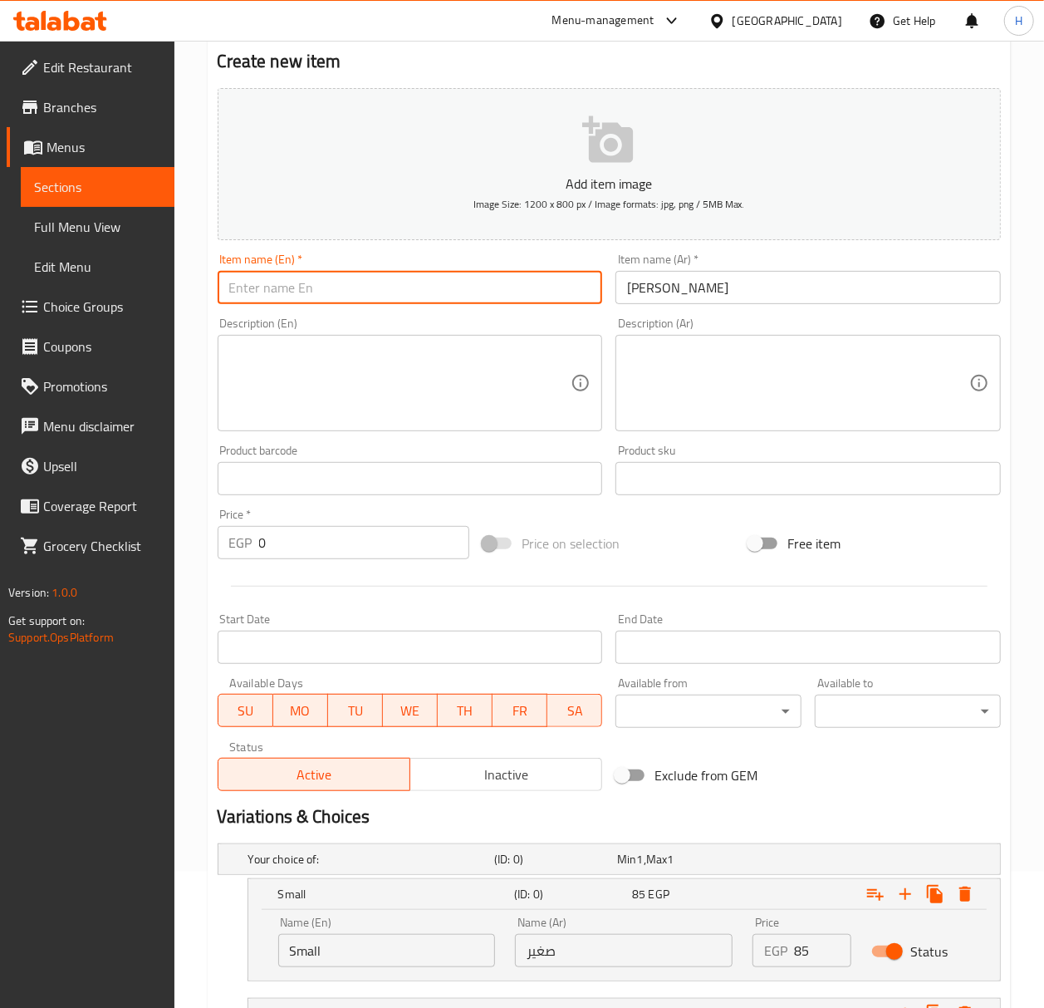
click at [429, 287] on input "text" at bounding box center [410, 287] width 385 height 33
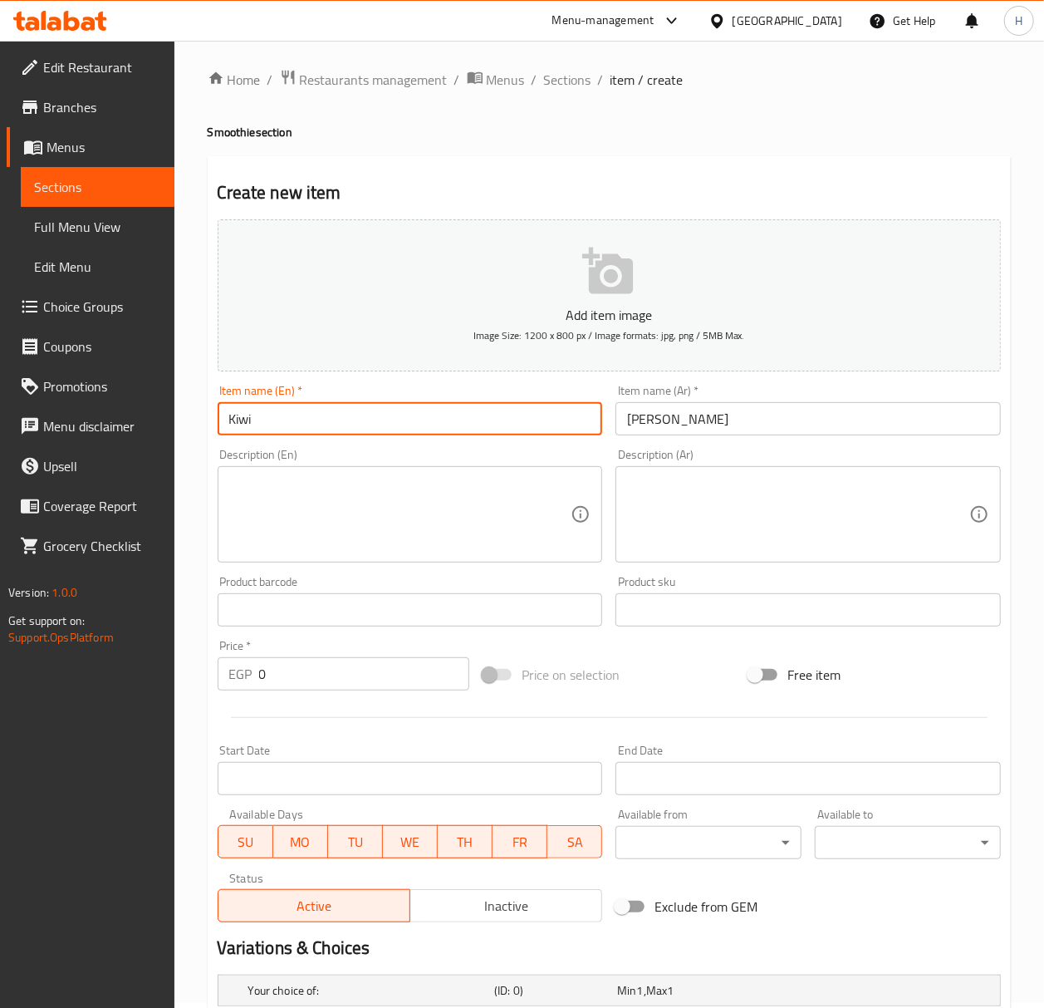
scroll to position [0, 0]
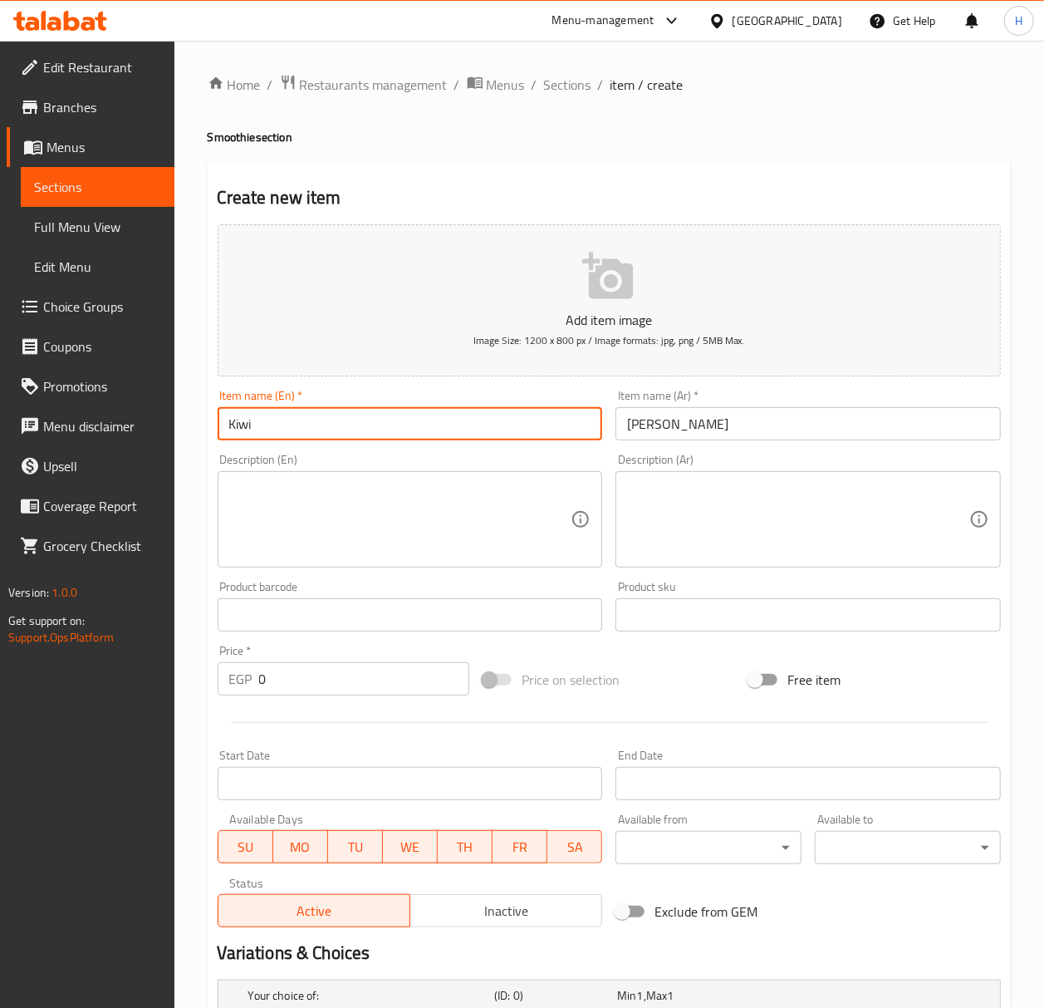
click at [233, 135] on h4 "Smoothie section" at bounding box center [609, 137] width 803 height 17
copy h4 "Smoothie"
click at [323, 425] on input "Kiwi" at bounding box center [410, 423] width 385 height 33
paste input "Smoothie"
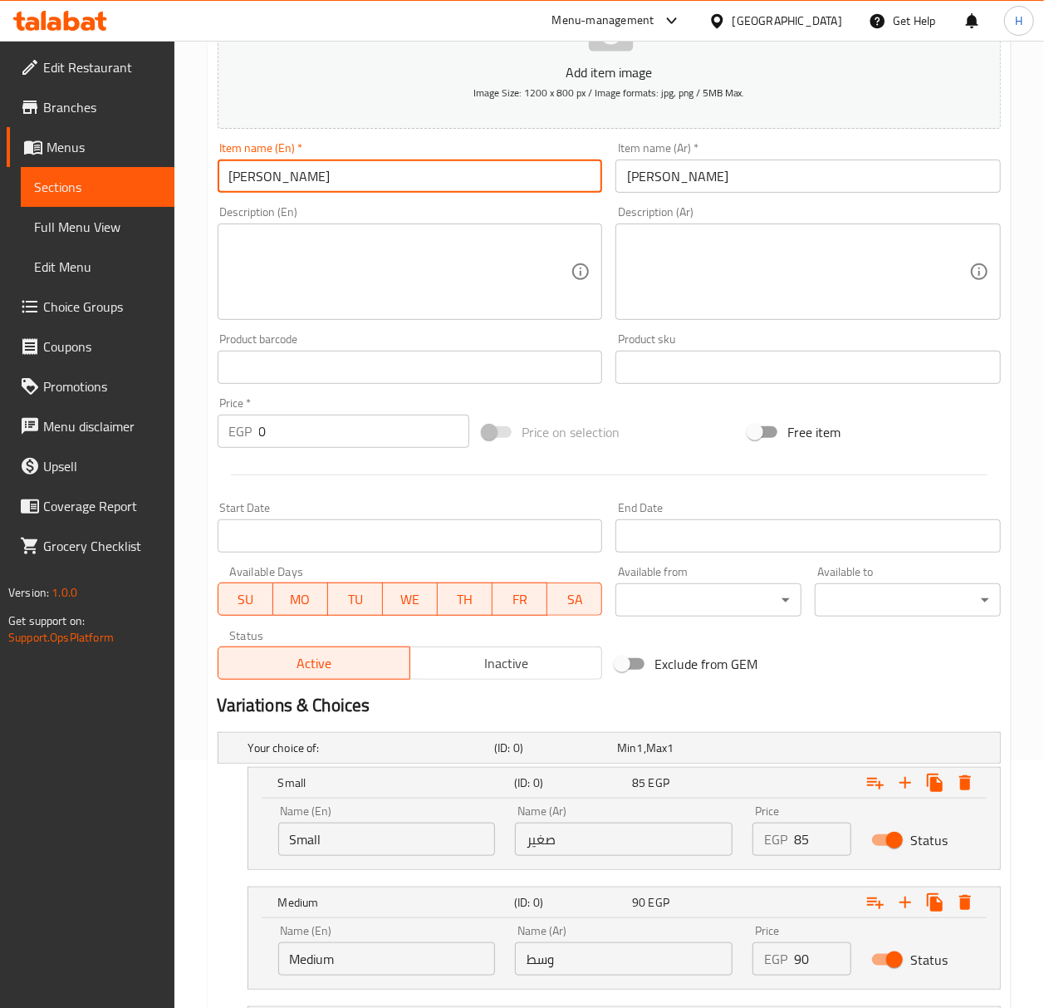
scroll to position [468, 0]
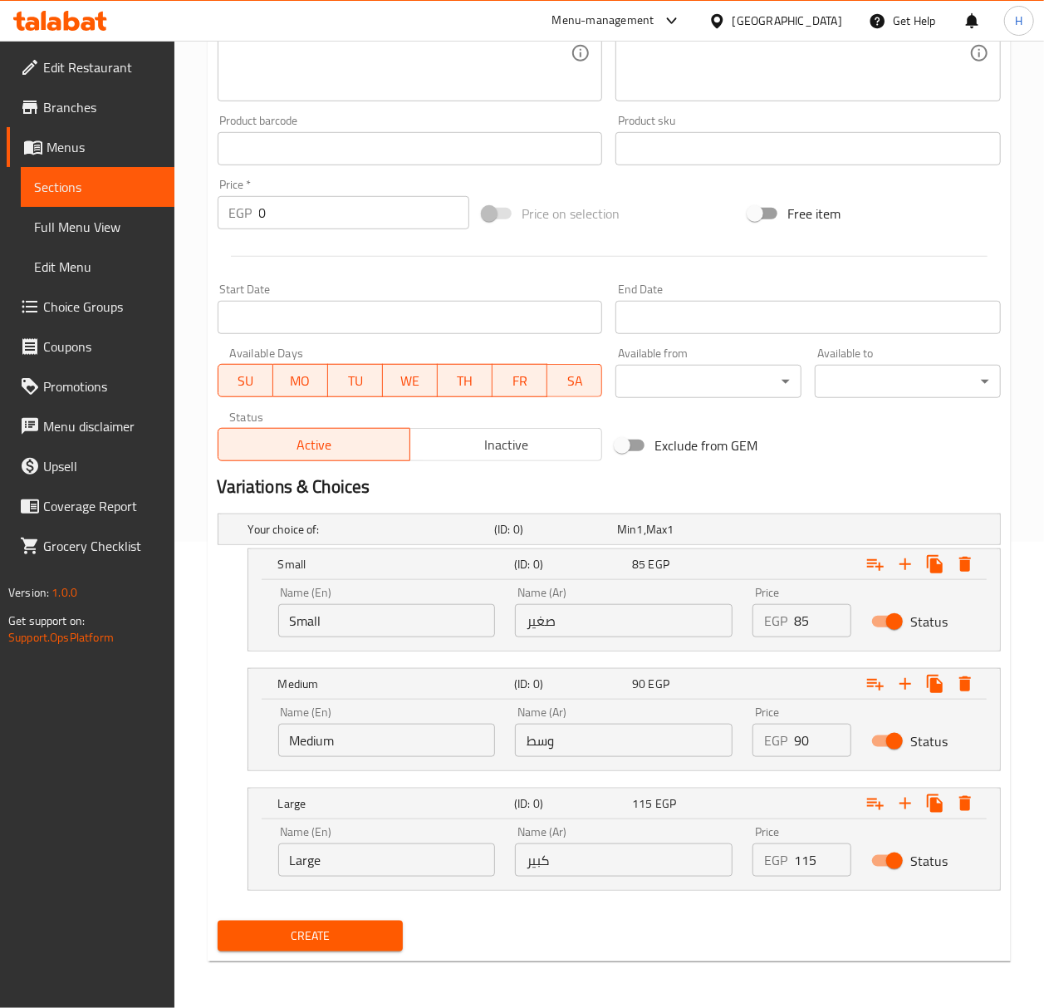
type input "[PERSON_NAME]"
click at [812, 625] on input "85" at bounding box center [822, 620] width 57 height 33
type input "80"
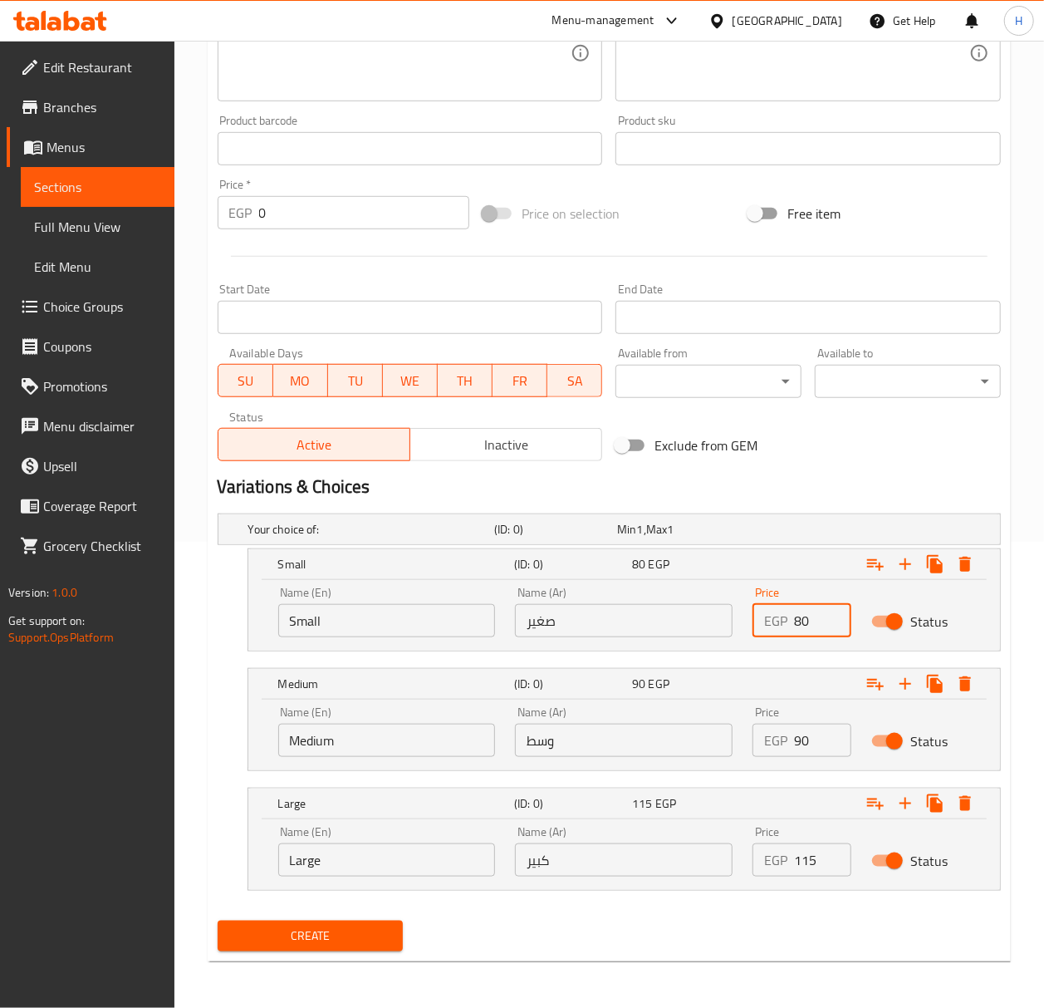
click at [818, 857] on input "115" at bounding box center [822, 859] width 57 height 33
type input "110"
click at [218, 920] on button "Create" at bounding box center [311, 935] width 186 height 31
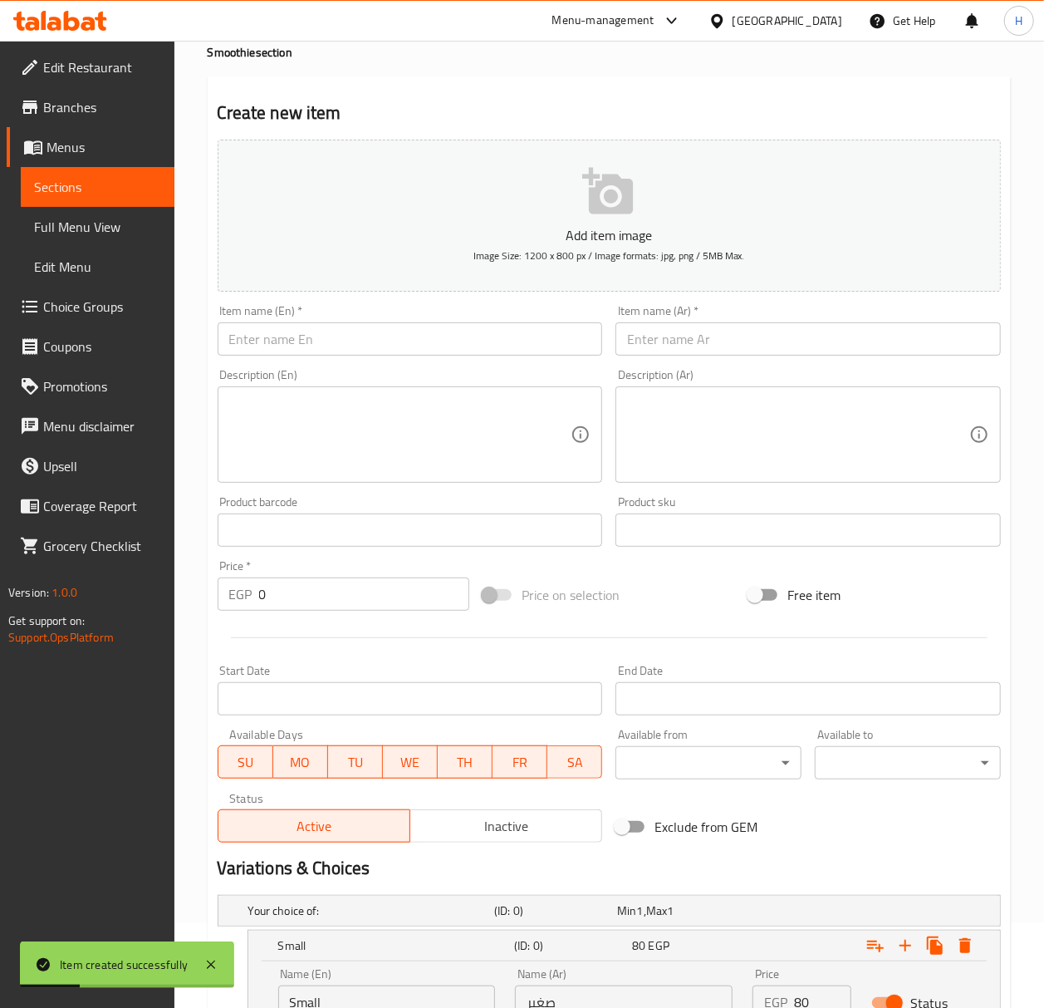
scroll to position [25, 0]
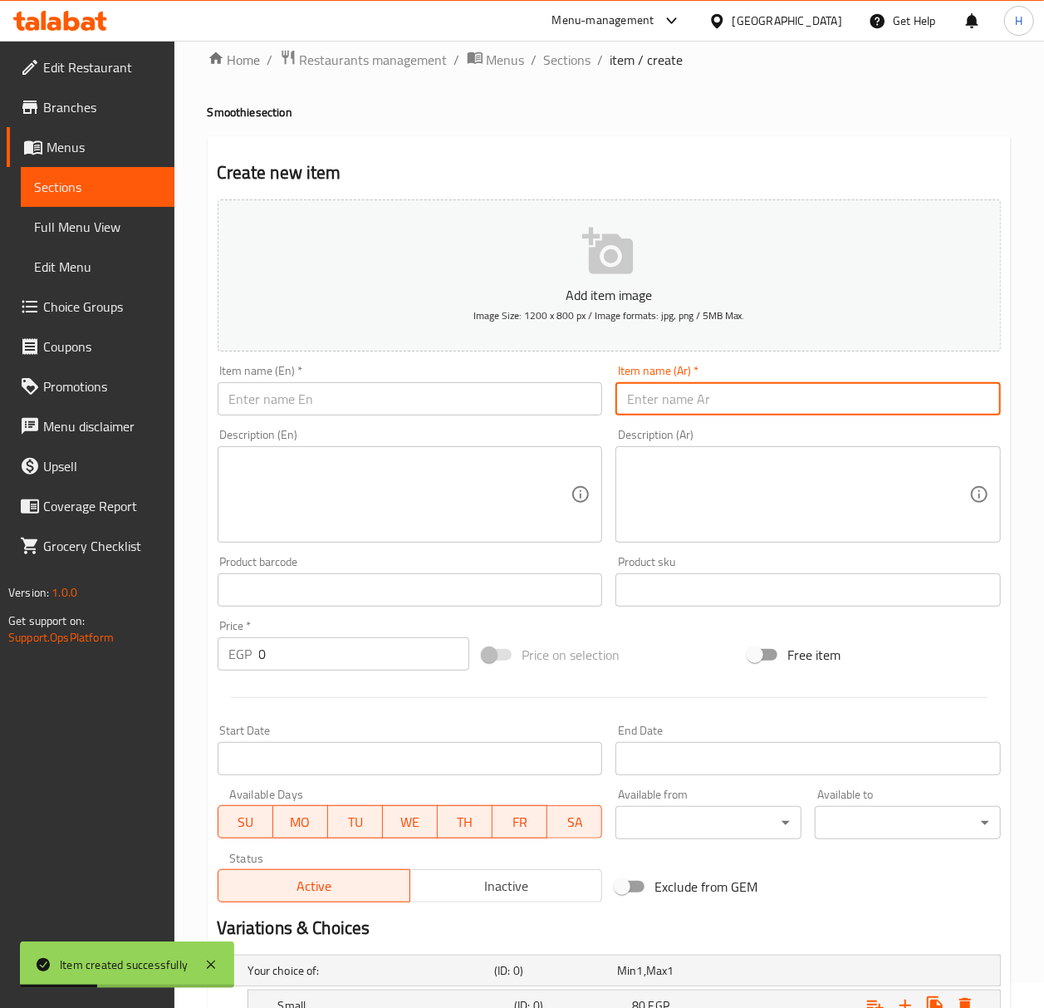
click at [808, 395] on input "text" at bounding box center [807, 398] width 385 height 33
paste input "كيوي نعناع"
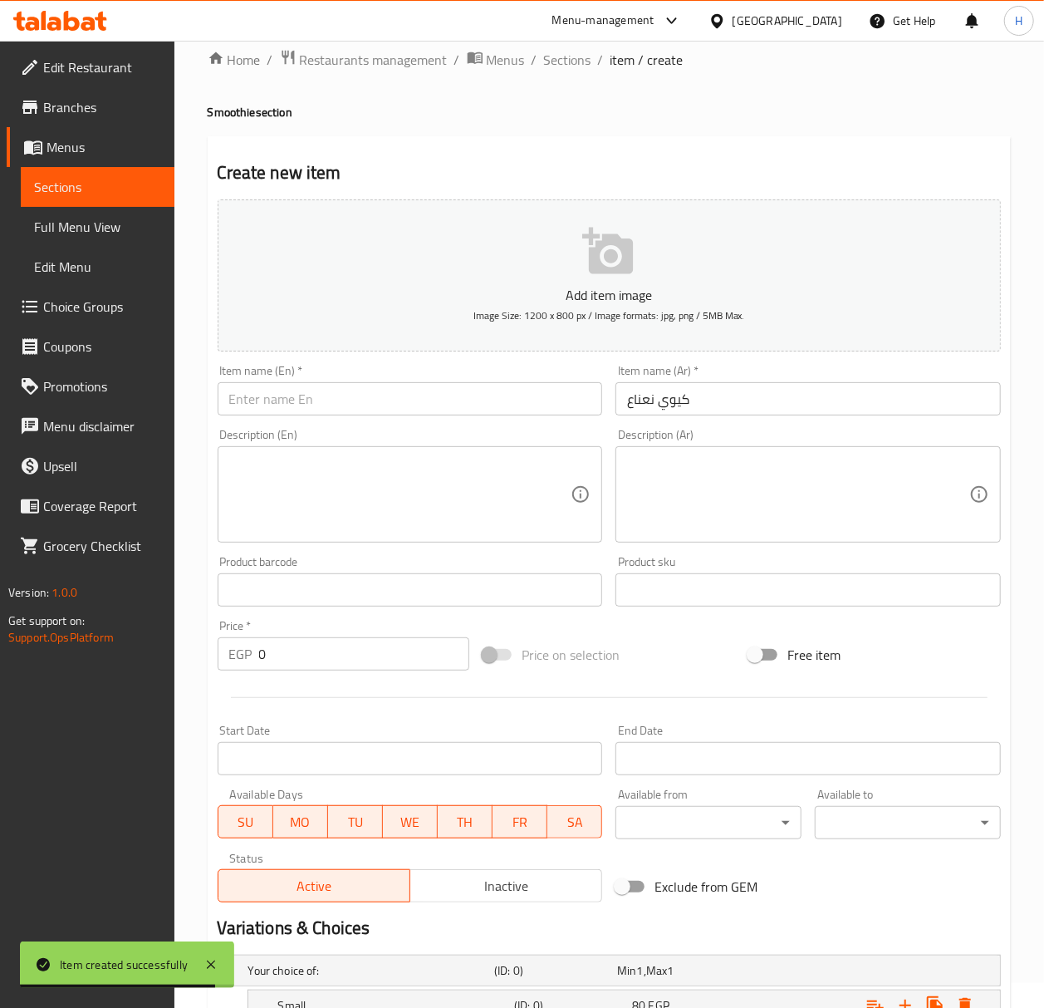
click at [633, 404] on input "كيوي نعناع" at bounding box center [807, 398] width 385 height 33
click at [630, 404] on input "كيوي نعناع" at bounding box center [807, 398] width 385 height 33
paste input "سموزي"
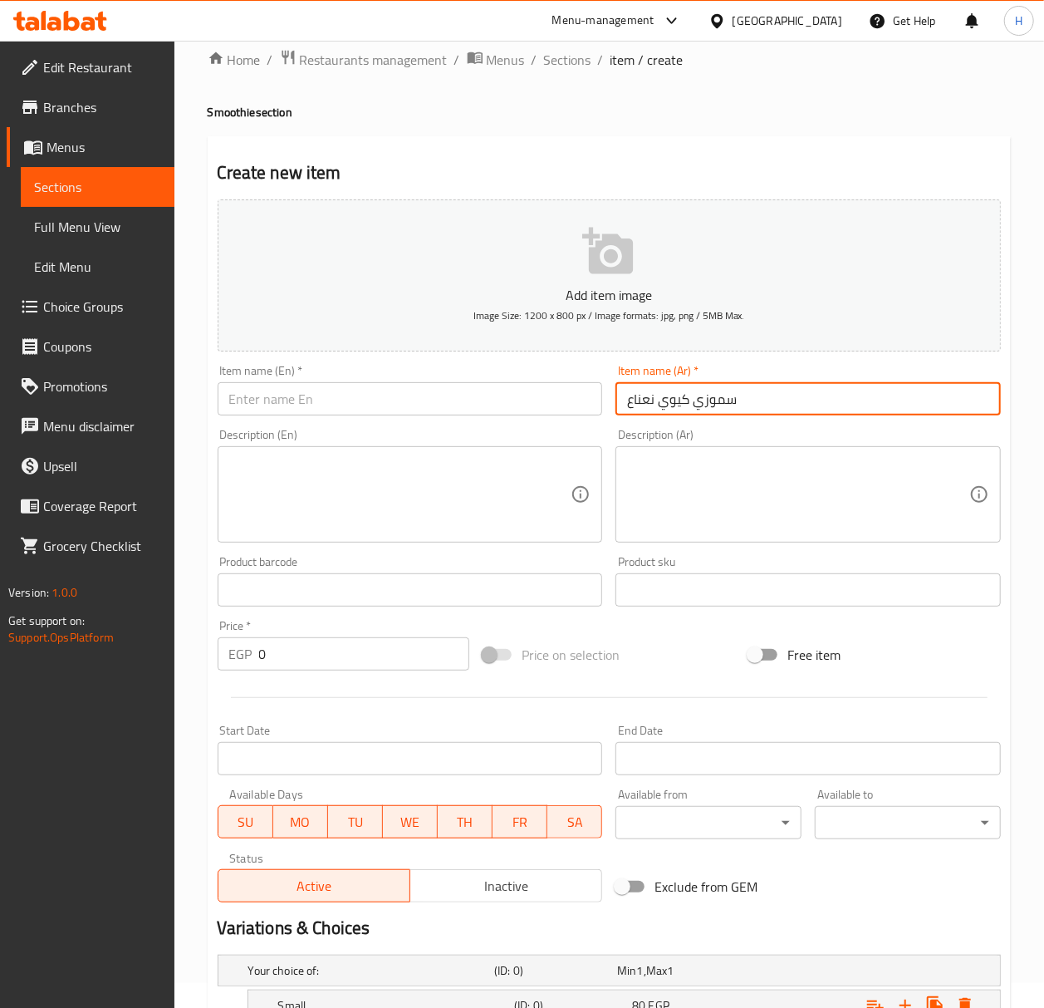
type input "سموزي كيوي نعناع"
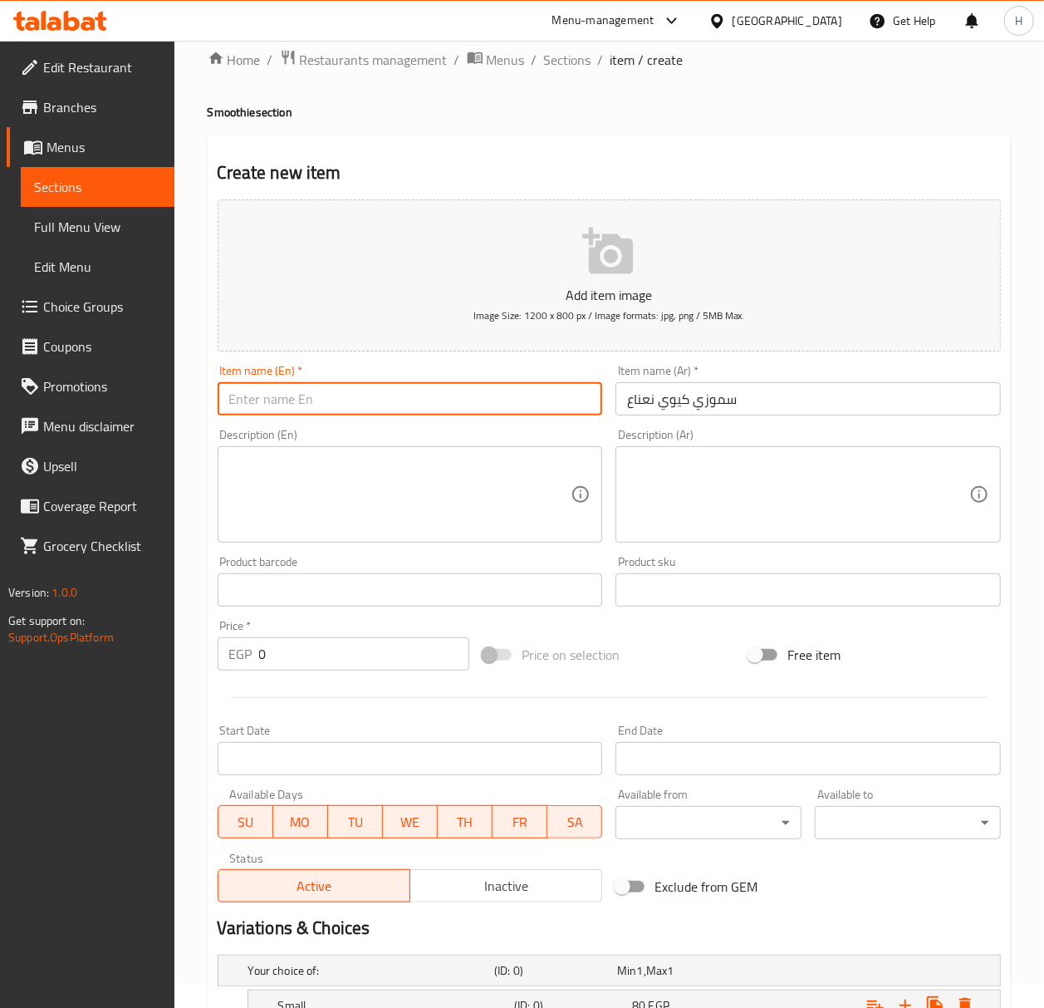
click at [377, 407] on input "text" at bounding box center [410, 398] width 385 height 33
type input "k"
click at [237, 120] on h4 "Smoothie section" at bounding box center [609, 112] width 803 height 17
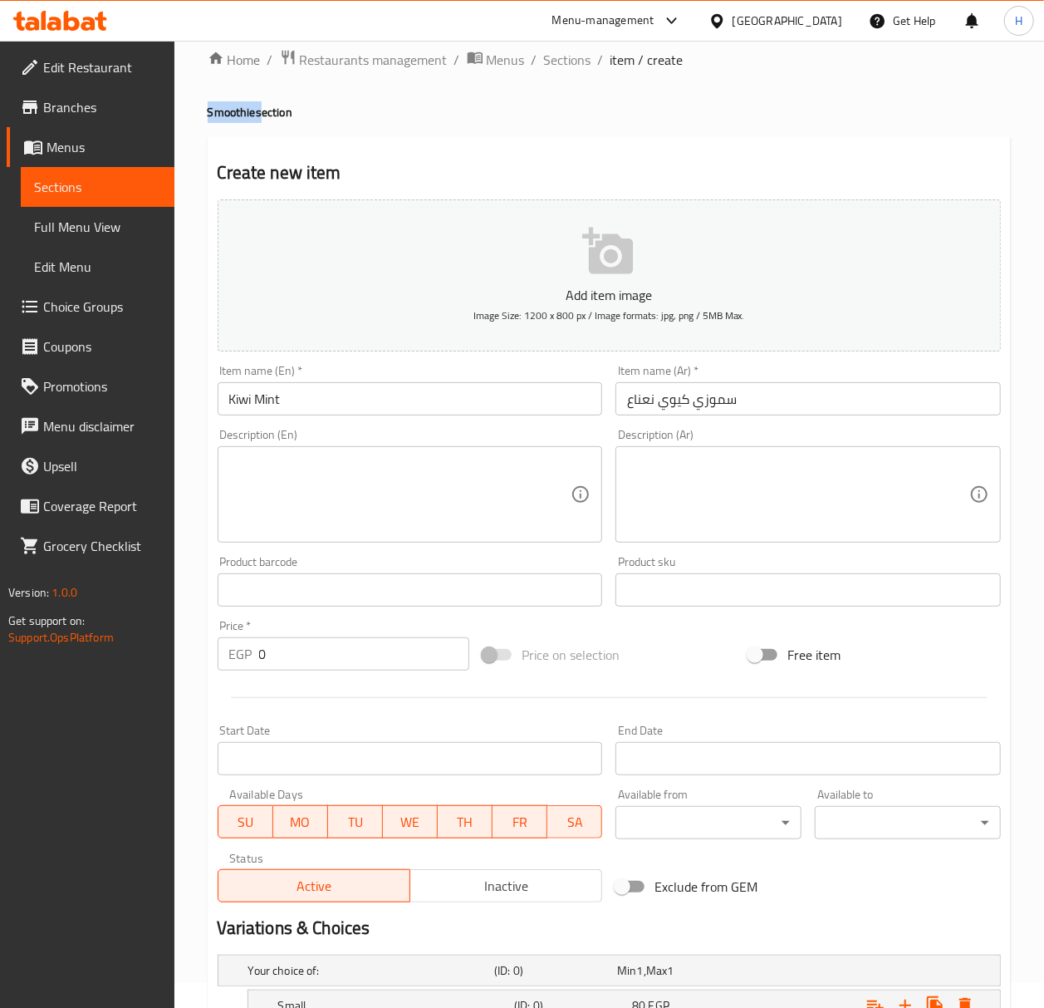
click at [237, 120] on h4 "Smoothie section" at bounding box center [609, 112] width 803 height 17
copy h4 "Smoothie"
click at [370, 405] on input "Kiwi Mint" at bounding box center [410, 398] width 385 height 33
paste input "Smoothie"
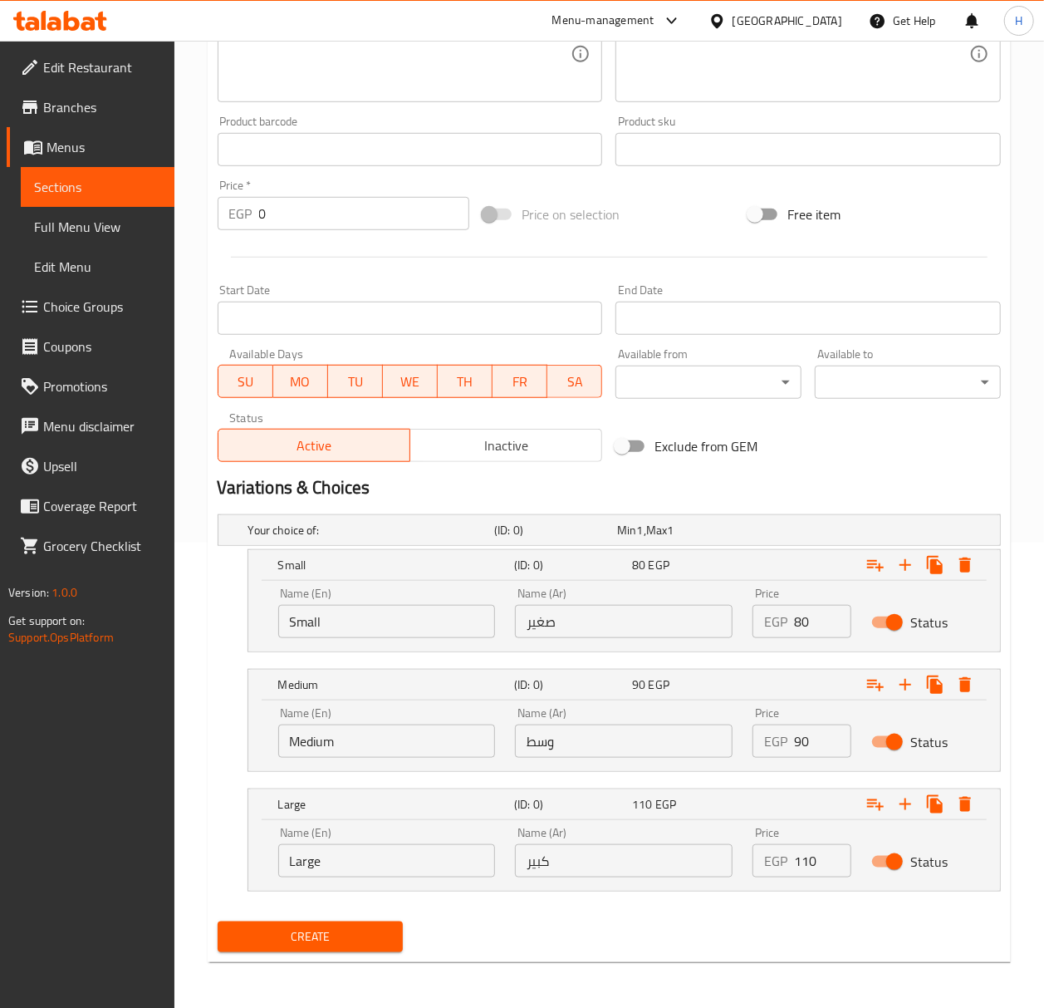
scroll to position [468, 0]
type input "Kiwi Mint Smoothie"
click at [331, 944] on span "Create" at bounding box center [310, 935] width 159 height 21
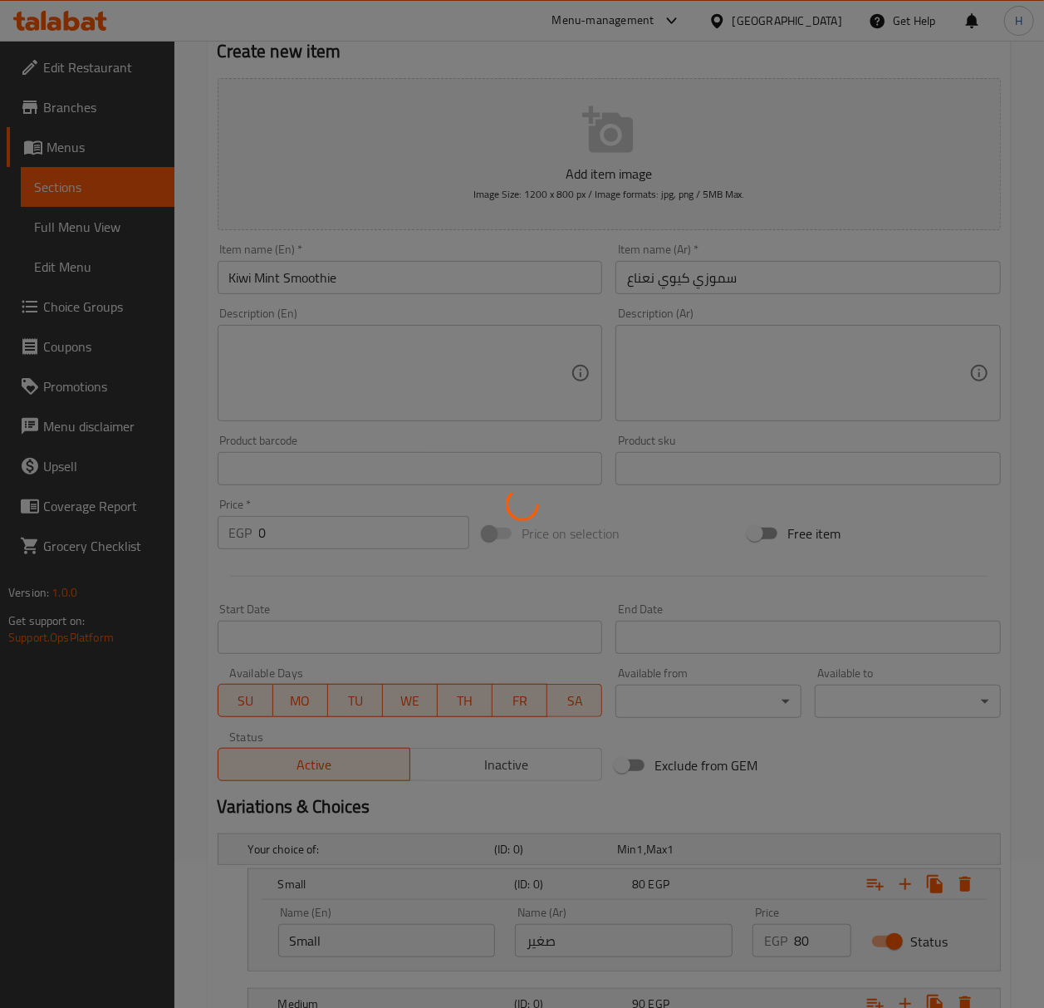
scroll to position [136, 0]
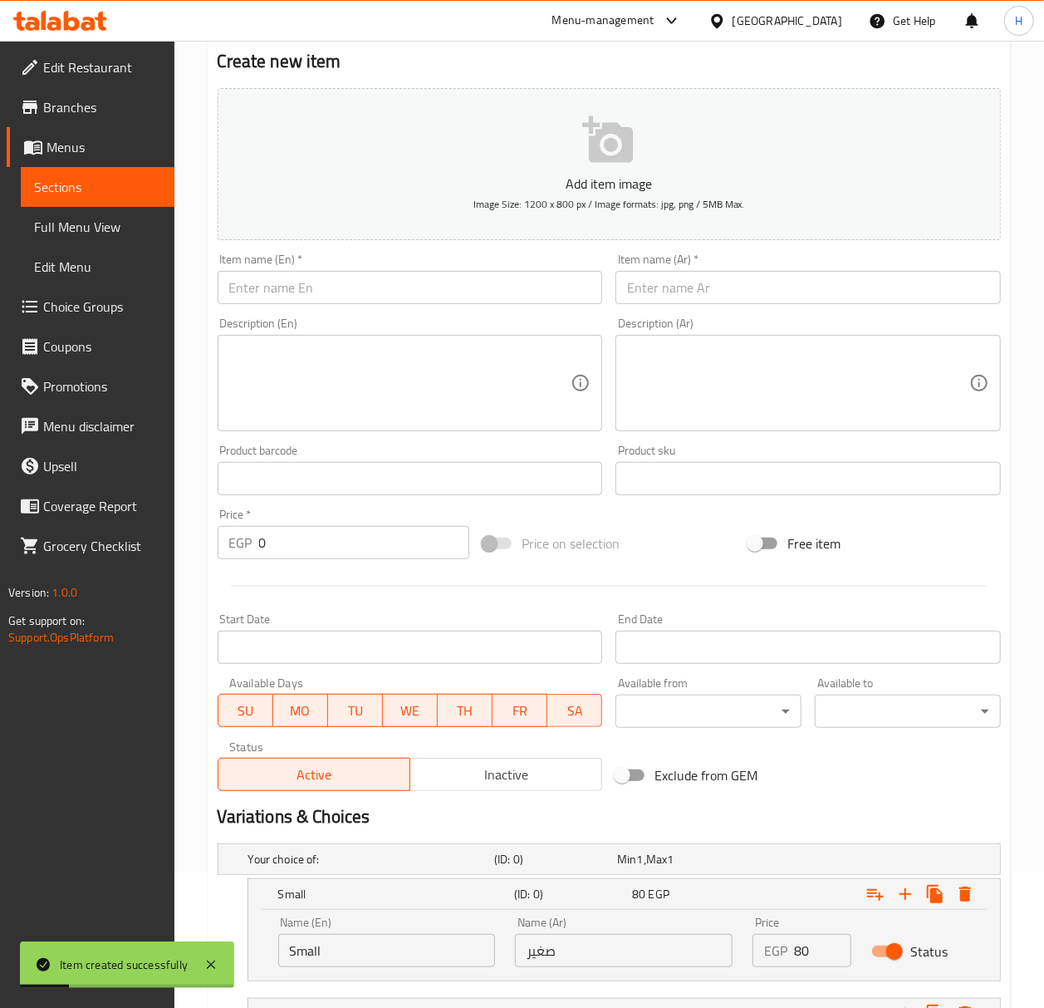
click at [821, 274] on input "text" at bounding box center [807, 287] width 385 height 33
paste input "سموزي"
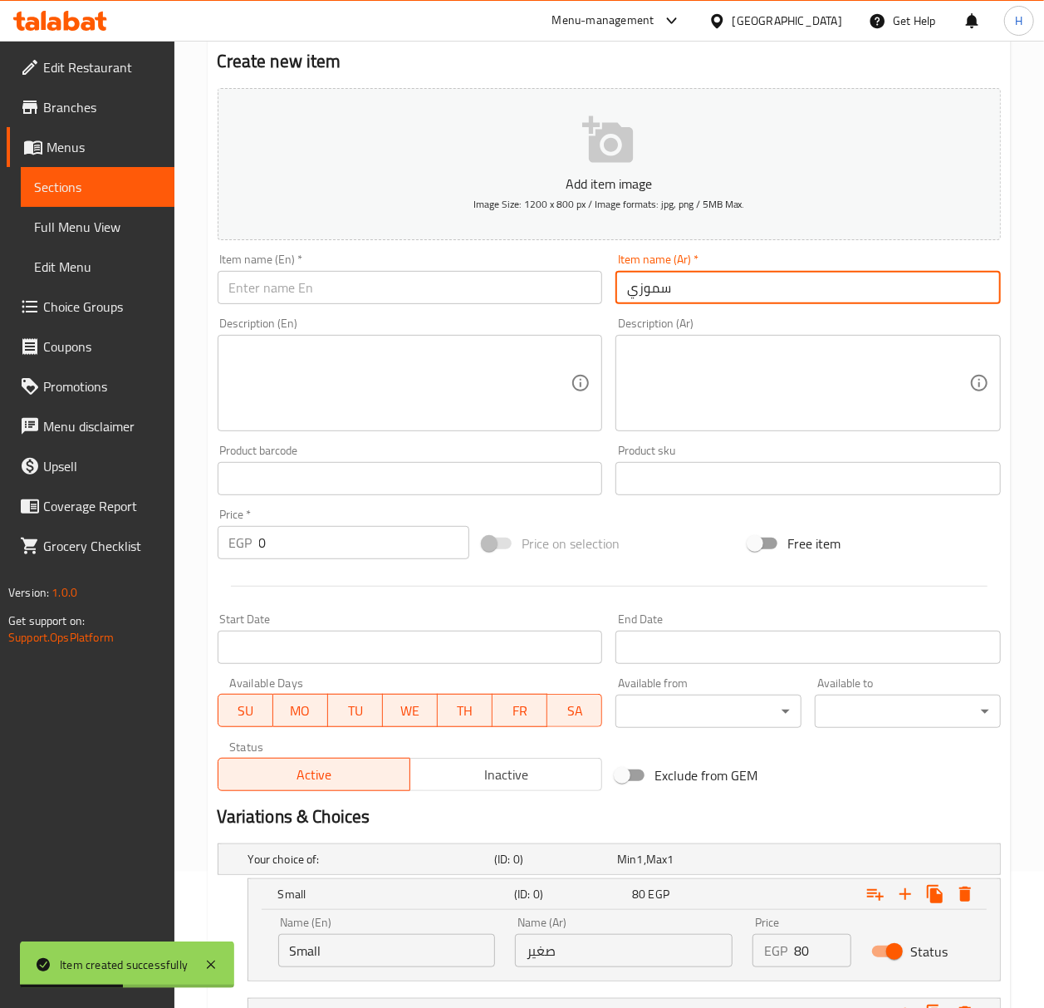
click at [829, 280] on input "سموزي" at bounding box center [807, 287] width 385 height 33
paste input "كانتالوب"
type input "سموزي كانتالوب"
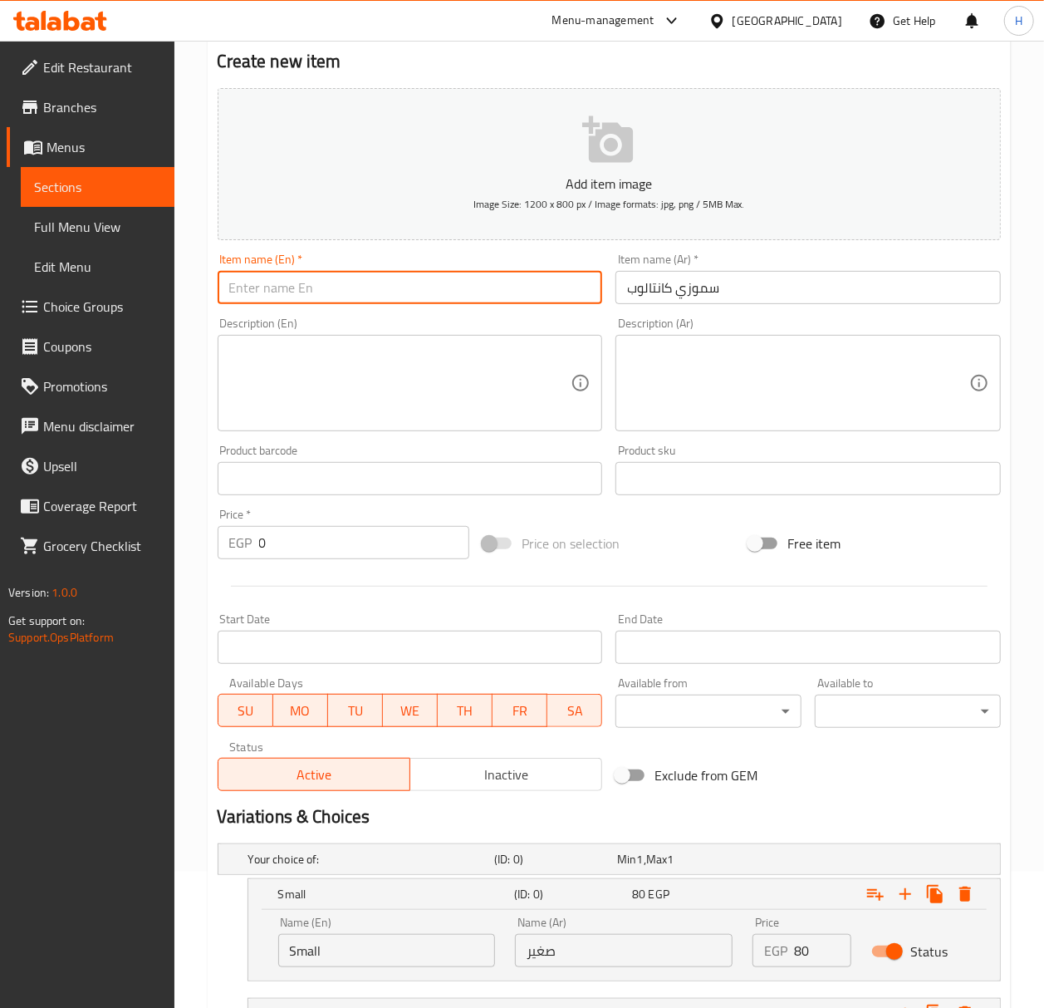
click at [267, 289] on input "text" at bounding box center [410, 287] width 385 height 33
paste input "Cantaloupe"
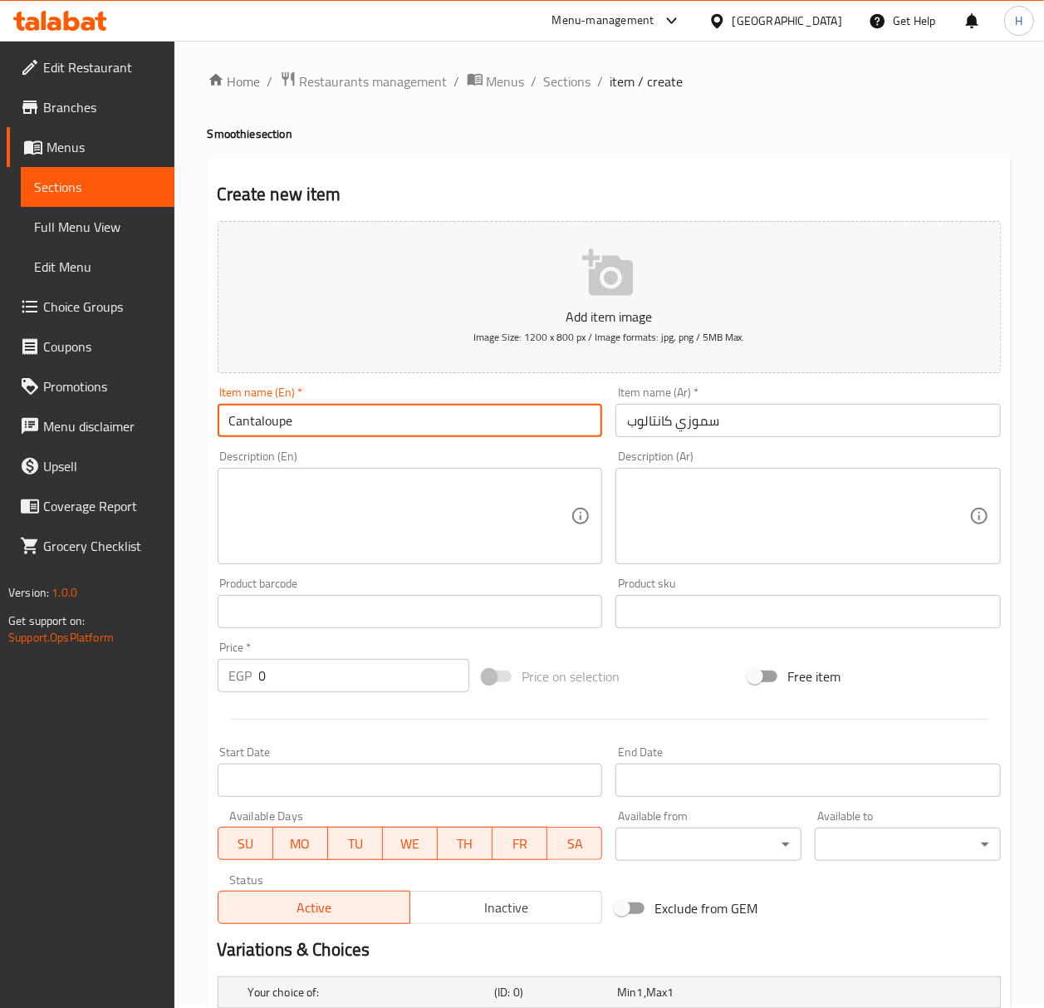
scroll to position [0, 0]
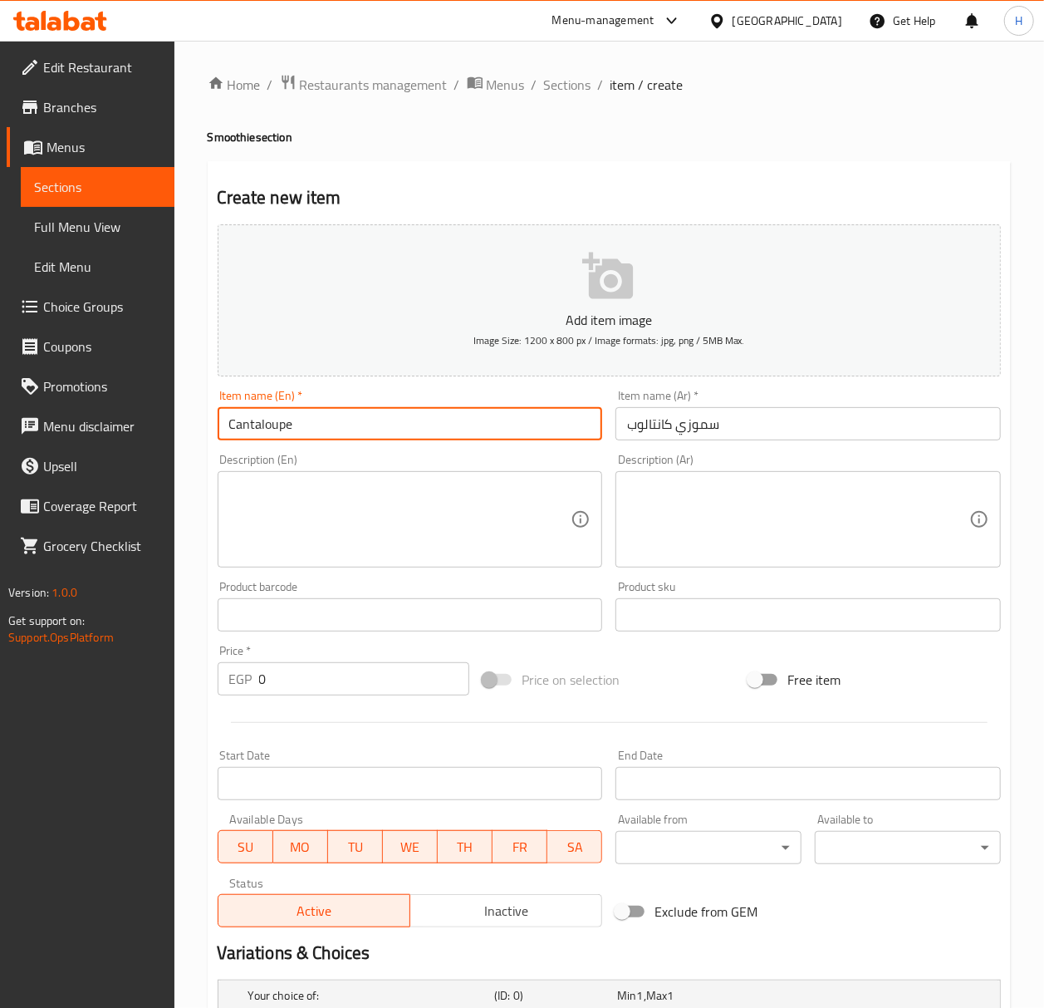
click at [241, 145] on h4 "Smoothie section" at bounding box center [609, 137] width 803 height 17
click at [375, 424] on input "Cantaloupe" at bounding box center [410, 423] width 385 height 33
paste input "Smoothie"
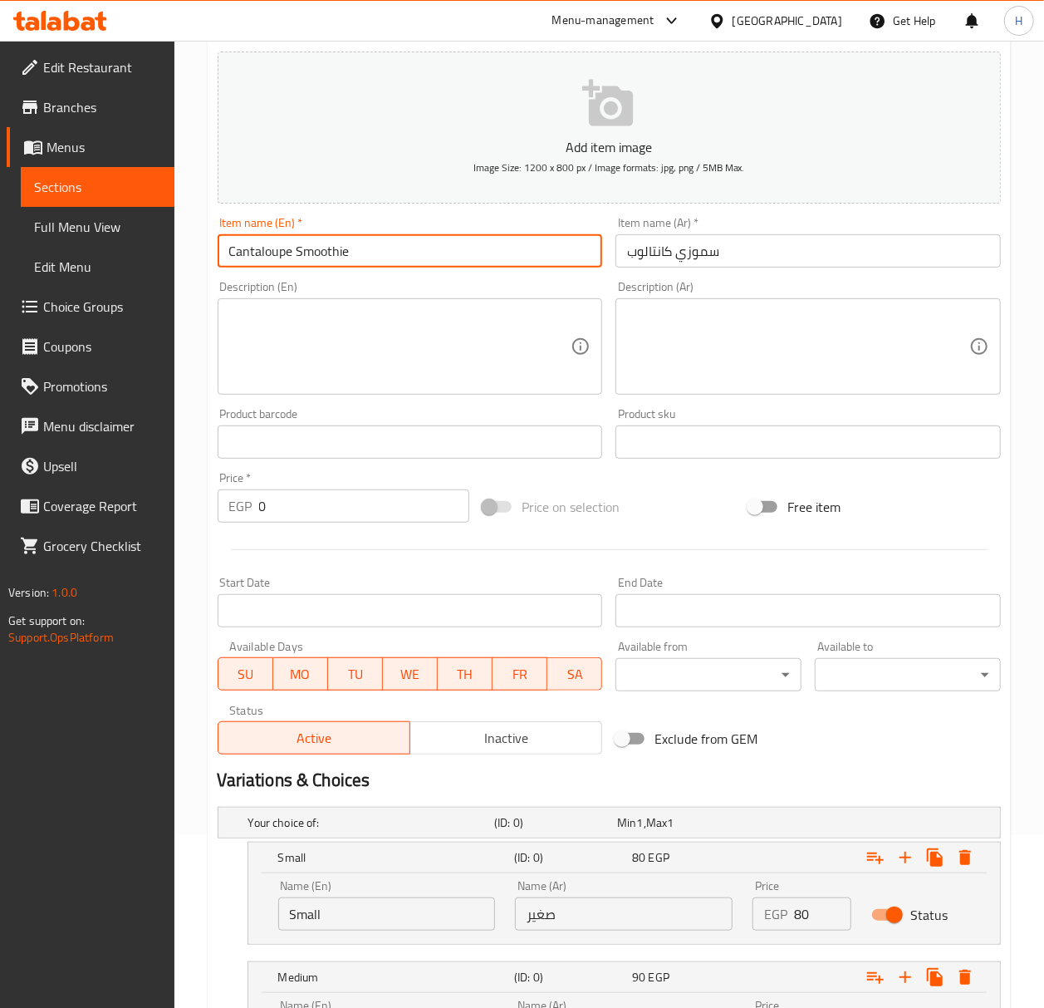
scroll to position [332, 0]
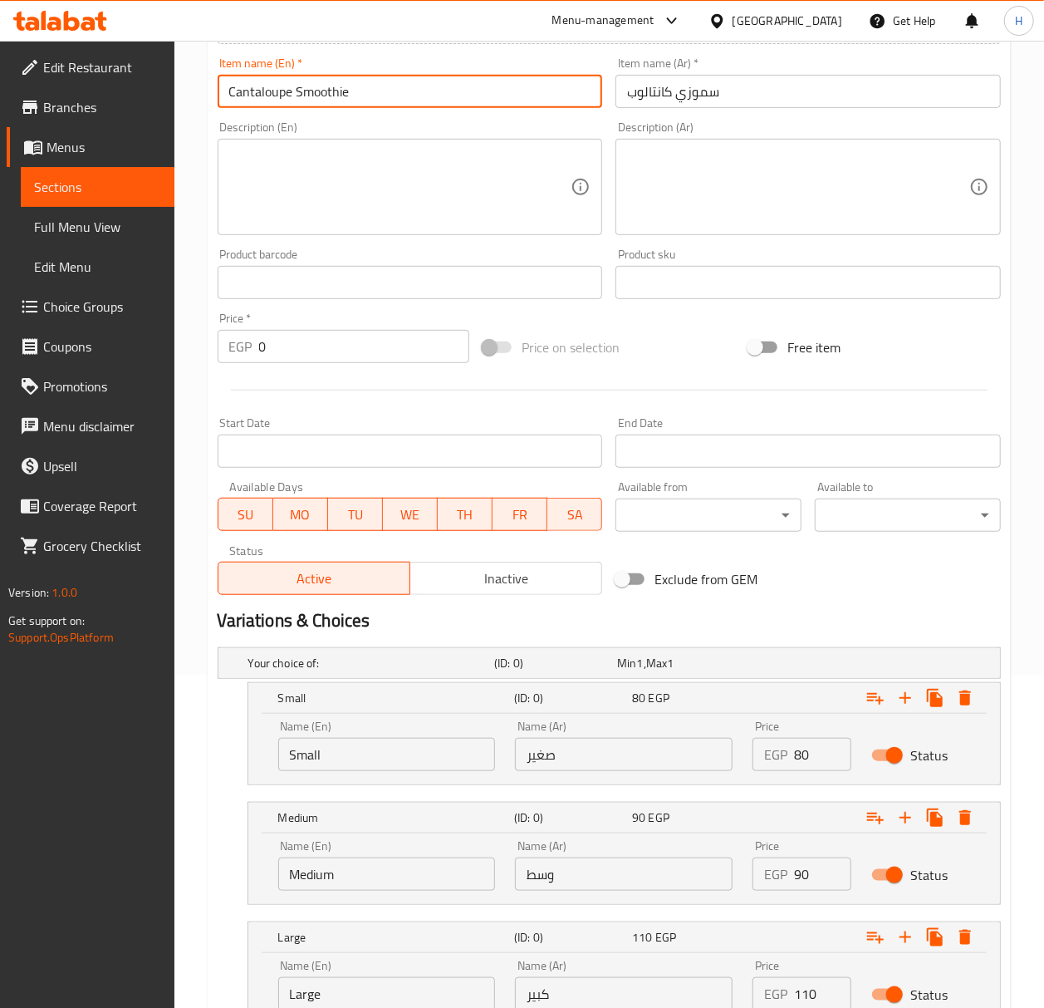
type input "Cantaloupe Smoothie"
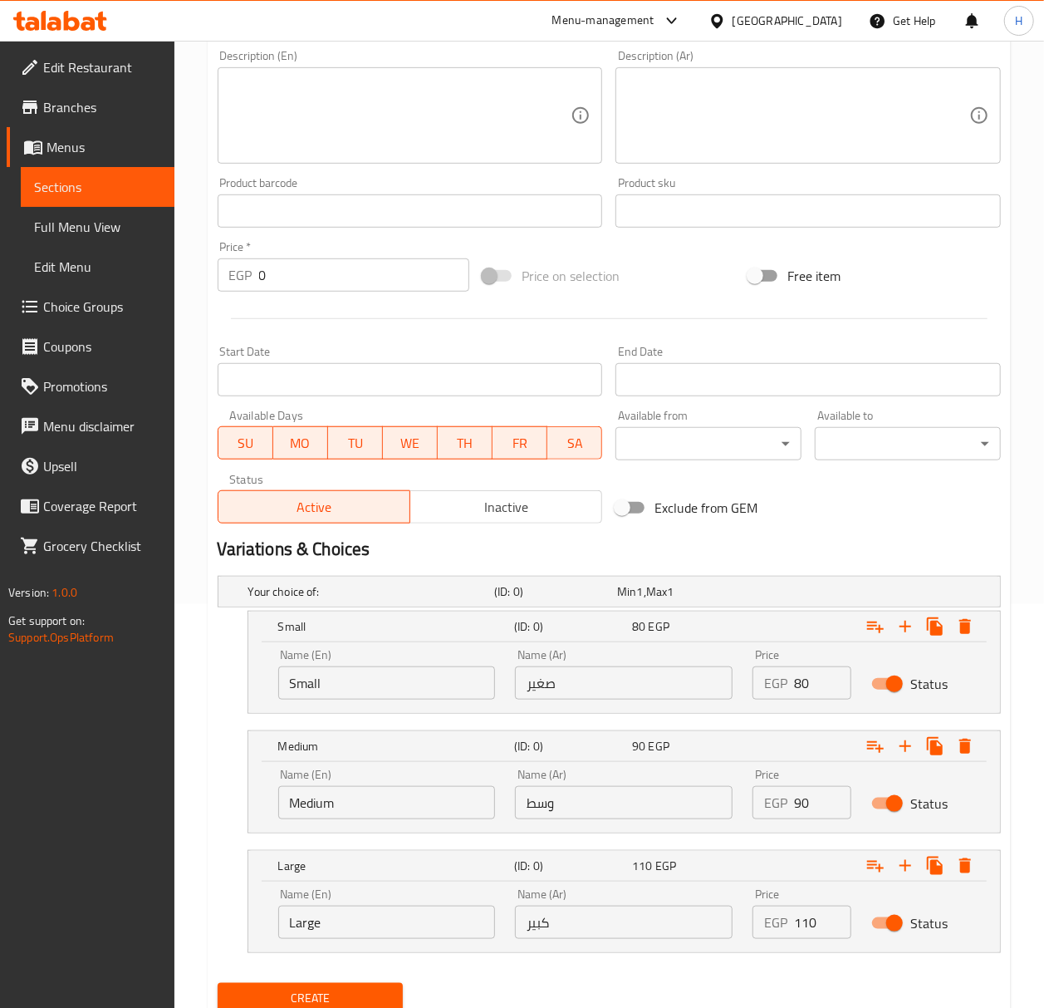
scroll to position [443, 0]
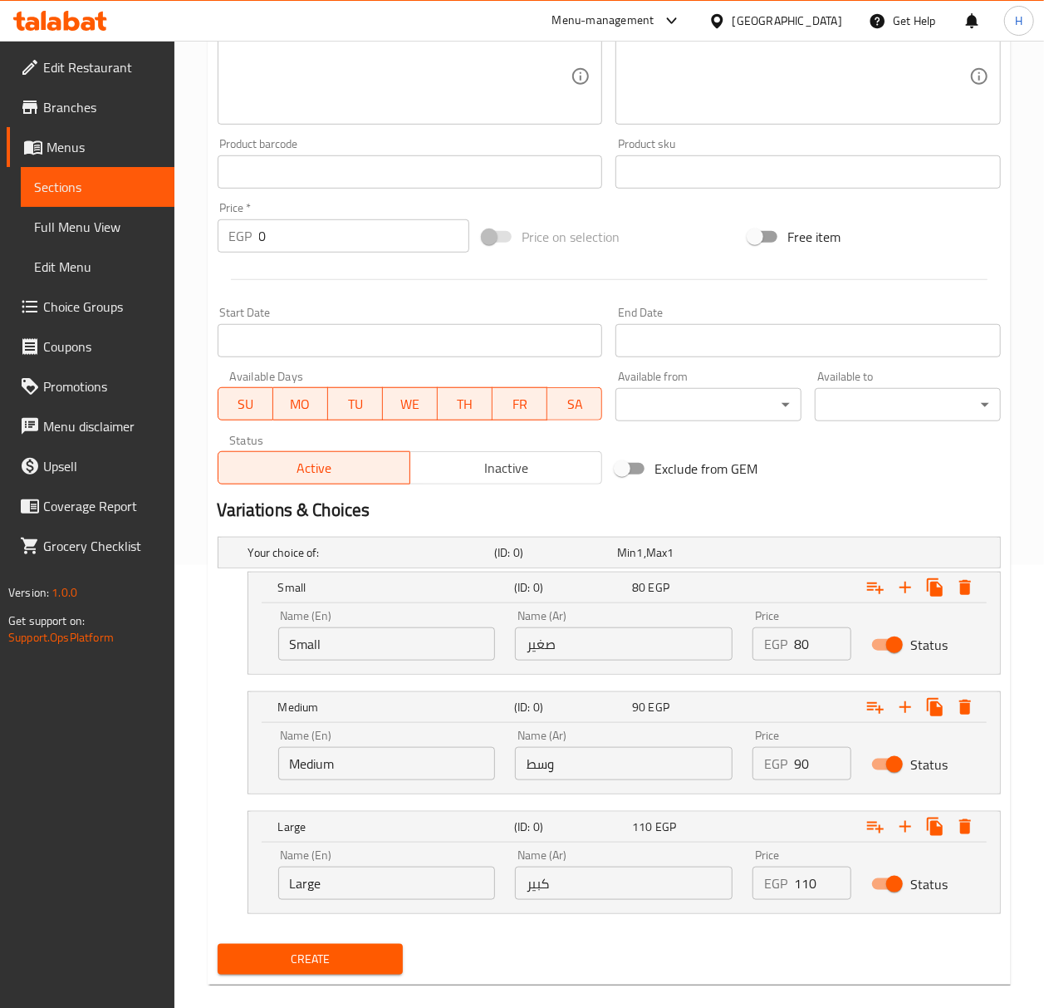
click at [798, 653] on input "80" at bounding box center [822, 643] width 57 height 33
type input "0"
click at [821, 767] on input "90" at bounding box center [822, 763] width 57 height 33
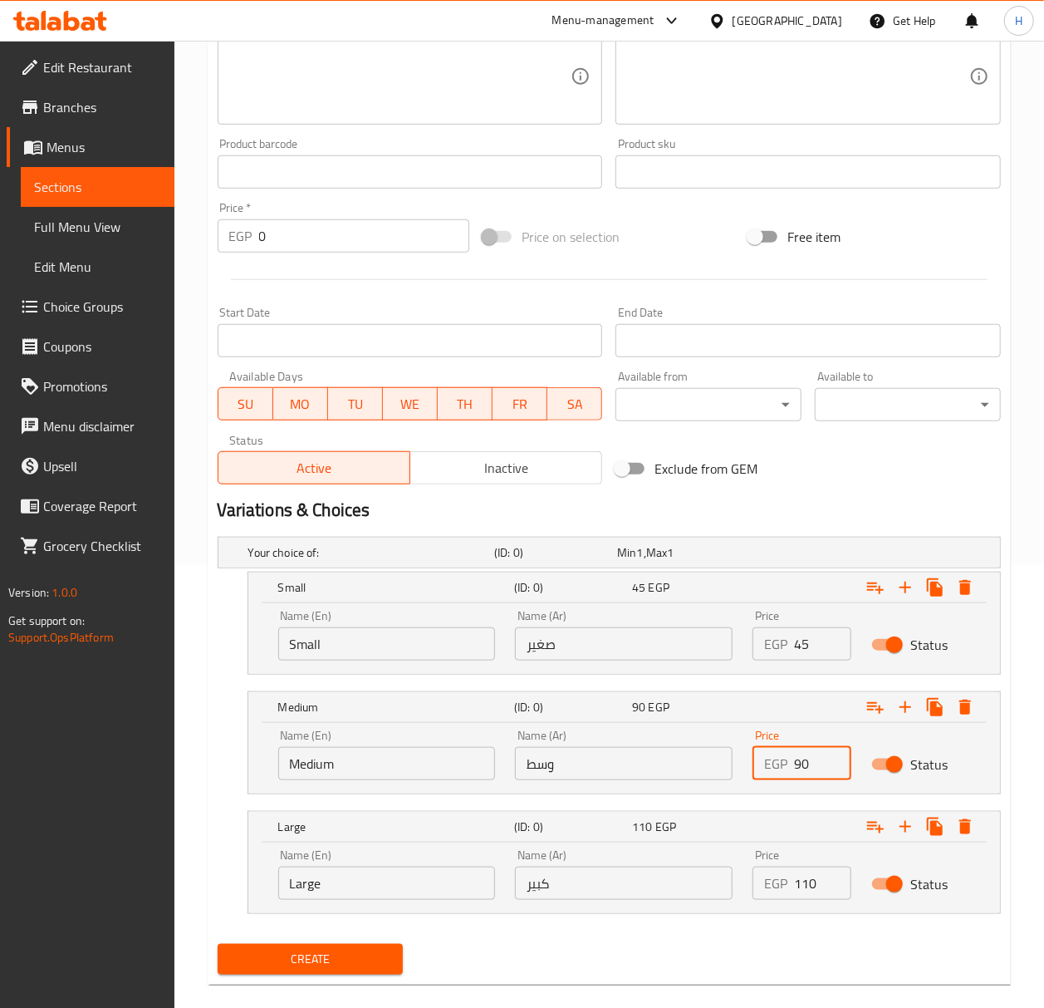
click at [821, 767] on input "90" at bounding box center [822, 763] width 57 height 33
click at [814, 888] on input "110" at bounding box center [822, 882] width 57 height 33
click at [218, 944] on button "Create" at bounding box center [311, 959] width 186 height 31
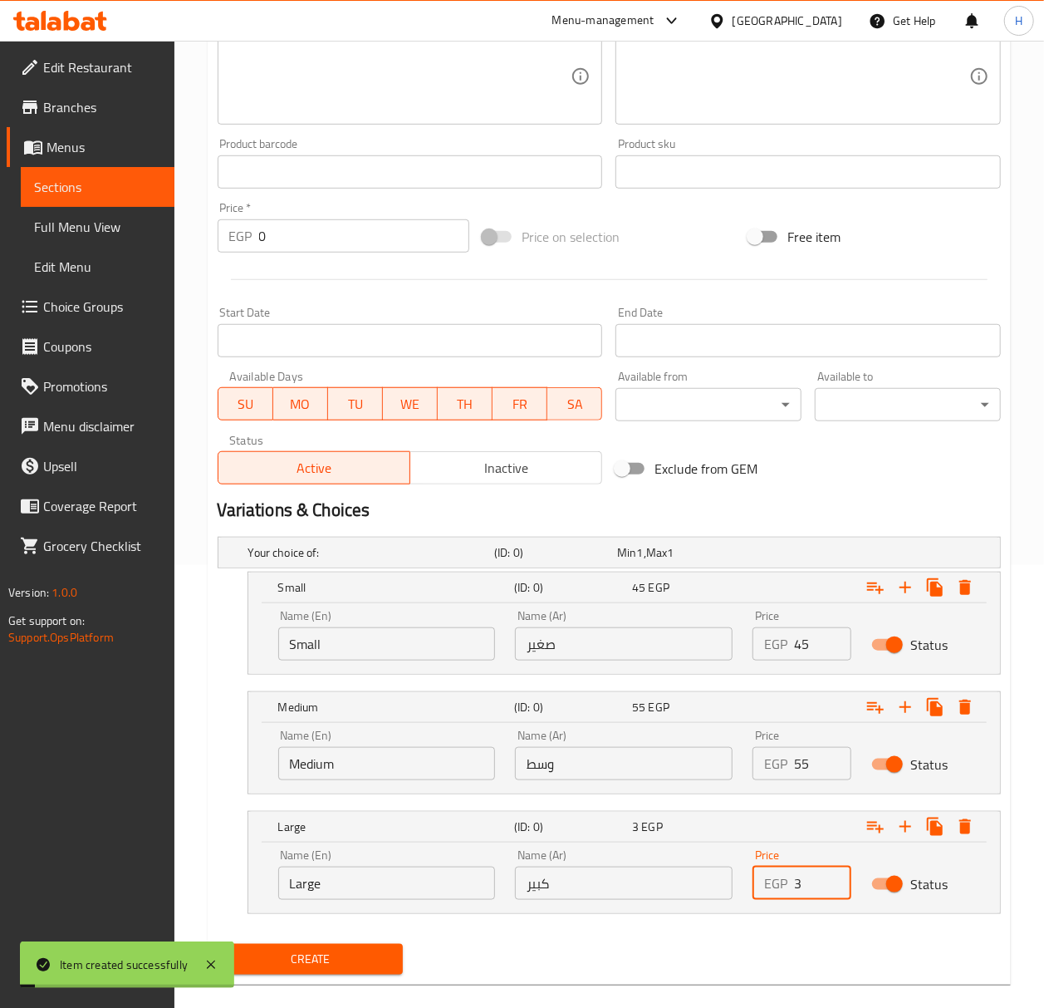
scroll to position [0, 0]
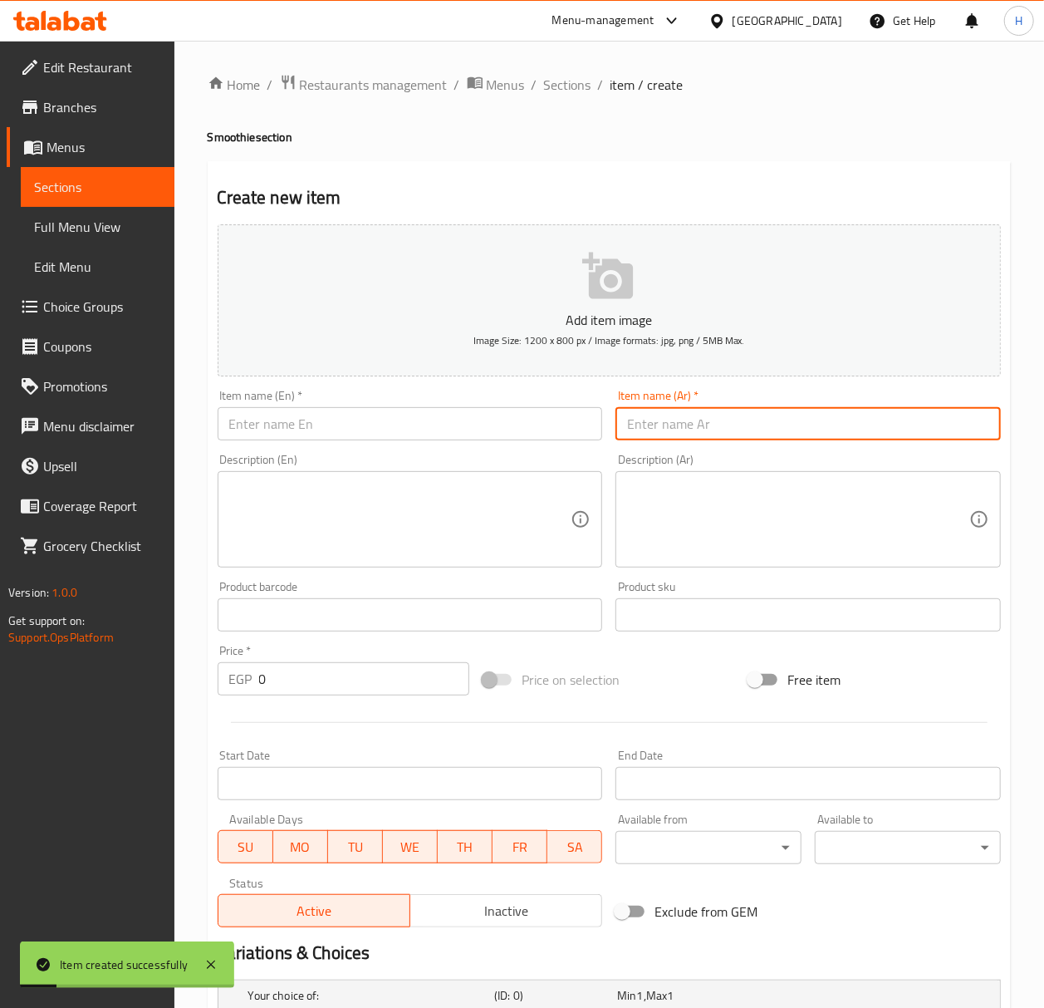
click at [828, 430] on input "text" at bounding box center [807, 423] width 385 height 33
click at [767, 422] on input "text" at bounding box center [807, 423] width 385 height 33
paste input "سموزي"
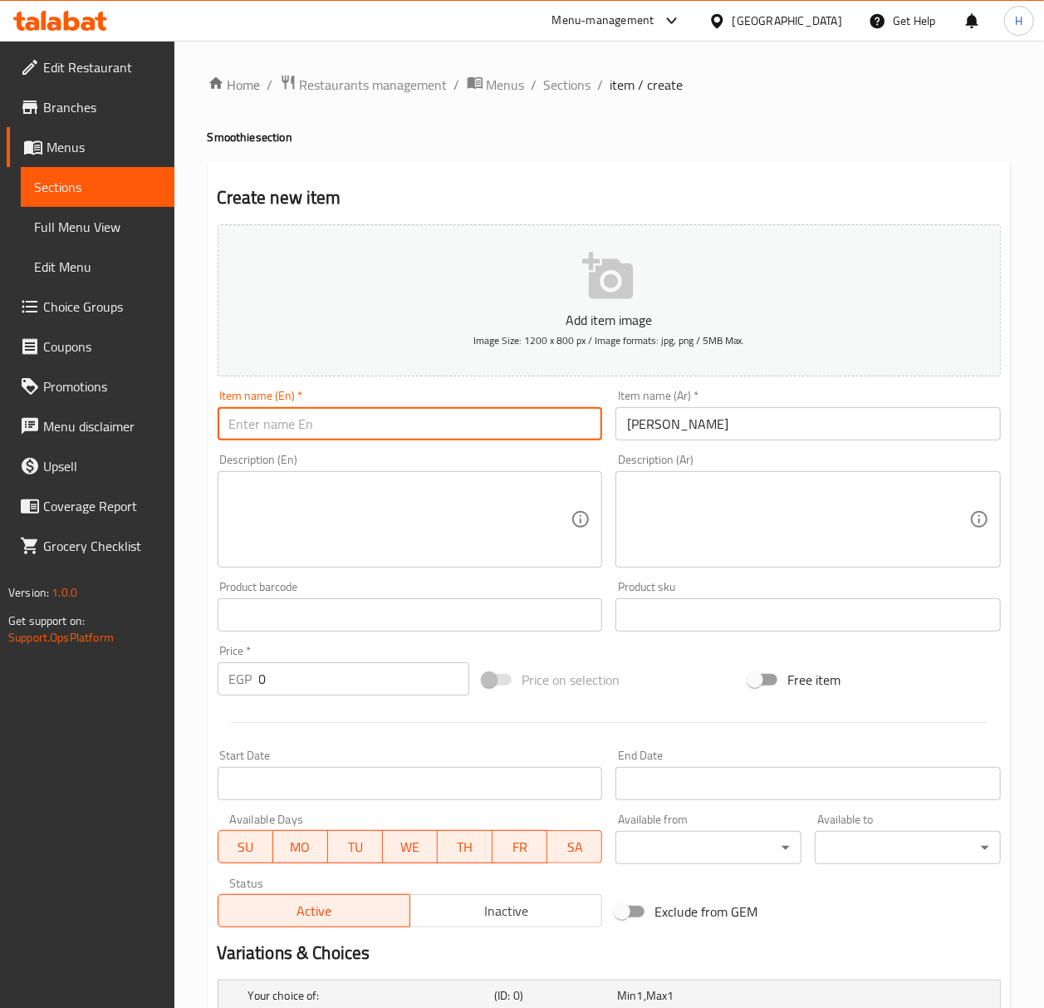
click at [513, 423] on input "text" at bounding box center [410, 423] width 385 height 33
click at [214, 141] on h4 "Smoothie section" at bounding box center [609, 137] width 803 height 17
click at [360, 433] on input "[PERSON_NAME]" at bounding box center [410, 423] width 385 height 33
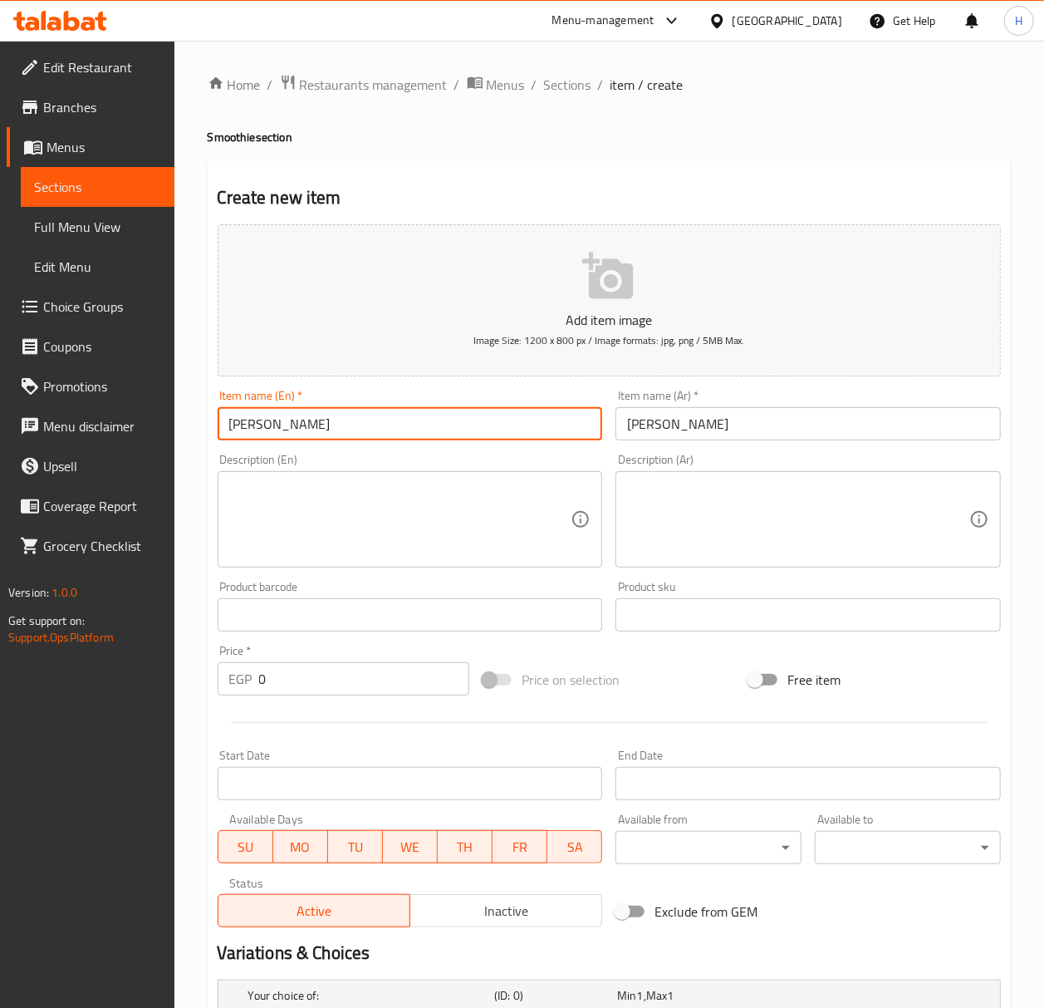
paste input "Smoothie"
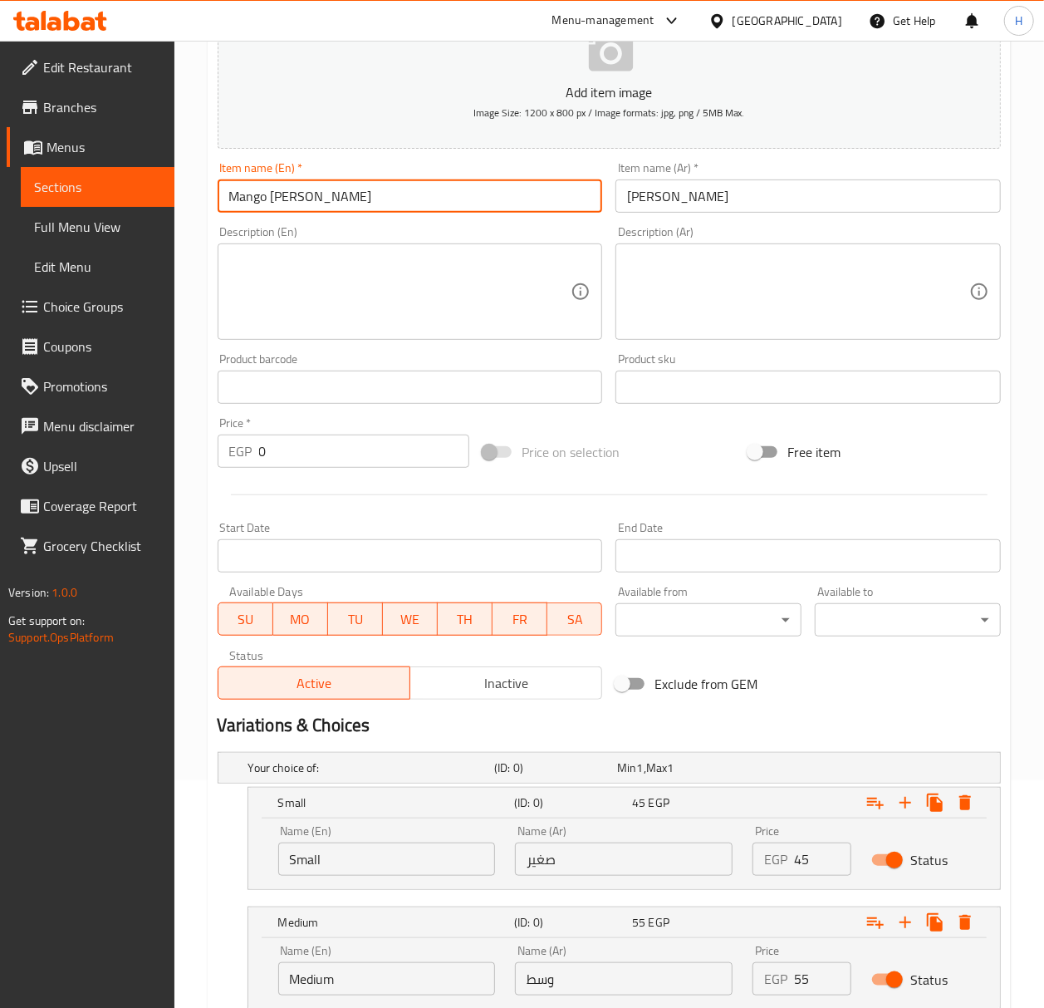
scroll to position [468, 0]
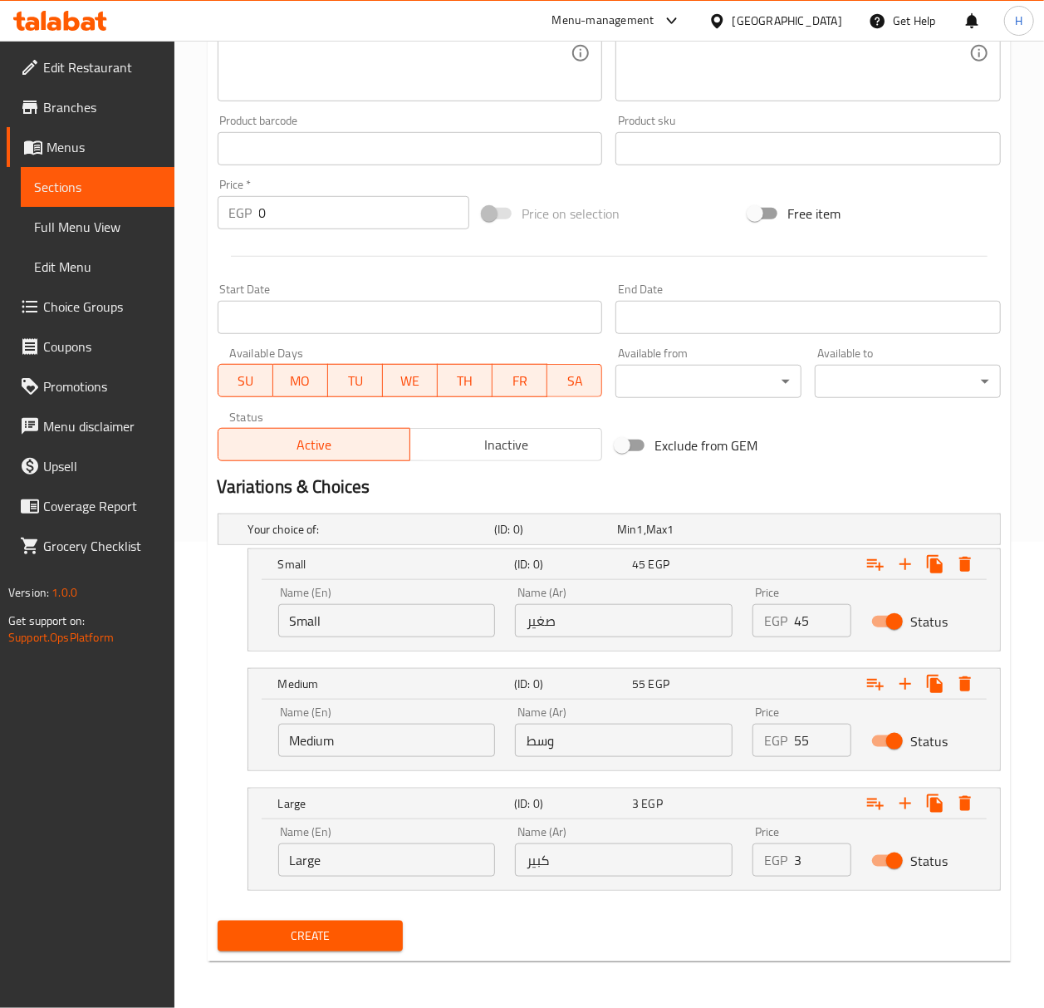
click at [802, 622] on input "45" at bounding box center [822, 620] width 57 height 33
click at [811, 732] on input "55" at bounding box center [822, 739] width 57 height 33
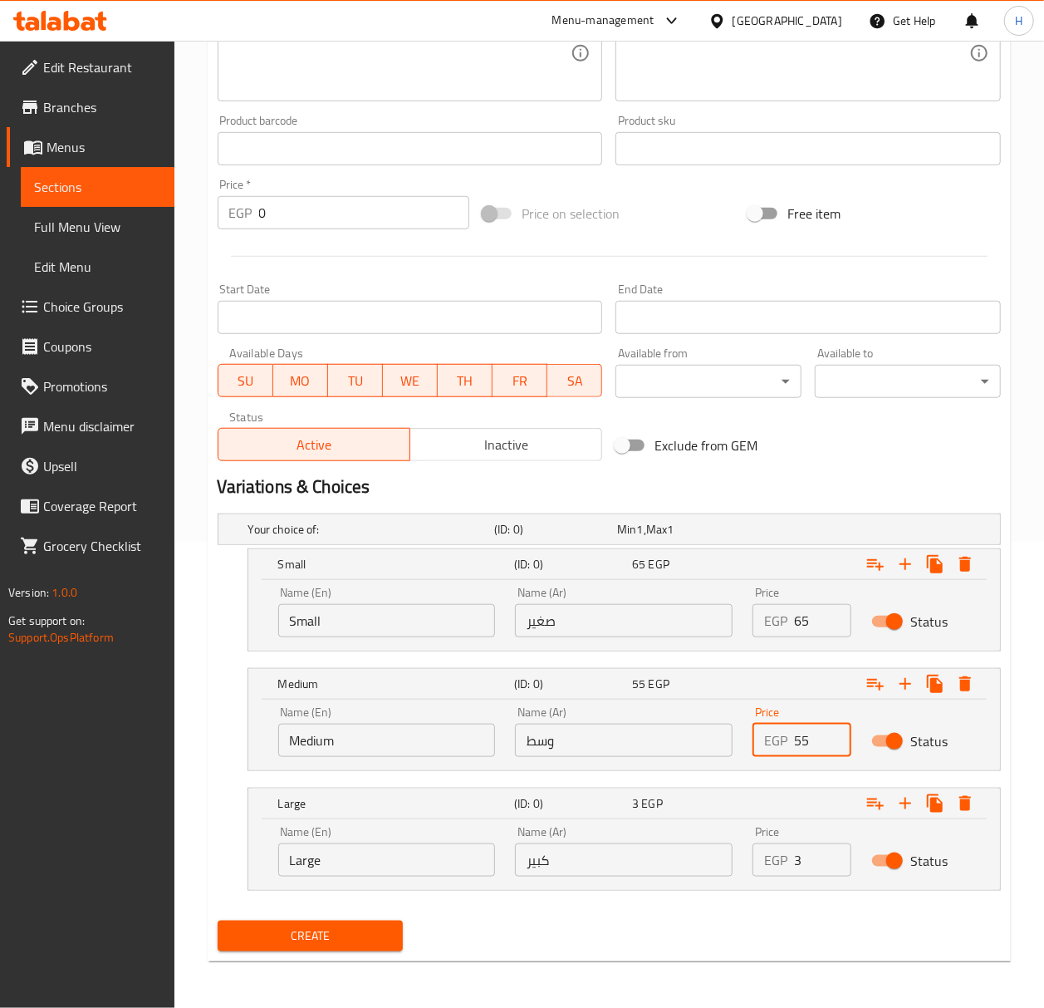
click at [811, 732] on input "55" at bounding box center [822, 739] width 57 height 33
click at [804, 868] on input "3" at bounding box center [822, 859] width 57 height 33
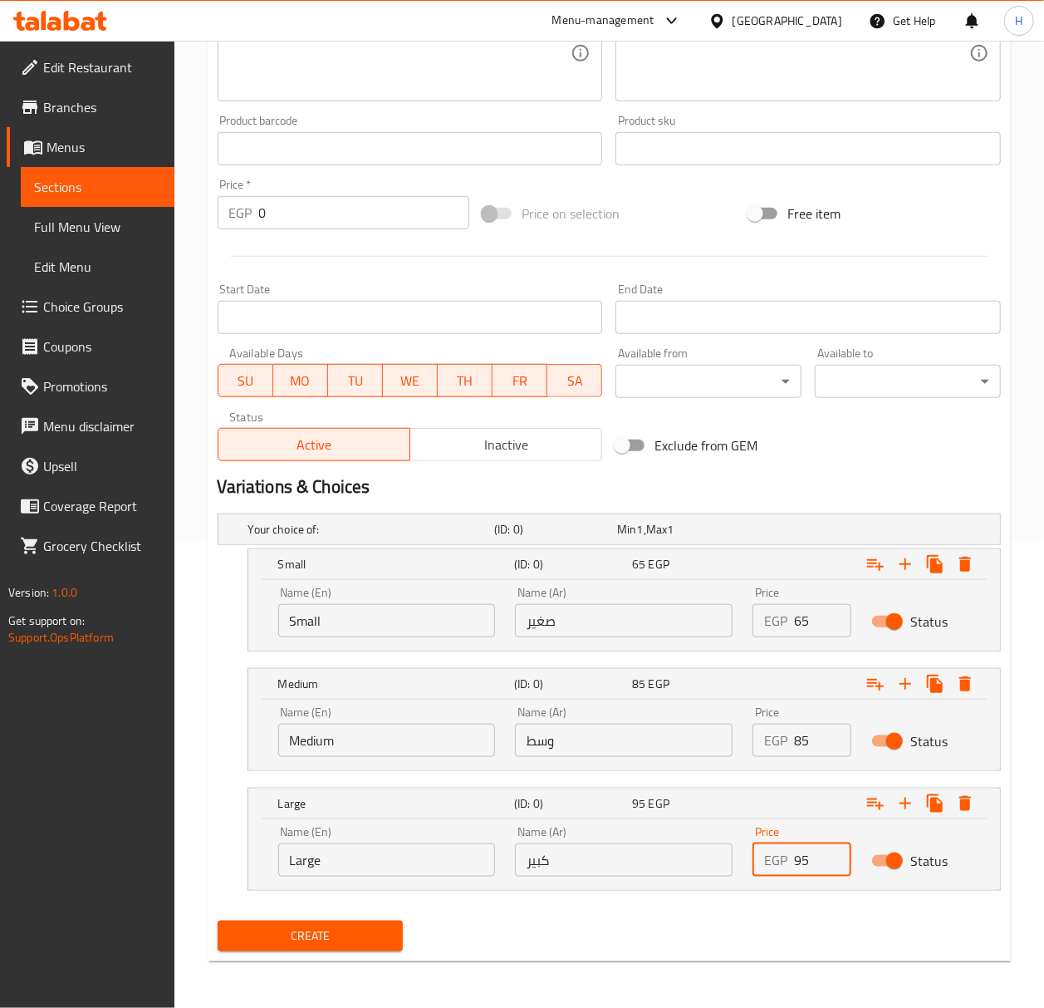
click at [326, 937] on span "Create" at bounding box center [310, 935] width 159 height 21
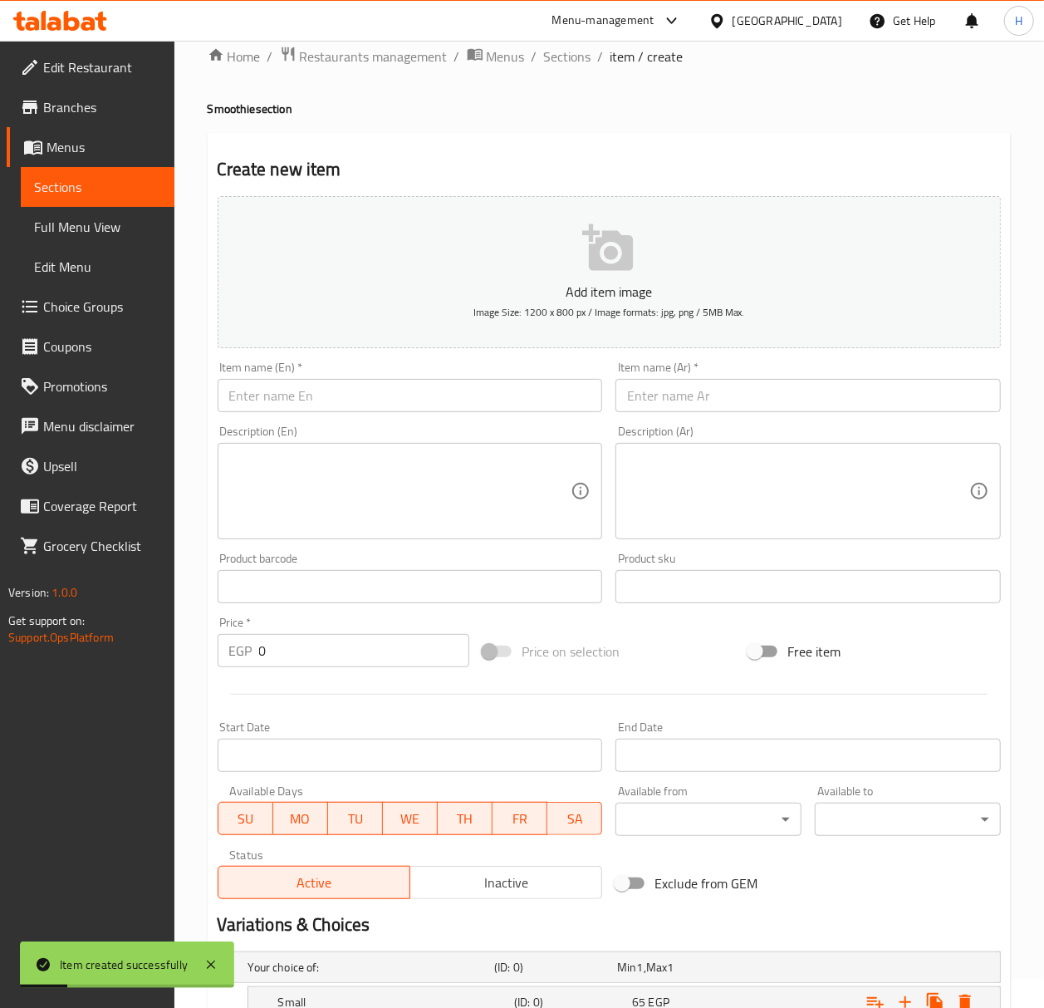
scroll to position [25, 0]
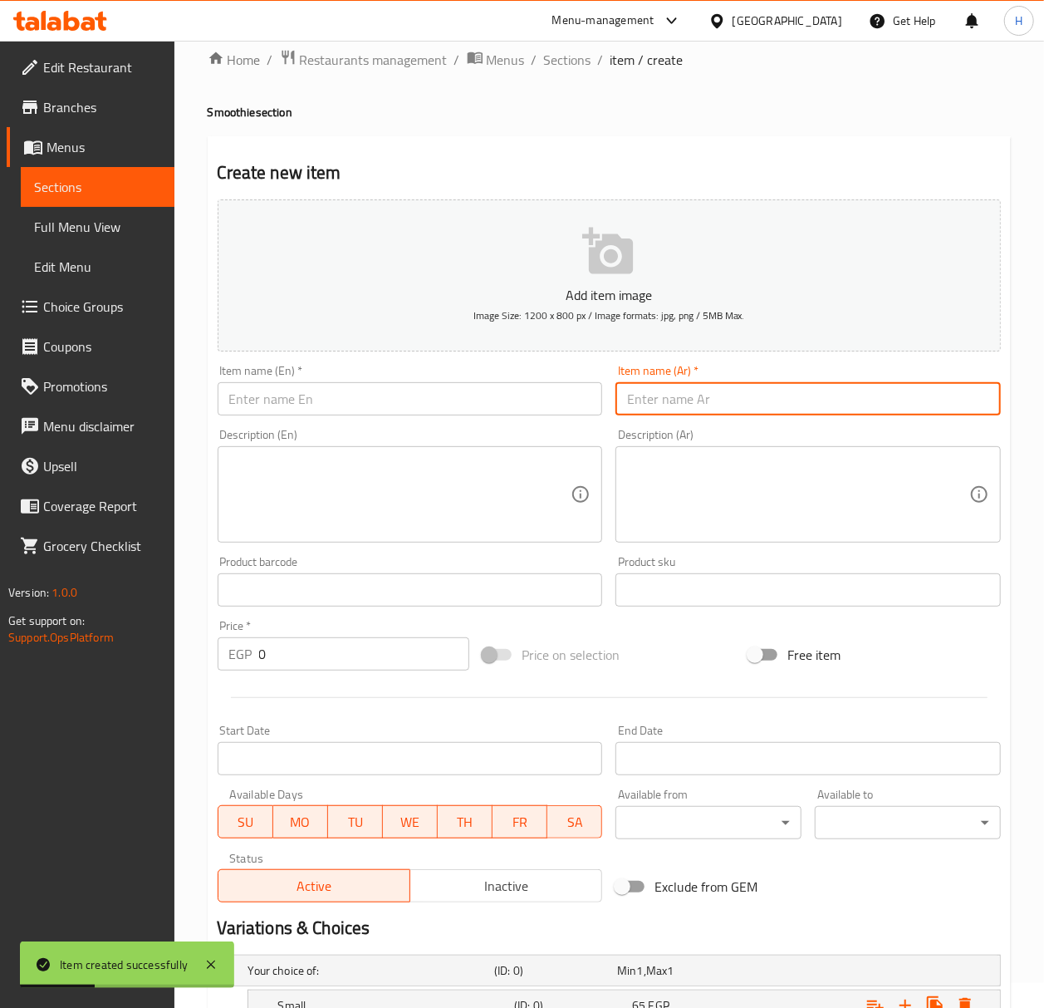
click at [749, 390] on input "text" at bounding box center [807, 398] width 385 height 33
click at [485, 396] on input "text" at bounding box center [410, 398] width 385 height 33
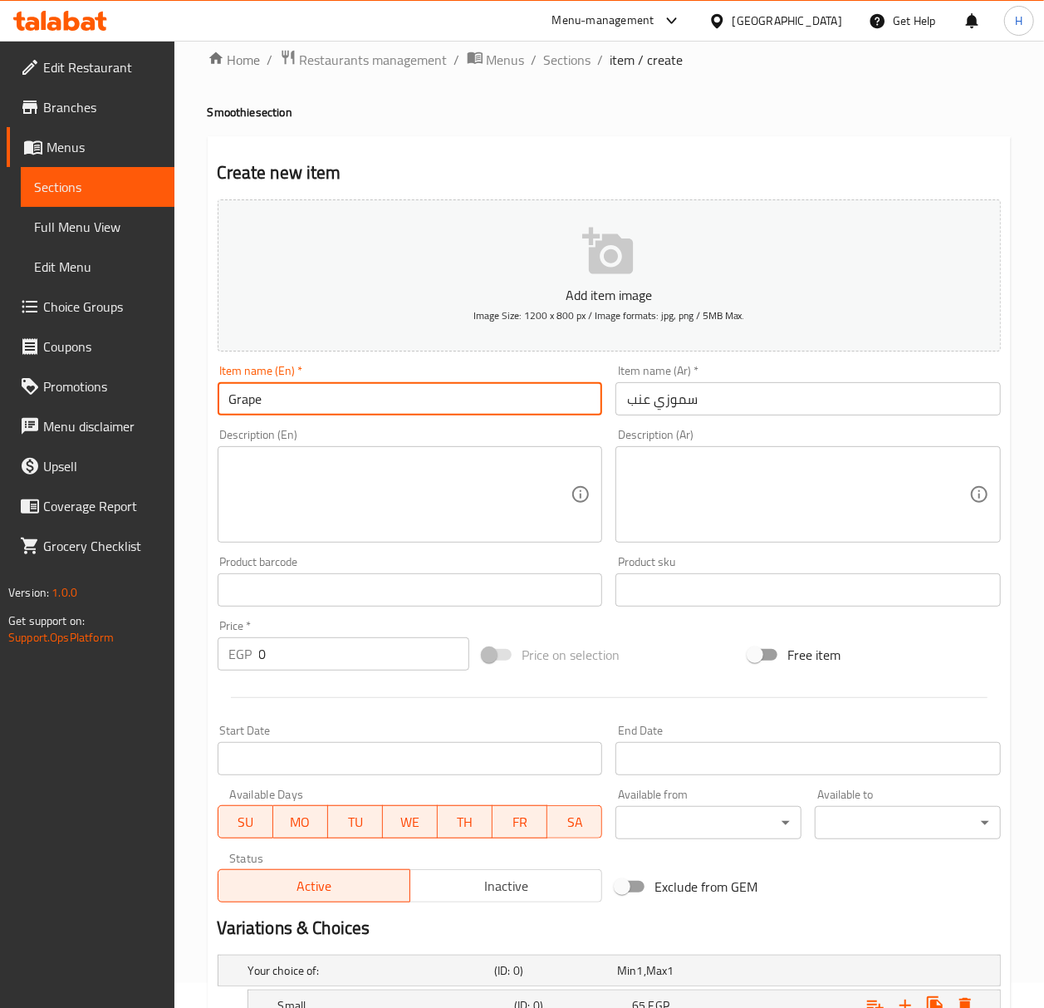
click at [226, 104] on h4 "Smoothie section" at bounding box center [609, 112] width 803 height 17
click at [220, 110] on h4 "Smoothie section" at bounding box center [609, 112] width 803 height 17
click at [344, 393] on input "Grape" at bounding box center [410, 398] width 385 height 33
paste input "Smoothie"
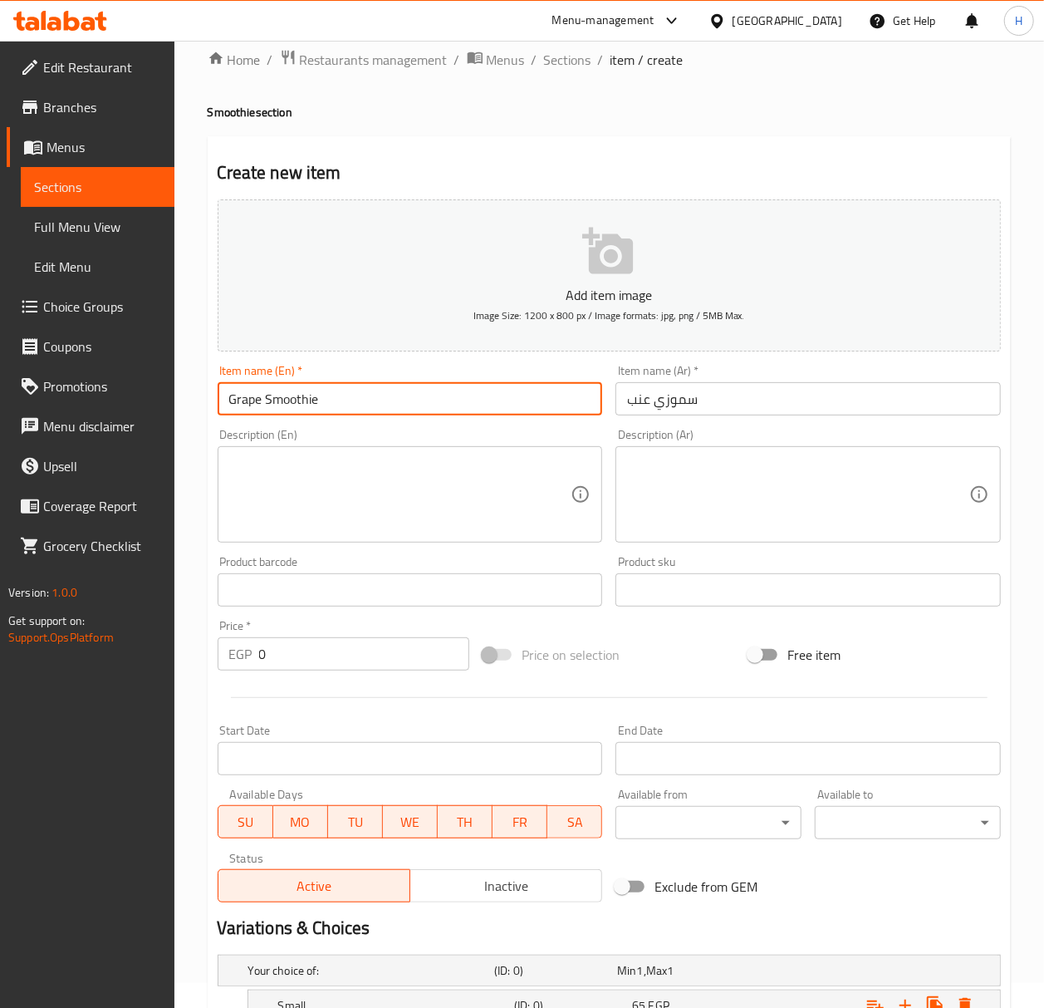
click at [261, 394] on input "Grape Smoothie" at bounding box center [410, 398] width 385 height 33
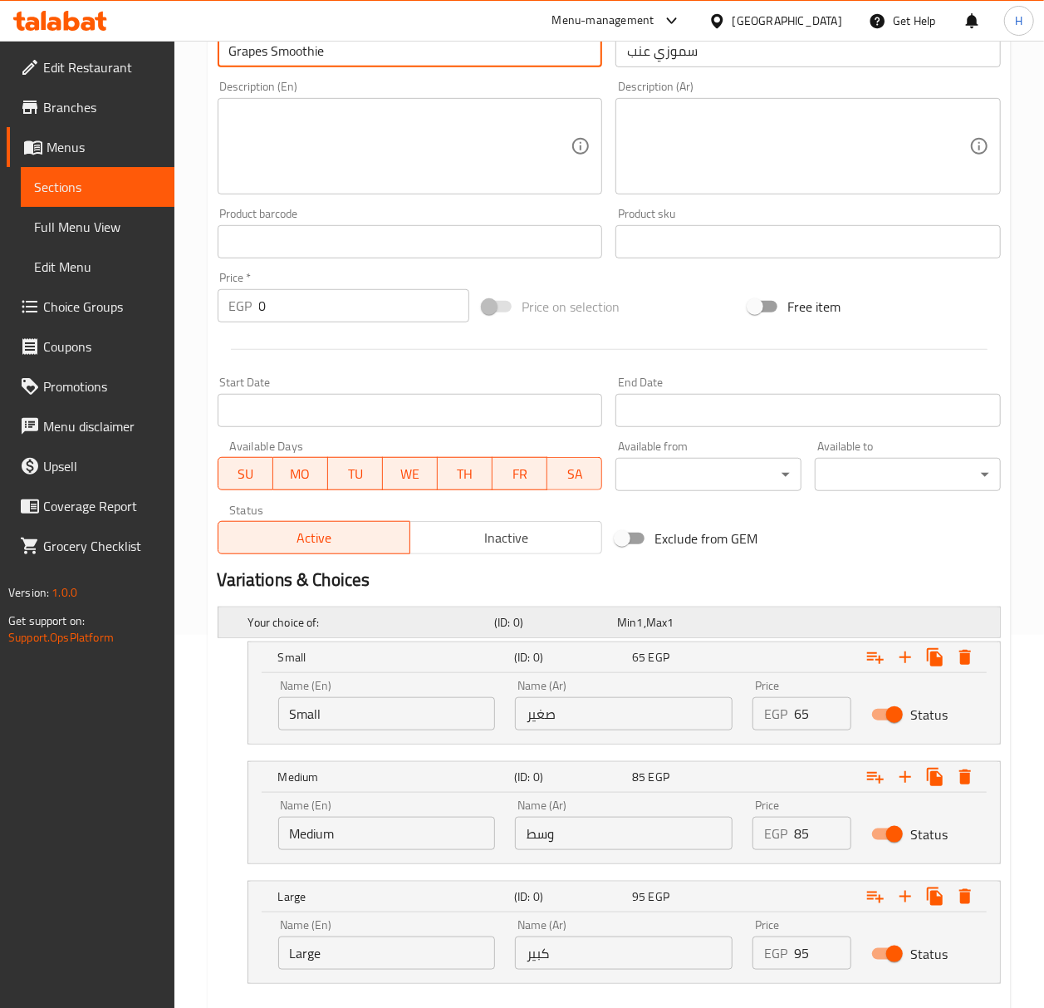
scroll to position [468, 0]
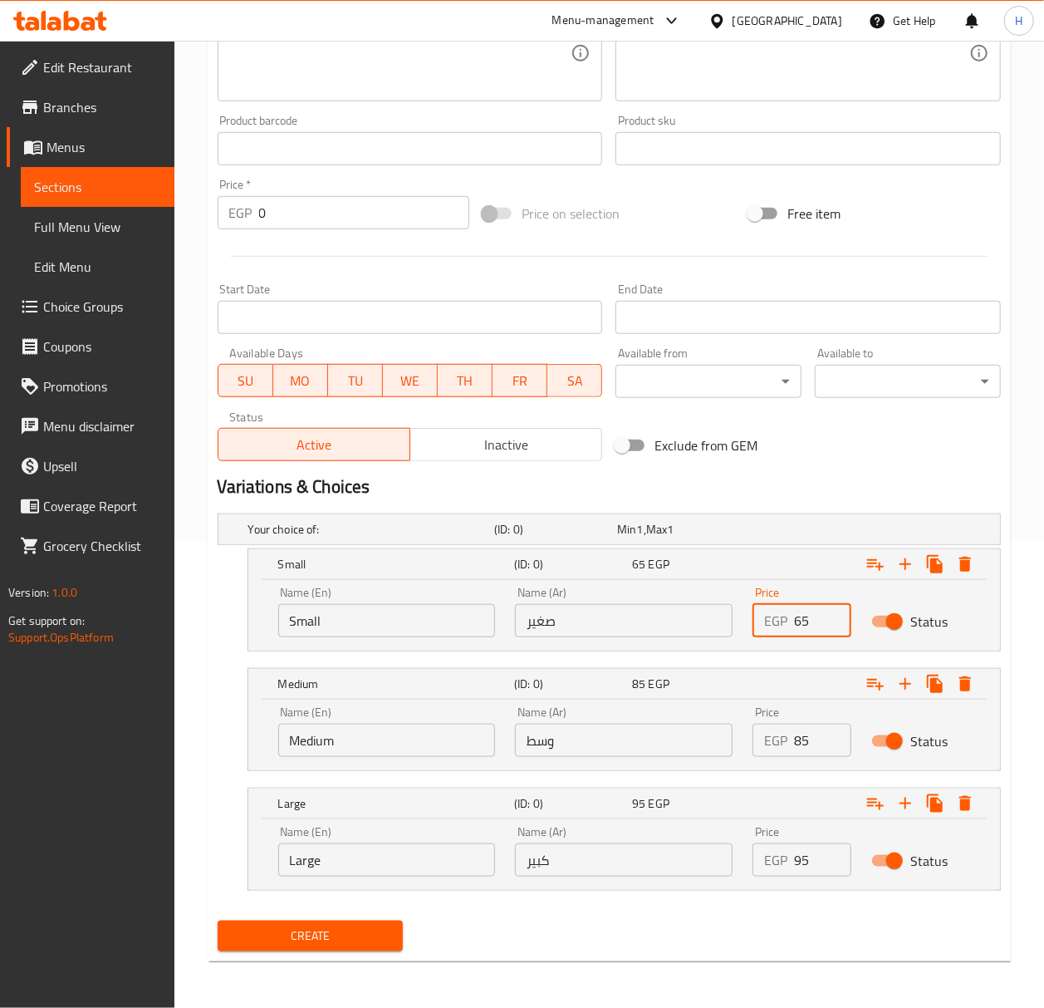
click at [802, 621] on input "65" at bounding box center [822, 620] width 57 height 33
click at [805, 729] on input "85" at bounding box center [822, 739] width 57 height 33
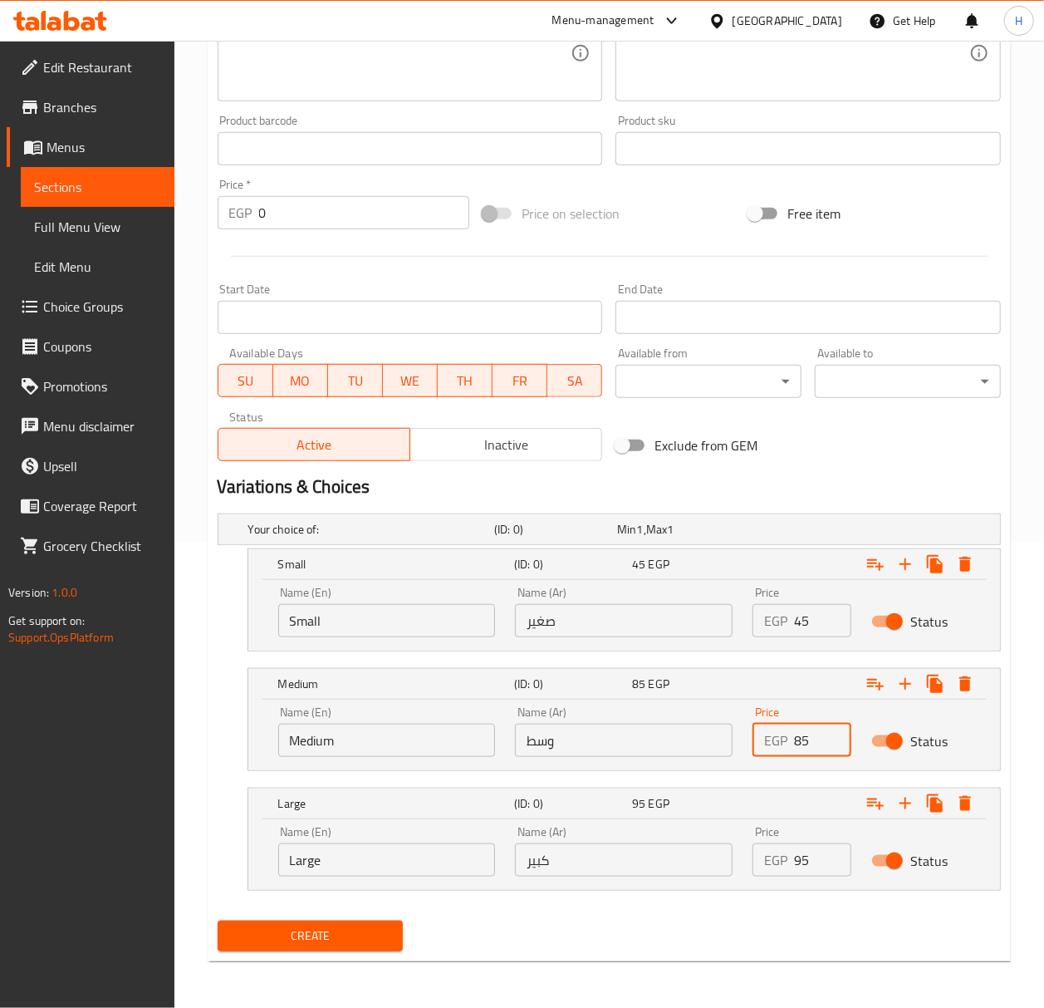
click at [805, 729] on input "85" at bounding box center [822, 739] width 57 height 33
click at [806, 864] on input "95" at bounding box center [822, 859] width 57 height 33
click at [362, 937] on span "Create" at bounding box center [310, 935] width 159 height 21
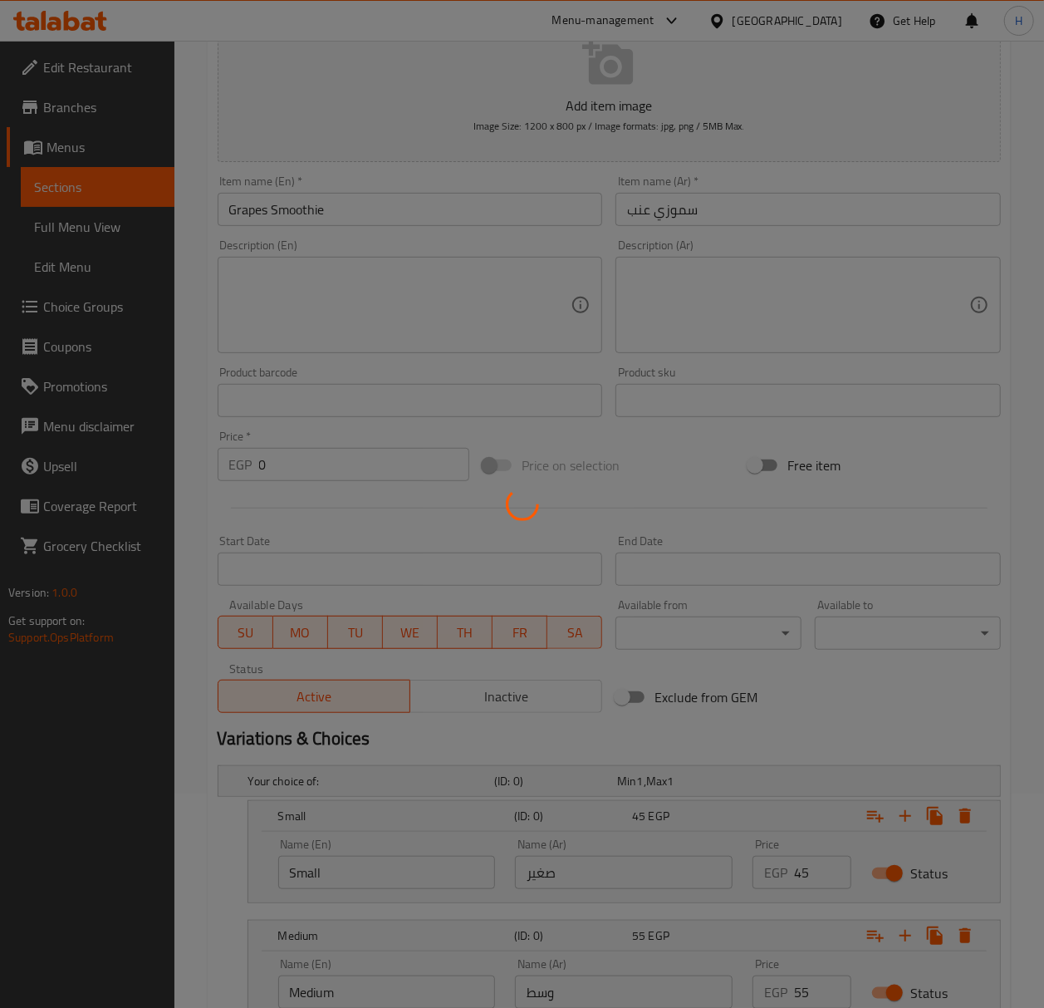
scroll to position [0, 0]
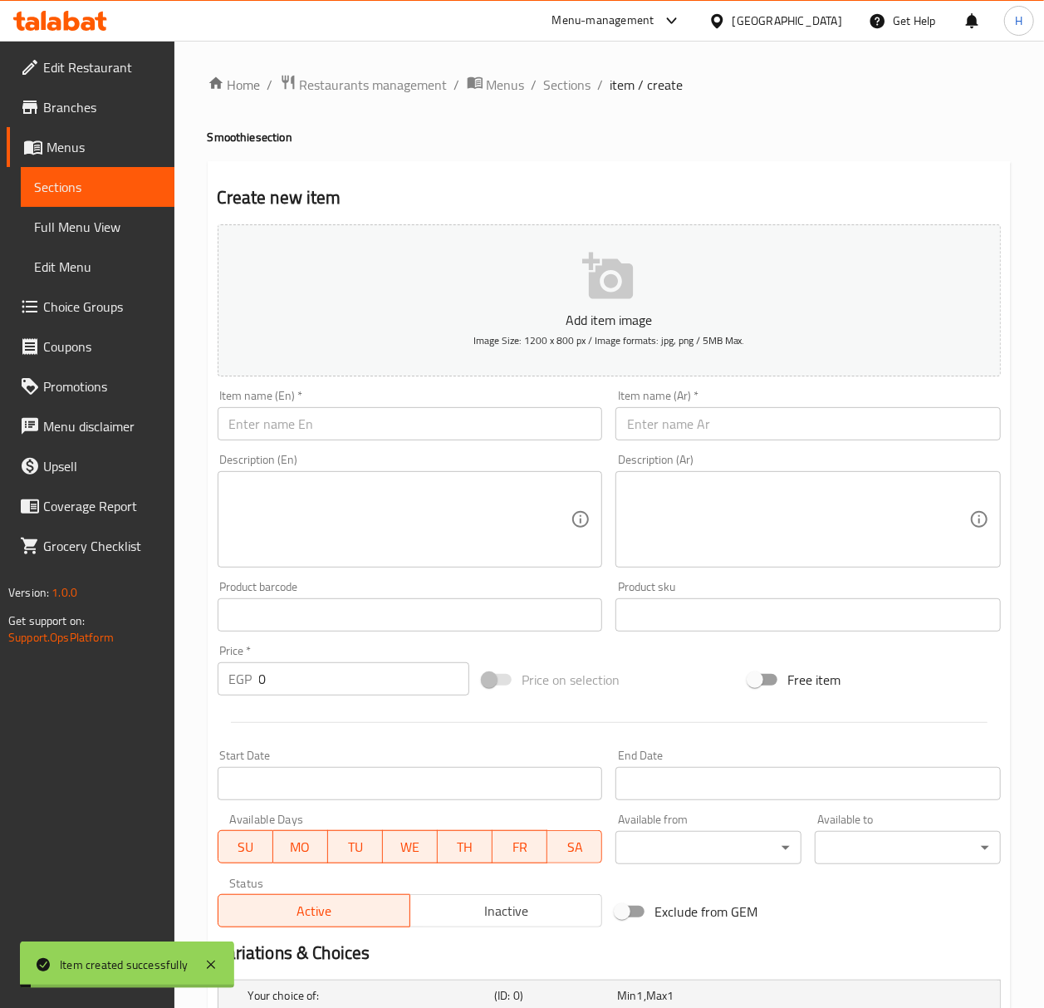
click at [715, 420] on input "text" at bounding box center [807, 423] width 385 height 33
click at [689, 433] on input "text" at bounding box center [807, 423] width 385 height 33
paste input "Smoothie"
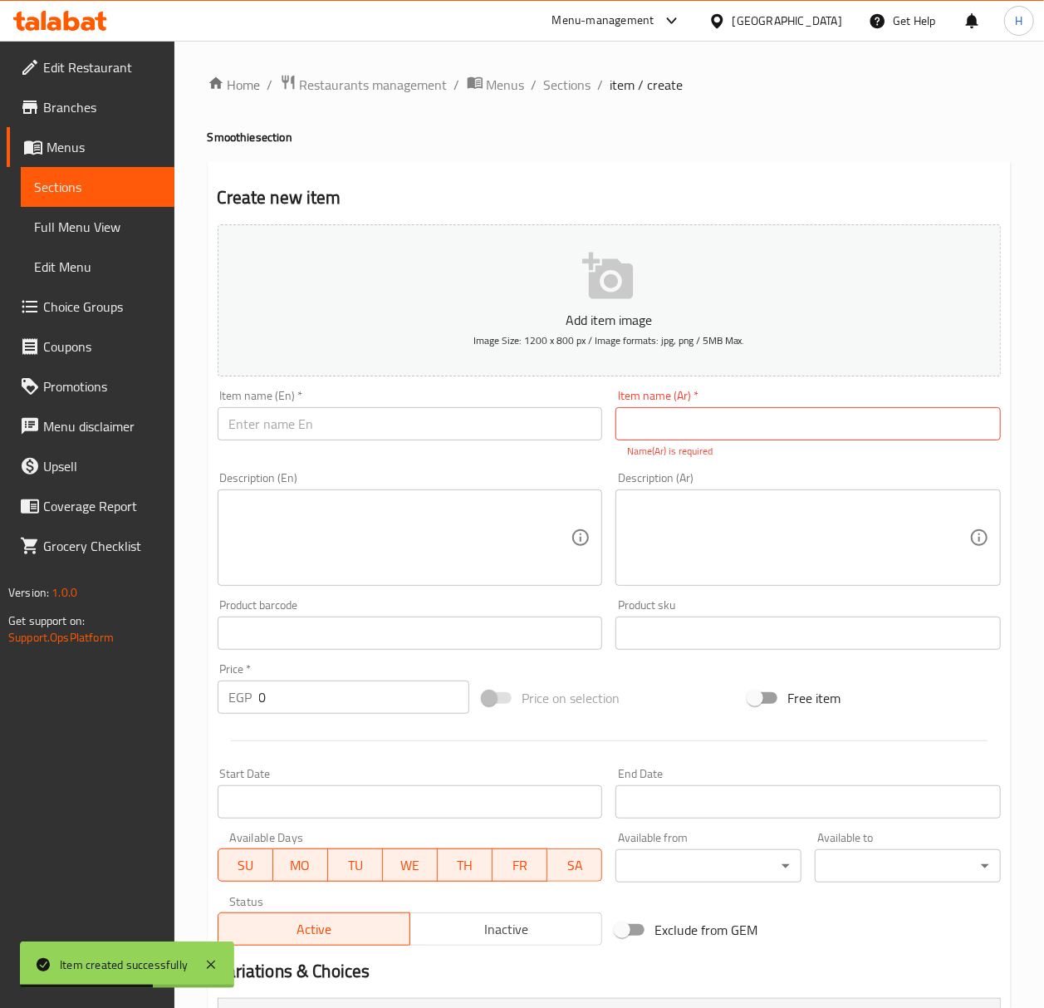
click at [769, 427] on input "text" at bounding box center [807, 423] width 385 height 33
paste input "سموزي"
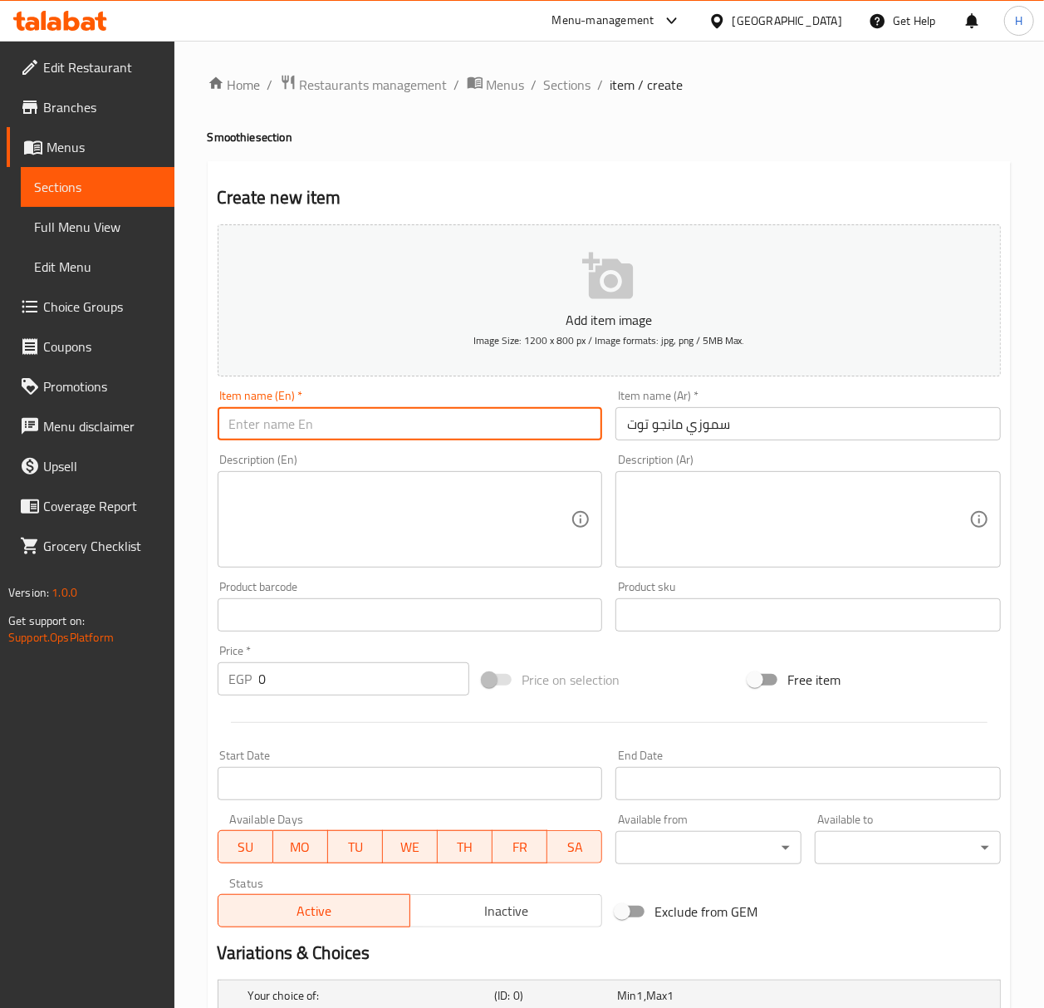
click at [455, 416] on input "text" at bounding box center [410, 423] width 385 height 33
click at [478, 425] on input "text" at bounding box center [410, 423] width 385 height 33
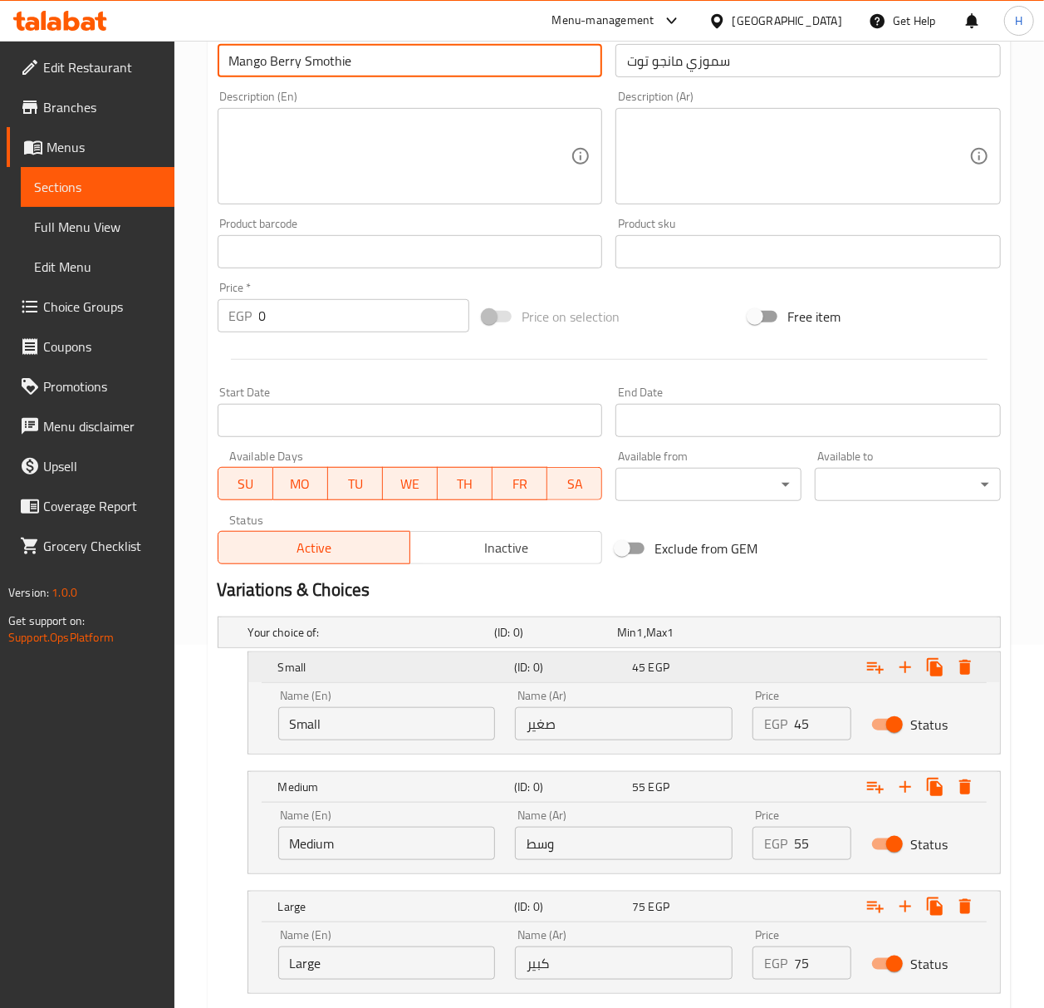
scroll to position [468, 0]
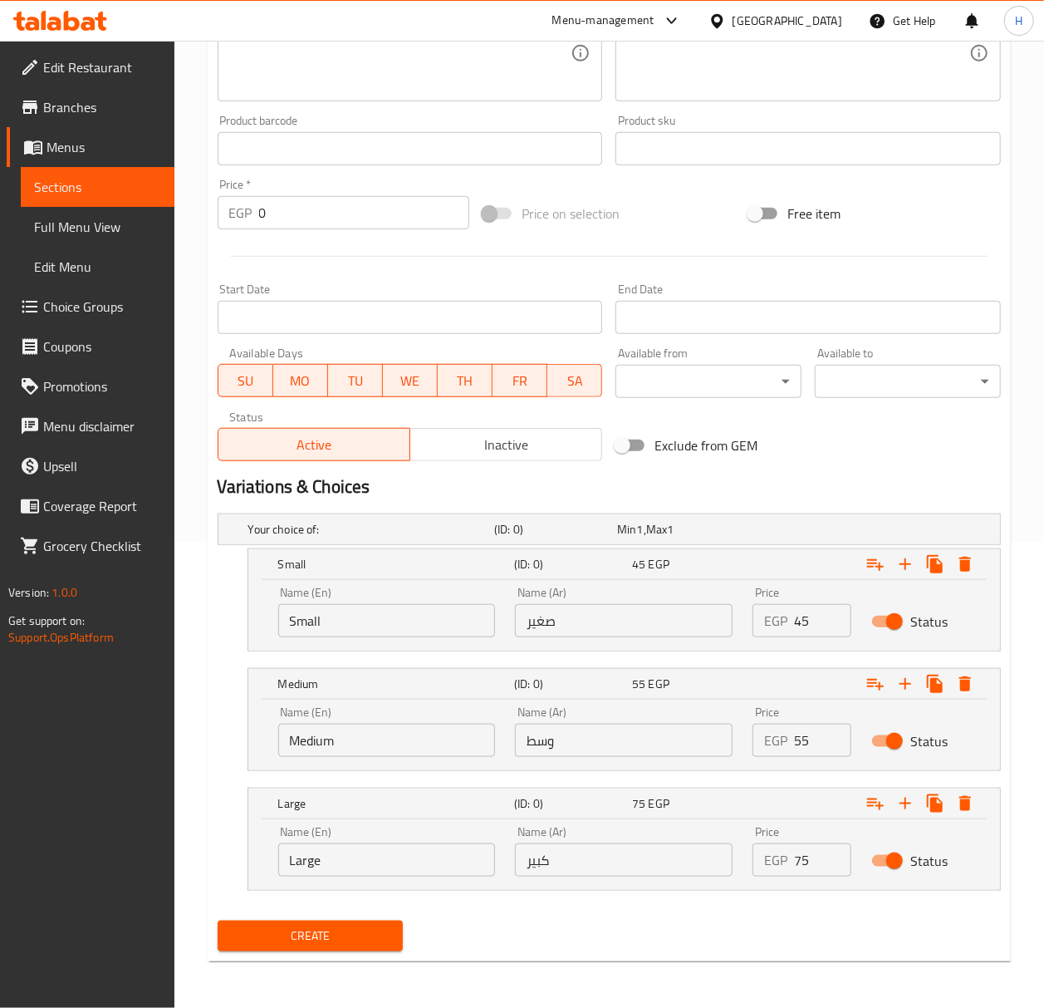
click at [811, 625] on input "45" at bounding box center [822, 620] width 57 height 33
click at [826, 734] on input "55" at bounding box center [822, 739] width 57 height 33
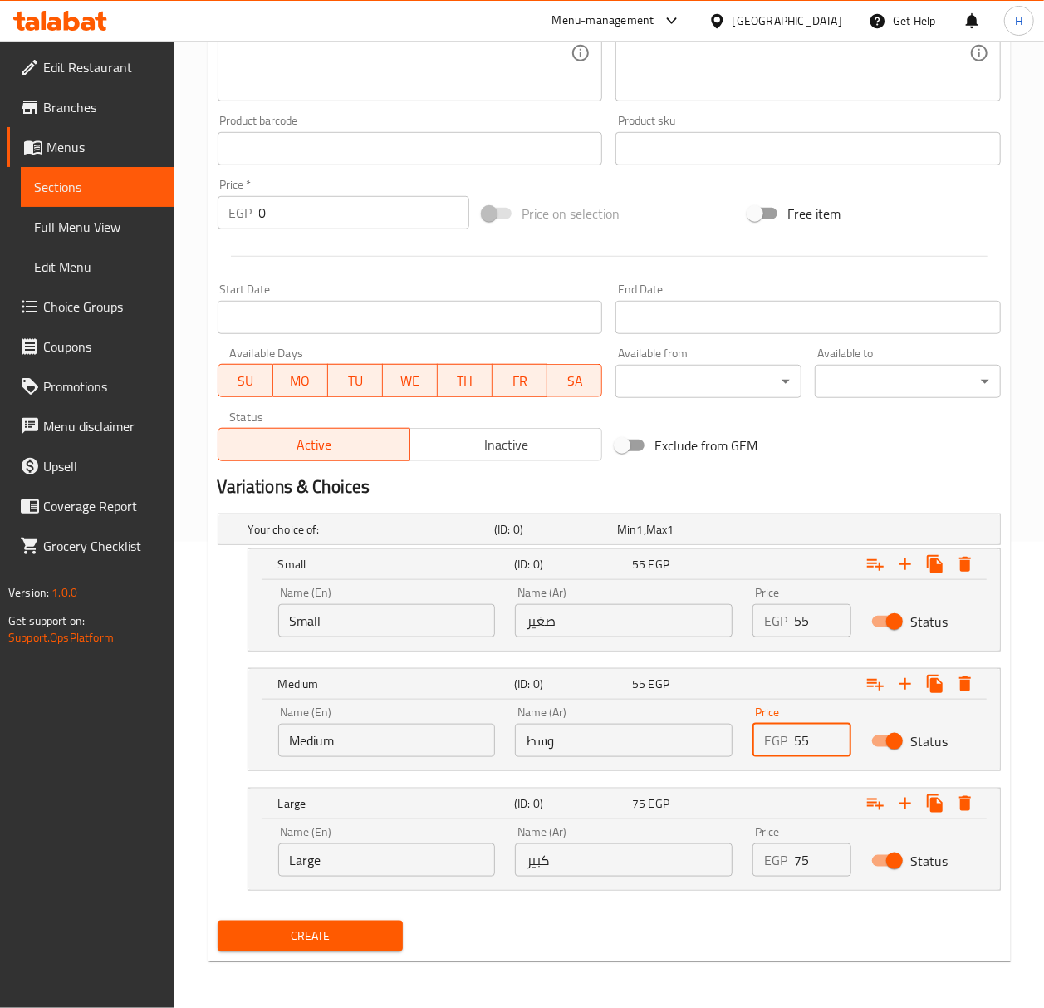
click at [826, 734] on input "55" at bounding box center [822, 739] width 57 height 33
click at [808, 861] on input "75" at bounding box center [822, 859] width 57 height 33
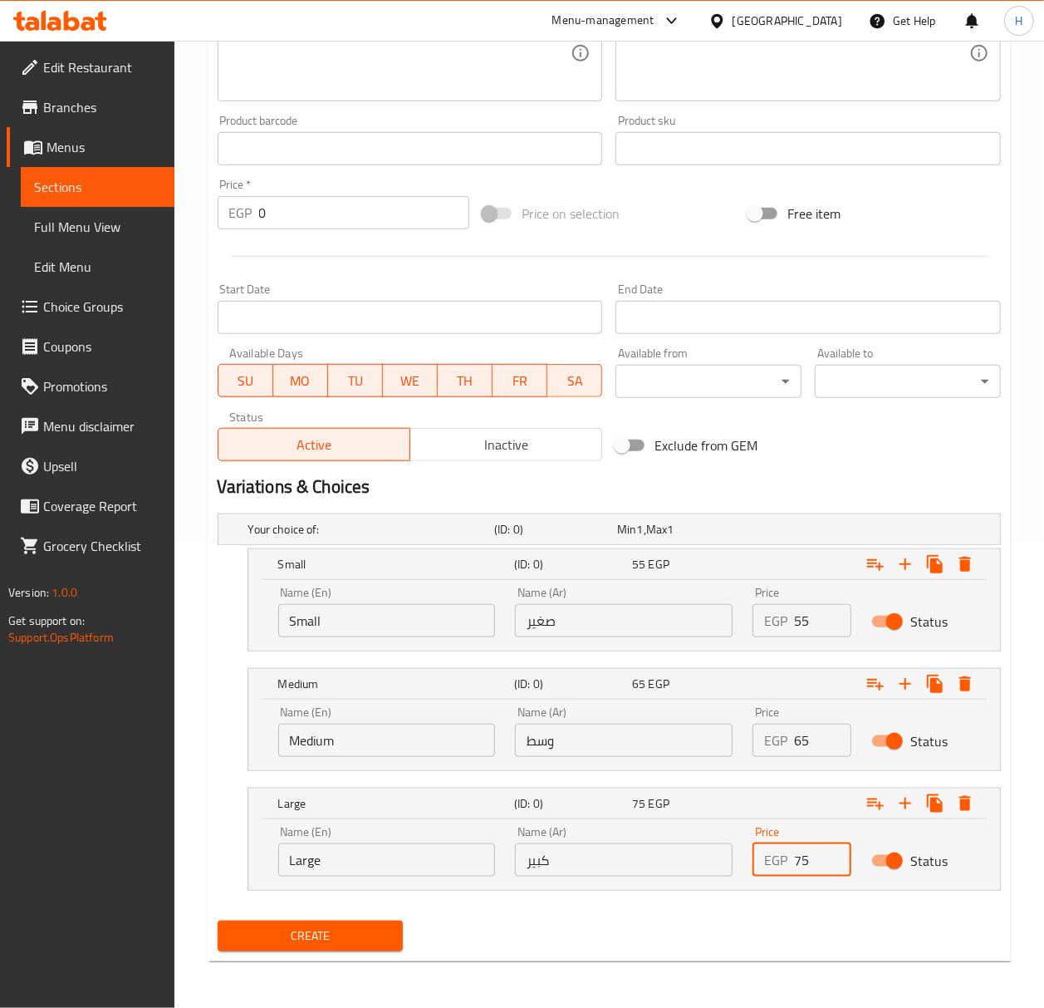
click at [808, 861] on input "75" at bounding box center [822, 859] width 57 height 33
click at [354, 935] on span "Create" at bounding box center [310, 935] width 159 height 21
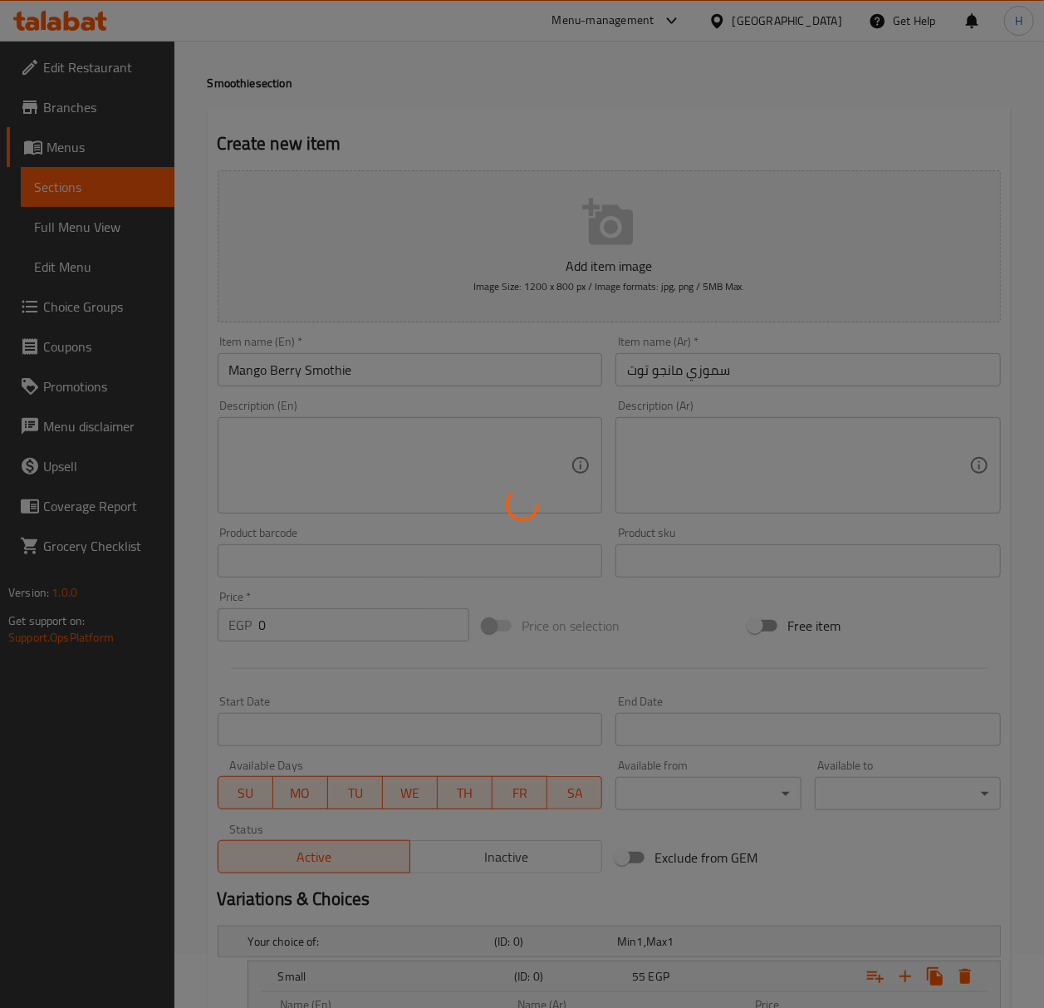
scroll to position [0, 0]
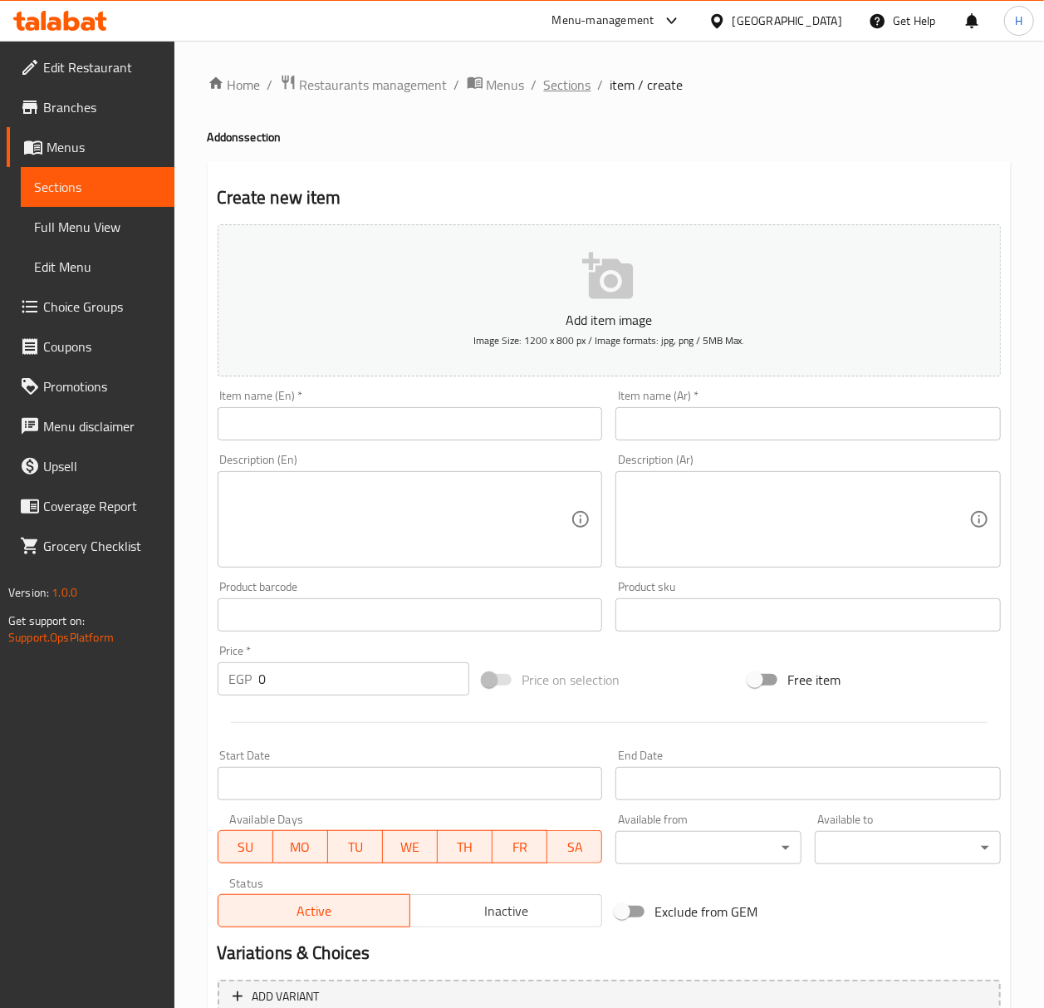
click at [569, 81] on span "Sections" at bounding box center [567, 85] width 47 height 20
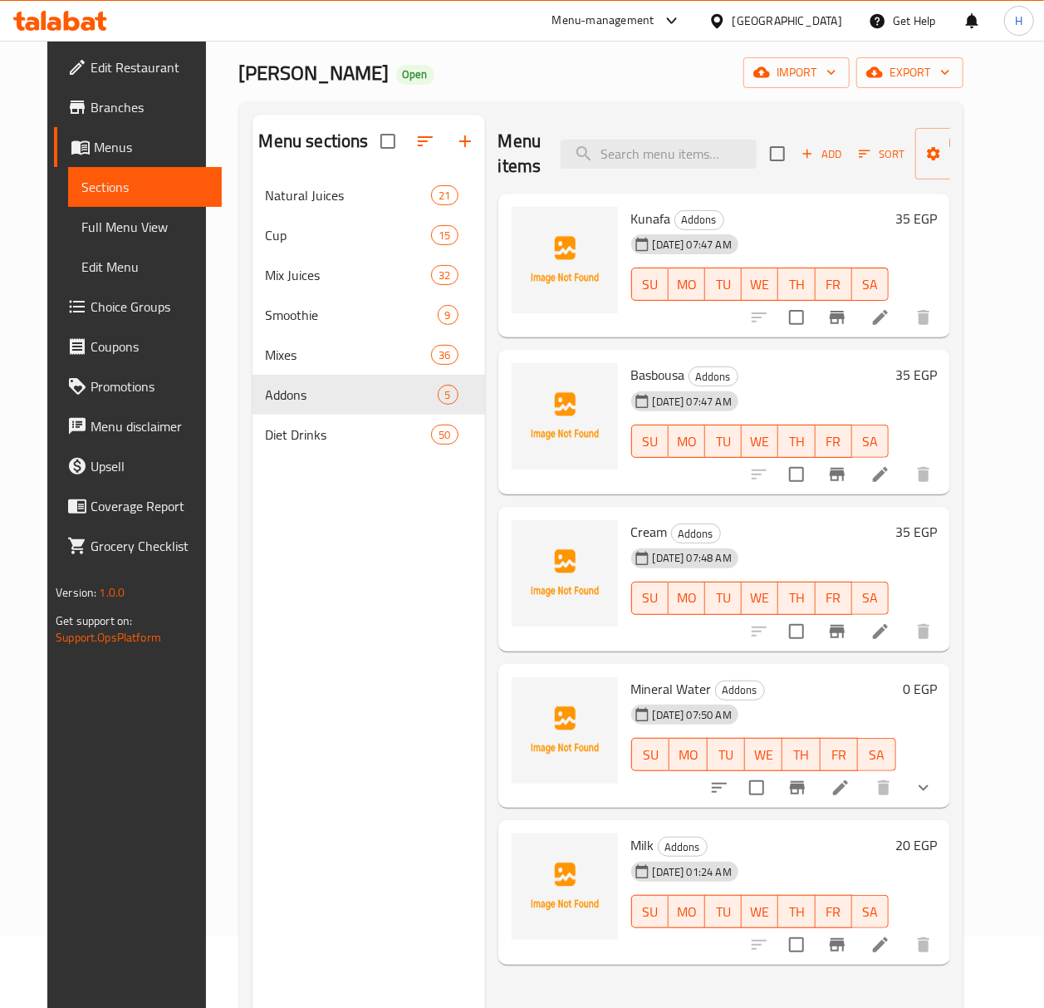
scroll to position [110, 0]
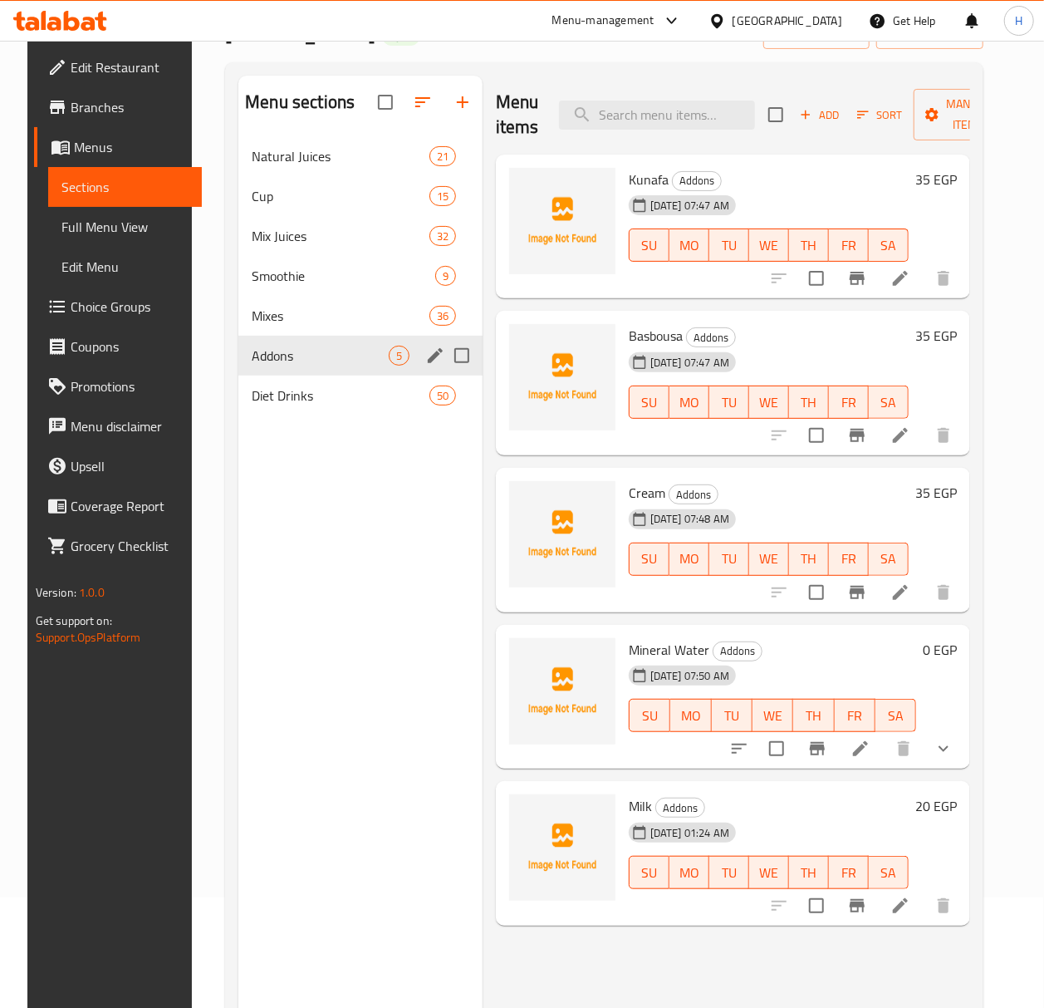
click at [306, 362] on span "Addons" at bounding box center [320, 356] width 137 height 20
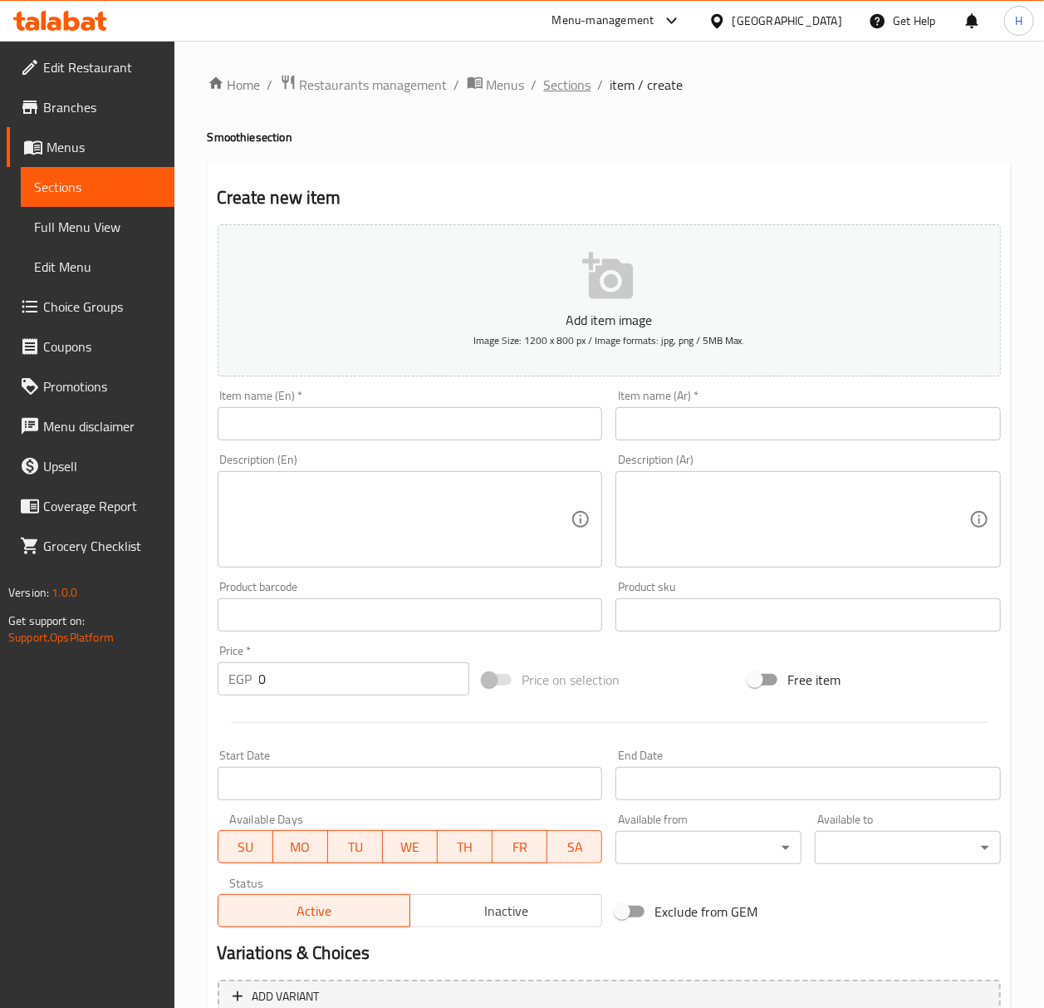
click at [558, 83] on span "Sections" at bounding box center [567, 85] width 47 height 20
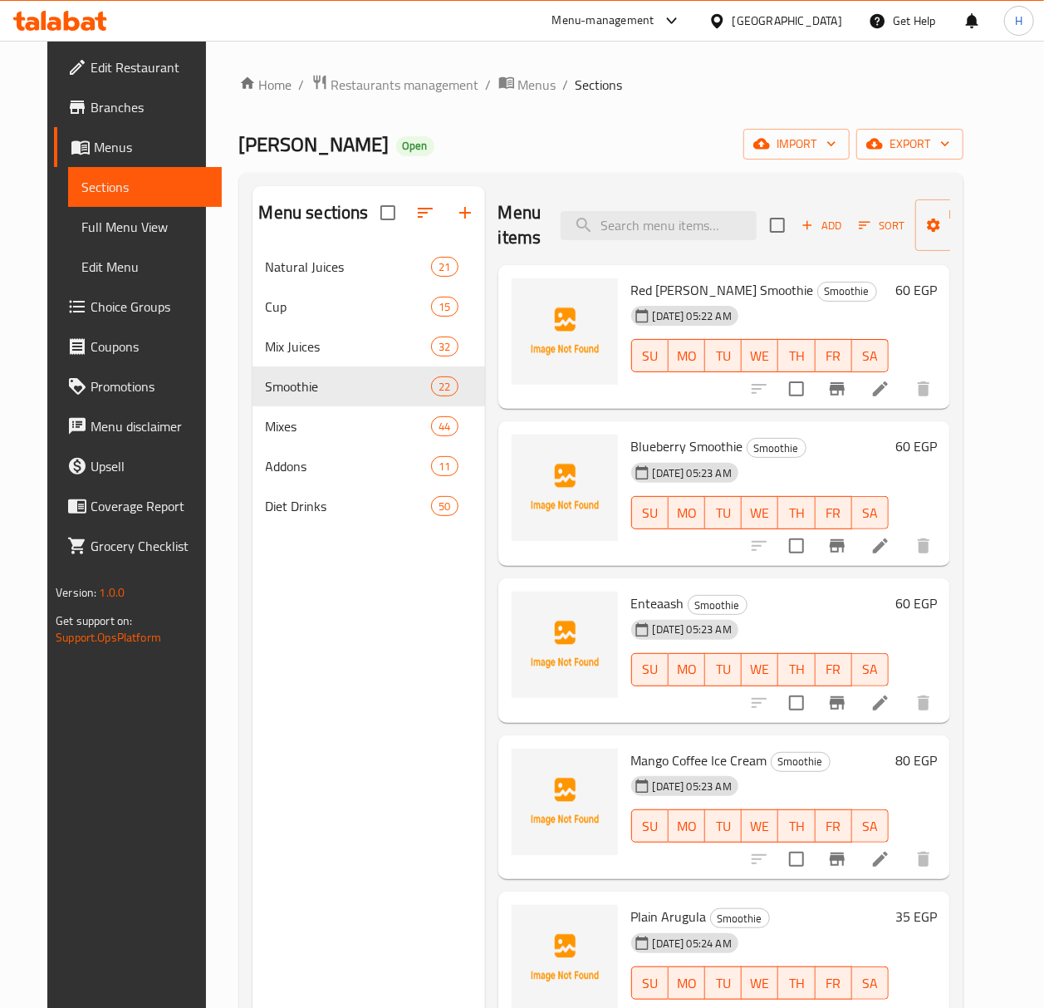
click at [822, 224] on span "Add" at bounding box center [821, 225] width 45 height 19
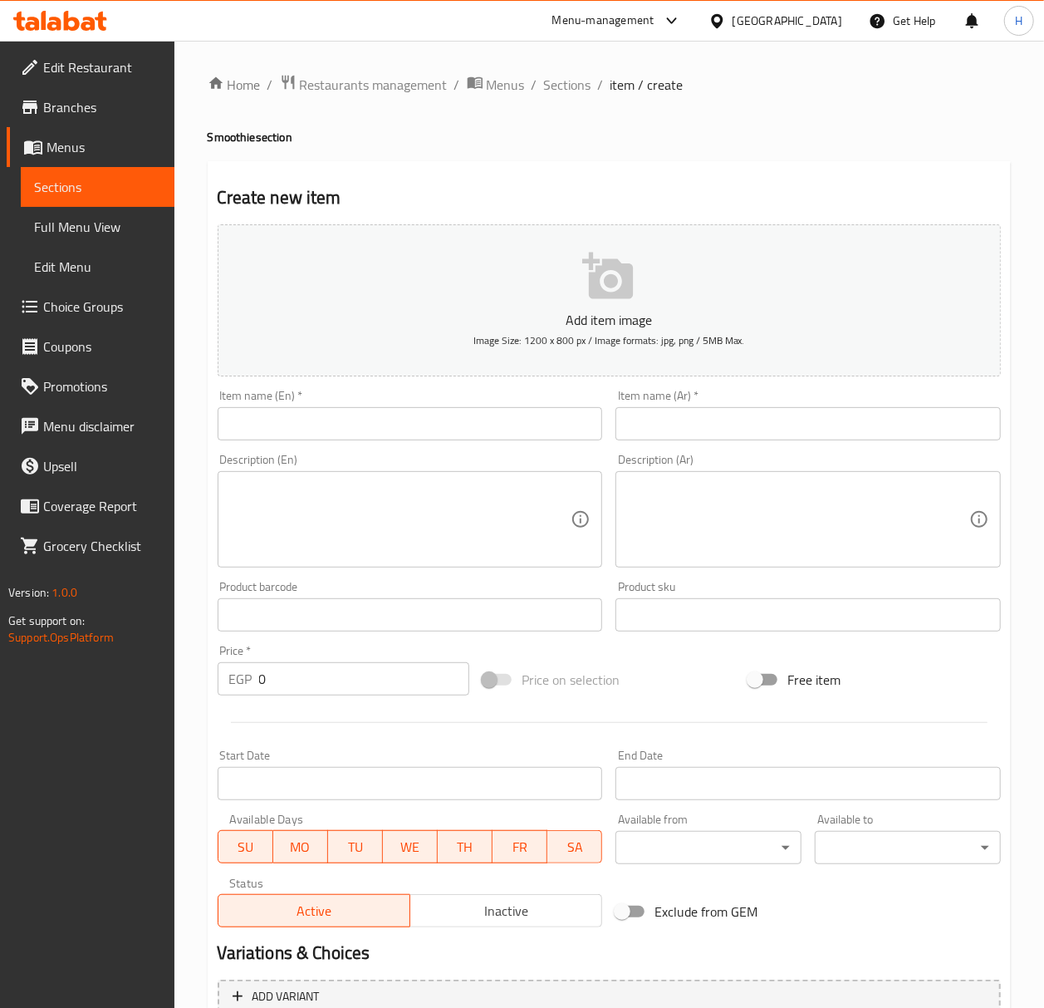
click at [498, 450] on div "Description (En) Description (En)" at bounding box center [410, 510] width 399 height 127
click at [496, 409] on input "text" at bounding box center [410, 423] width 385 height 33
type input "Mango Berry Smoothie"
type input "s"
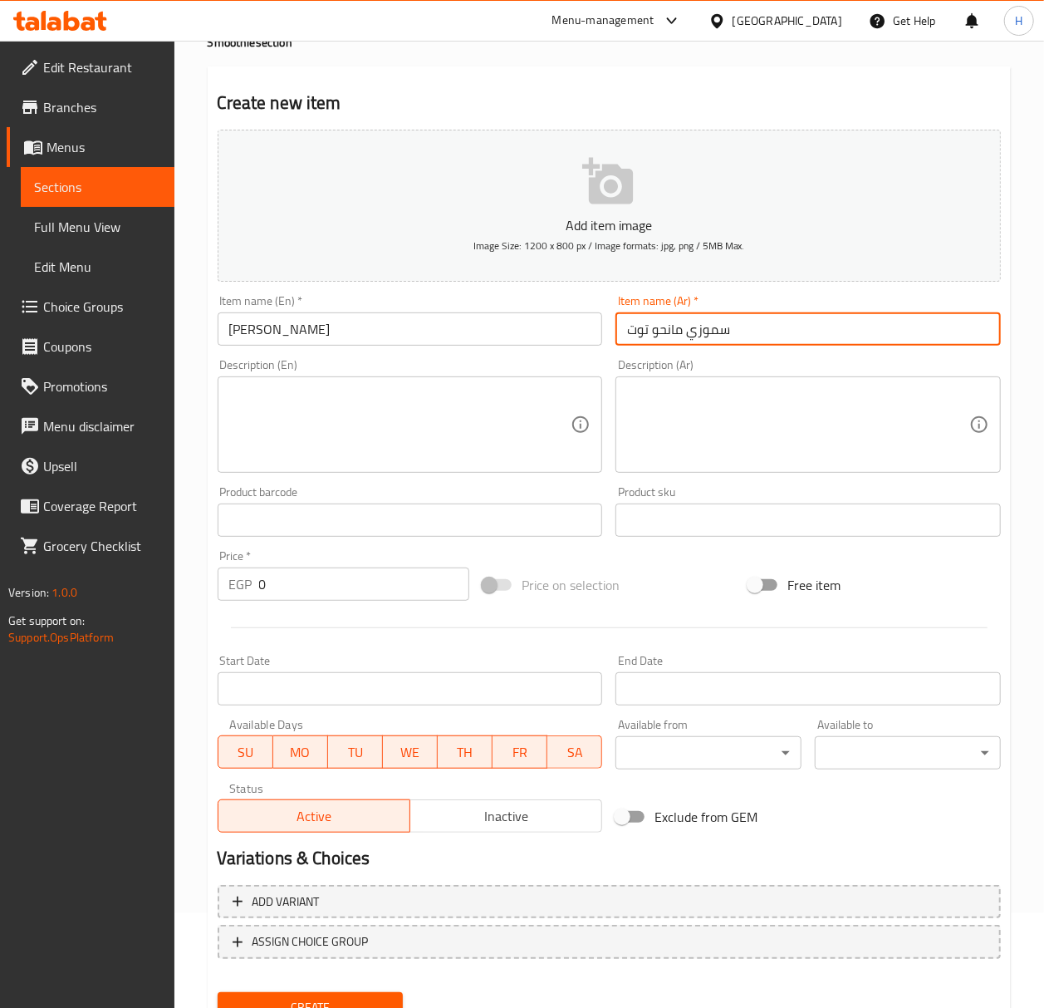
scroll to position [164, 0]
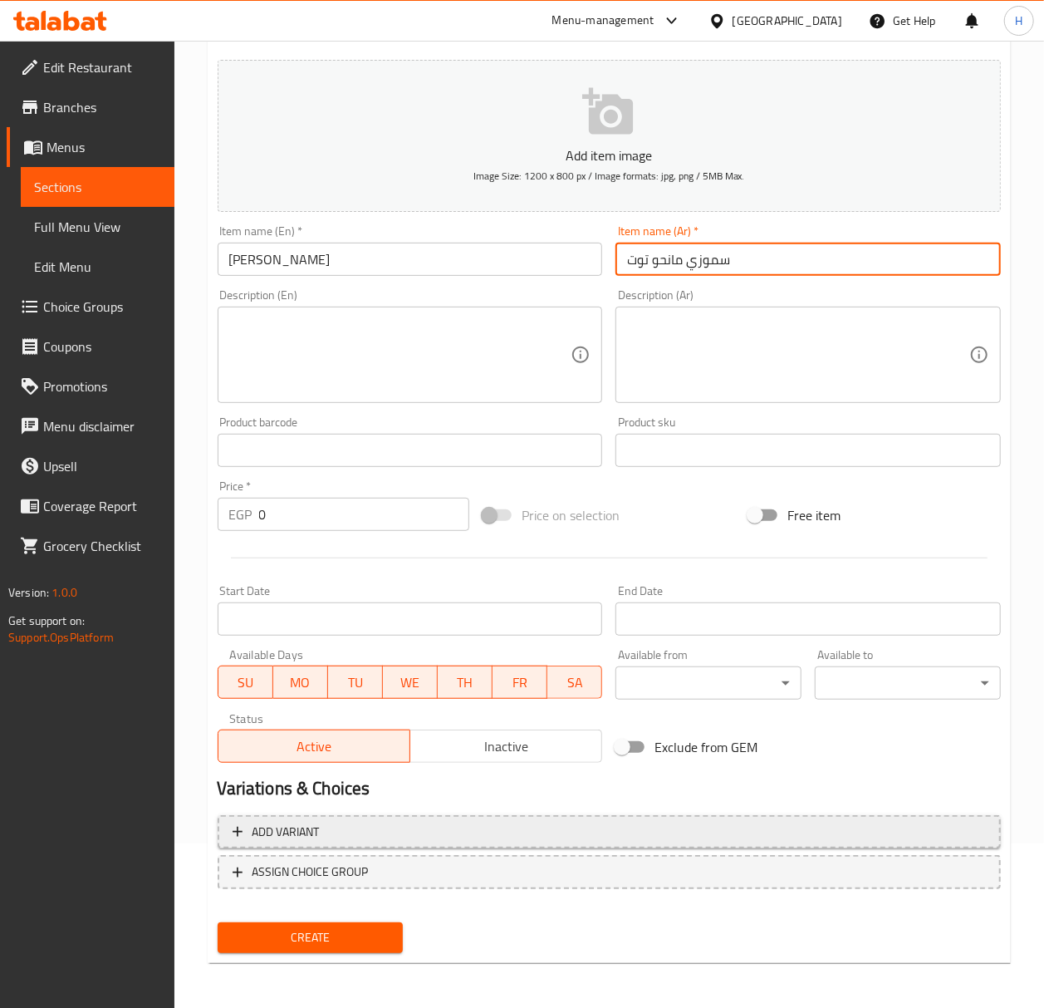
type input "سموزي مانحو توت"
click at [447, 837] on span "Add variant" at bounding box center [609, 831] width 753 height 21
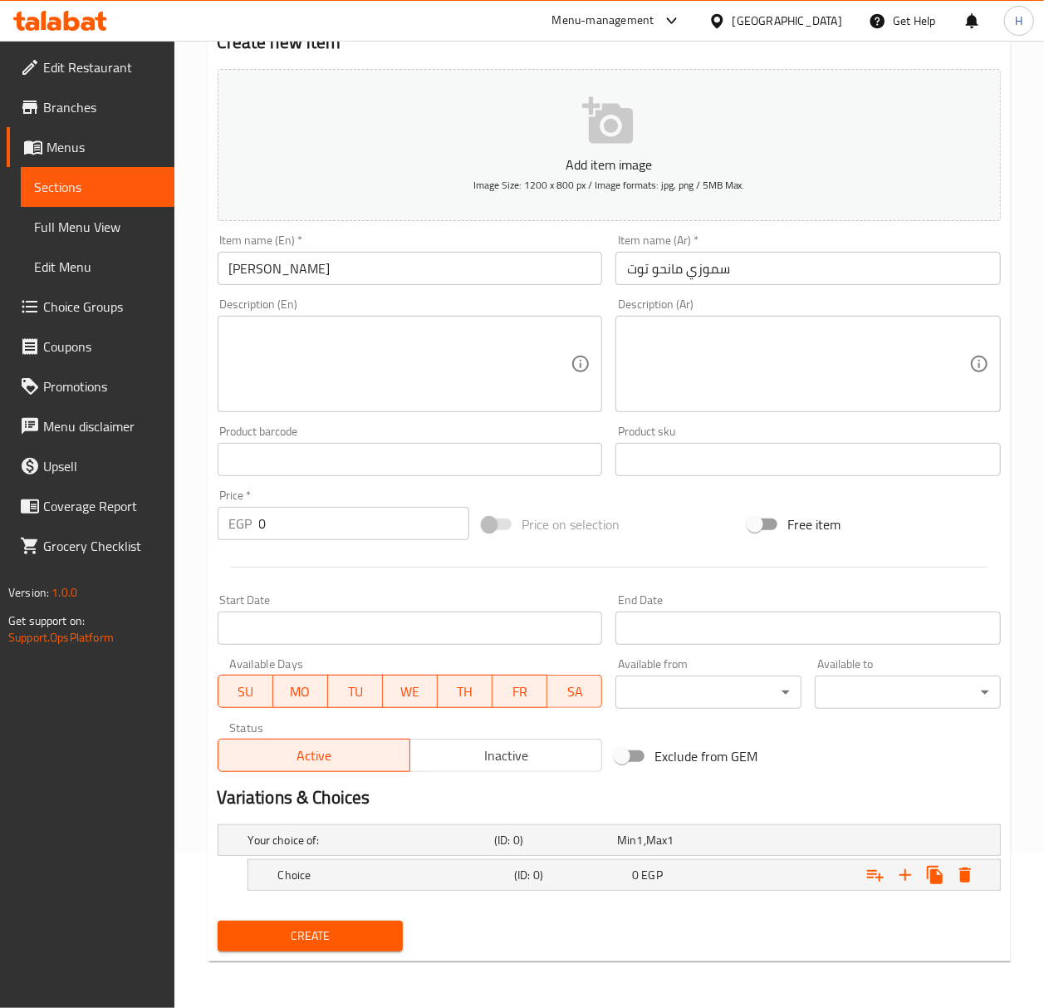
scroll to position [157, 0]
click at [447, 837] on h5 "Your choice of:" at bounding box center [367, 839] width 239 height 17
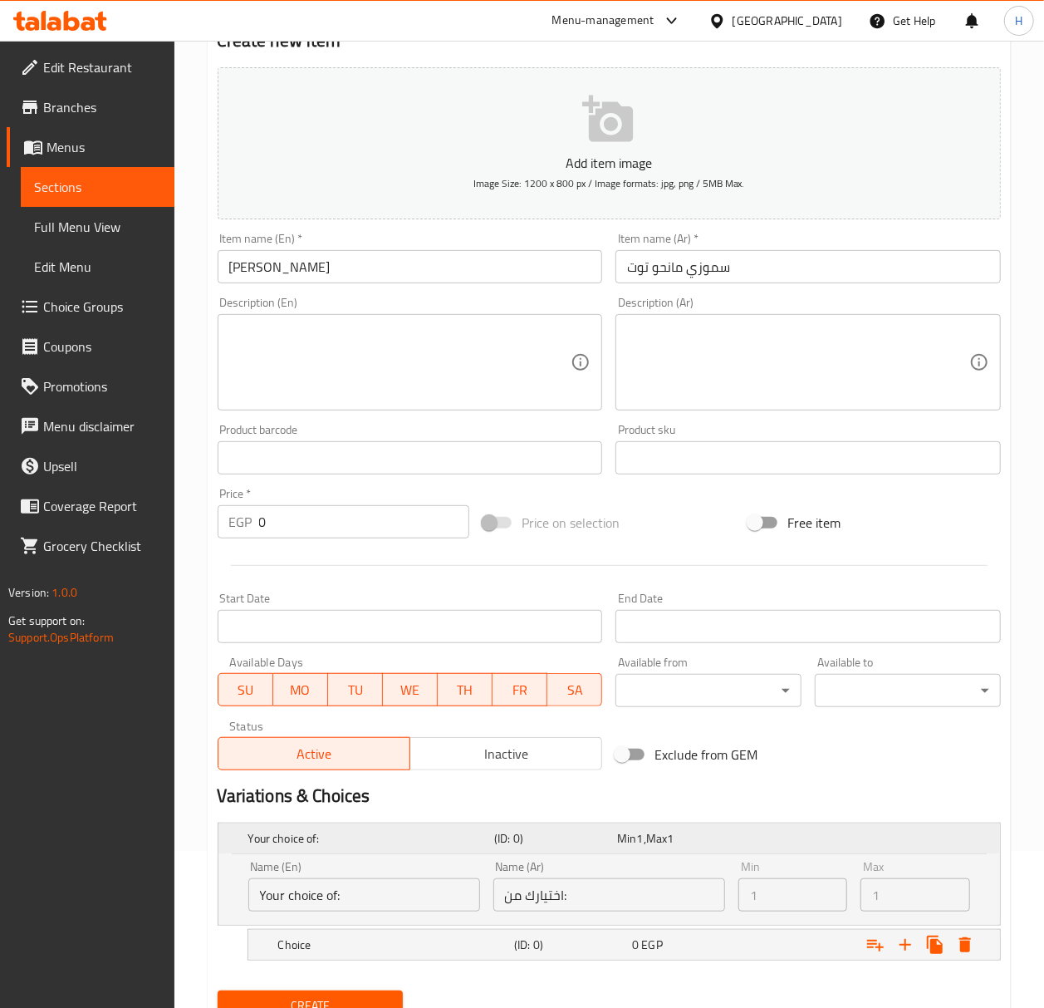
click at [427, 850] on div "Your choice of:" at bounding box center [368, 837] width 246 height 23
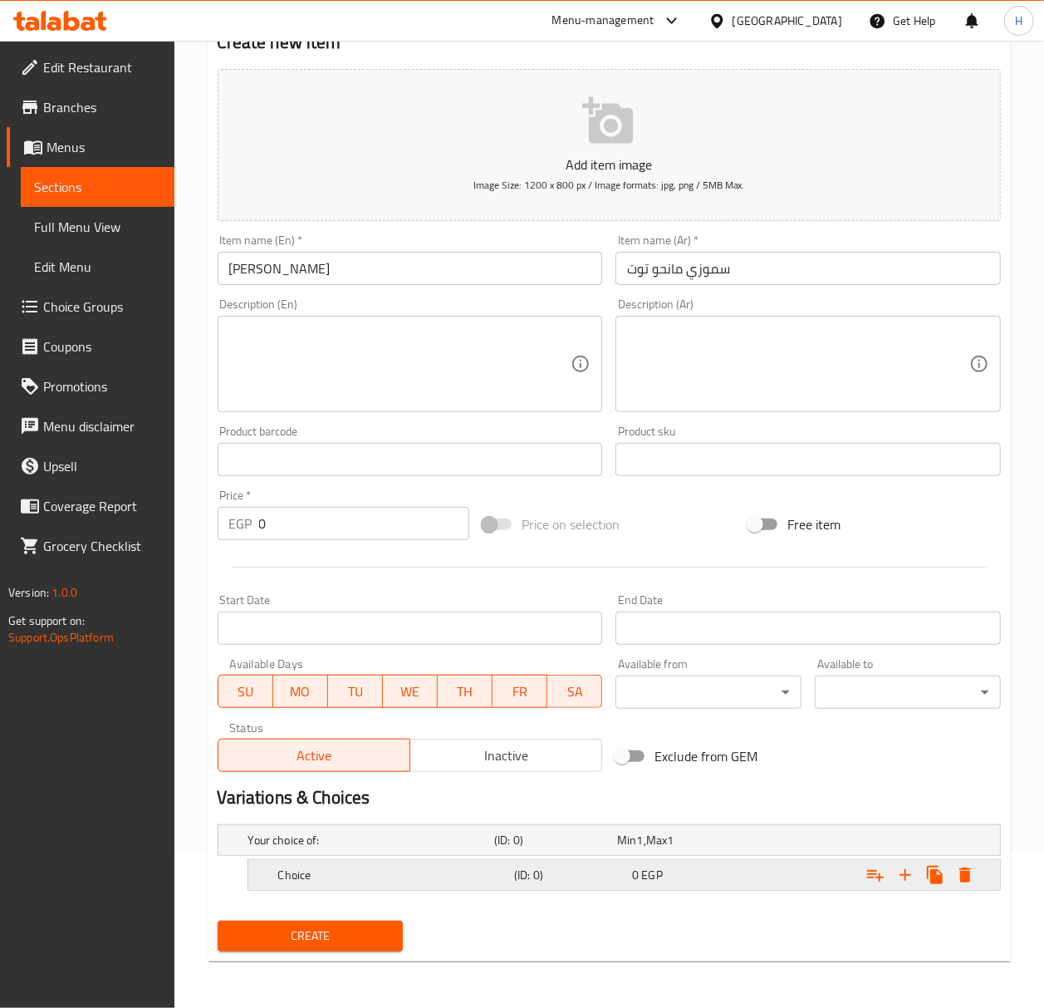
click at [405, 891] on div "Choice (ID: 0) 0 EGP" at bounding box center [629, 874] width 709 height 37
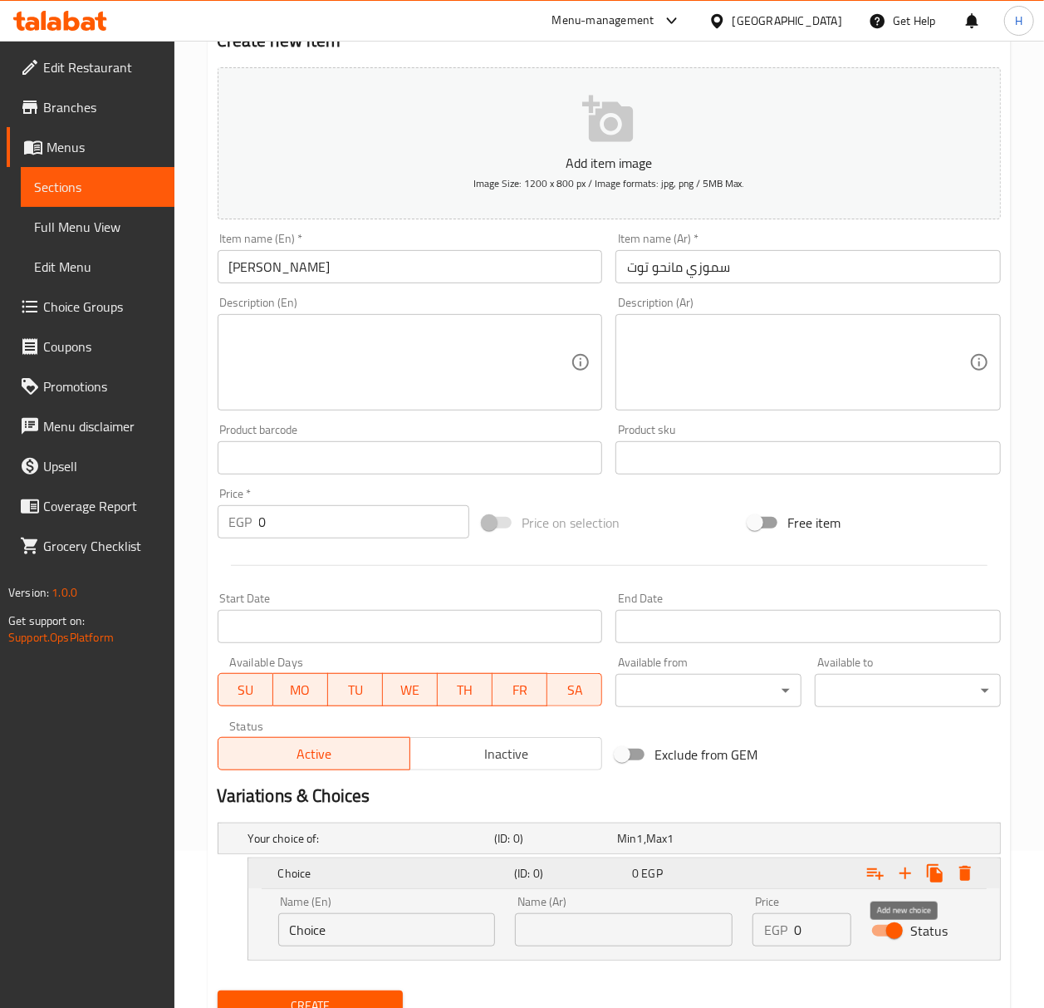
click at [898, 872] on icon "Expand" at bounding box center [905, 873] width 20 height 20
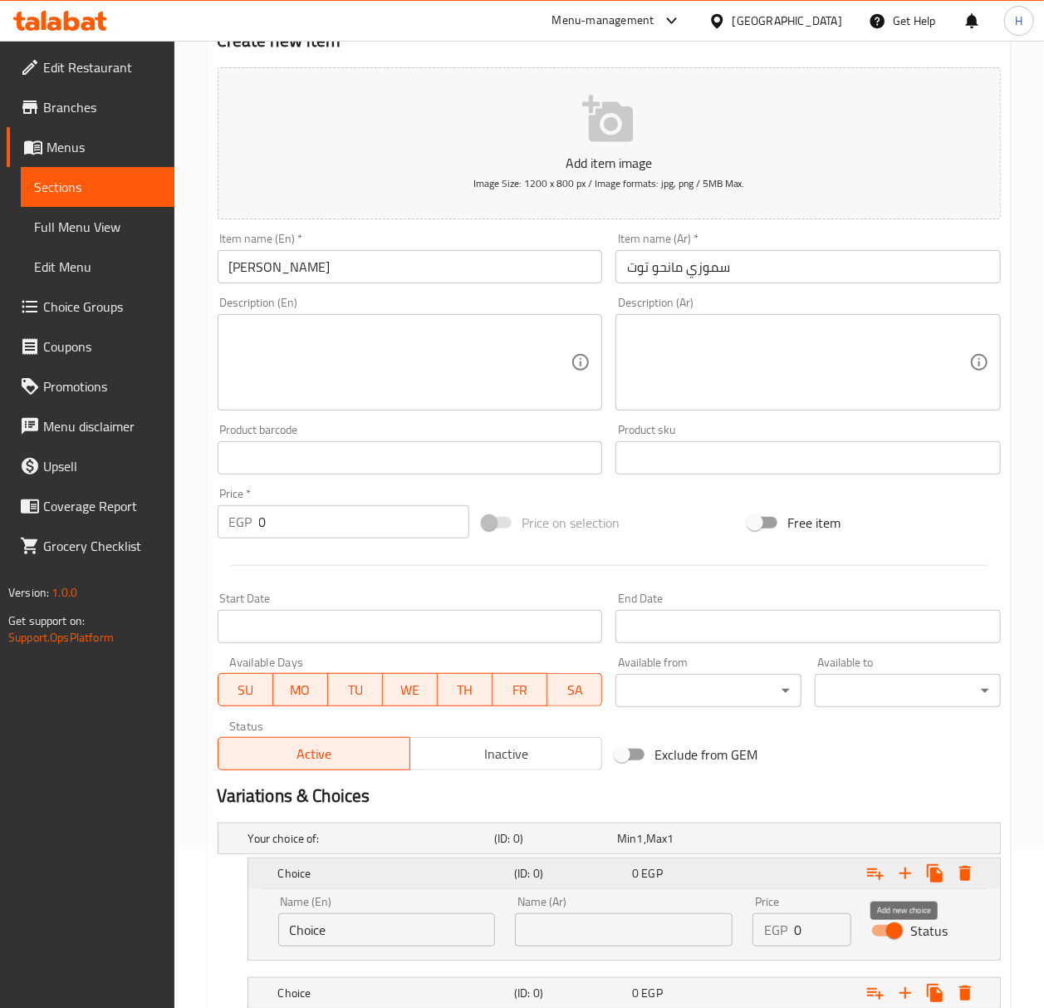
click at [898, 872] on icon "Expand" at bounding box center [905, 873] width 20 height 20
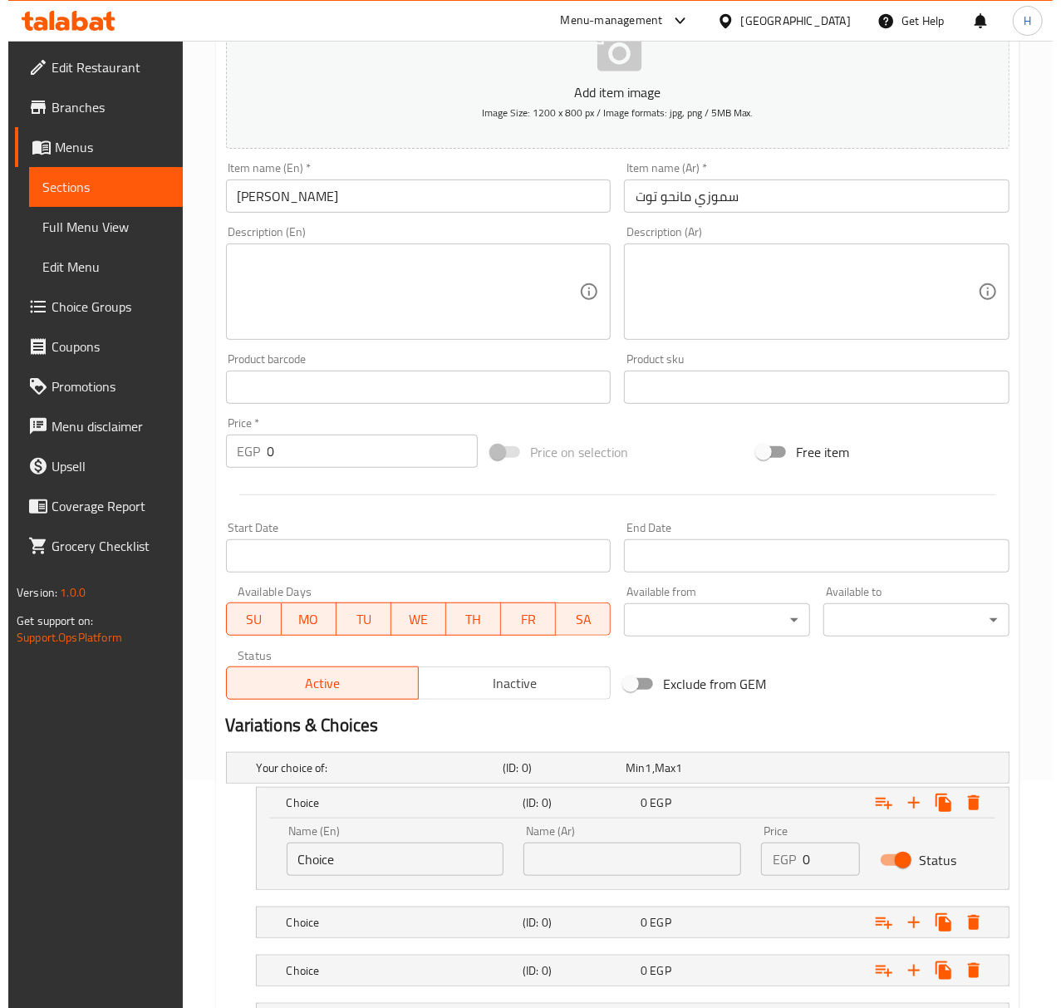
scroll to position [374, 0]
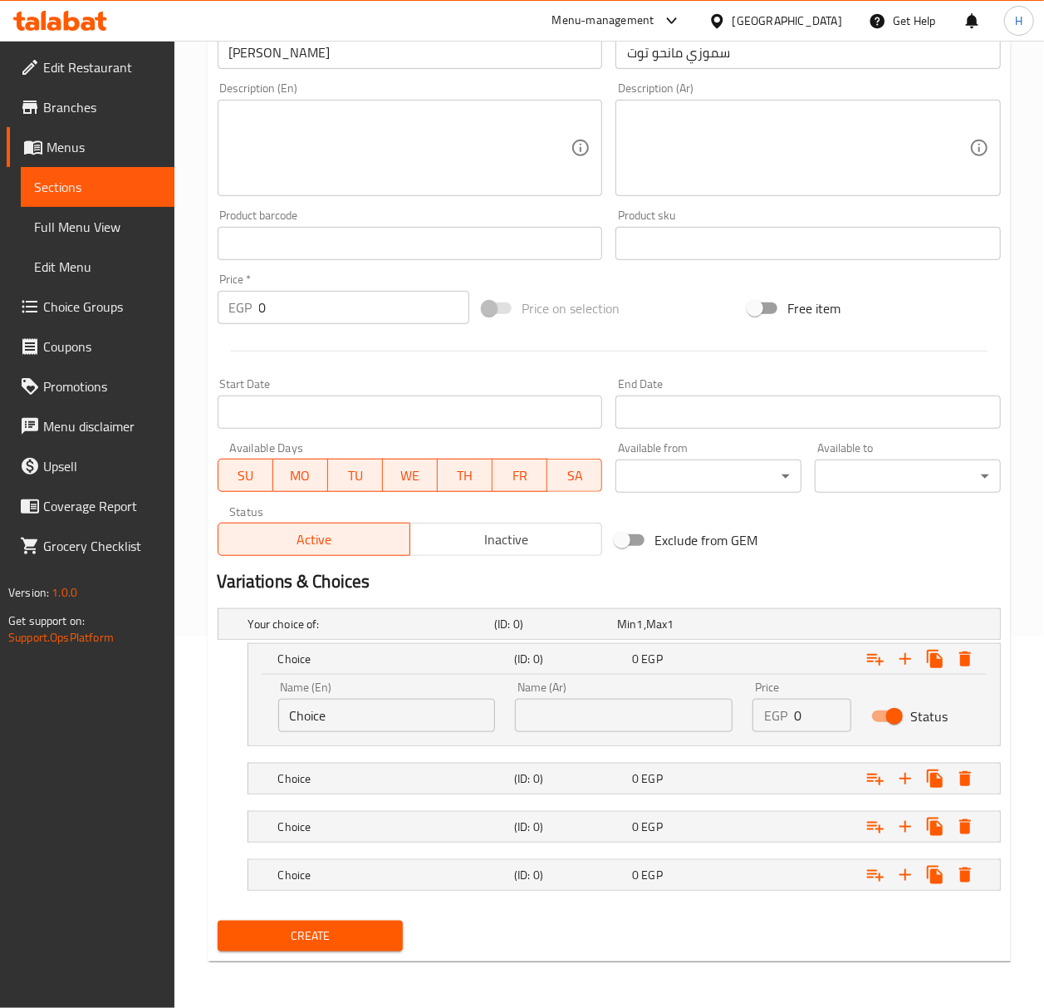
click at [449, 722] on input "Choice" at bounding box center [387, 715] width 218 height 33
click at [965, 875] on icon "Expand" at bounding box center [965, 874] width 12 height 15
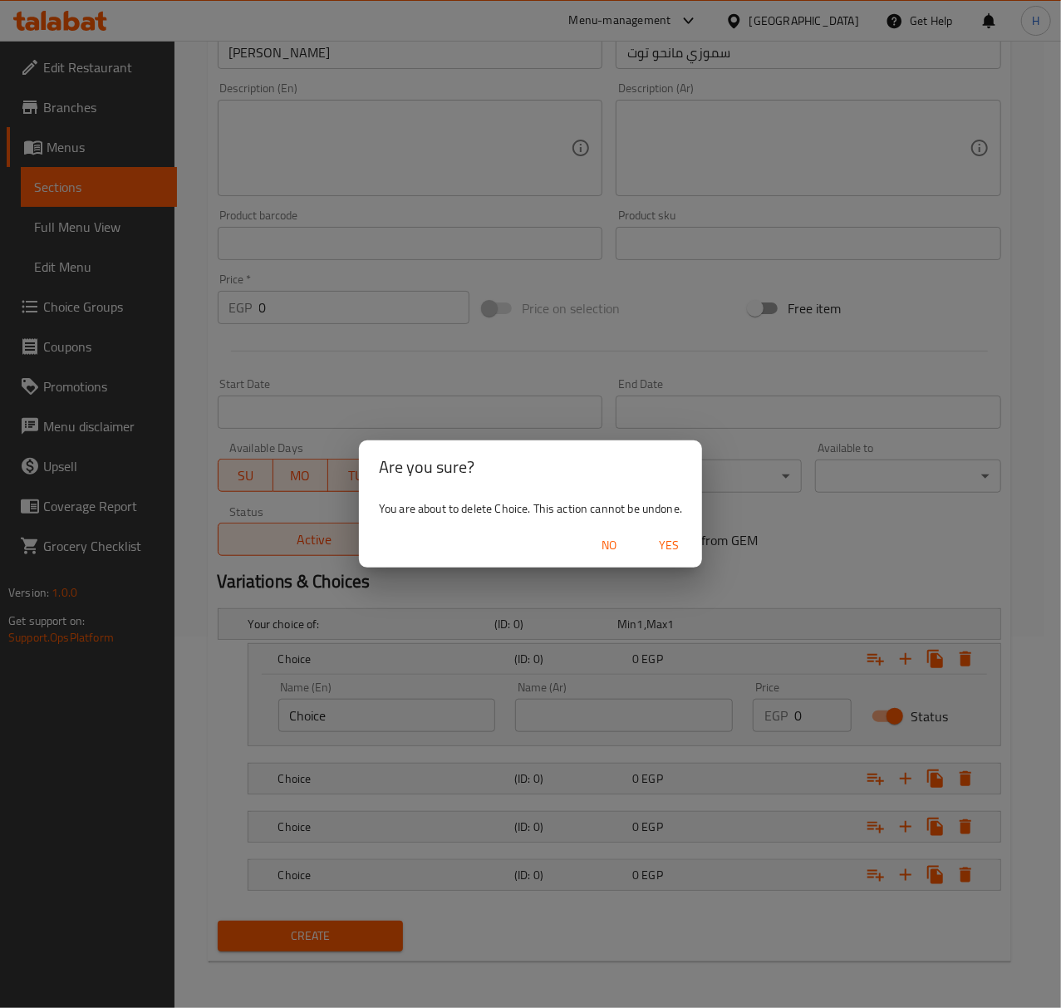
click at [685, 540] on span "Yes" at bounding box center [669, 545] width 40 height 21
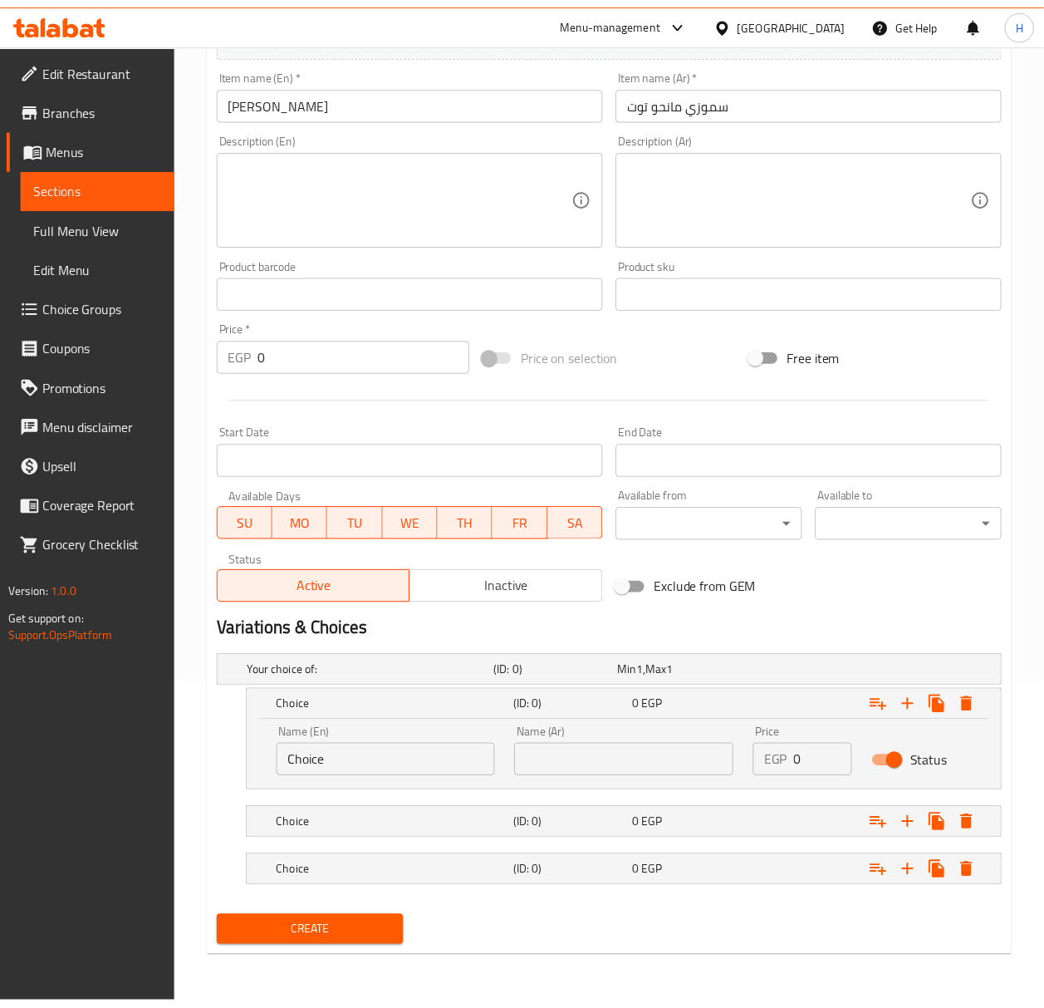
scroll to position [326, 0]
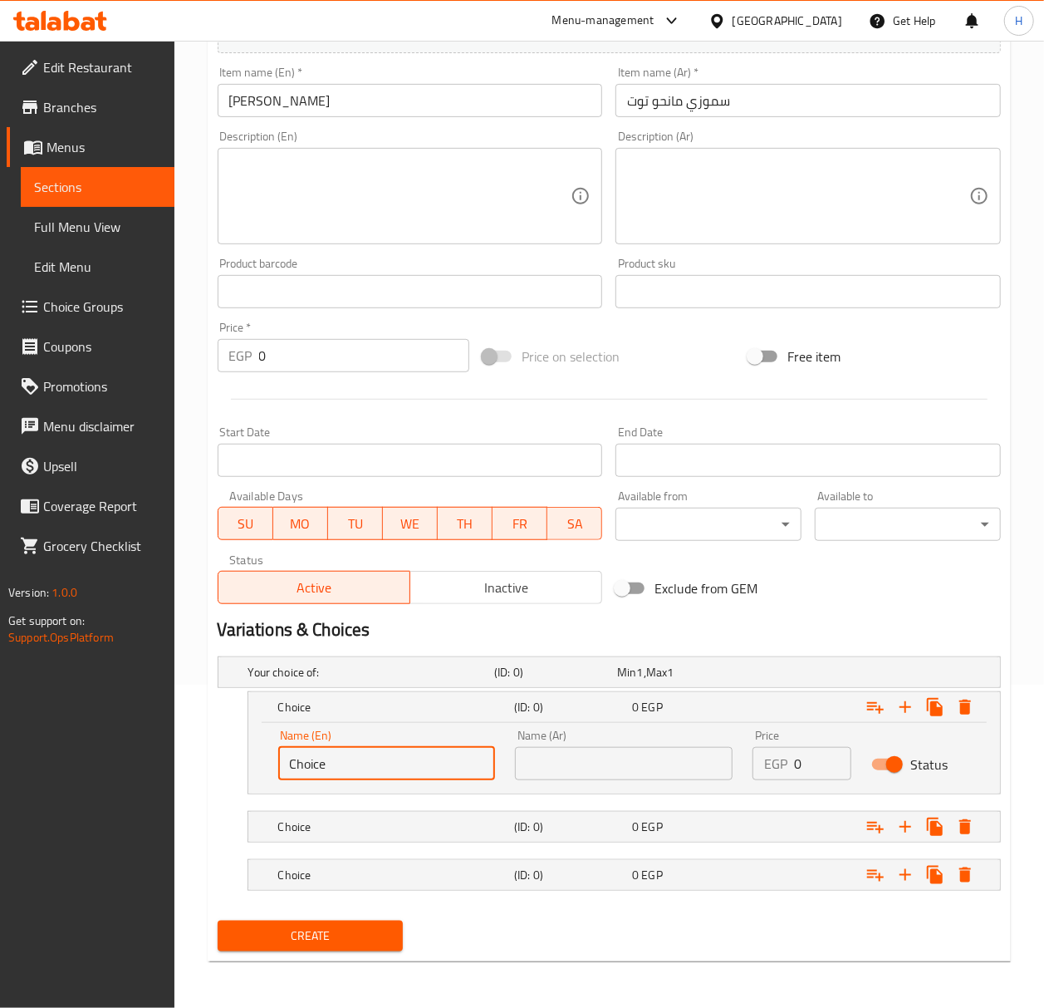
click at [434, 764] on input "Choice" at bounding box center [387, 763] width 218 height 33
type input "س"
type input "Small"
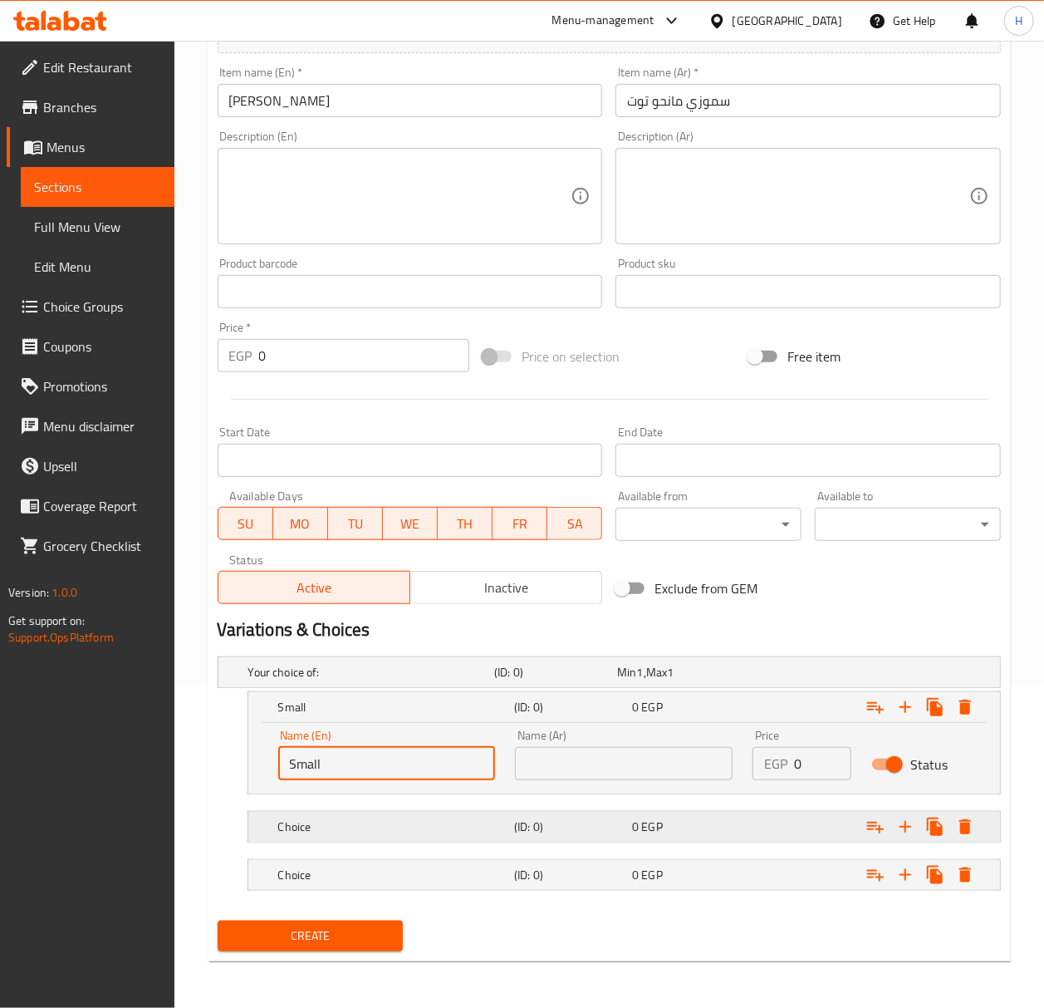
click at [373, 827] on h5 "Choice" at bounding box center [392, 826] width 229 height 17
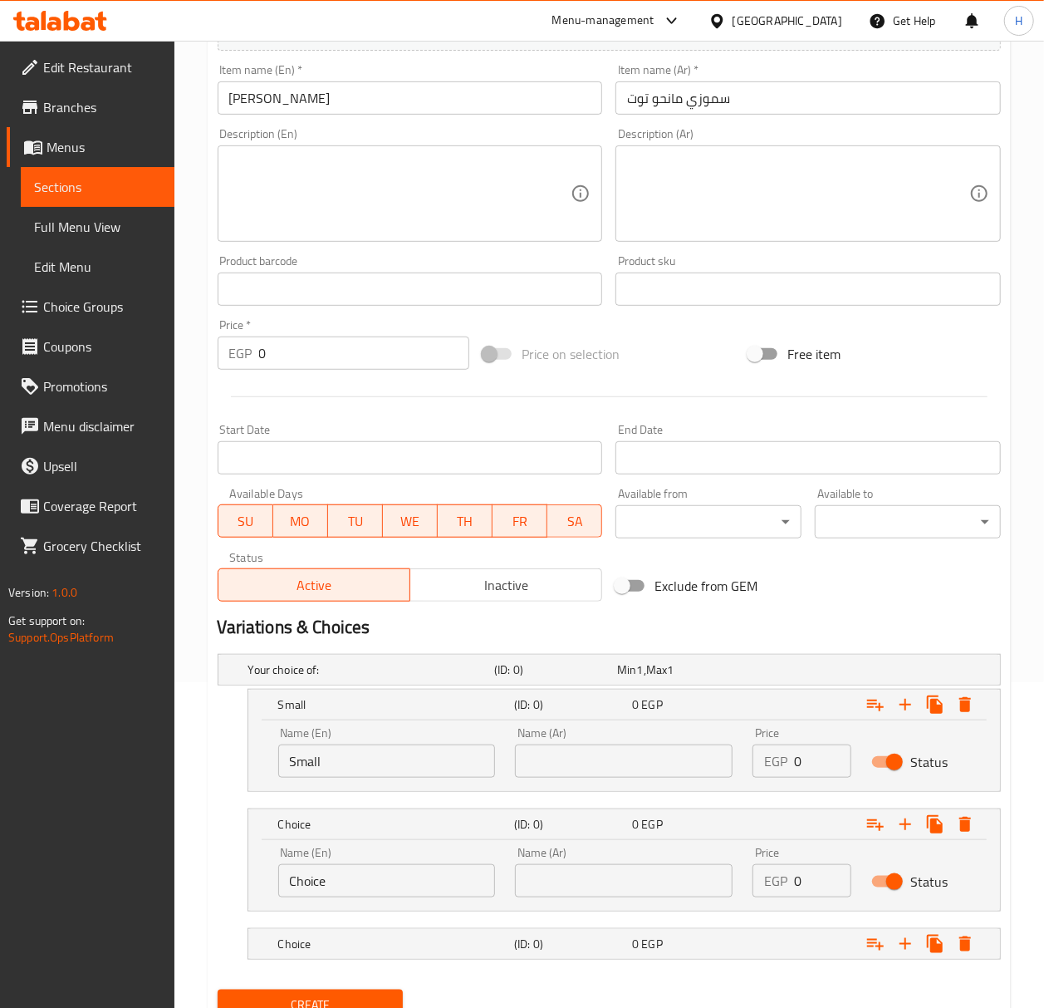
click at [343, 894] on input "Choice" at bounding box center [387, 880] width 218 height 33
type input "<"
type input "Medium"
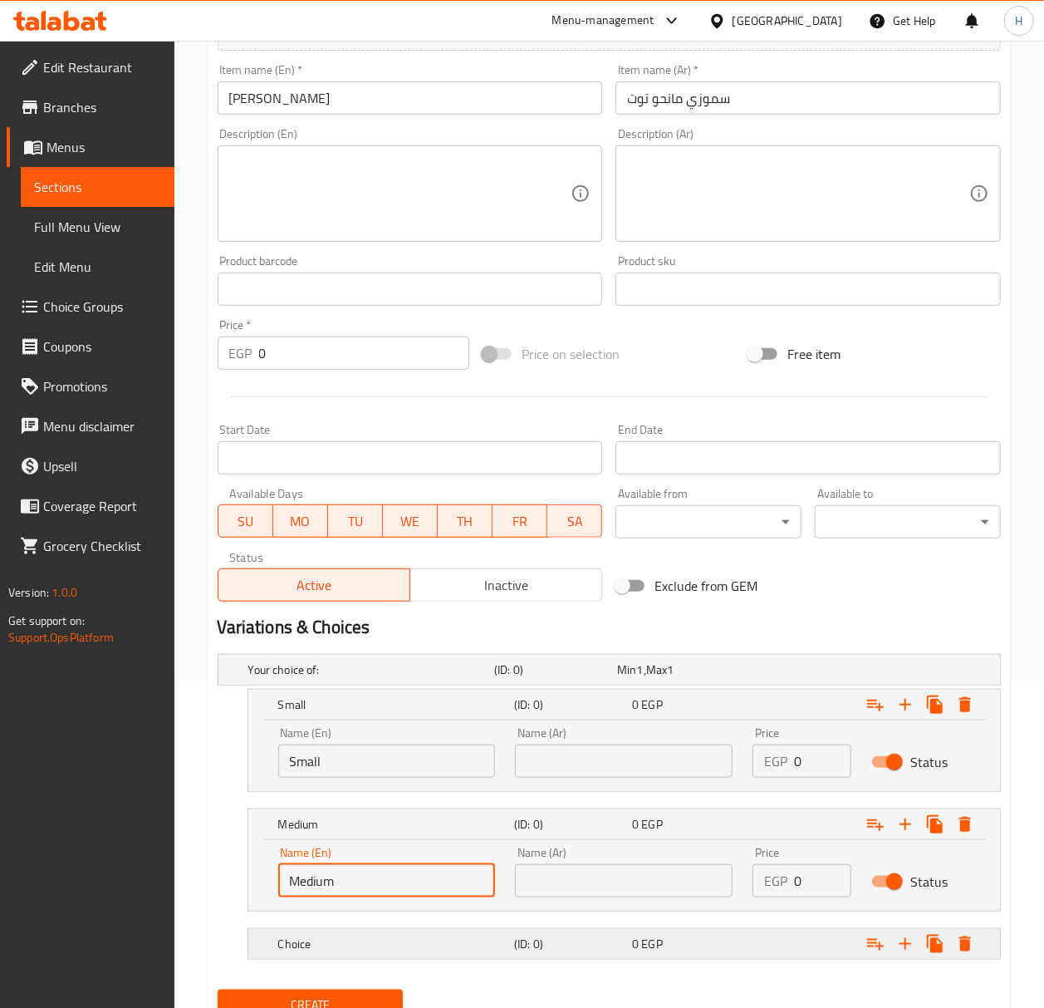
click at [364, 952] on h5 "Choice" at bounding box center [392, 943] width 229 height 17
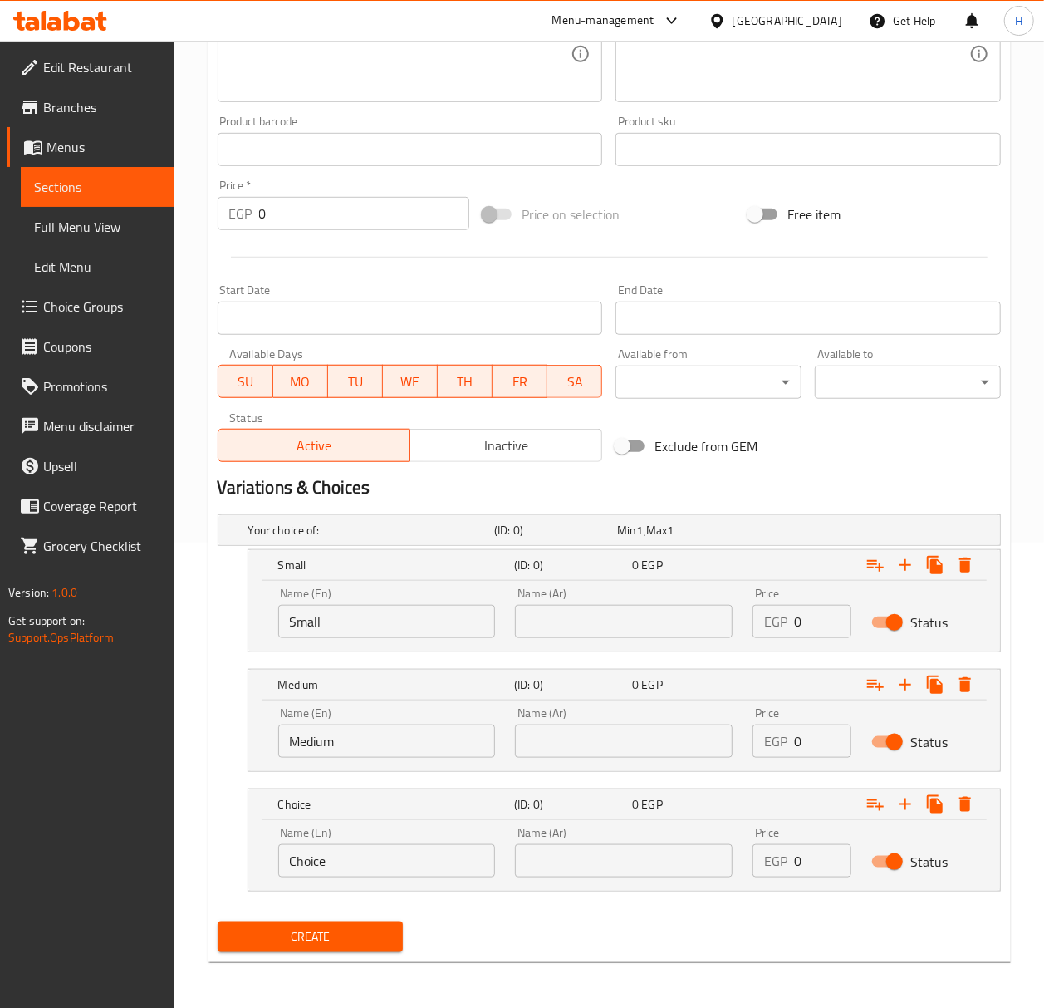
scroll to position [468, 0]
click at [346, 862] on input "Choice" at bounding box center [387, 859] width 218 height 33
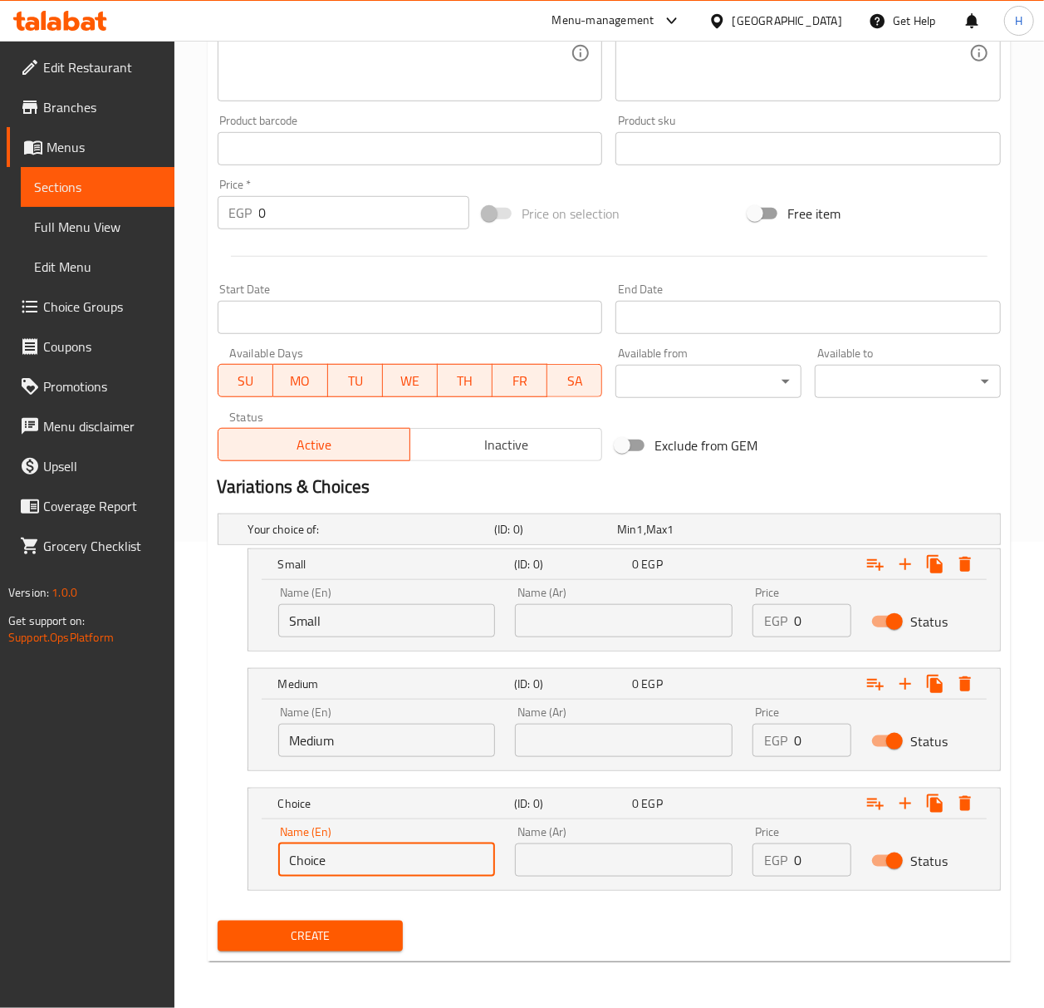
click at [346, 862] on input "Choice" at bounding box center [387, 859] width 218 height 33
type input "Large"
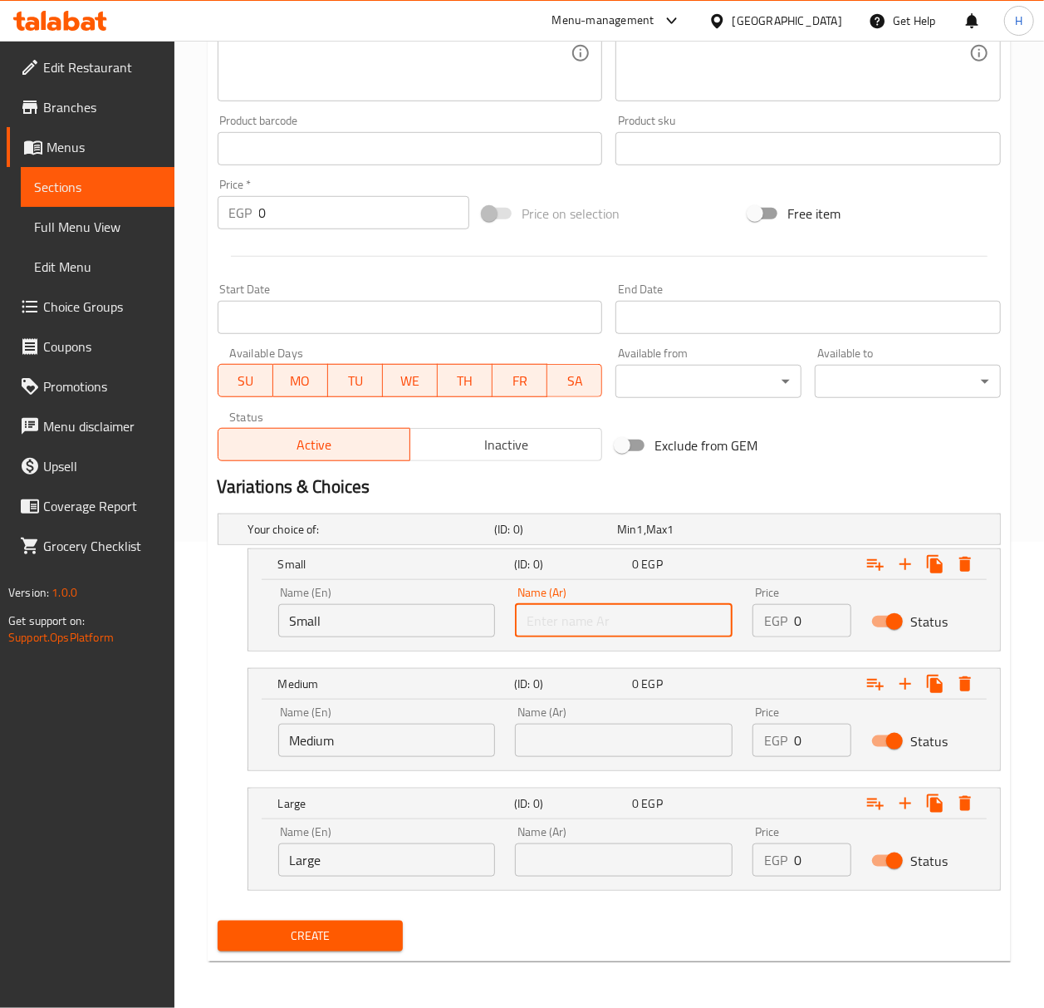
click at [595, 615] on input "text" at bounding box center [624, 620] width 218 height 33
type input "صغير"
click at [611, 738] on input "text" at bounding box center [624, 739] width 218 height 33
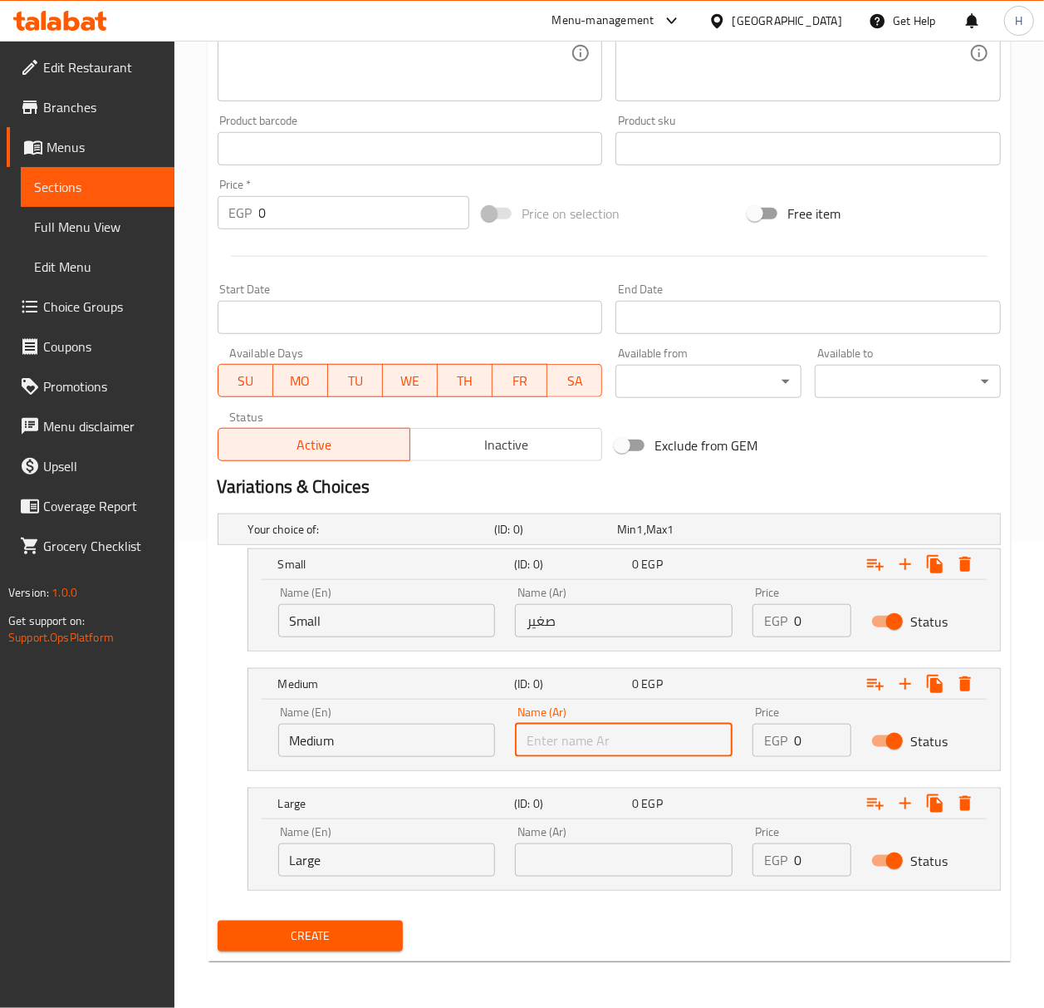
type input "وسط"
click at [630, 849] on input "text" at bounding box center [624, 859] width 218 height 33
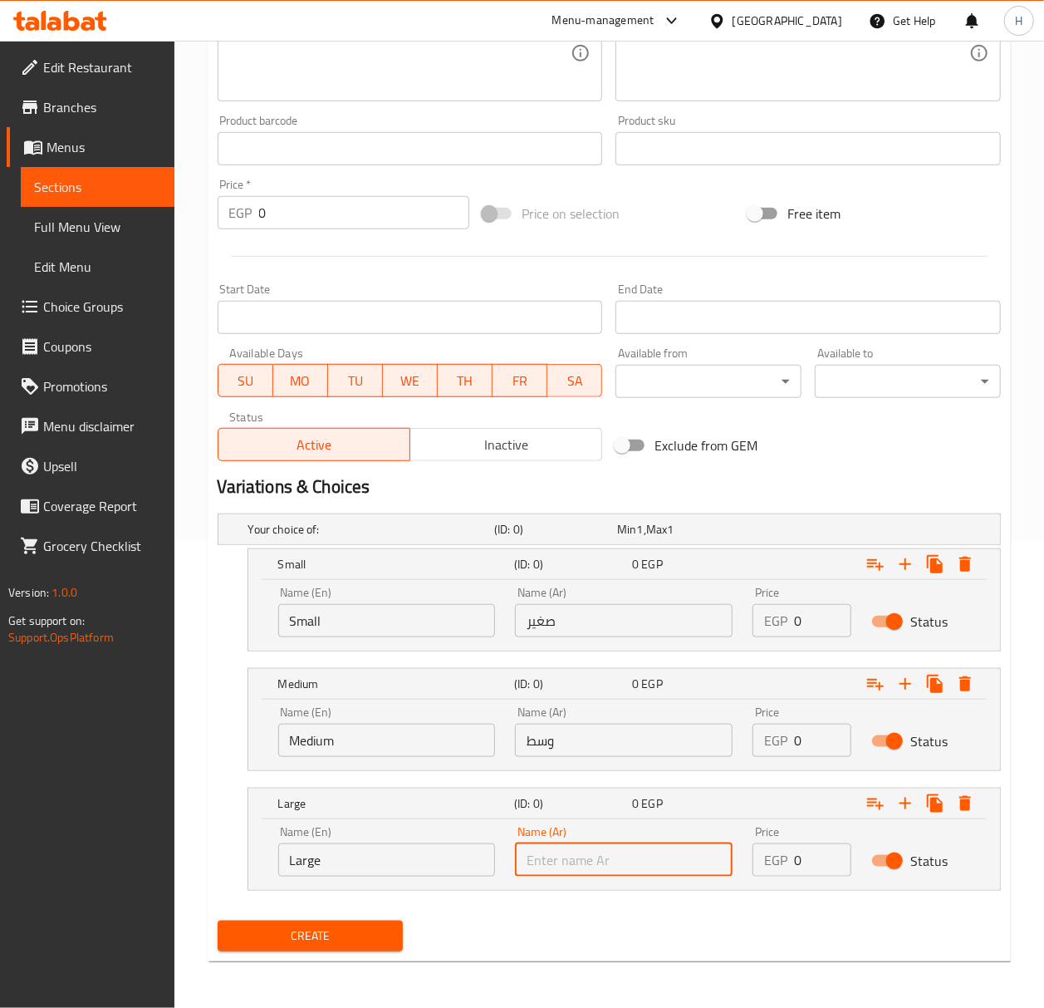
type input "كبير"
click at [809, 621] on input "0" at bounding box center [822, 620] width 57 height 33
click at [808, 621] on input "0" at bounding box center [822, 620] width 57 height 33
type input "55"
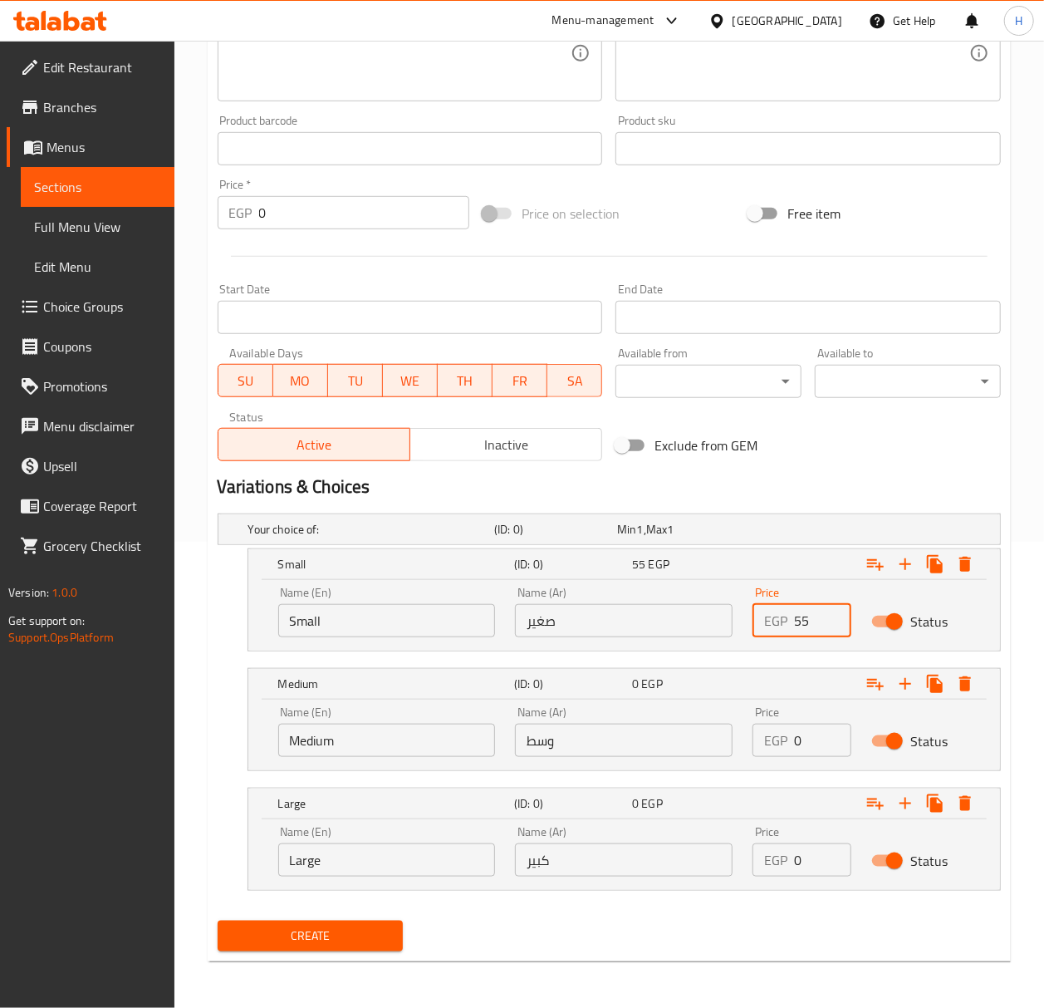
click at [812, 744] on input "0" at bounding box center [822, 739] width 57 height 33
type input "65"
click at [806, 864] on input "0" at bounding box center [822, 859] width 57 height 33
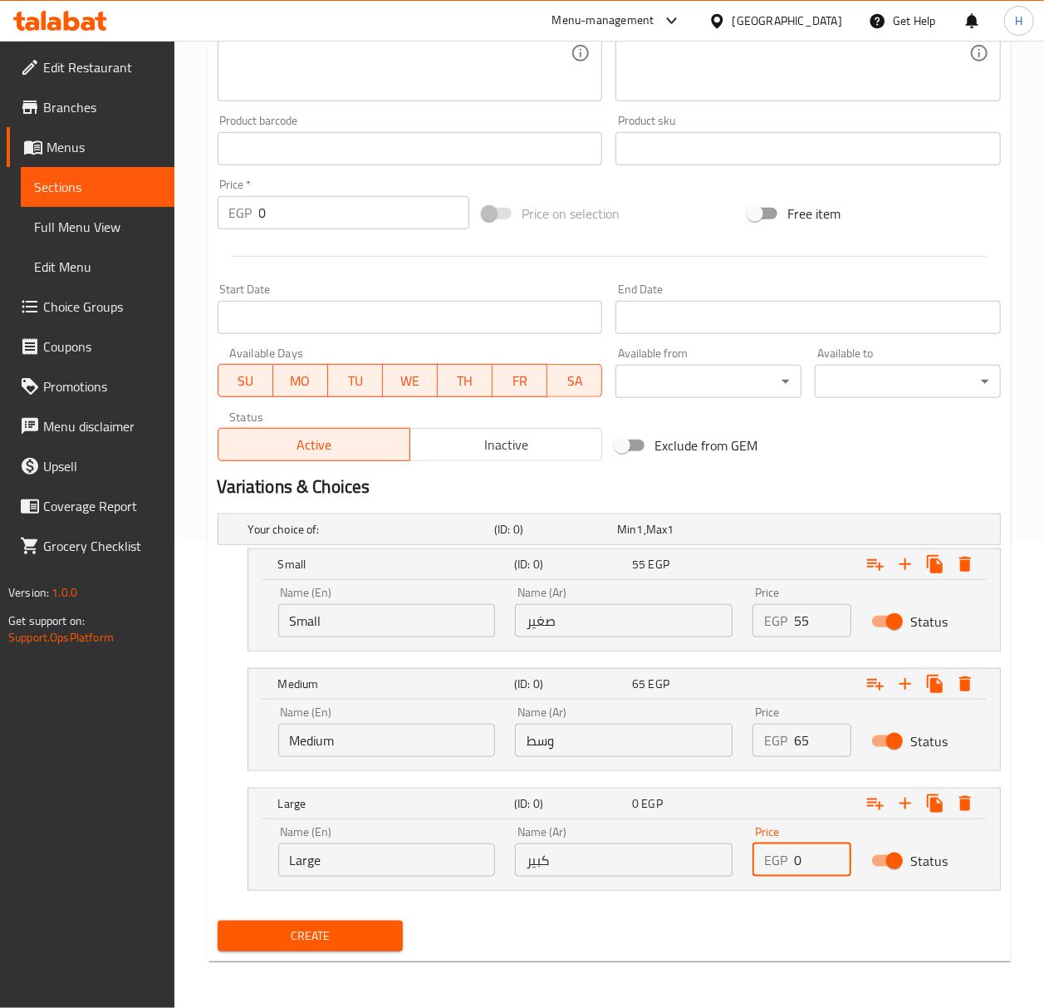
click at [806, 864] on input "0" at bounding box center [822, 859] width 57 height 33
type input "8"
type input "75"
click at [342, 944] on span "Create" at bounding box center [310, 935] width 159 height 21
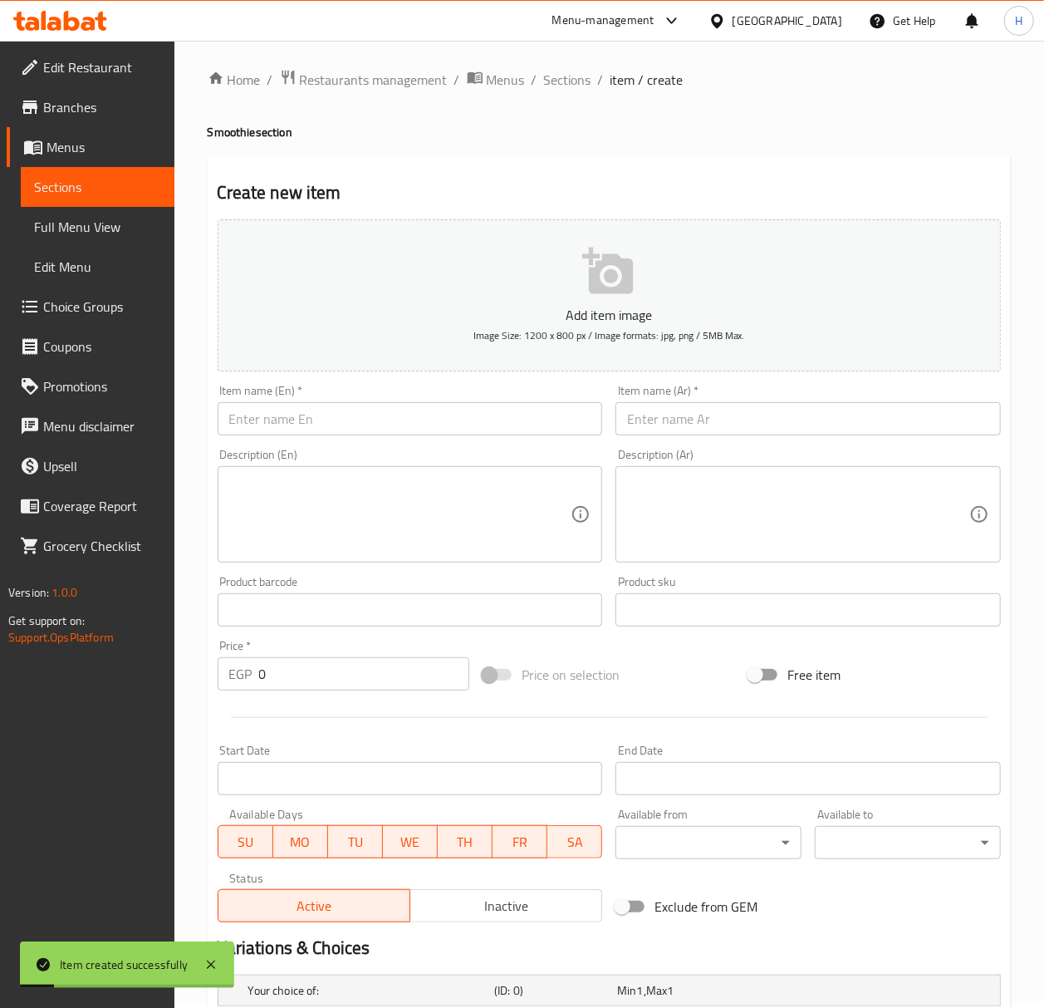
scroll to position [0, 0]
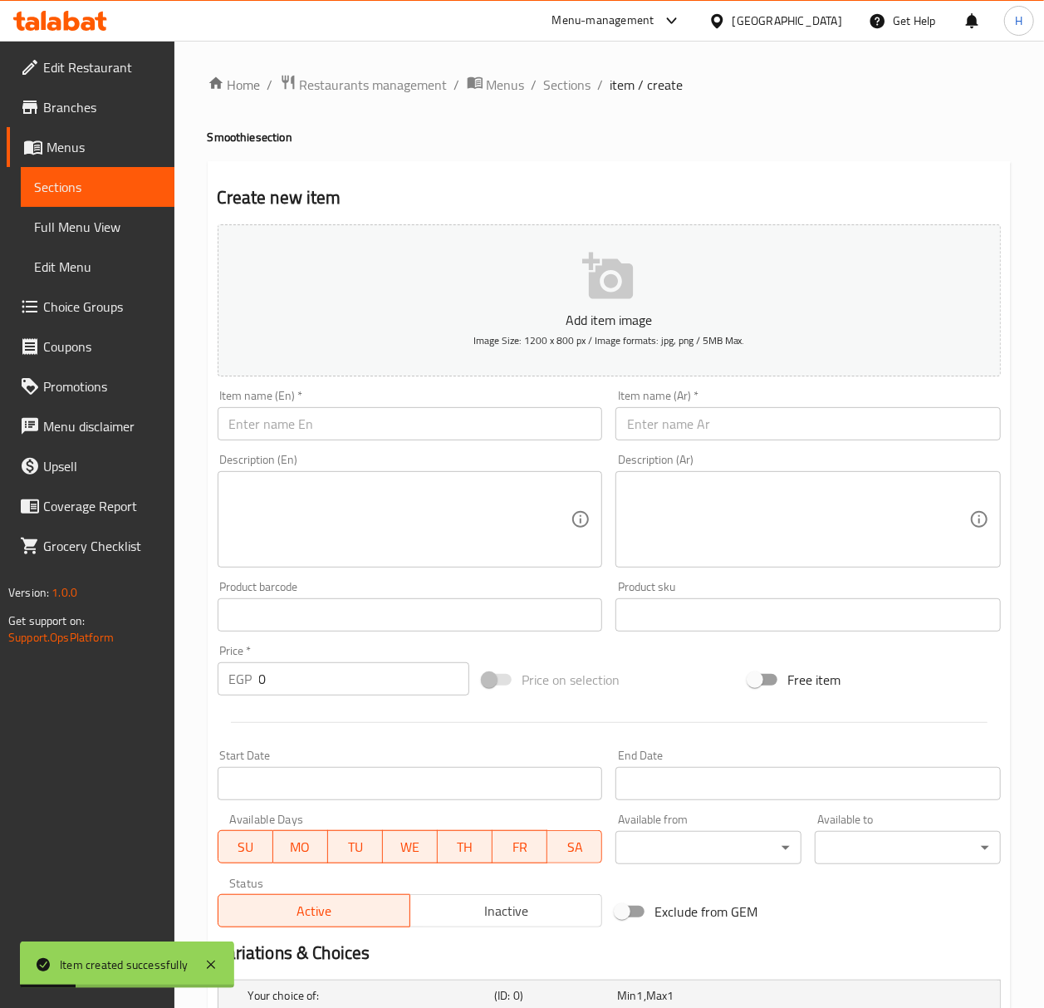
click at [327, 478] on div "Description (En)" at bounding box center [410, 519] width 385 height 96
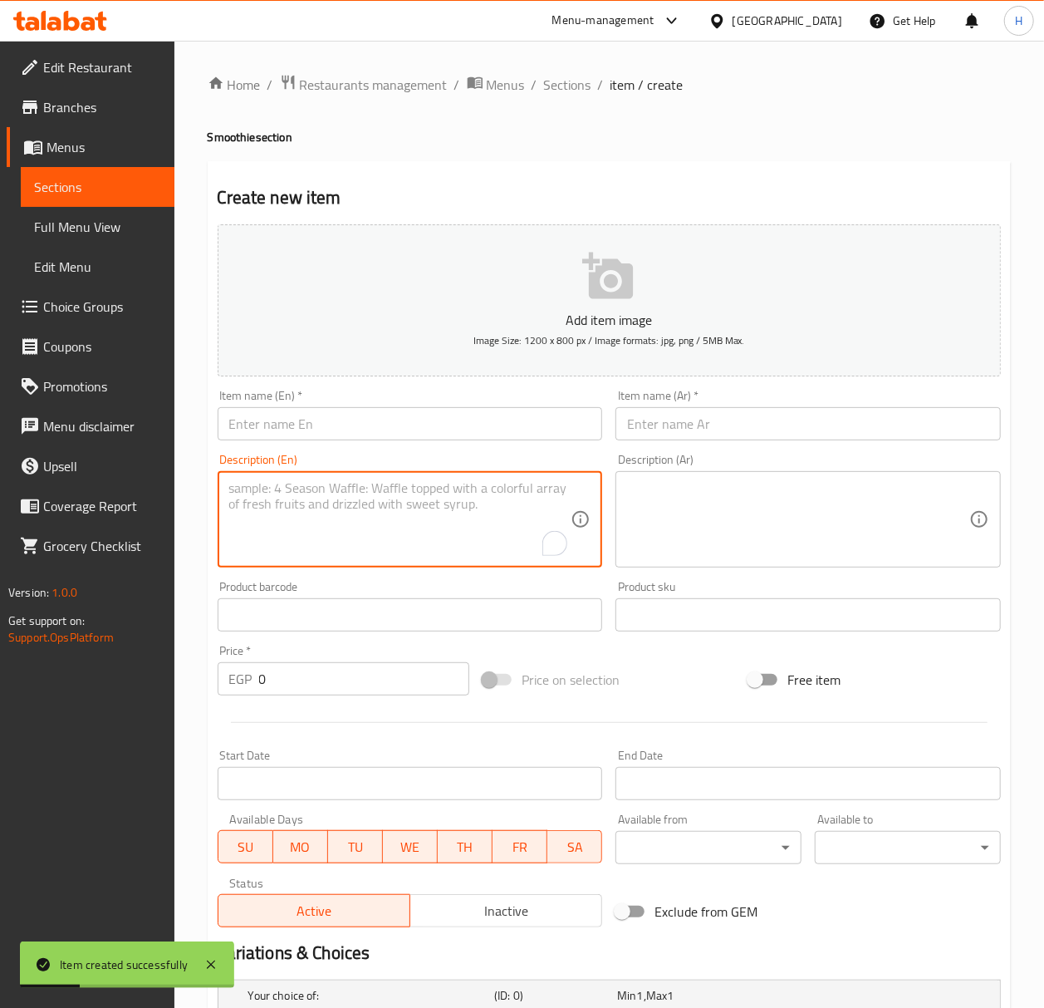
click at [339, 444] on div "Item name (En)   * Item name (En) *" at bounding box center [410, 415] width 399 height 64
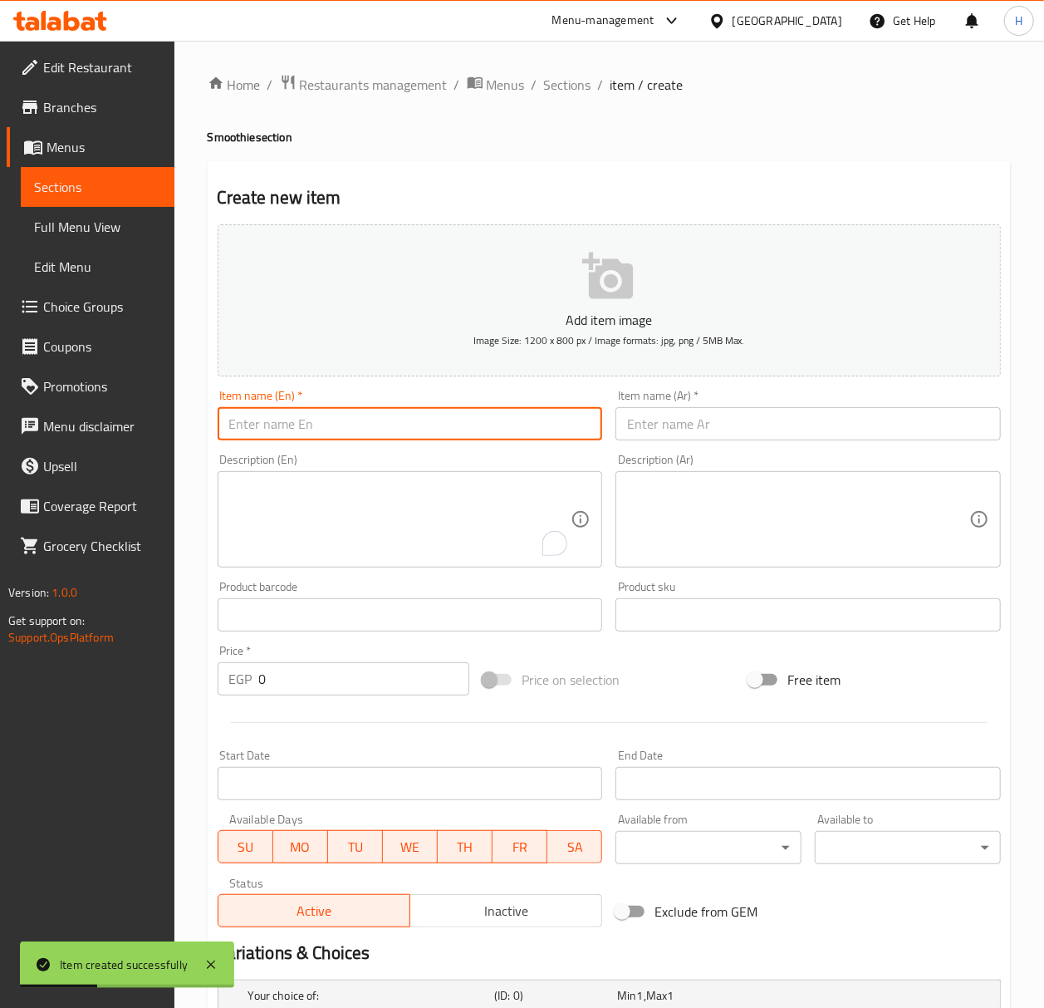
click at [347, 430] on input "text" at bounding box center [410, 423] width 385 height 33
type input "s"
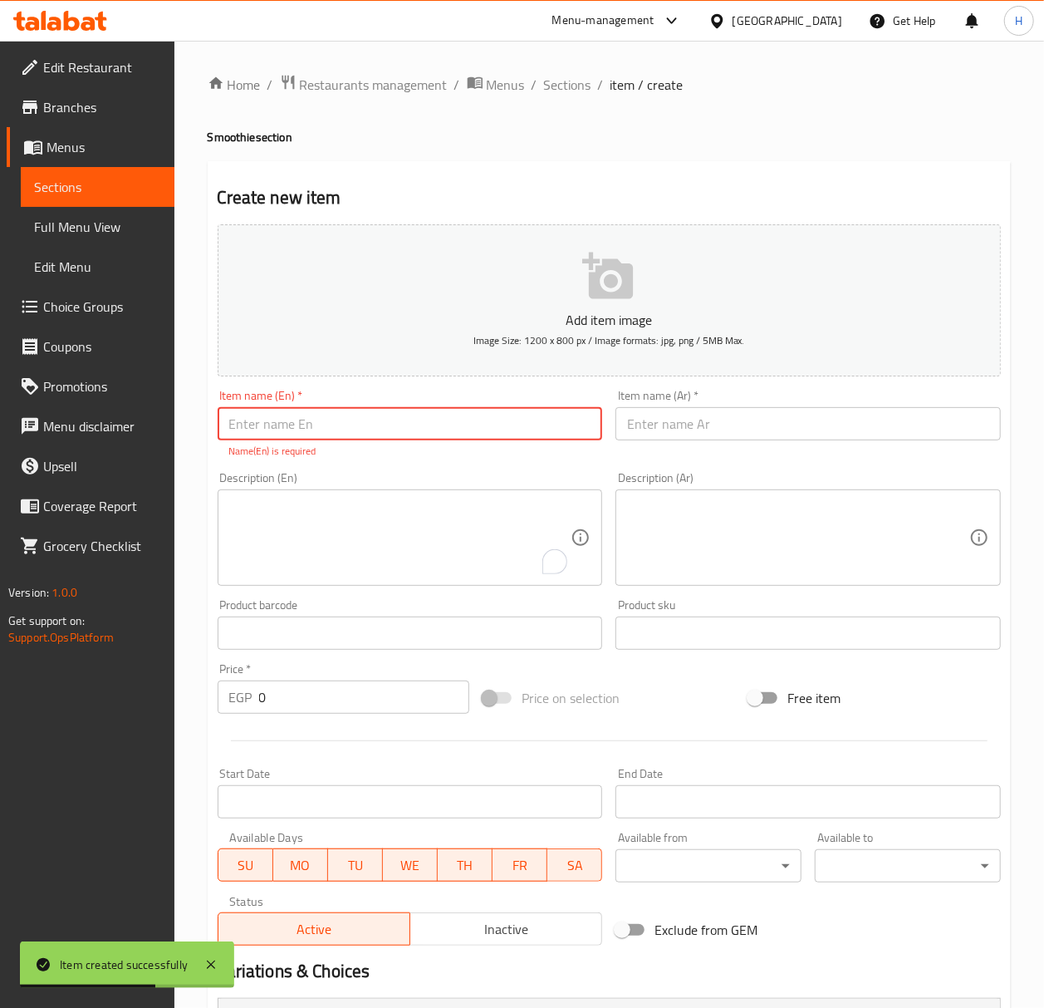
type input "S"
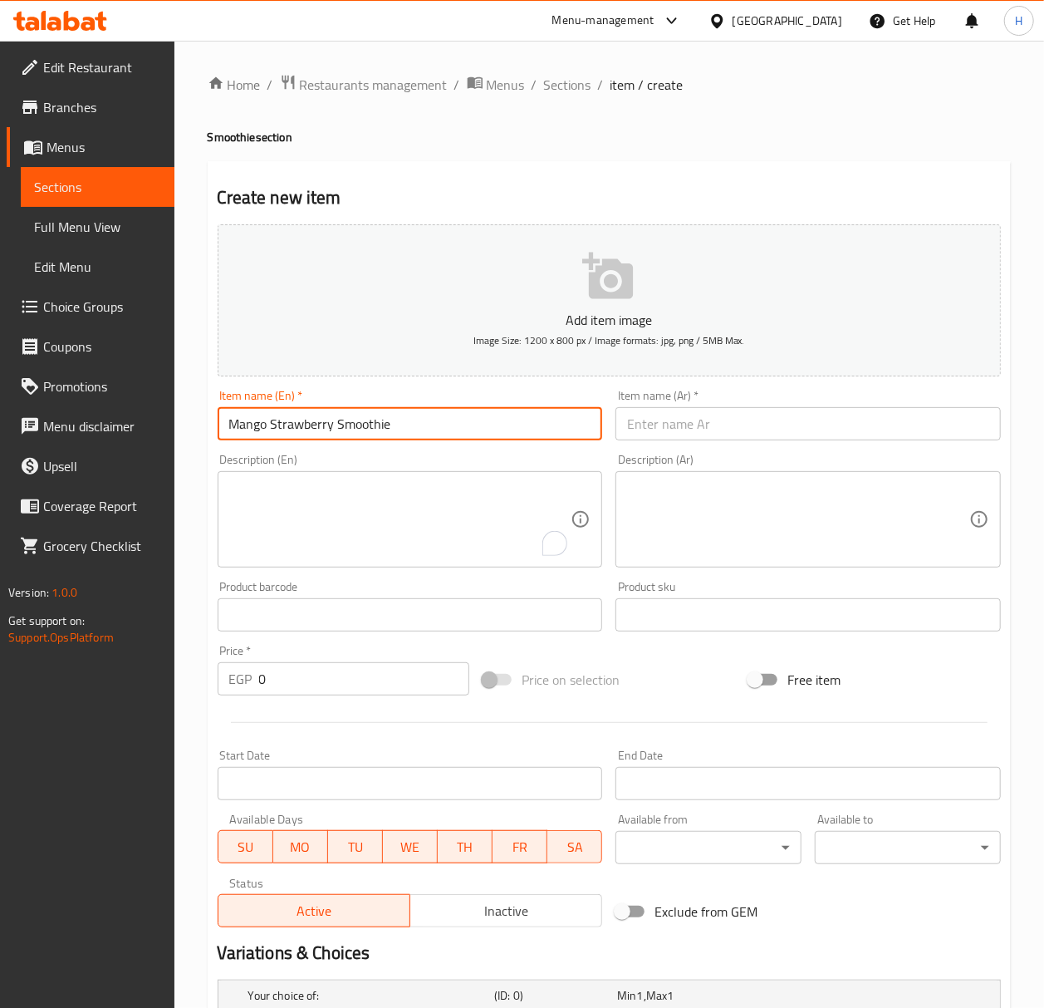
type input "Mango Strawberry Smoothie"
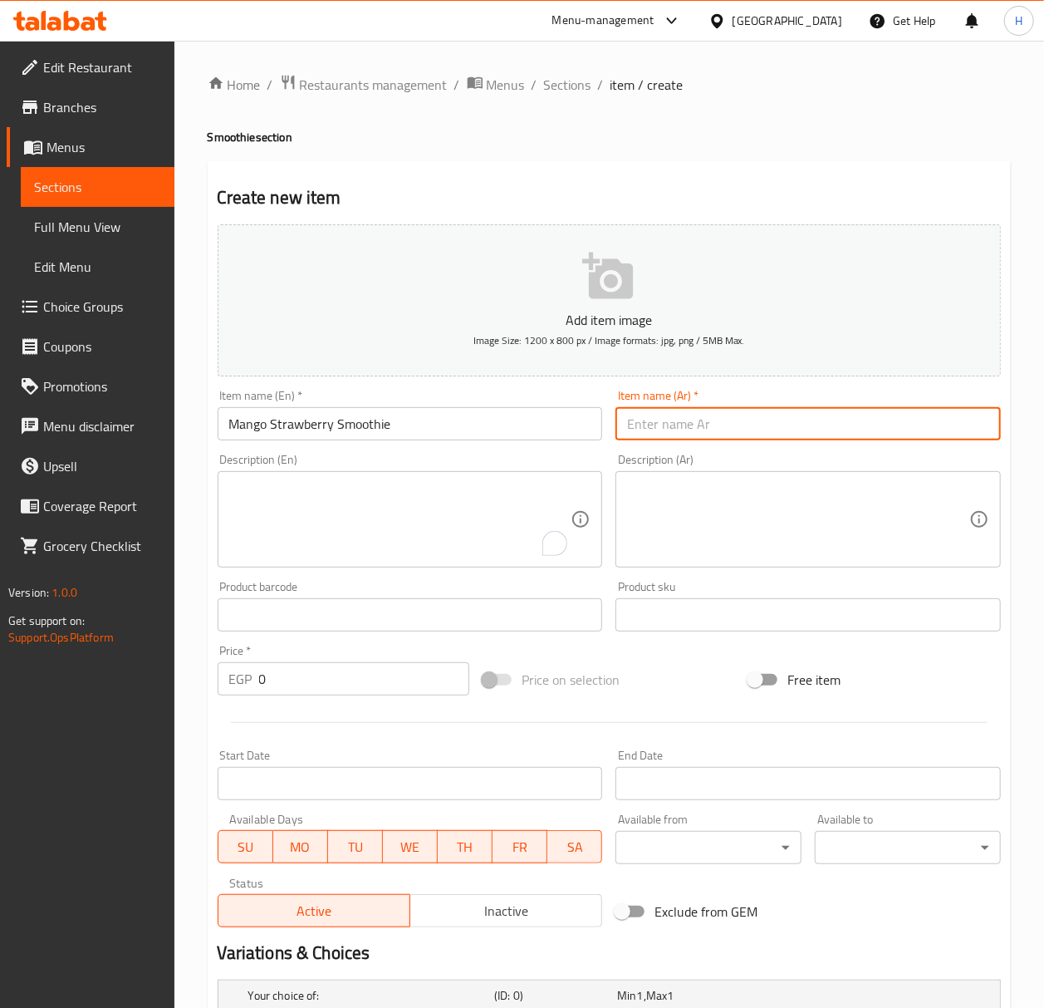
click at [871, 419] on input "text" at bounding box center [807, 423] width 385 height 33
paste input "سموزي"
click at [900, 429] on input "سموزي" at bounding box center [807, 423] width 385 height 33
paste input "مانجو فراولة"
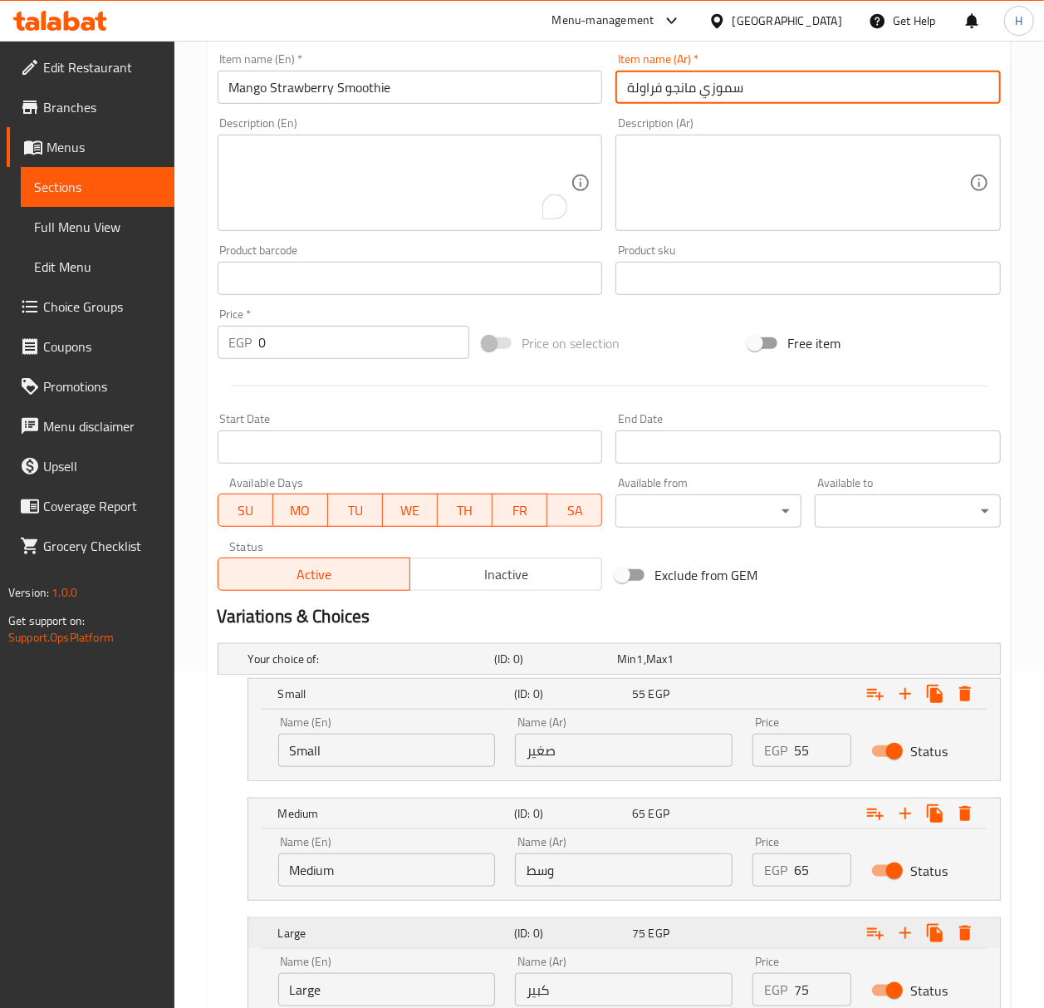
scroll to position [468, 0]
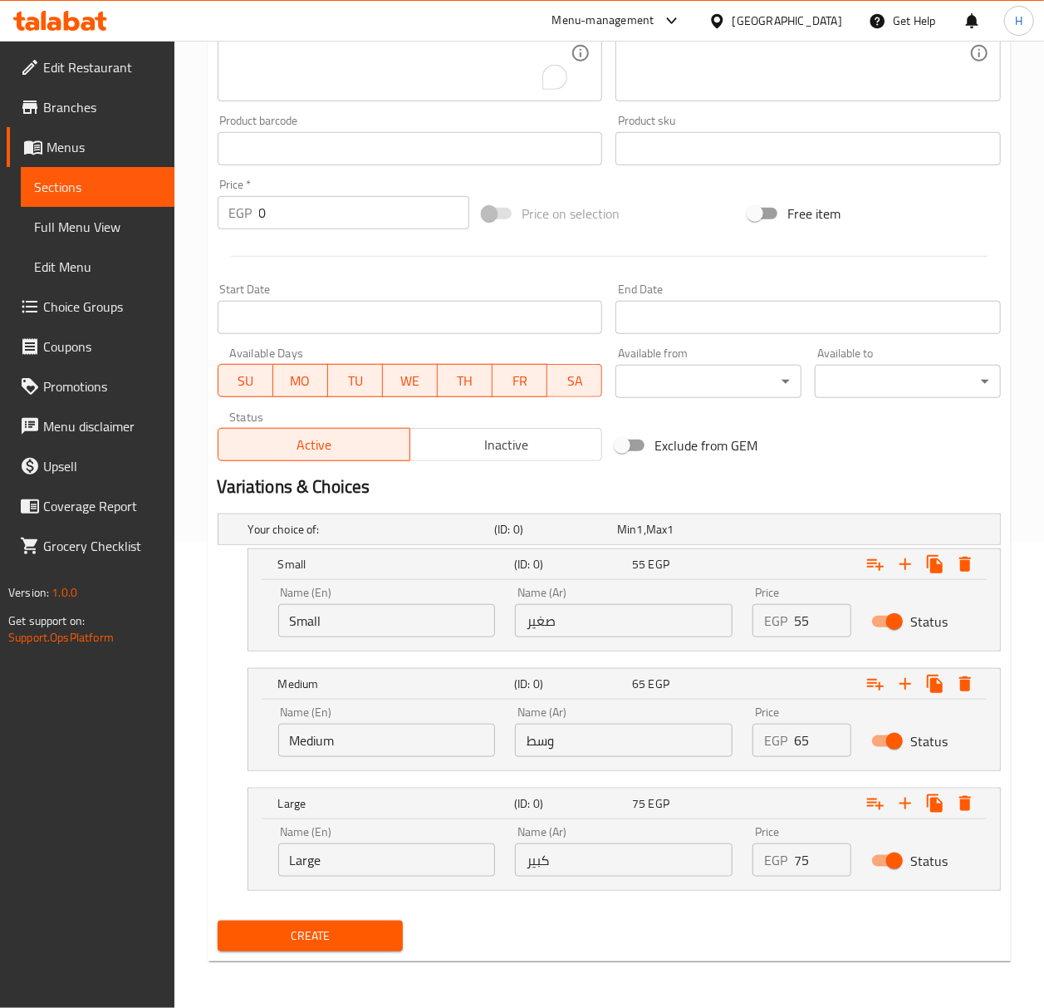
type input "سموزي مانجو فراولة"
click at [380, 944] on span "Create" at bounding box center [310, 935] width 159 height 21
